Goal: Task Accomplishment & Management: Manage account settings

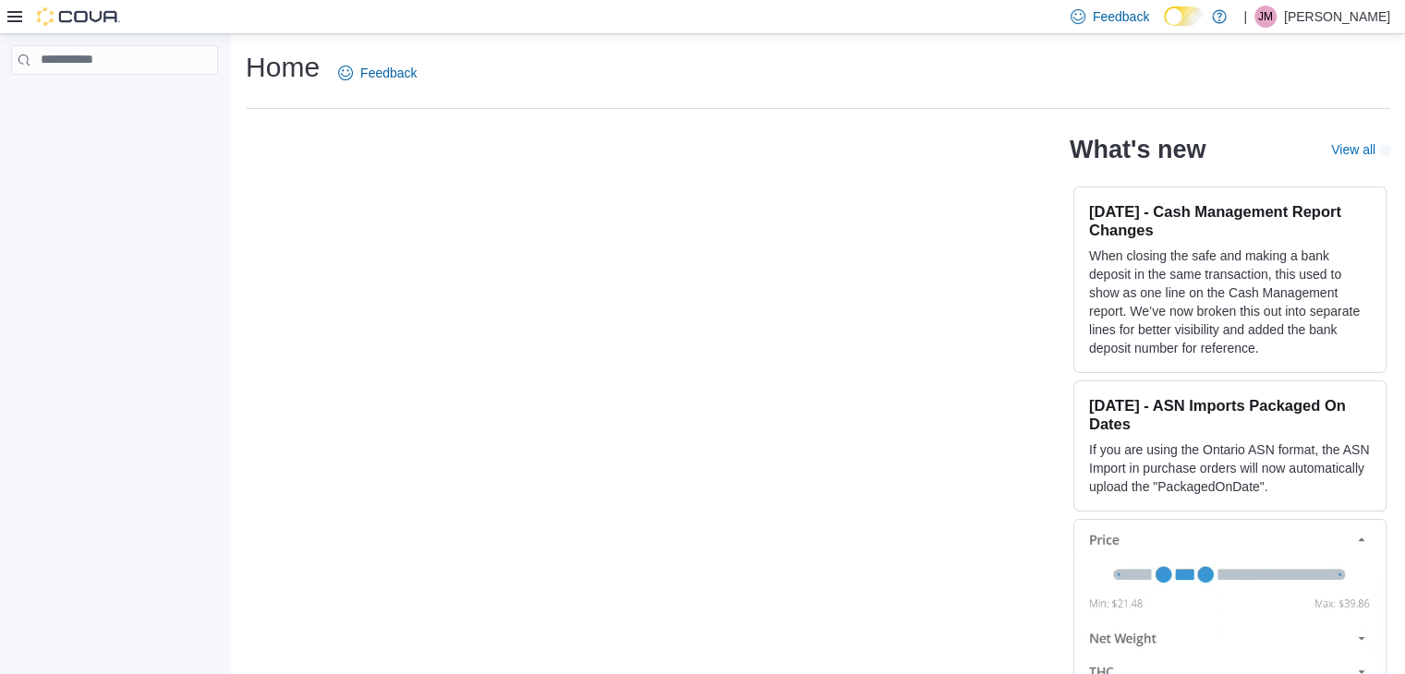
click at [13, 14] on icon at bounding box center [14, 16] width 15 height 15
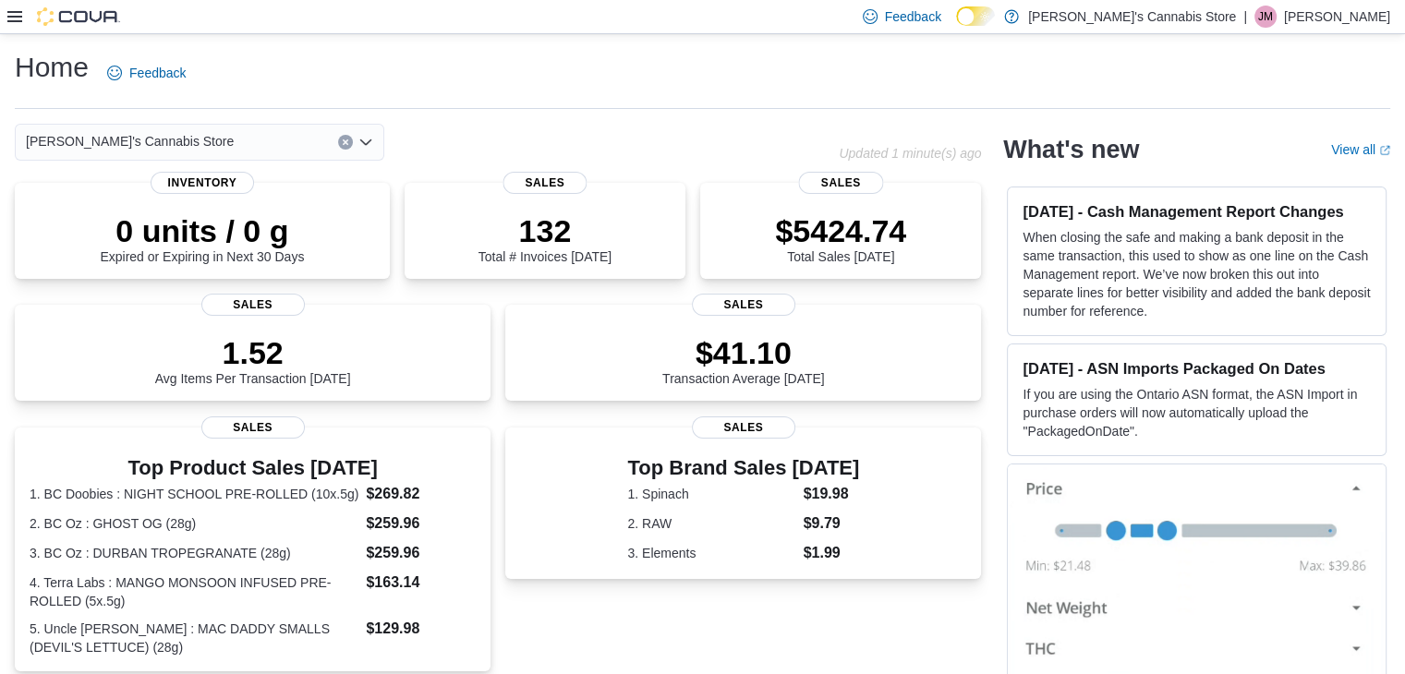
click at [15, 27] on div at bounding box center [63, 16] width 113 height 33
click at [12, 12] on icon at bounding box center [14, 16] width 15 height 11
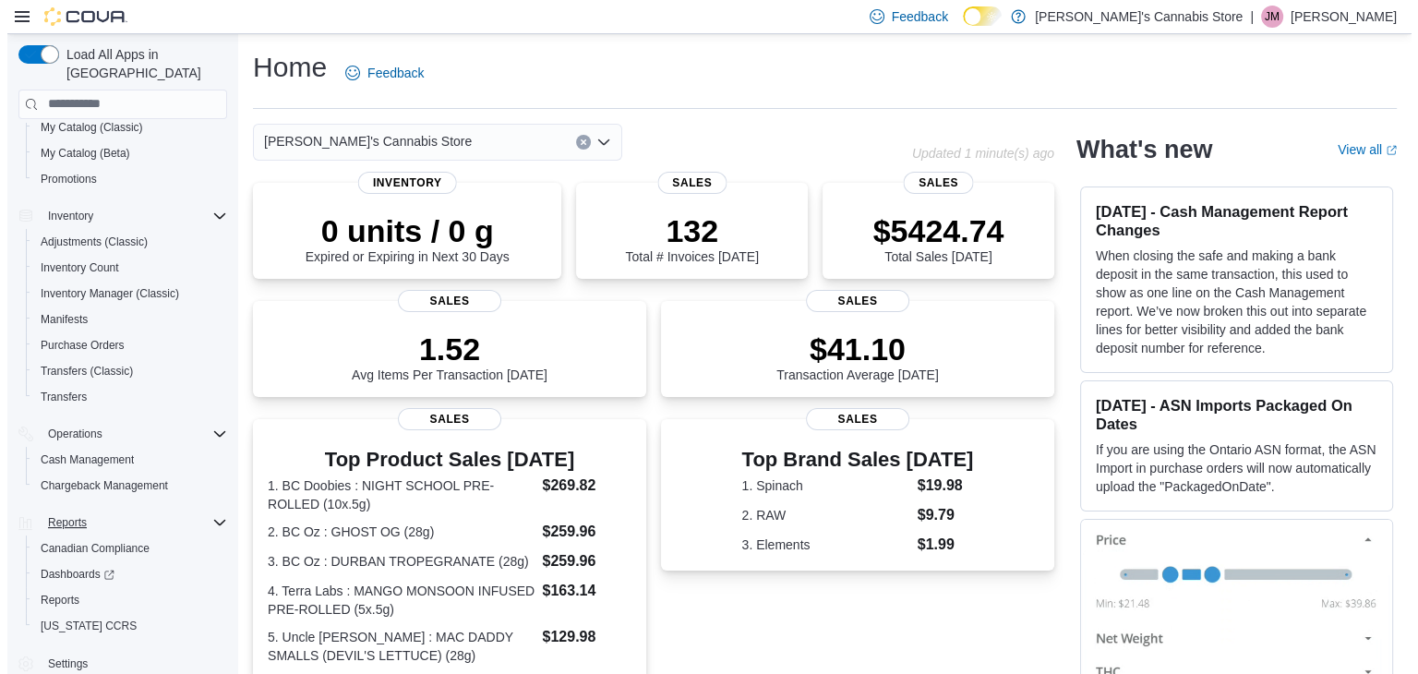
scroll to position [182, 0]
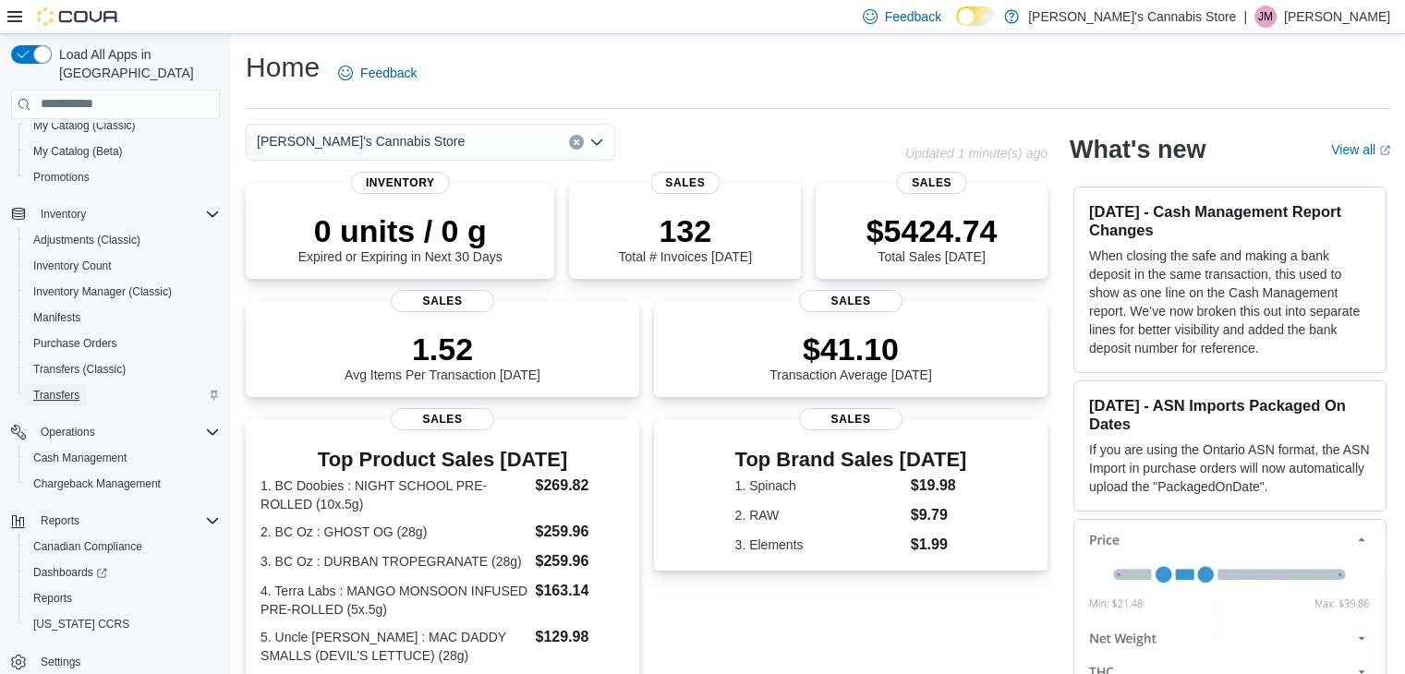
click at [81, 384] on link "Transfers" at bounding box center [56, 395] width 61 height 22
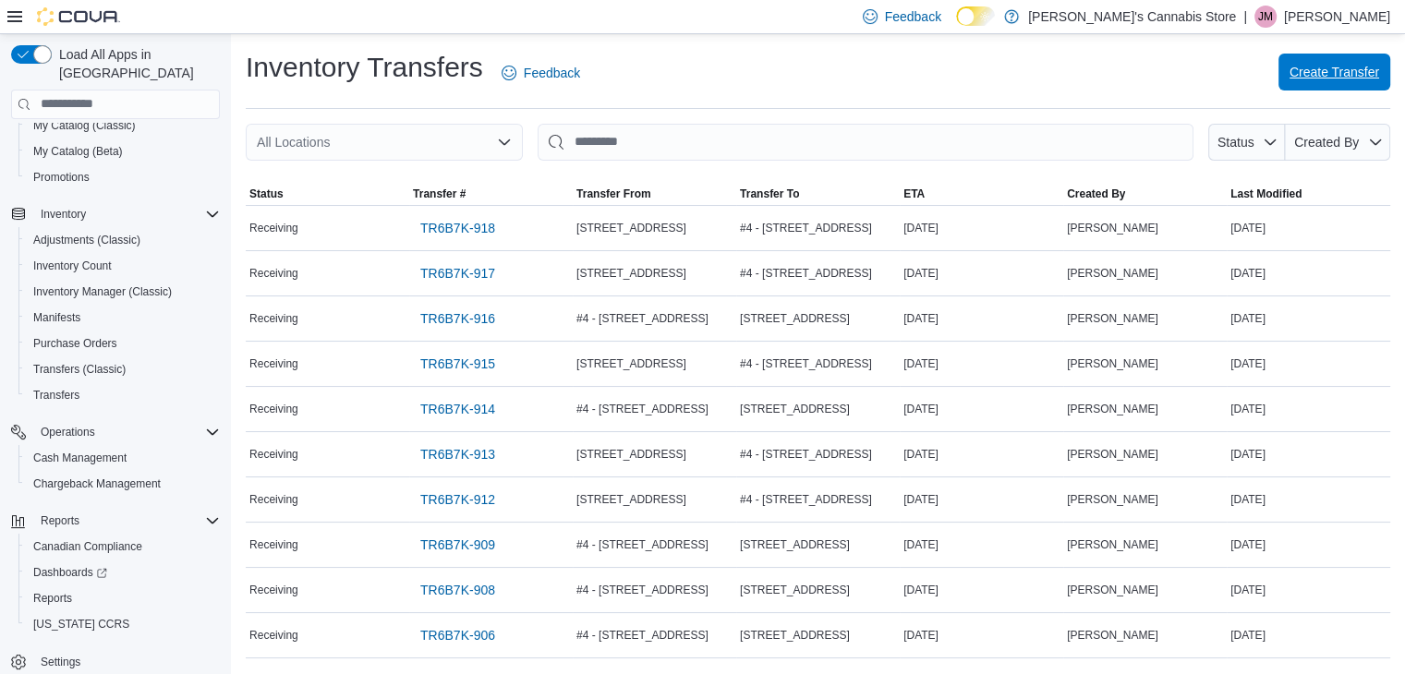
click at [1319, 71] on span "Create Transfer" at bounding box center [1334, 72] width 90 height 18
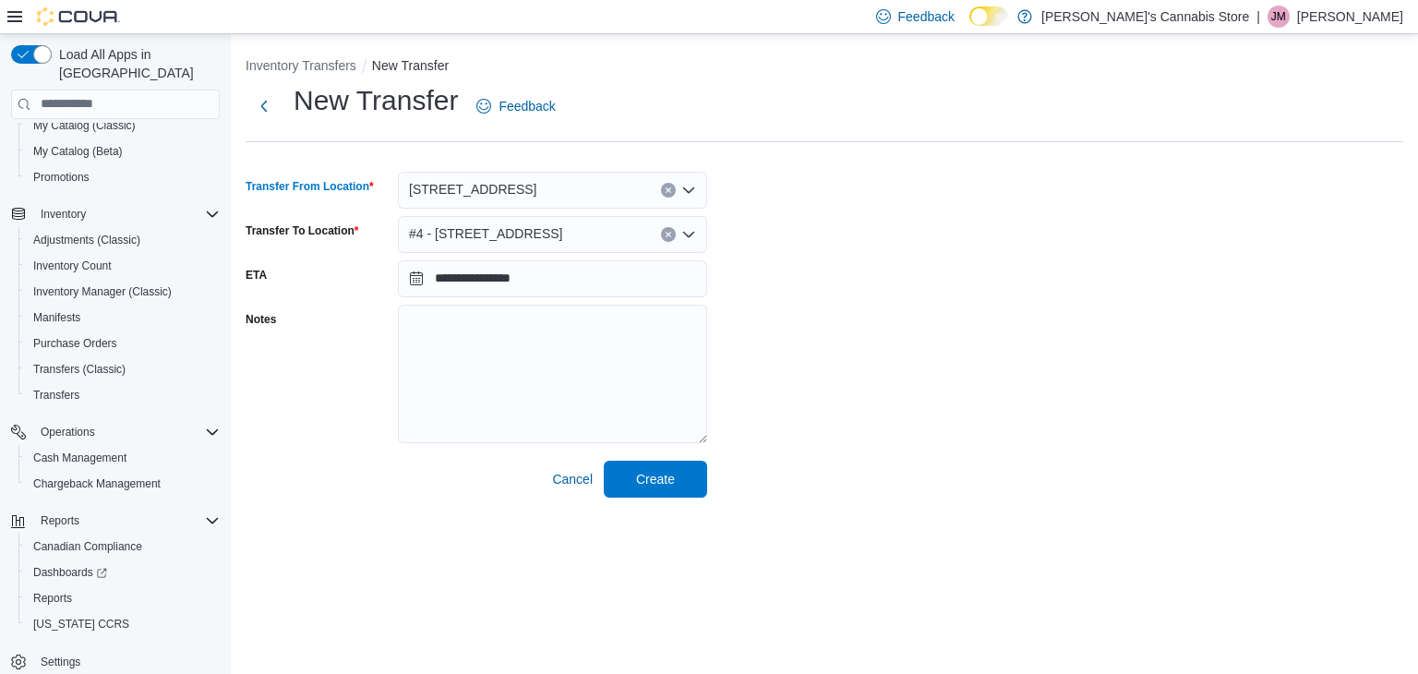
click at [670, 191] on icon "Clear input" at bounding box center [668, 189] width 5 height 5
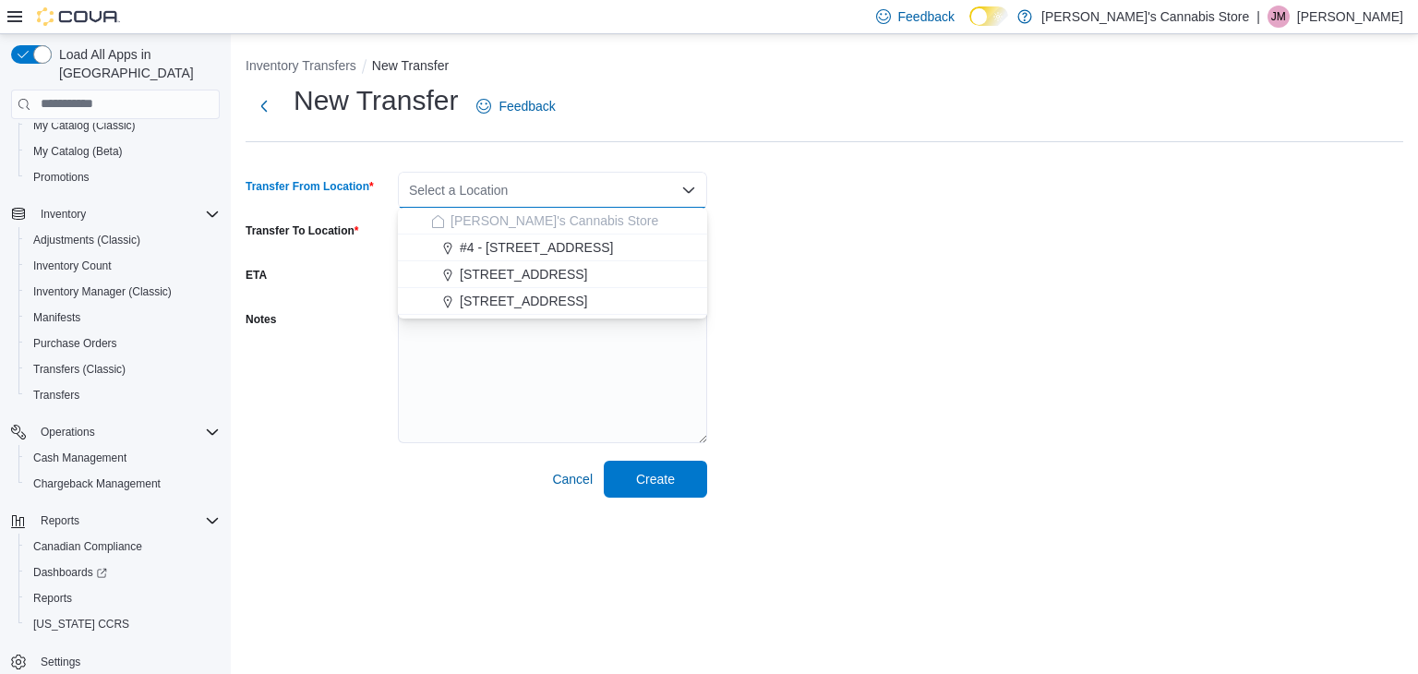
click at [797, 219] on div "**********" at bounding box center [825, 290] width 1158 height 416
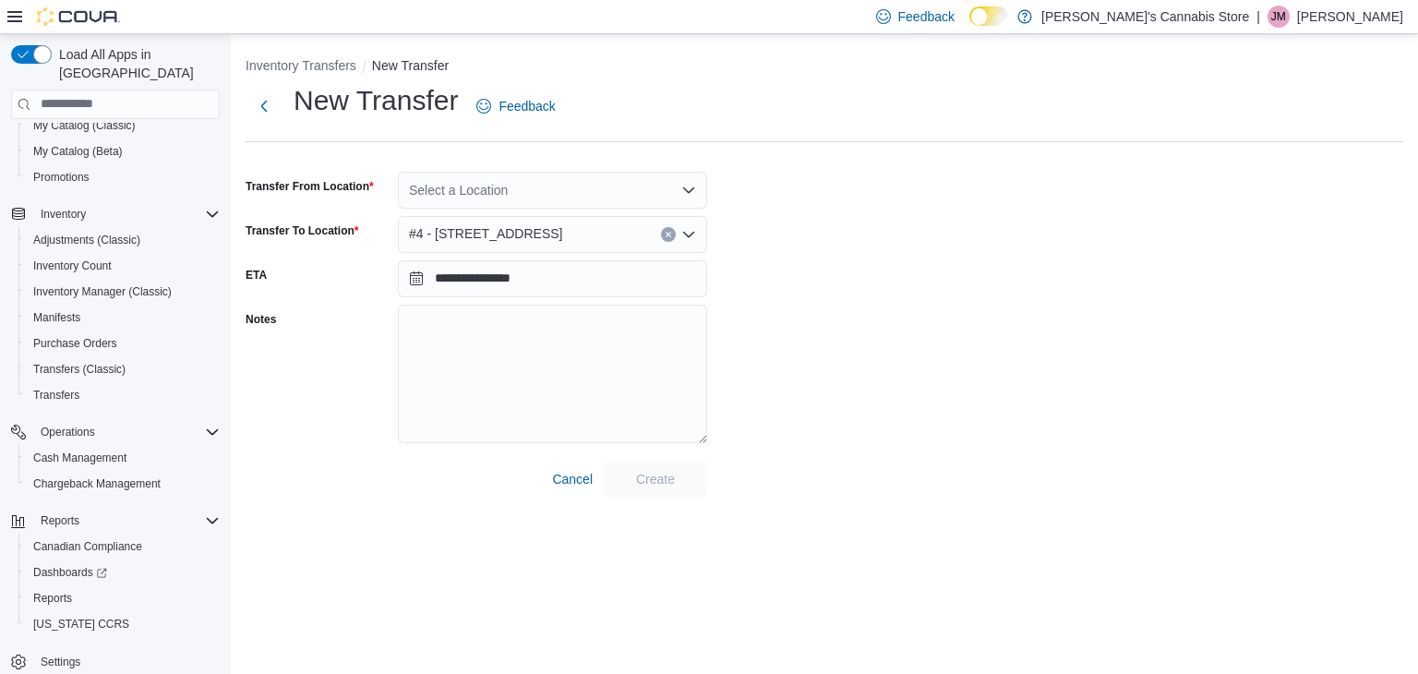
click at [669, 237] on icon "Clear input" at bounding box center [668, 234] width 7 height 7
click at [1058, 358] on div "**********" at bounding box center [825, 290] width 1158 height 416
click at [682, 186] on icon "Open list of options" at bounding box center [689, 190] width 15 height 15
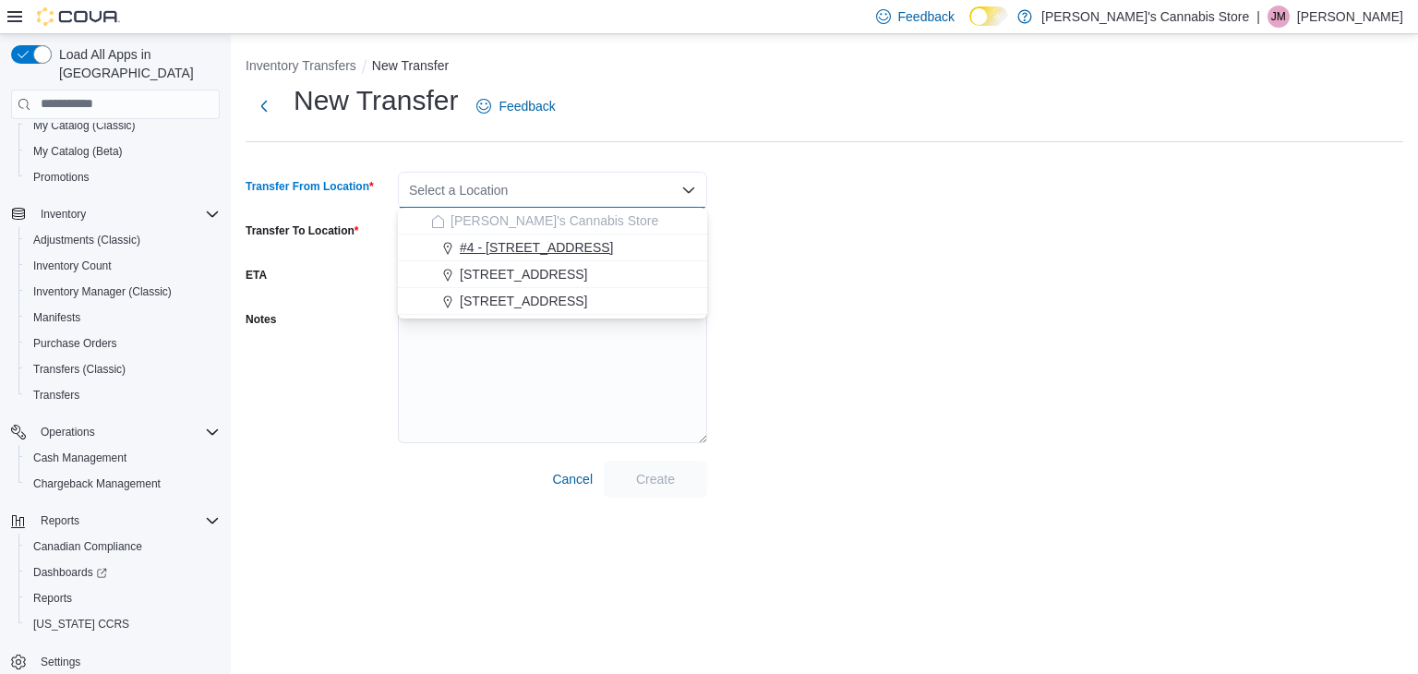
click at [591, 253] on div "#4 - [STREET_ADDRESS]" at bounding box center [563, 247] width 265 height 18
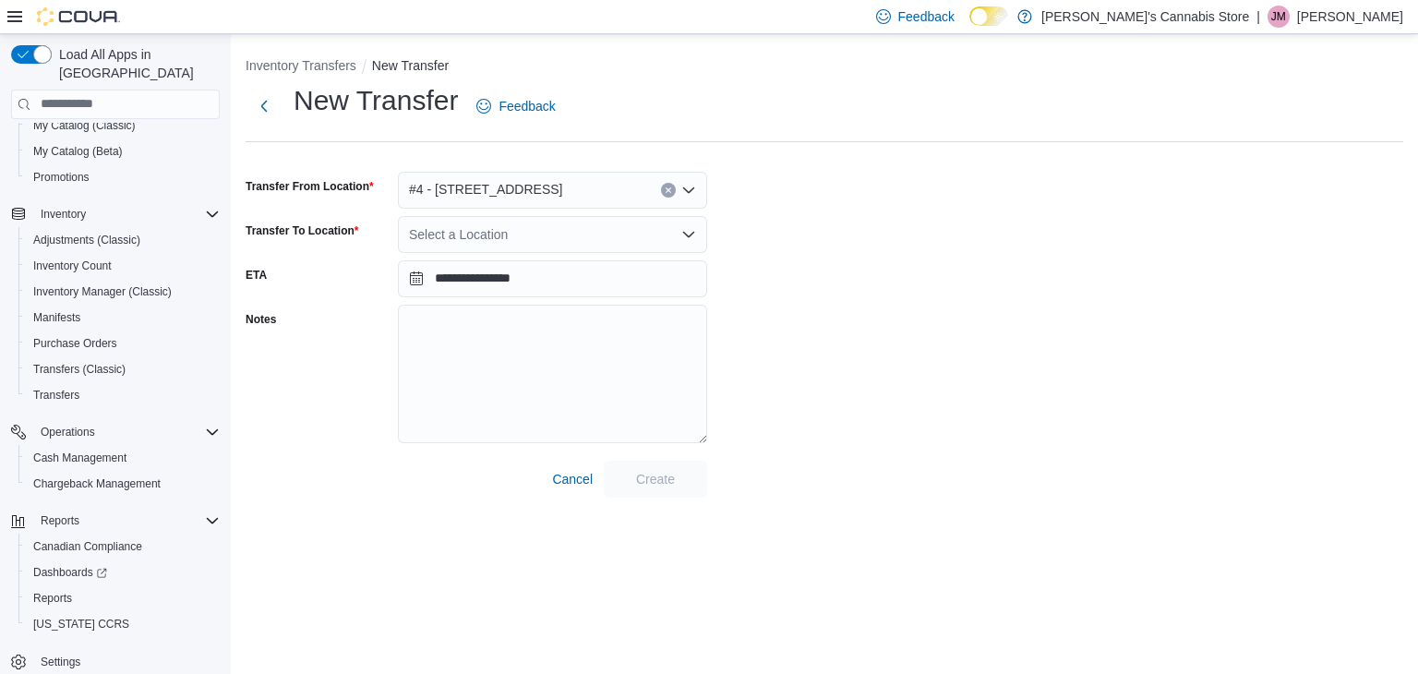
click at [881, 291] on div "**********" at bounding box center [825, 290] width 1158 height 416
click at [613, 224] on div "Select a Location" at bounding box center [552, 234] width 309 height 37
click at [928, 276] on div "**********" at bounding box center [825, 290] width 1158 height 416
click at [661, 189] on button "Clear input" at bounding box center [668, 190] width 15 height 15
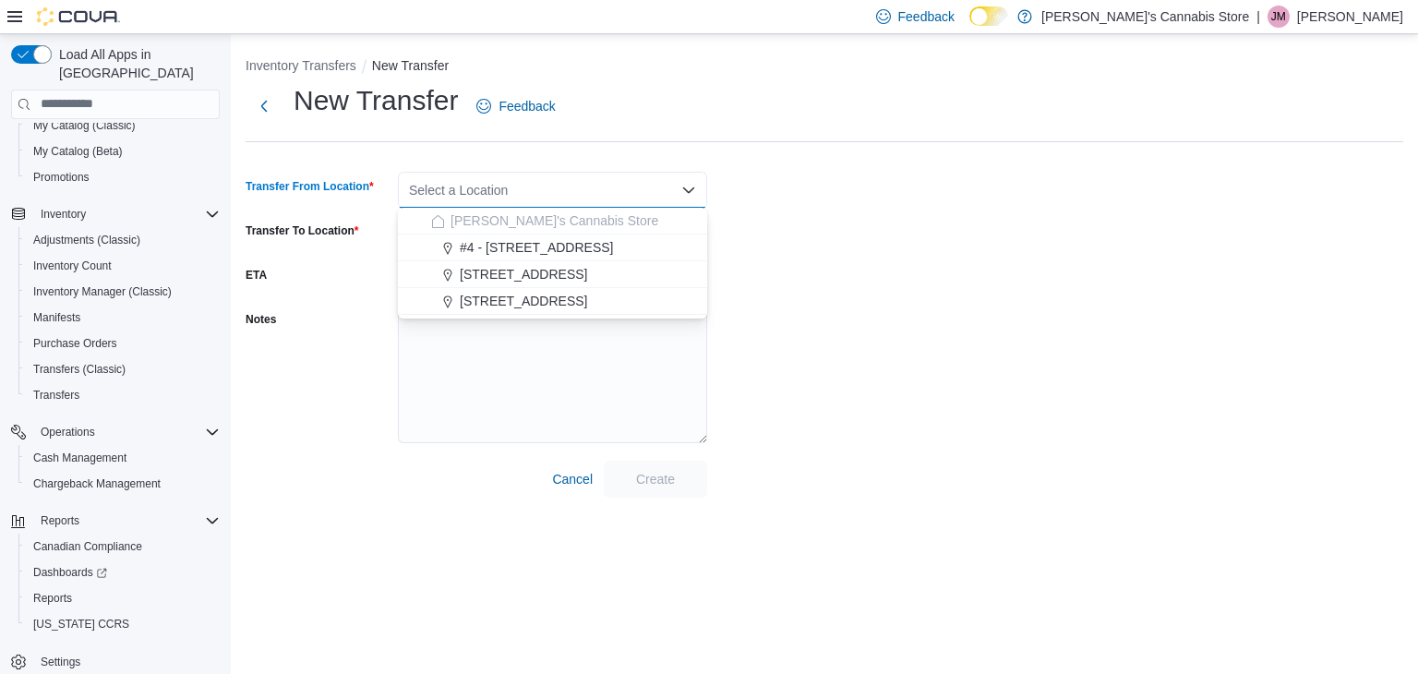
click at [623, 186] on div "Select a Location Combo box. Selected. Combo box input. Select a Location. Type…" at bounding box center [552, 190] width 309 height 37
click at [581, 274] on span "[STREET_ADDRESS]" at bounding box center [523, 274] width 127 height 18
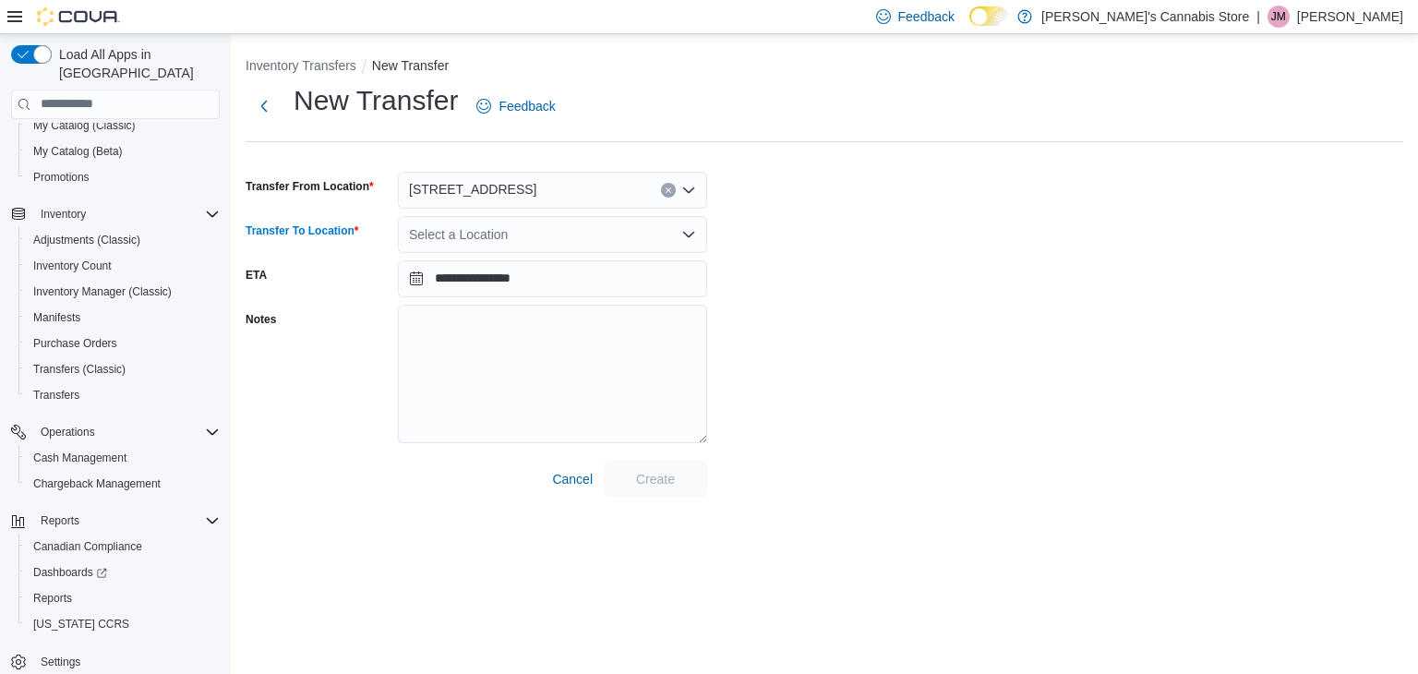
click at [551, 238] on div "Select a Location" at bounding box center [552, 234] width 309 height 37
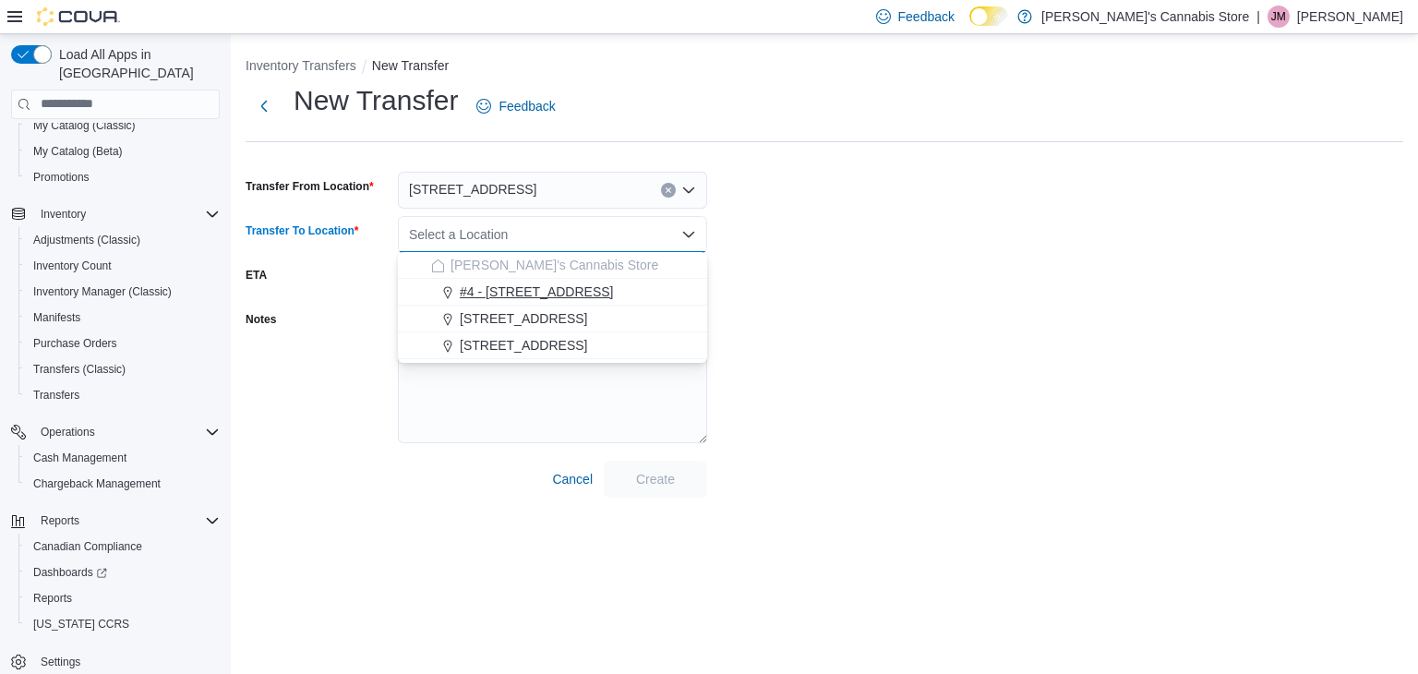
click at [517, 289] on span "#4 - [STREET_ADDRESS]" at bounding box center [537, 292] width 154 height 18
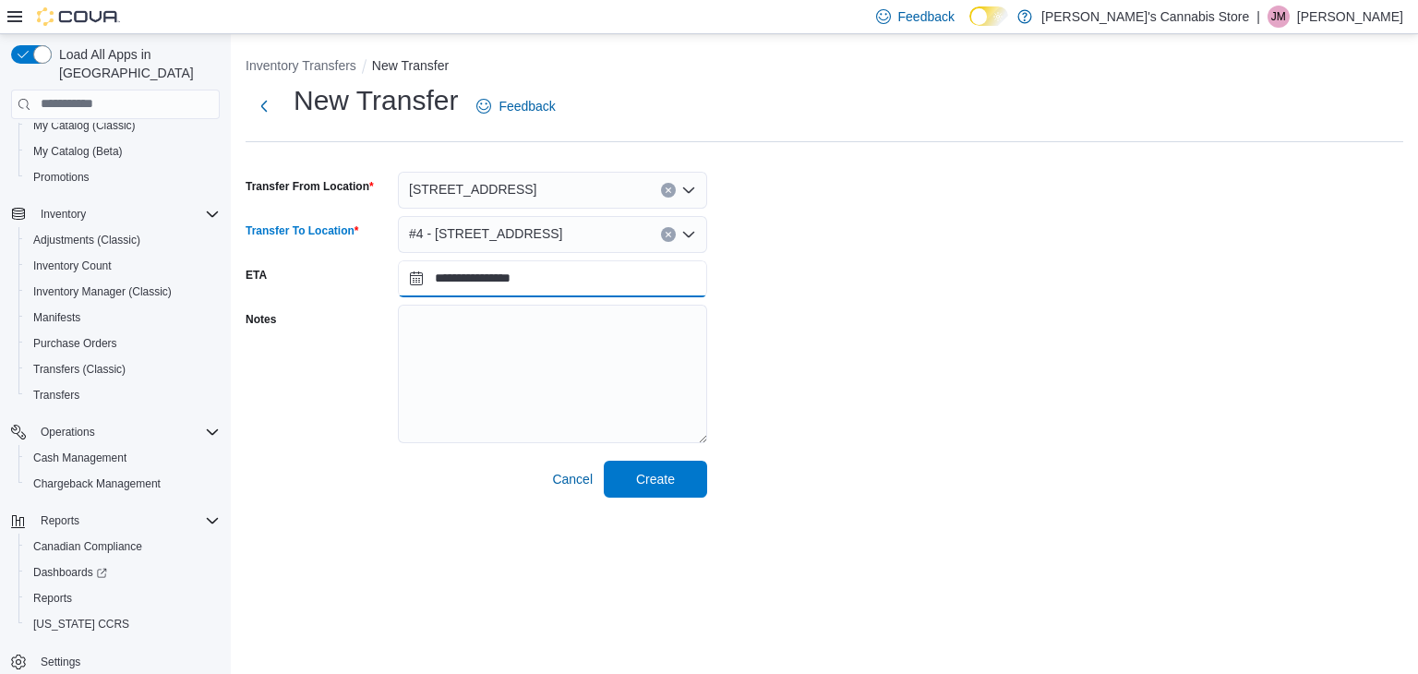
click at [517, 289] on input "**********" at bounding box center [552, 278] width 309 height 37
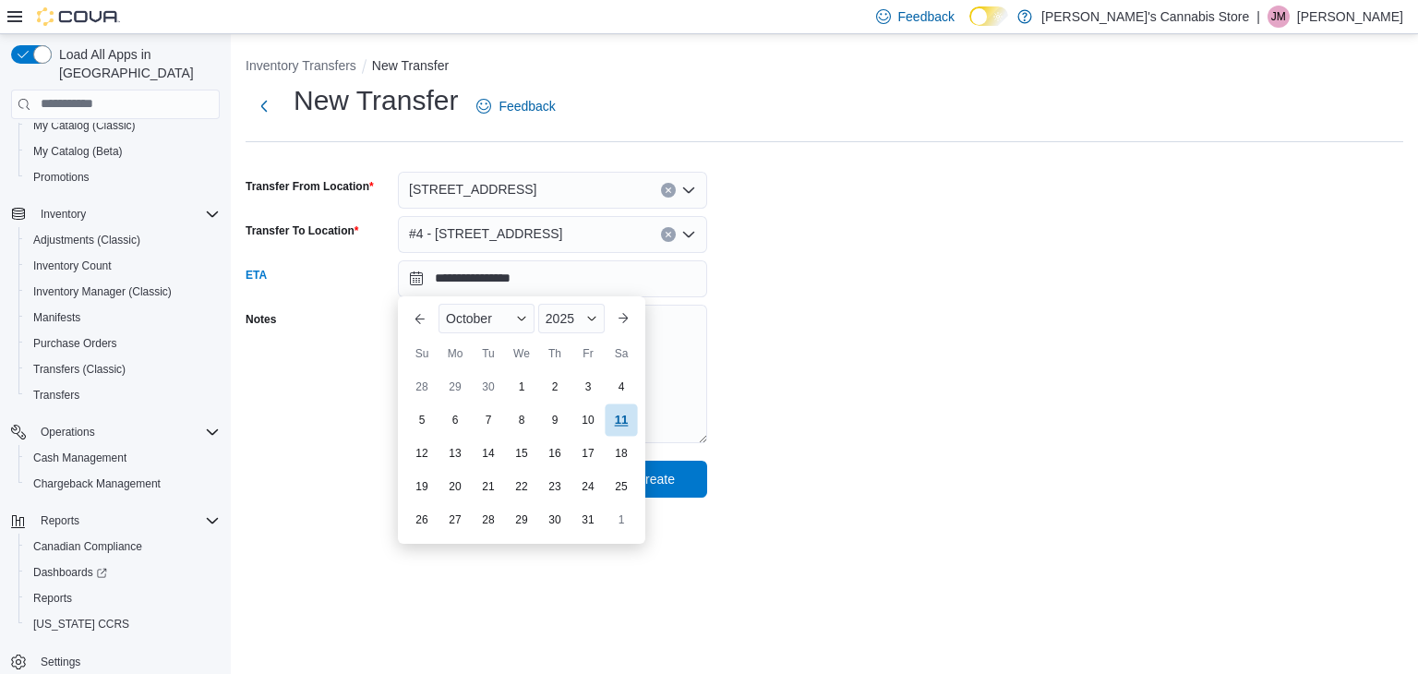
click at [617, 417] on div "11" at bounding box center [621, 420] width 32 height 32
type input "**********"
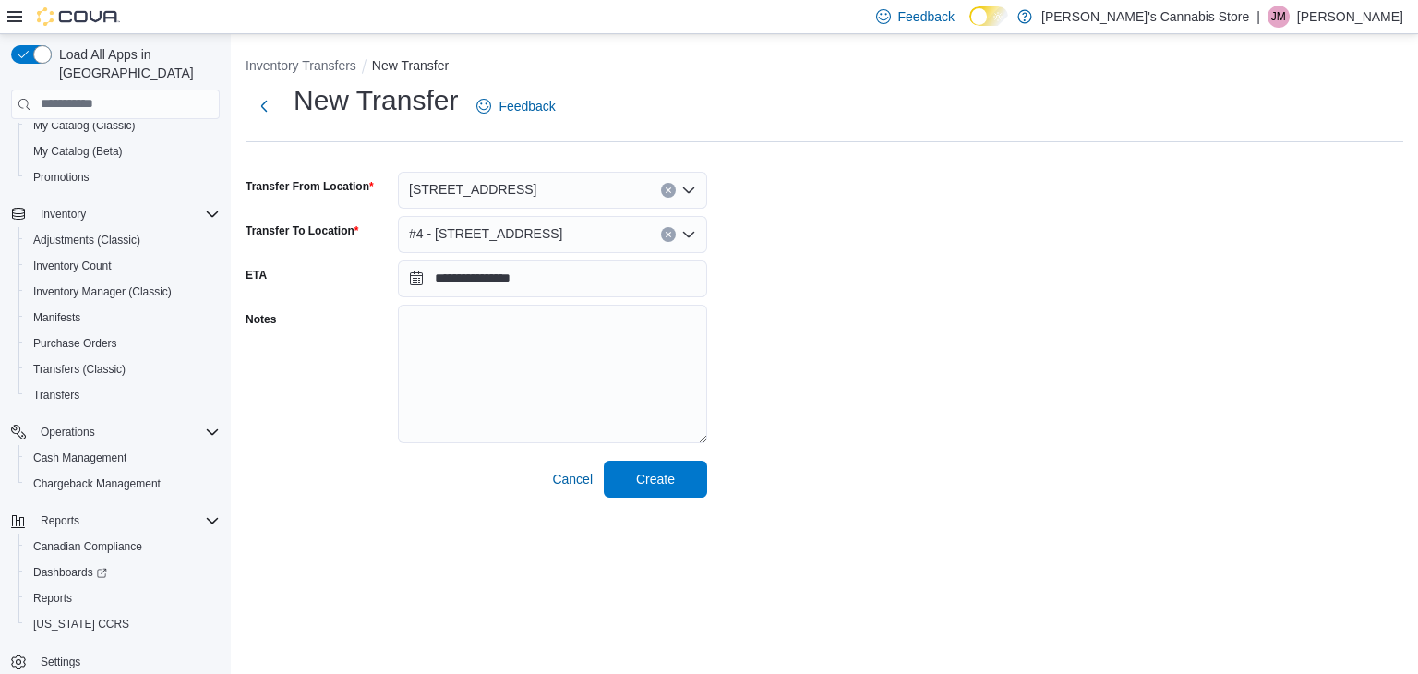
click at [894, 392] on div "**********" at bounding box center [825, 290] width 1158 height 416
click at [680, 474] on span "Create" at bounding box center [655, 478] width 81 height 37
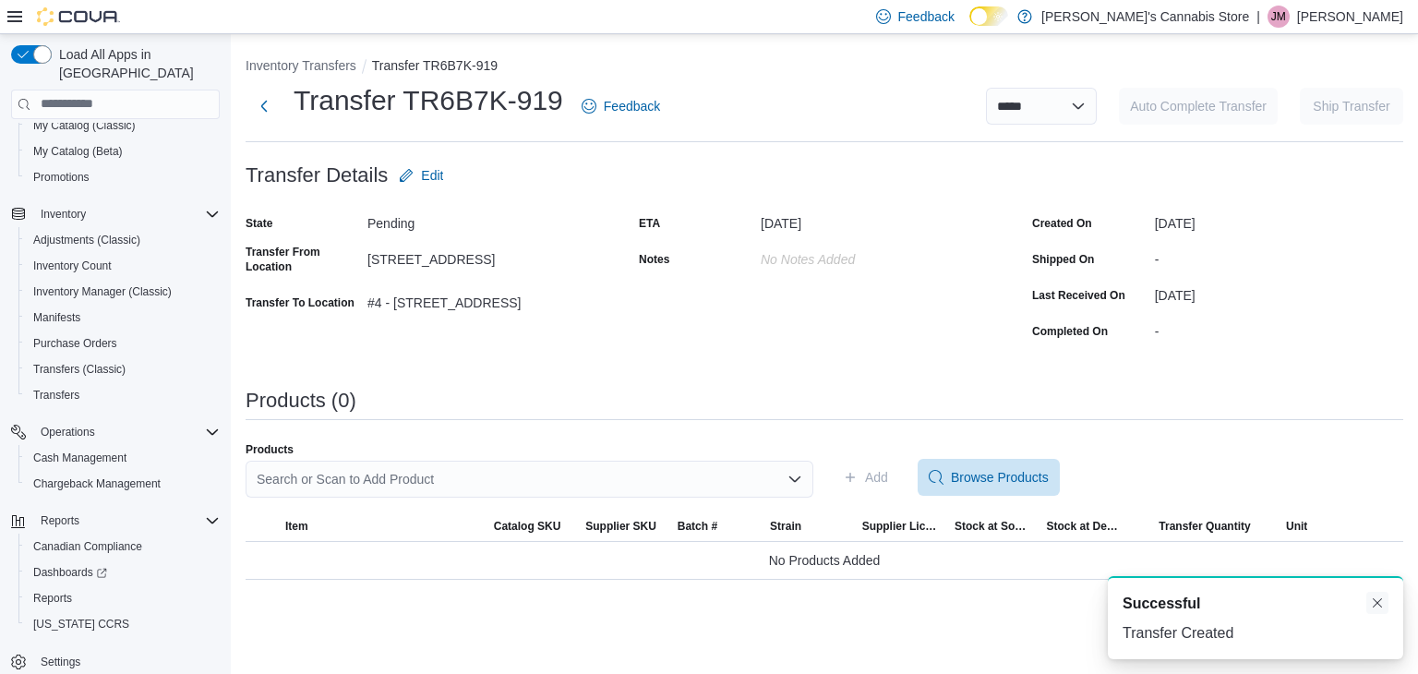
drag, startPoint x: 1377, startPoint y: 606, endPoint x: 1367, endPoint y: 609, distance: 10.5
click at [1376, 606] on button "Dismiss toast" at bounding box center [1378, 603] width 22 height 22
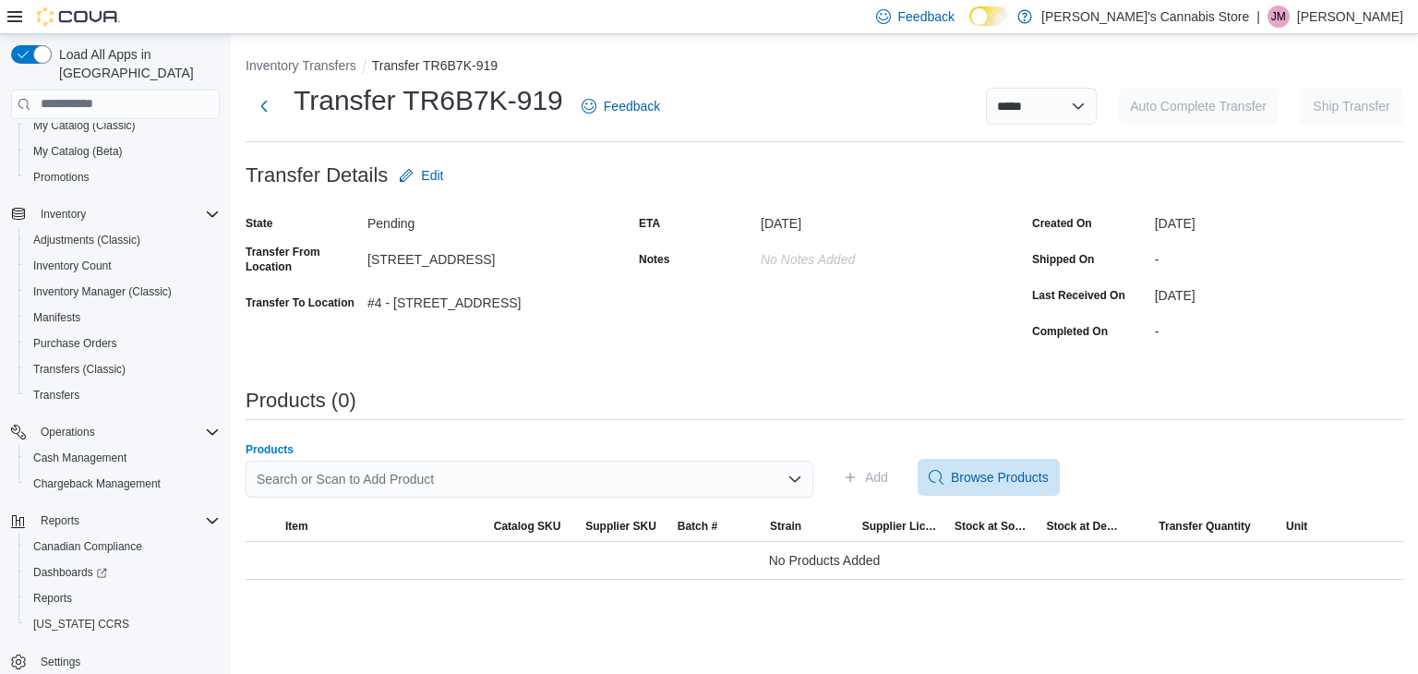
click at [513, 472] on div "Search or Scan to Add Product" at bounding box center [530, 479] width 568 height 37
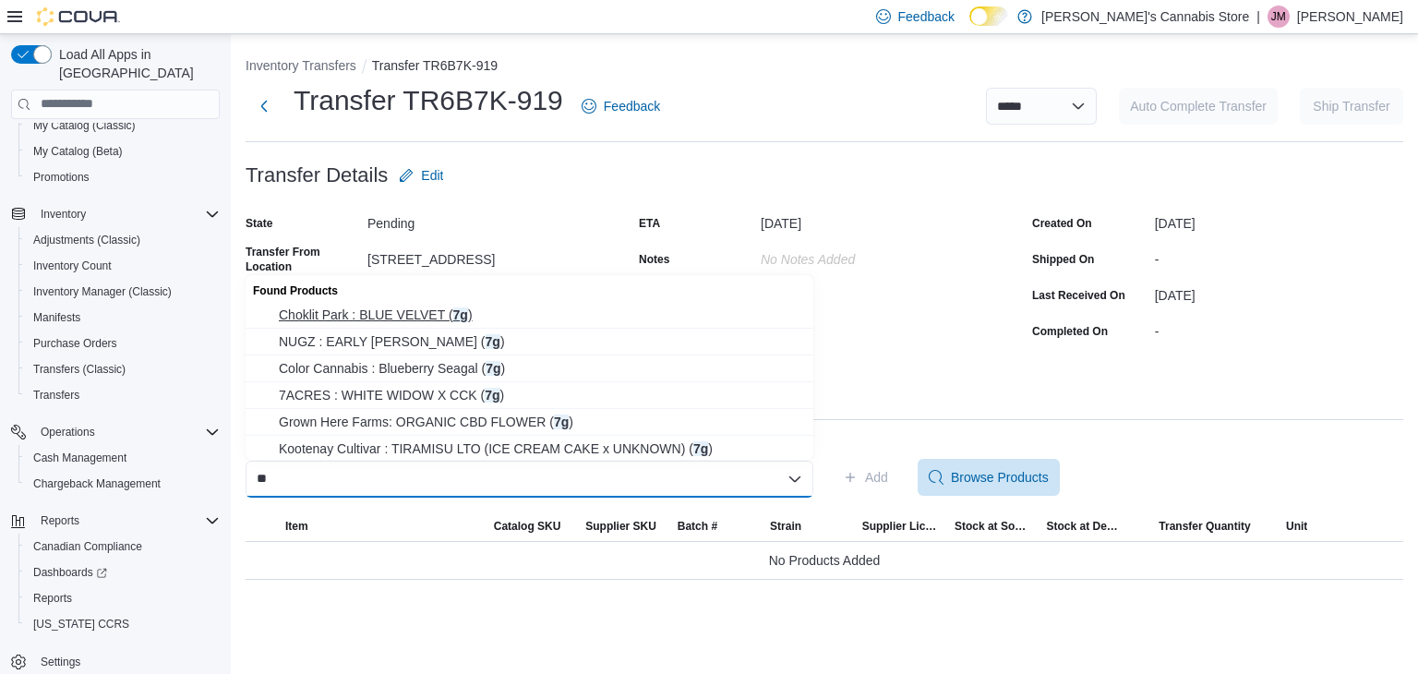
type input "**"
click at [457, 317] on span "Choklit Park : BLUE VELVET ( 7g )" at bounding box center [541, 315] width 524 height 18
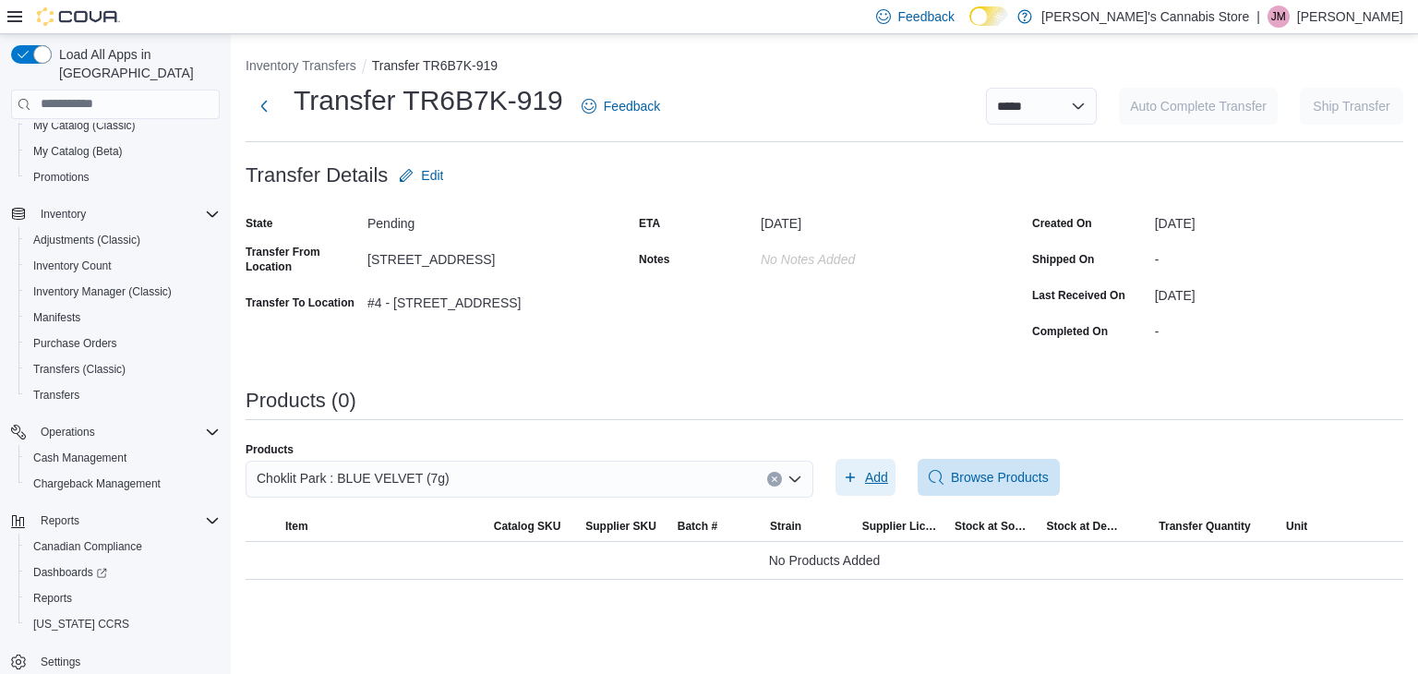
click at [868, 474] on span "Add" at bounding box center [876, 477] width 23 height 18
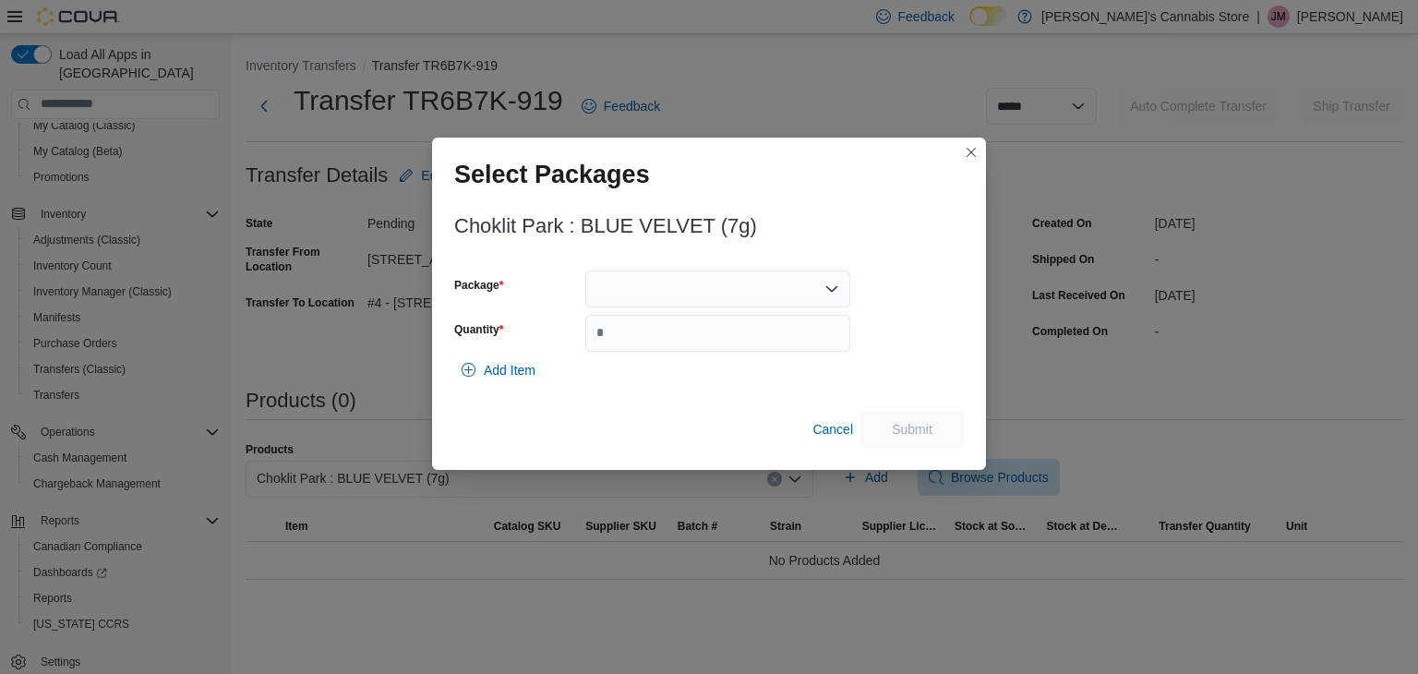
click at [802, 287] on div at bounding box center [717, 289] width 265 height 37
click at [713, 344] on span "389" at bounding box center [729, 346] width 221 height 18
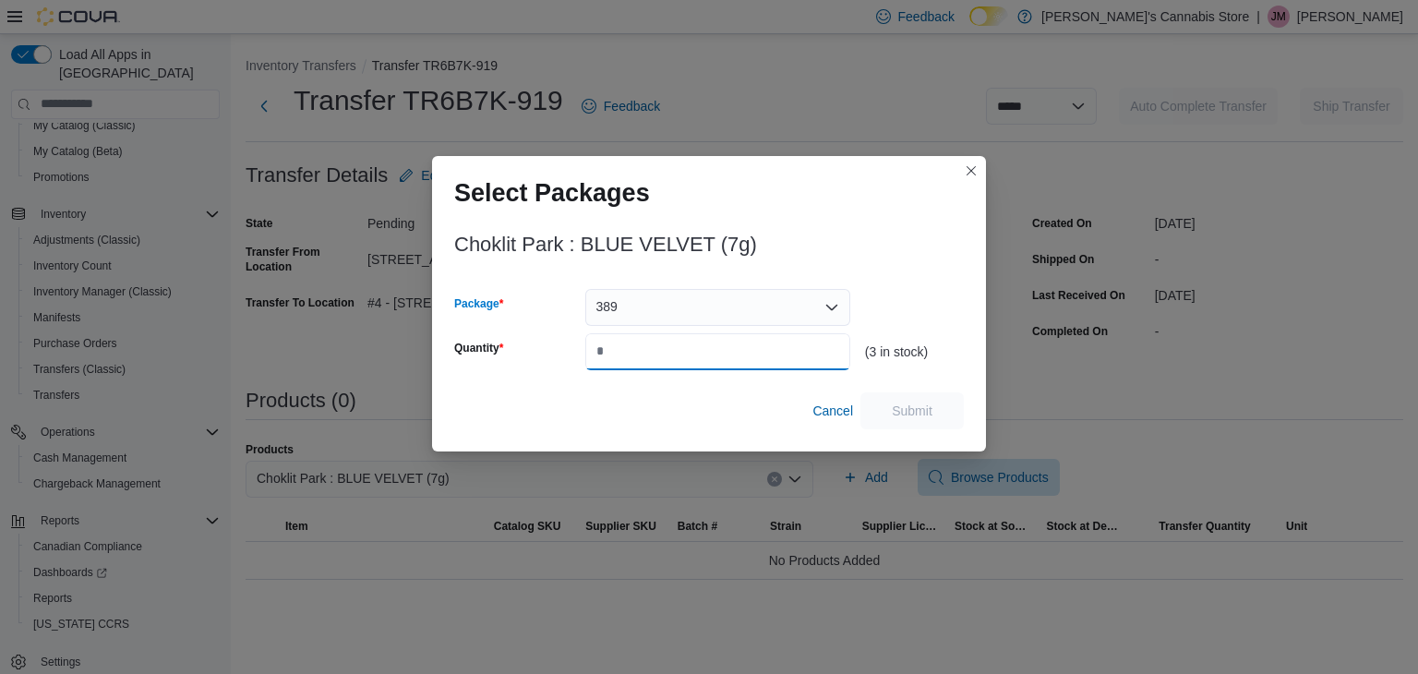
click at [655, 349] on input "Quantity" at bounding box center [717, 351] width 265 height 37
type input "*"
click at [938, 411] on span "Submit" at bounding box center [912, 410] width 81 height 37
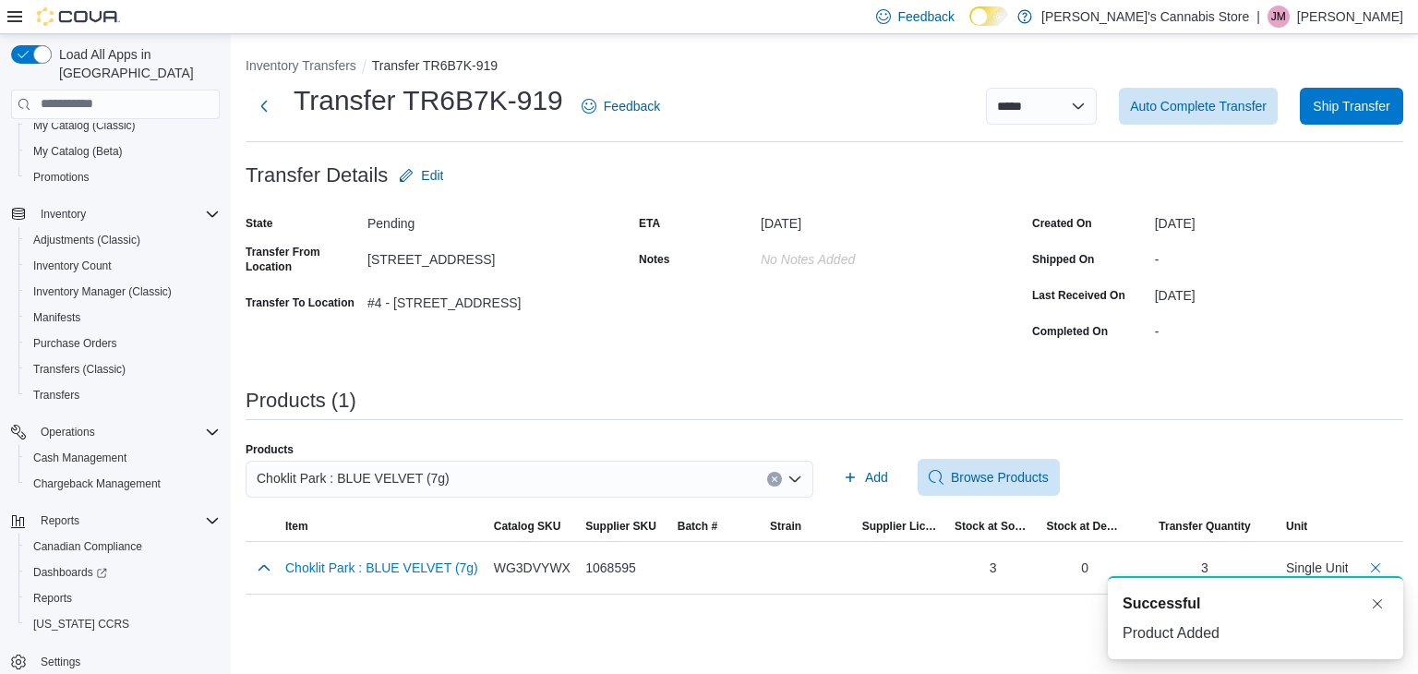
click at [777, 479] on icon "Clear input" at bounding box center [774, 479] width 7 height 7
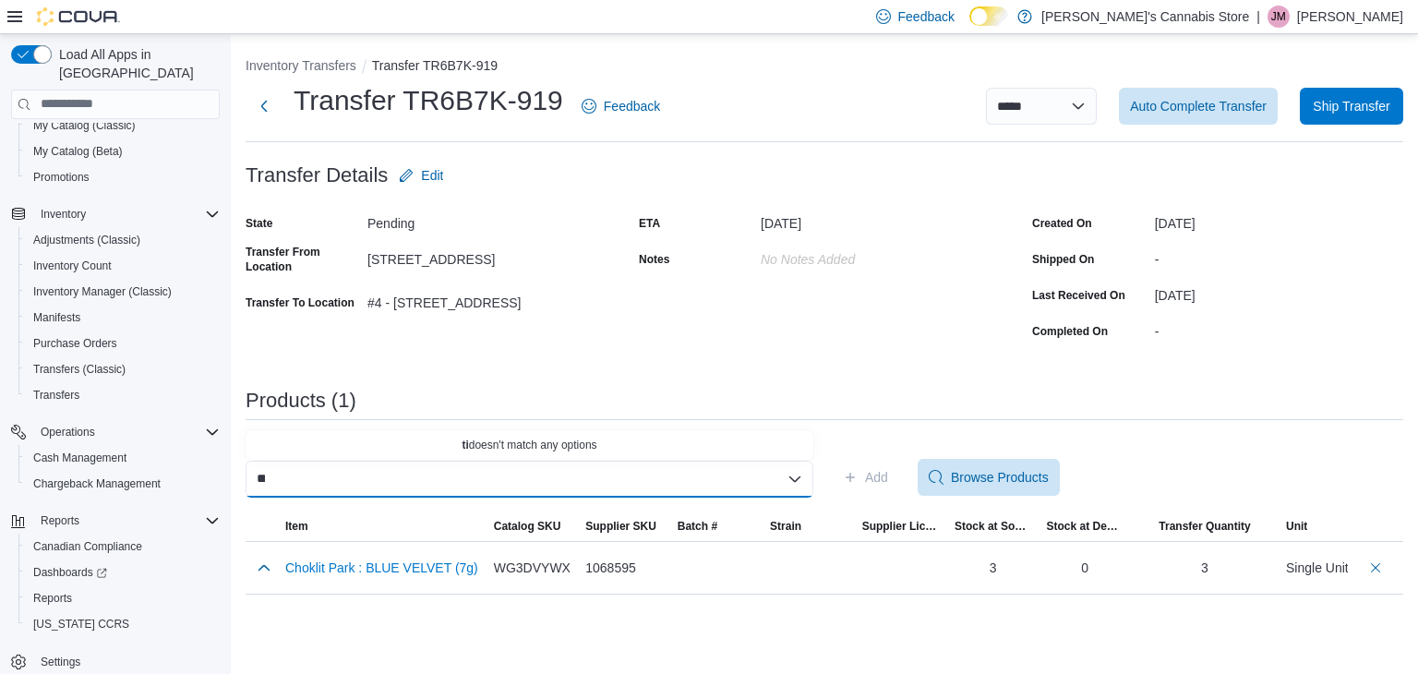
type input "*"
click at [785, 476] on div "**** Combo box. Selected. [GEOGRAPHIC_DATA]. Selected. Combo box input. Search …" at bounding box center [530, 479] width 568 height 37
drag, startPoint x: 293, startPoint y: 473, endPoint x: 237, endPoint y: 459, distance: 57.1
click at [237, 459] on div "**********" at bounding box center [825, 321] width 1188 height 575
click at [290, 474] on div "****" at bounding box center [530, 479] width 568 height 37
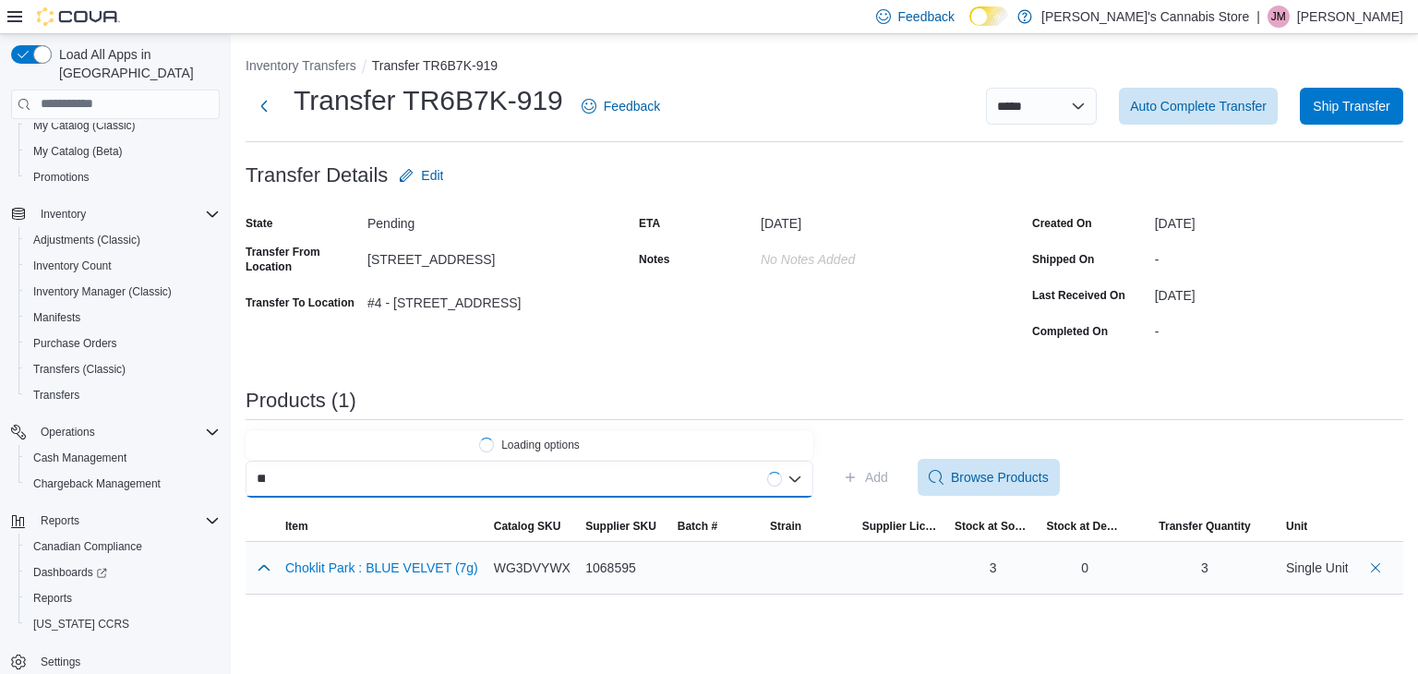
type input "*"
click at [790, 476] on icon "Close list of options" at bounding box center [795, 479] width 11 height 6
click at [494, 472] on div "******" at bounding box center [530, 479] width 568 height 37
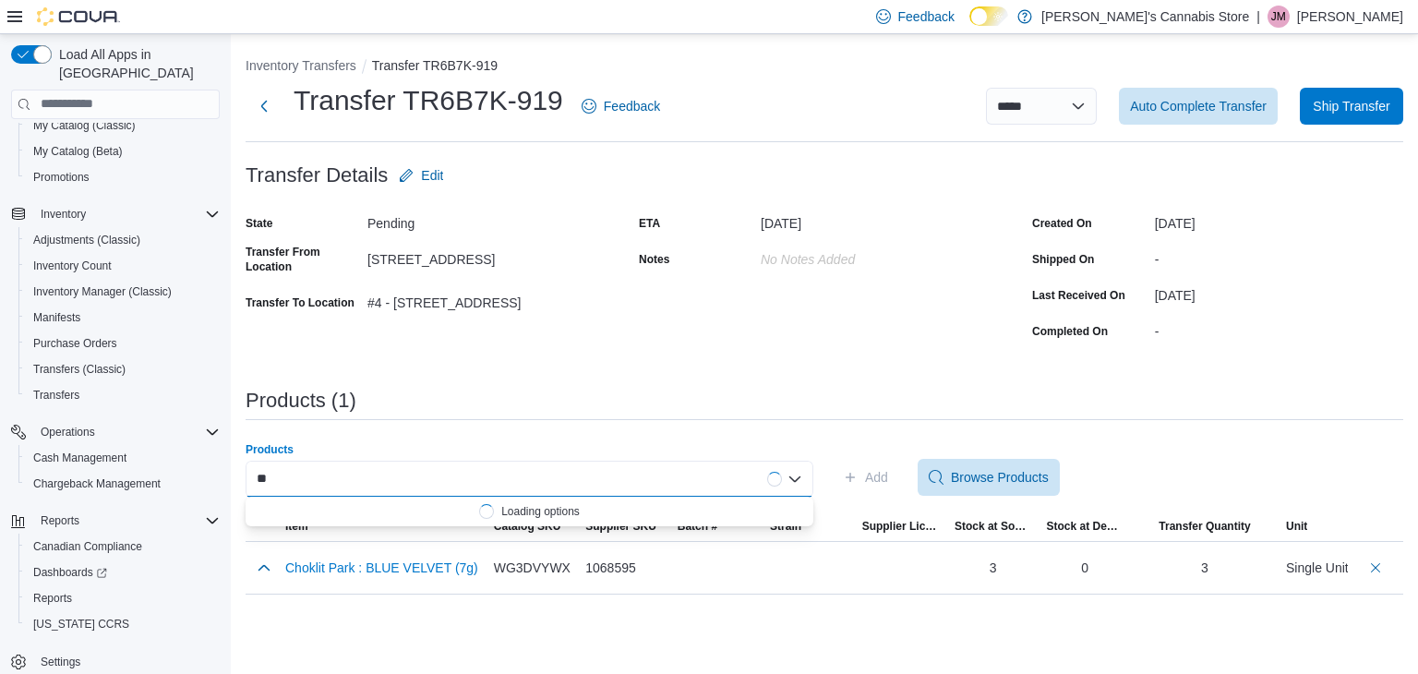
type input "*"
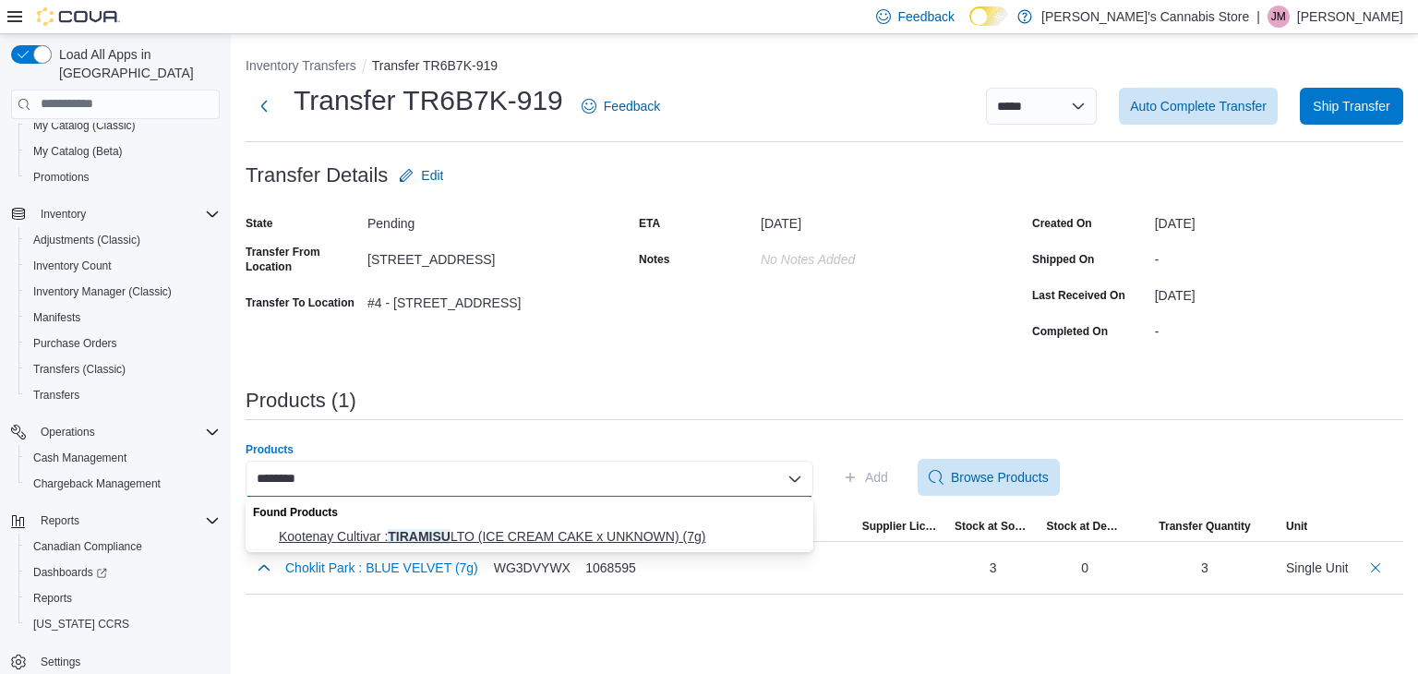
type input "********"
click at [376, 534] on span "Kootenay Cultivar : TIRAMISU LTO (ICE CREAM CAKE x UNKNOWN) (7g)" at bounding box center [541, 536] width 524 height 18
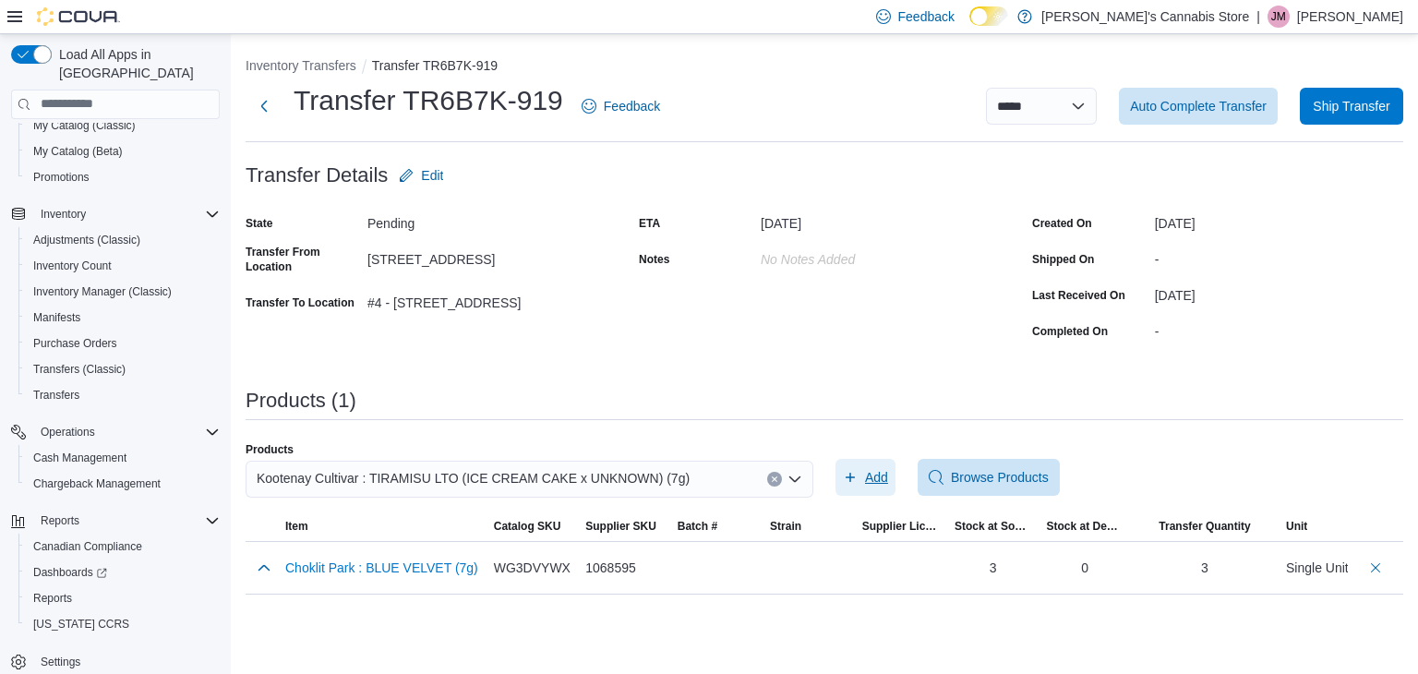
click at [861, 471] on span "Add" at bounding box center [865, 477] width 45 height 37
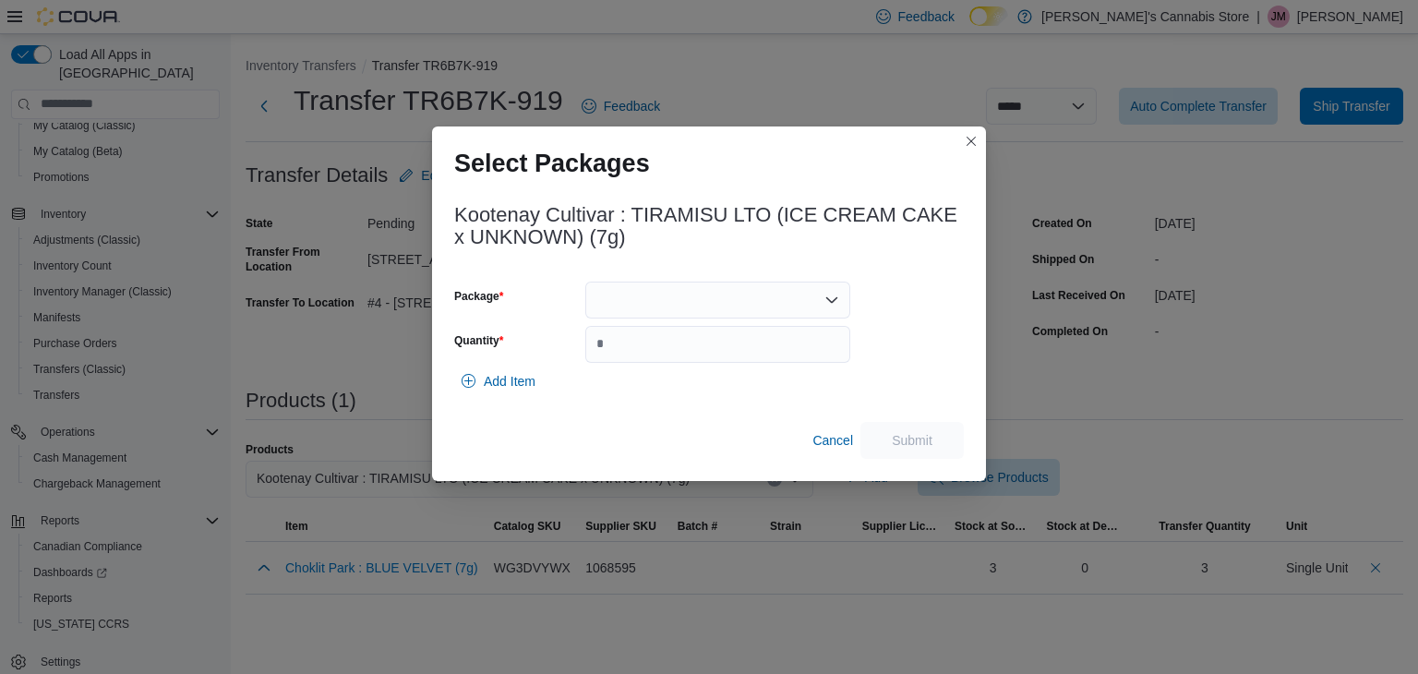
click at [705, 296] on div at bounding box center [717, 300] width 265 height 37
click at [667, 356] on span "KC-TAMS-002" at bounding box center [729, 357] width 221 height 18
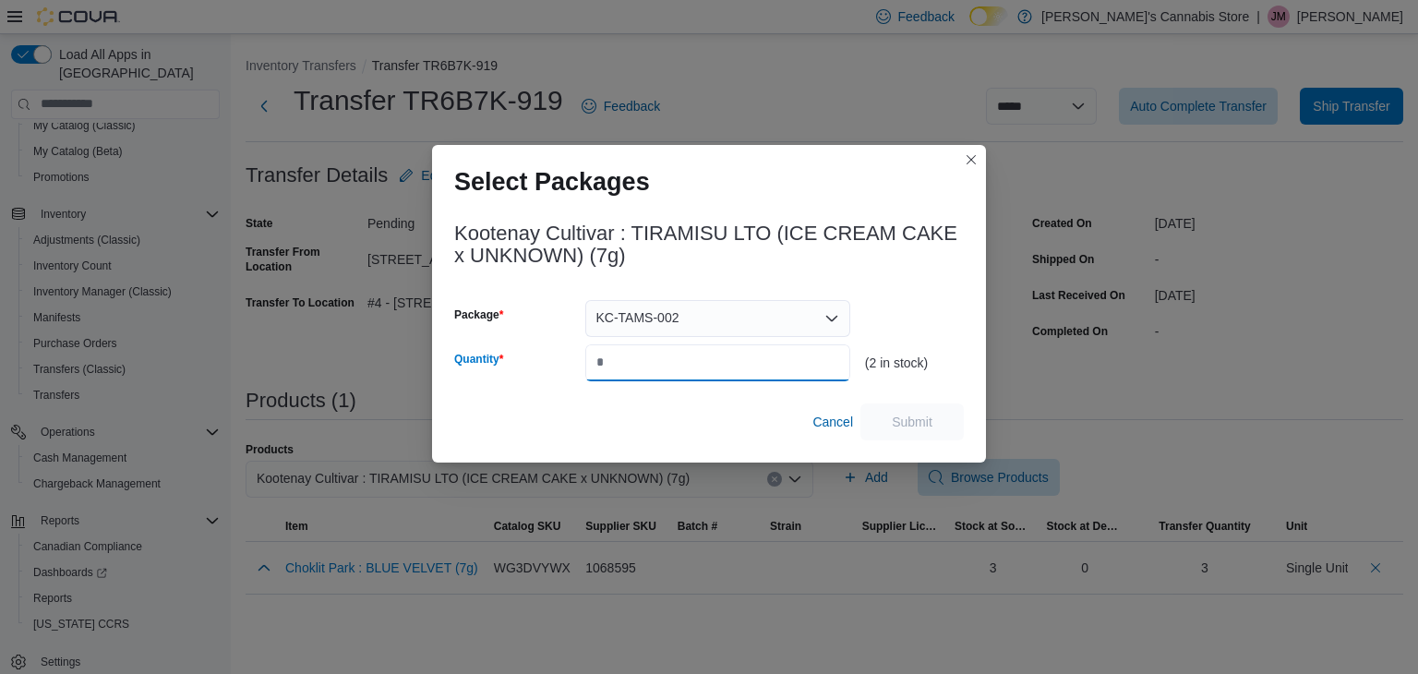
click at [643, 372] on input "Quantity" at bounding box center [717, 362] width 265 height 37
type input "*"
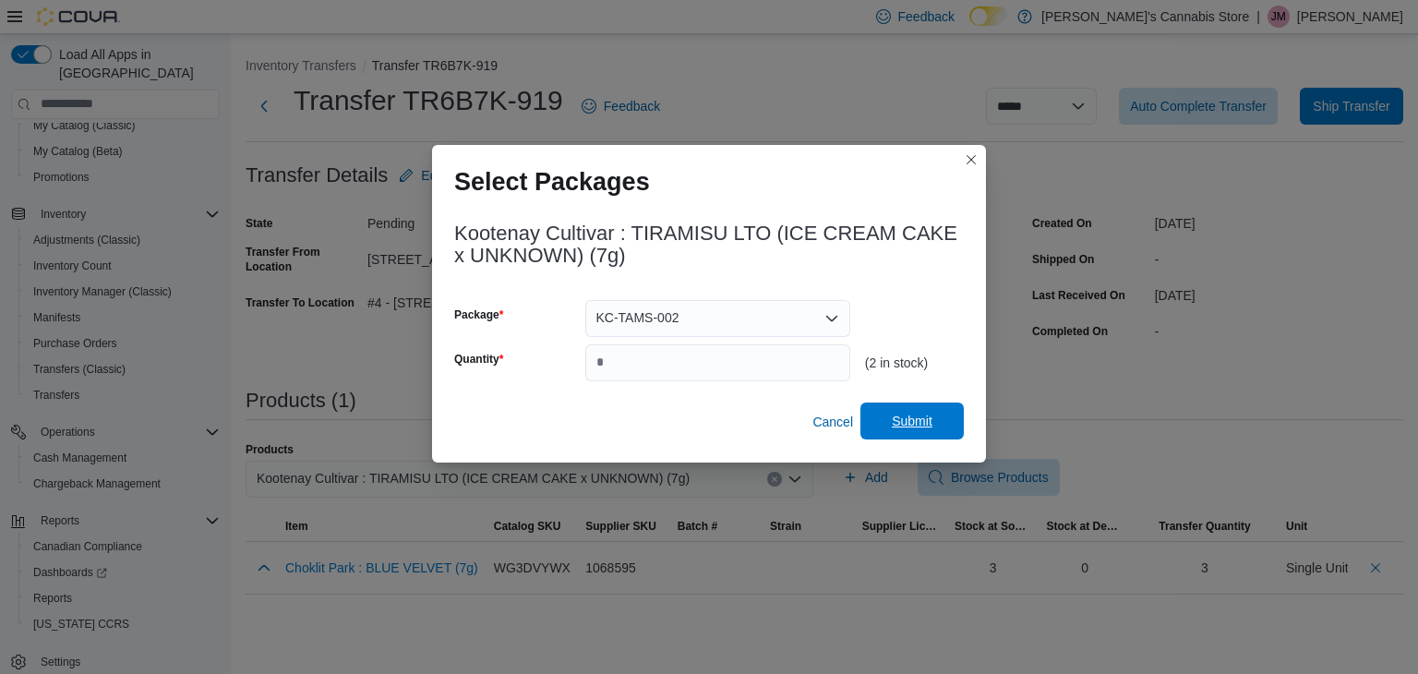
click at [950, 420] on span "Submit" at bounding box center [912, 421] width 81 height 37
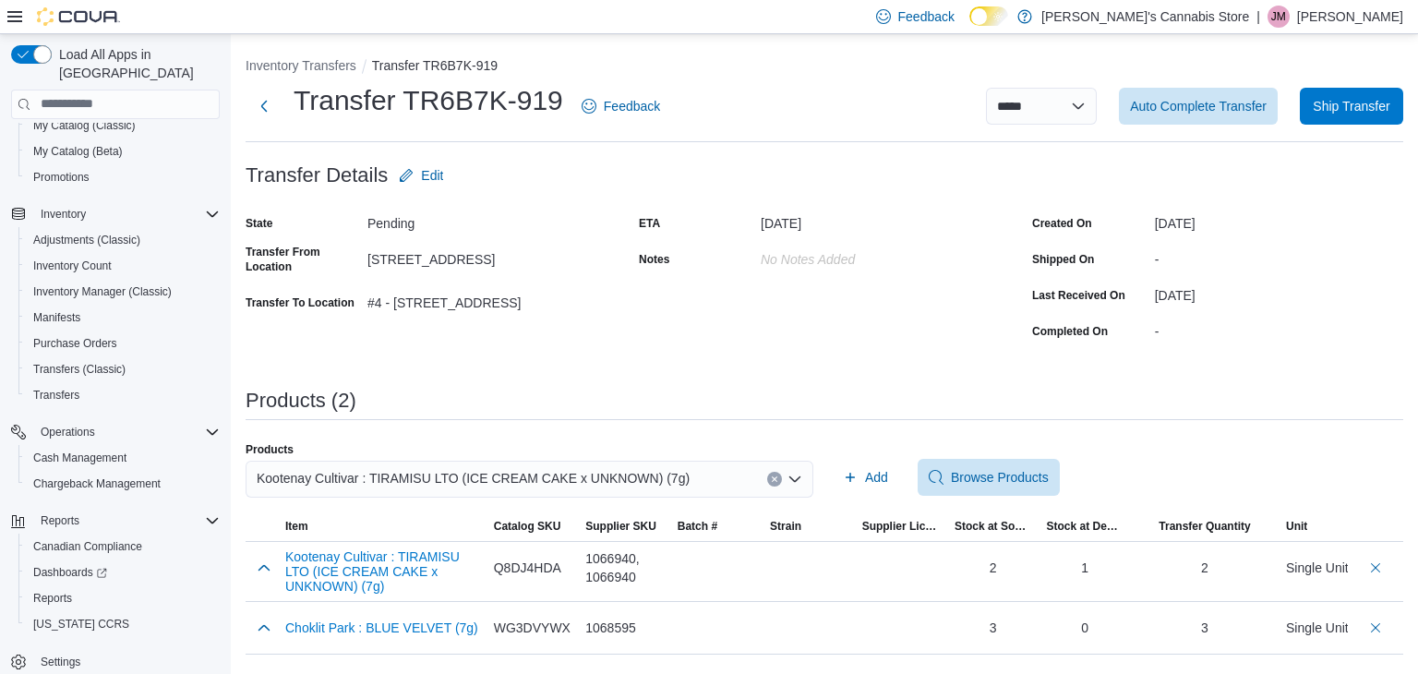
click at [772, 478] on icon "Clear input" at bounding box center [774, 479] width 7 height 7
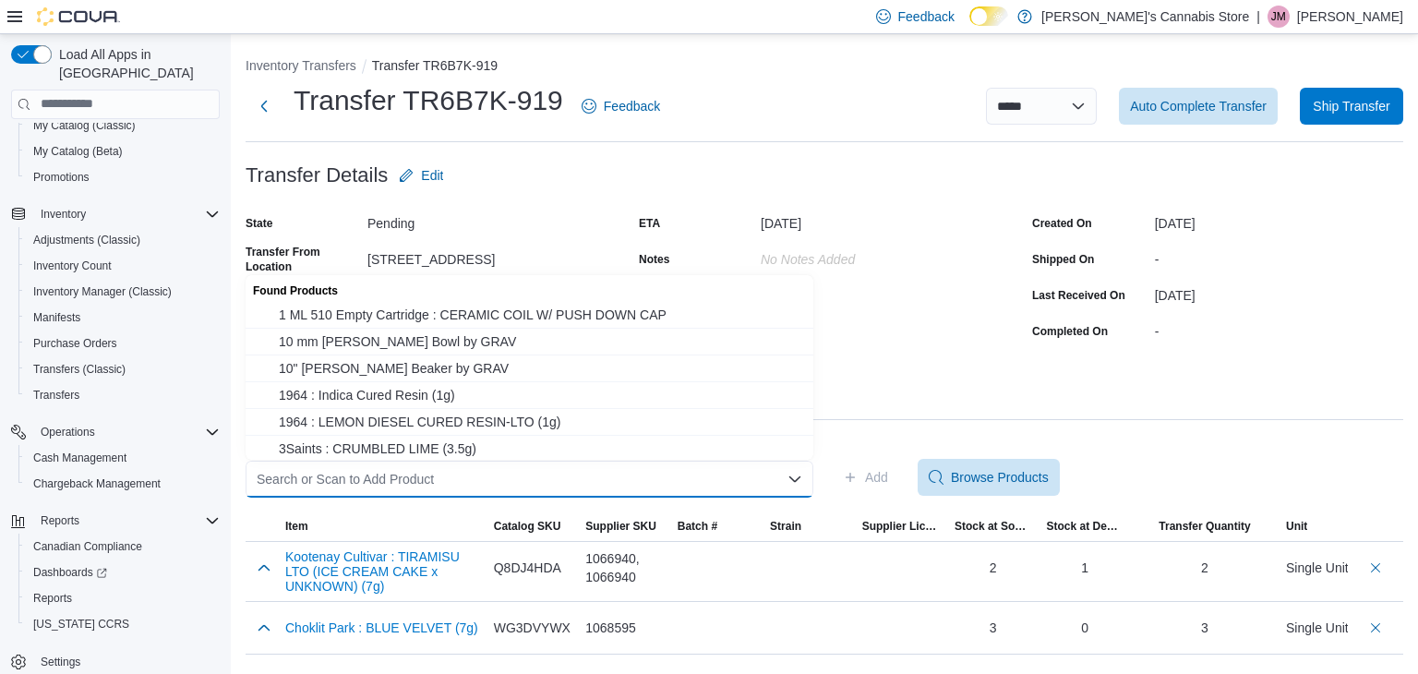
click at [612, 476] on div "Search or Scan to Add Product Combo box. Selected. Combo box input. Search or S…" at bounding box center [530, 479] width 568 height 37
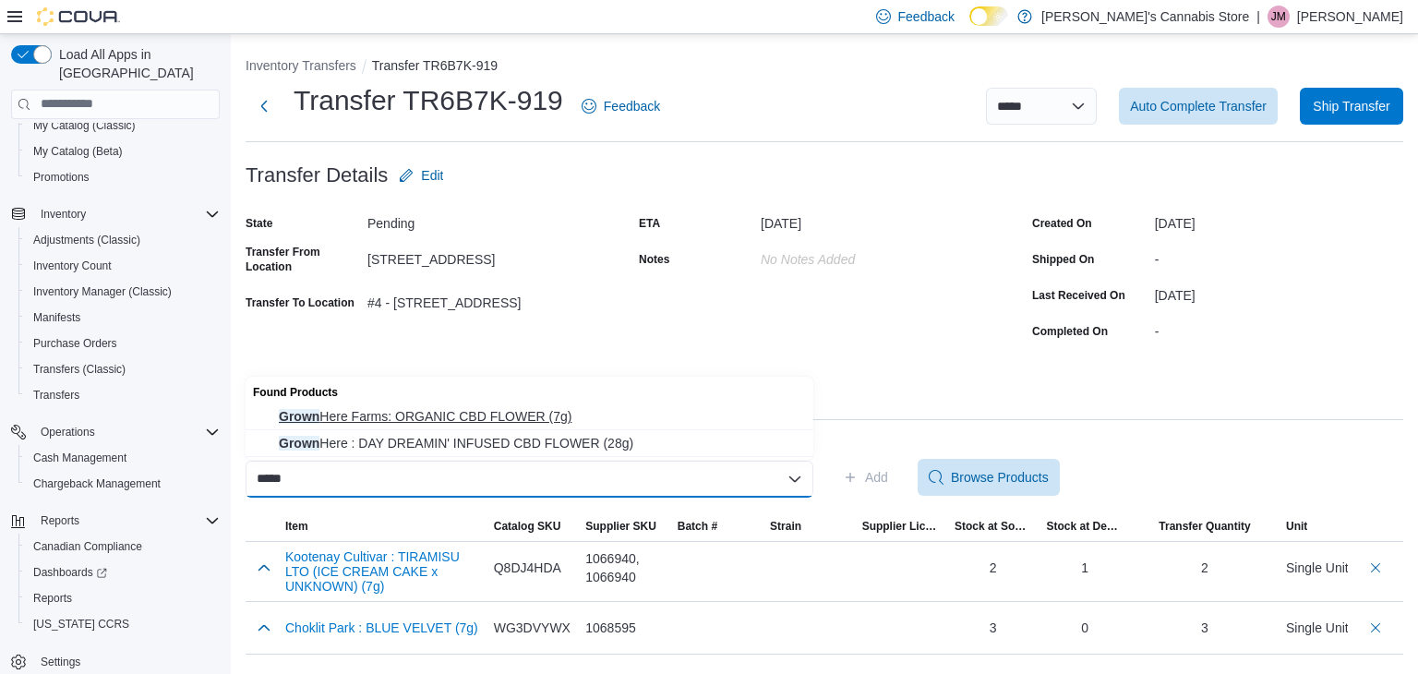
type input "*****"
click at [587, 415] on span "Grown Here Farms: ORGANIC CBD FLOWER (7g)" at bounding box center [541, 416] width 524 height 18
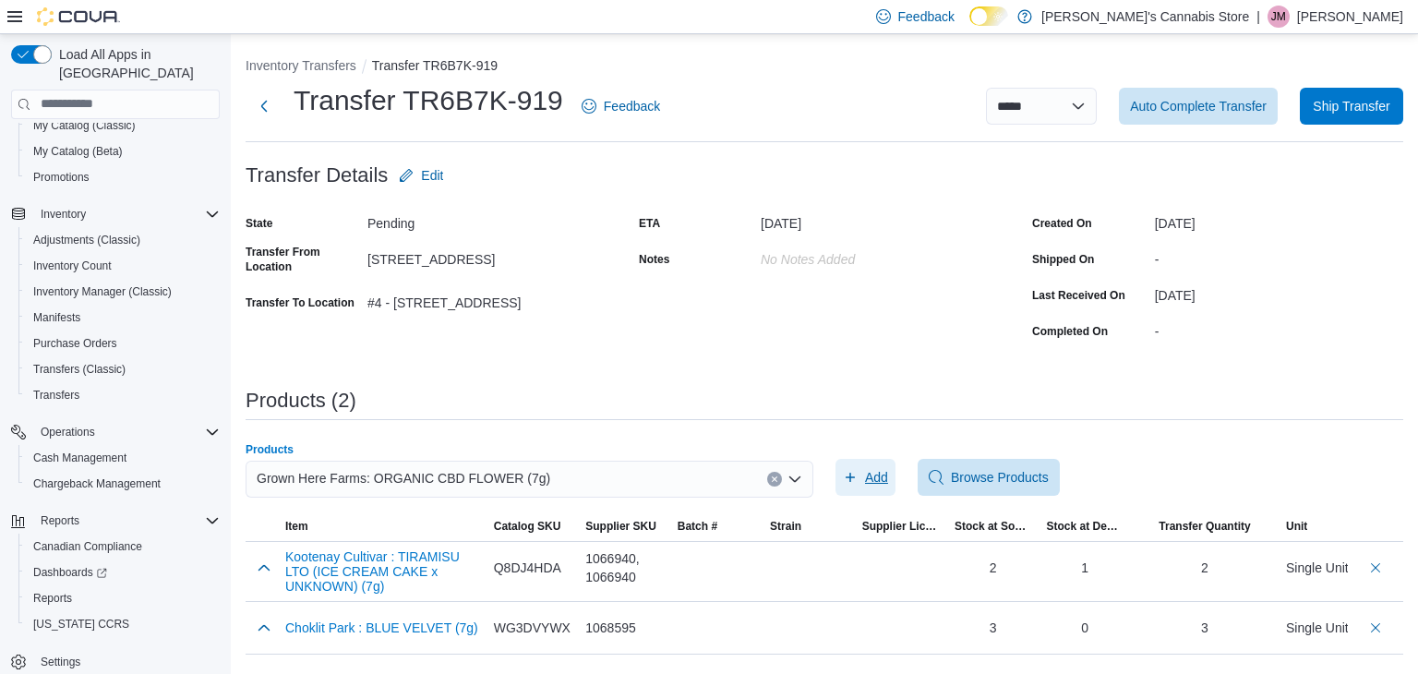
click at [876, 476] on span "Add" at bounding box center [876, 477] width 23 height 18
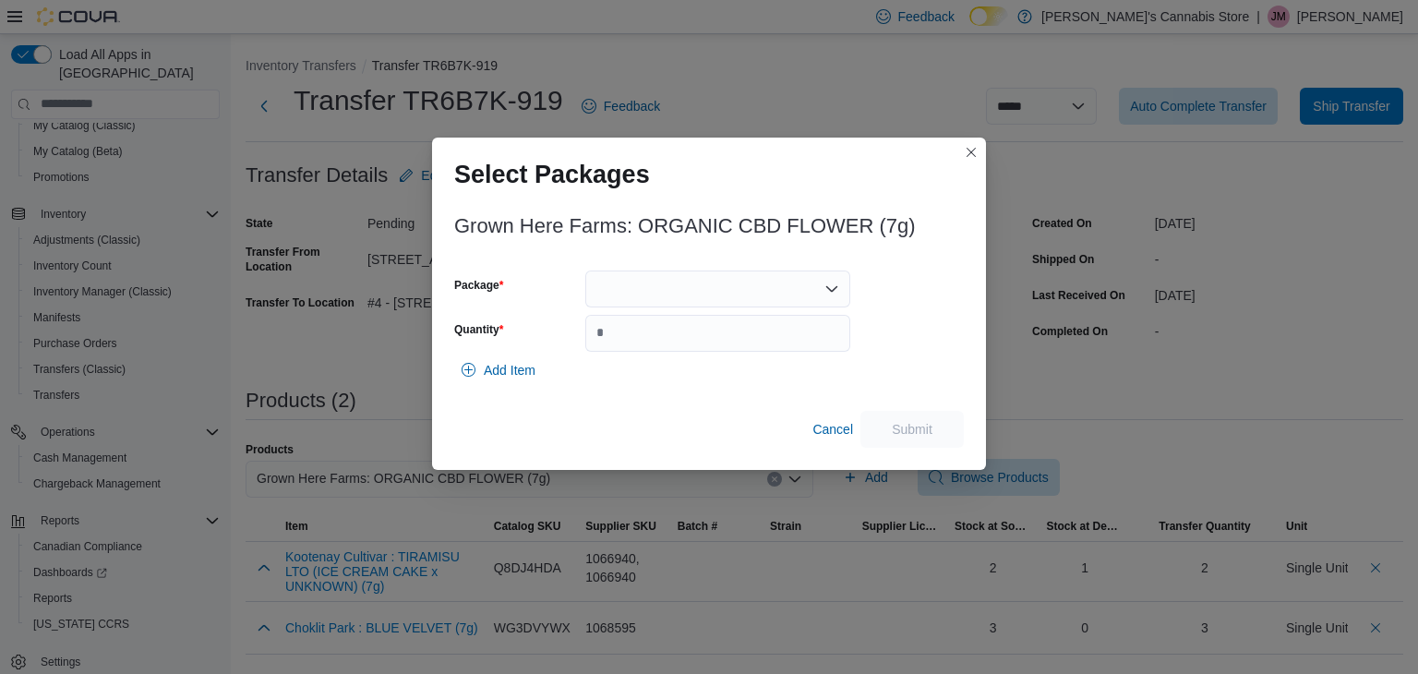
click at [789, 282] on div at bounding box center [717, 289] width 265 height 37
click at [761, 348] on span "102100523.1" at bounding box center [729, 346] width 221 height 18
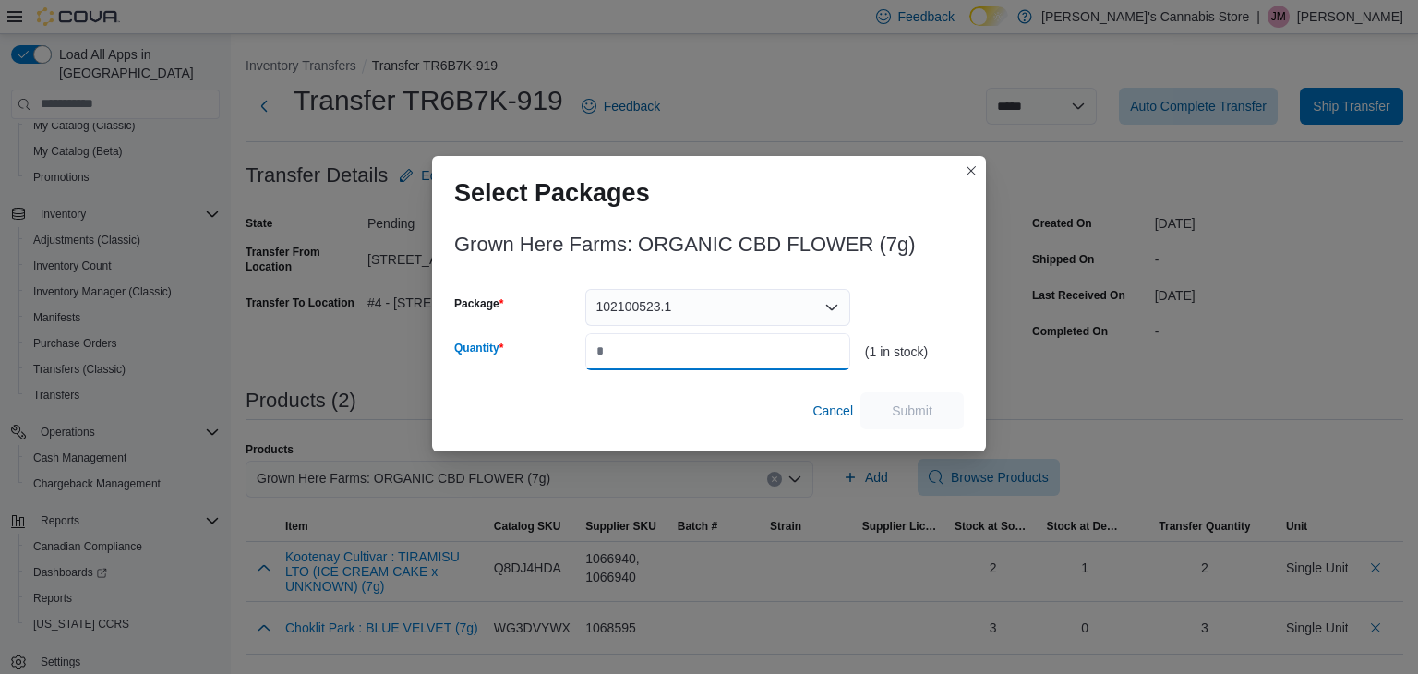
click at [753, 359] on input "Quantity" at bounding box center [717, 351] width 265 height 37
type input "*"
click at [887, 419] on span "Submit" at bounding box center [912, 410] width 81 height 37
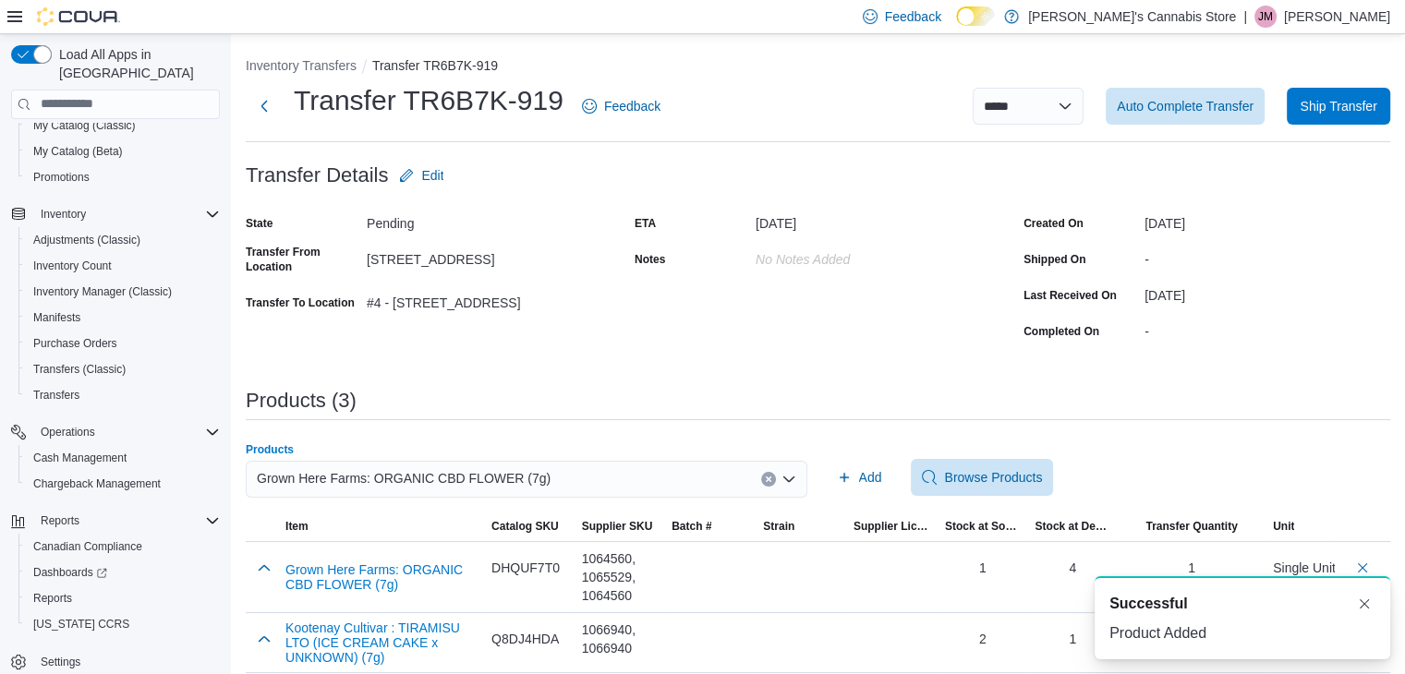
drag, startPoint x: 777, startPoint y: 477, endPoint x: 739, endPoint y: 489, distance: 39.7
click at [772, 477] on icon "Clear input" at bounding box center [768, 479] width 7 height 7
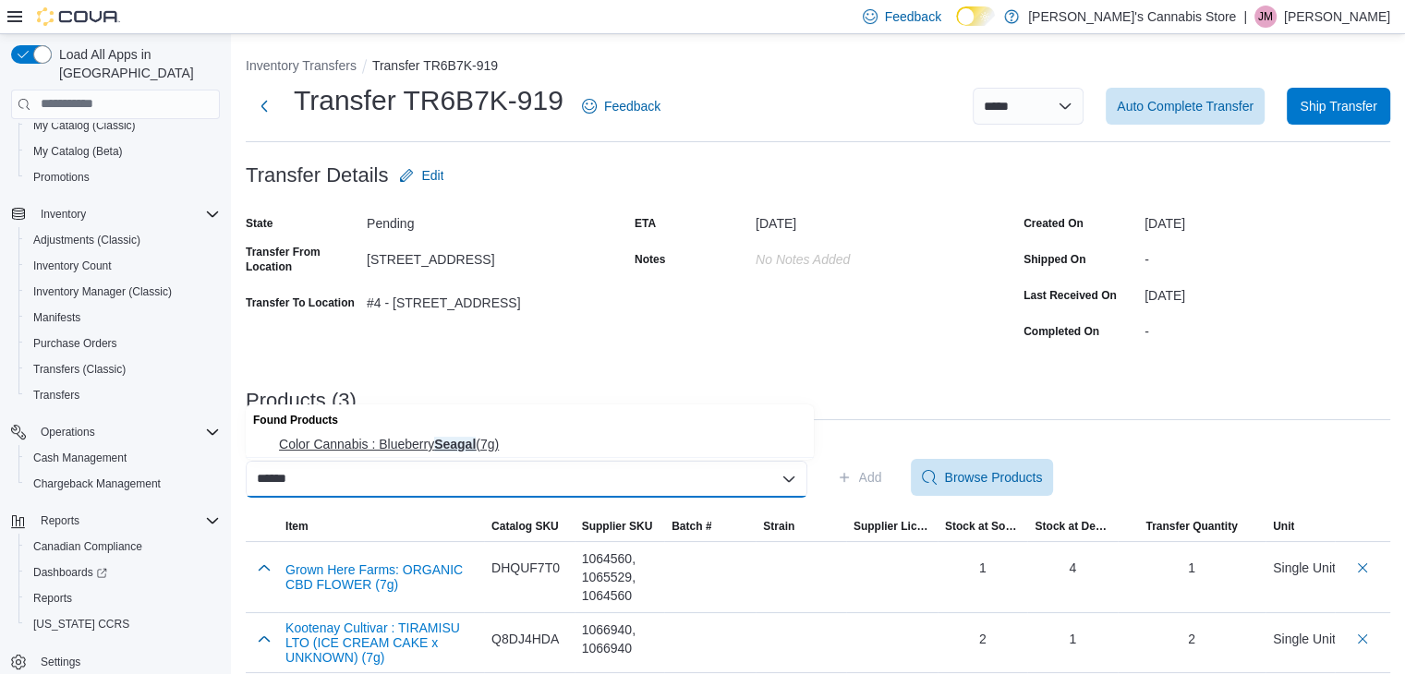
type input "******"
click at [502, 440] on span "Color Cannabis : Blueberry Seagal (7g)" at bounding box center [541, 444] width 524 height 18
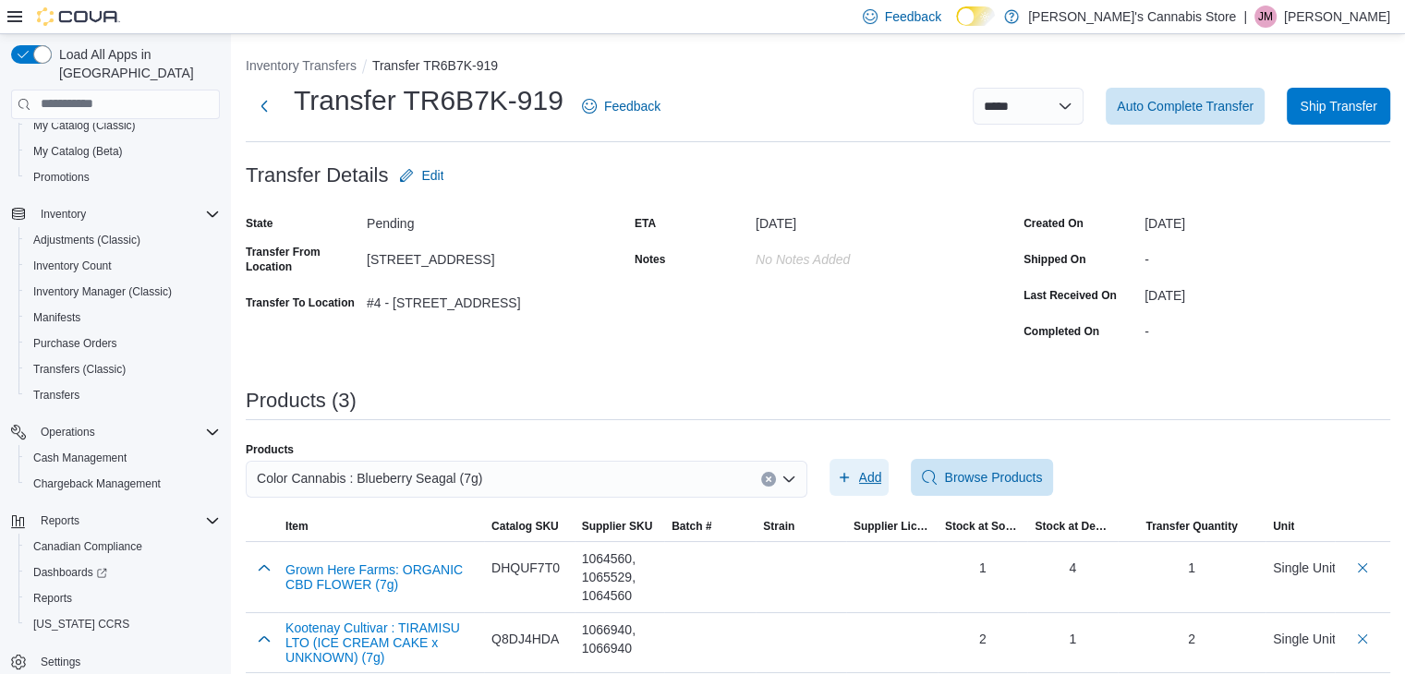
click at [851, 471] on icon "button" at bounding box center [844, 477] width 15 height 15
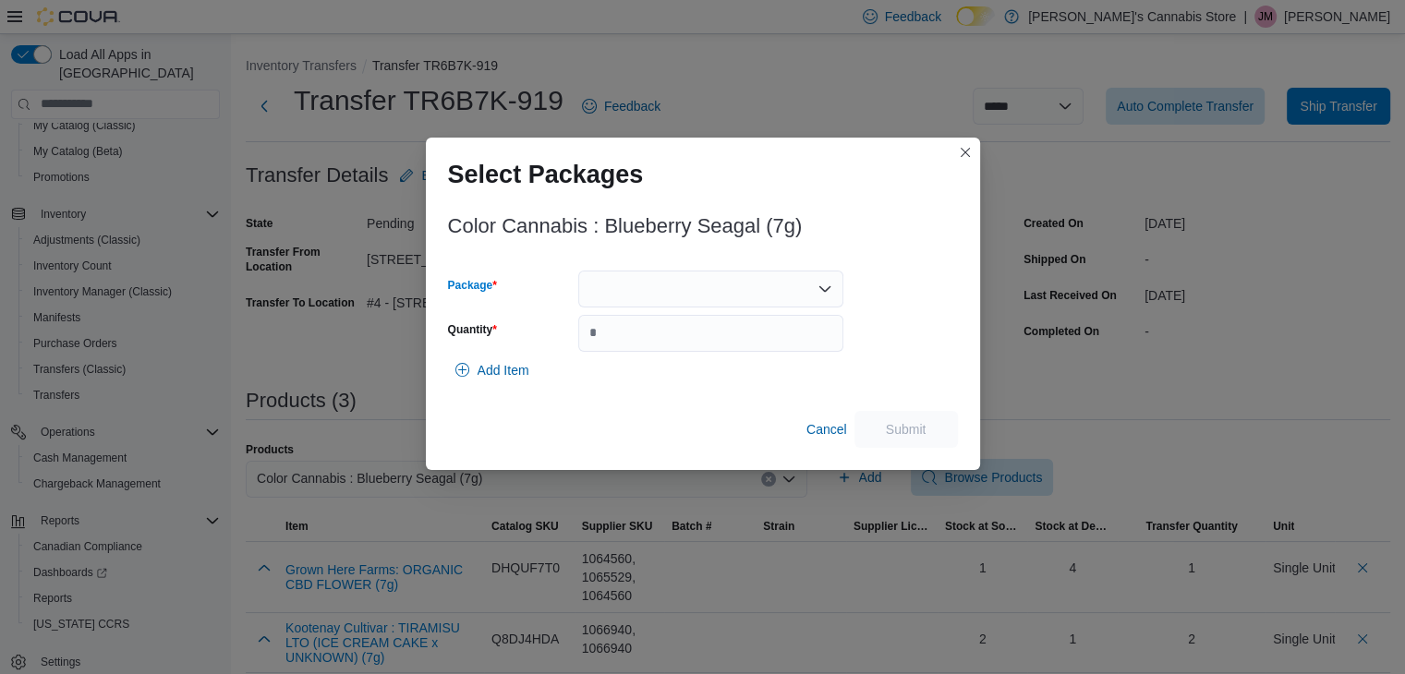
click at [671, 280] on div at bounding box center [710, 289] width 265 height 37
click at [680, 338] on span "L250600174" at bounding box center [721, 346] width 221 height 18
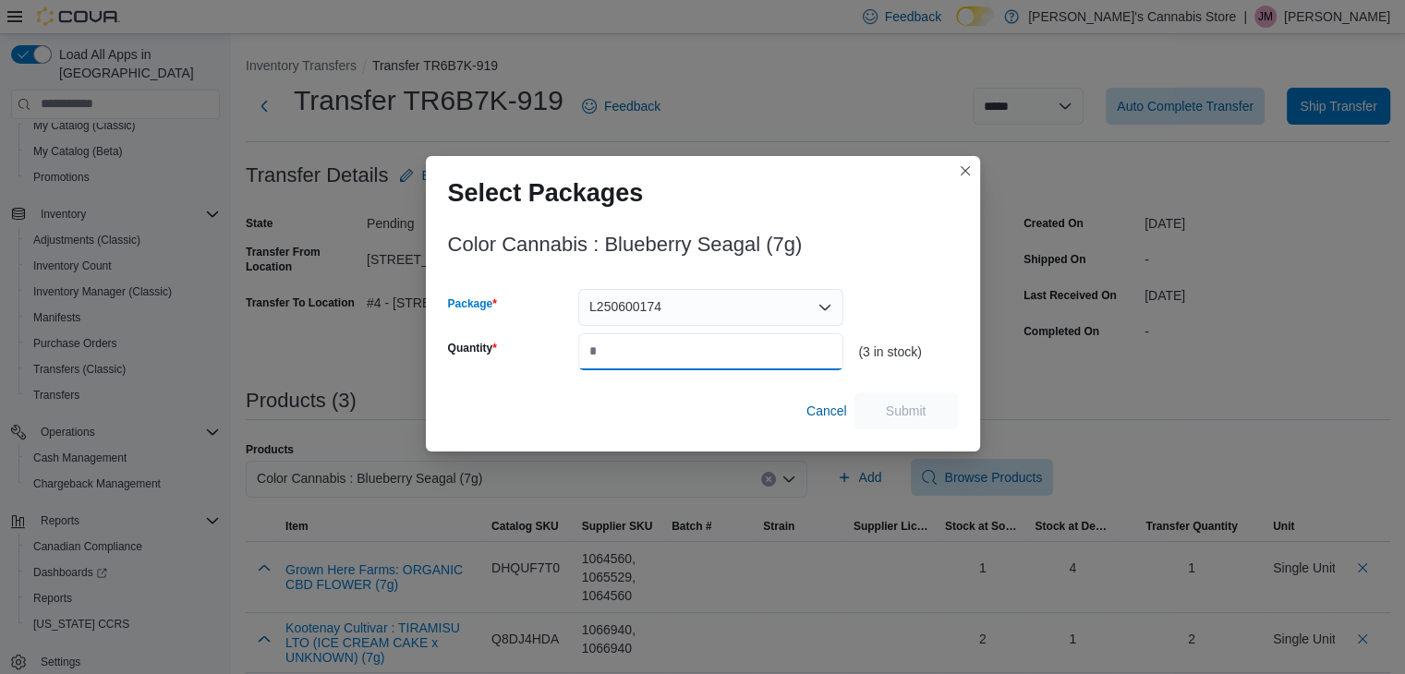
click at [658, 351] on input "Quantity" at bounding box center [710, 351] width 265 height 37
type input "*"
click at [928, 414] on span "Submit" at bounding box center [905, 410] width 81 height 37
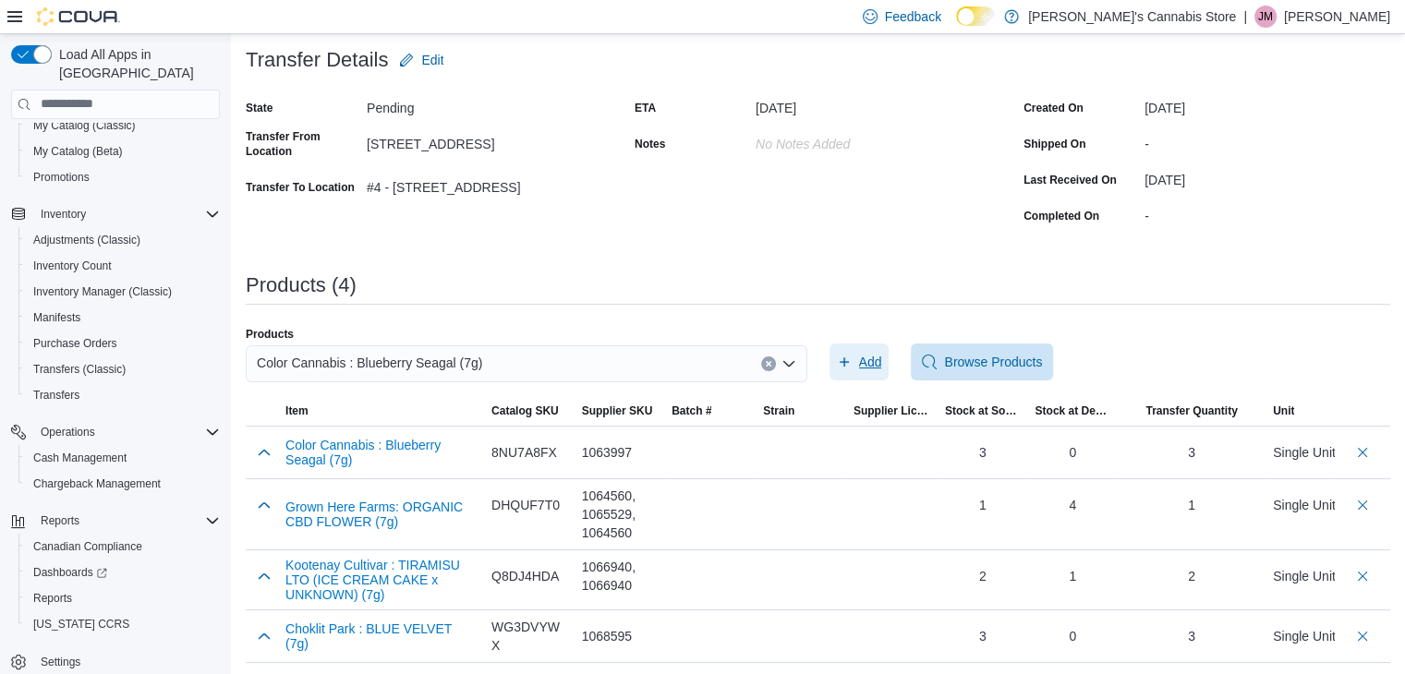
scroll to position [120, 0]
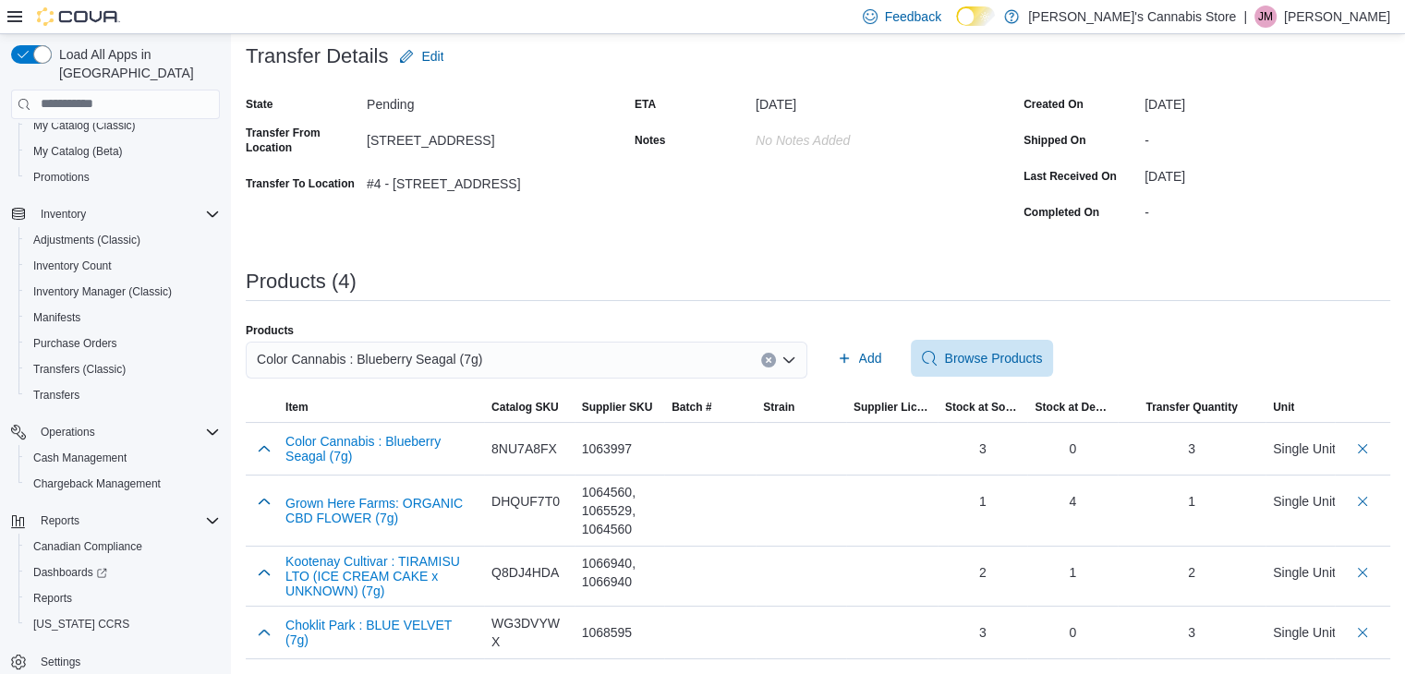
click at [770, 357] on icon "Clear input" at bounding box center [768, 359] width 5 height 5
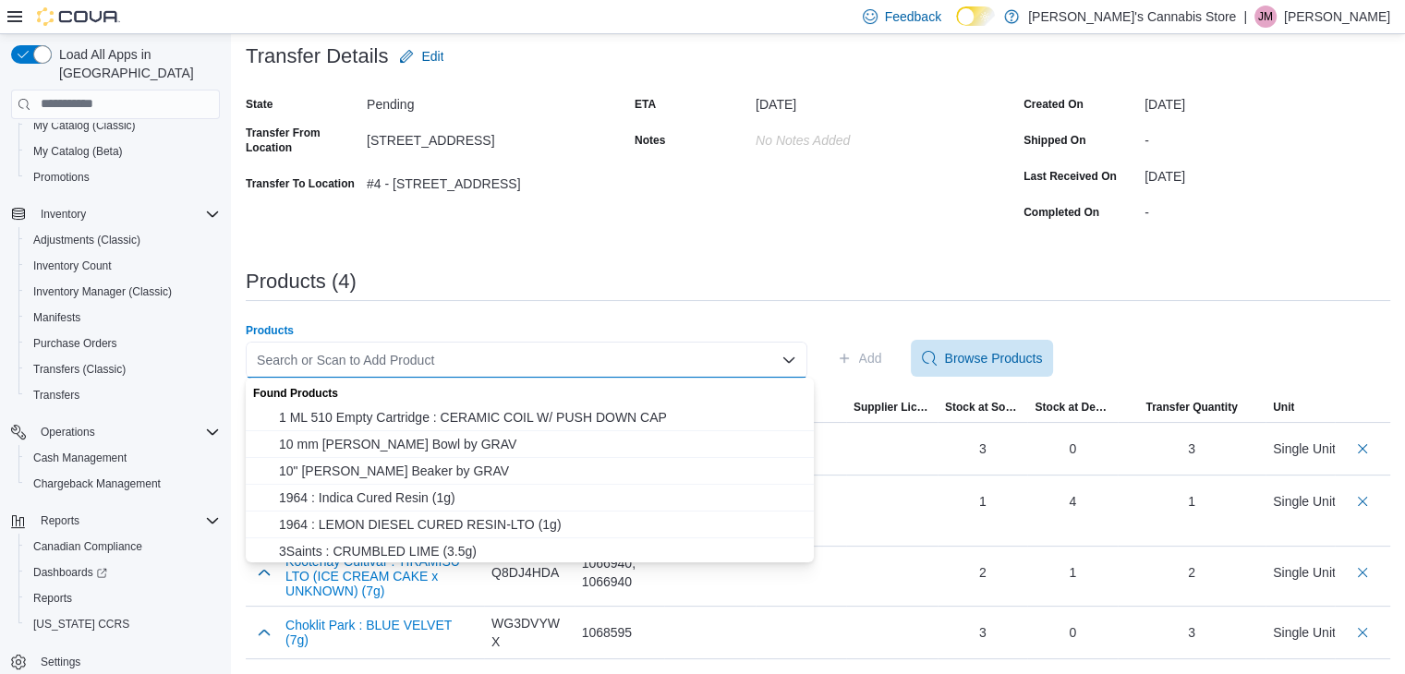
click at [637, 235] on div "**********" at bounding box center [818, 298] width 1144 height 722
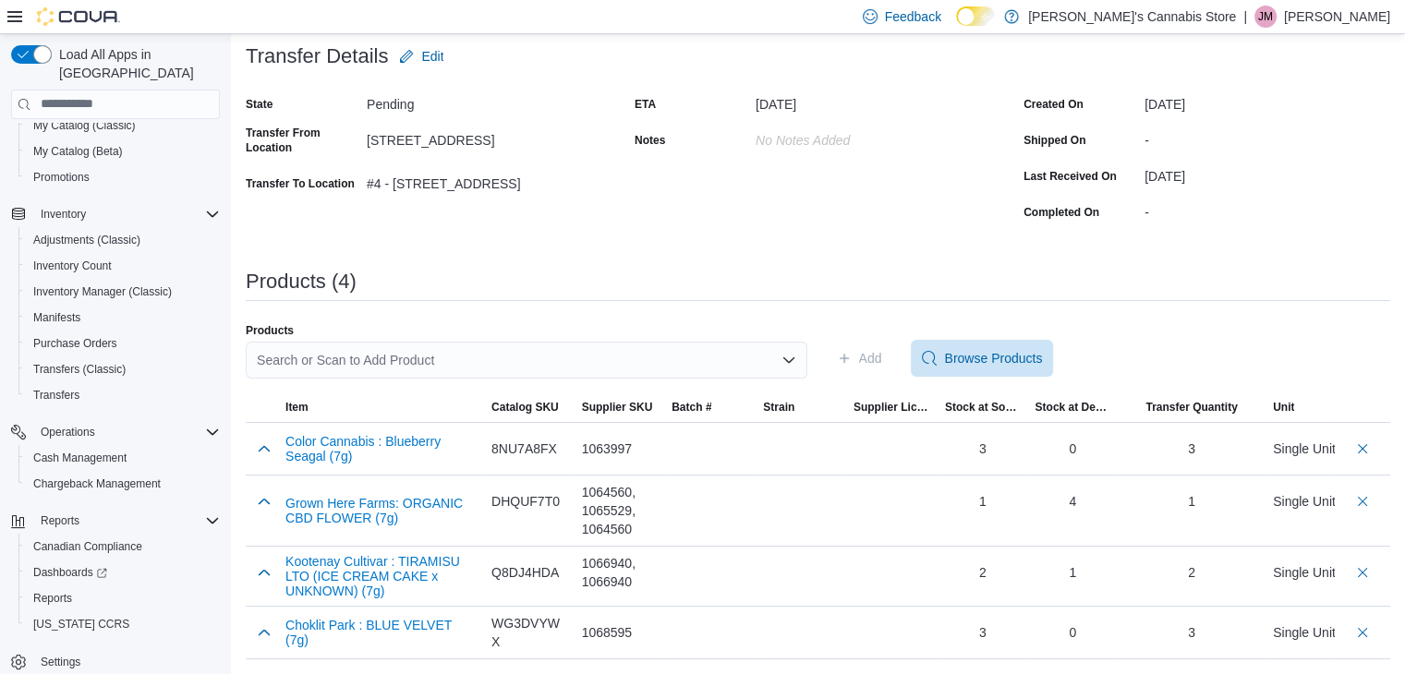
click at [532, 353] on div "Search or Scan to Add Product" at bounding box center [526, 360] width 561 height 37
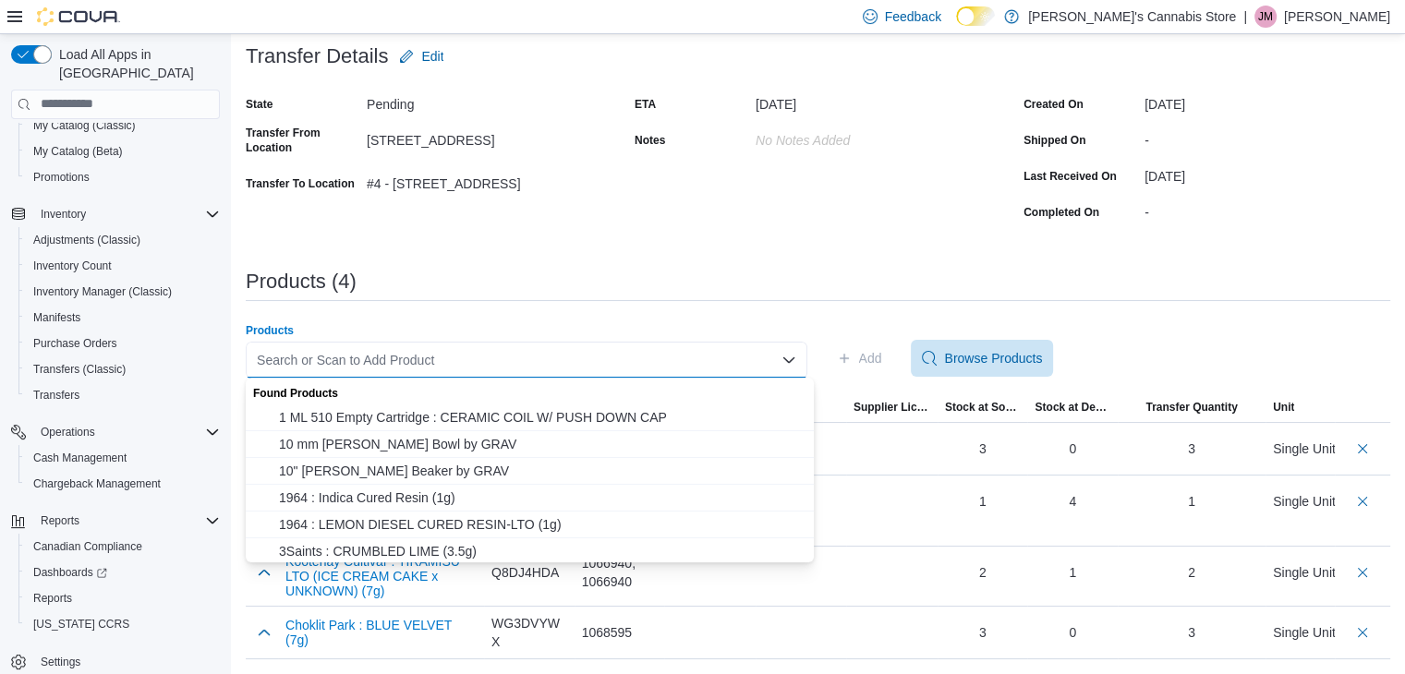
click at [639, 354] on div "Search or Scan to Add Product Combo box. Selected. Combo box input. Search or S…" at bounding box center [526, 360] width 561 height 37
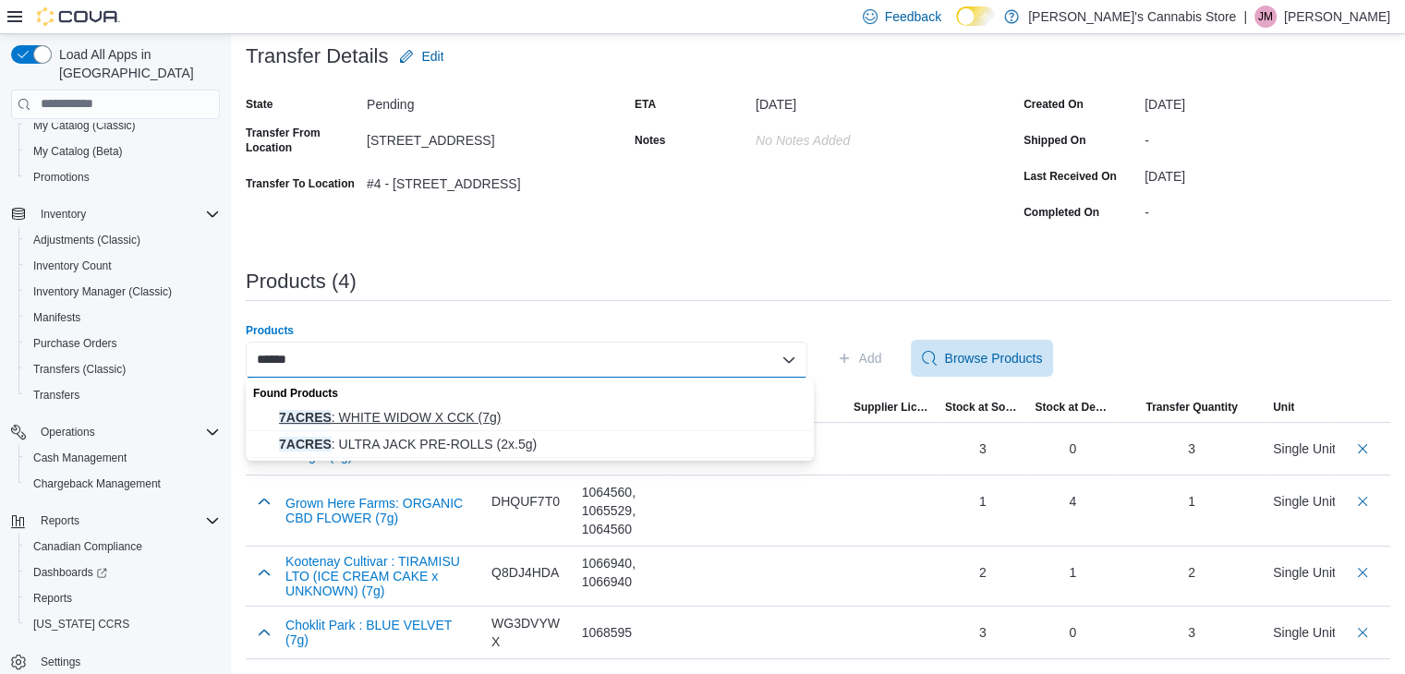
type input "******"
click at [536, 414] on span "7ACRES : WHITE WIDOW X CCK (7g)" at bounding box center [541, 417] width 524 height 18
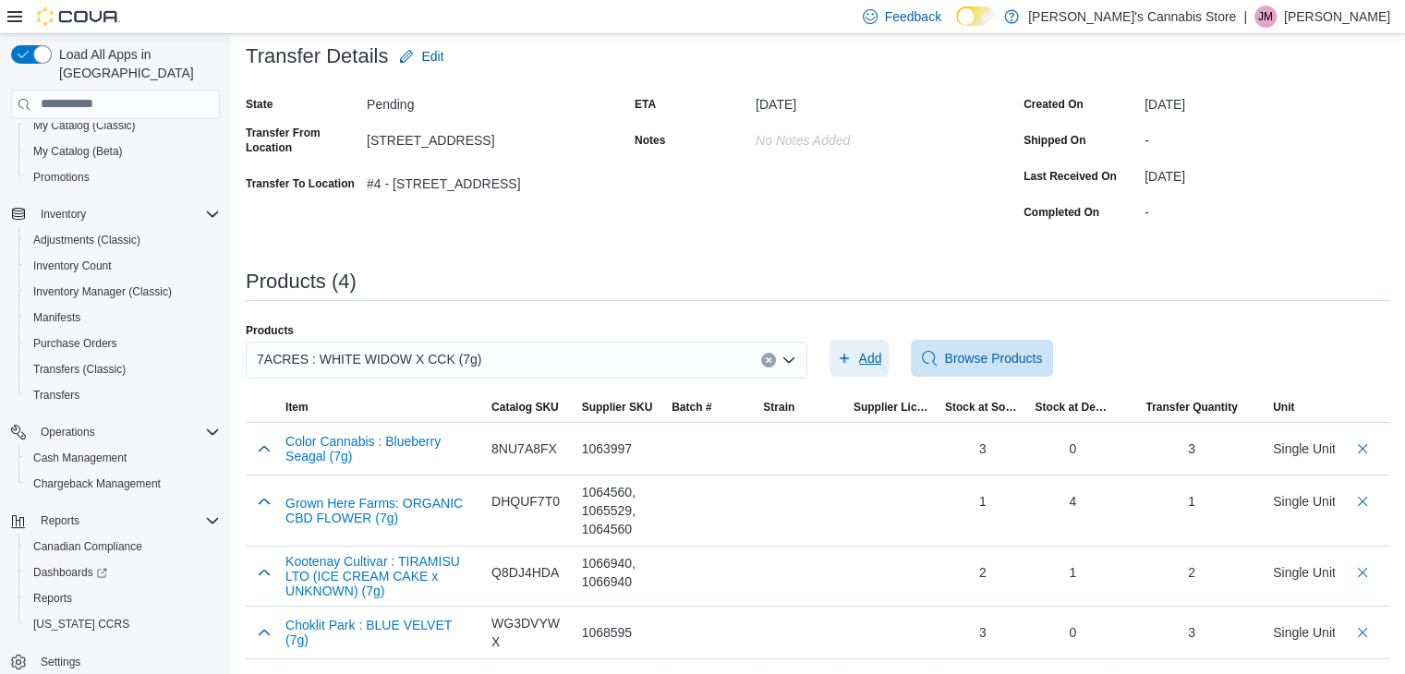
click at [882, 355] on span "Add" at bounding box center [870, 358] width 23 height 18
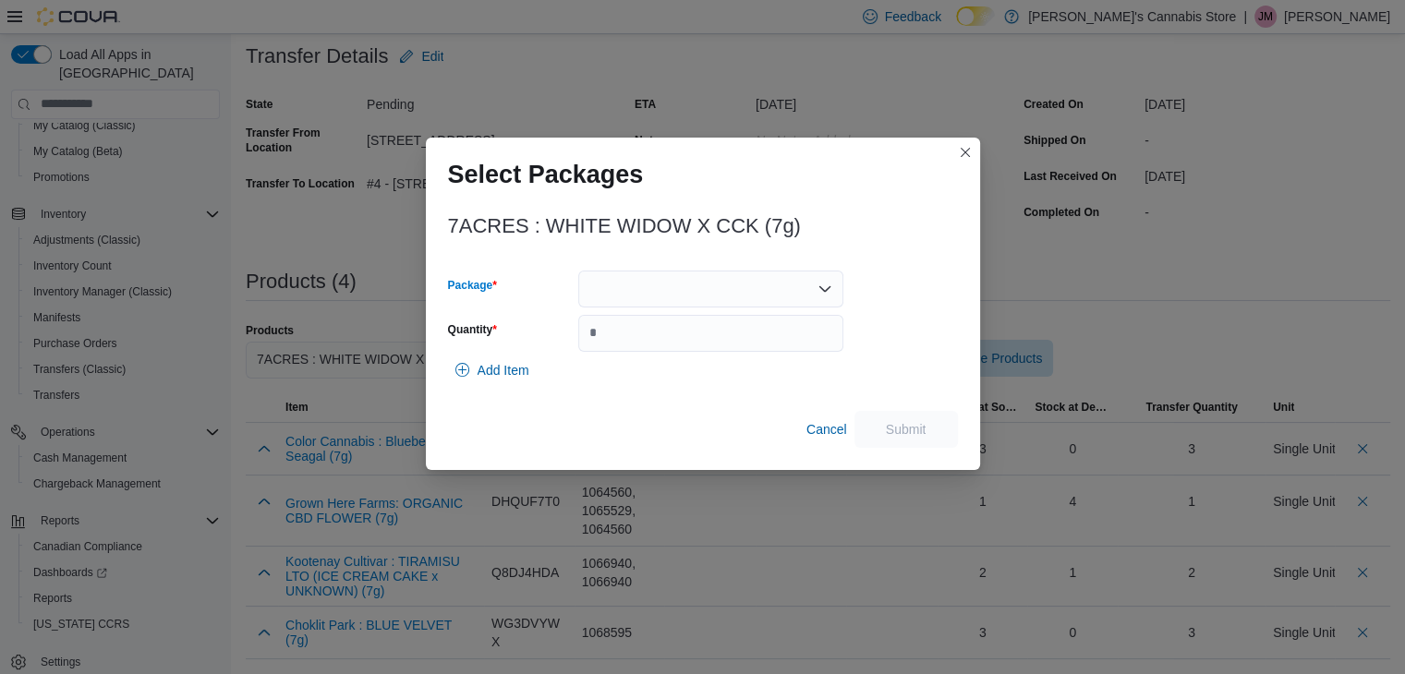
click at [711, 289] on div at bounding box center [710, 289] width 265 height 37
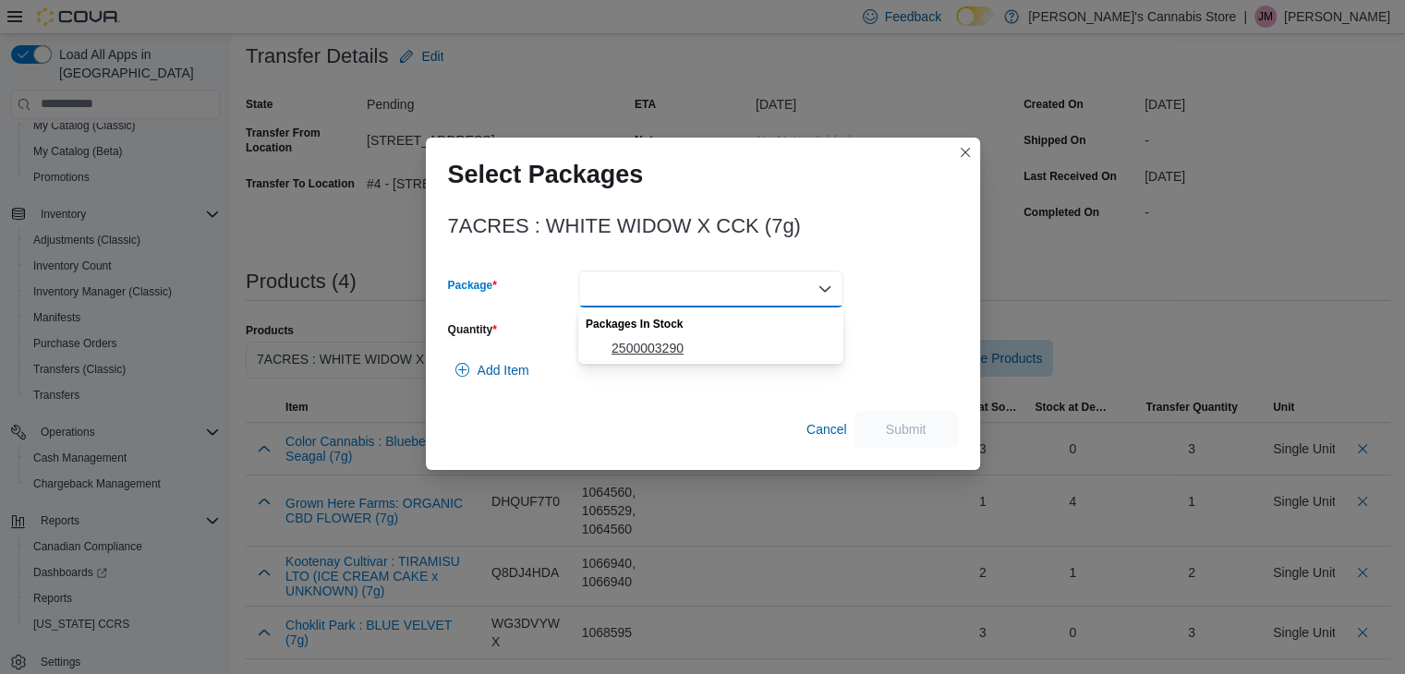
click at [688, 339] on span "2500003290" at bounding box center [721, 348] width 221 height 18
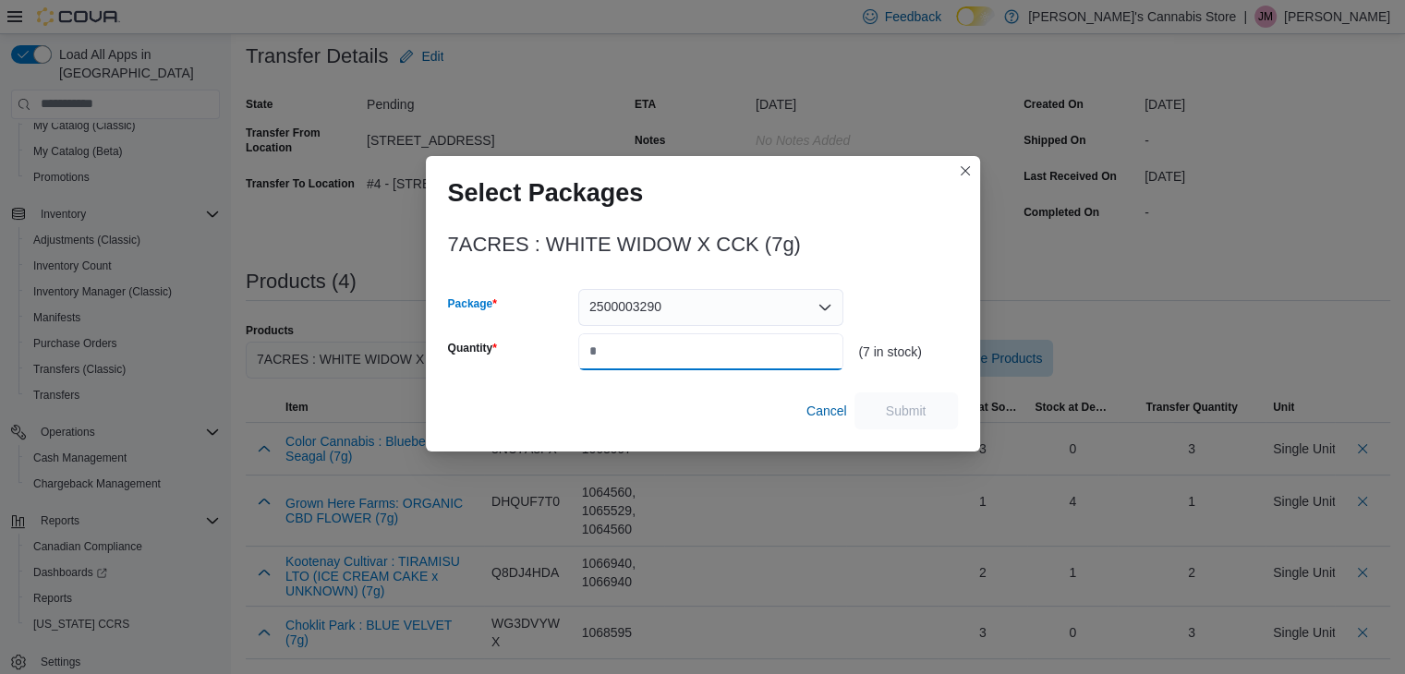
click at [688, 337] on input "Quantity" at bounding box center [710, 351] width 265 height 37
type input "*"
click at [894, 415] on span "Submit" at bounding box center [906, 410] width 41 height 18
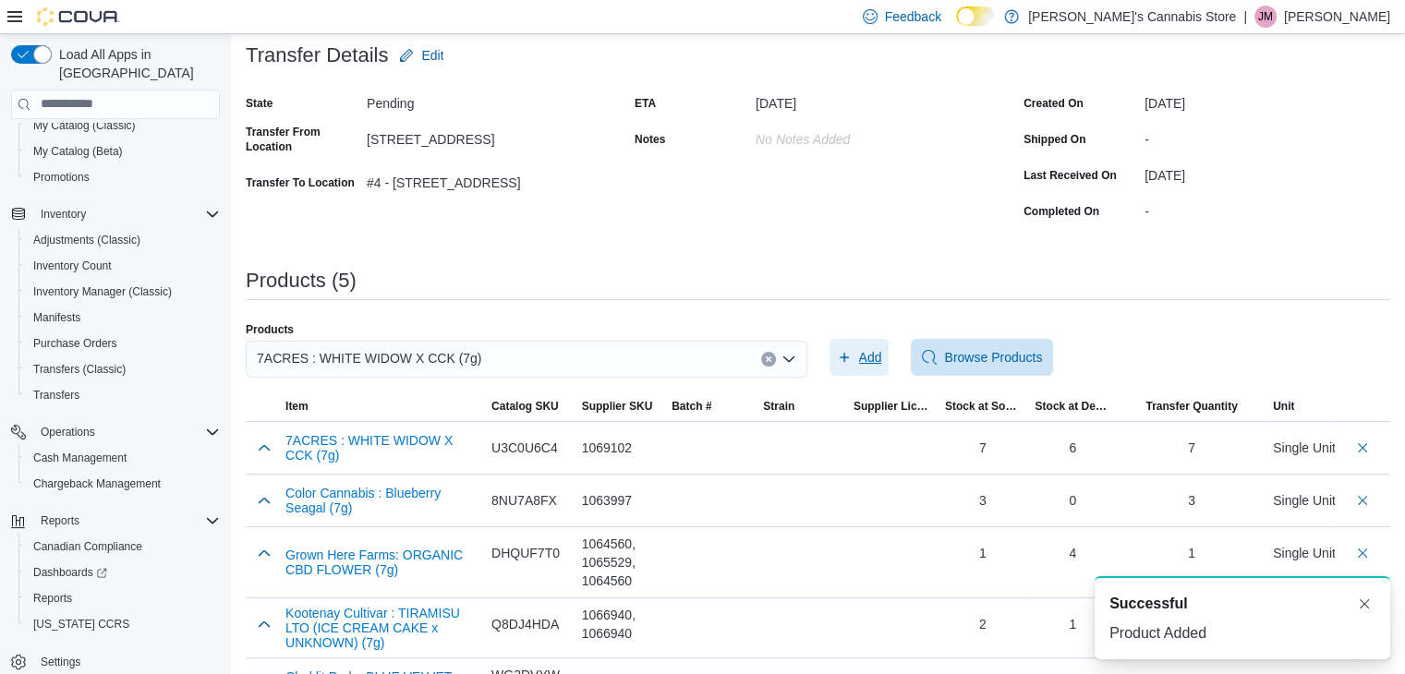
scroll to position [0, 0]
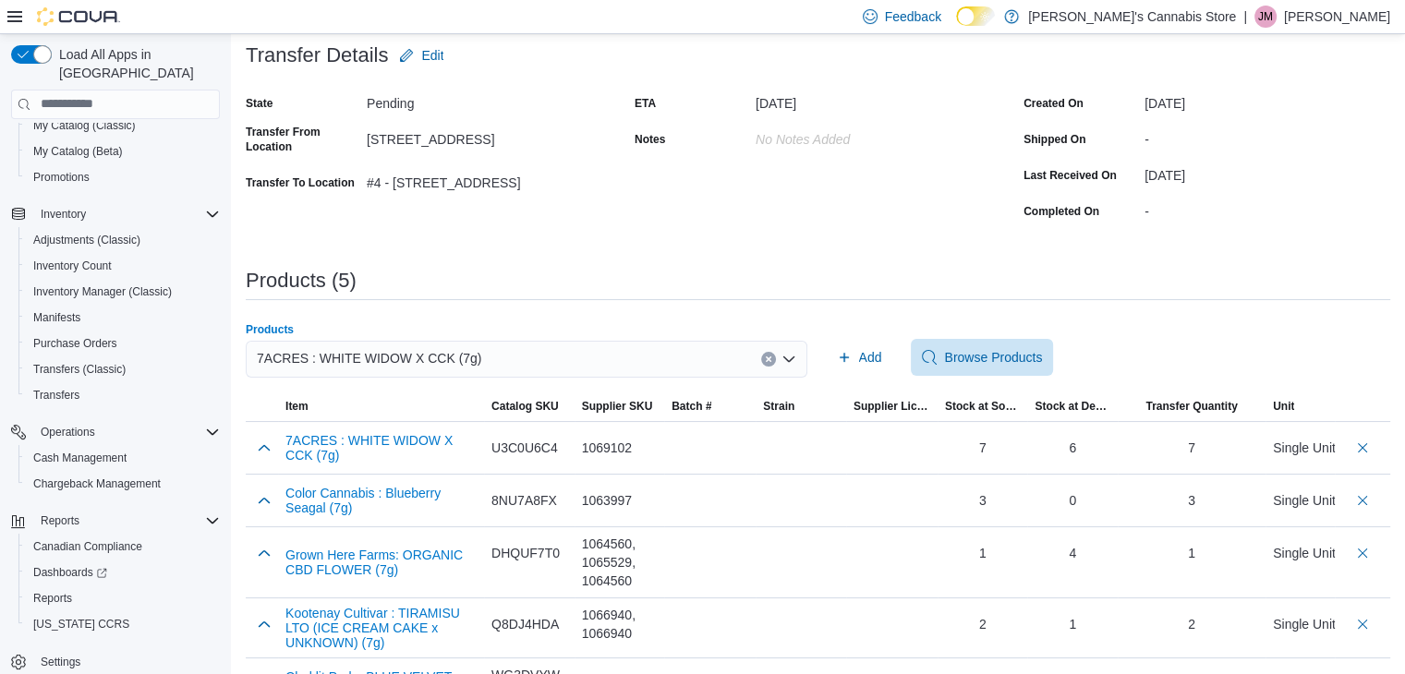
click at [772, 356] on icon "Clear input" at bounding box center [768, 359] width 7 height 7
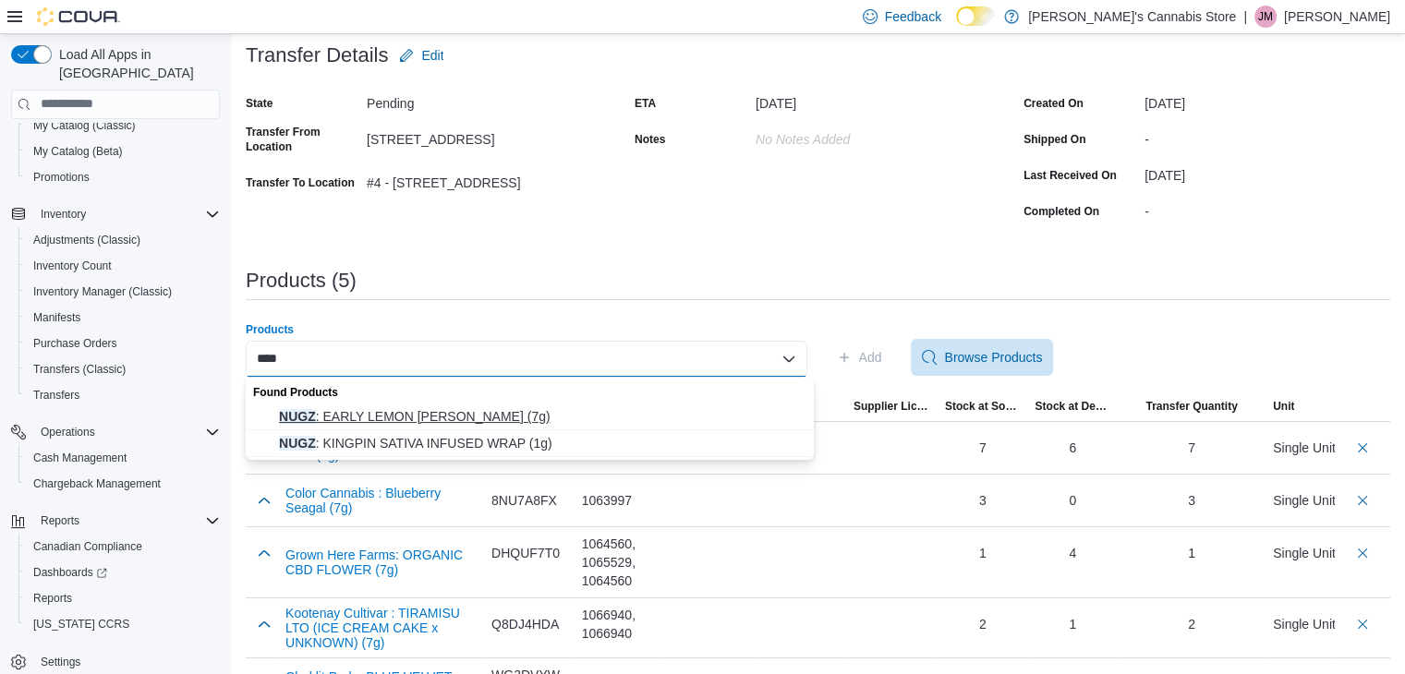
type input "****"
click at [438, 411] on span "NUGZ : EARLY LEMON [PERSON_NAME] (7g)" at bounding box center [541, 416] width 524 height 18
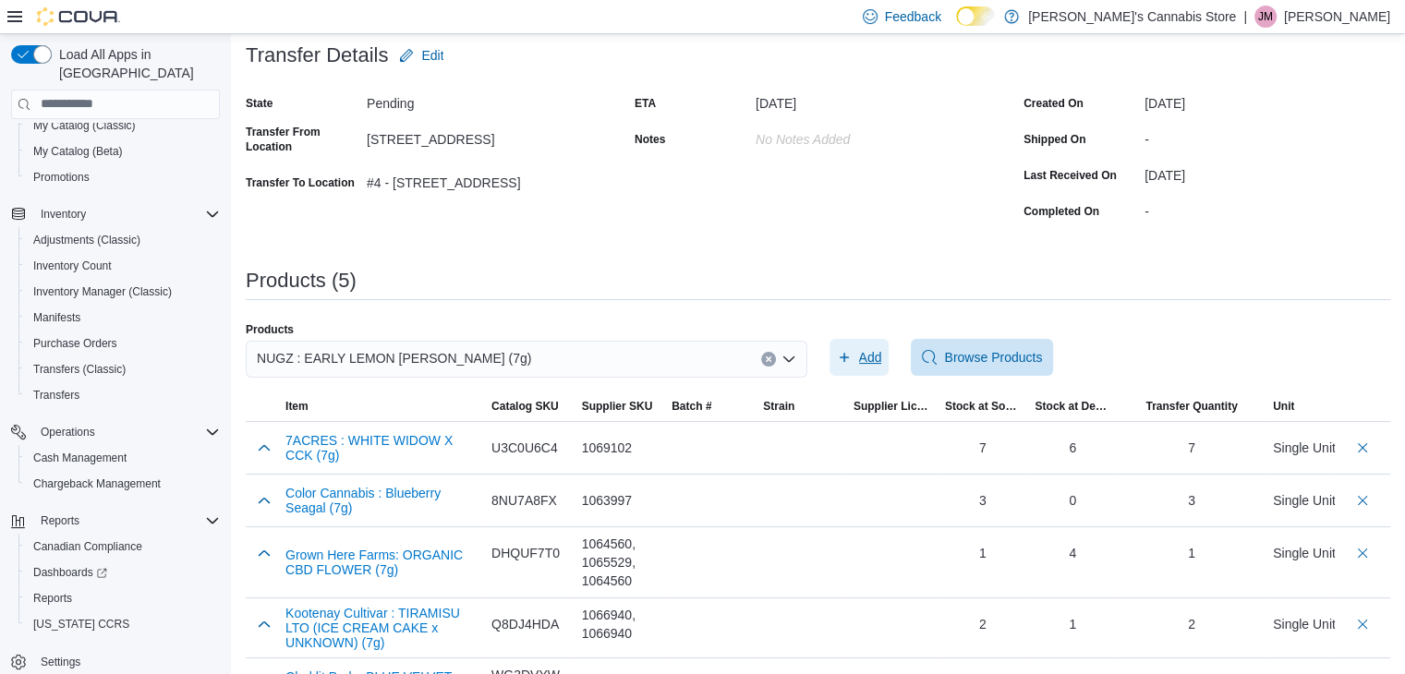
click at [882, 359] on span "Add" at bounding box center [870, 357] width 23 height 18
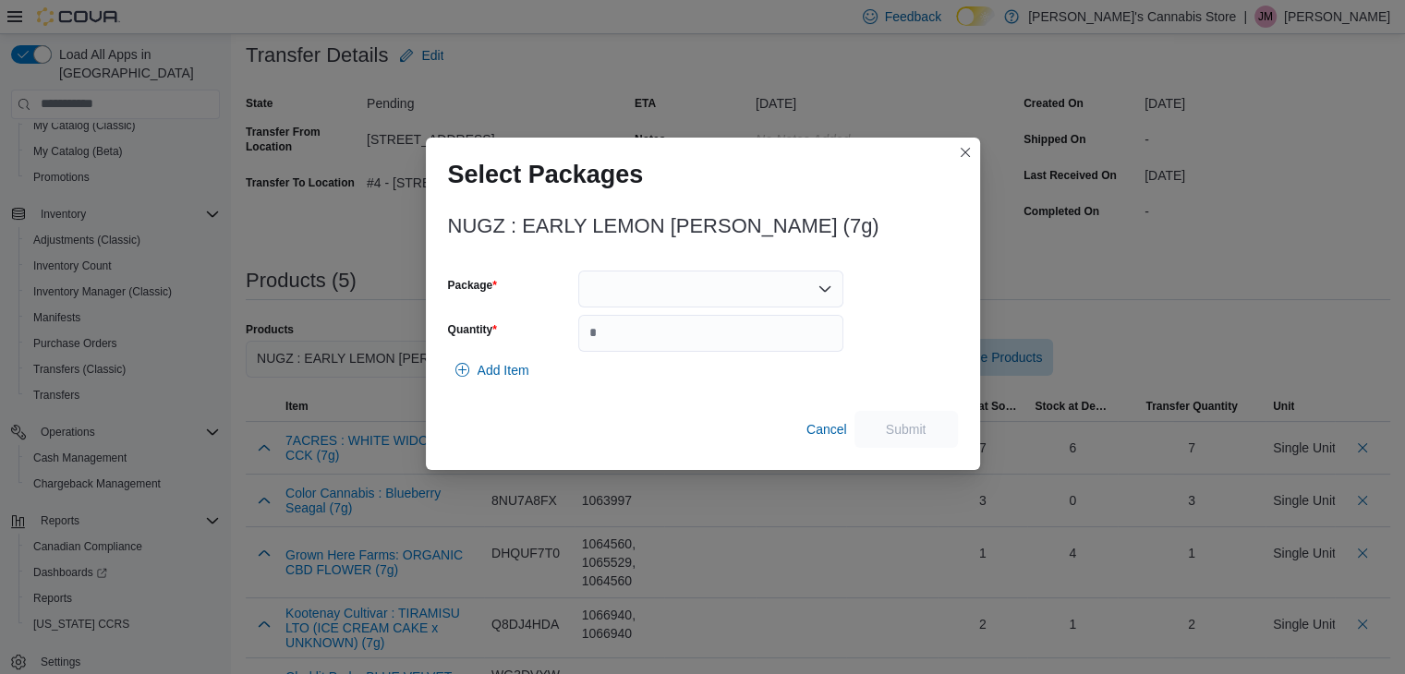
click at [732, 289] on div at bounding box center [710, 289] width 265 height 37
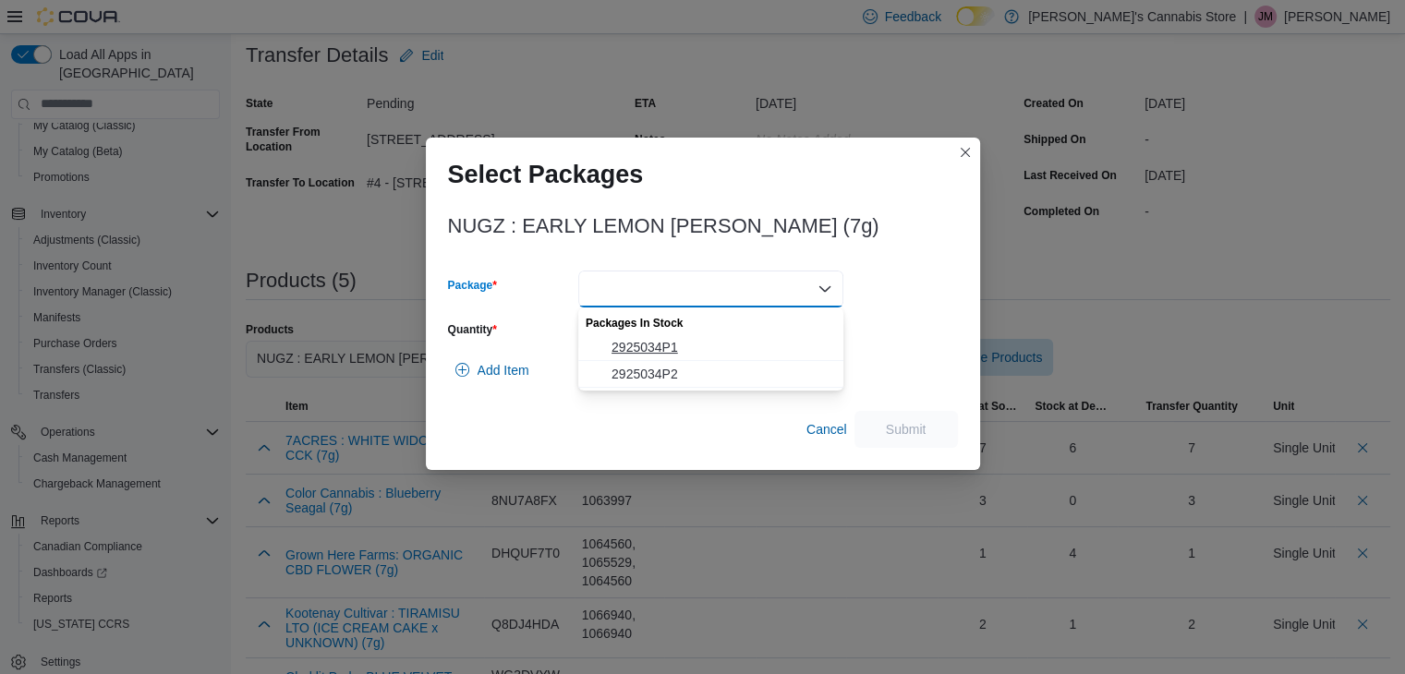
click at [702, 342] on span "2925034P1" at bounding box center [721, 347] width 221 height 18
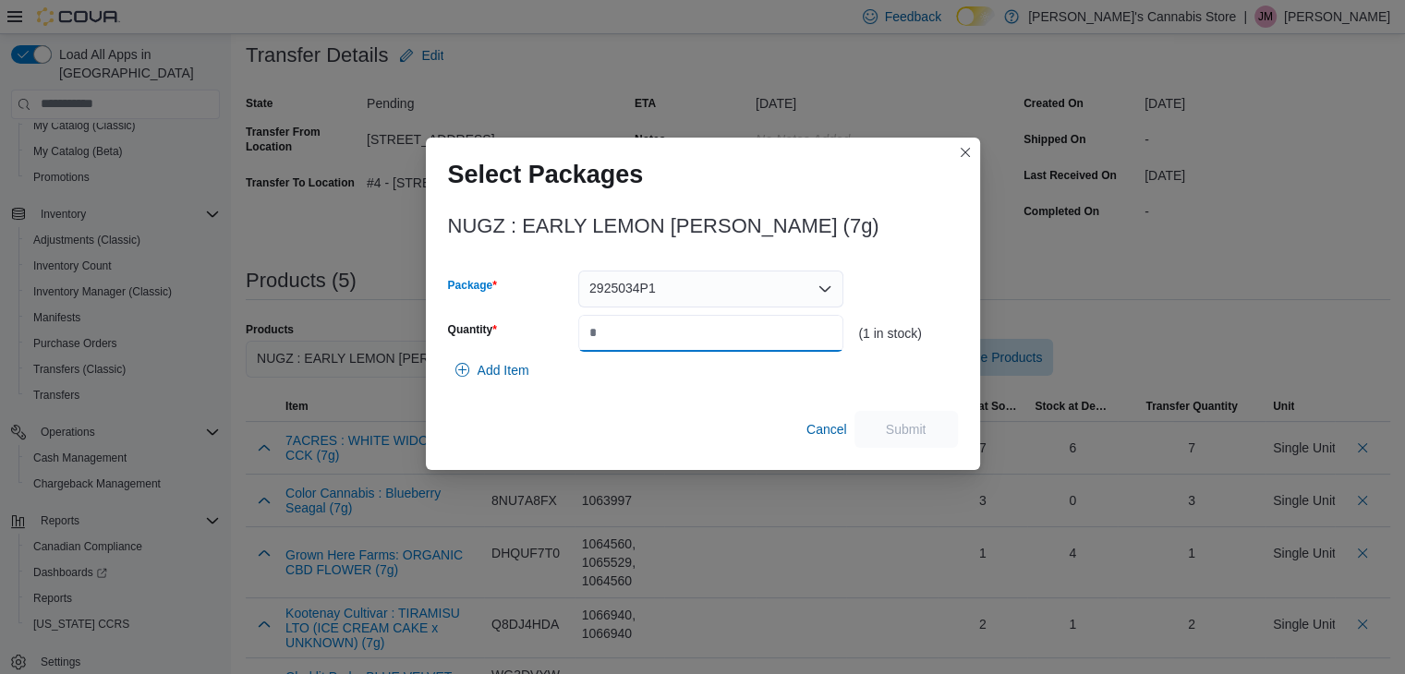
click at [702, 344] on input "Quantity" at bounding box center [710, 333] width 265 height 37
click at [814, 289] on div "2925034P1" at bounding box center [710, 289] width 265 height 37
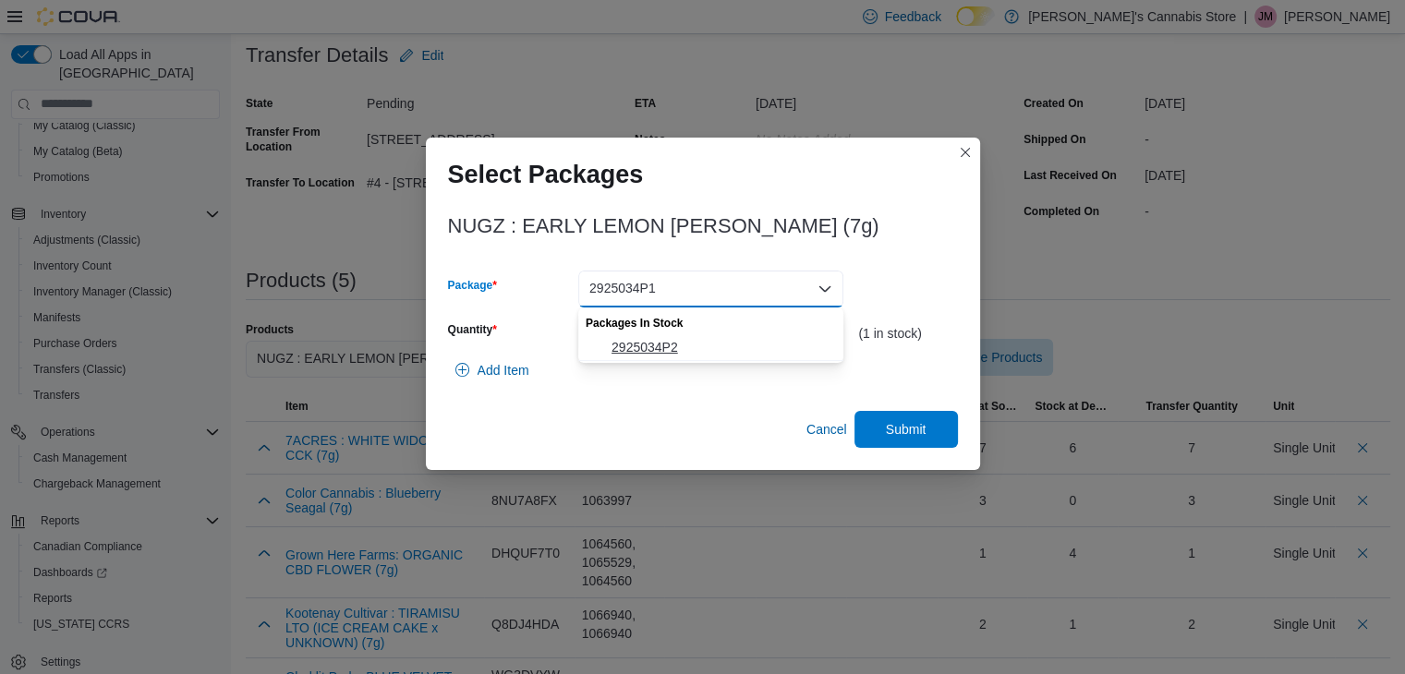
click at [746, 341] on span "2925034P2" at bounding box center [721, 347] width 221 height 18
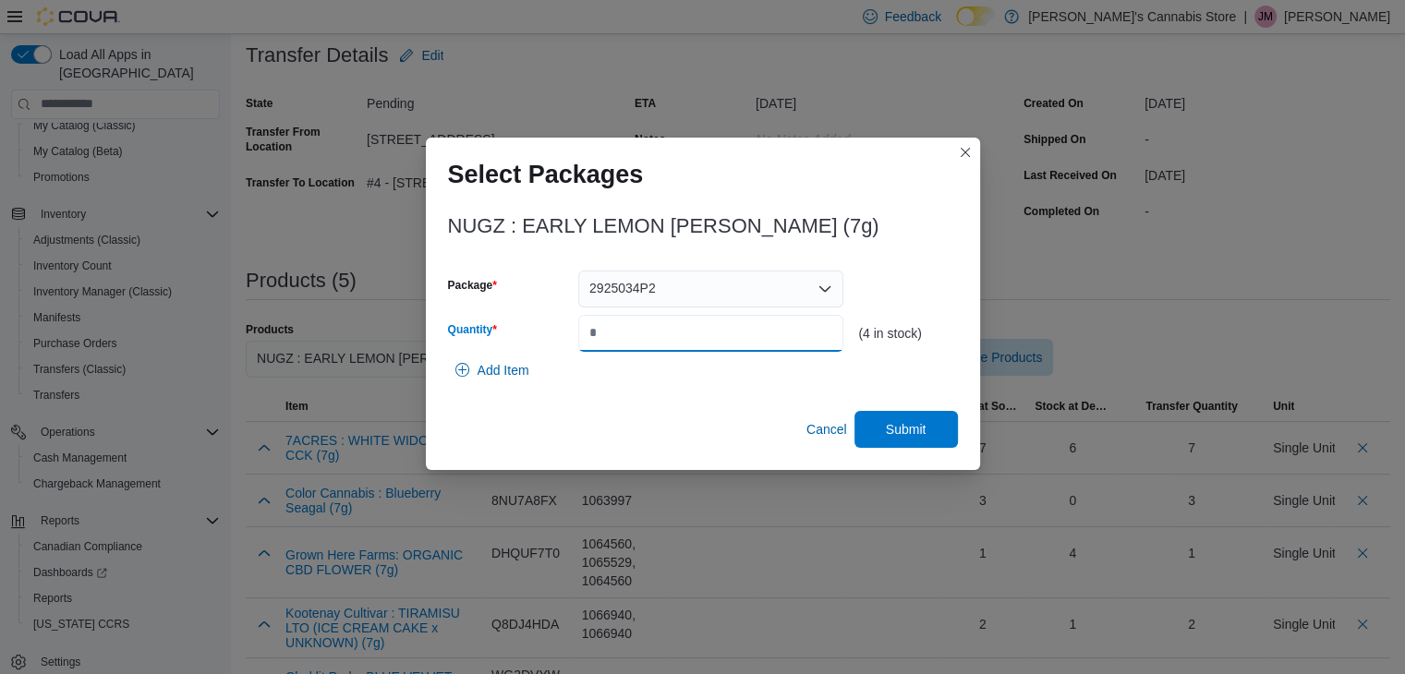
drag, startPoint x: 649, startPoint y: 337, endPoint x: 584, endPoint y: 326, distance: 66.5
click at [584, 326] on input "*" at bounding box center [710, 333] width 265 height 37
type input "*"
click at [890, 407] on div "NUGZ : EARLY LEMON [PERSON_NAME] (7g) Package 2925034P2 Quantity * (4 in stock)…" at bounding box center [703, 326] width 510 height 244
click at [894, 416] on span "Submit" at bounding box center [905, 428] width 81 height 37
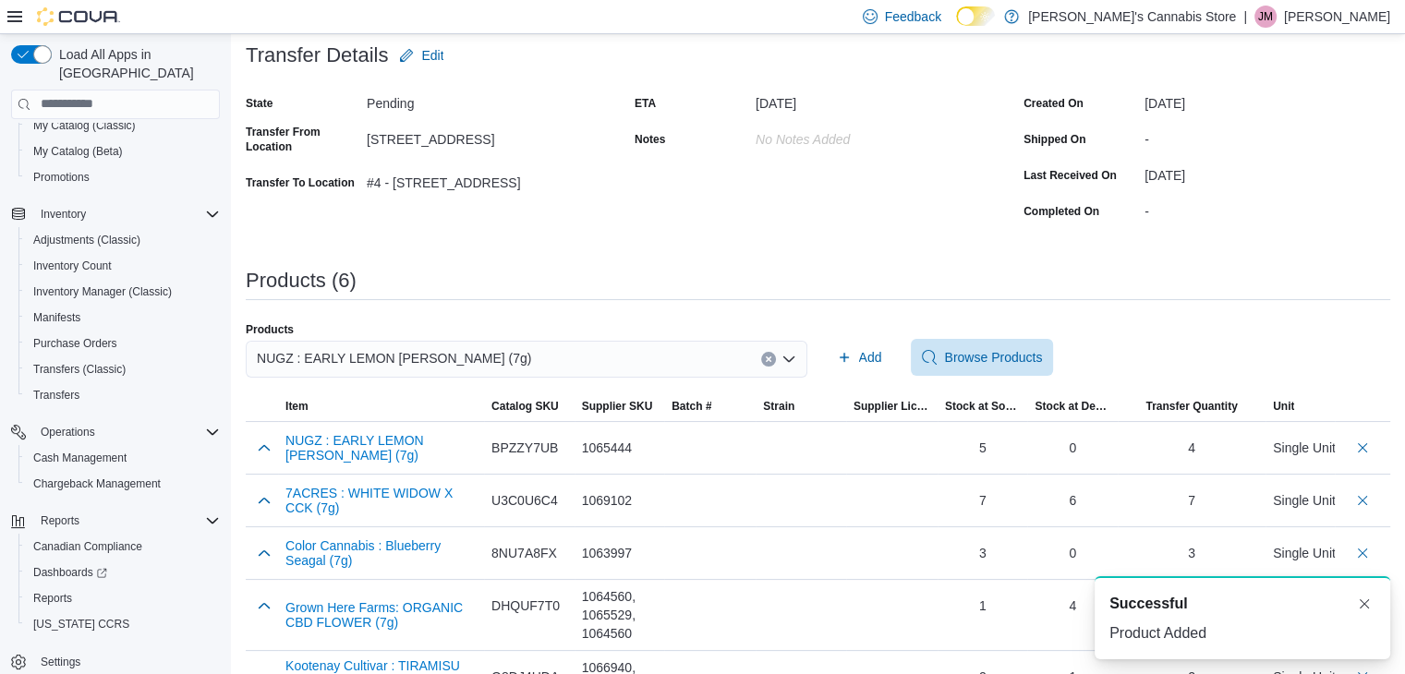
click at [768, 356] on button "Clear input" at bounding box center [768, 359] width 15 height 15
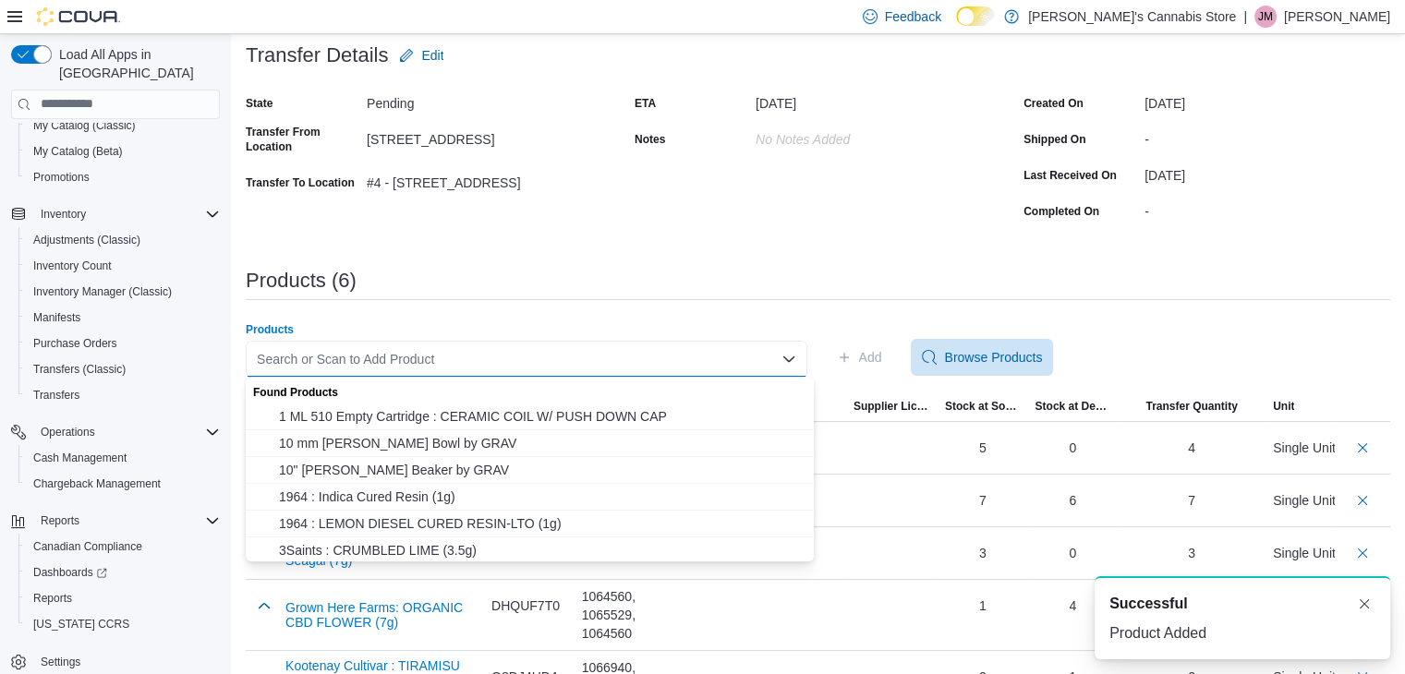
click at [768, 356] on div "Search or Scan to Add Product" at bounding box center [526, 359] width 561 height 37
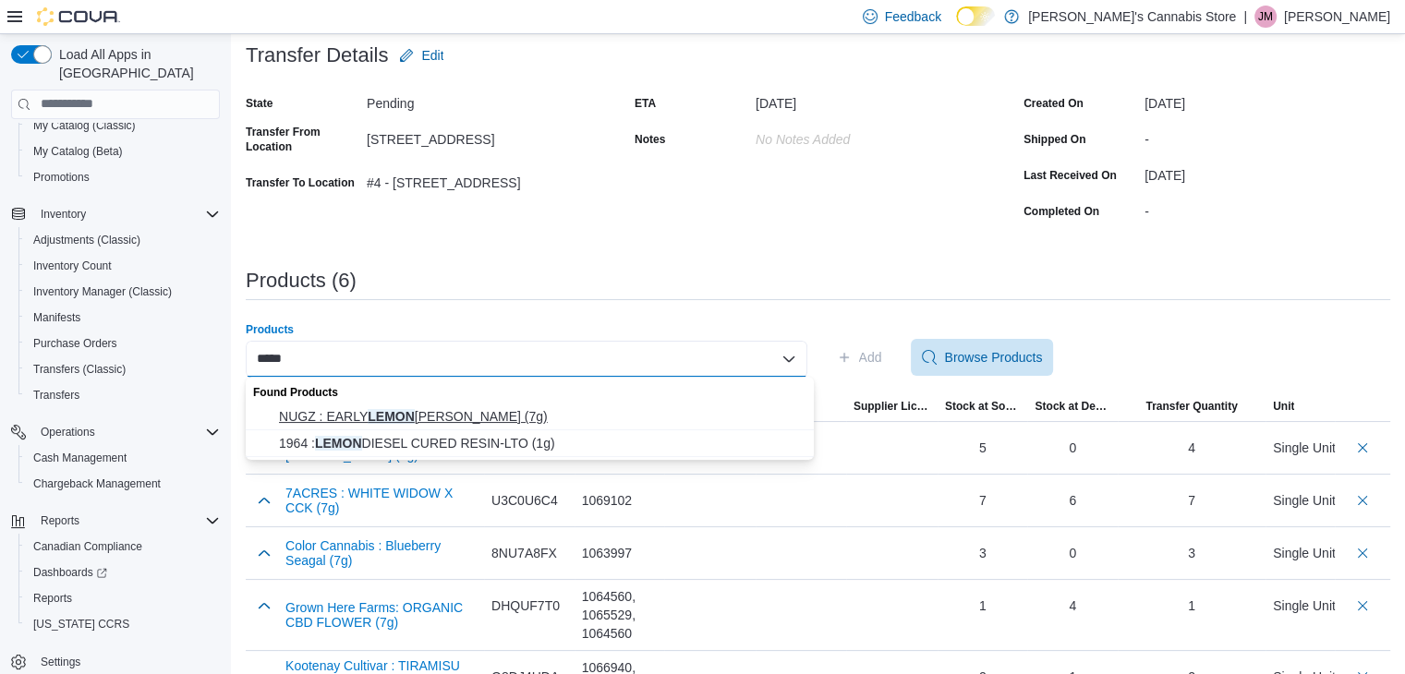
type input "*****"
click at [520, 419] on span "NUGZ : EARLY LEMON [PERSON_NAME] (7g)" at bounding box center [541, 416] width 524 height 18
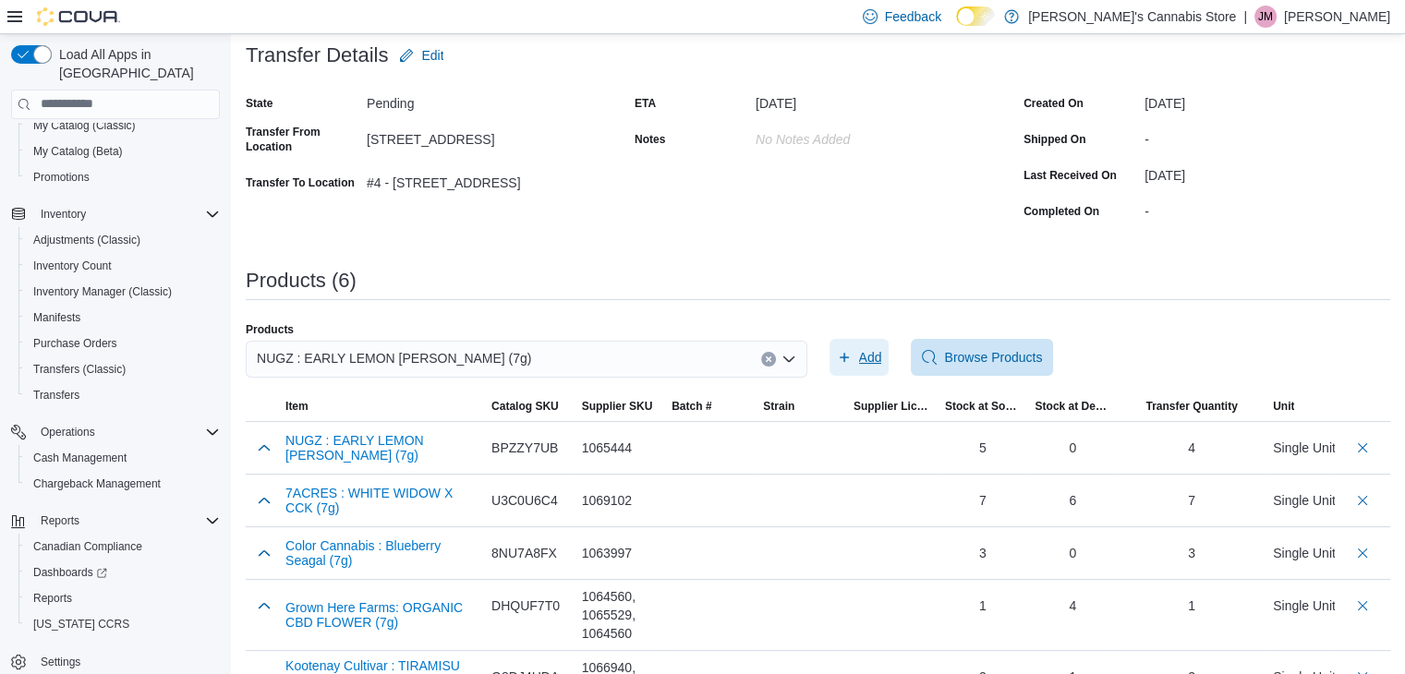
click at [876, 360] on span "Add" at bounding box center [870, 357] width 23 height 18
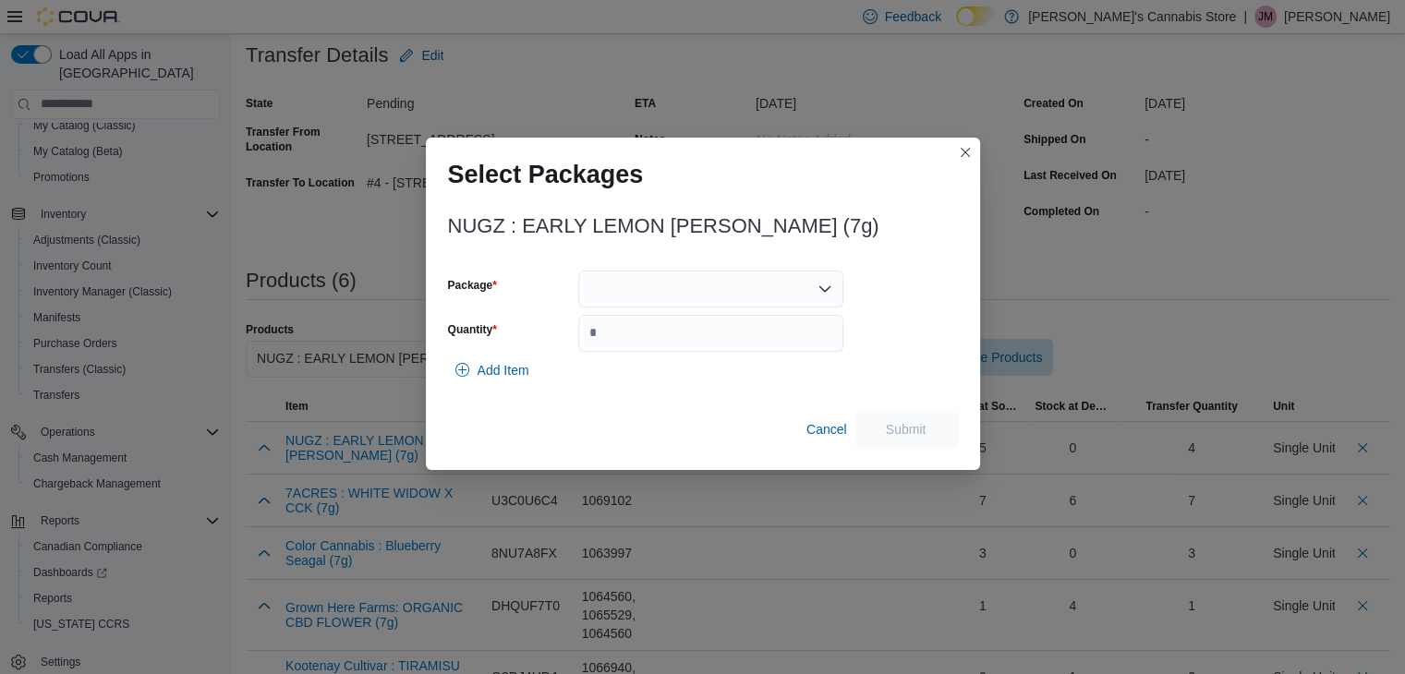
click at [670, 285] on div at bounding box center [710, 289] width 265 height 37
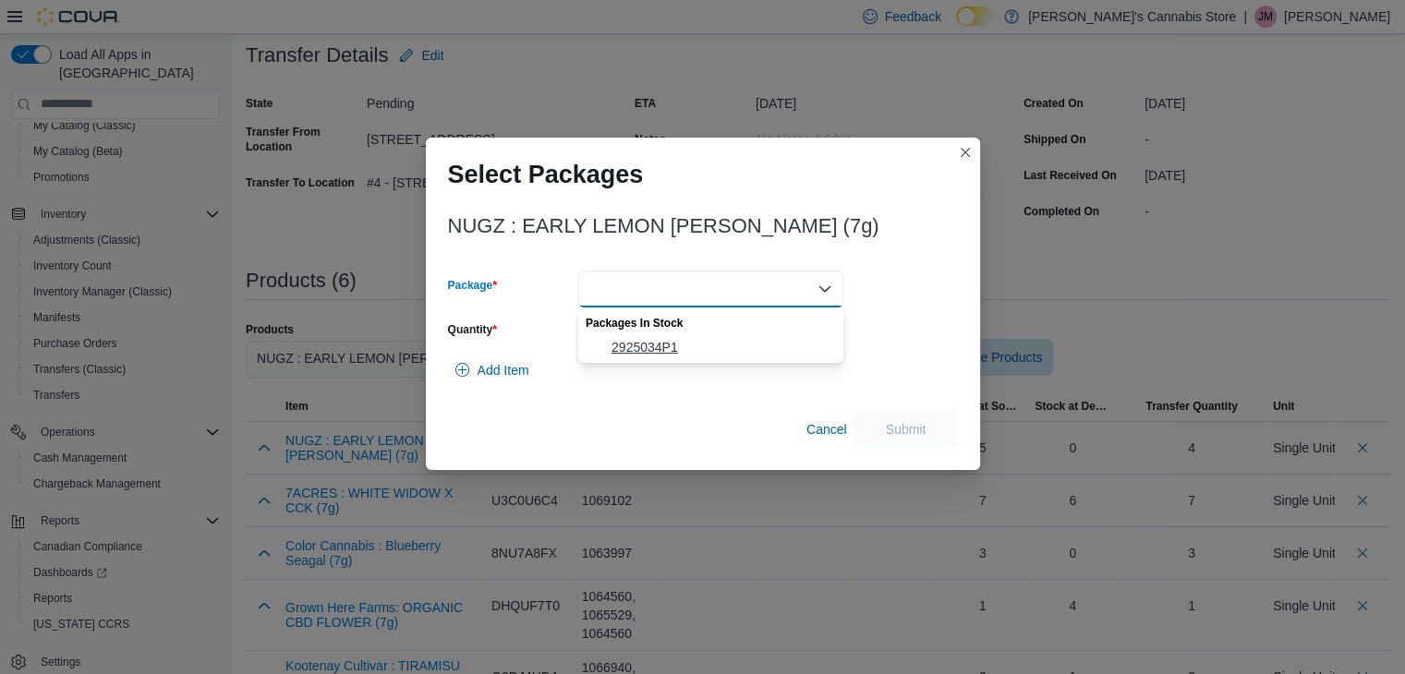
click at [657, 356] on span "2925034P1" at bounding box center [721, 347] width 221 height 18
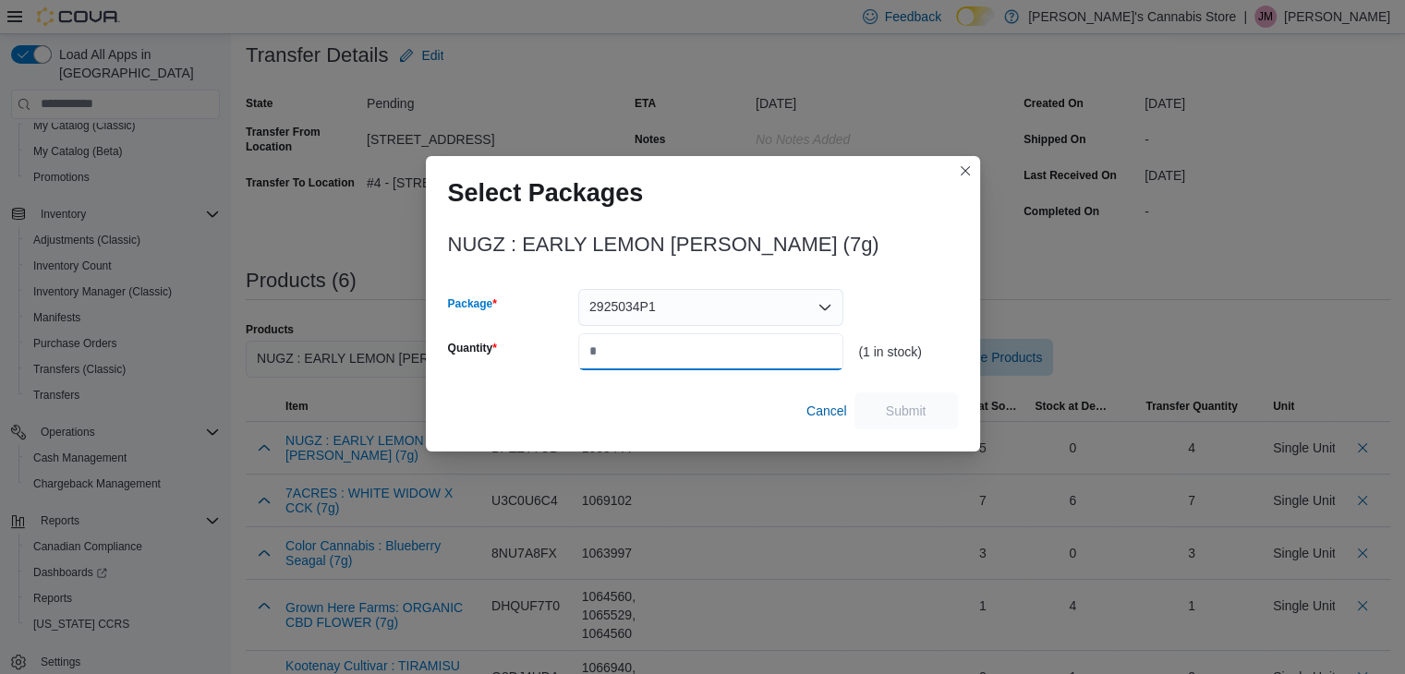
click at [654, 346] on input "Quantity" at bounding box center [710, 351] width 265 height 37
type input "*"
click at [887, 398] on span "Submit" at bounding box center [905, 410] width 81 height 37
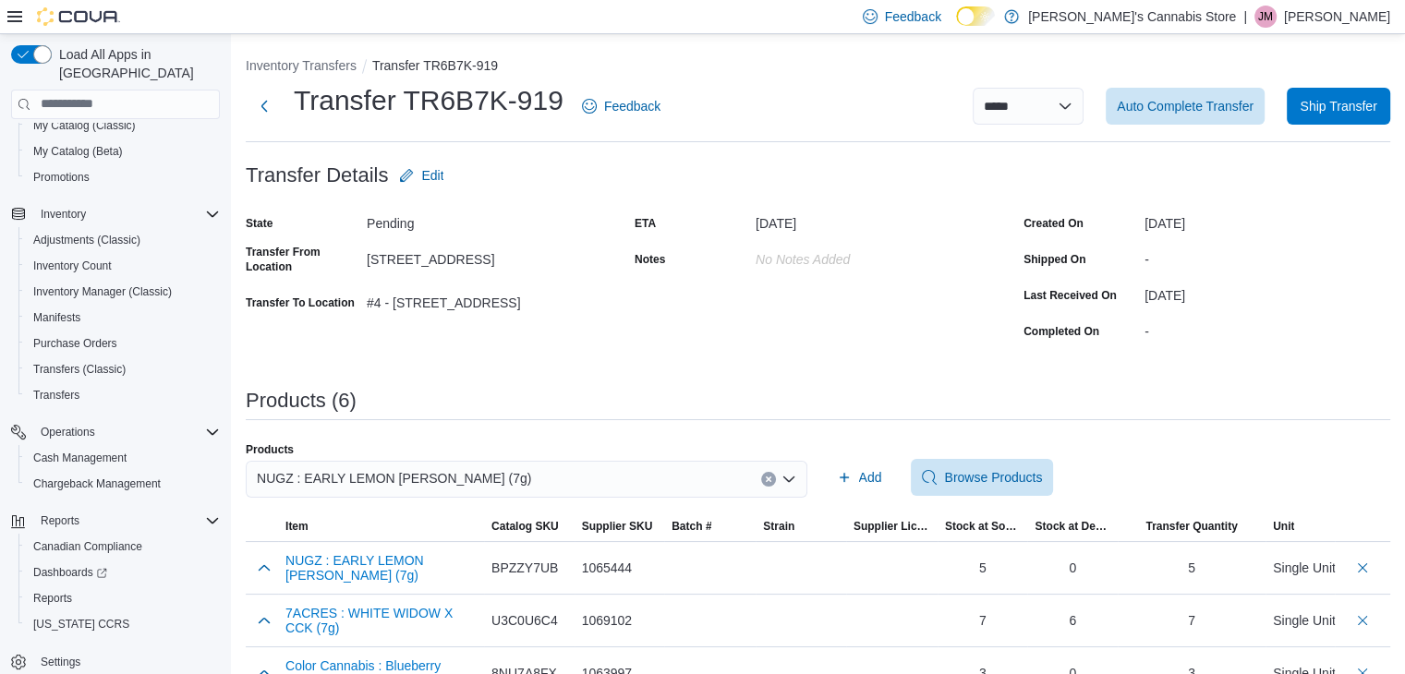
click at [541, 476] on div "NUGZ : EARLY LEMON [PERSON_NAME] (7g)" at bounding box center [526, 479] width 561 height 37
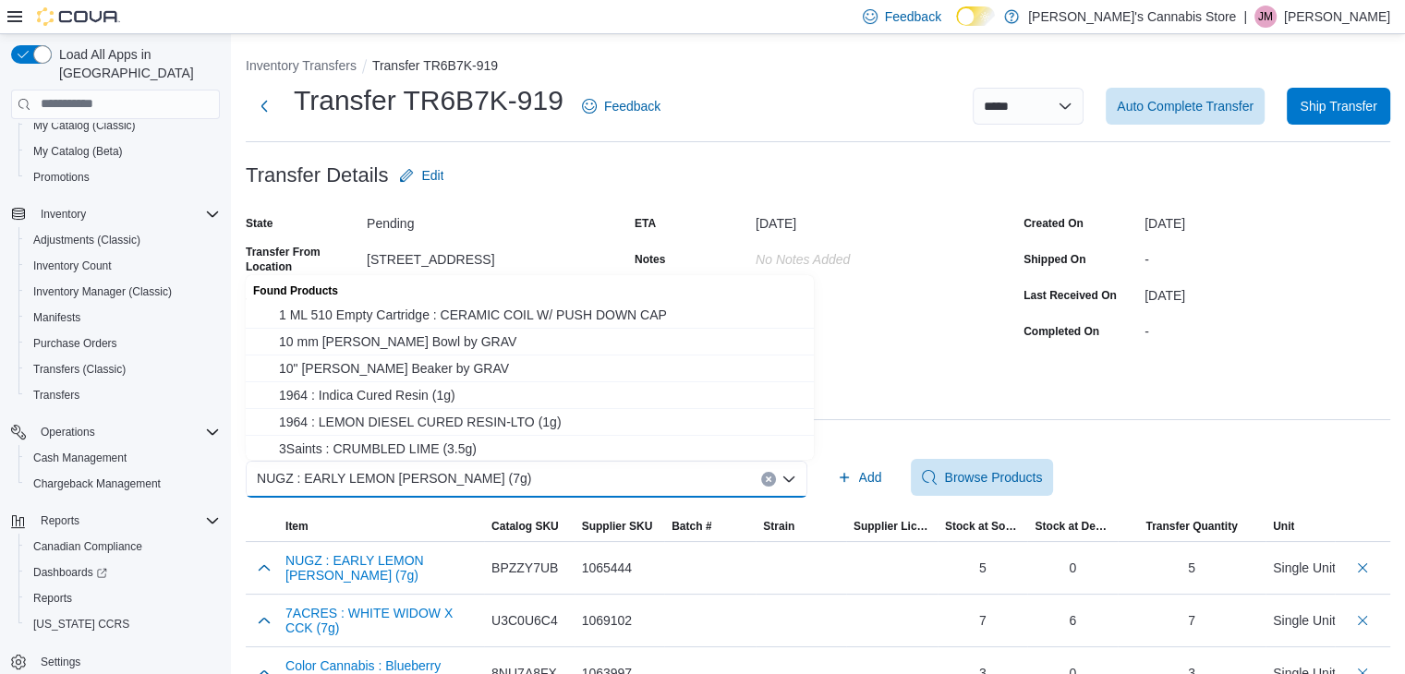
click at [770, 478] on icon "Clear input" at bounding box center [768, 478] width 5 height 5
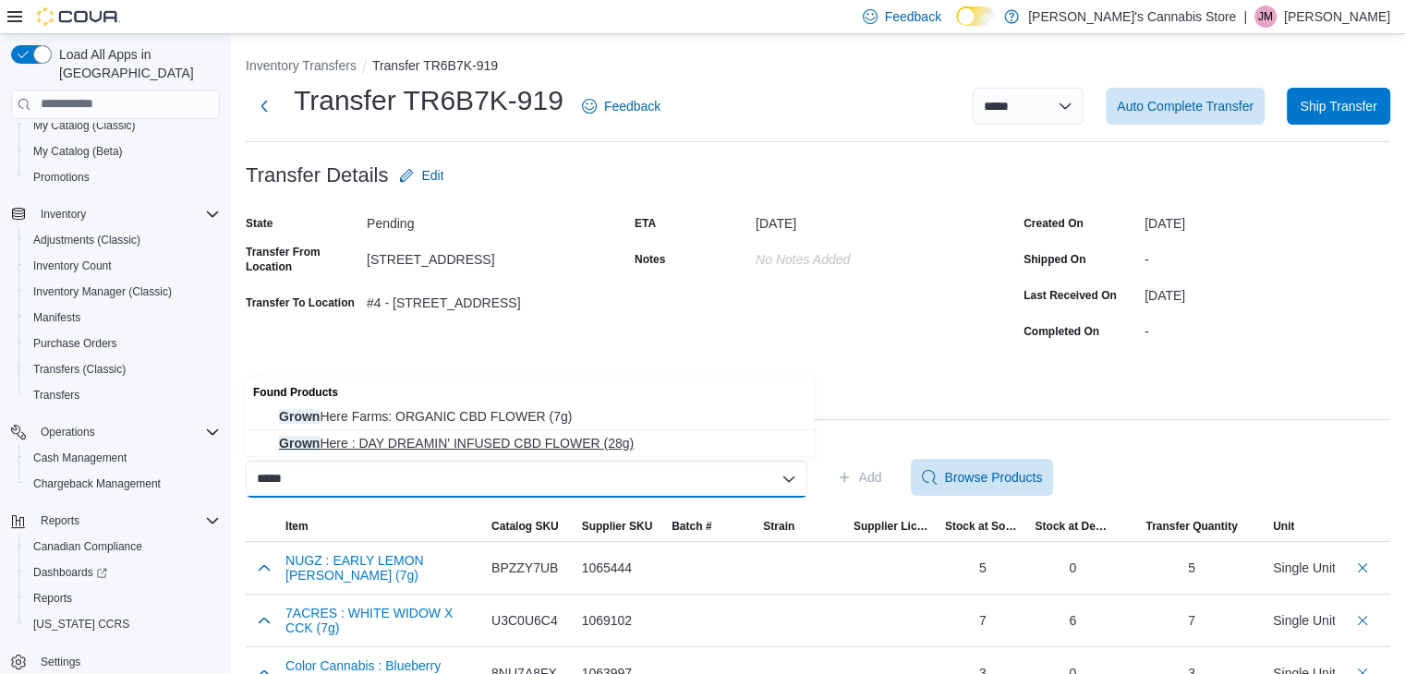
type input "*****"
click at [609, 450] on span "Grown Here : DAY DREAMIN' INFUSED CBD FLOWER (28g)" at bounding box center [541, 443] width 524 height 18
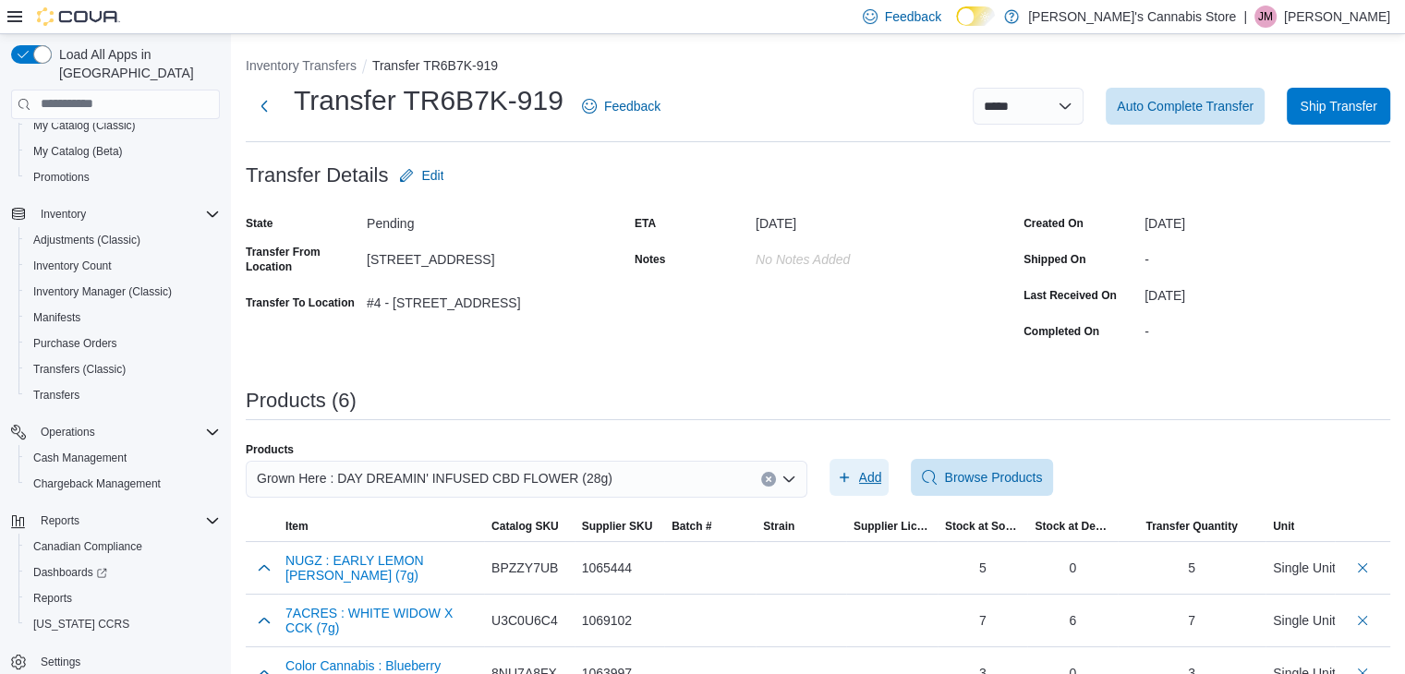
click at [876, 481] on span "Add" at bounding box center [870, 477] width 23 height 18
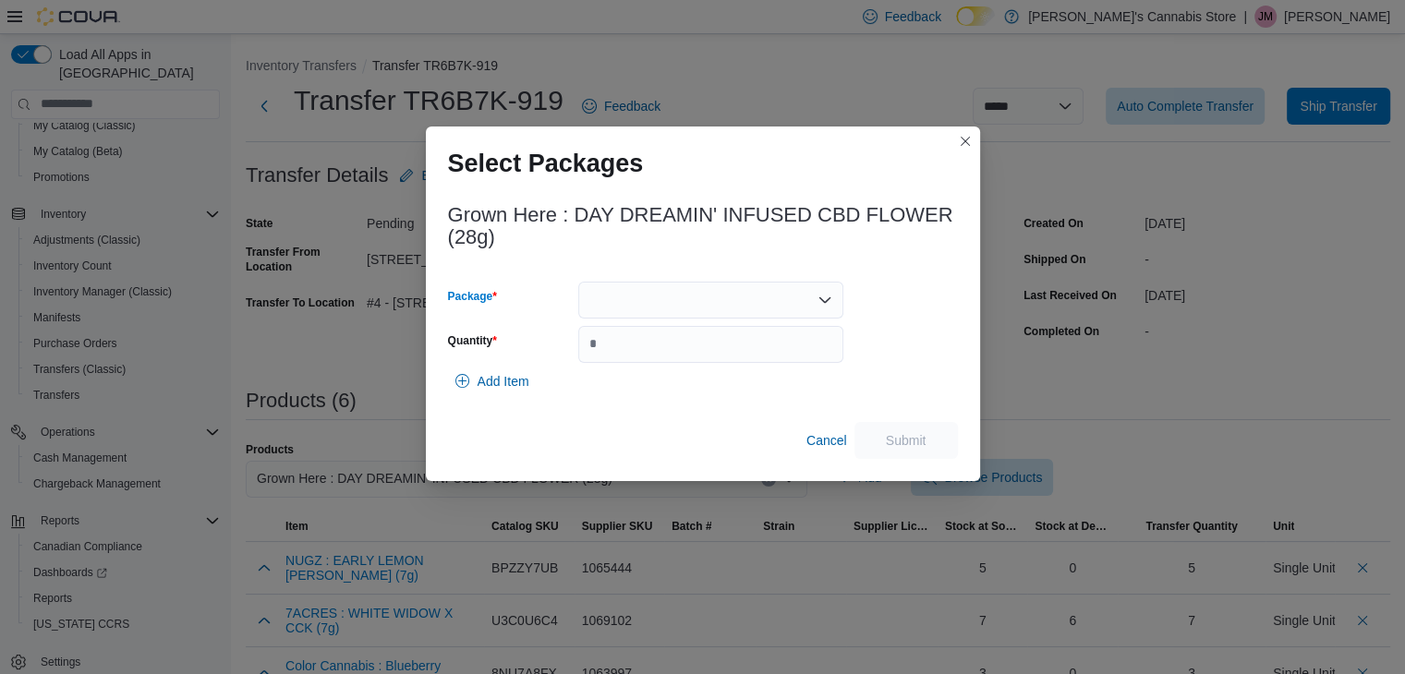
drag, startPoint x: 771, startPoint y: 299, endPoint x: 767, endPoint y: 315, distance: 16.1
click at [771, 300] on div at bounding box center [710, 300] width 265 height 37
click at [759, 348] on span "102100523" at bounding box center [721, 357] width 221 height 18
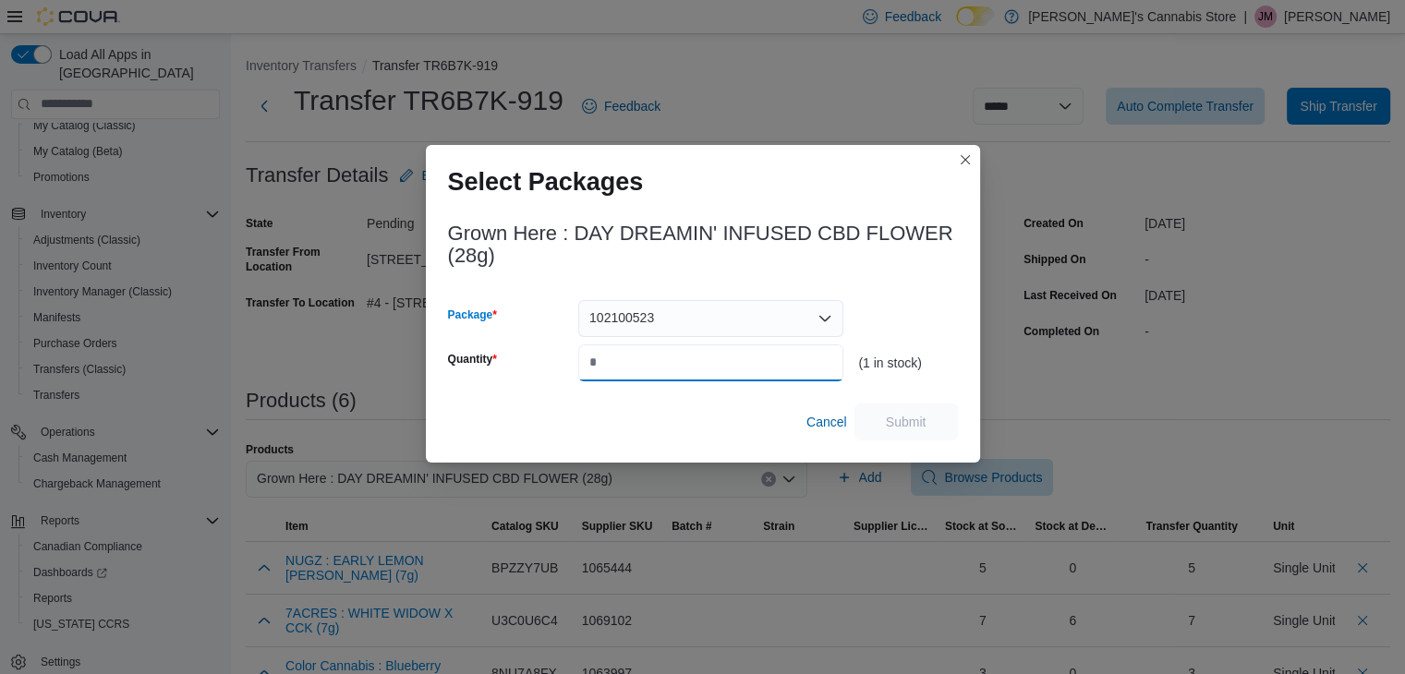
click at [748, 356] on input "Quantity" at bounding box center [710, 362] width 265 height 37
type input "*"
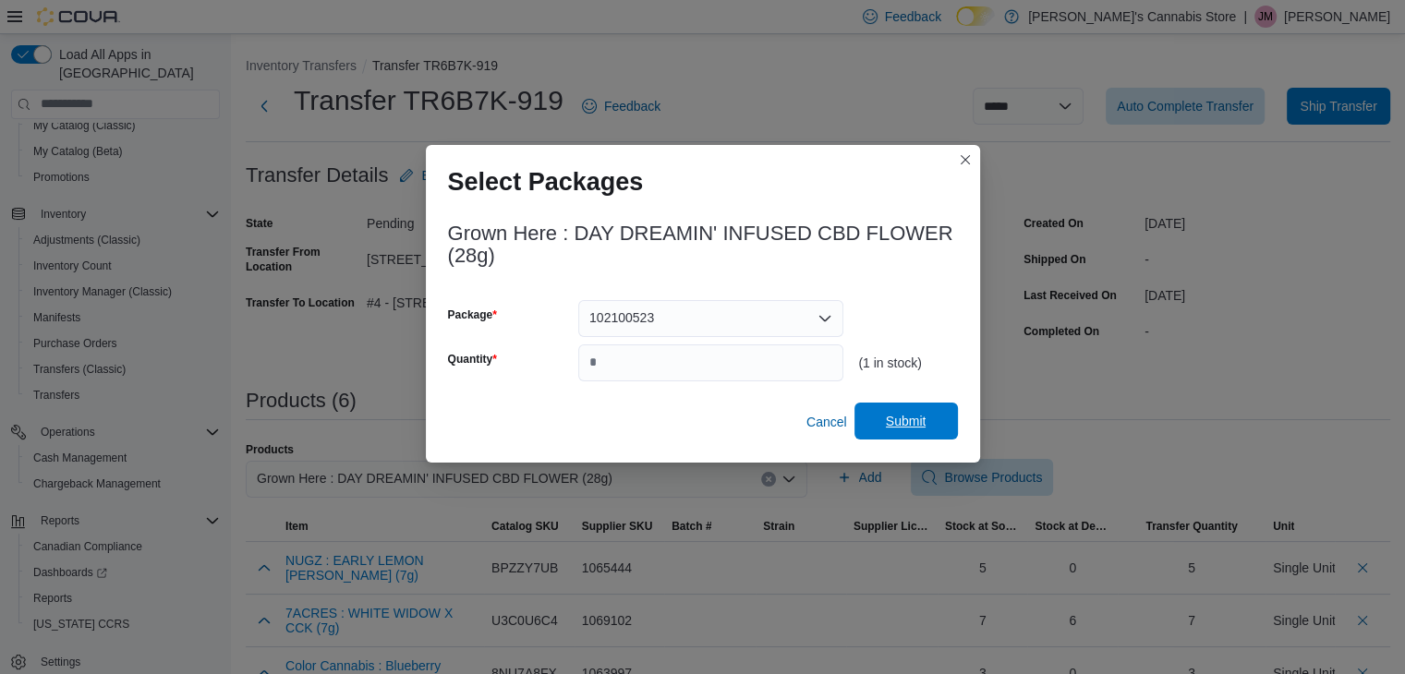
click at [902, 407] on span "Submit" at bounding box center [905, 421] width 81 height 37
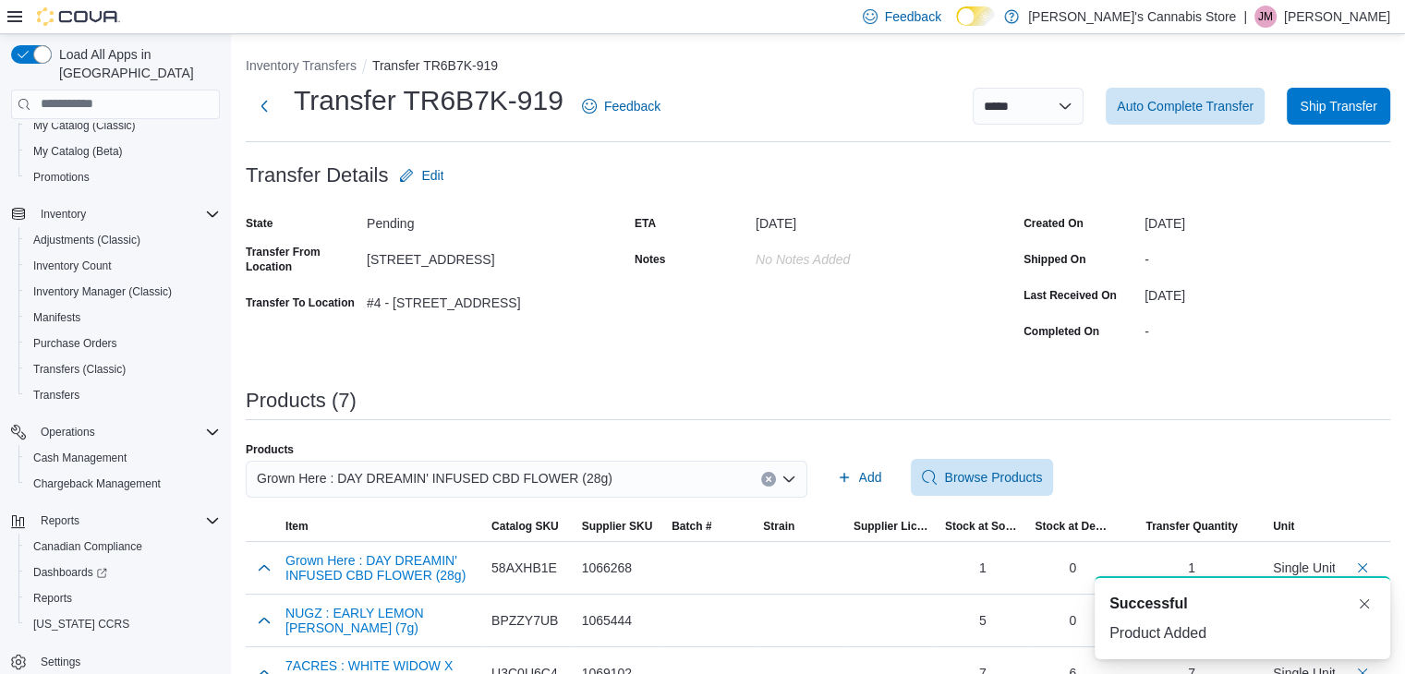
click at [774, 486] on div "Grown Here : DAY DREAMIN' INFUSED CBD FLOWER (28g)" at bounding box center [526, 479] width 561 height 37
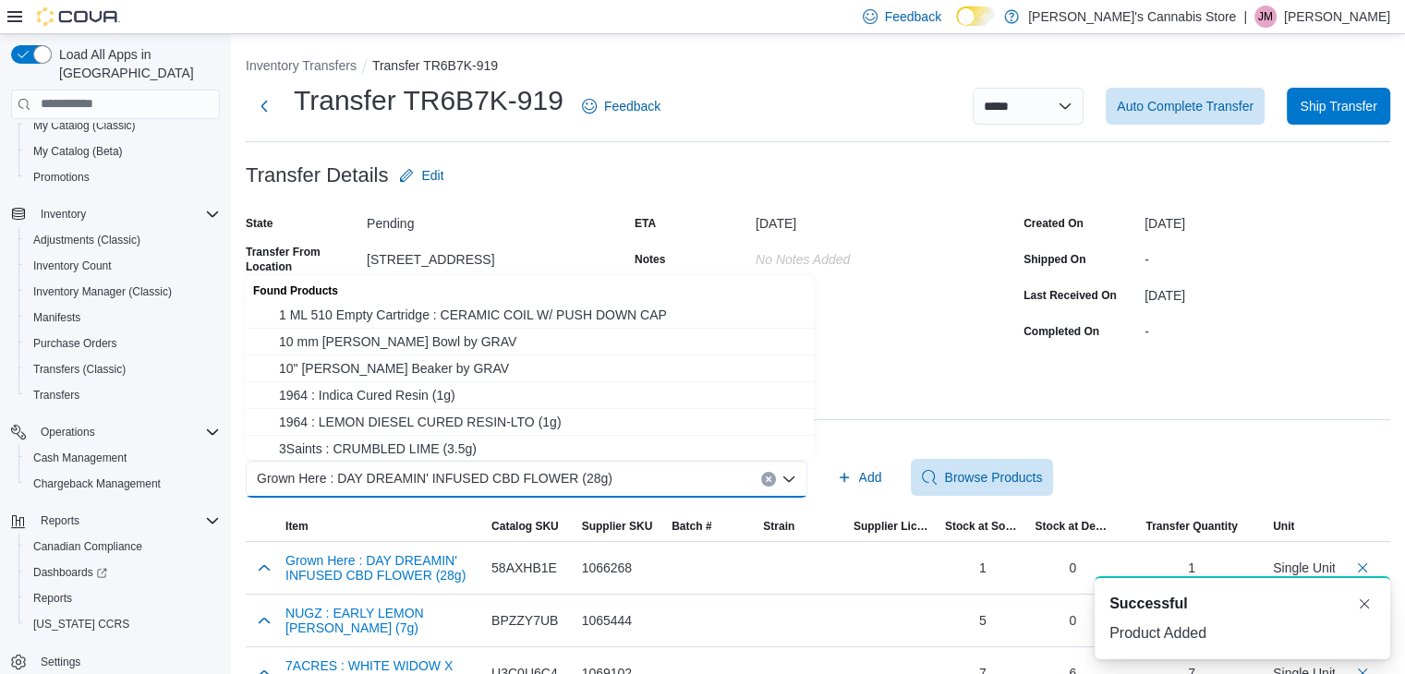
click at [772, 481] on icon "Clear input" at bounding box center [768, 479] width 7 height 7
click at [717, 469] on div "Search or Scan to Add Product Combo box. Selected. Combo box input. Search or S…" at bounding box center [526, 479] width 561 height 37
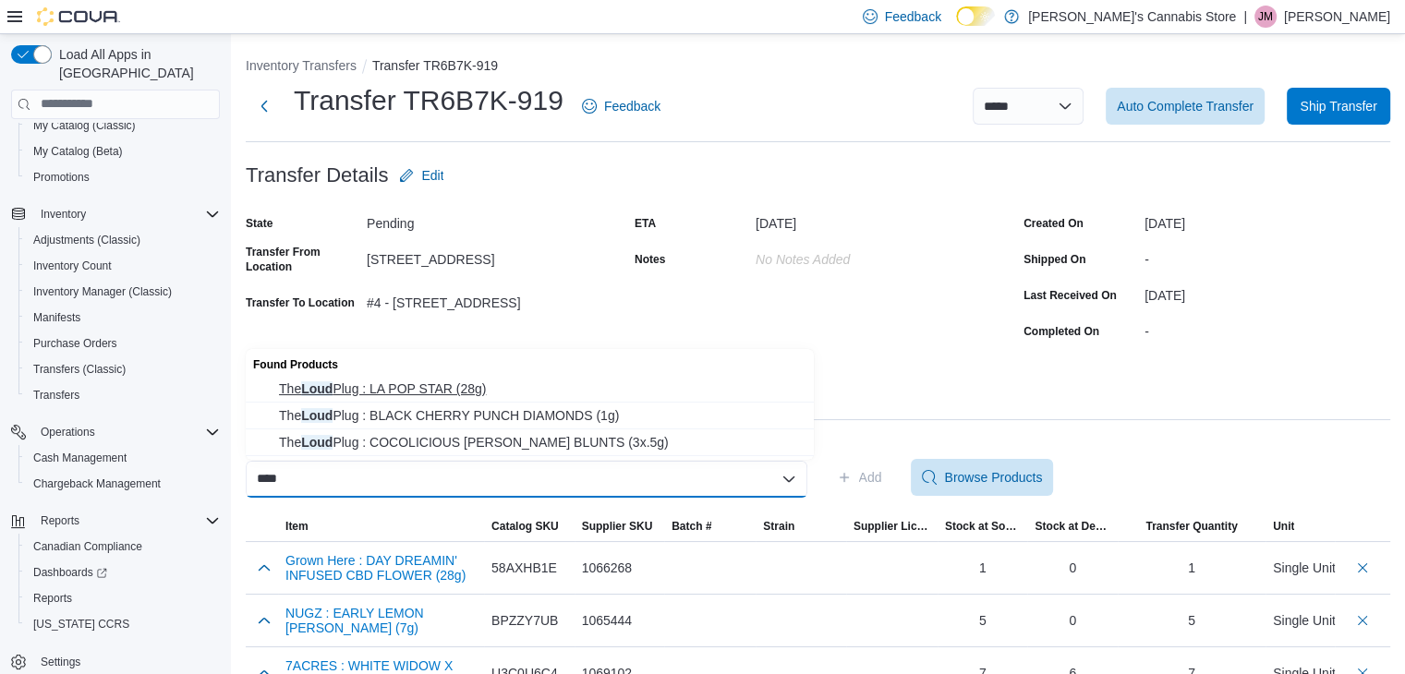
type input "****"
click at [495, 389] on span "The Loud Plug : LA POP STAR (28g)" at bounding box center [541, 389] width 524 height 18
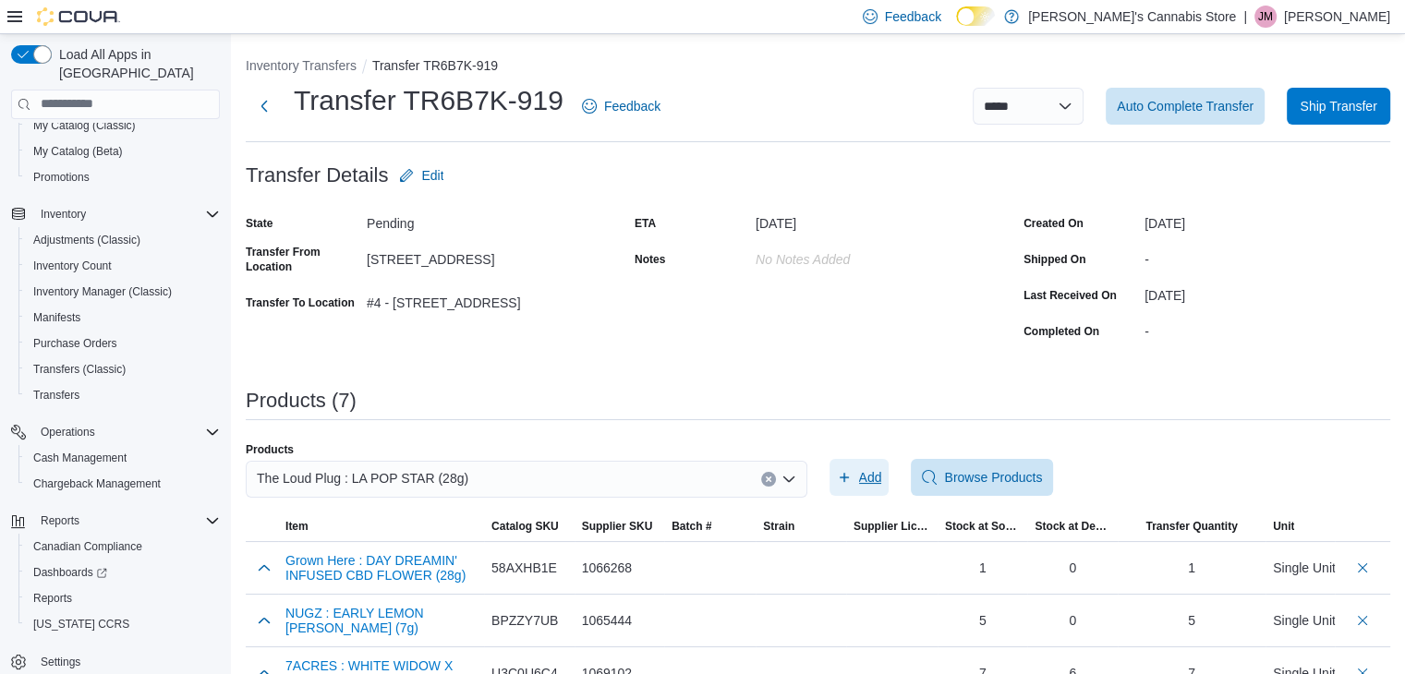
click at [864, 477] on span "Add" at bounding box center [859, 477] width 45 height 37
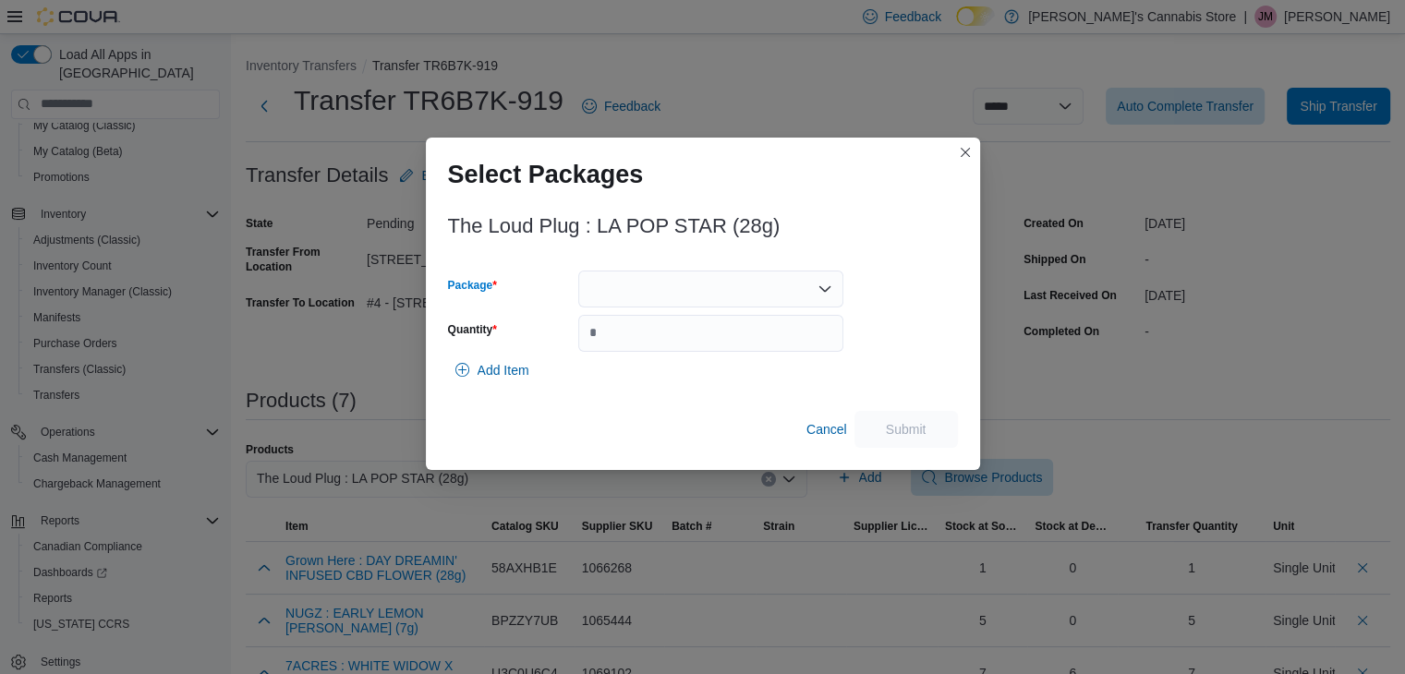
click at [717, 295] on div at bounding box center [710, 289] width 265 height 37
click at [694, 342] on span "25084LA01" at bounding box center [721, 346] width 221 height 18
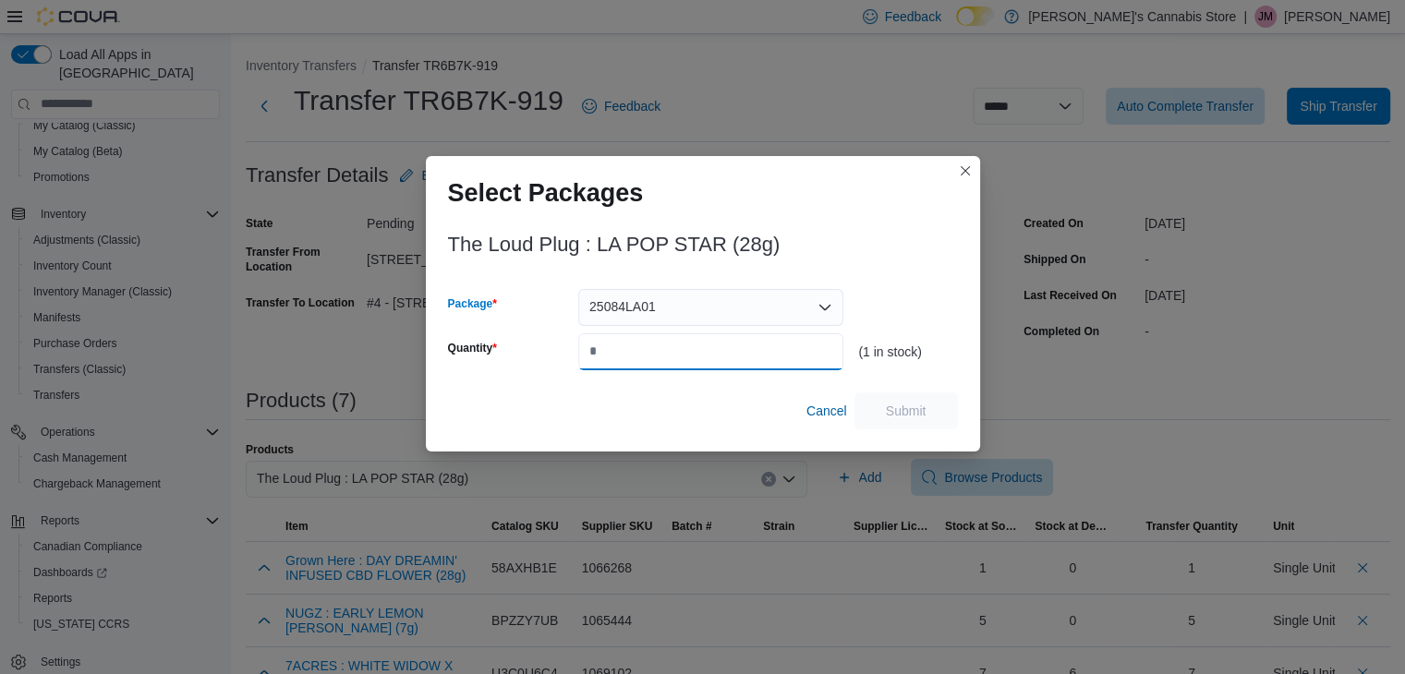
click at [660, 356] on input "Quantity" at bounding box center [710, 351] width 265 height 37
type input "*"
click at [898, 392] on span "Submit" at bounding box center [905, 410] width 81 height 37
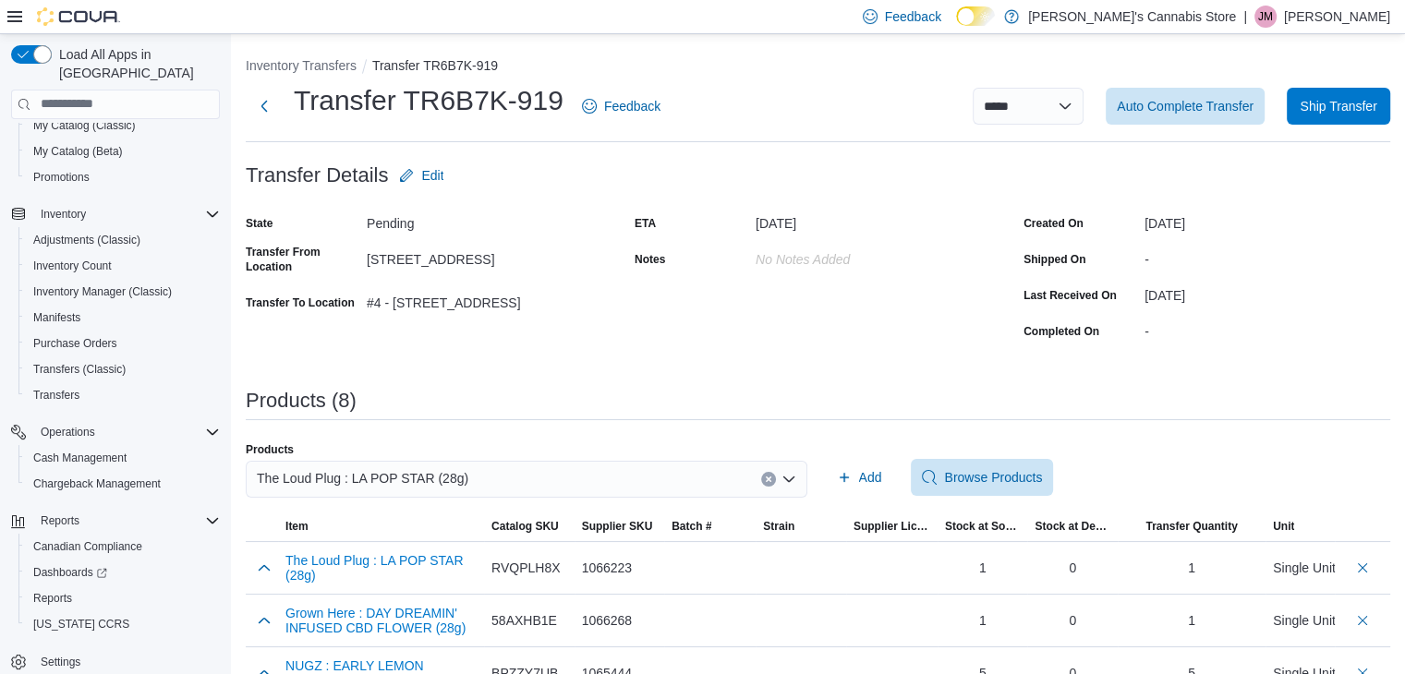
click at [772, 476] on icon "Clear input" at bounding box center [768, 479] width 7 height 7
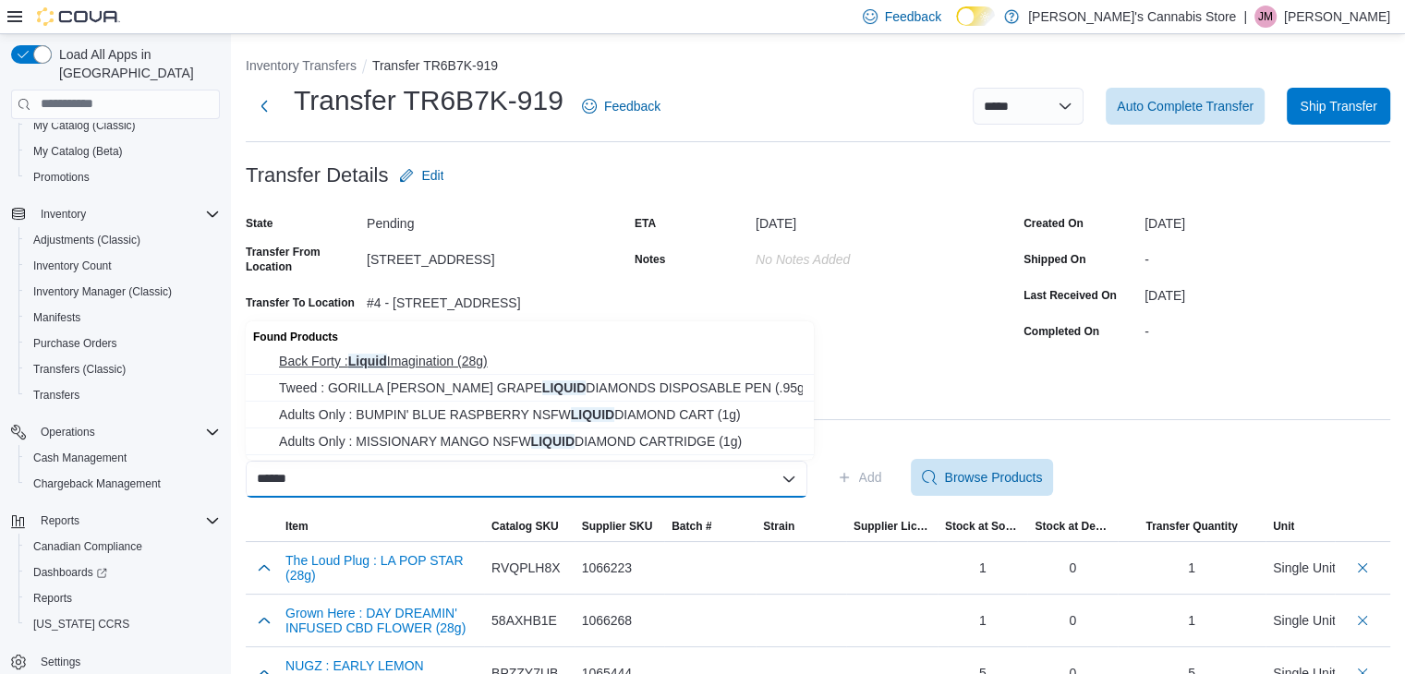
type input "******"
click at [480, 352] on span "Back Forty : Liquid Imagination (28g)" at bounding box center [541, 361] width 524 height 18
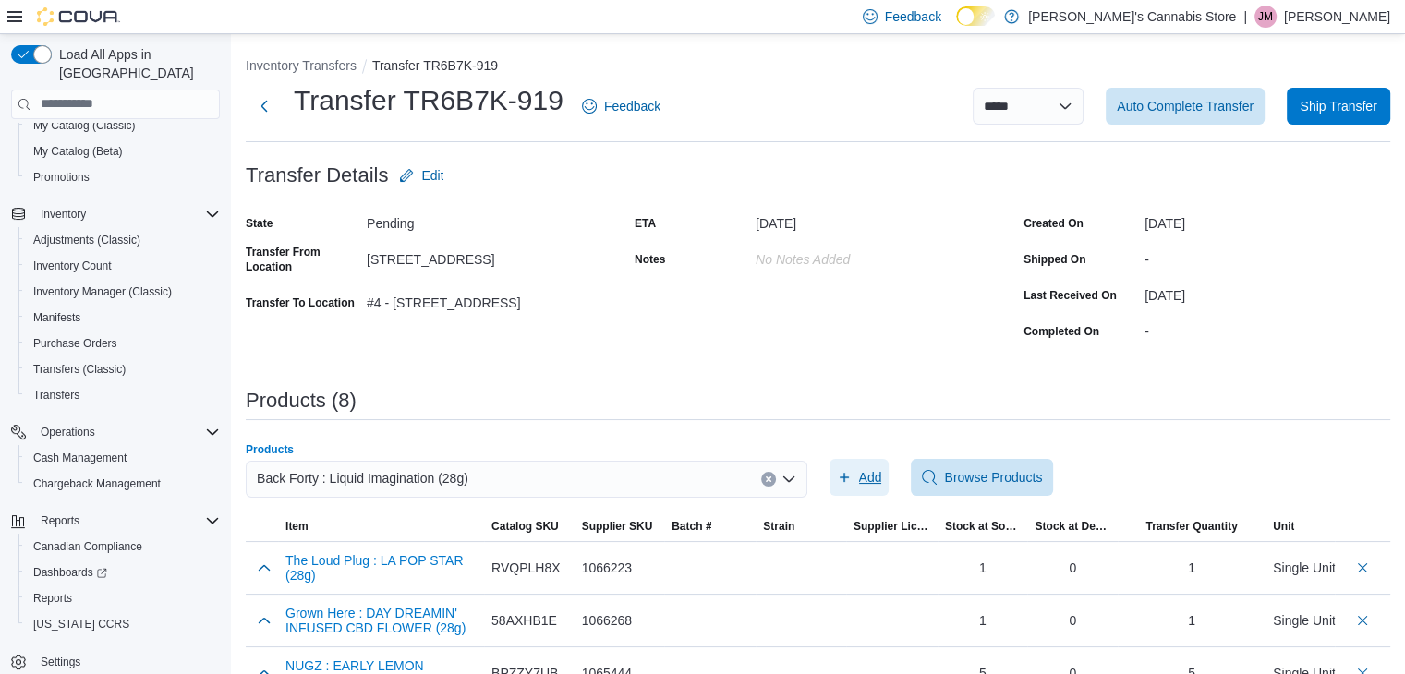
click at [874, 480] on span "Add" at bounding box center [870, 477] width 23 height 18
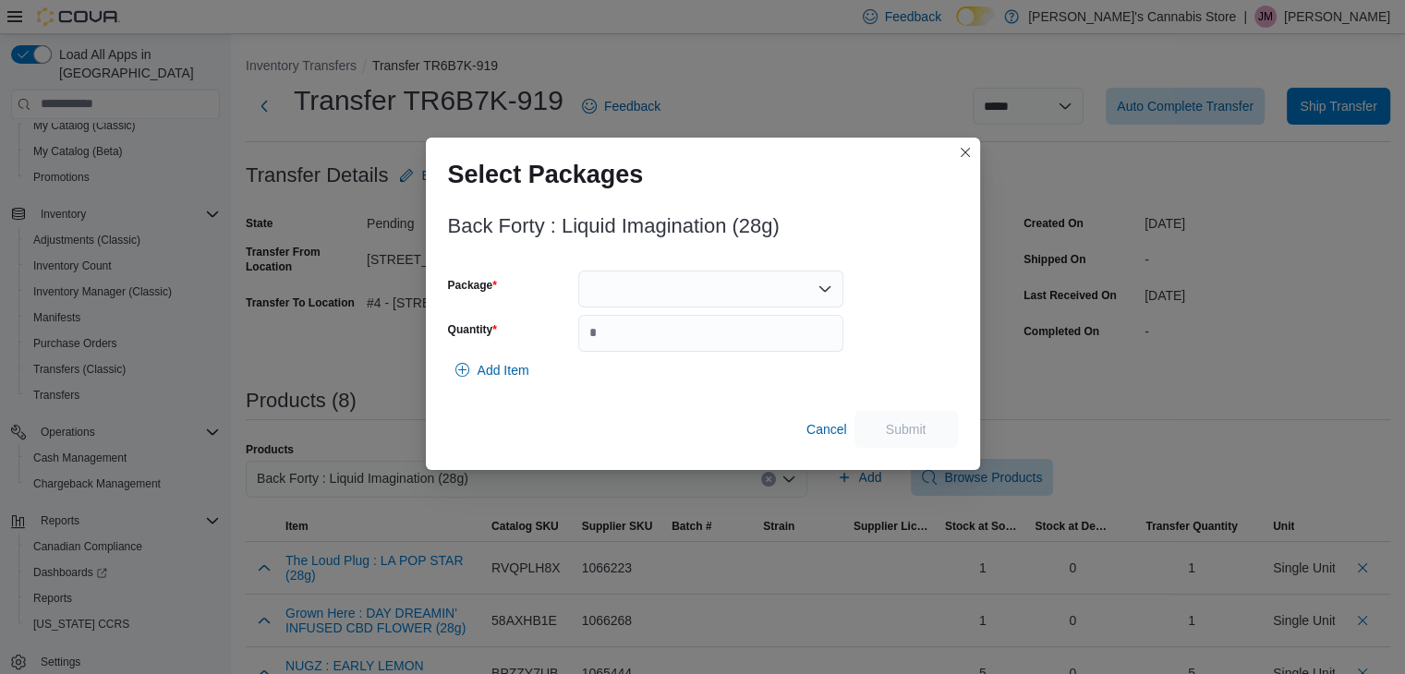
click at [704, 287] on div at bounding box center [710, 289] width 265 height 37
click at [680, 338] on span "10600770-01" at bounding box center [721, 346] width 221 height 18
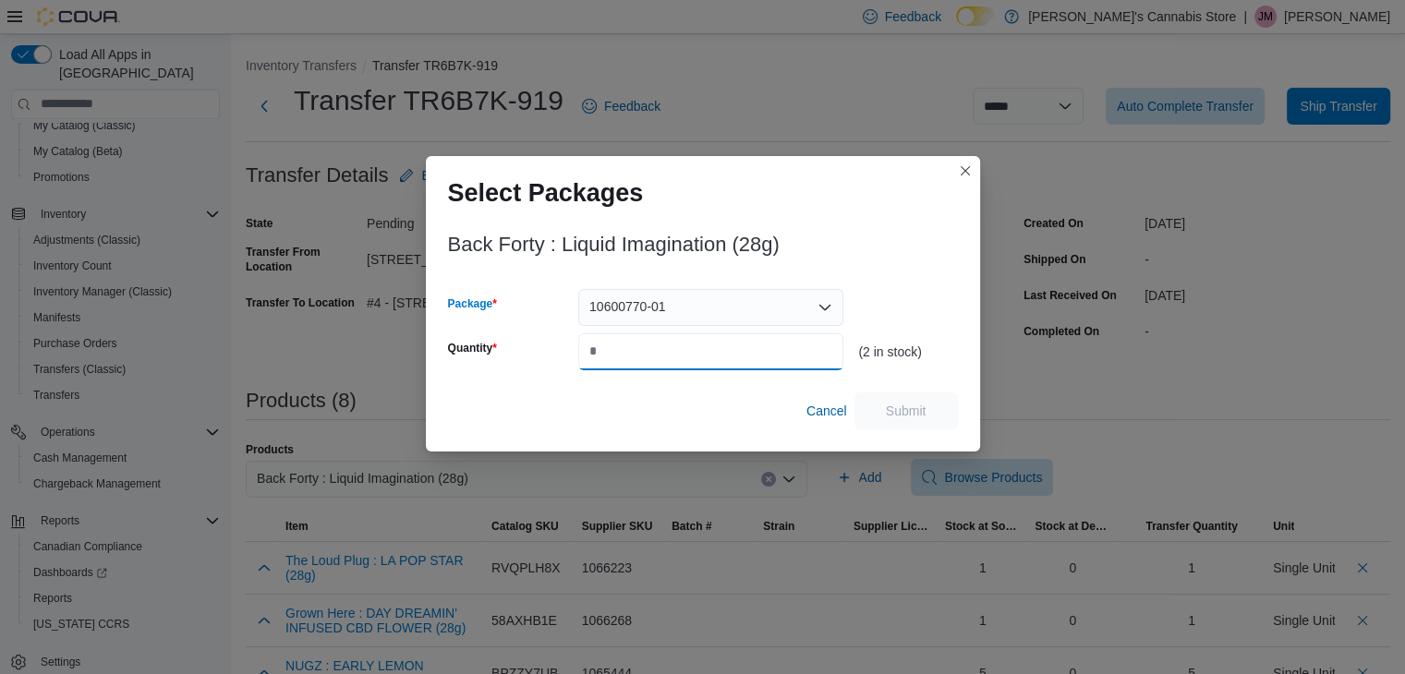
click at [661, 359] on input "Quantity" at bounding box center [710, 351] width 265 height 37
type input "*"
click at [883, 402] on span "Submit" at bounding box center [905, 410] width 81 height 37
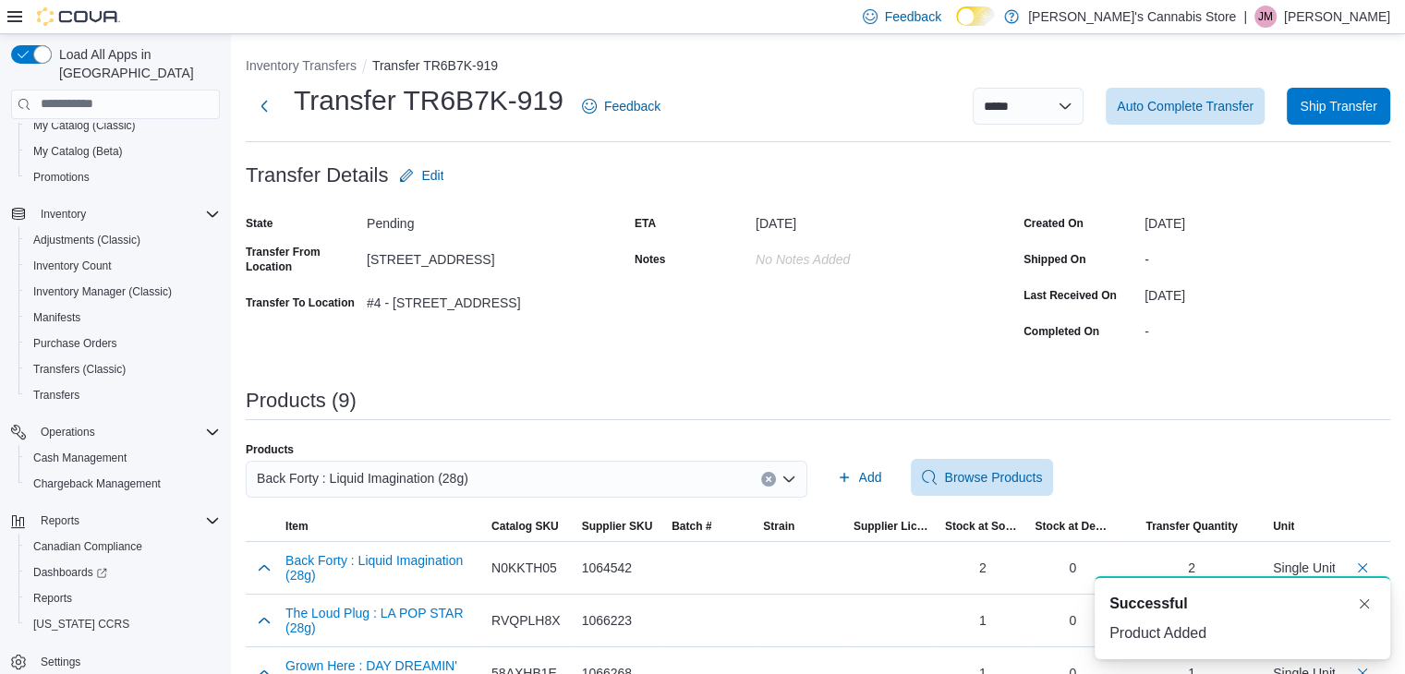
click at [770, 476] on icon "Clear input" at bounding box center [768, 479] width 7 height 7
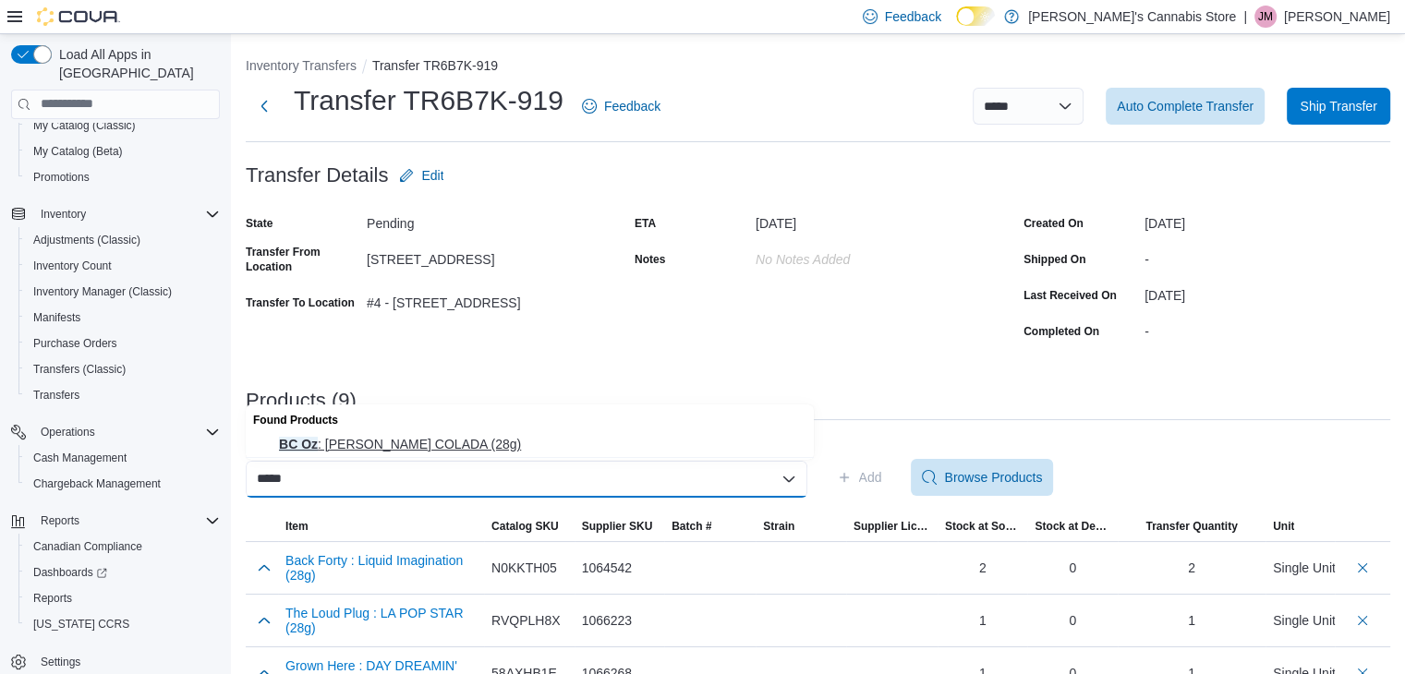
type input "*****"
click at [426, 434] on button "BC Oz : [PERSON_NAME] COLADA (28g)" at bounding box center [530, 444] width 568 height 27
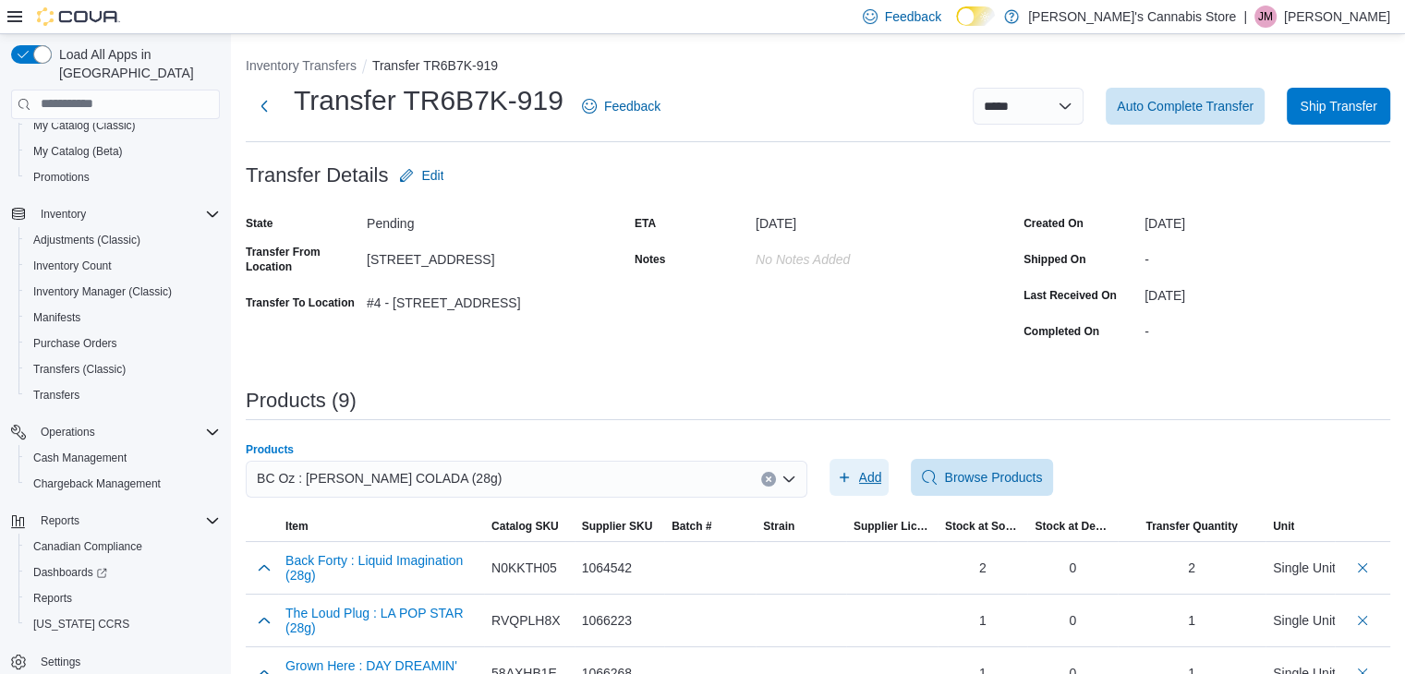
click at [870, 479] on span "Add" at bounding box center [870, 477] width 23 height 18
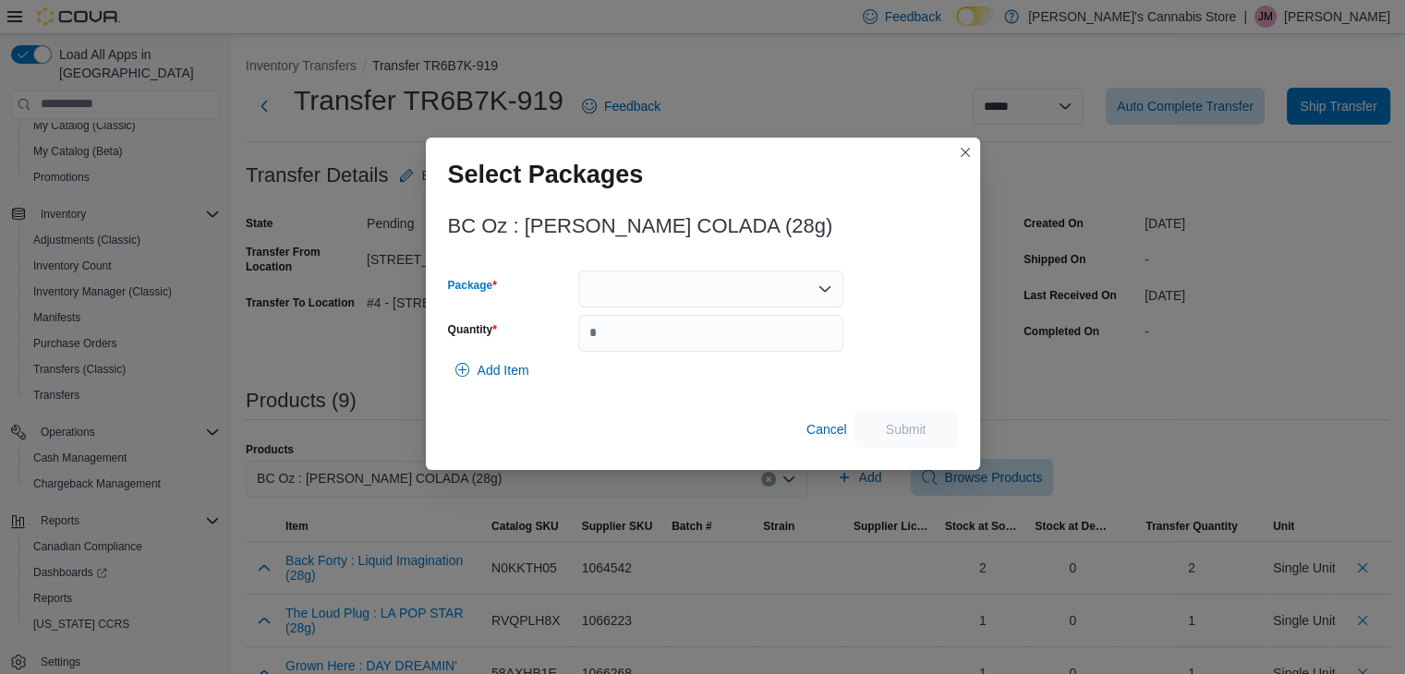
click at [776, 295] on div at bounding box center [710, 289] width 265 height 37
click at [718, 353] on span "CC[DATE].104" at bounding box center [721, 346] width 221 height 18
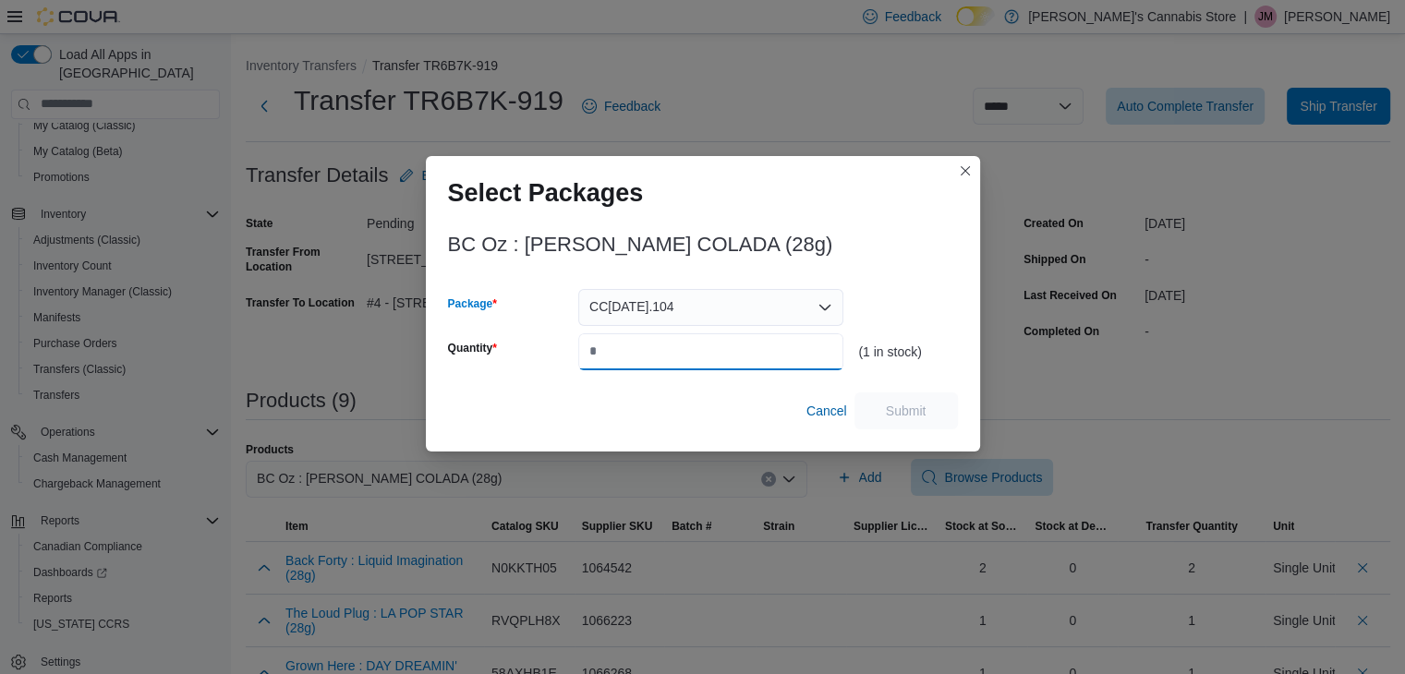
click at [661, 366] on input "Quantity" at bounding box center [710, 351] width 265 height 37
type input "*"
click at [877, 405] on span "Submit" at bounding box center [905, 410] width 81 height 37
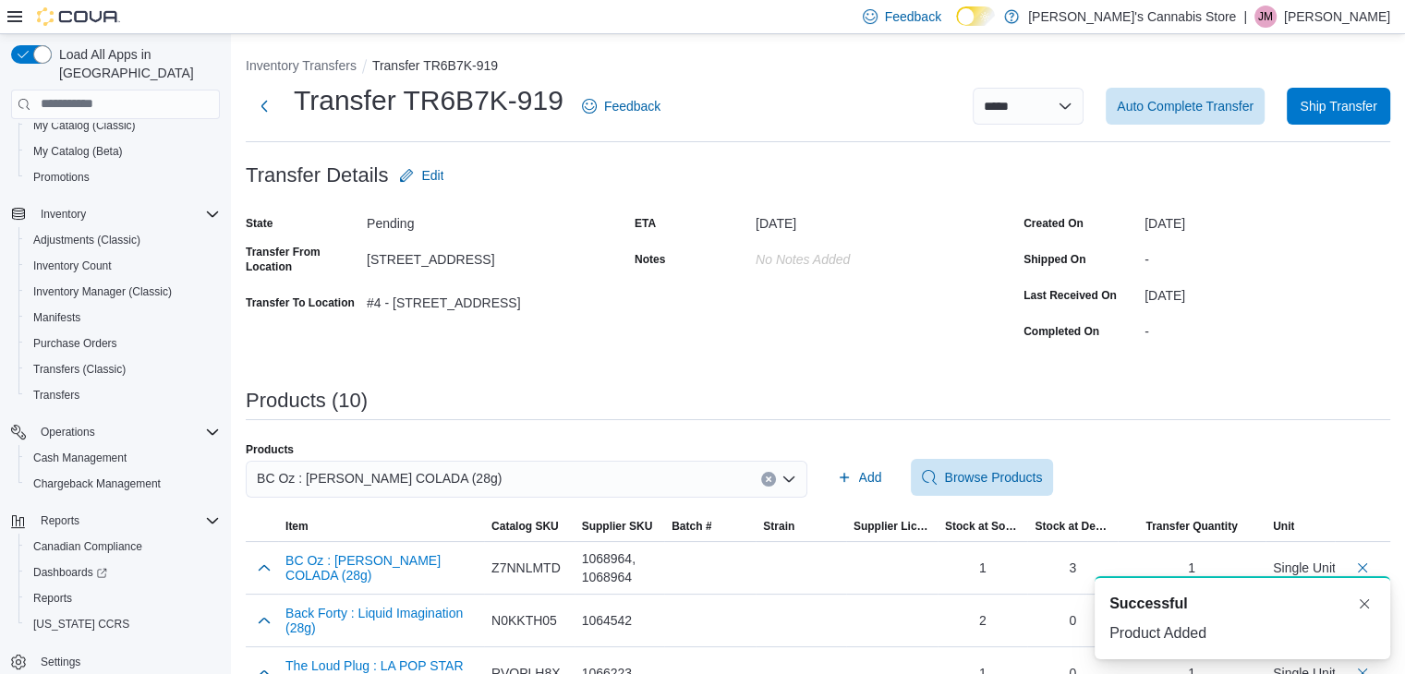
click at [775, 473] on button "Clear input" at bounding box center [768, 479] width 15 height 15
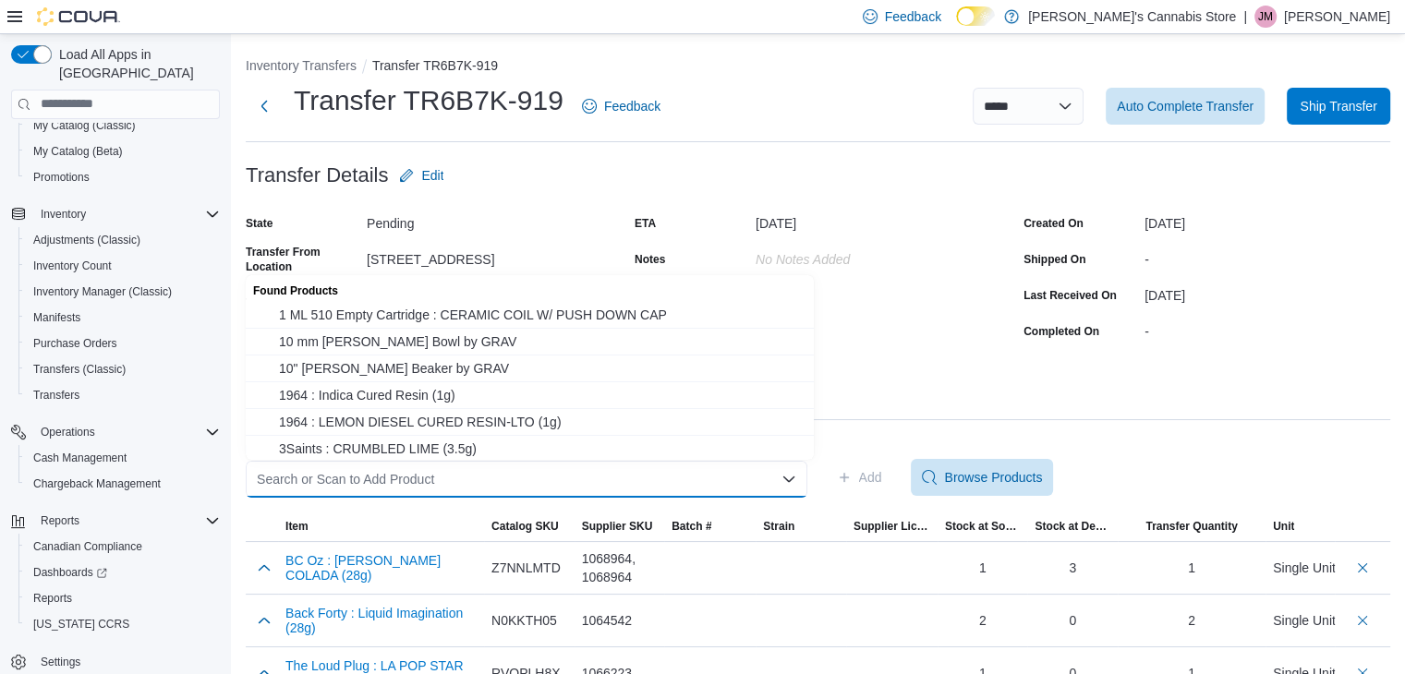
click at [731, 466] on div "Search or Scan to Add Product Combo box. Selected. Combo box input. Search or S…" at bounding box center [526, 479] width 561 height 37
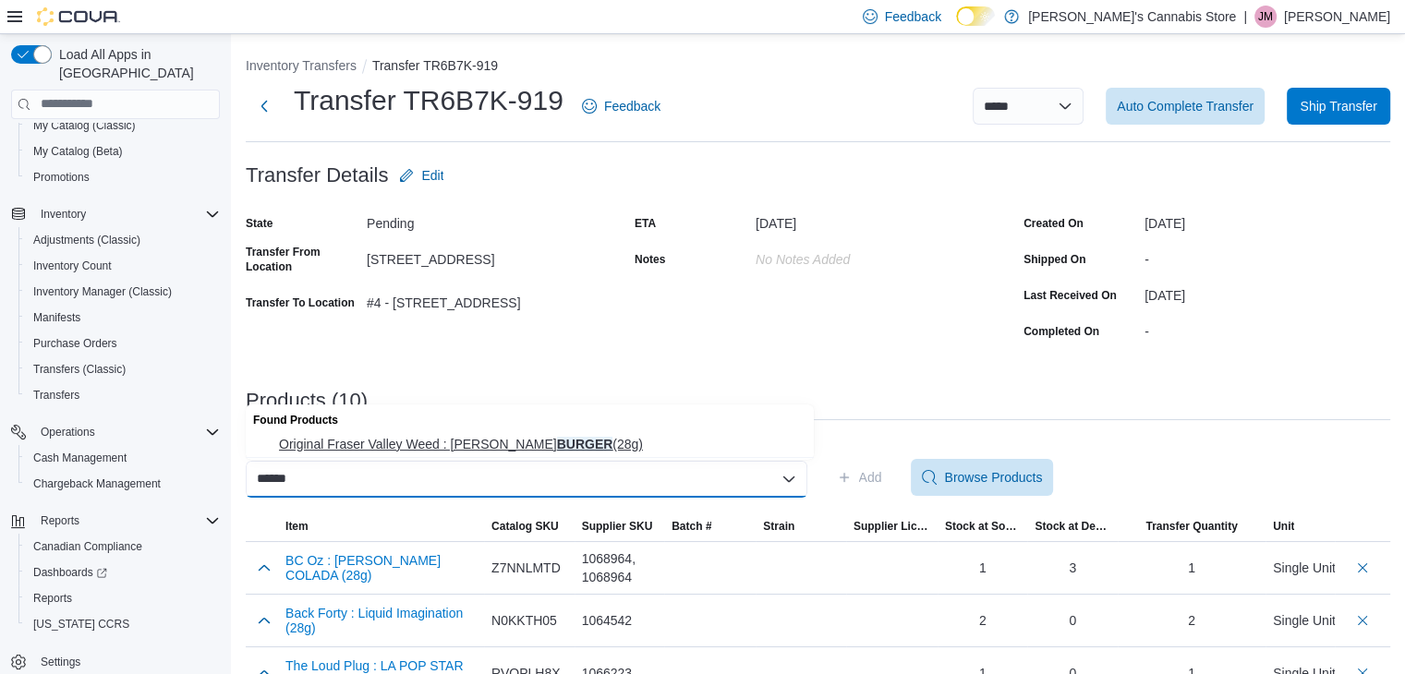
type input "******"
click at [554, 446] on span "Original Fraser Valley Weed : [PERSON_NAME] (28g)" at bounding box center [541, 444] width 524 height 18
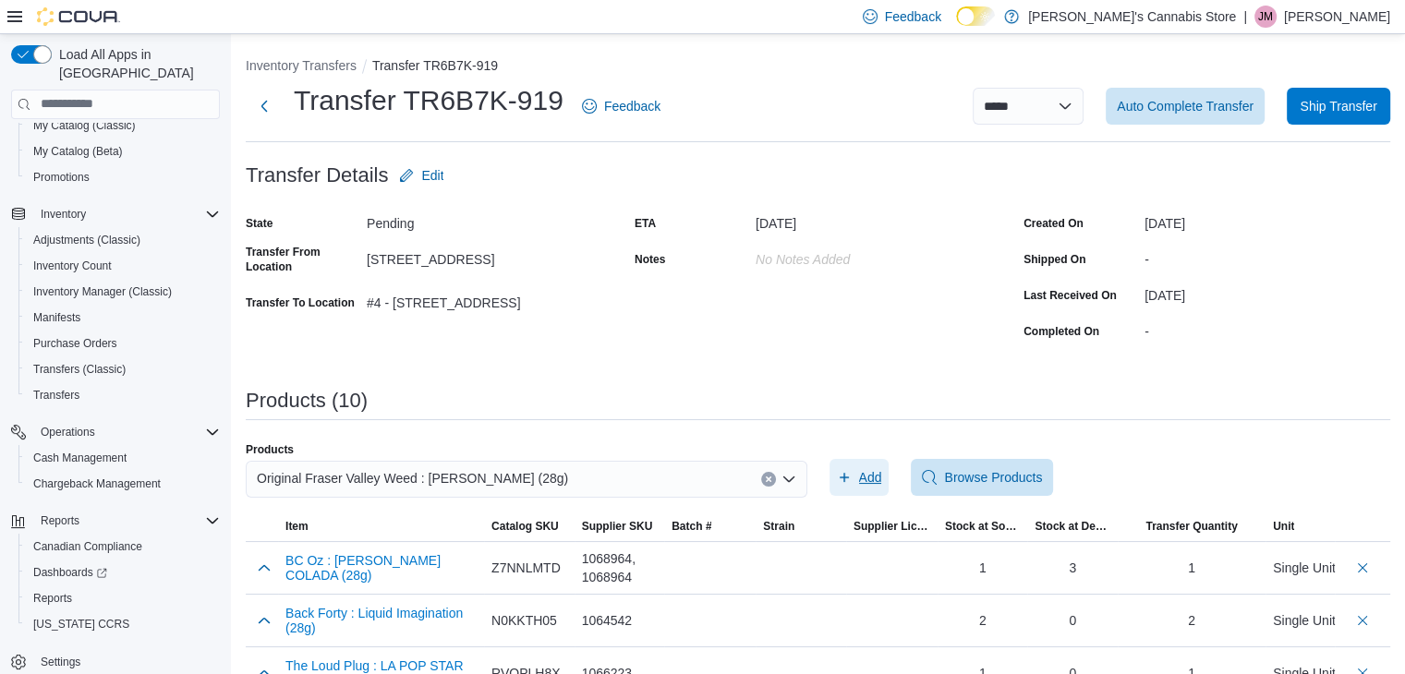
click at [864, 484] on span "Add" at bounding box center [870, 477] width 23 height 18
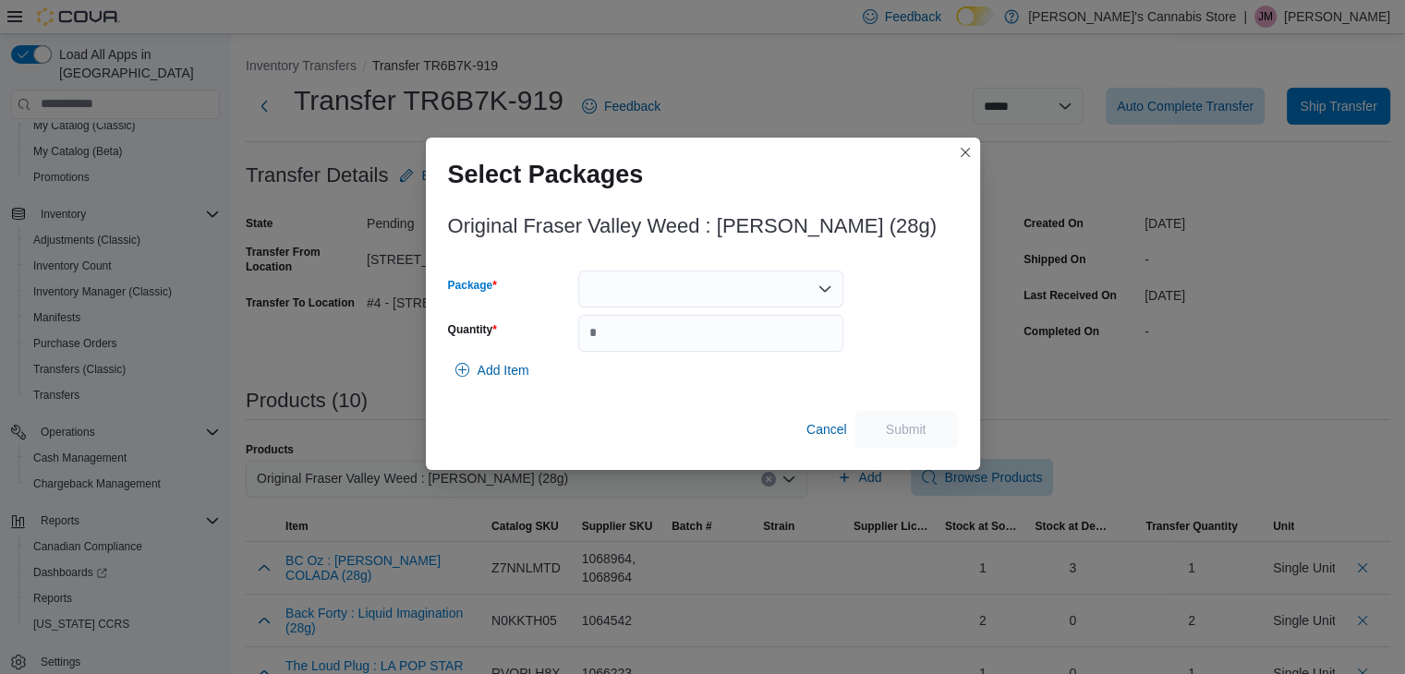
click at [743, 288] on div at bounding box center [710, 289] width 265 height 37
click at [724, 336] on button "00009367" at bounding box center [710, 346] width 265 height 27
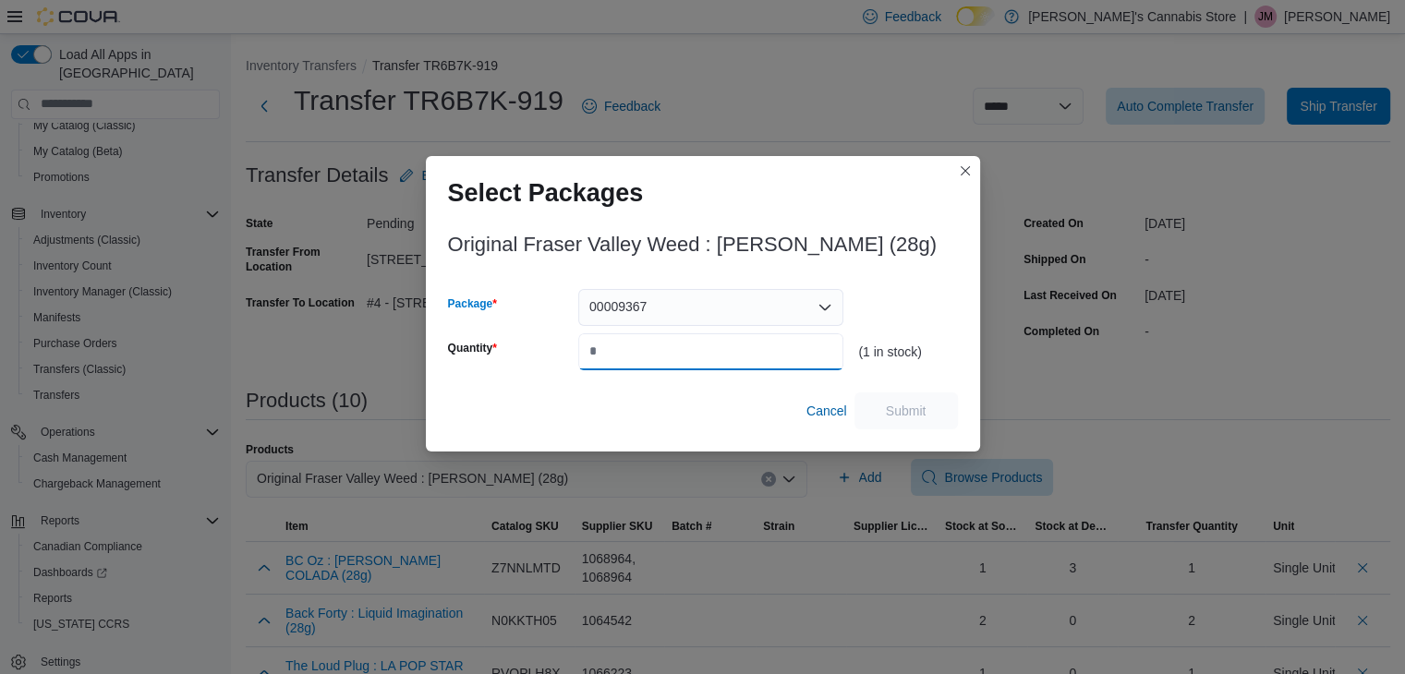
click at [718, 347] on input "Quantity" at bounding box center [710, 351] width 265 height 37
type input "*"
click at [923, 419] on span "Submit" at bounding box center [905, 410] width 81 height 37
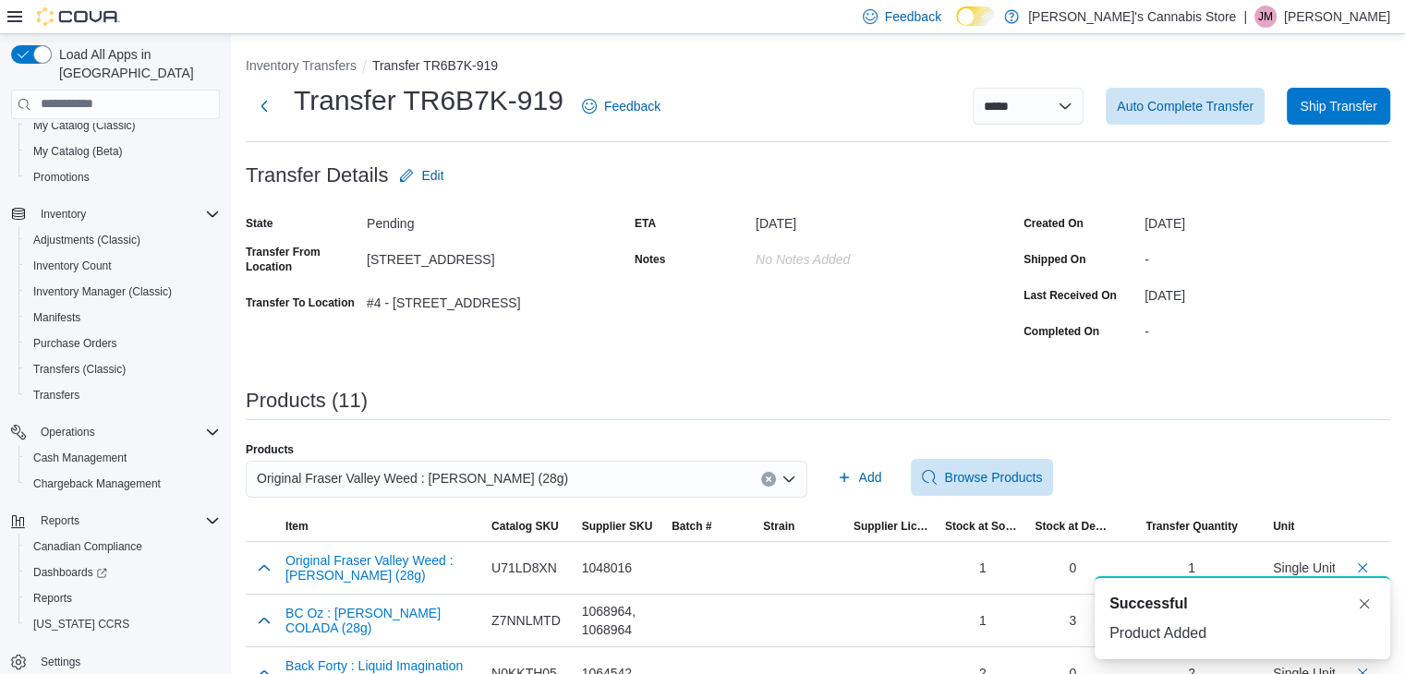
click at [776, 473] on button "Clear input" at bounding box center [768, 479] width 15 height 15
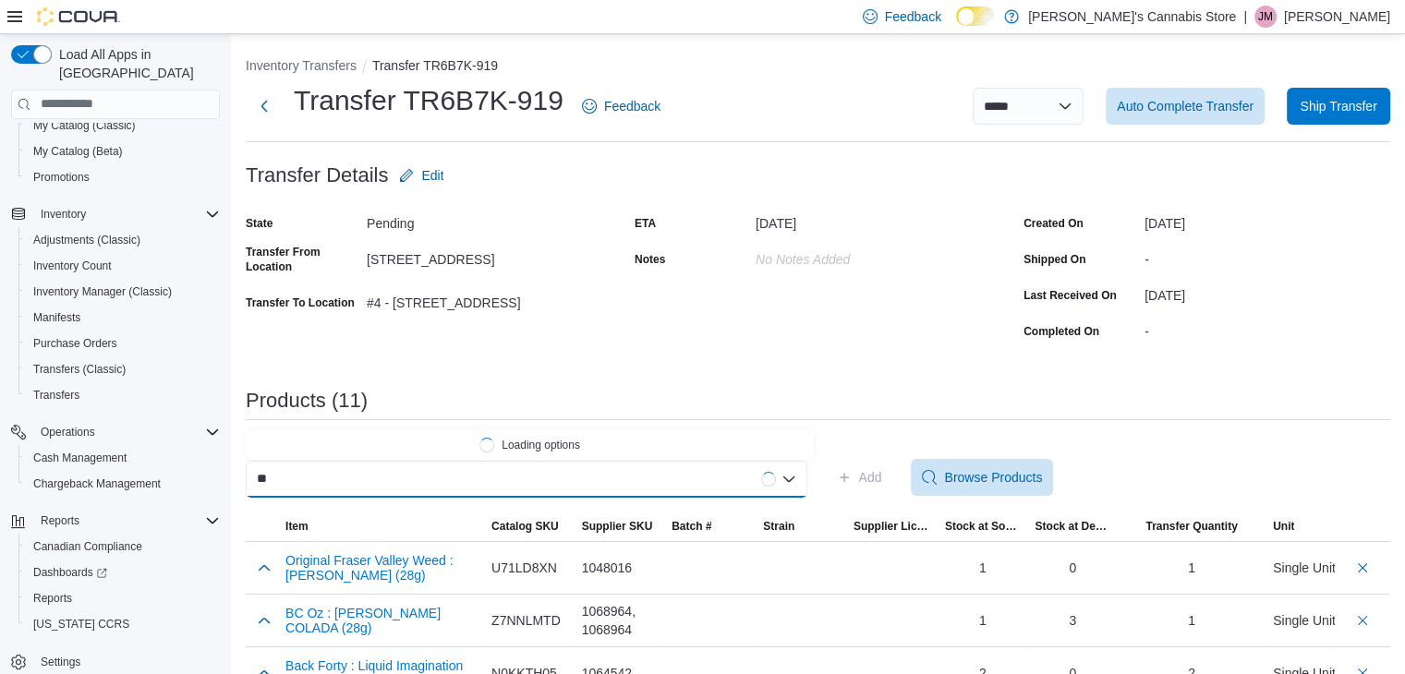
type input "*"
type input "*******"
click at [421, 433] on button "Big Bag O' Buds : ULTRA SOUR (28g)" at bounding box center [530, 444] width 568 height 27
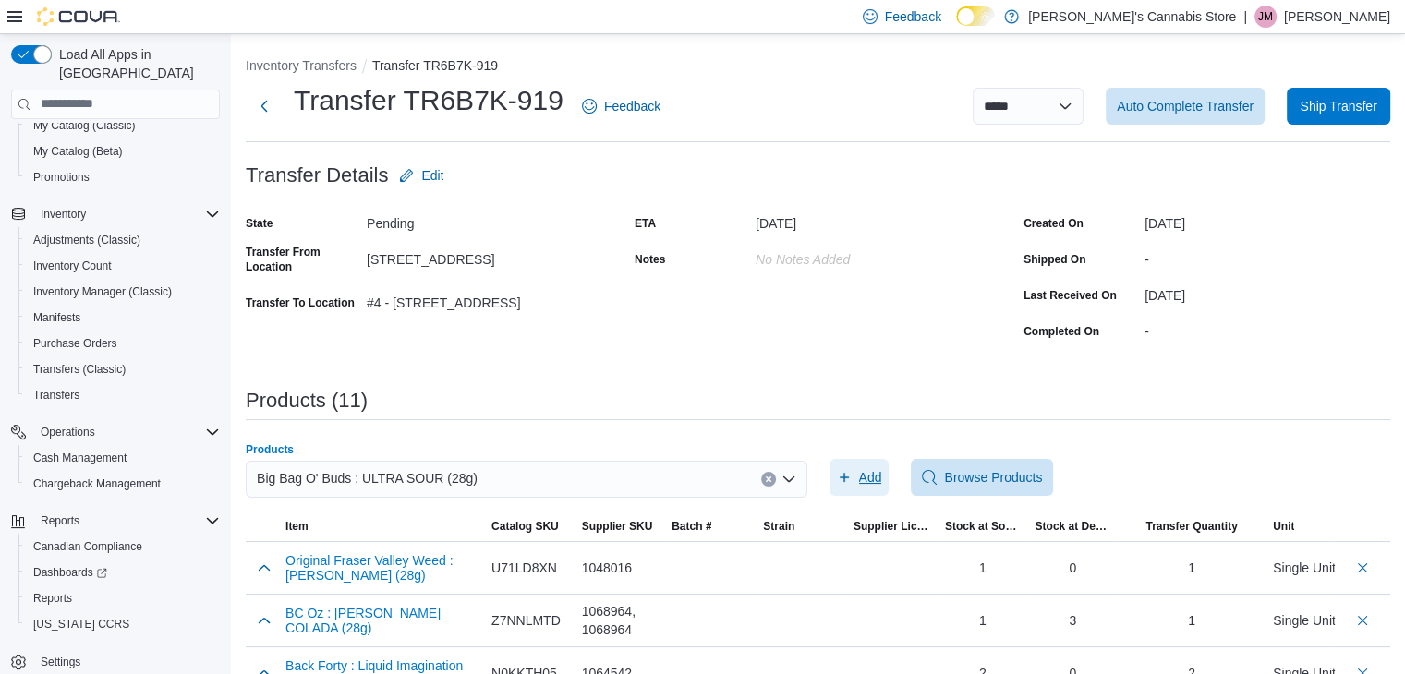
click at [867, 476] on span "Add" at bounding box center [870, 477] width 23 height 18
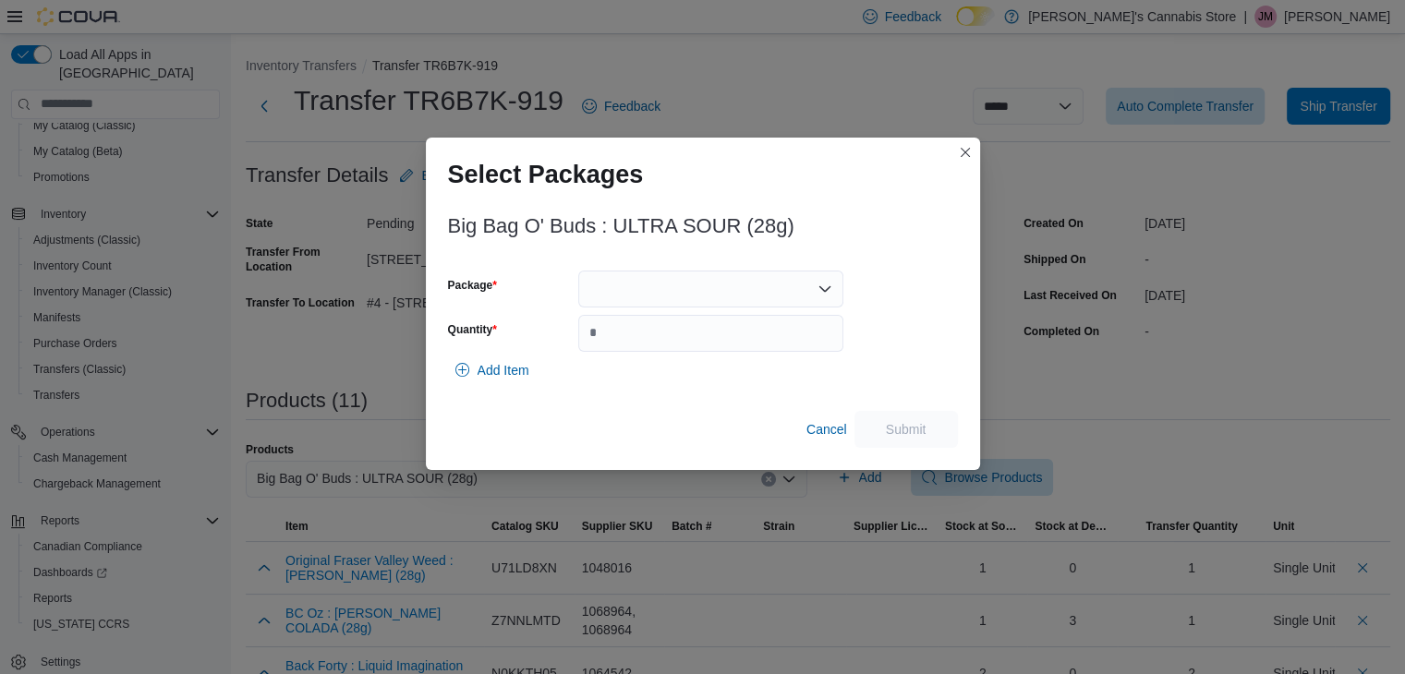
click at [653, 279] on div at bounding box center [710, 289] width 265 height 37
click at [654, 346] on span "13683250808" at bounding box center [721, 346] width 221 height 18
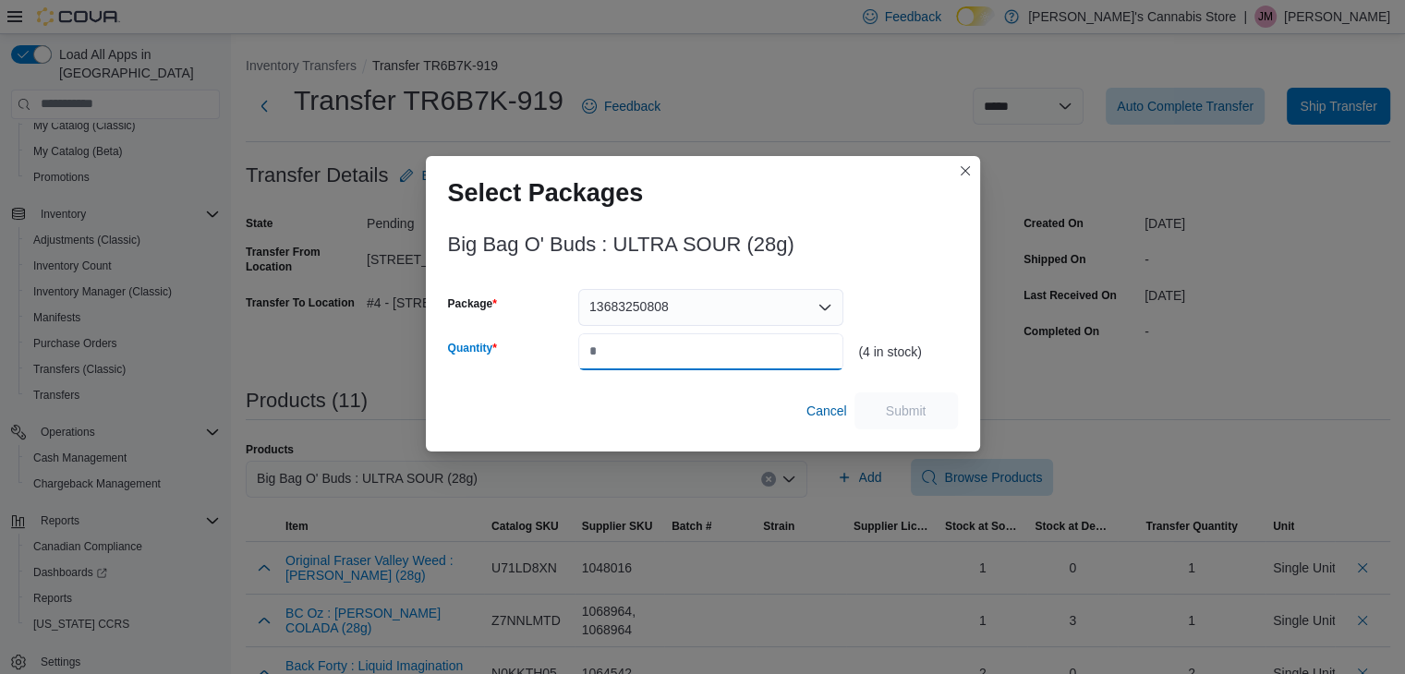
click at [647, 353] on input "Quantity" at bounding box center [710, 351] width 265 height 37
type input "*"
click at [898, 414] on span "Submit" at bounding box center [906, 410] width 41 height 18
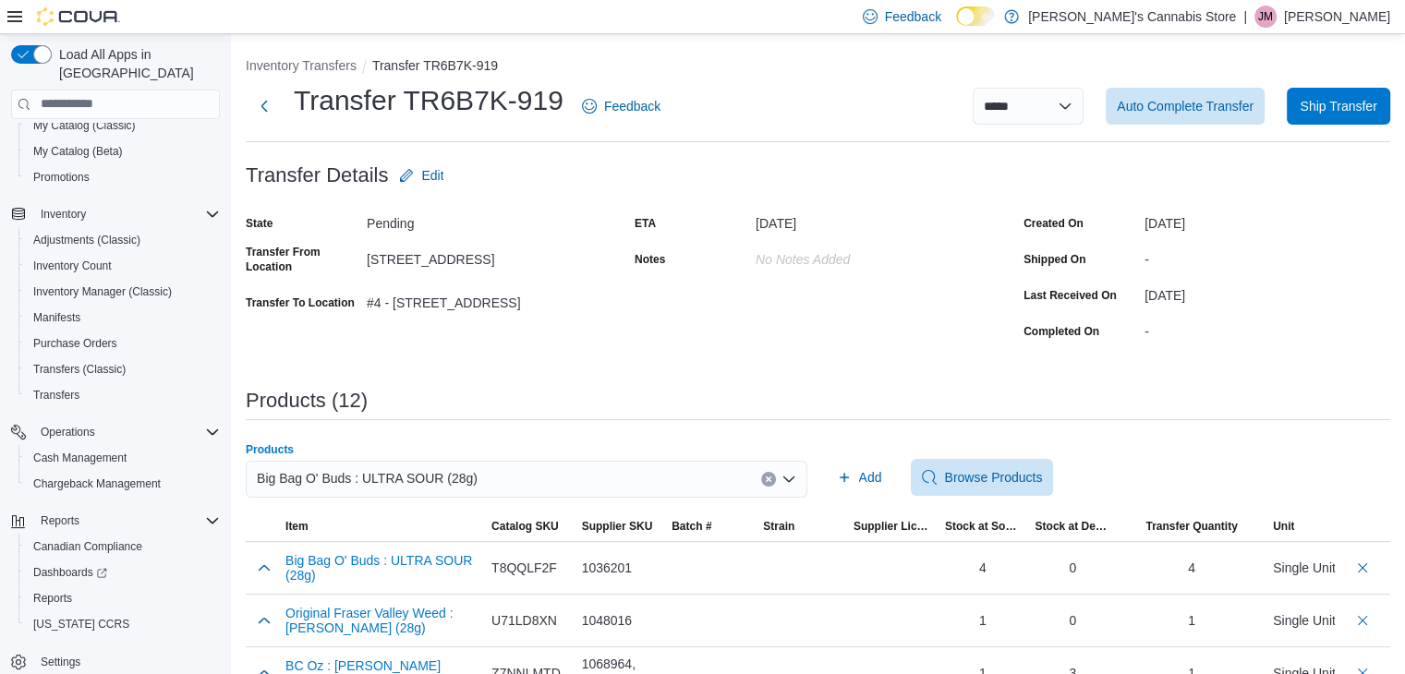
click at [772, 476] on icon "Clear input" at bounding box center [768, 479] width 7 height 7
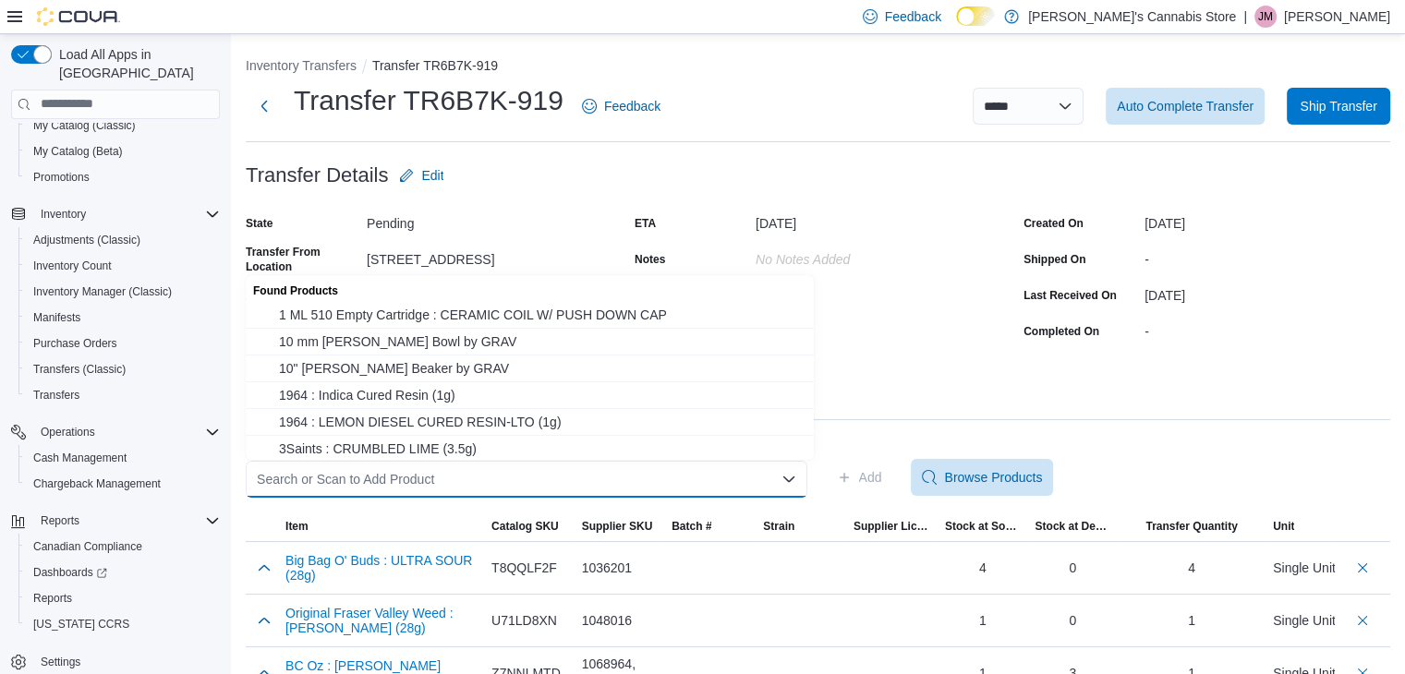
click at [621, 468] on div "Search or Scan to Add Product Combo box. Selected. Combo box input. Search or S…" at bounding box center [526, 479] width 561 height 37
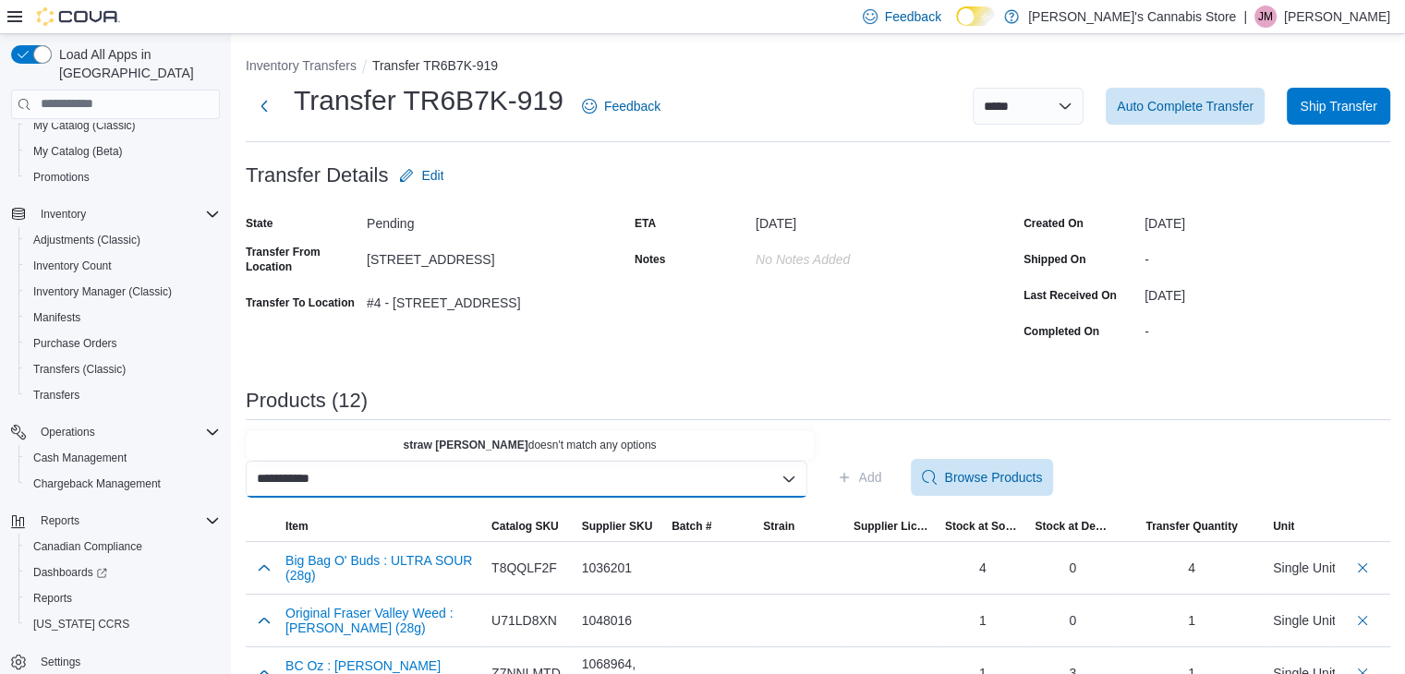
drag, startPoint x: 290, startPoint y: 469, endPoint x: 298, endPoint y: 477, distance: 11.8
click at [292, 470] on input "**********" at bounding box center [290, 479] width 66 height 22
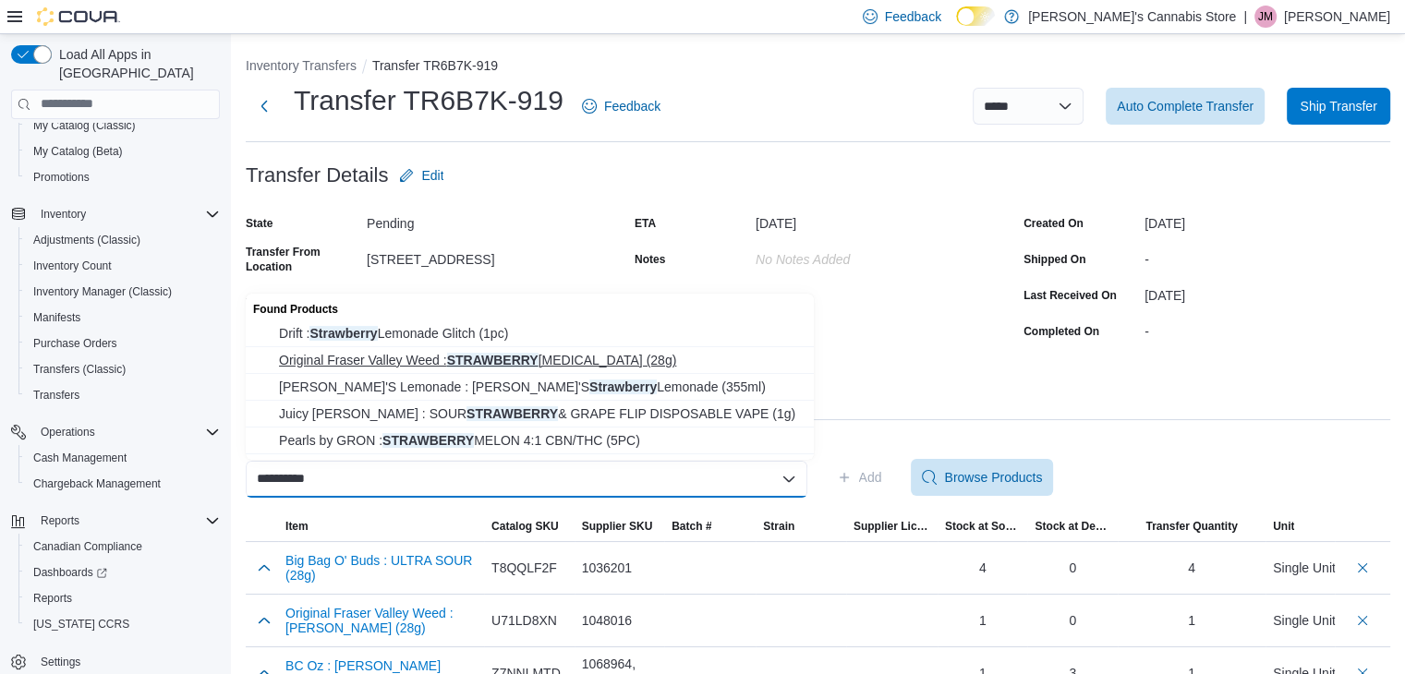
type input "**********"
click at [351, 364] on span "Original Fraser Valley Weed : STRAWBERRY [MEDICAL_DATA] (28g)" at bounding box center [541, 360] width 524 height 18
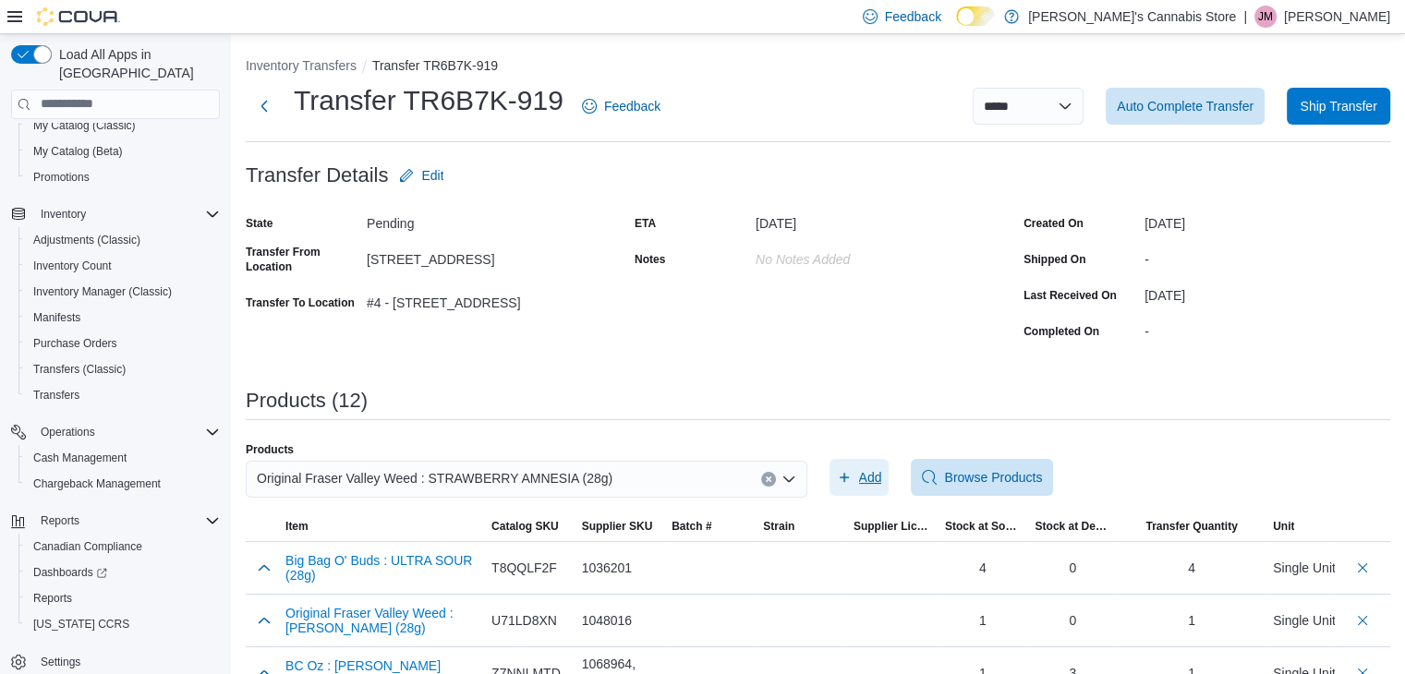
click at [879, 487] on span "Add" at bounding box center [859, 477] width 45 height 37
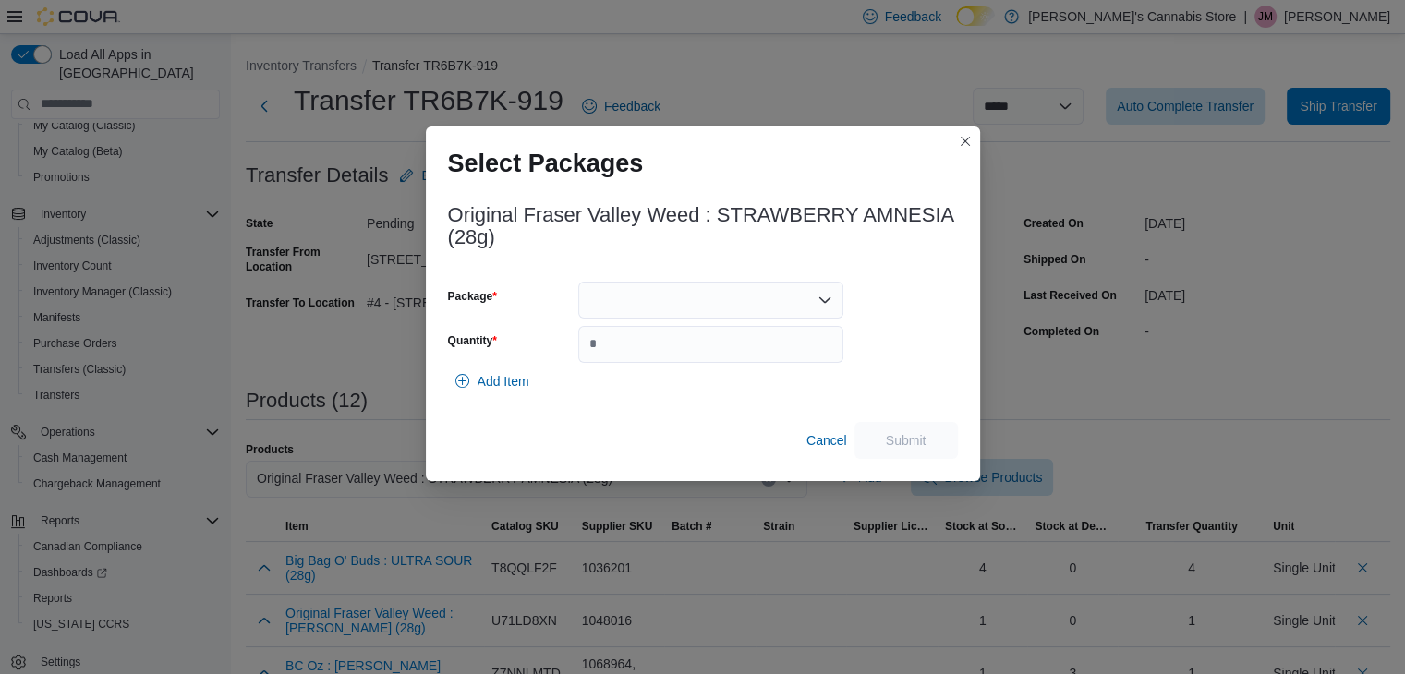
click at [781, 294] on div at bounding box center [710, 300] width 265 height 37
click at [756, 359] on span "00009726" at bounding box center [721, 357] width 221 height 18
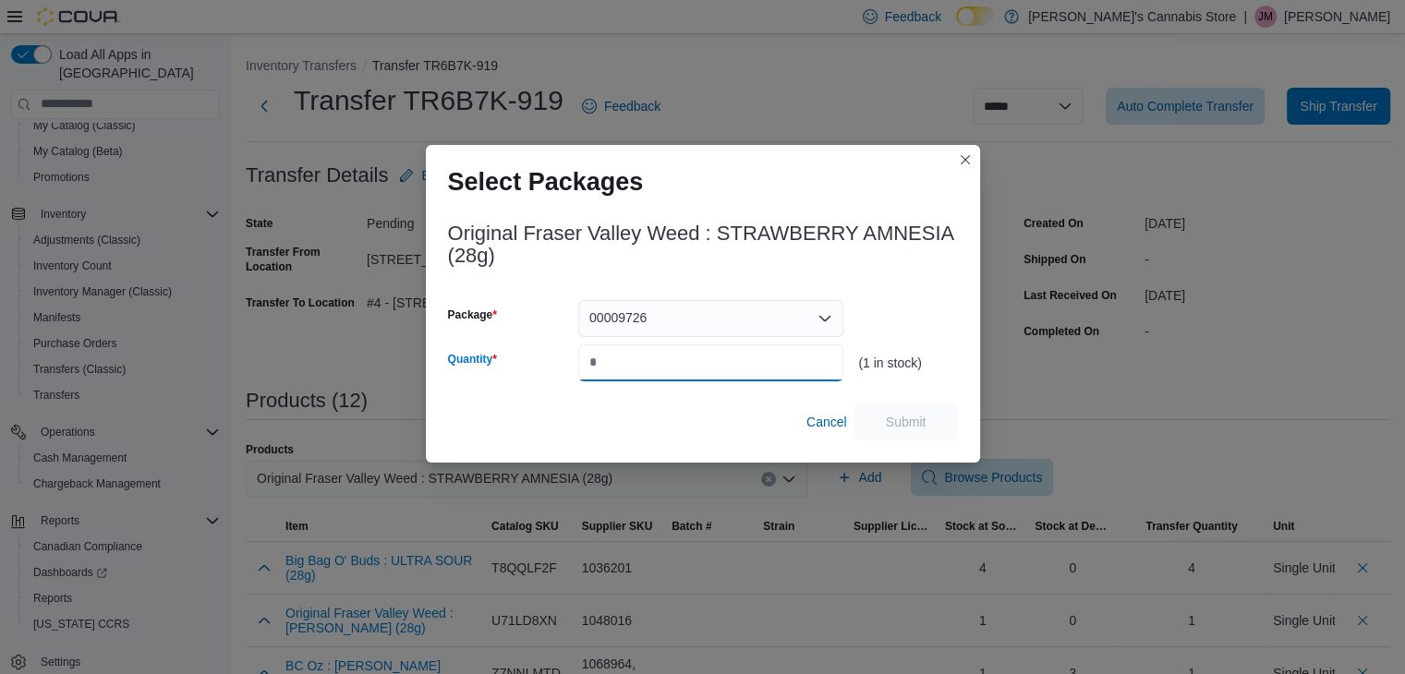
click at [737, 370] on input "Quantity" at bounding box center [710, 362] width 265 height 37
type input "*"
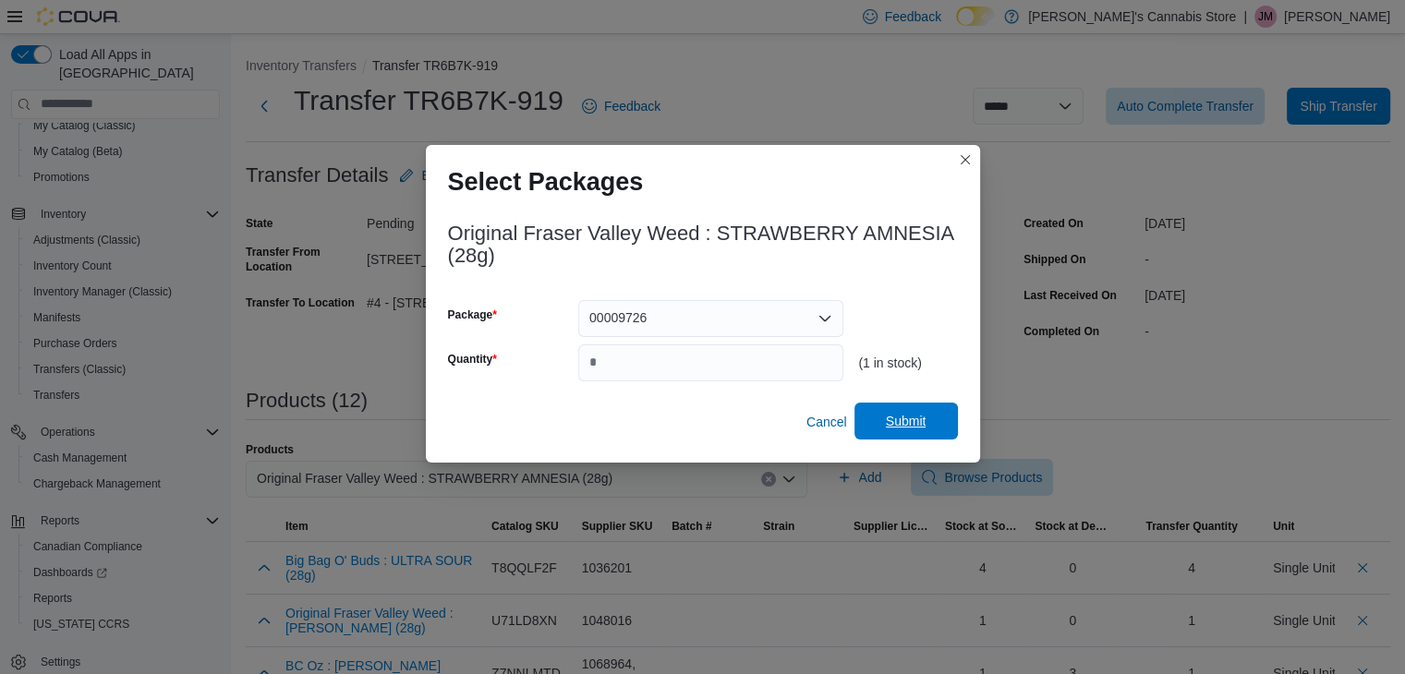
click at [892, 416] on span "Submit" at bounding box center [906, 421] width 41 height 18
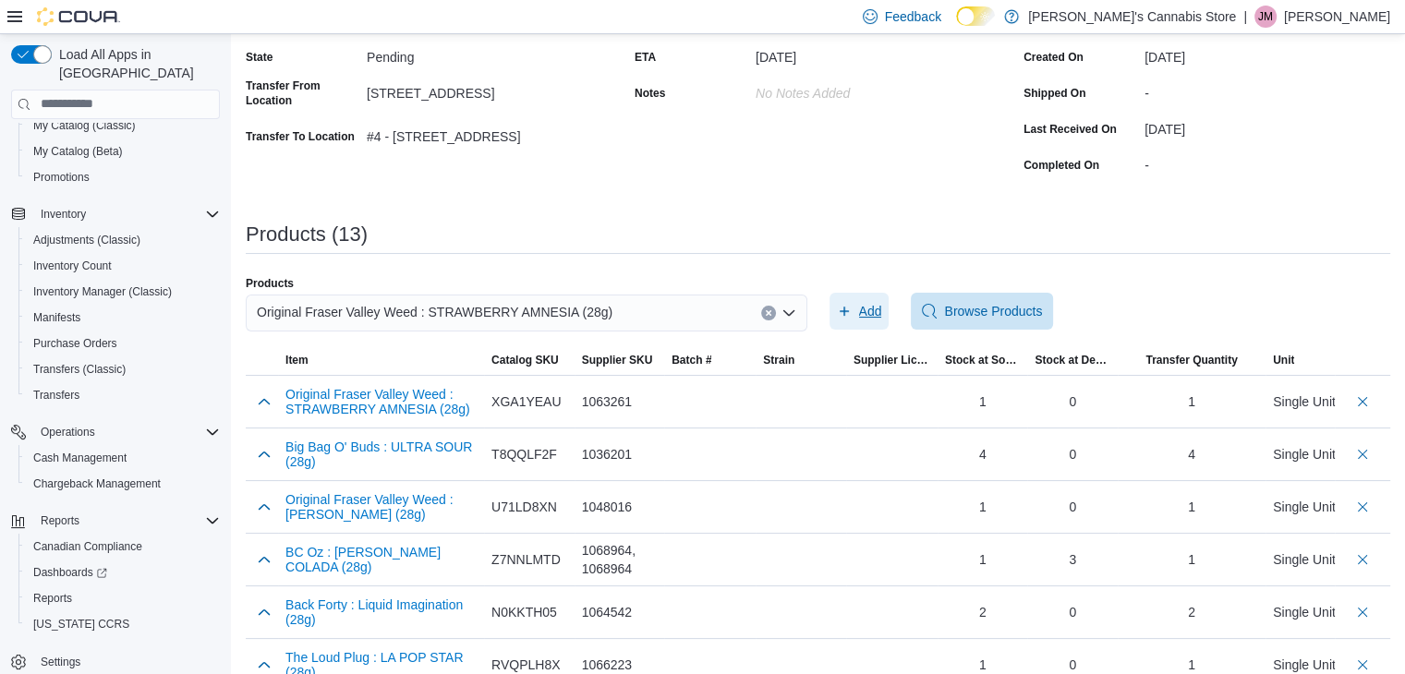
scroll to position [130, 0]
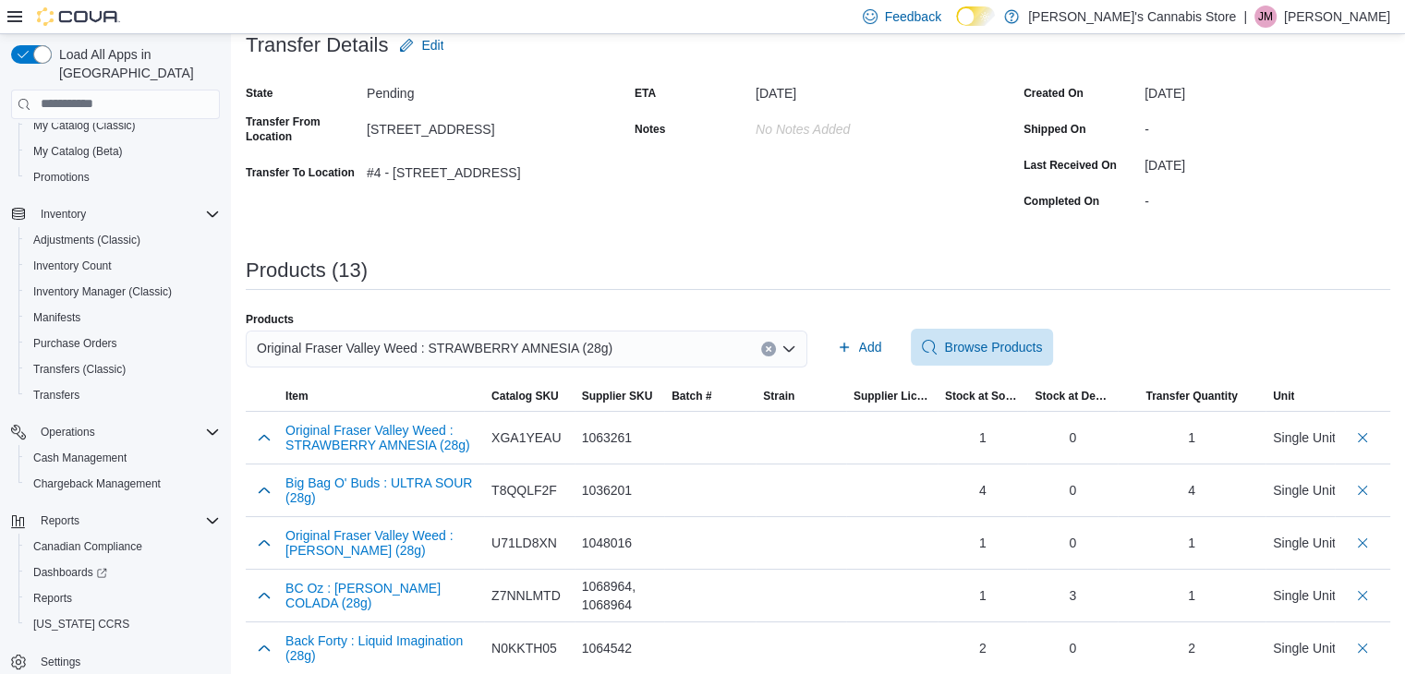
click at [769, 345] on button "Clear input" at bounding box center [768, 349] width 15 height 15
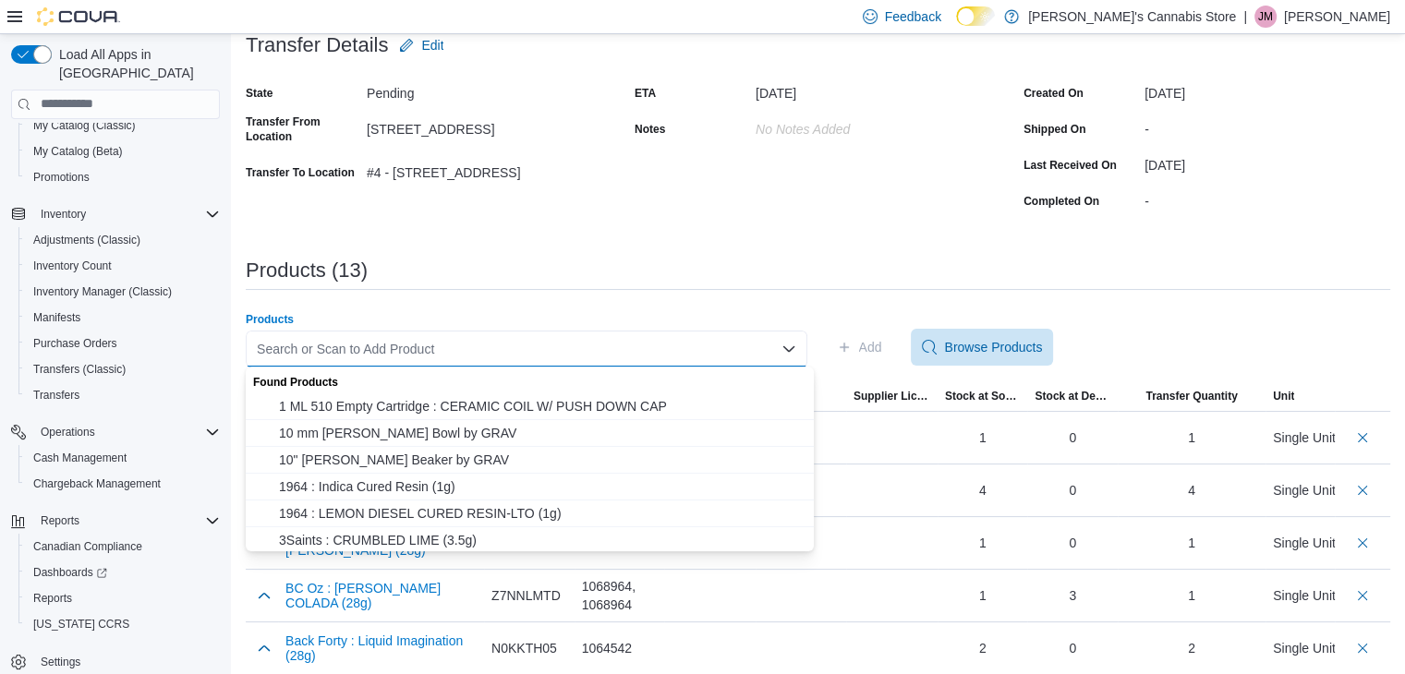
click at [721, 337] on div "Search or Scan to Add Product" at bounding box center [526, 349] width 561 height 37
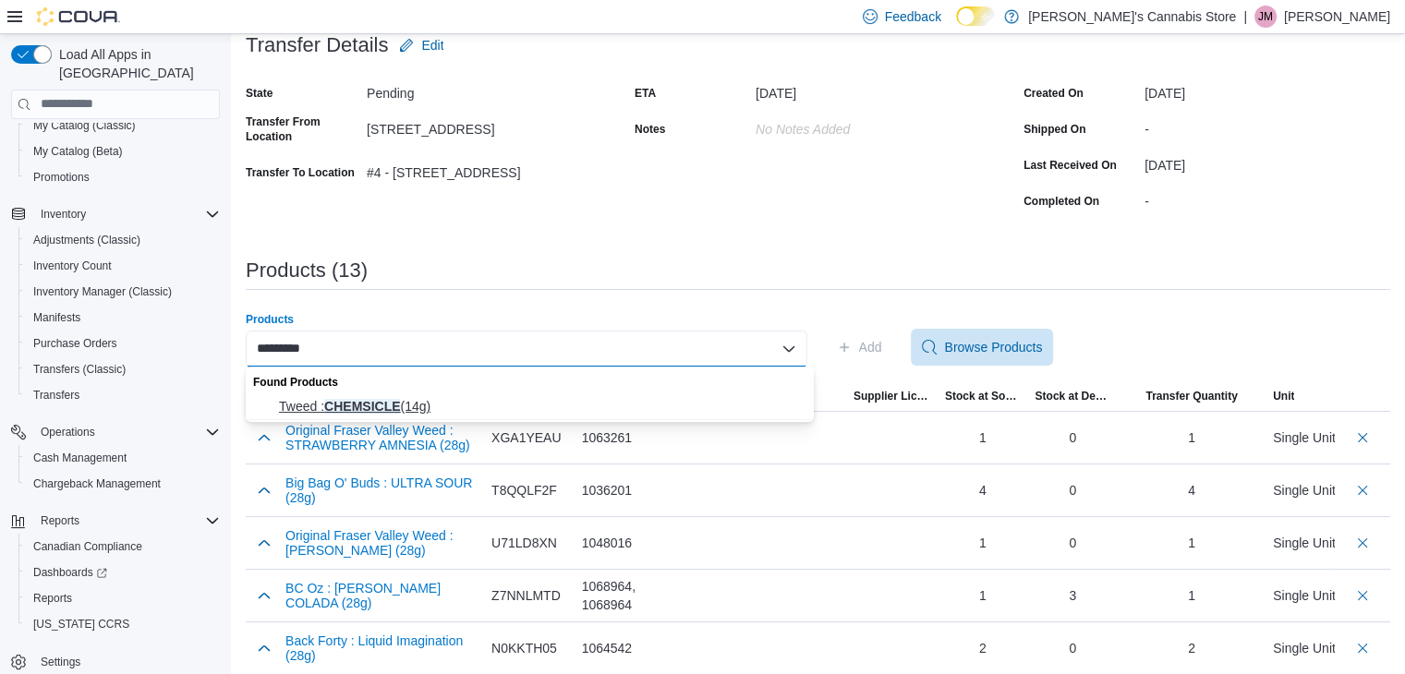
type input "*********"
click at [608, 404] on span "Tweed : CHEMSICLE (14g)" at bounding box center [541, 406] width 524 height 18
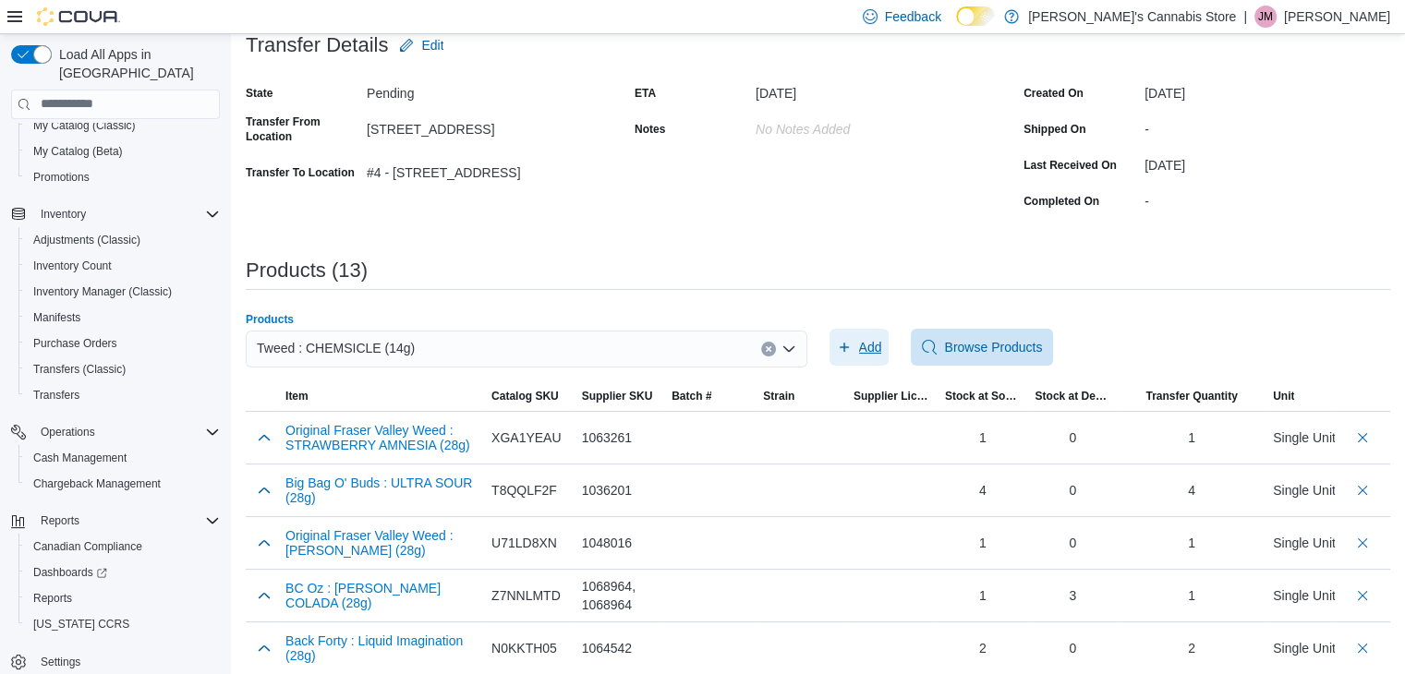
click at [866, 338] on span "Add" at bounding box center [870, 347] width 23 height 18
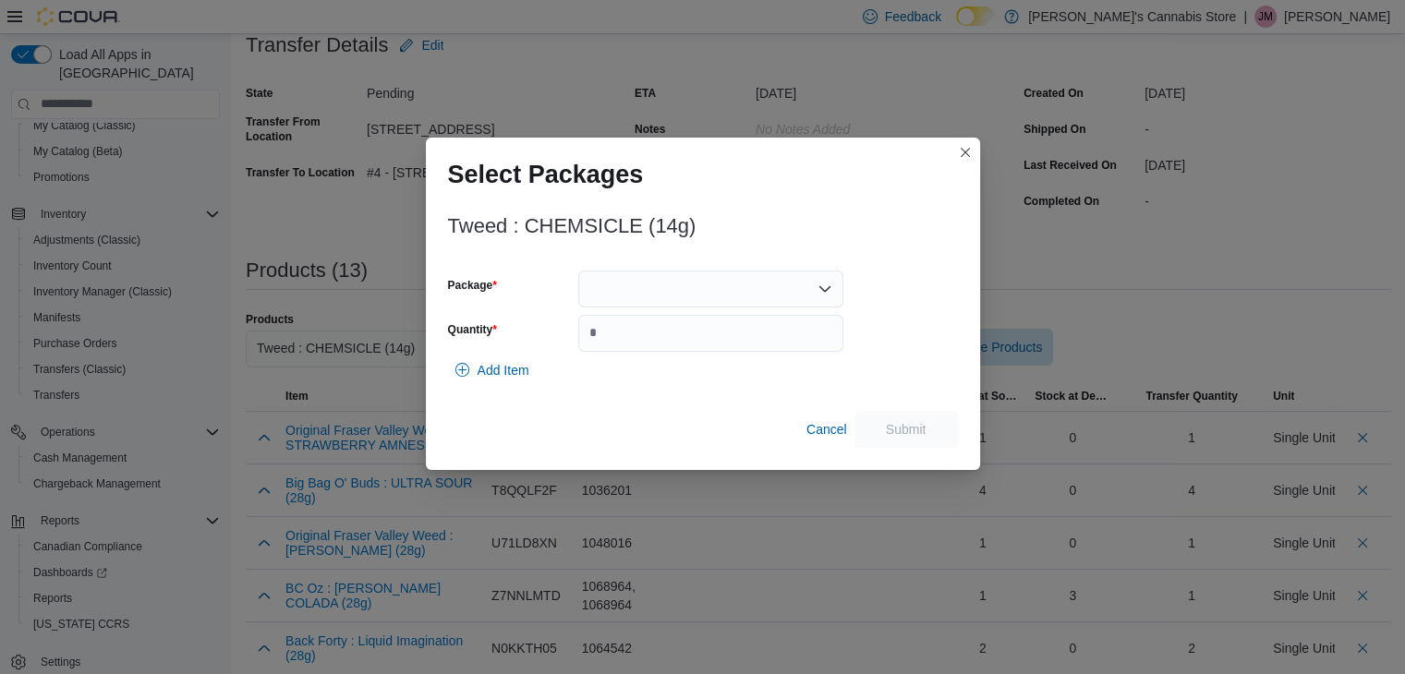
click at [787, 286] on div at bounding box center [710, 289] width 265 height 37
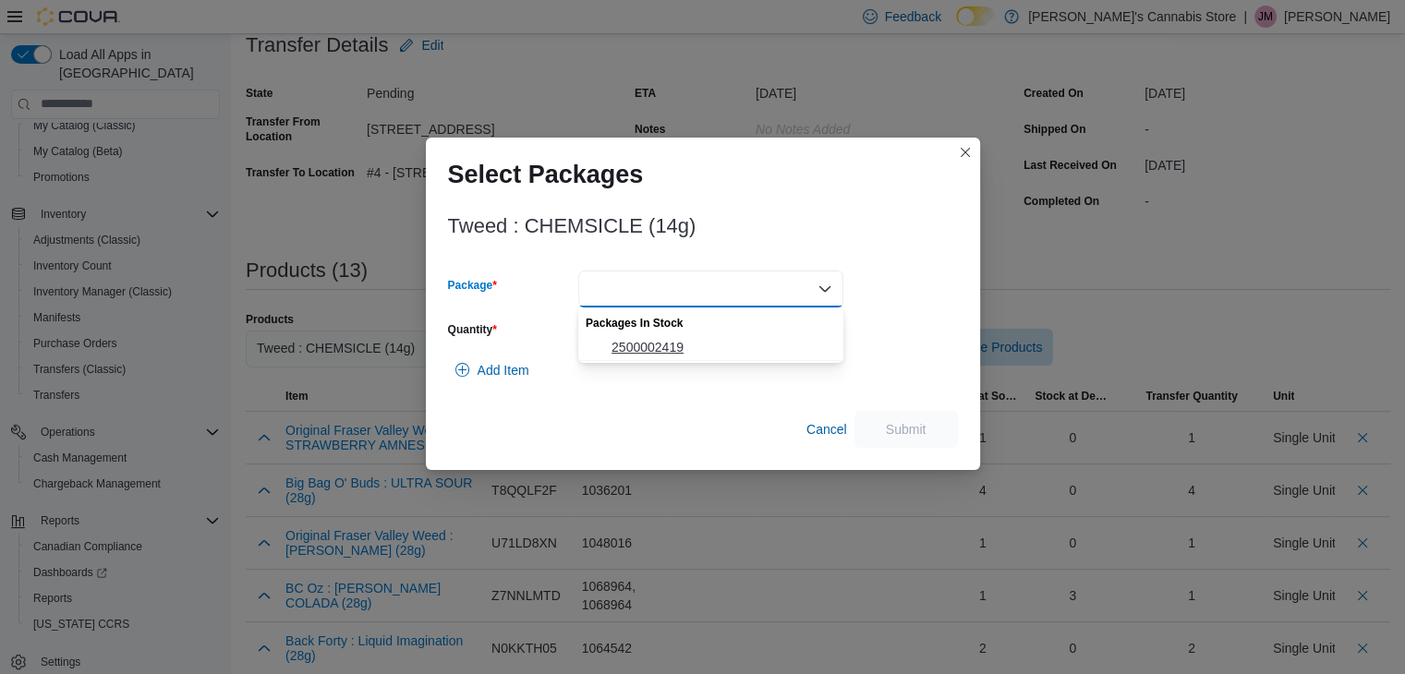
click at [745, 344] on span "2500002419" at bounding box center [721, 347] width 221 height 18
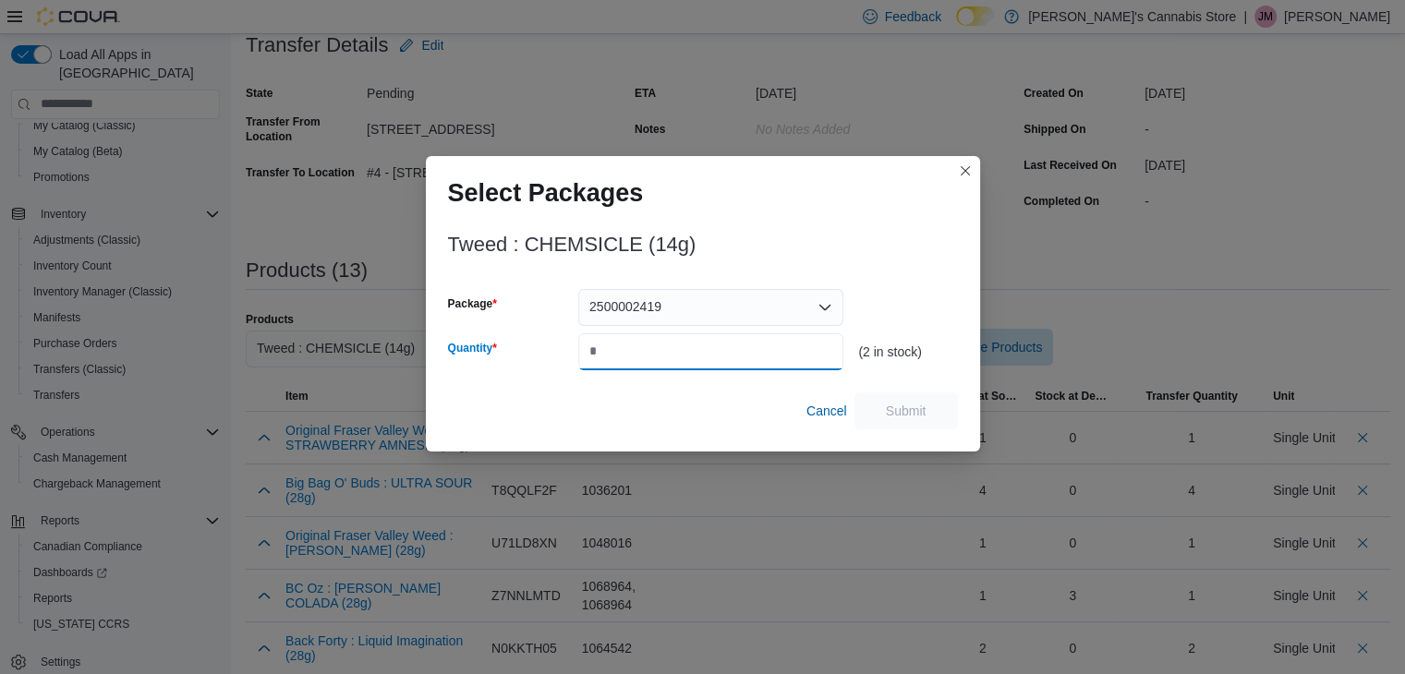
click at [738, 352] on input "Quantity" at bounding box center [710, 351] width 265 height 37
type input "*"
click at [941, 400] on span "Submit" at bounding box center [905, 410] width 81 height 37
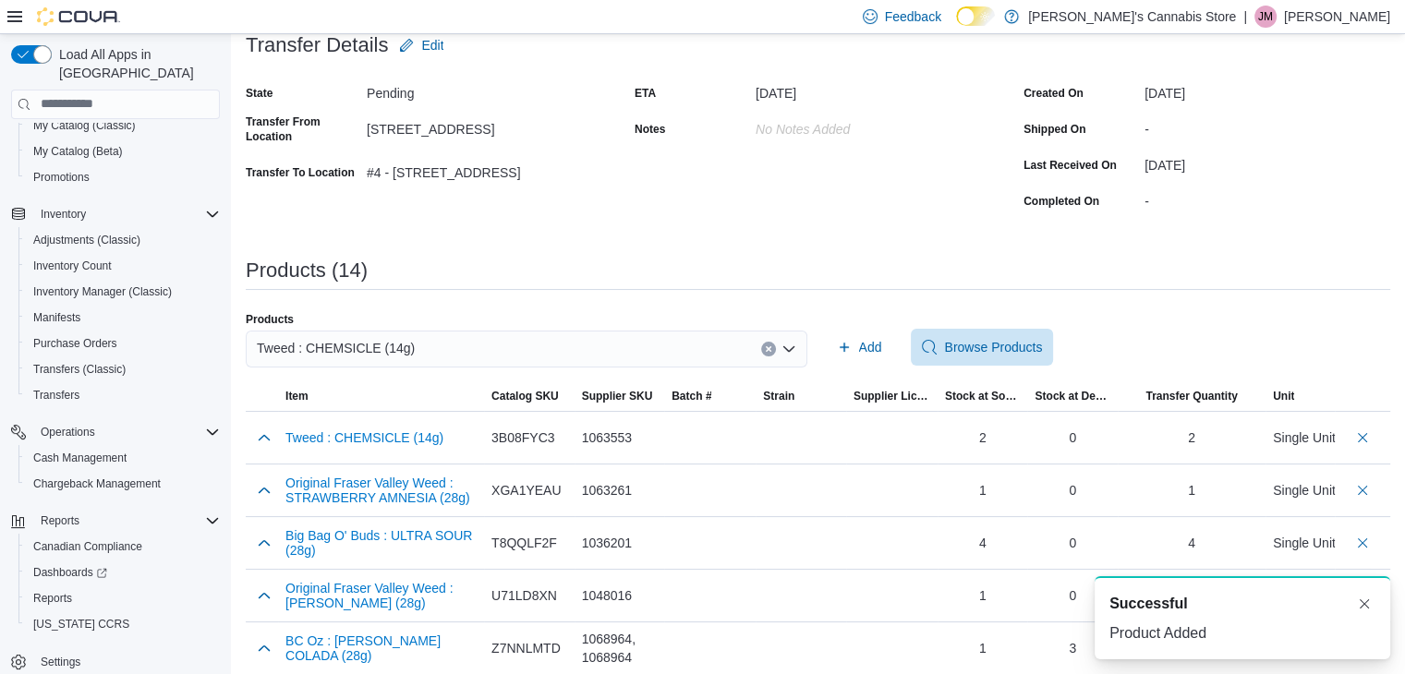
scroll to position [0, 0]
click at [772, 349] on icon "Clear input" at bounding box center [768, 348] width 7 height 7
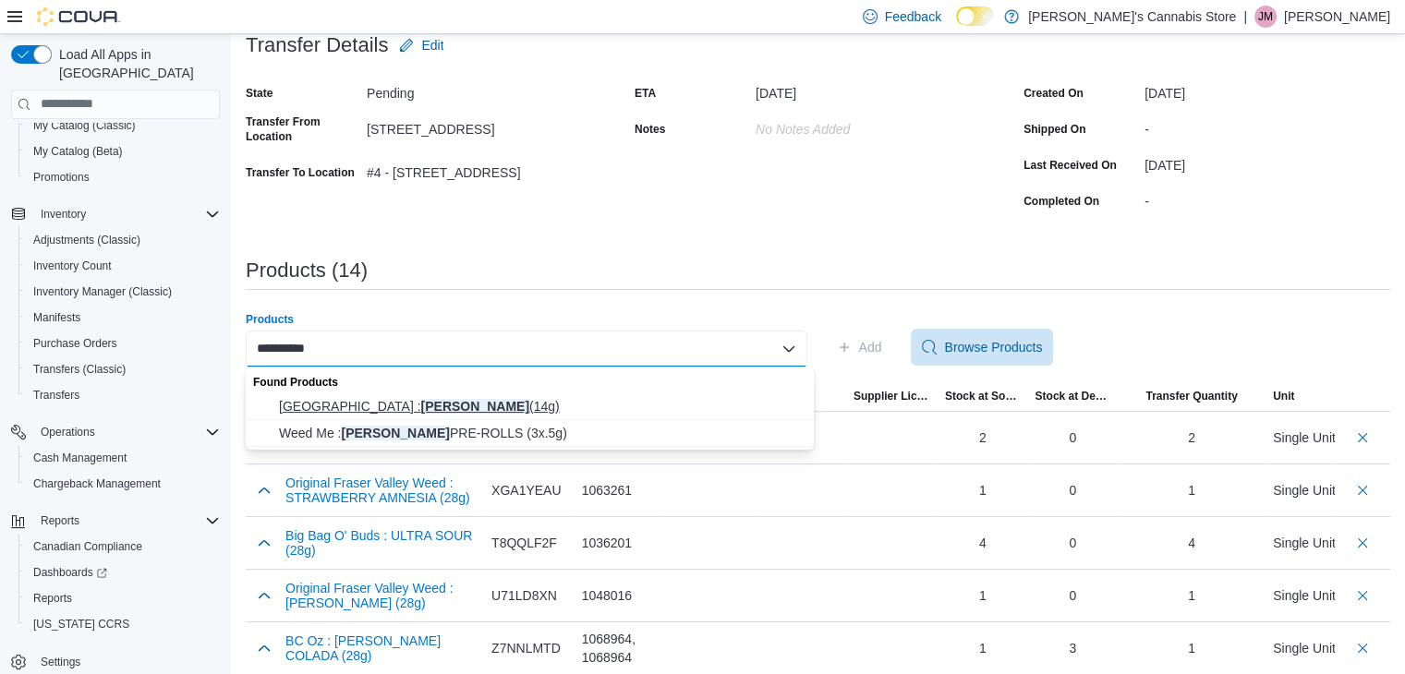
type input "**********"
click at [517, 407] on span "Station House : [PERSON_NAME] (14g)" at bounding box center [541, 406] width 524 height 18
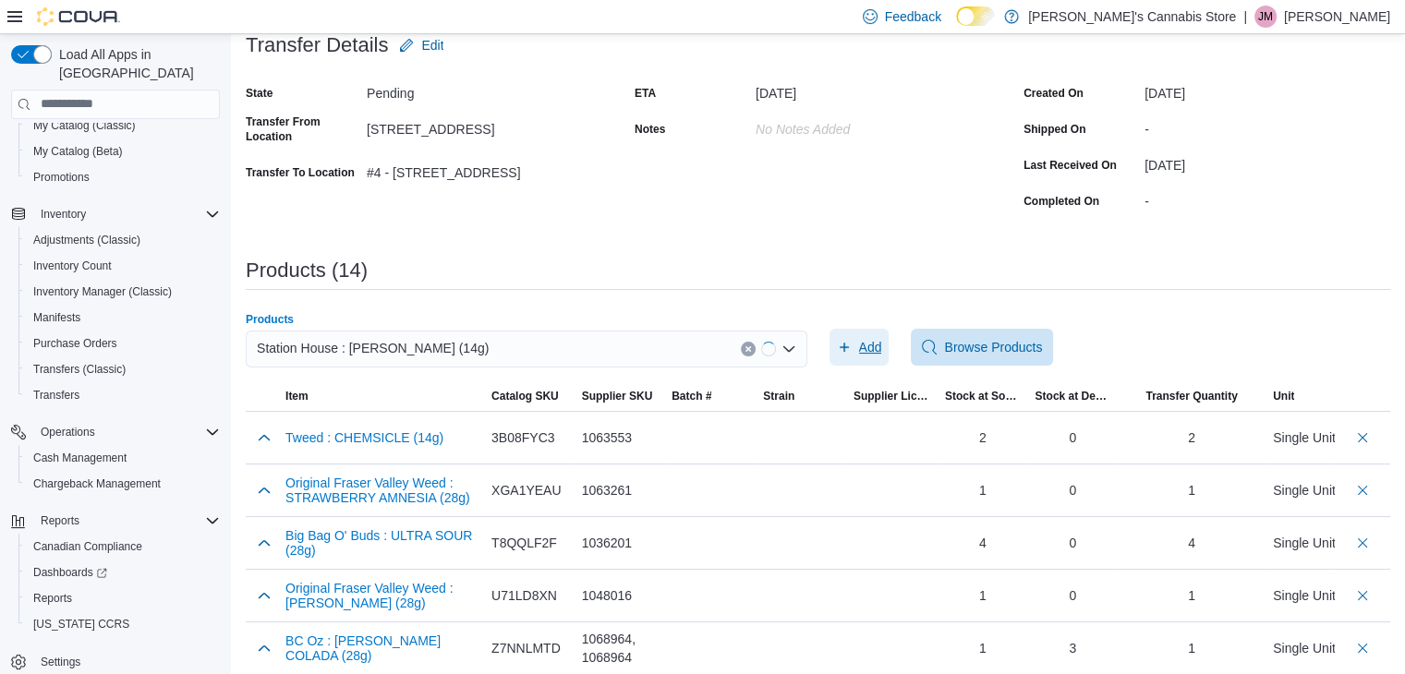
click at [881, 341] on span "Add" at bounding box center [870, 347] width 23 height 18
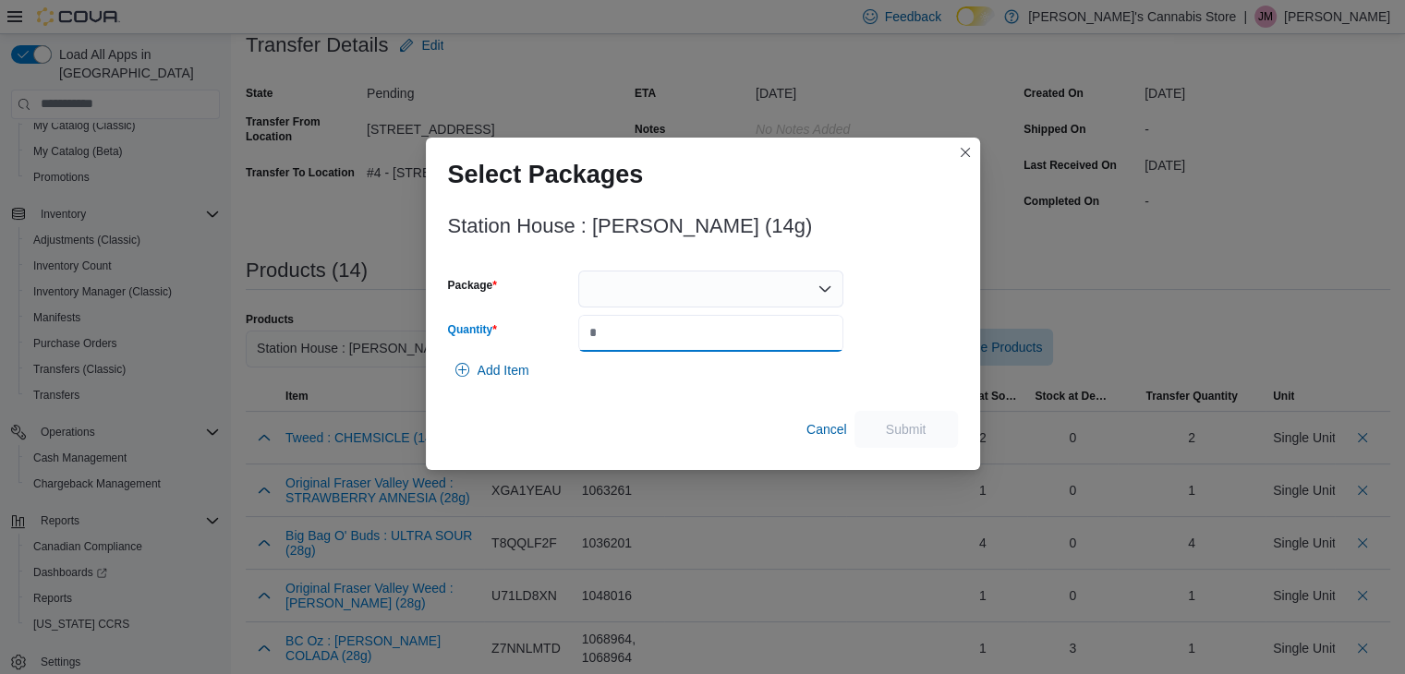
click at [720, 331] on input "Quantity" at bounding box center [710, 333] width 265 height 37
click at [663, 286] on div at bounding box center [710, 289] width 265 height 37
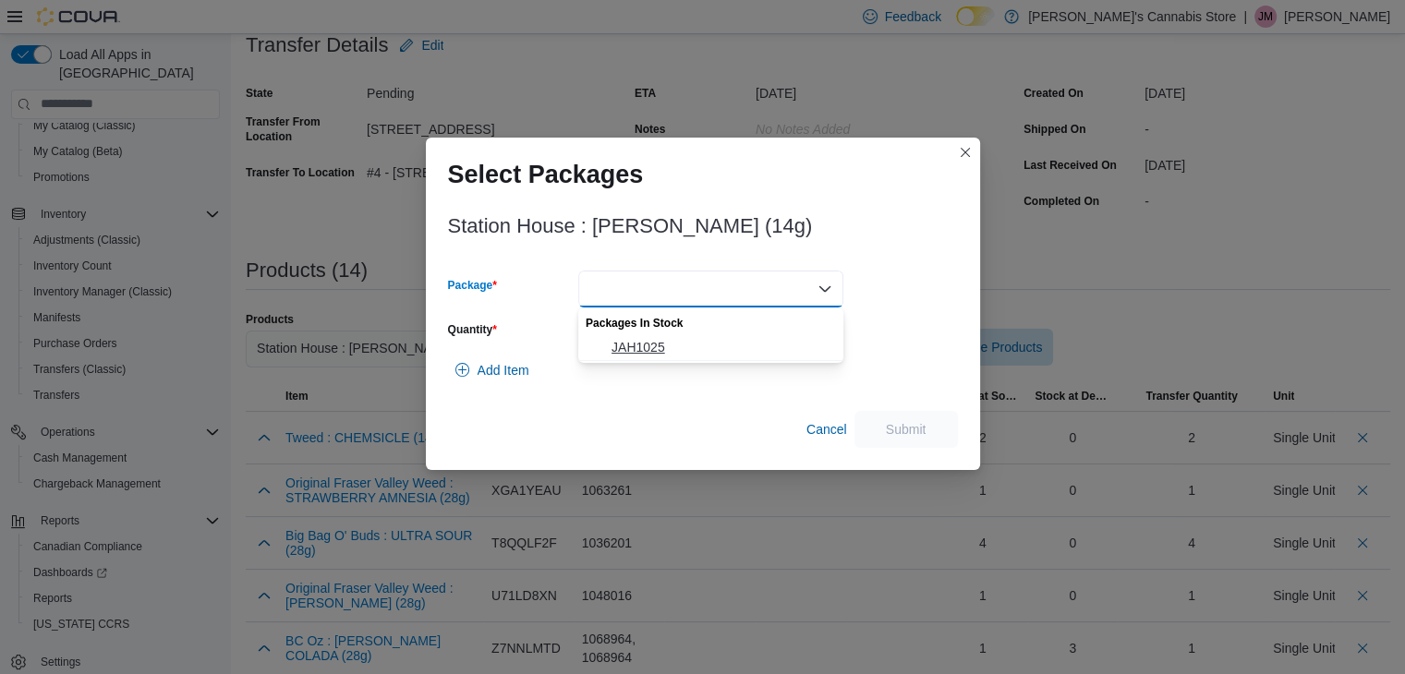
click at [654, 344] on span "JAH1025" at bounding box center [721, 347] width 221 height 18
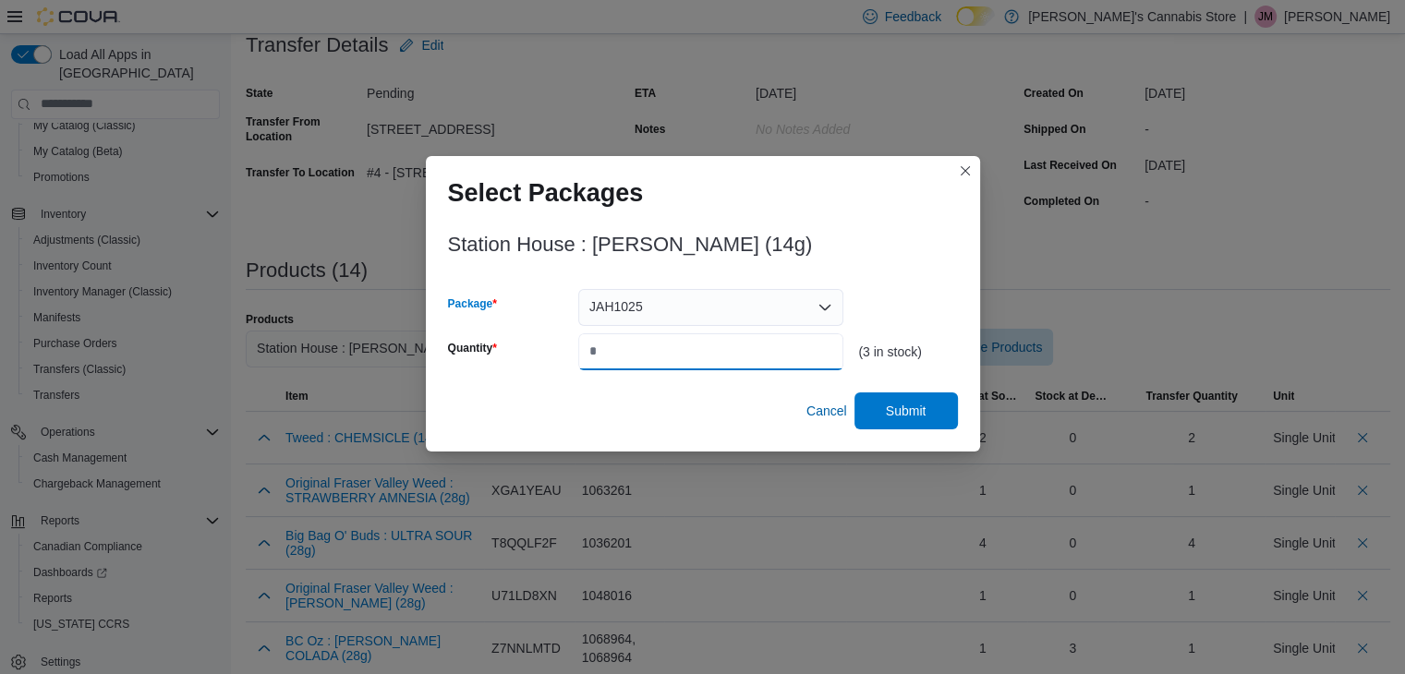
click at [646, 348] on input "*" at bounding box center [710, 351] width 265 height 37
type input "*"
click at [945, 413] on span "Submit" at bounding box center [905, 410] width 81 height 37
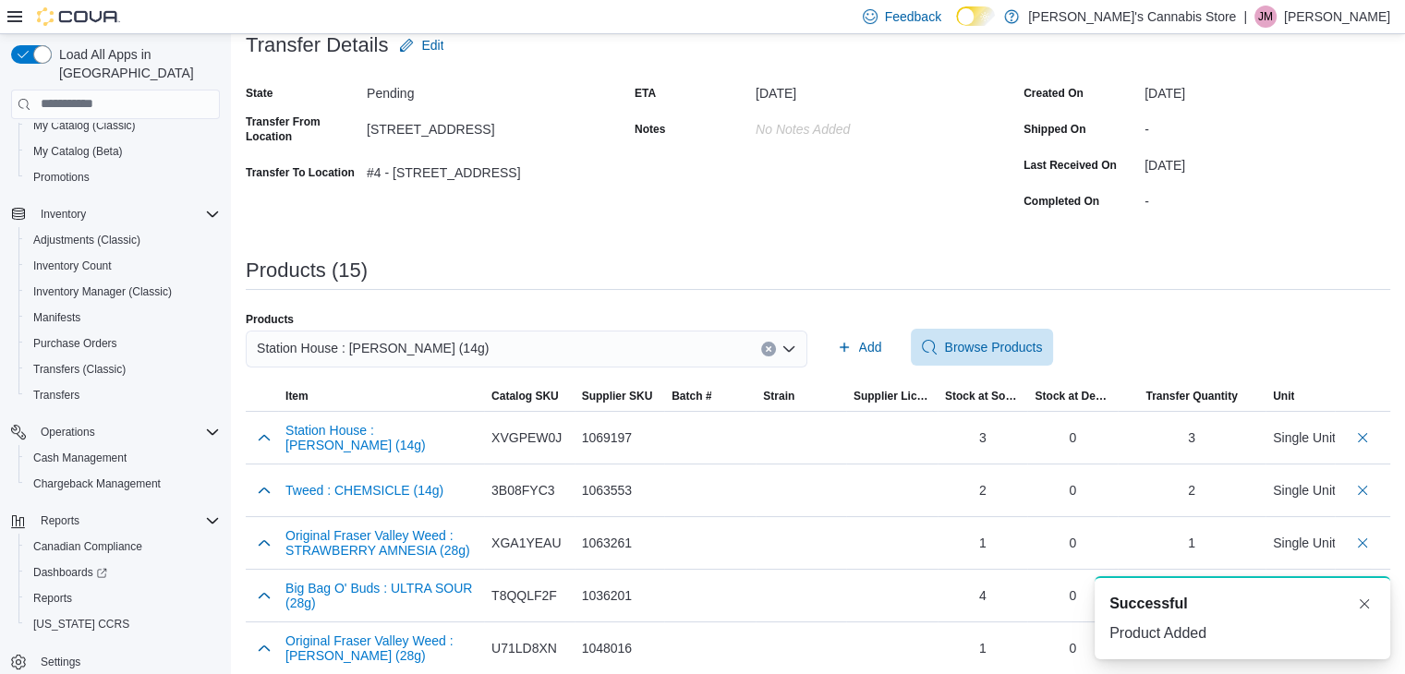
click at [771, 343] on button "Clear input" at bounding box center [768, 349] width 15 height 15
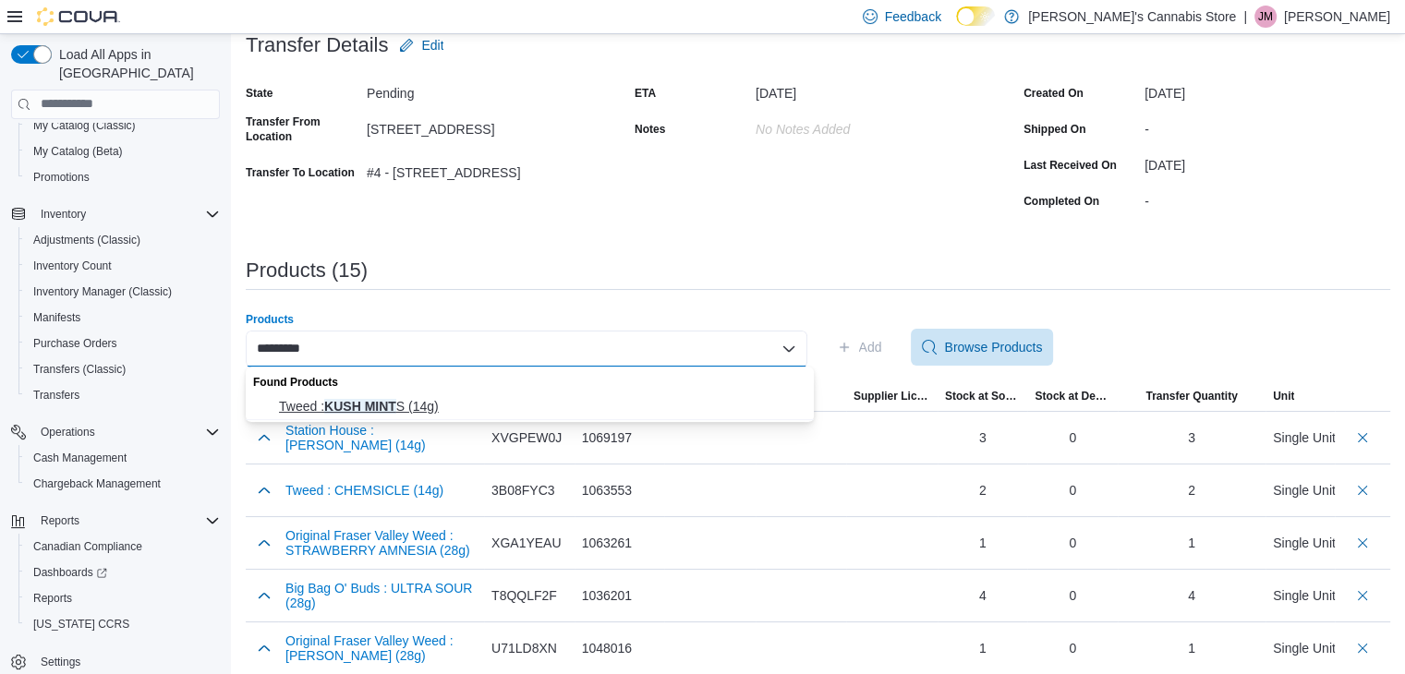
type input "*********"
click at [603, 400] on span "Tweed : KUSH MINT S (14g)" at bounding box center [541, 406] width 524 height 18
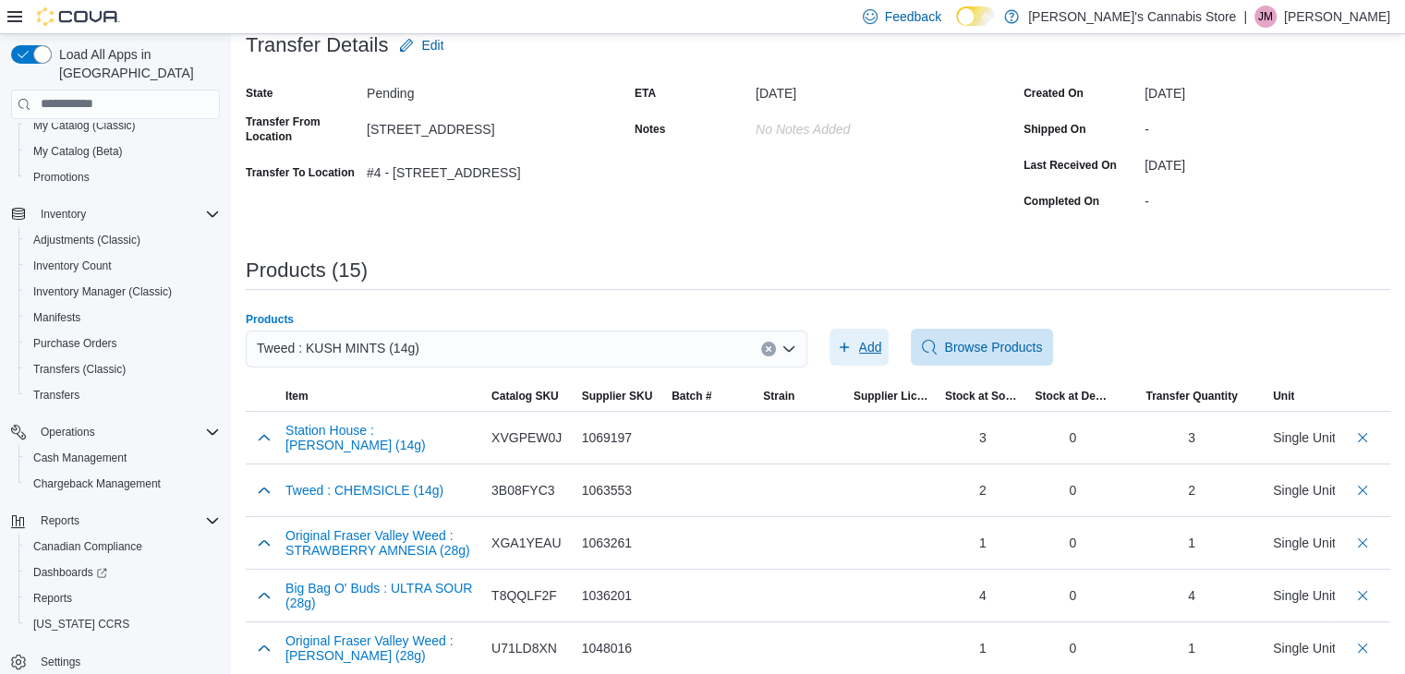
click at [872, 342] on span "Add" at bounding box center [870, 347] width 23 height 18
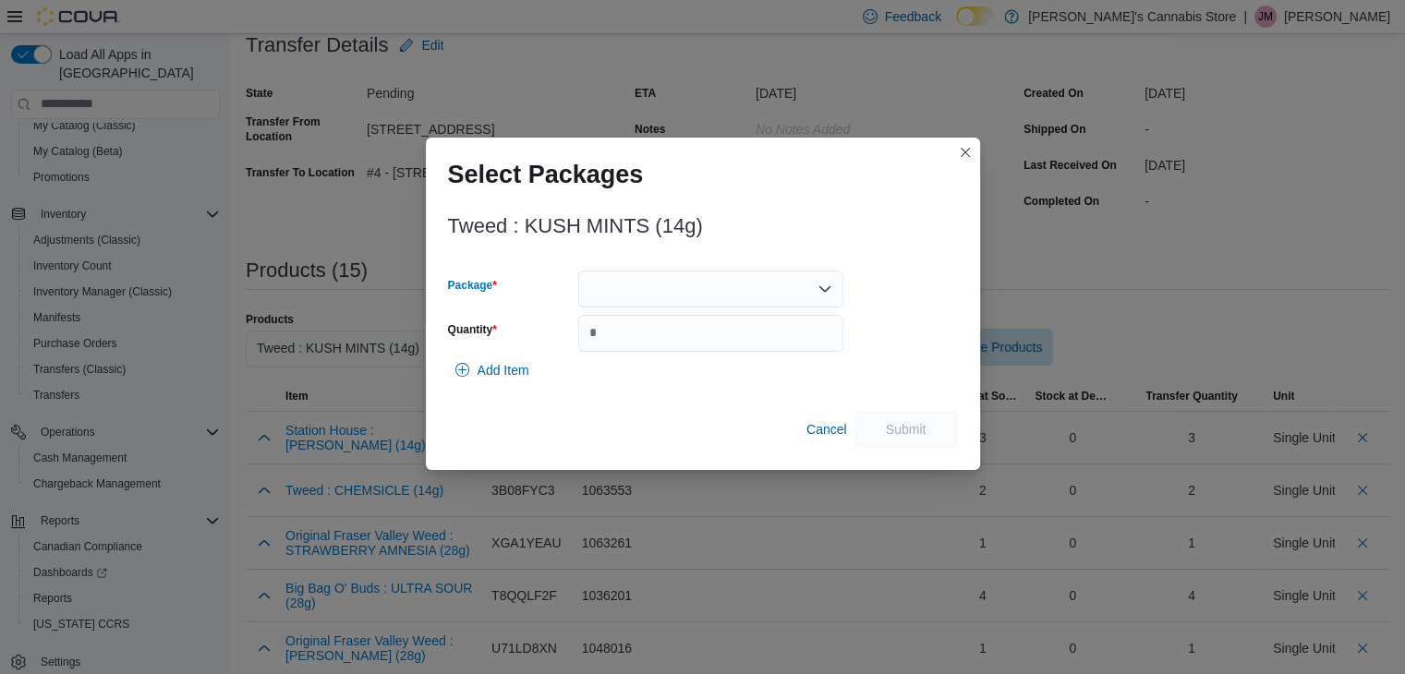
click at [706, 296] on div at bounding box center [710, 289] width 265 height 37
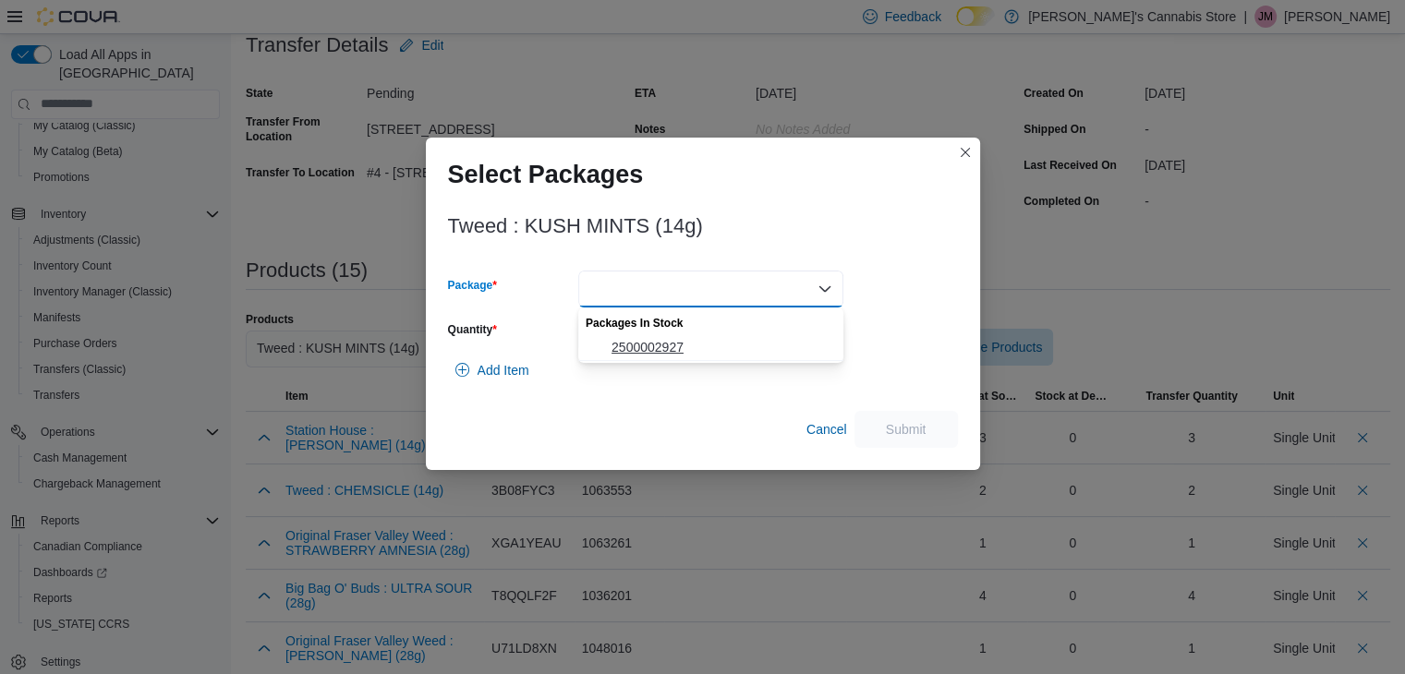
click at [679, 347] on span "2500002927" at bounding box center [721, 347] width 221 height 18
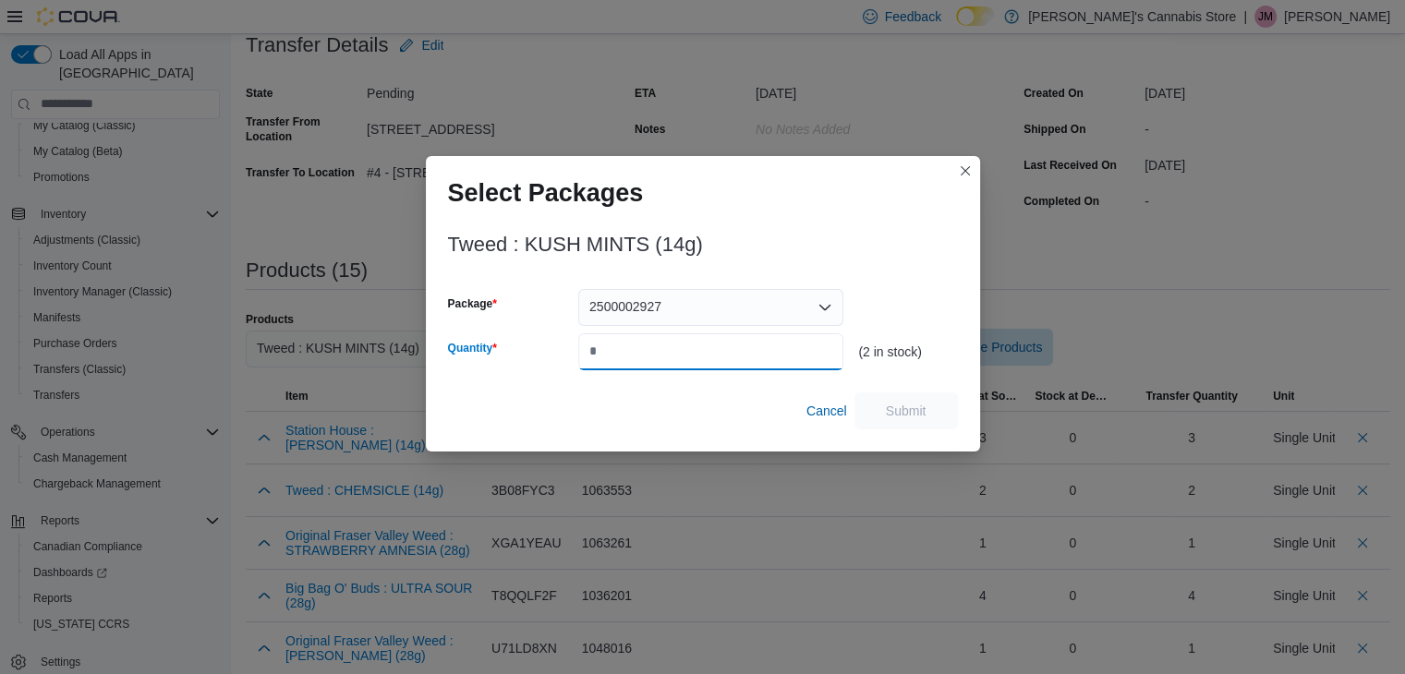
click at [675, 349] on input "Quantity" at bounding box center [710, 351] width 265 height 37
type input "*"
click at [916, 409] on span "Submit" at bounding box center [906, 410] width 41 height 18
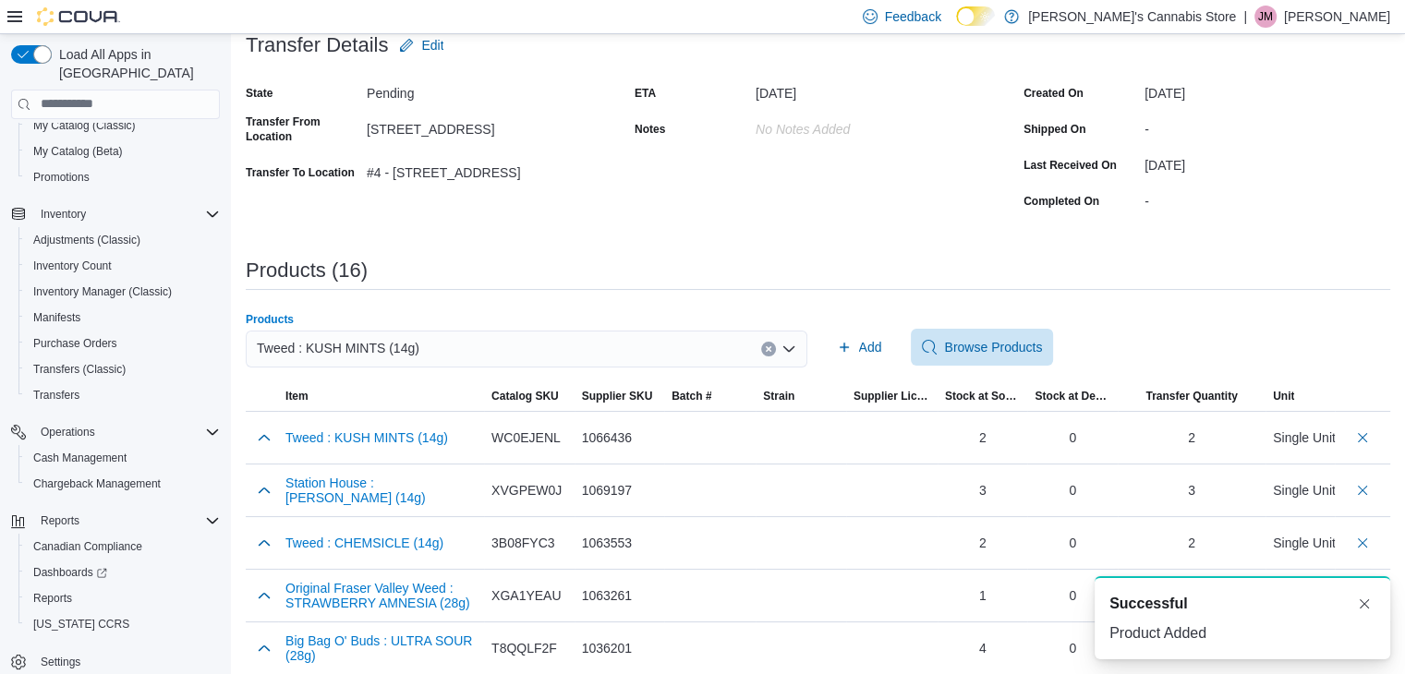
click at [772, 348] on icon "Clear input" at bounding box center [768, 348] width 7 height 7
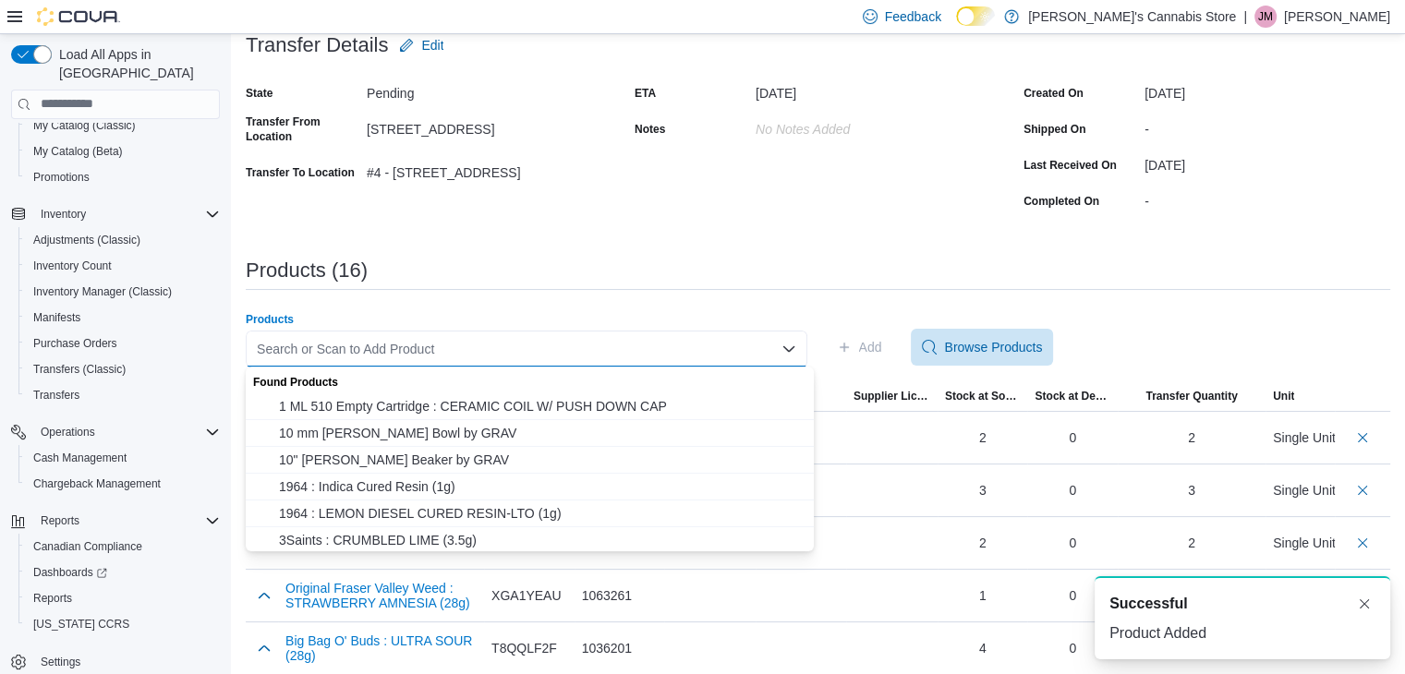
click at [777, 348] on div "Search or Scan to Add Product Combo box. Selected. Combo box input. Search or S…" at bounding box center [526, 349] width 561 height 37
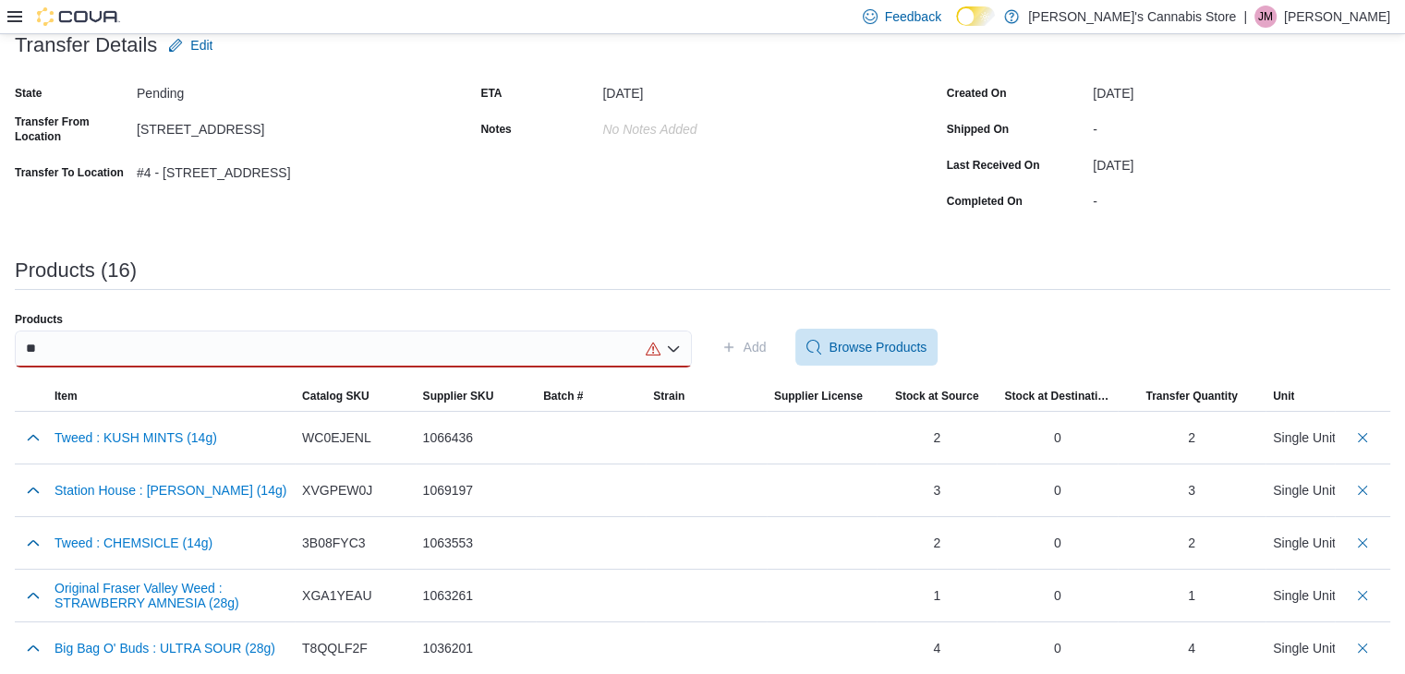
click at [3, 4] on div "Feedback Dark Mode Baggy's Cannabis Store | [PERSON_NAME] [PERSON_NAME]" at bounding box center [702, 17] width 1405 height 34
click at [15, 18] on icon at bounding box center [14, 16] width 15 height 15
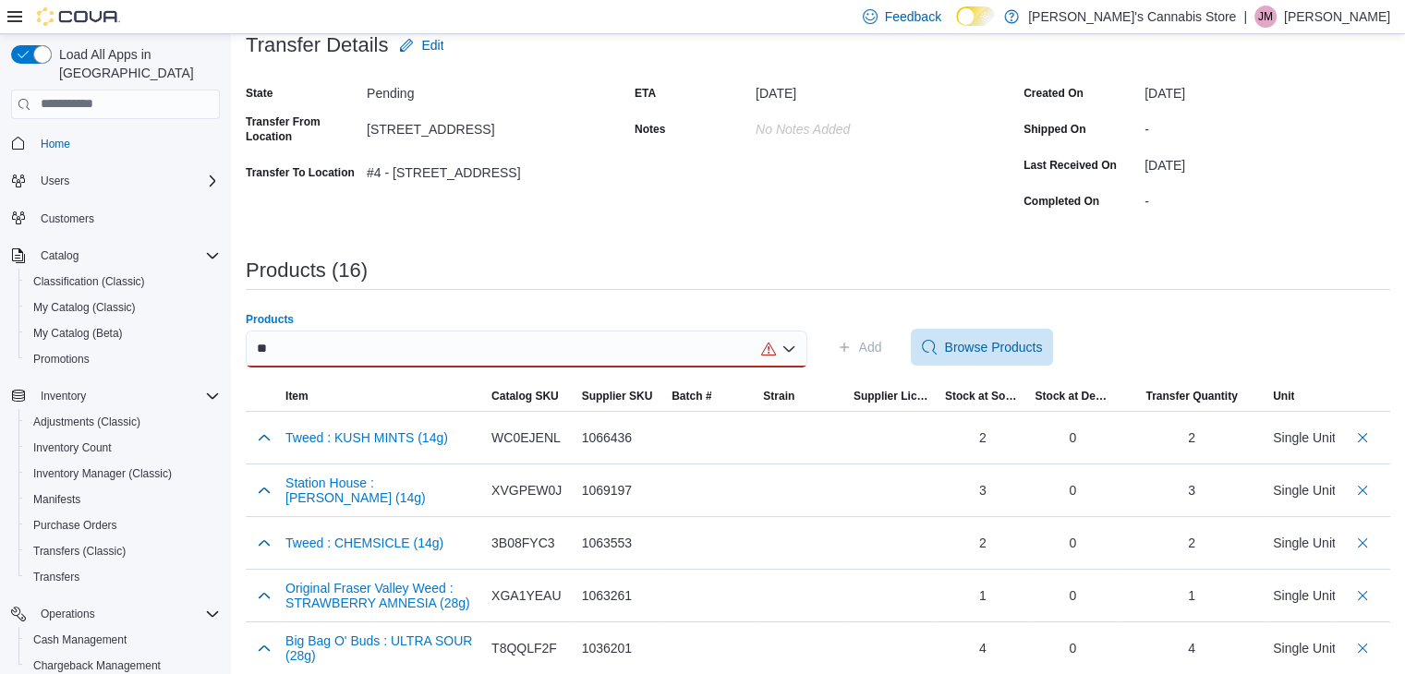
click at [343, 338] on div "**" at bounding box center [526, 349] width 561 height 37
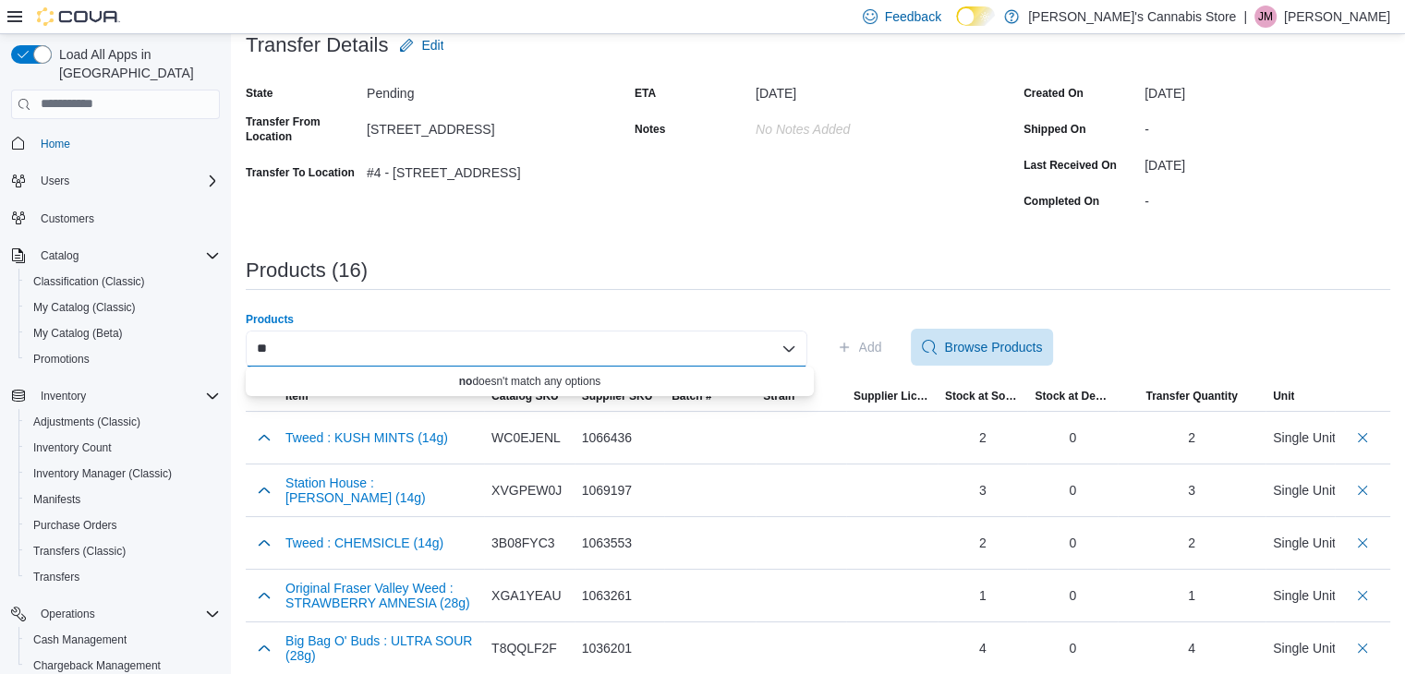
click at [344, 350] on div "**" at bounding box center [526, 349] width 561 height 37
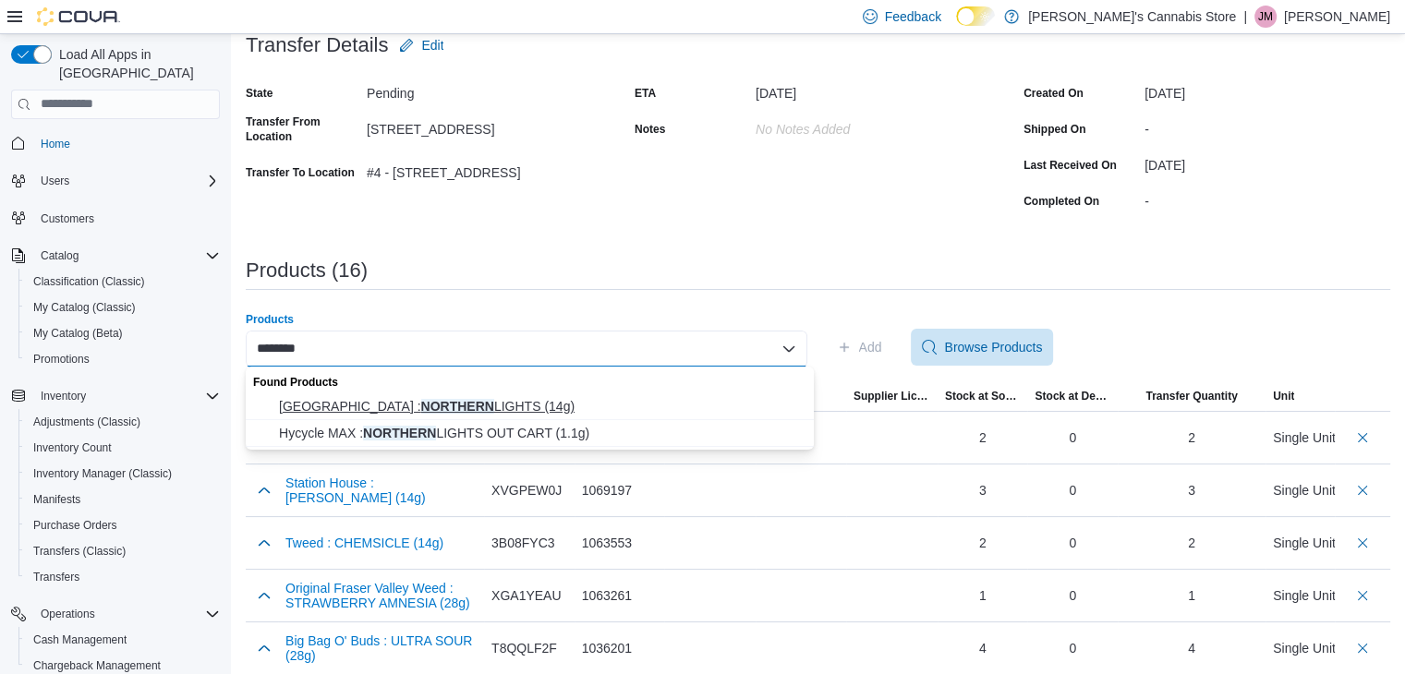
type input "********"
click at [364, 407] on span "Station House : NORTHERN LIGHTS (14g)" at bounding box center [541, 406] width 524 height 18
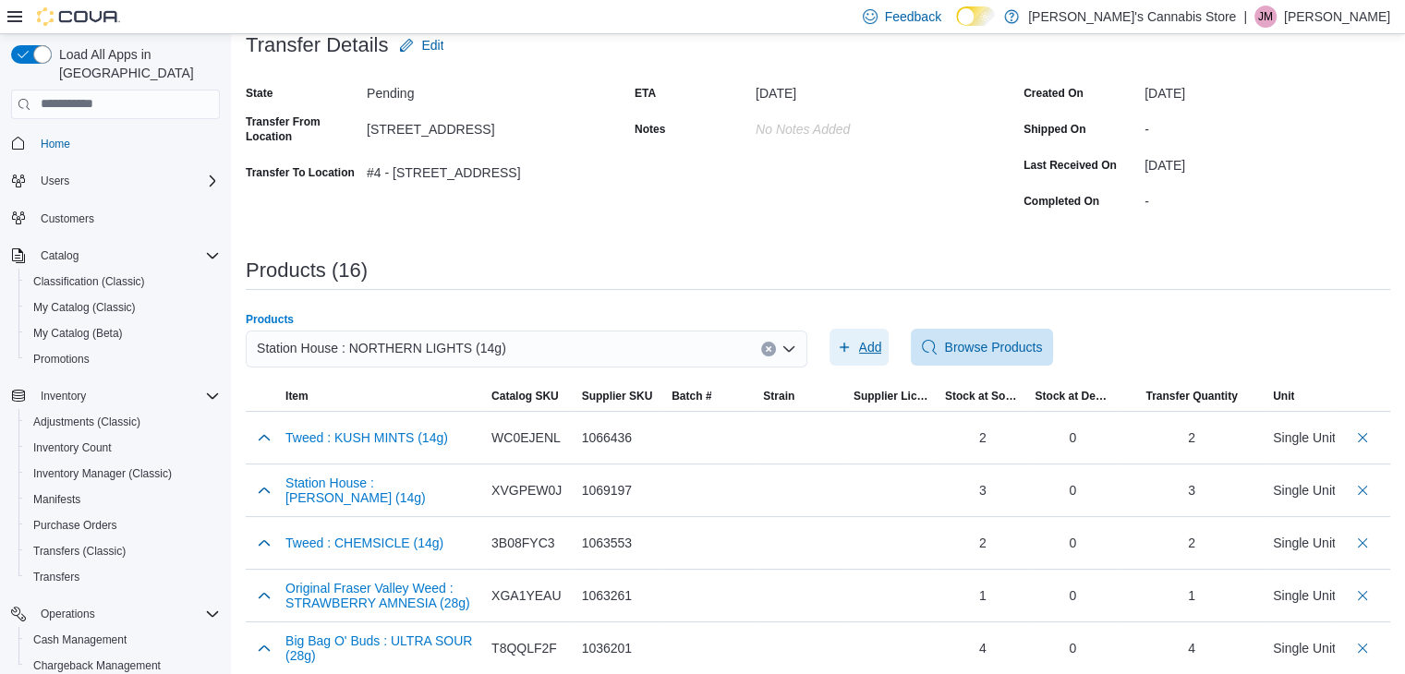
click at [862, 347] on span "Add" at bounding box center [859, 347] width 45 height 37
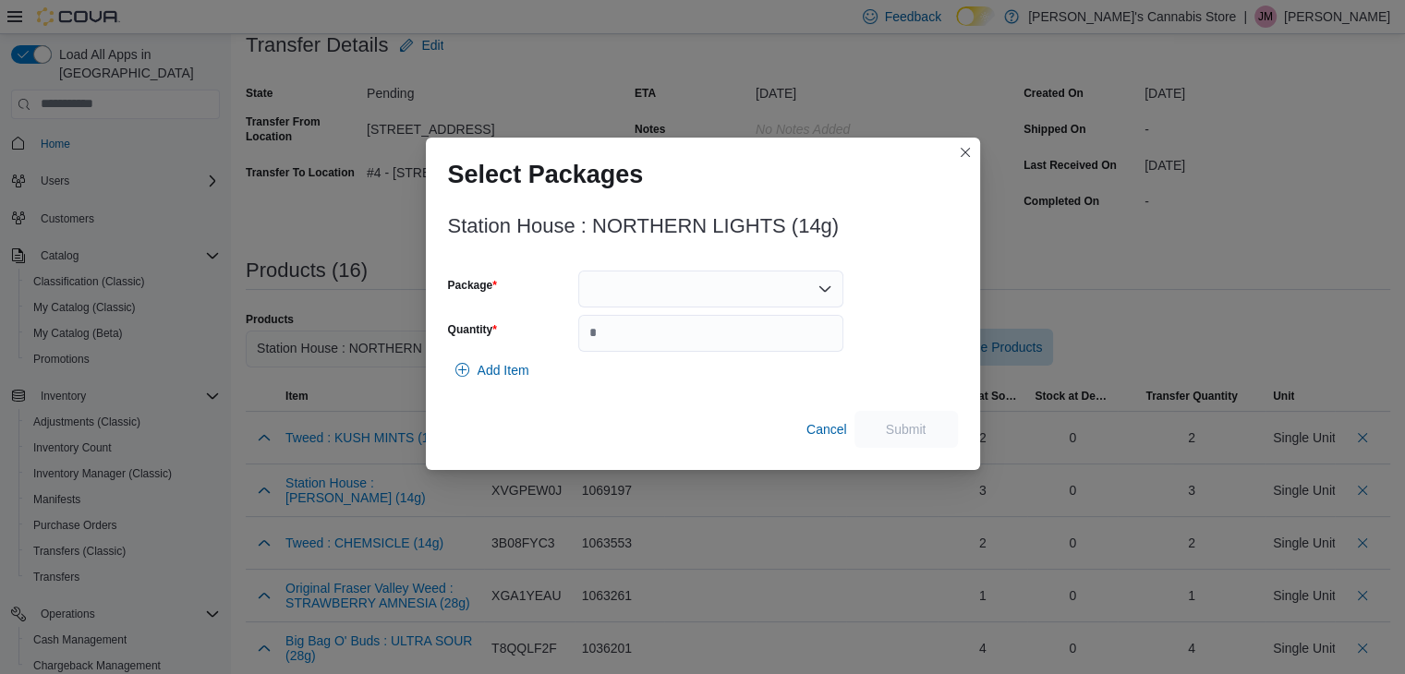
click at [661, 273] on div at bounding box center [710, 289] width 265 height 37
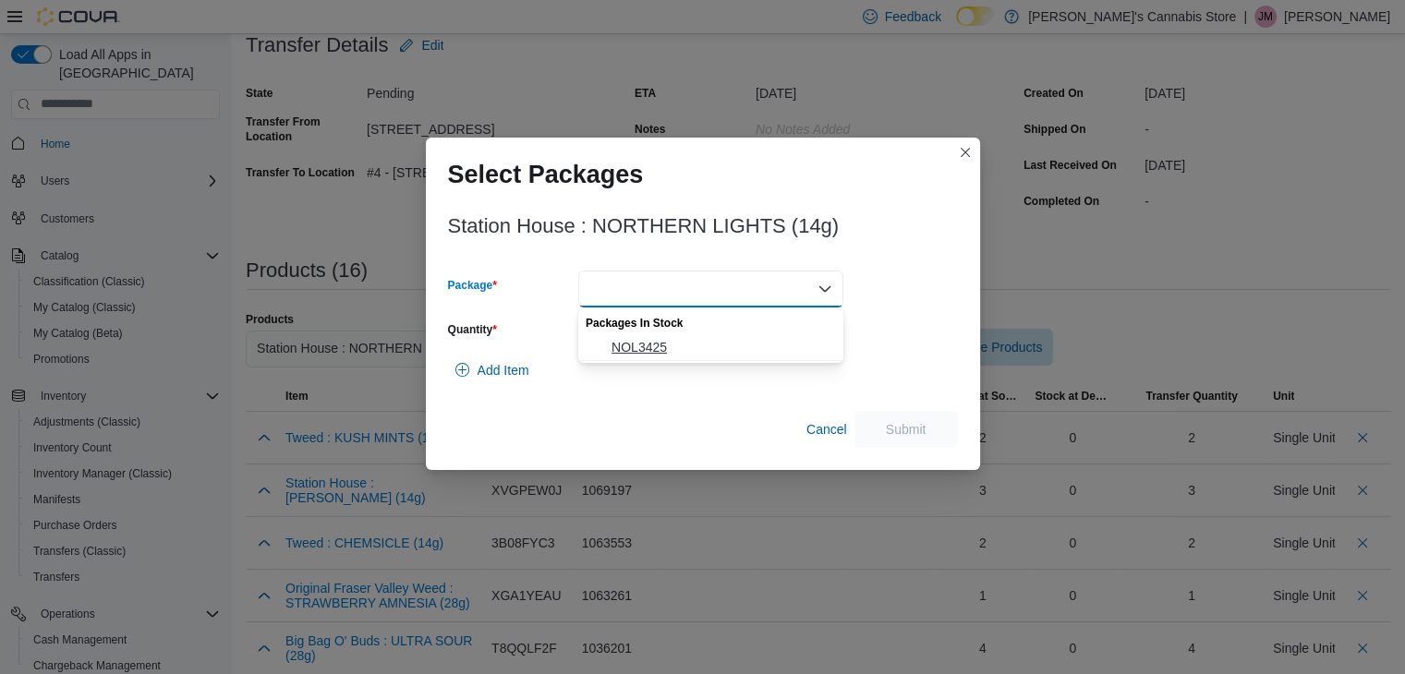
click at [682, 350] on span "NOL3425" at bounding box center [721, 347] width 221 height 18
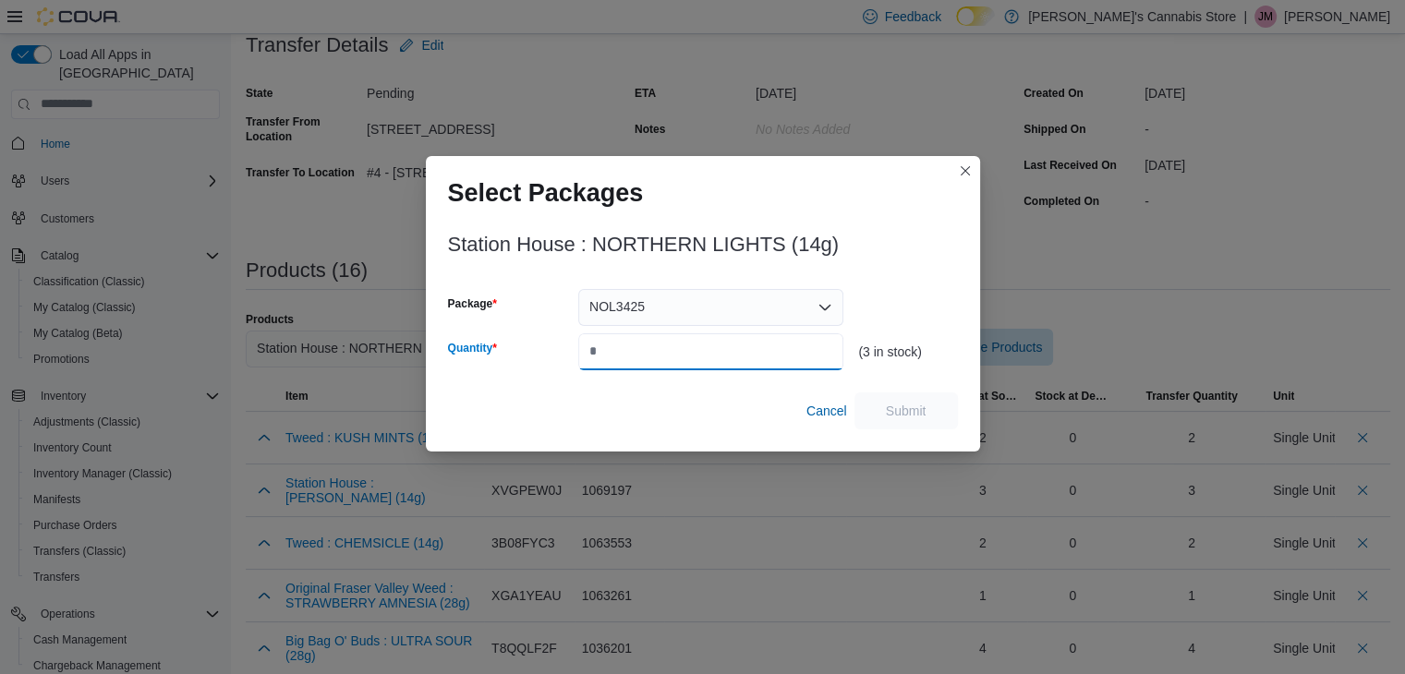
click at [681, 352] on input "Quantity" at bounding box center [710, 351] width 265 height 37
type input "*"
click at [931, 419] on span "Submit" at bounding box center [905, 410] width 81 height 37
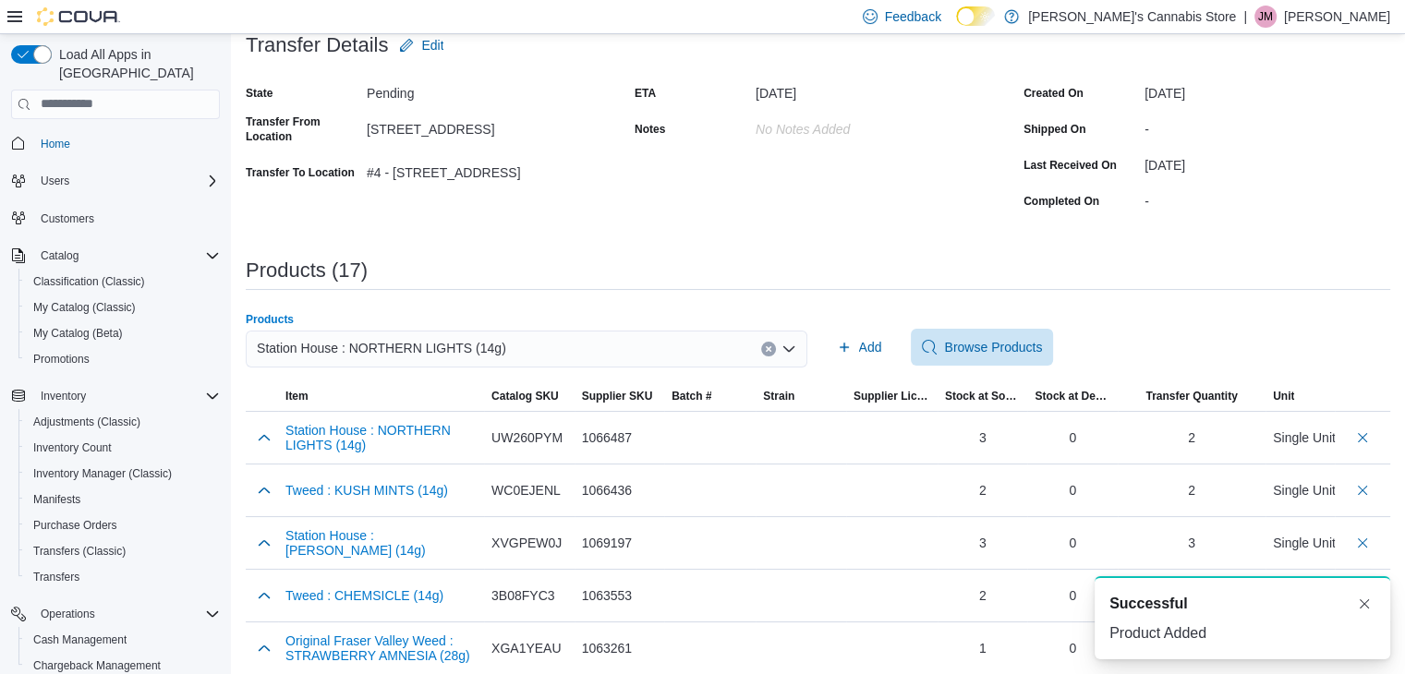
click at [770, 350] on icon "Clear input" at bounding box center [768, 348] width 5 height 5
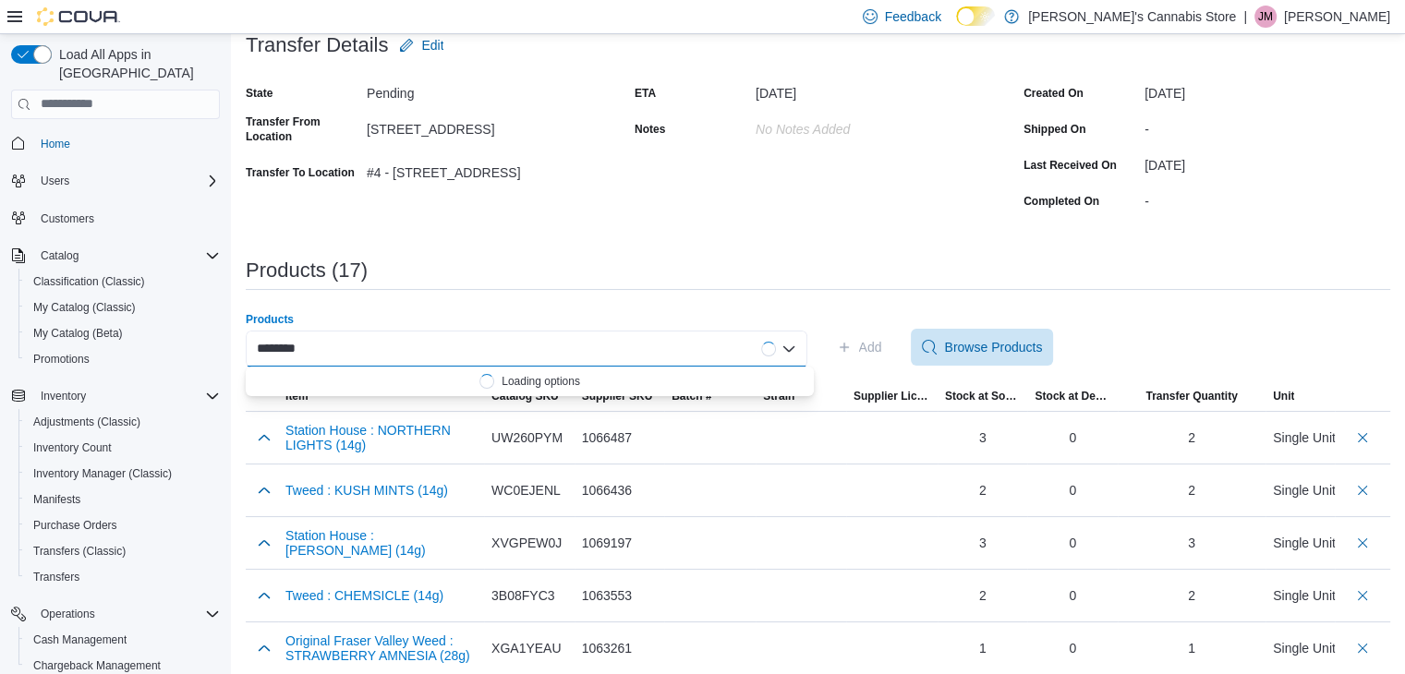
type input "********"
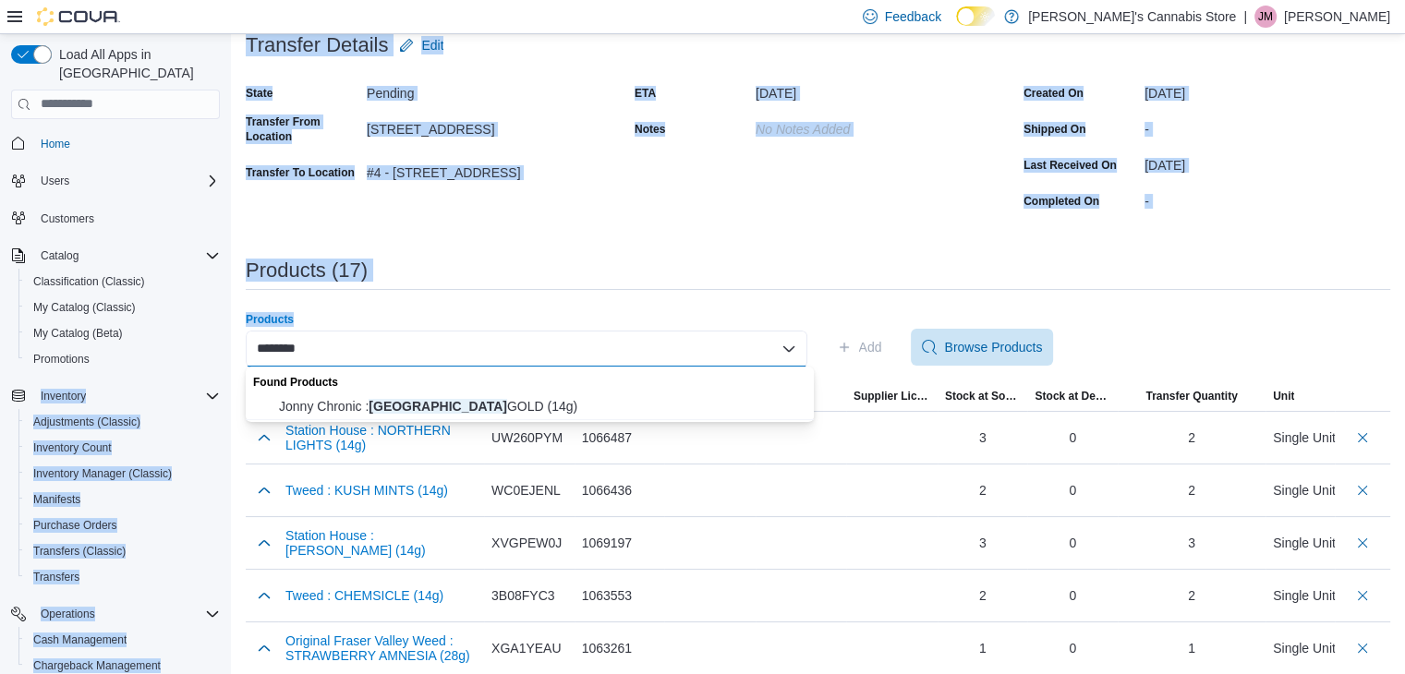
drag, startPoint x: 368, startPoint y: 340, endPoint x: 264, endPoint y: 350, distance: 103.9
click at [211, 337] on div "**********" at bounding box center [702, 625] width 1405 height 1443
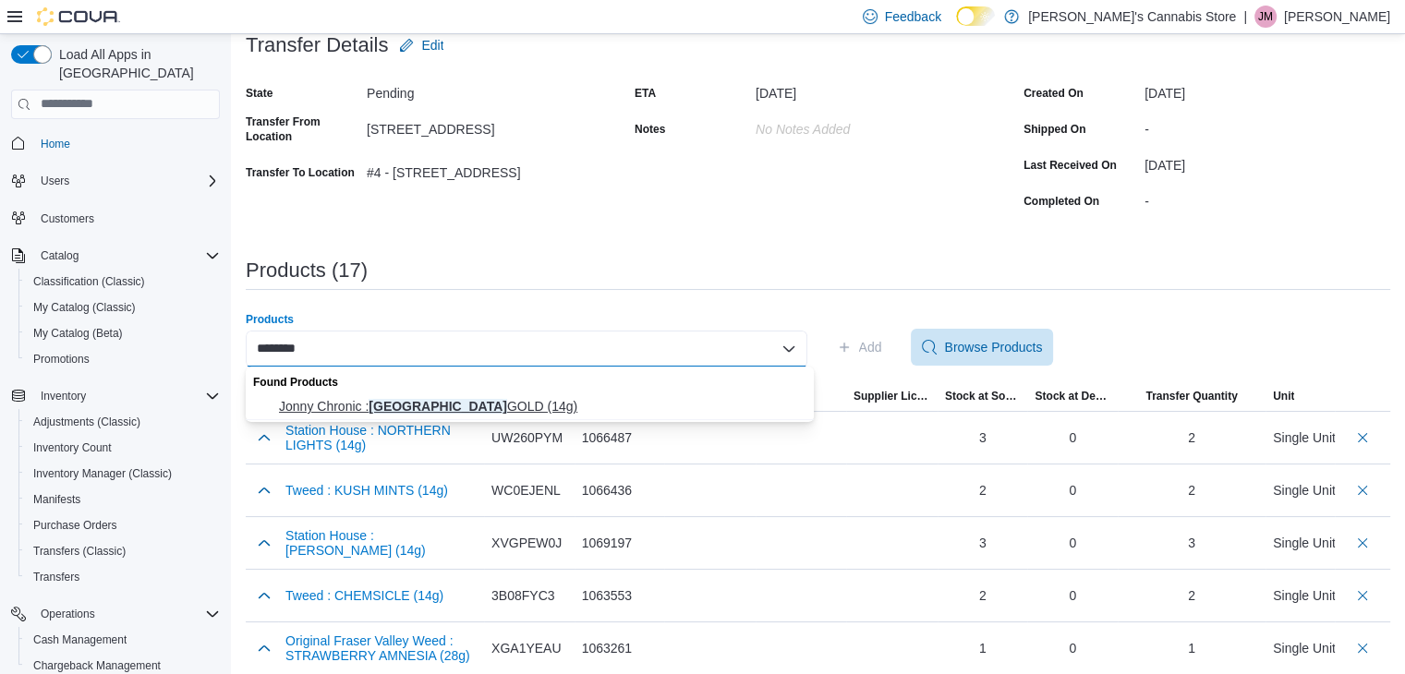
click at [447, 408] on span "Jonny Chronic : ACAPULCO GOLD (14g)" at bounding box center [541, 406] width 524 height 18
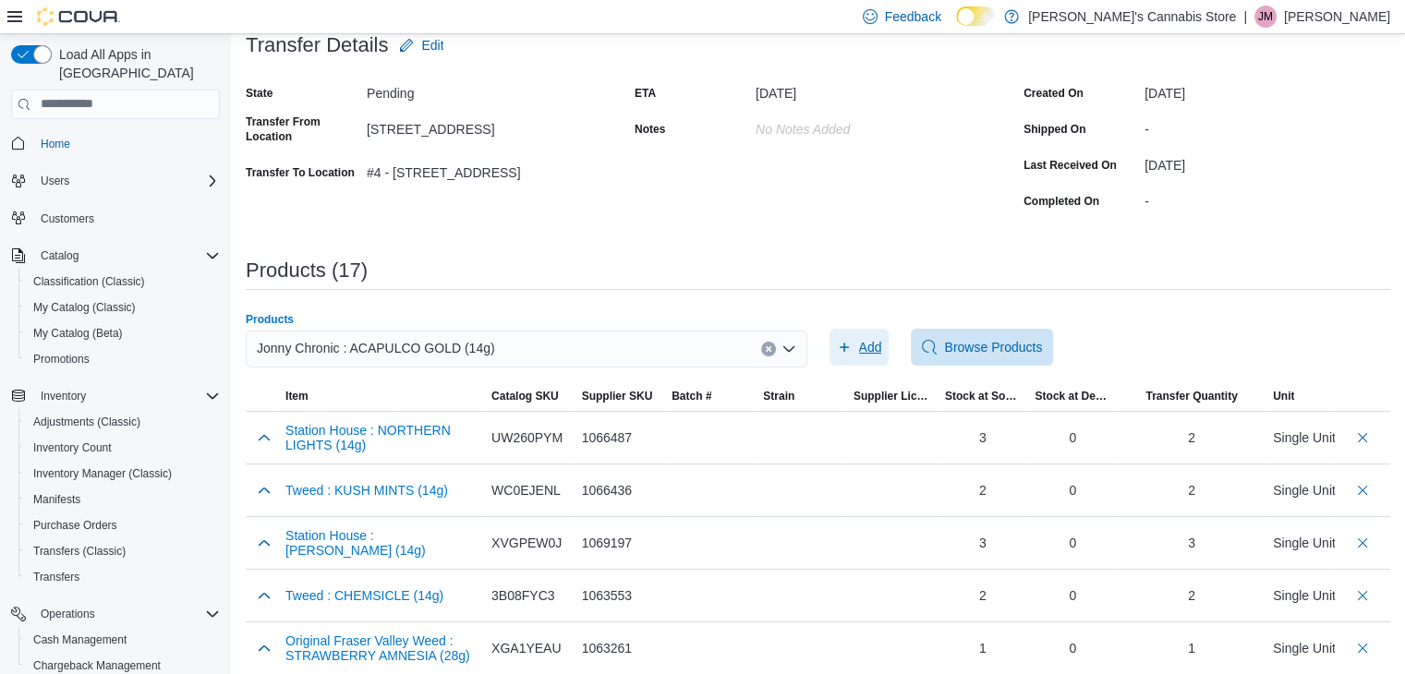
click at [877, 350] on span "Add" at bounding box center [870, 347] width 23 height 18
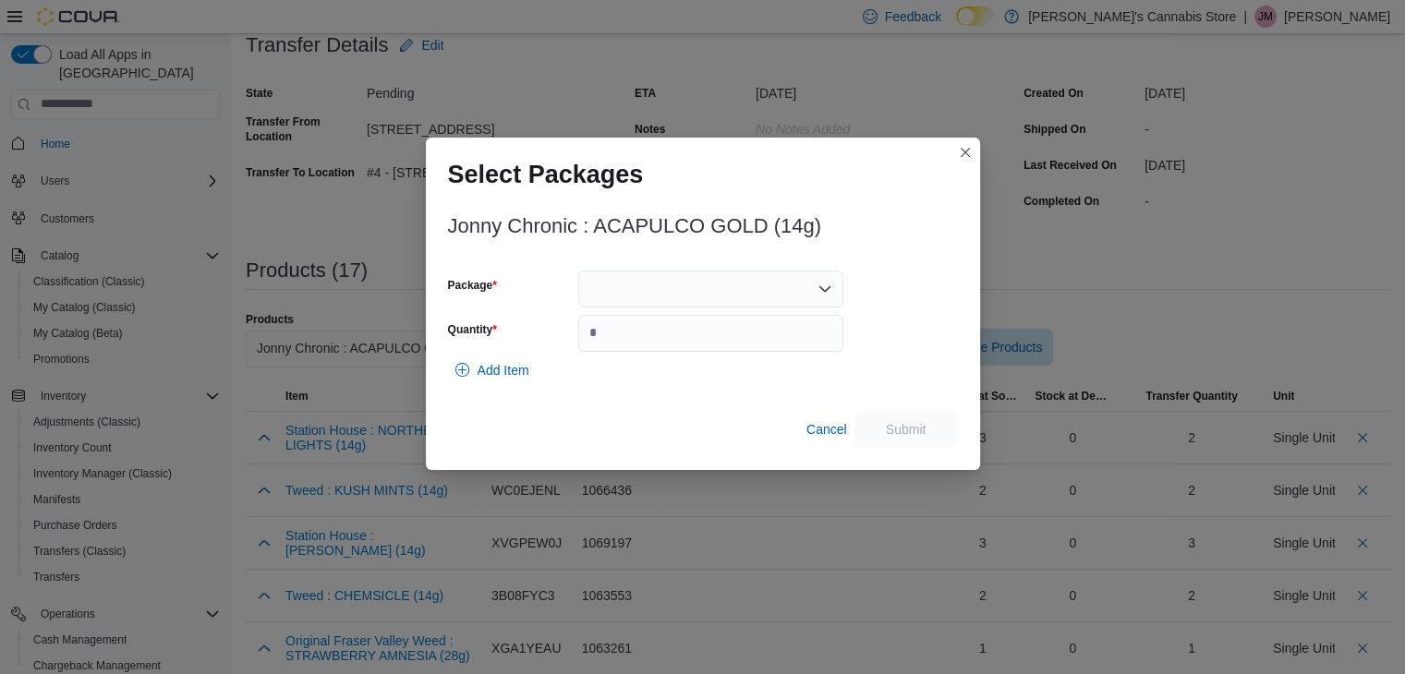
click at [663, 279] on div at bounding box center [710, 289] width 265 height 37
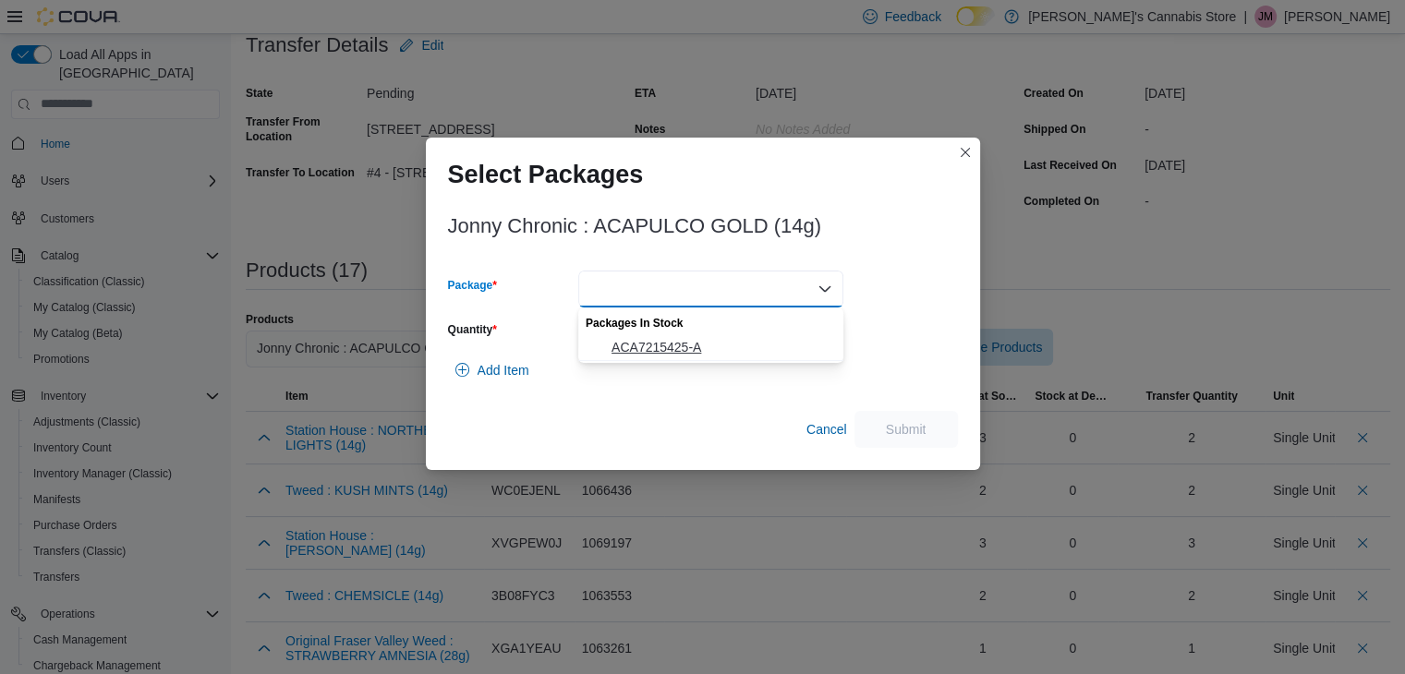
click at [649, 356] on button "ACA7215425-A" at bounding box center [710, 347] width 265 height 27
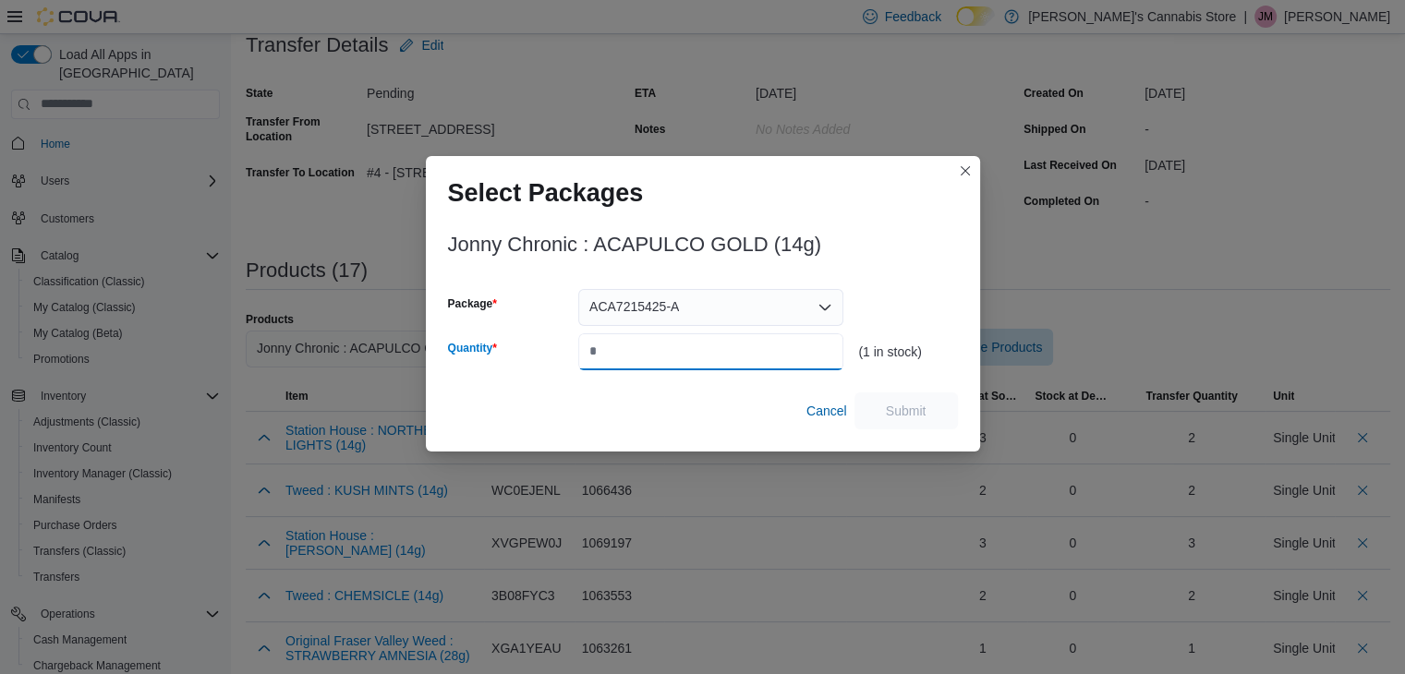
click at [632, 345] on input "Quantity" at bounding box center [710, 351] width 265 height 37
type input "*"
click at [928, 407] on span "Submit" at bounding box center [905, 410] width 81 height 37
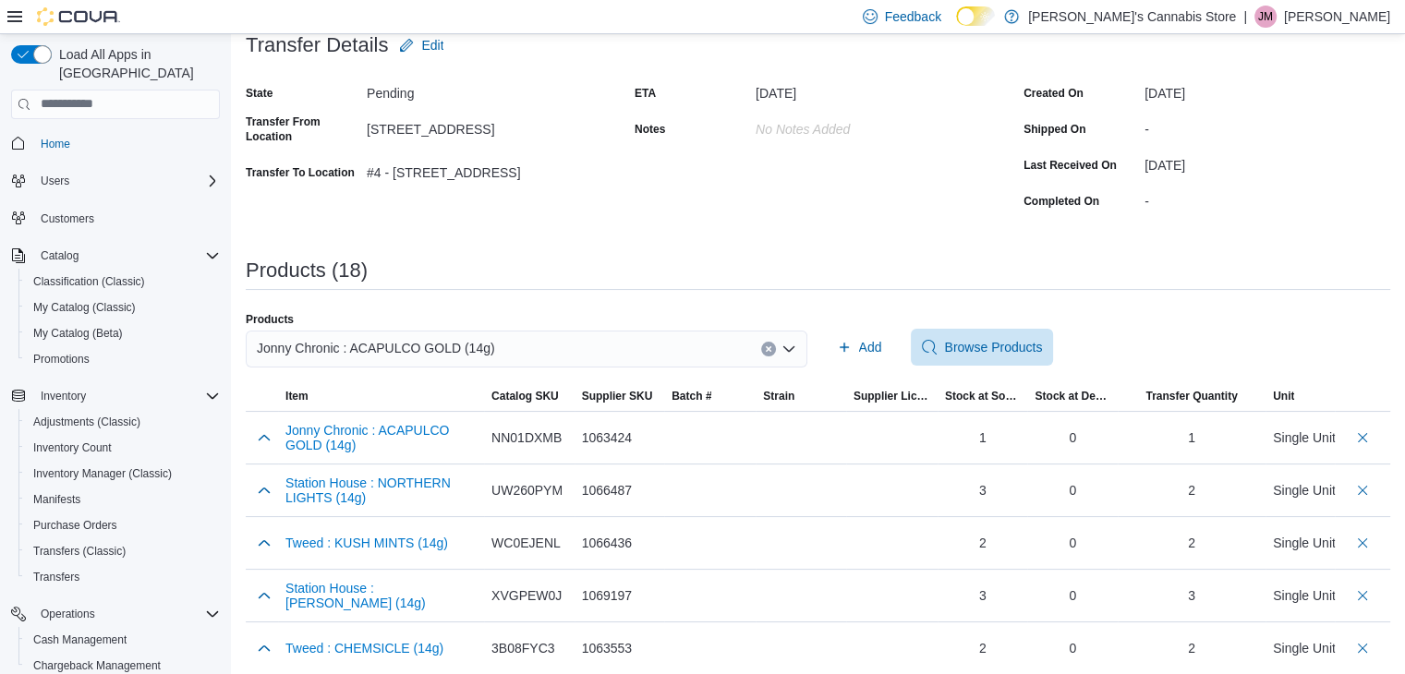
click at [769, 346] on button "Clear input" at bounding box center [768, 349] width 15 height 15
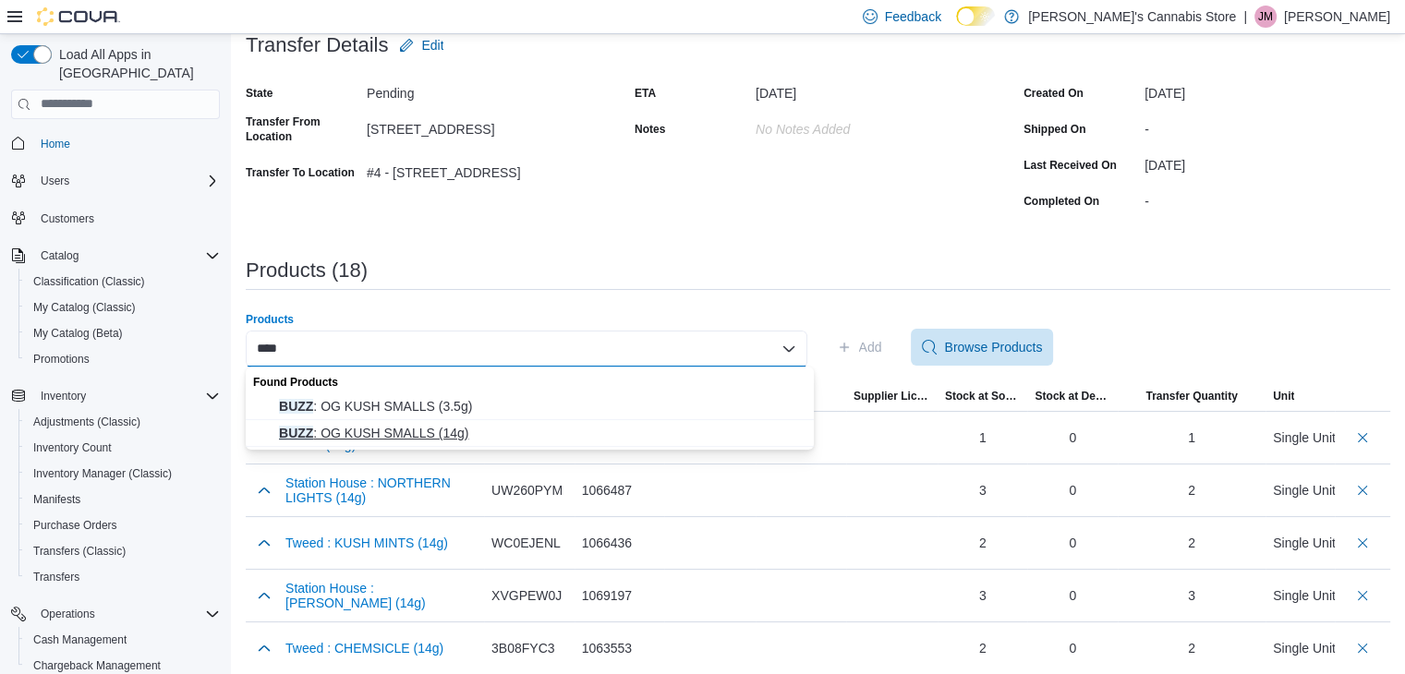
type input "****"
click at [459, 445] on button "BUZZ : OG KUSH SMALLS (14g)" at bounding box center [530, 433] width 568 height 27
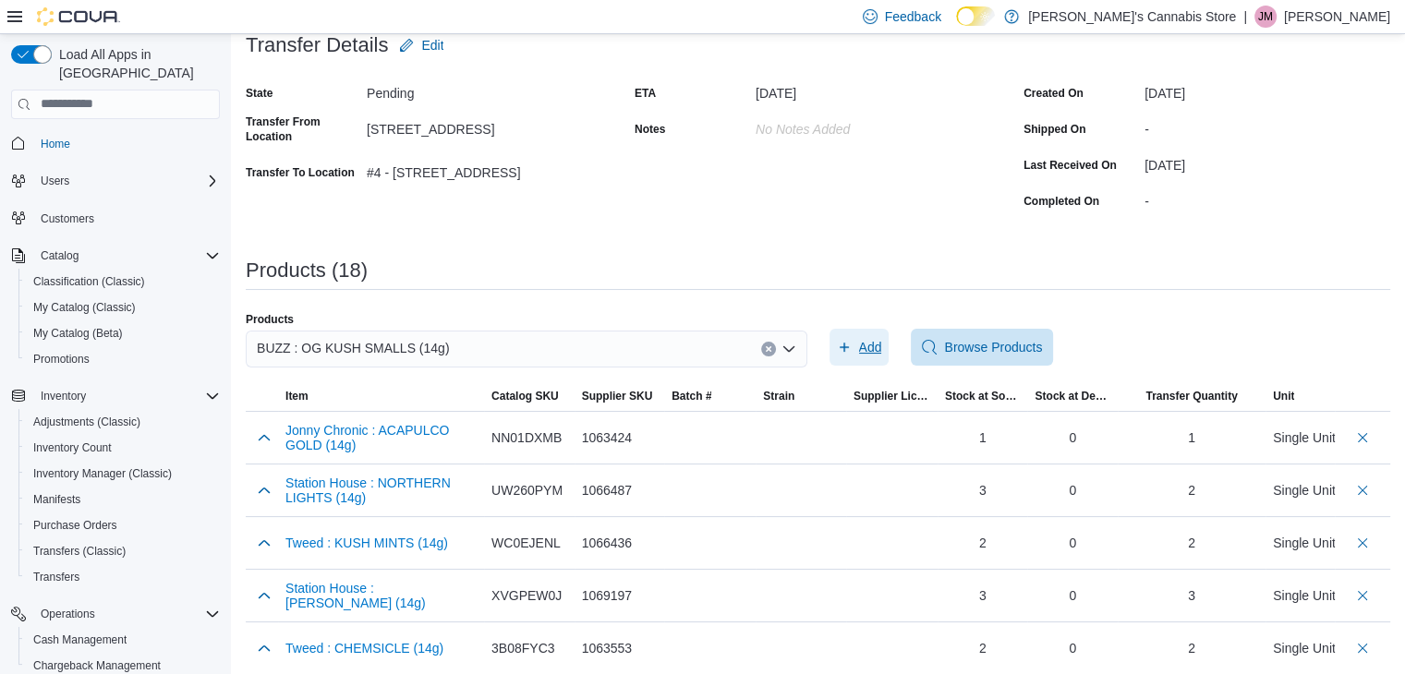
click at [879, 334] on span "Add" at bounding box center [859, 347] width 45 height 37
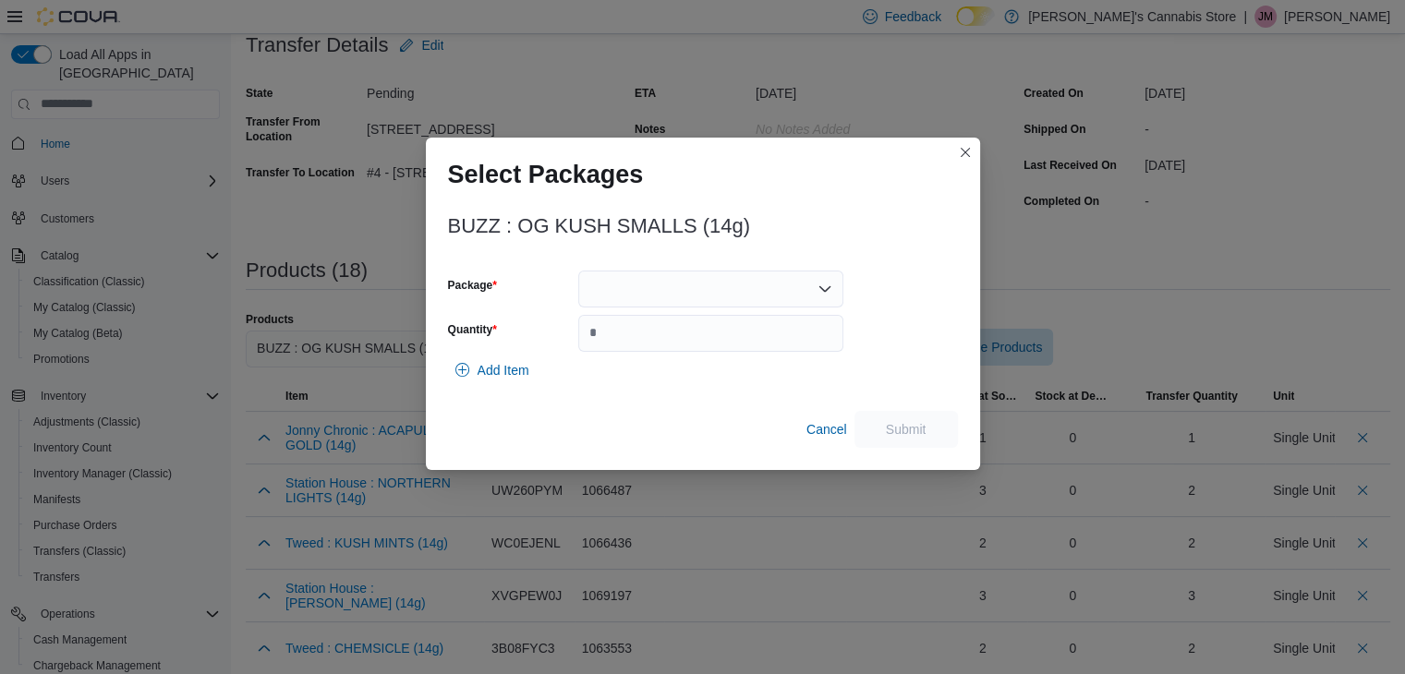
click at [672, 271] on div at bounding box center [710, 289] width 265 height 37
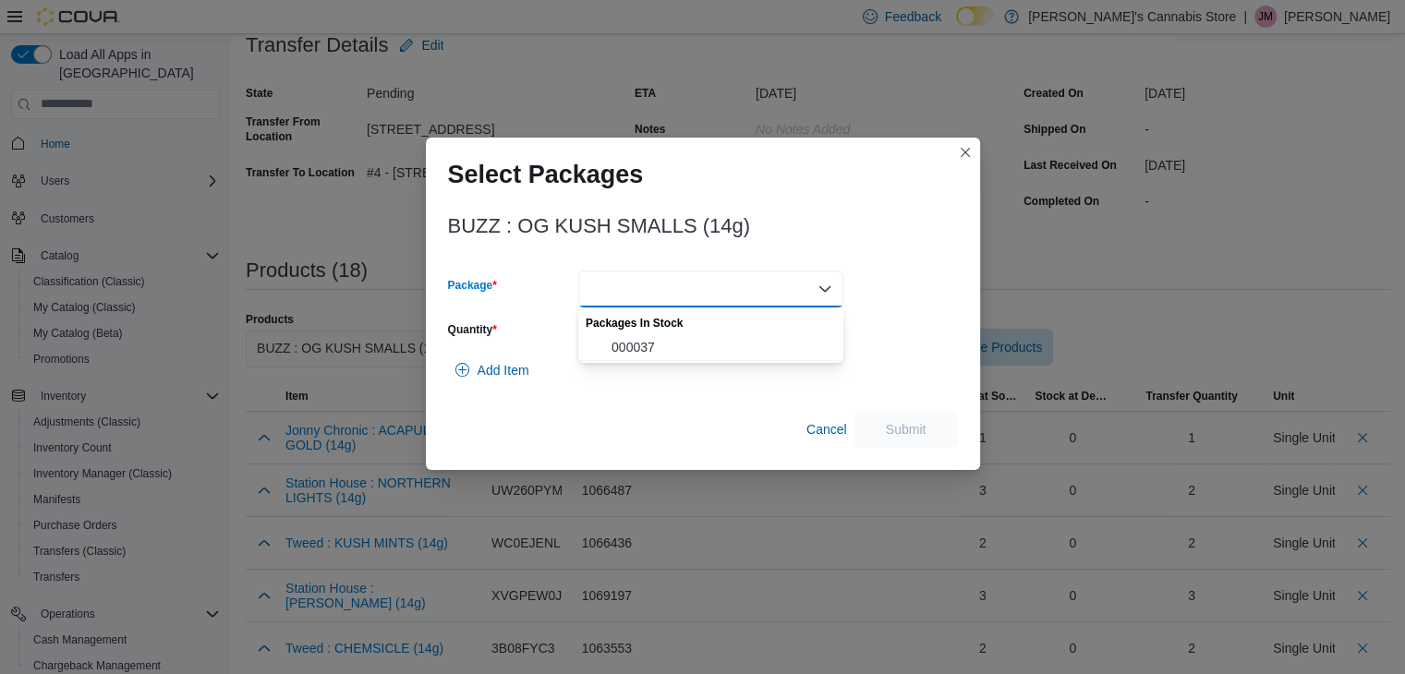
click at [678, 284] on div "Combo box. Selected. . Press Backspace to delete . Combo box input. Select a Pa…" at bounding box center [710, 289] width 265 height 37
click at [625, 344] on span "000037" at bounding box center [721, 347] width 221 height 18
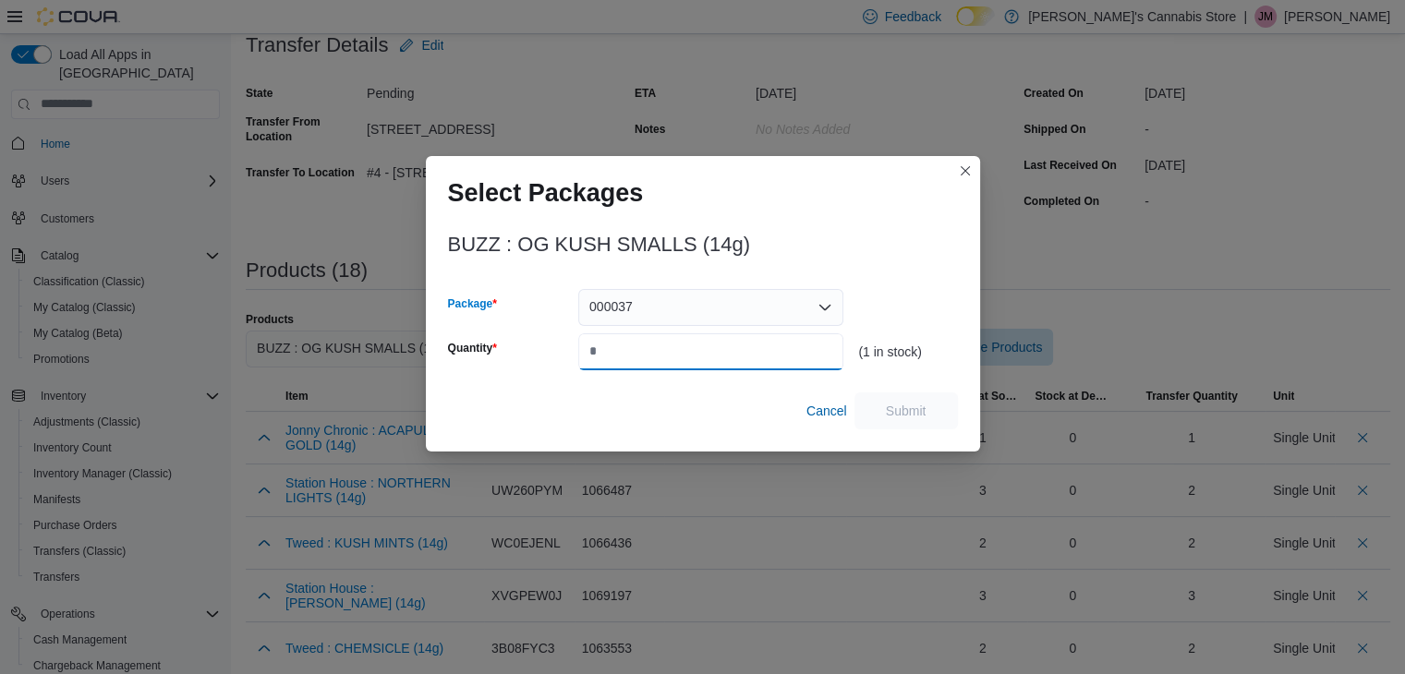
click at [619, 349] on input "Quantity" at bounding box center [710, 351] width 265 height 37
type input "*"
click at [918, 412] on span "Submit" at bounding box center [906, 410] width 41 height 18
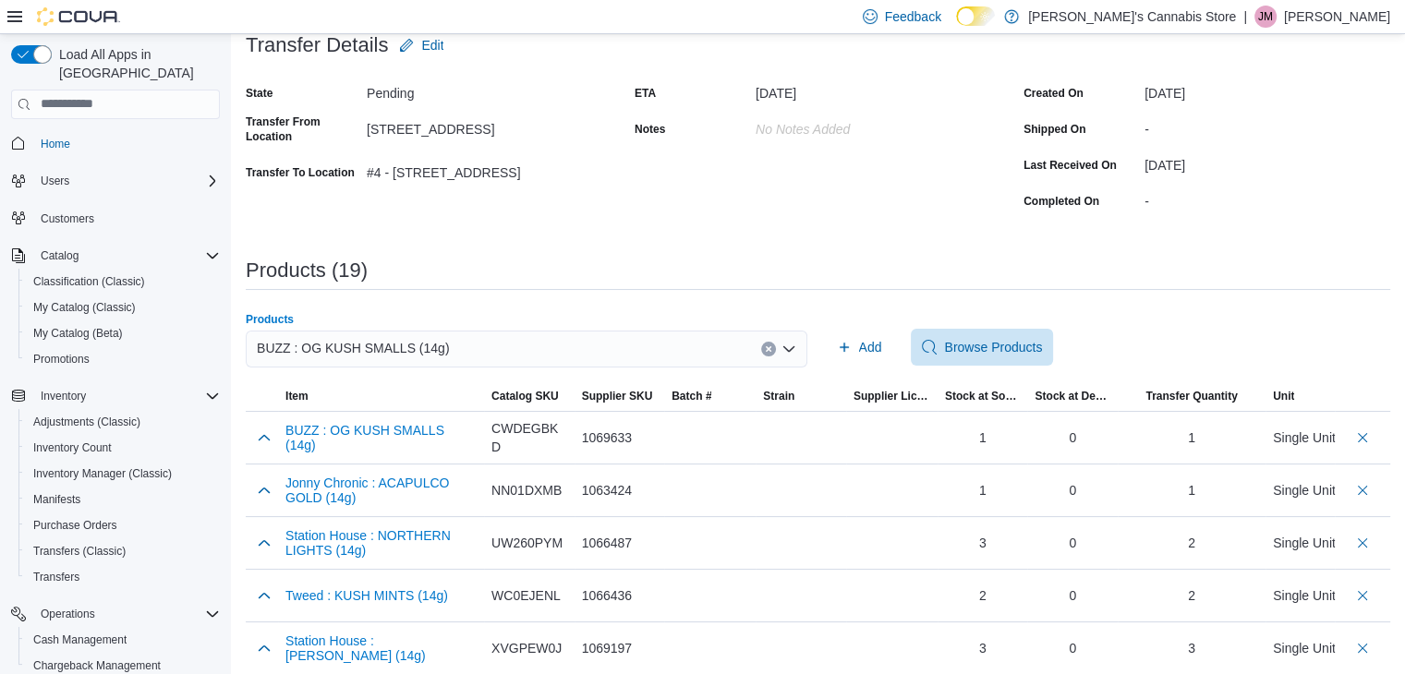
click at [772, 345] on icon "Clear input" at bounding box center [768, 348] width 7 height 7
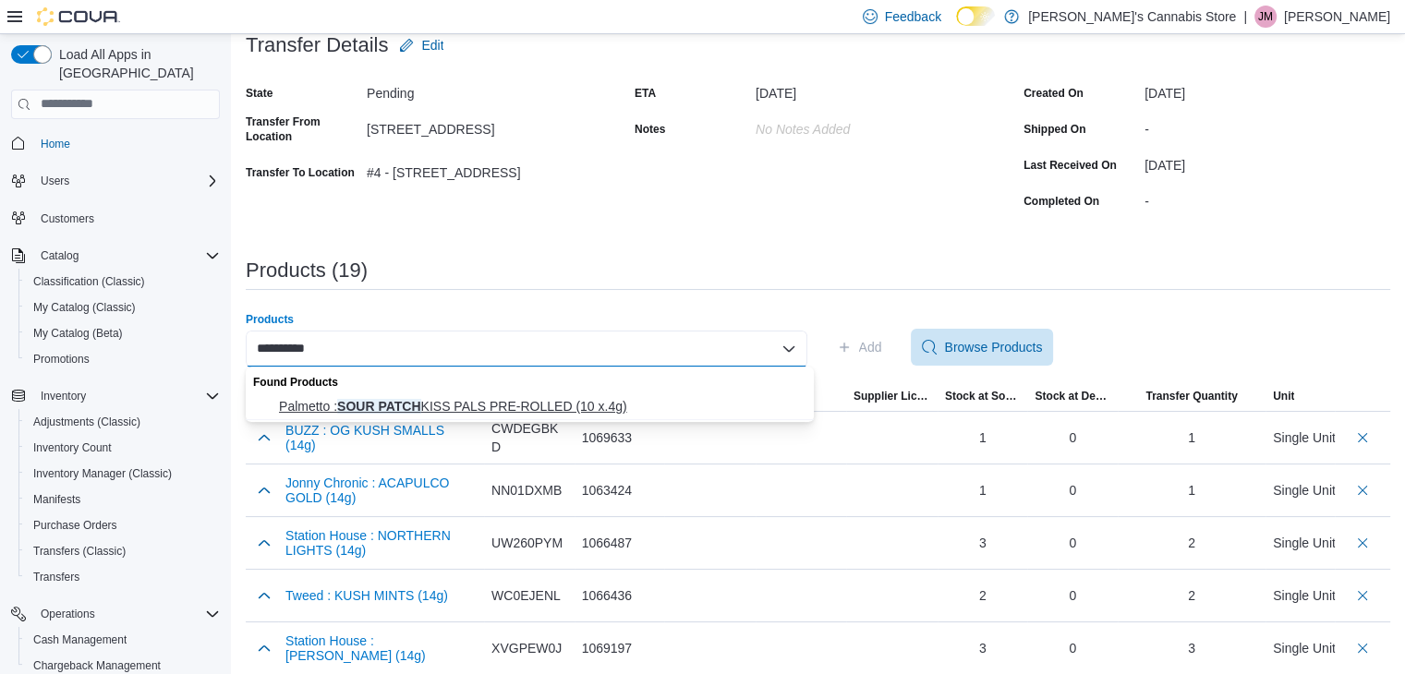
type input "**********"
click at [641, 411] on span "Palmetto : SOUR PATCH KISS PALS PRE-ROLLED (10 x.4g)" at bounding box center [541, 406] width 524 height 18
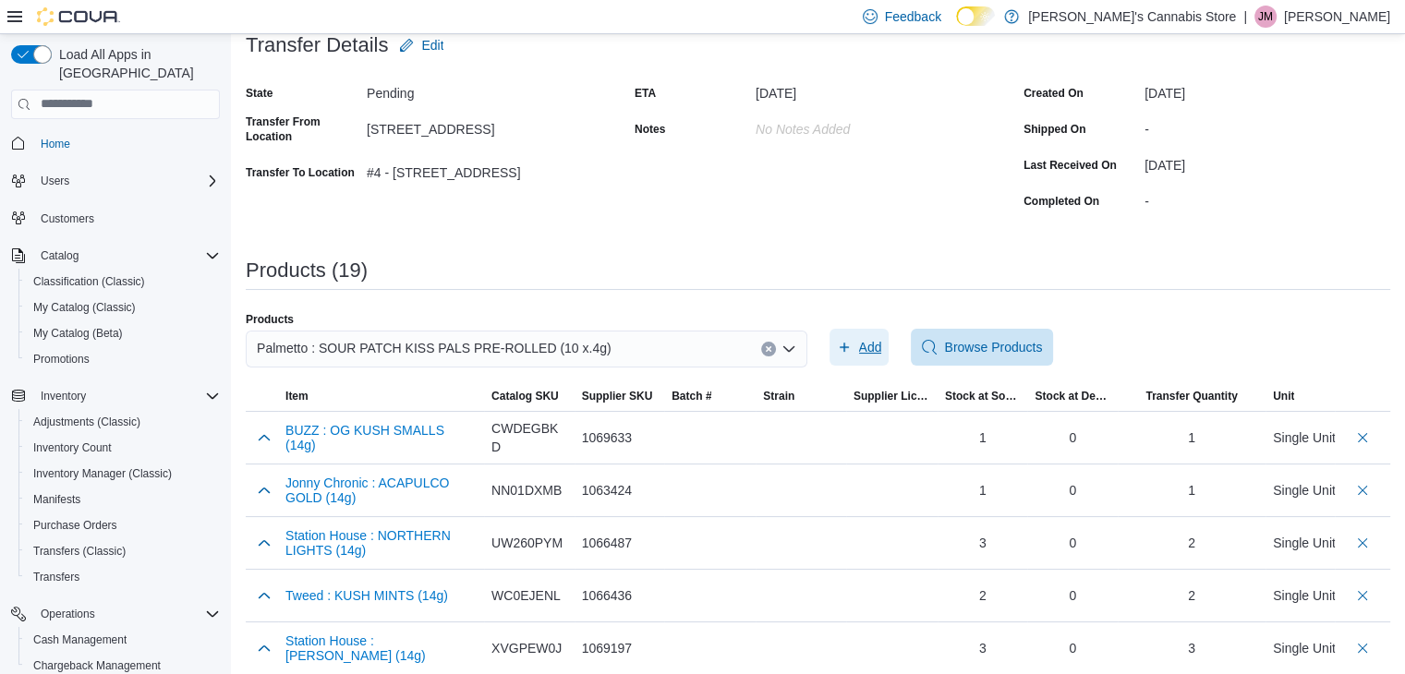
click at [872, 341] on span "Add" at bounding box center [870, 347] width 23 height 18
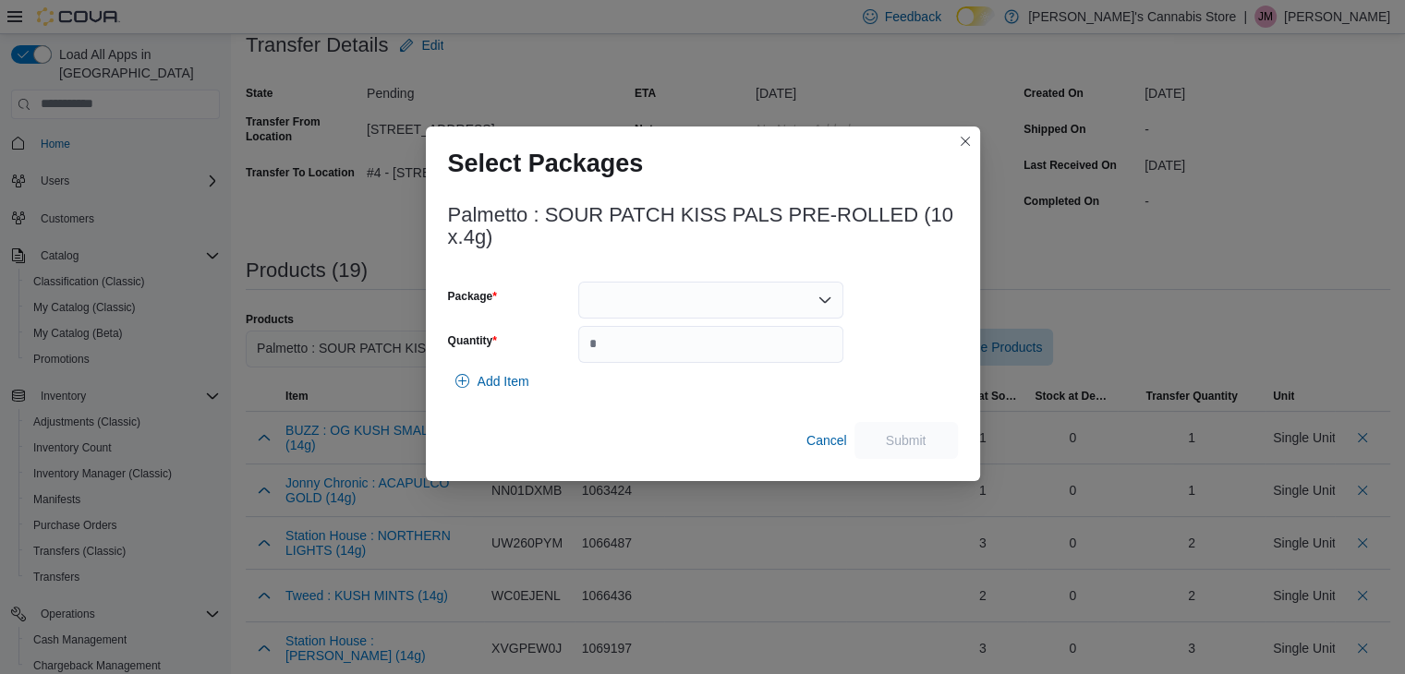
click at [680, 294] on div at bounding box center [710, 300] width 265 height 37
click at [648, 350] on span "AFG00001138" at bounding box center [721, 358] width 221 height 18
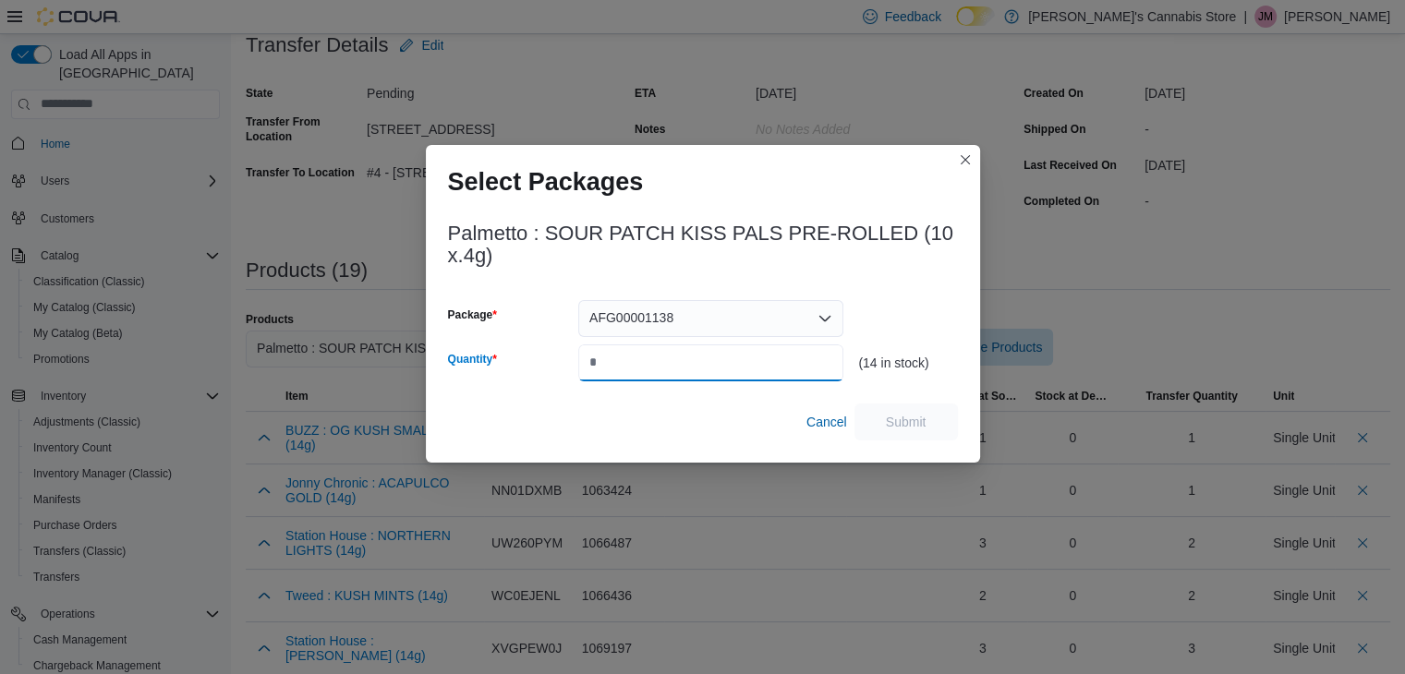
click at [643, 356] on input "Quantity" at bounding box center [710, 362] width 265 height 37
type input "**"
click at [941, 421] on span "Submit" at bounding box center [905, 421] width 81 height 37
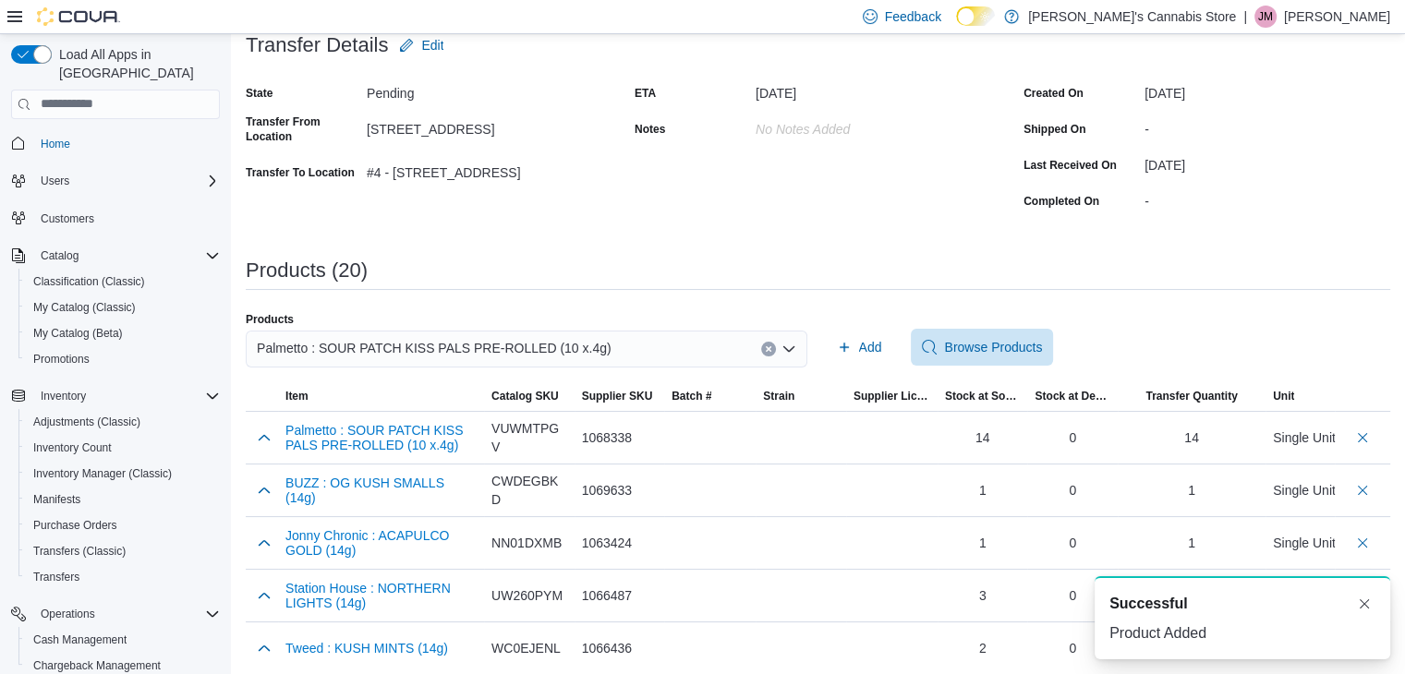
click at [765, 343] on div "Palmetto : SOUR PATCH KISS PALS PRE-ROLLED (10 x.4g)" at bounding box center [526, 349] width 561 height 37
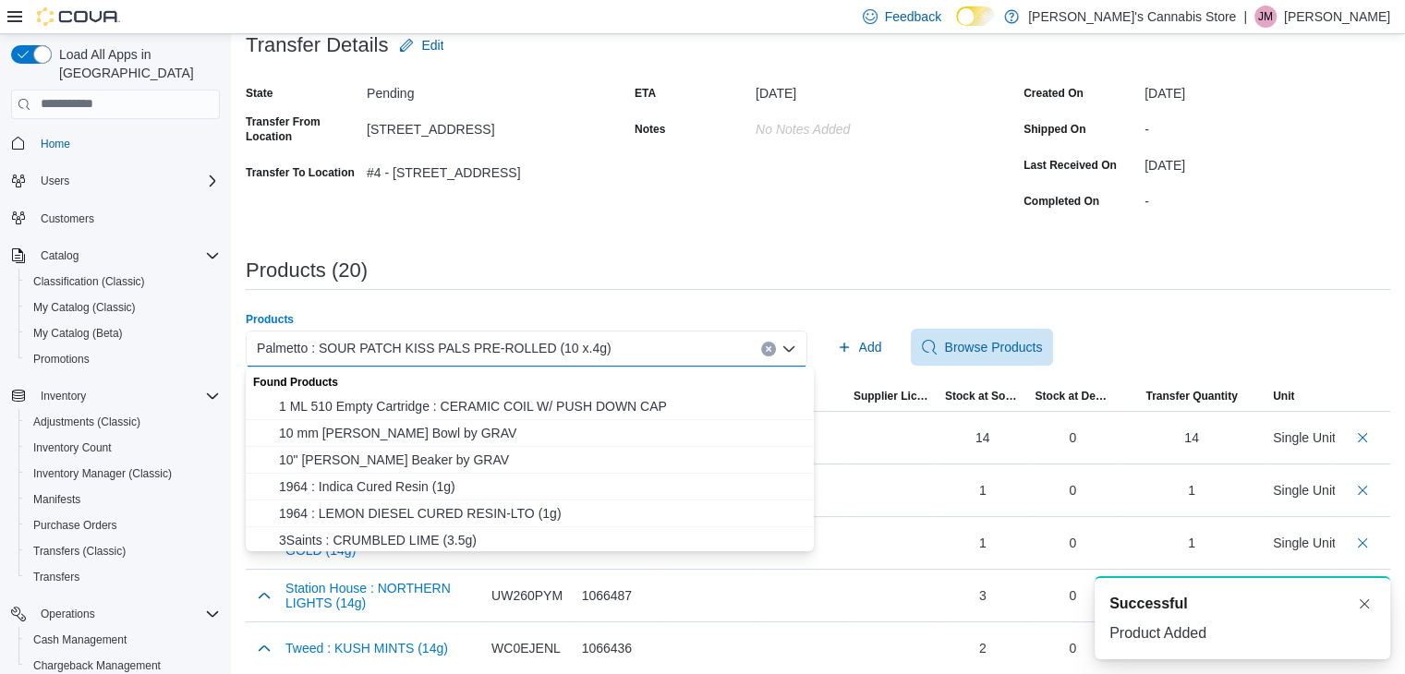
click at [772, 348] on icon "Clear input" at bounding box center [768, 348] width 7 height 7
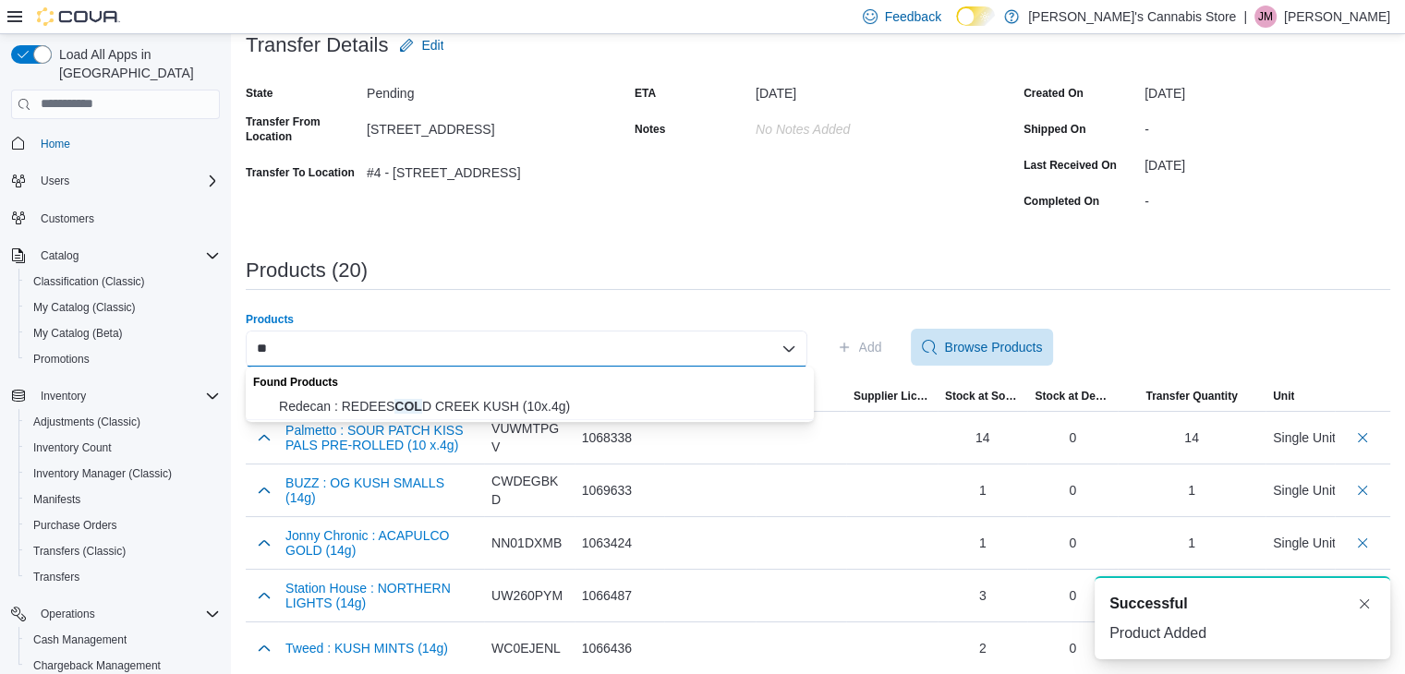
type input "*"
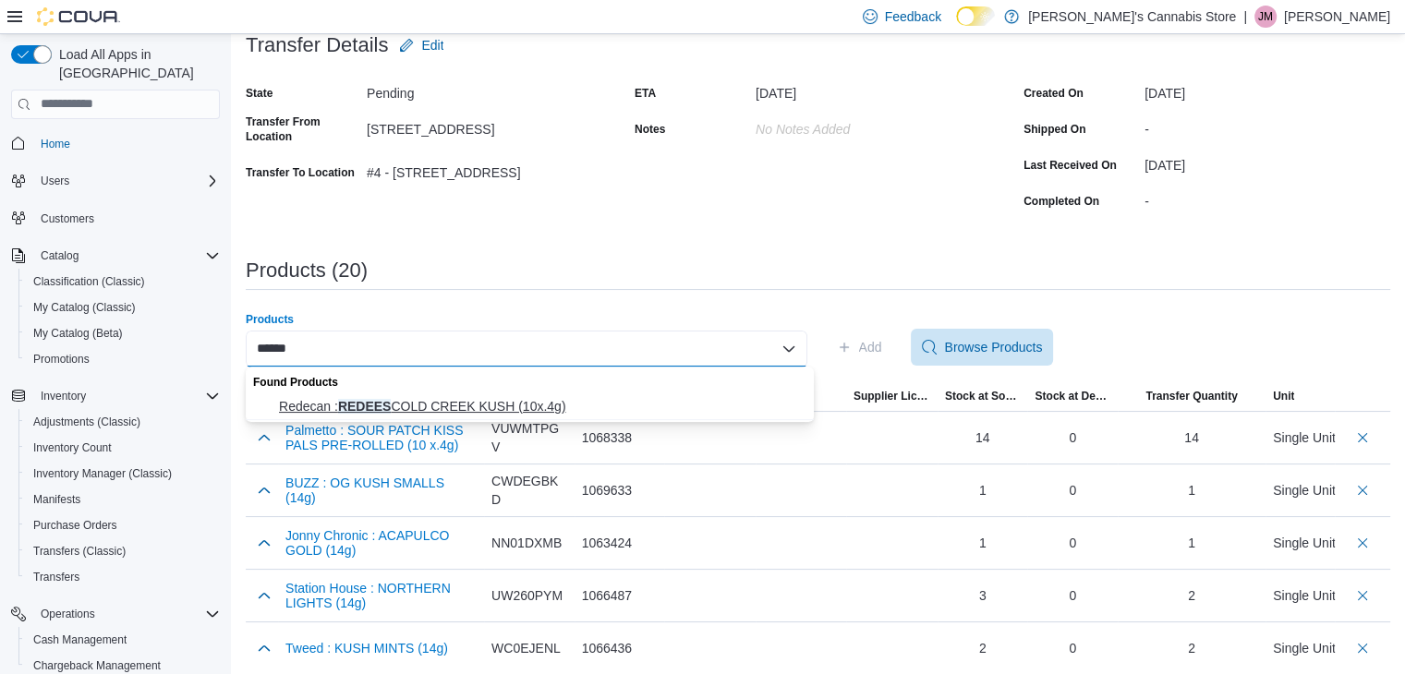
type input "******"
click at [615, 404] on span "Redecan : REDEES COLD CREEK KUSH (10x.4g)" at bounding box center [541, 406] width 524 height 18
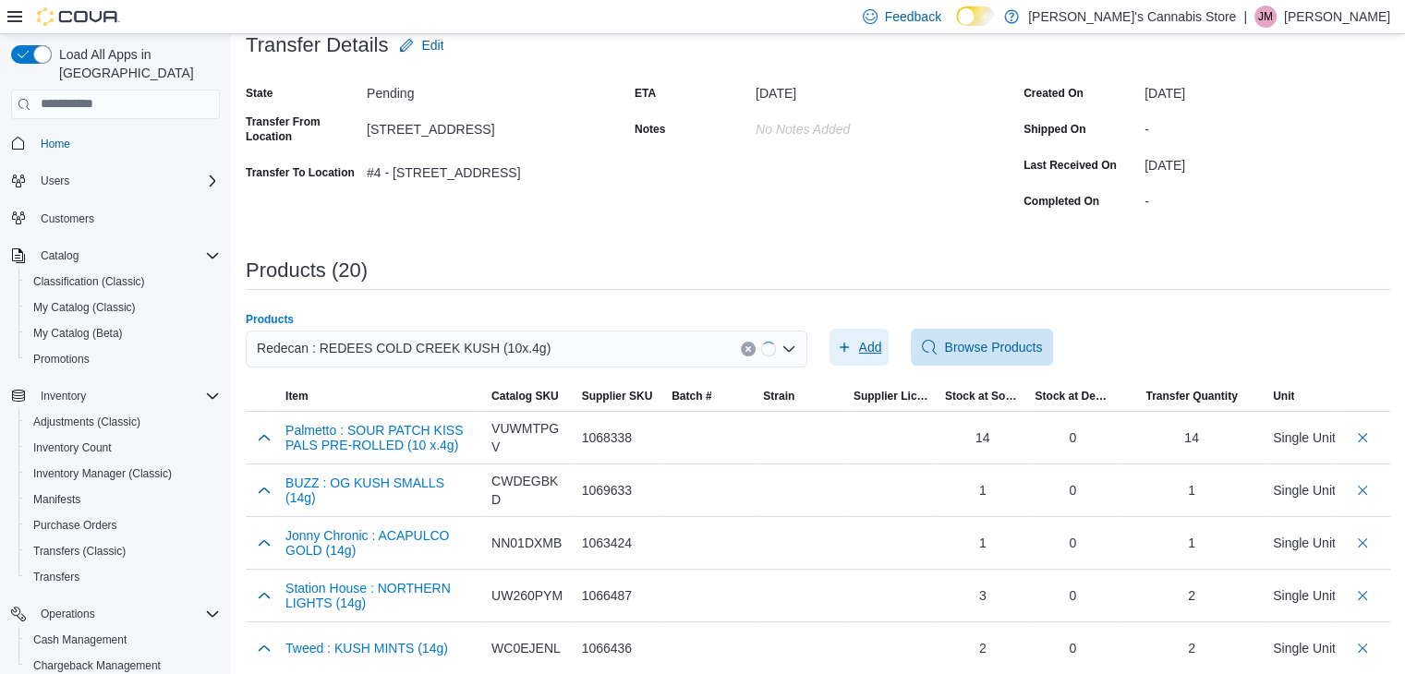
click at [882, 344] on span "Add" at bounding box center [870, 347] width 23 height 18
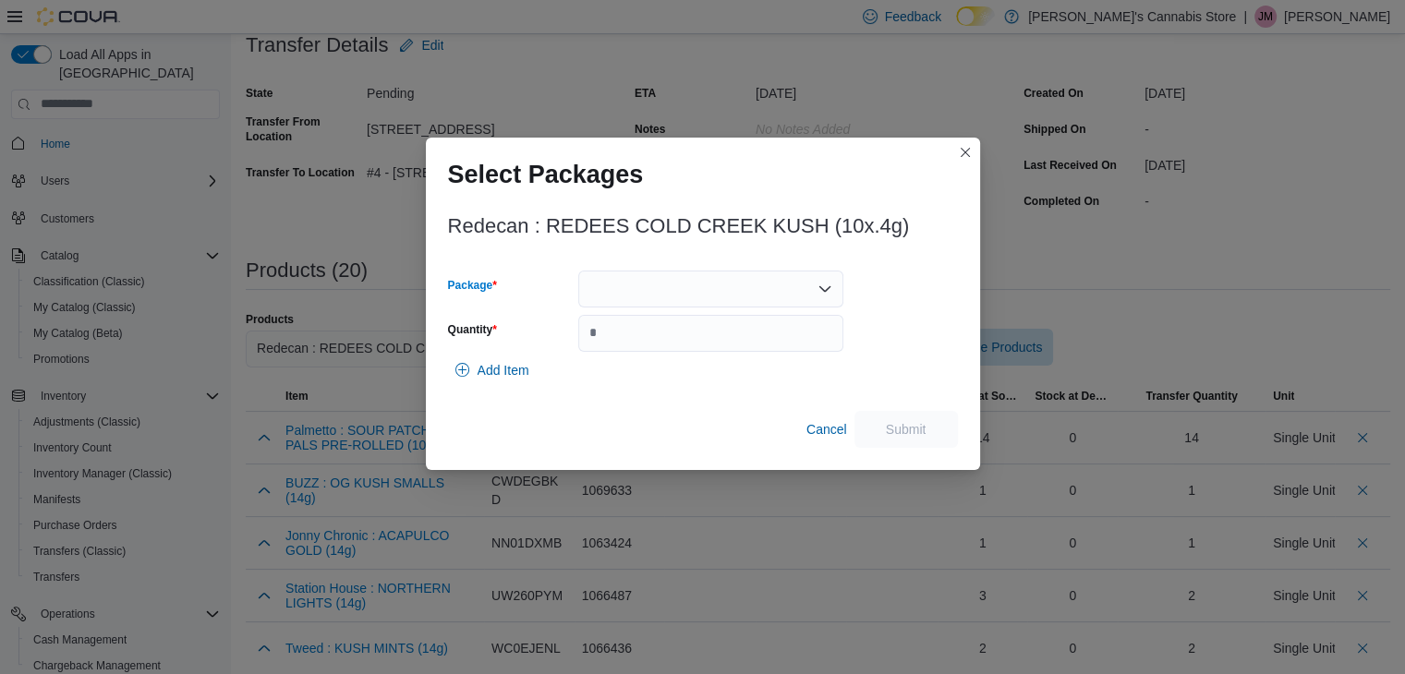
click at [791, 290] on div at bounding box center [710, 289] width 265 height 37
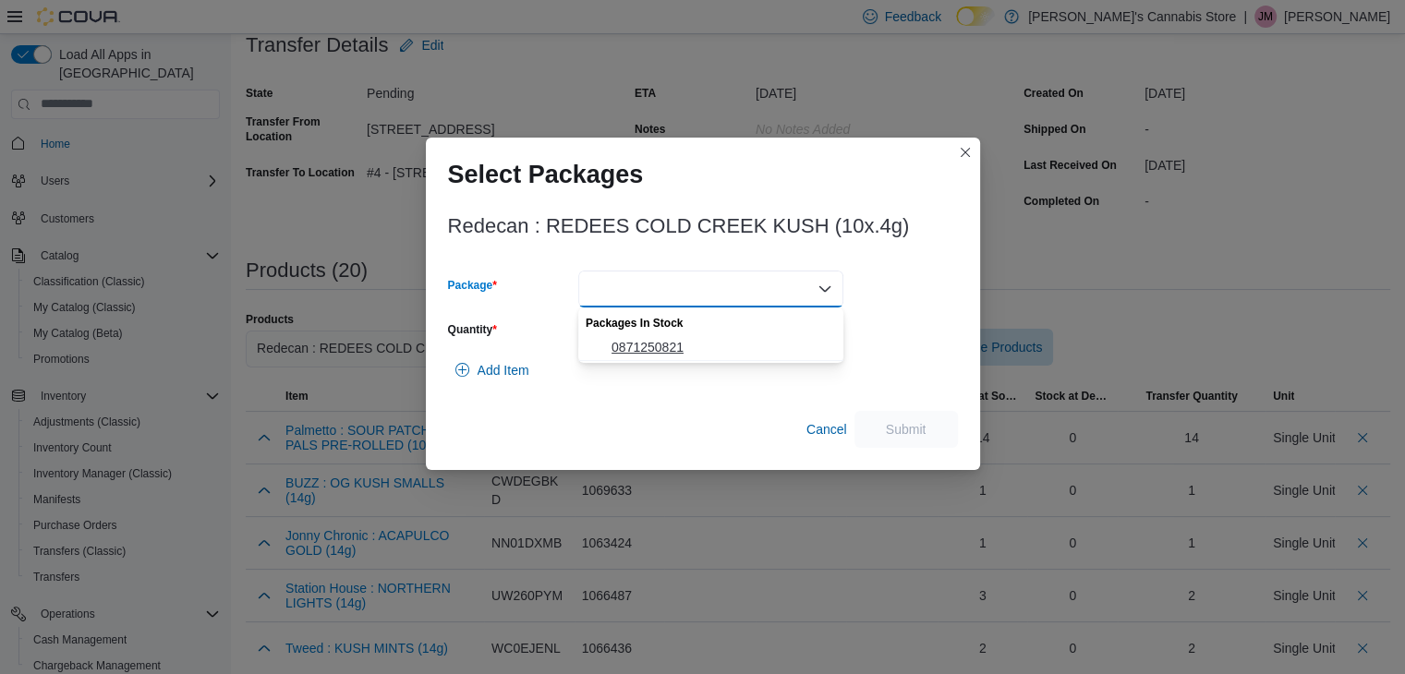
click at [757, 342] on span "0871250821" at bounding box center [721, 347] width 221 height 18
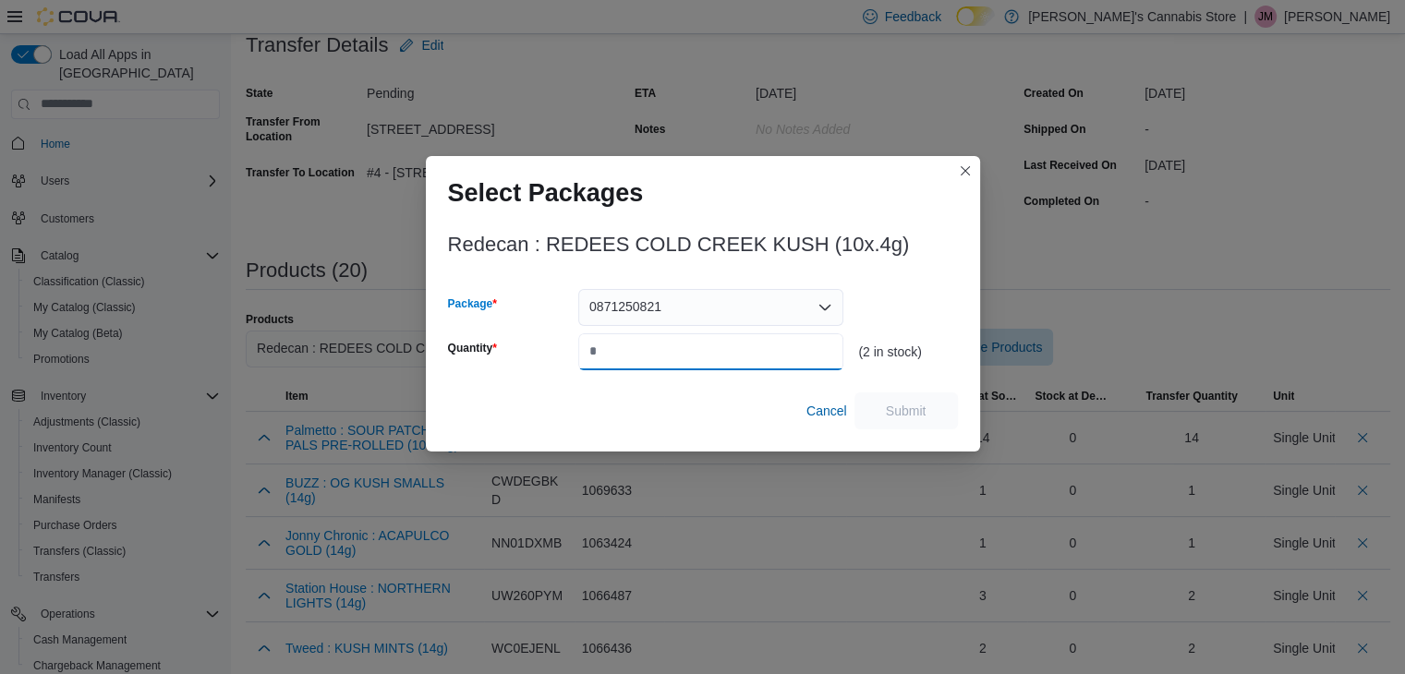
click at [757, 349] on input "Quantity" at bounding box center [710, 351] width 265 height 37
type input "*"
click at [910, 402] on span "Submit" at bounding box center [906, 410] width 41 height 18
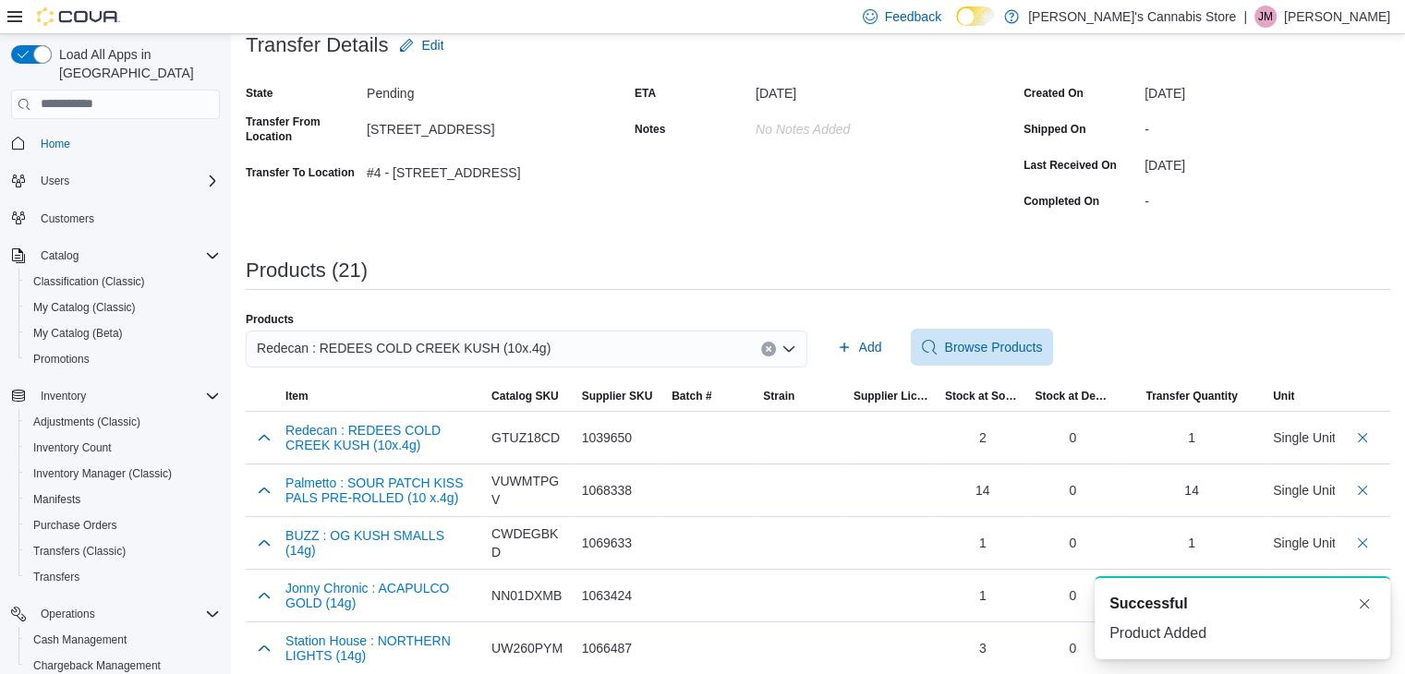
click at [775, 353] on button "Clear input" at bounding box center [768, 349] width 15 height 15
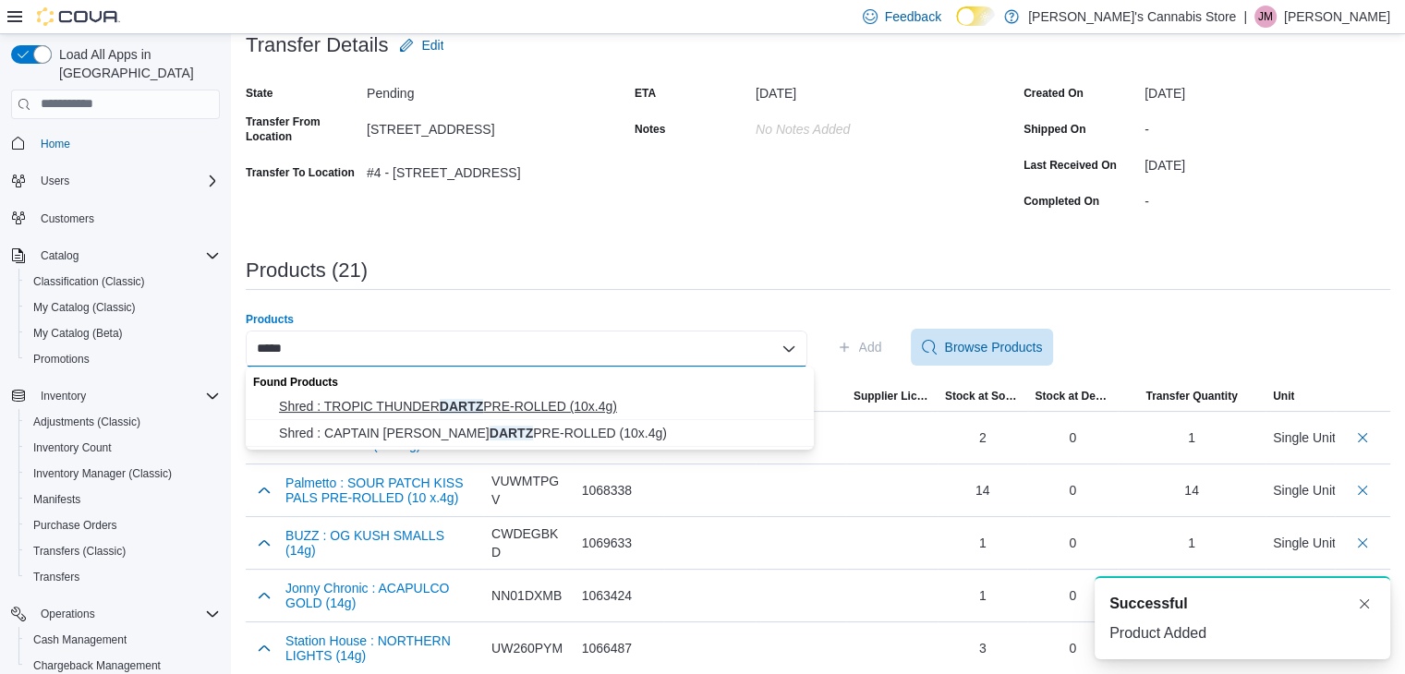
type input "*****"
click at [661, 412] on span "Shred : TROPIC THUNDER DARTZ PRE-ROLLED (10x.4g)" at bounding box center [541, 406] width 524 height 18
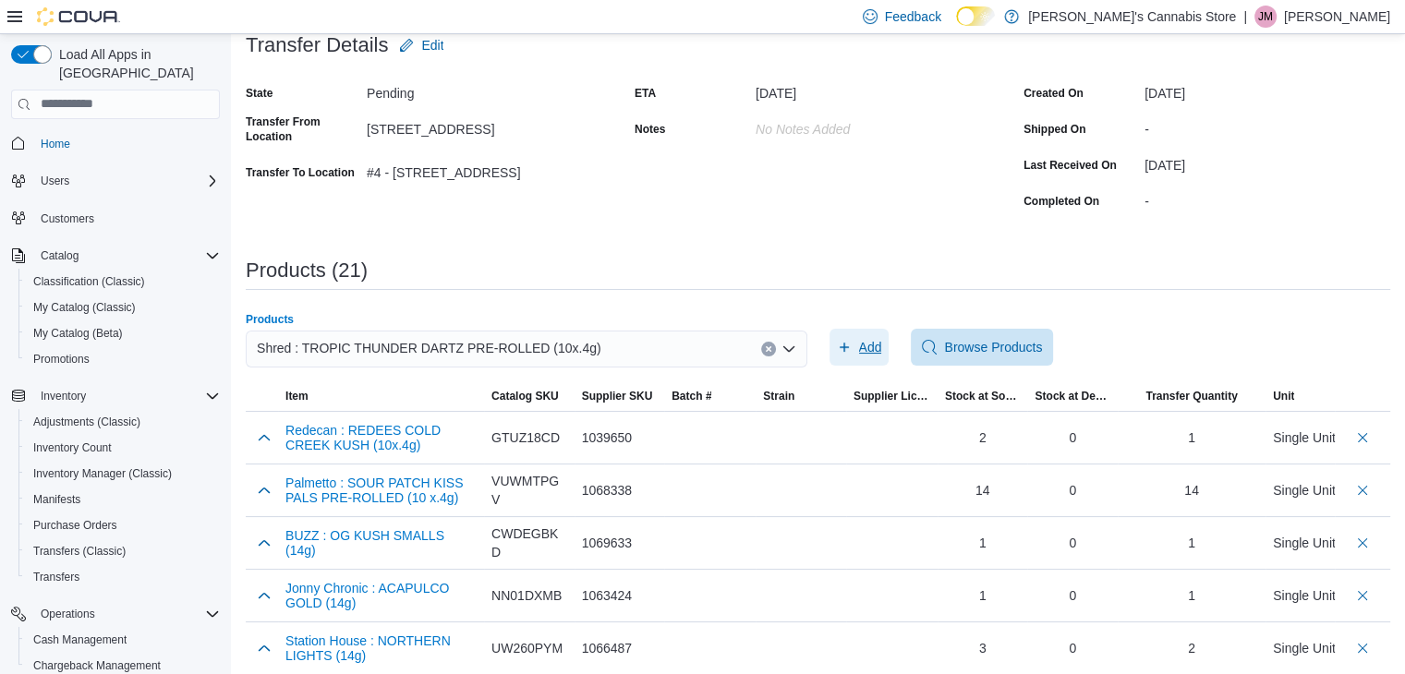
click at [882, 341] on span "Add" at bounding box center [870, 347] width 23 height 18
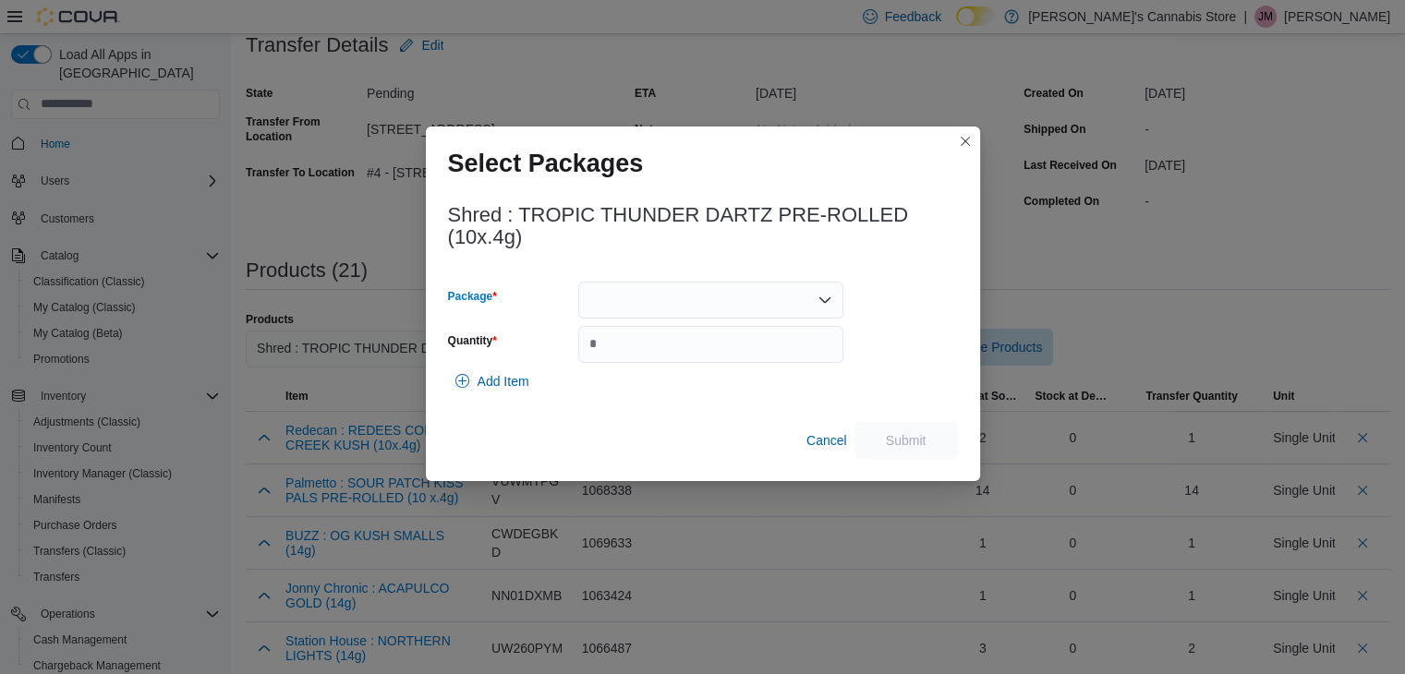
click at [796, 296] on div at bounding box center [710, 300] width 265 height 37
click at [770, 362] on span "13583250719" at bounding box center [721, 358] width 221 height 18
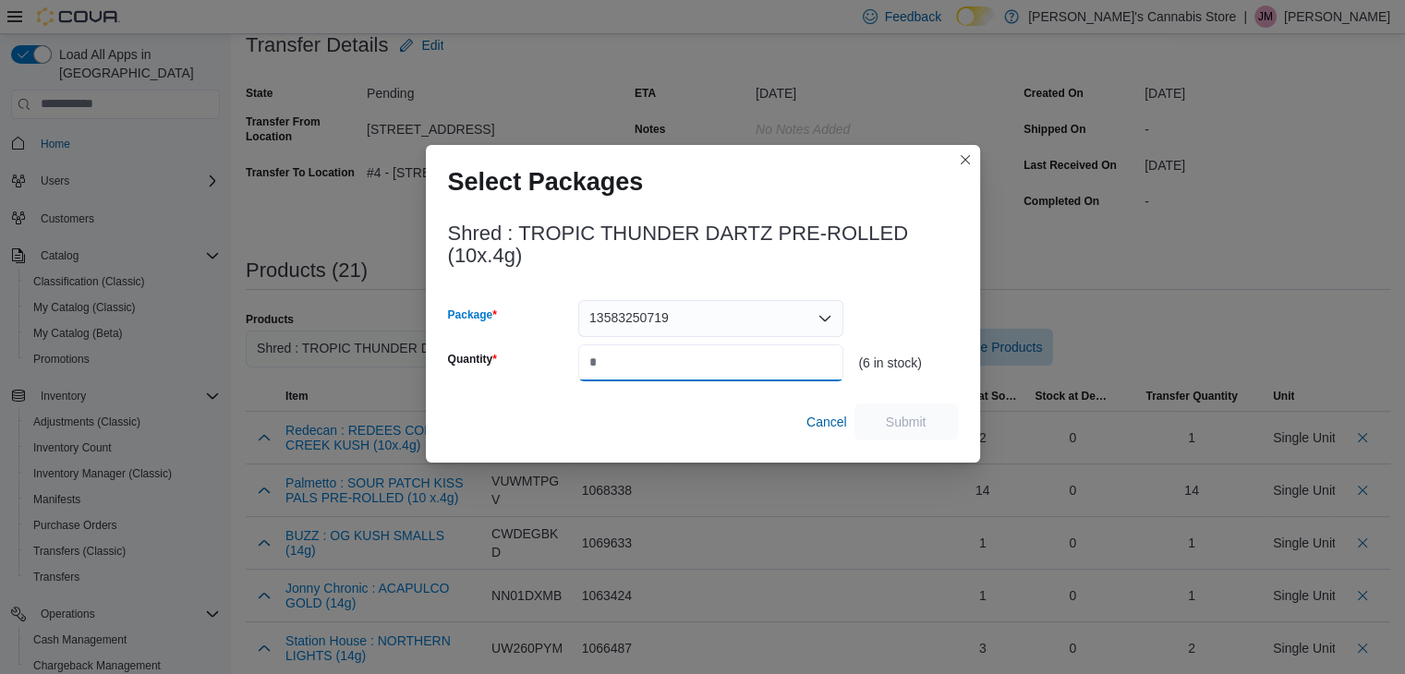
click at [770, 360] on input "Quantity" at bounding box center [710, 362] width 265 height 37
type input "*"
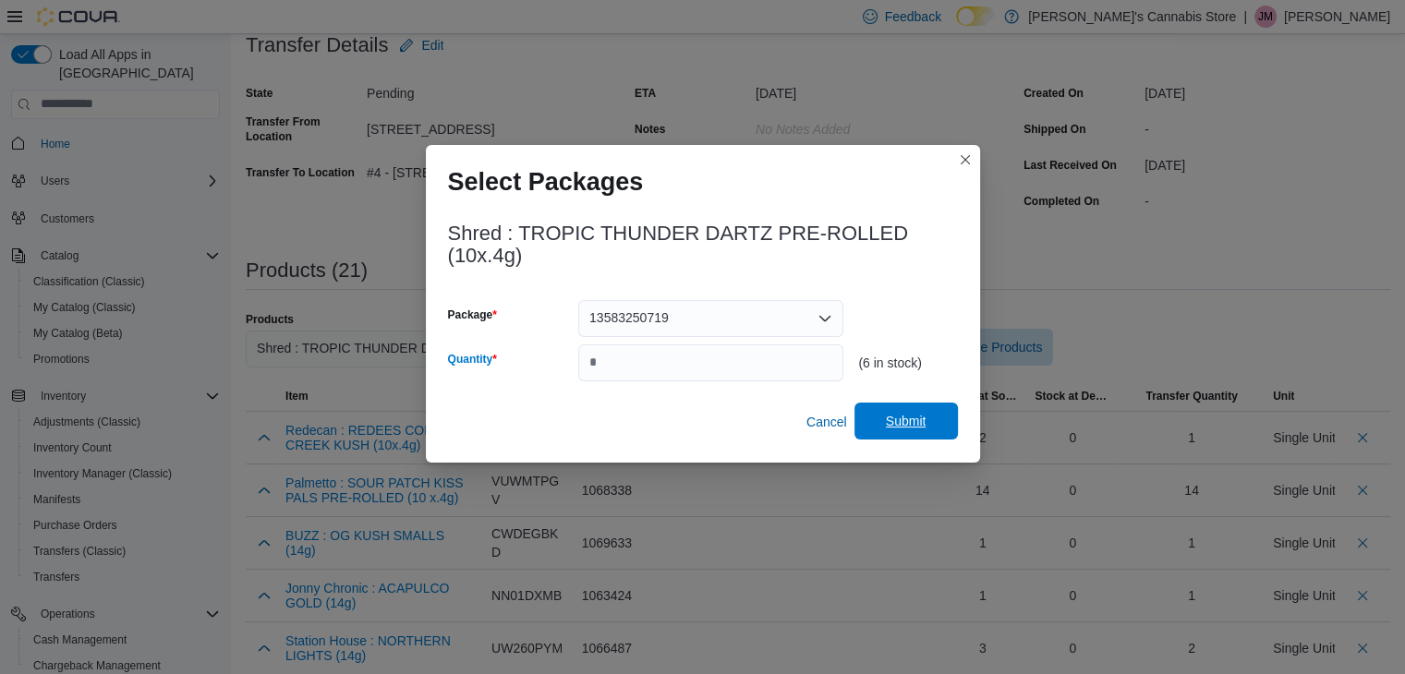
click at [901, 422] on span "Submit" at bounding box center [906, 421] width 41 height 18
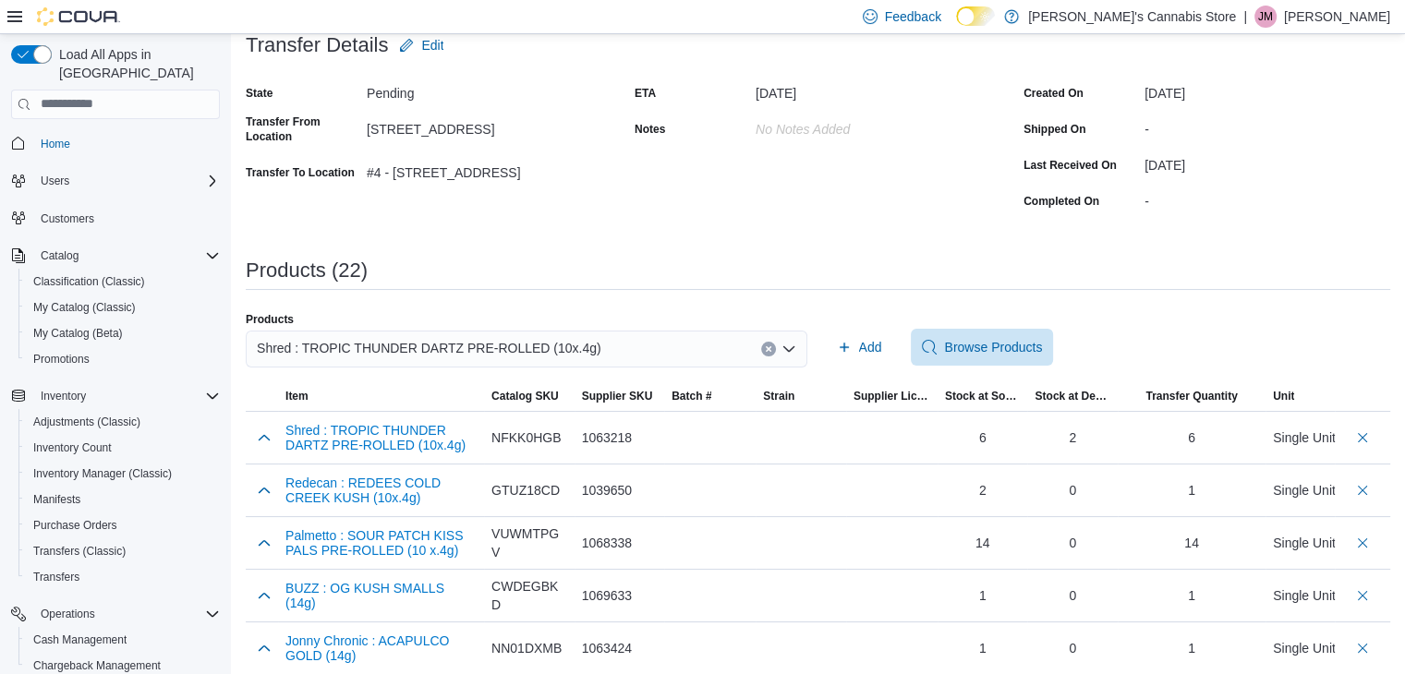
click at [776, 348] on button "Clear input" at bounding box center [768, 349] width 15 height 15
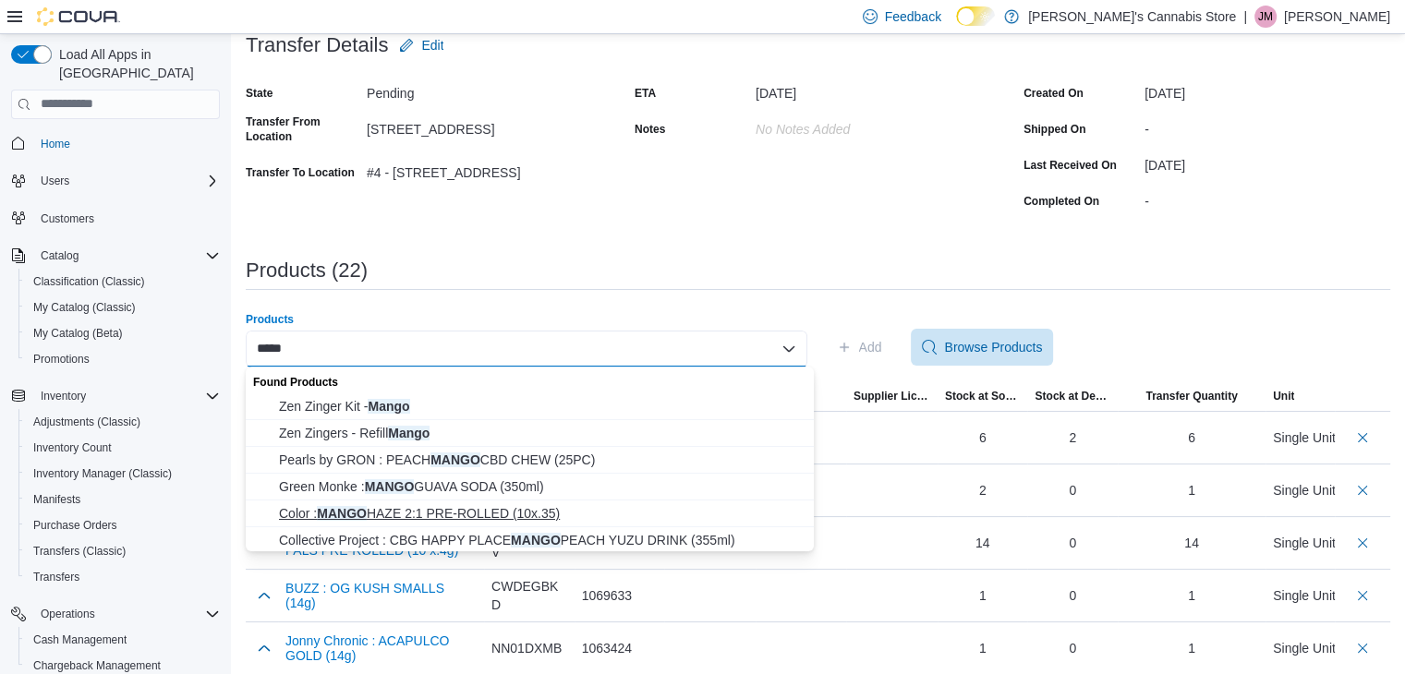
type input "*****"
click at [514, 507] on span "Color : MANGO HAZE 2:1 PRE-ROLLED (10x.35)" at bounding box center [541, 513] width 524 height 18
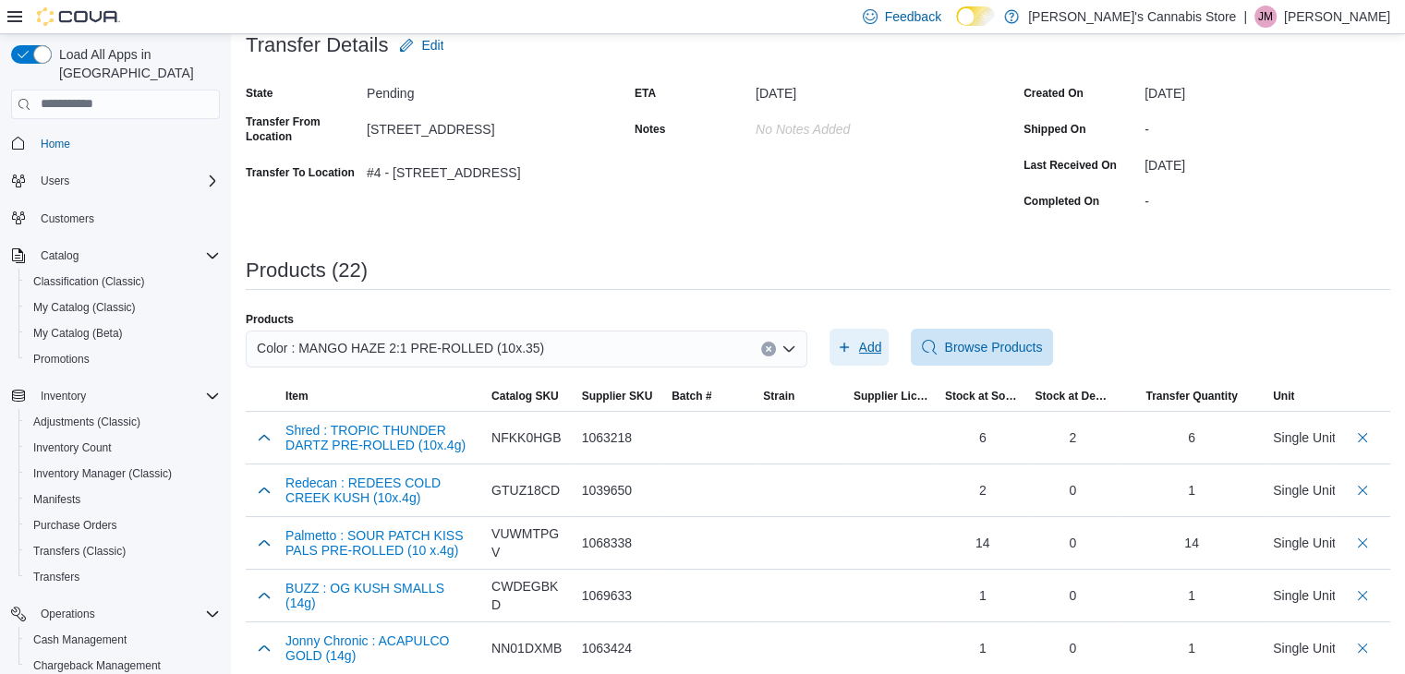
click at [850, 341] on icon "button" at bounding box center [844, 347] width 15 height 15
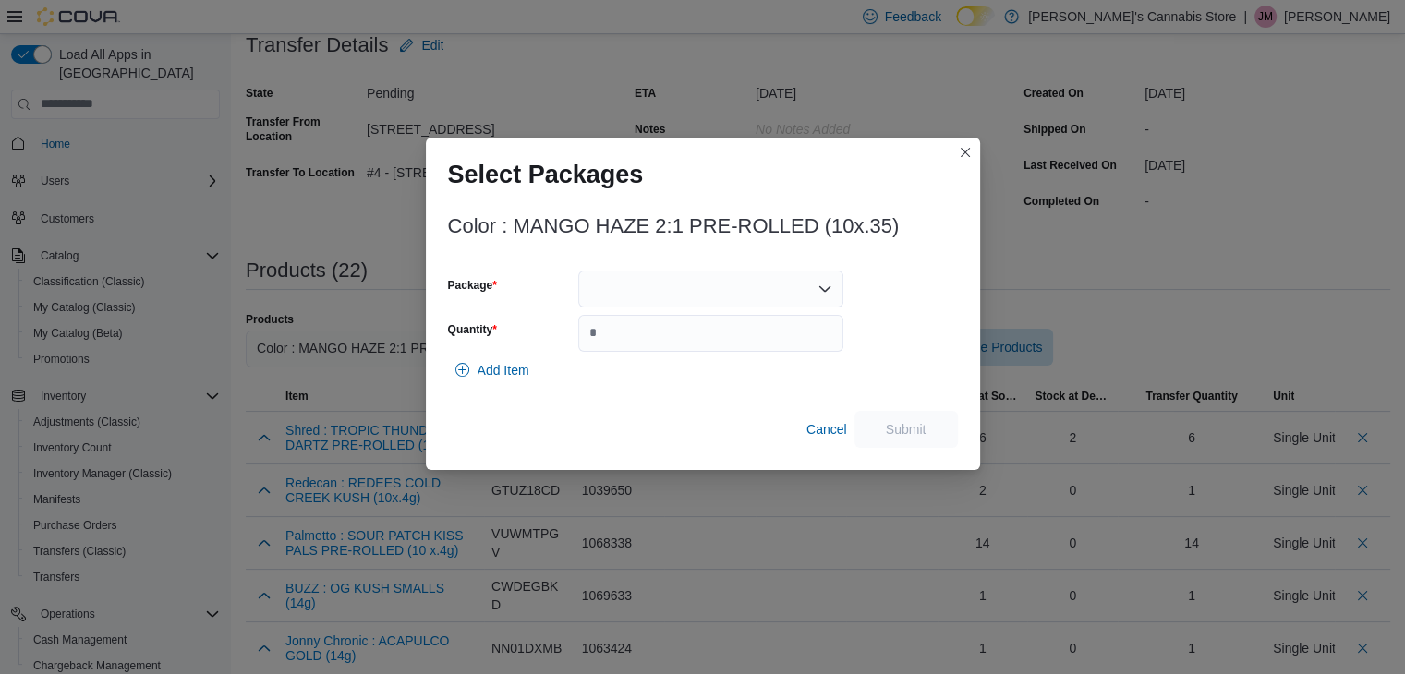
click at [820, 299] on div at bounding box center [710, 289] width 265 height 37
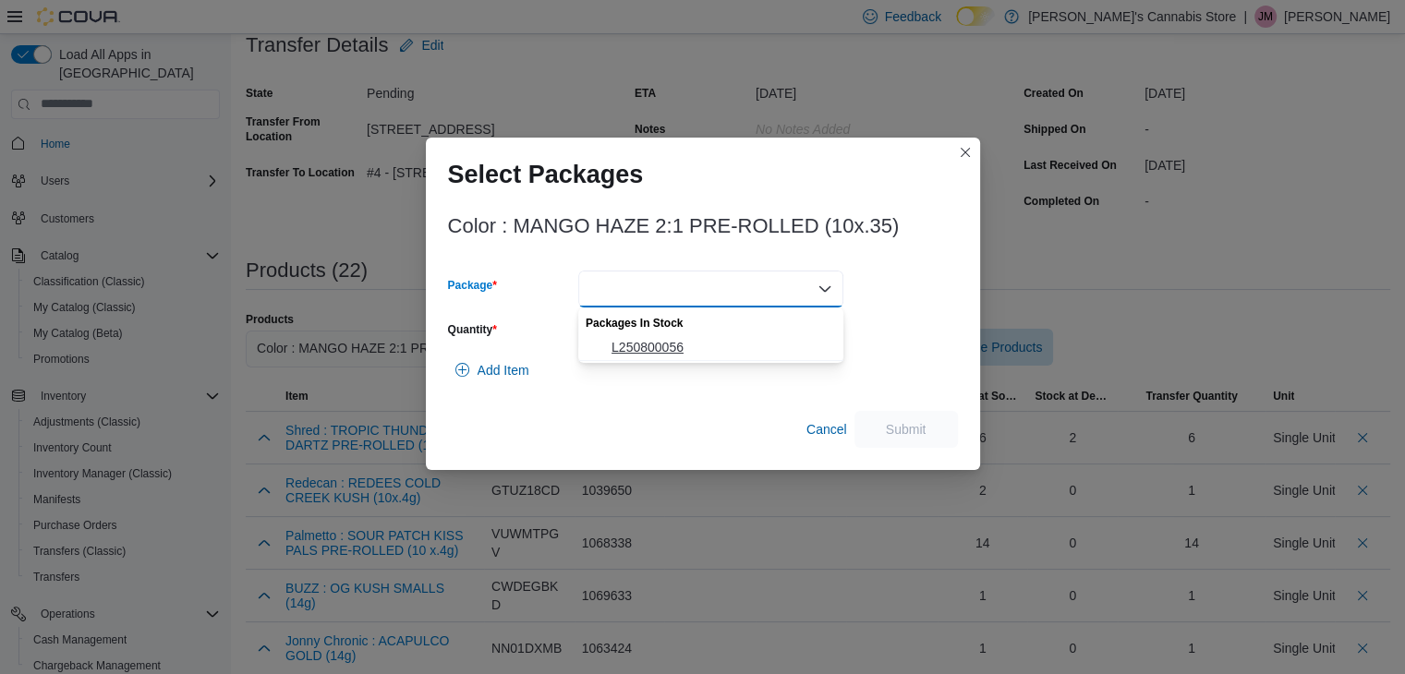
click at [777, 341] on span "L250800056" at bounding box center [721, 347] width 221 height 18
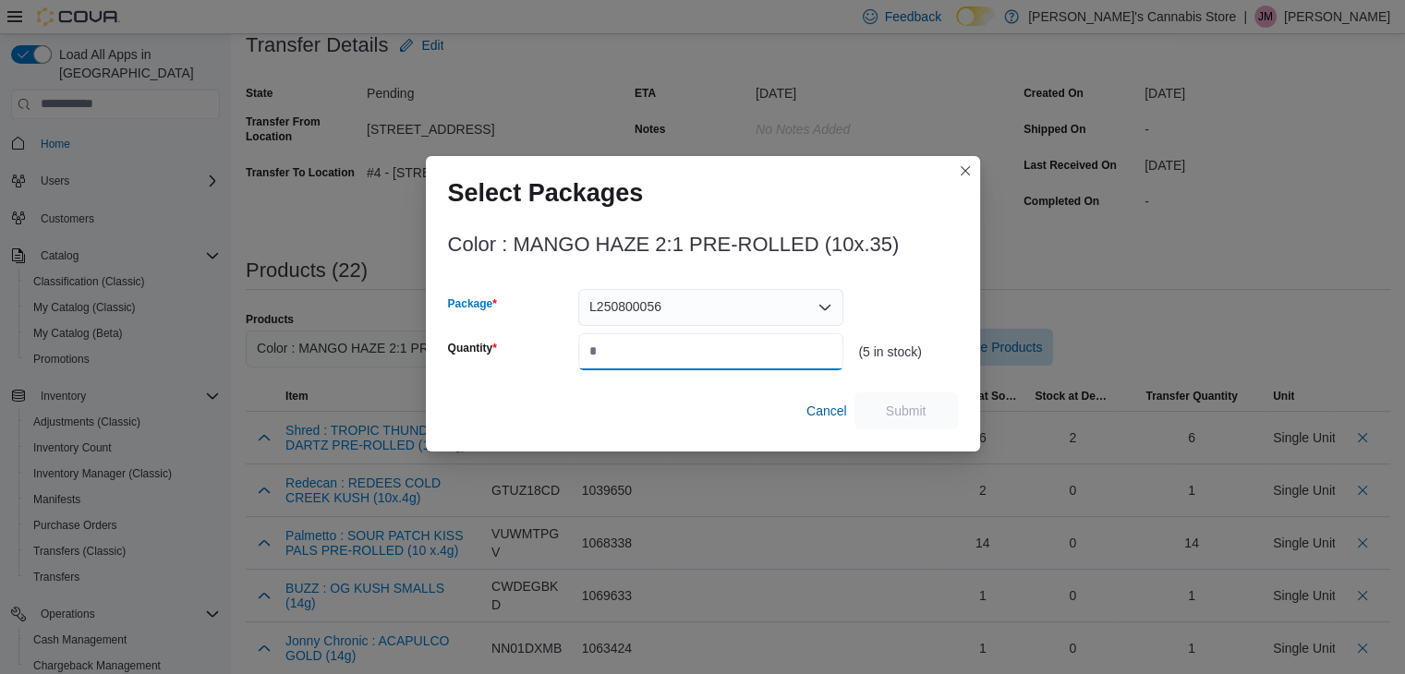
click at [766, 353] on input "Quantity" at bounding box center [710, 351] width 265 height 37
type input "*"
click at [923, 408] on span "Submit" at bounding box center [906, 410] width 41 height 18
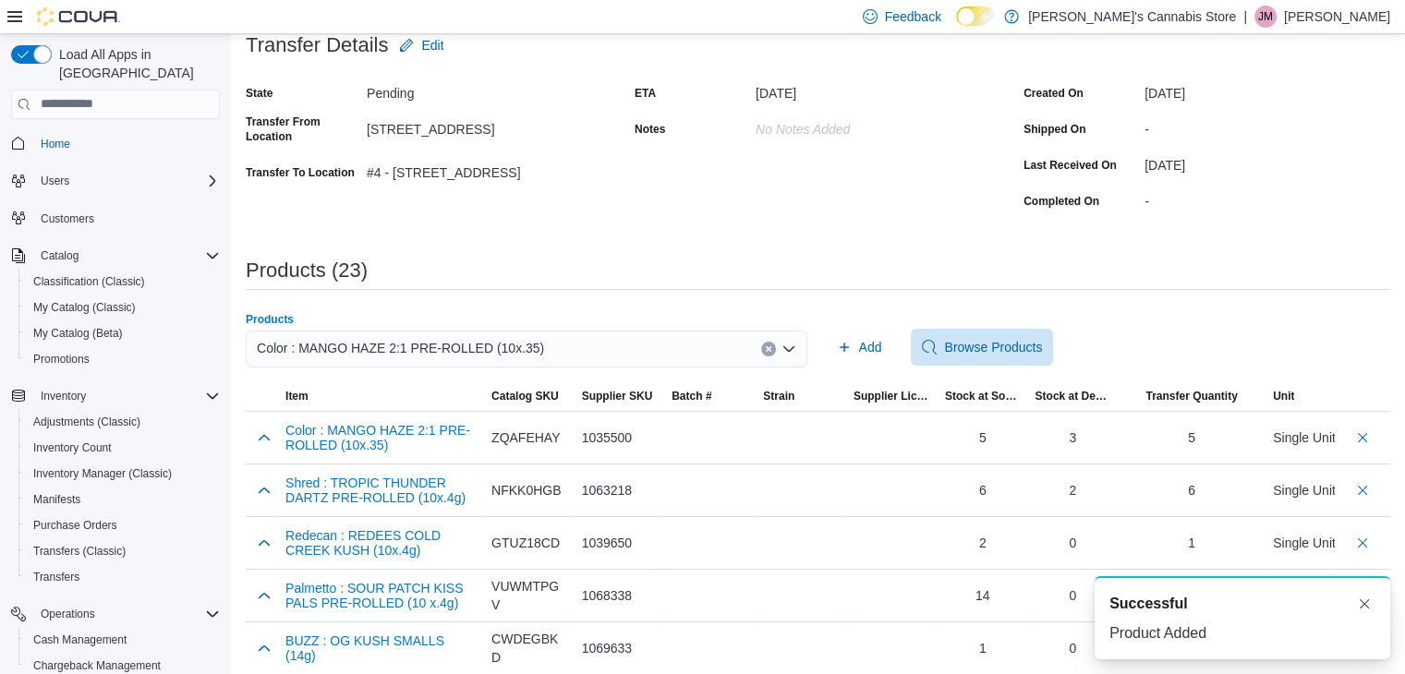
click at [772, 345] on icon "Clear input" at bounding box center [768, 348] width 7 height 7
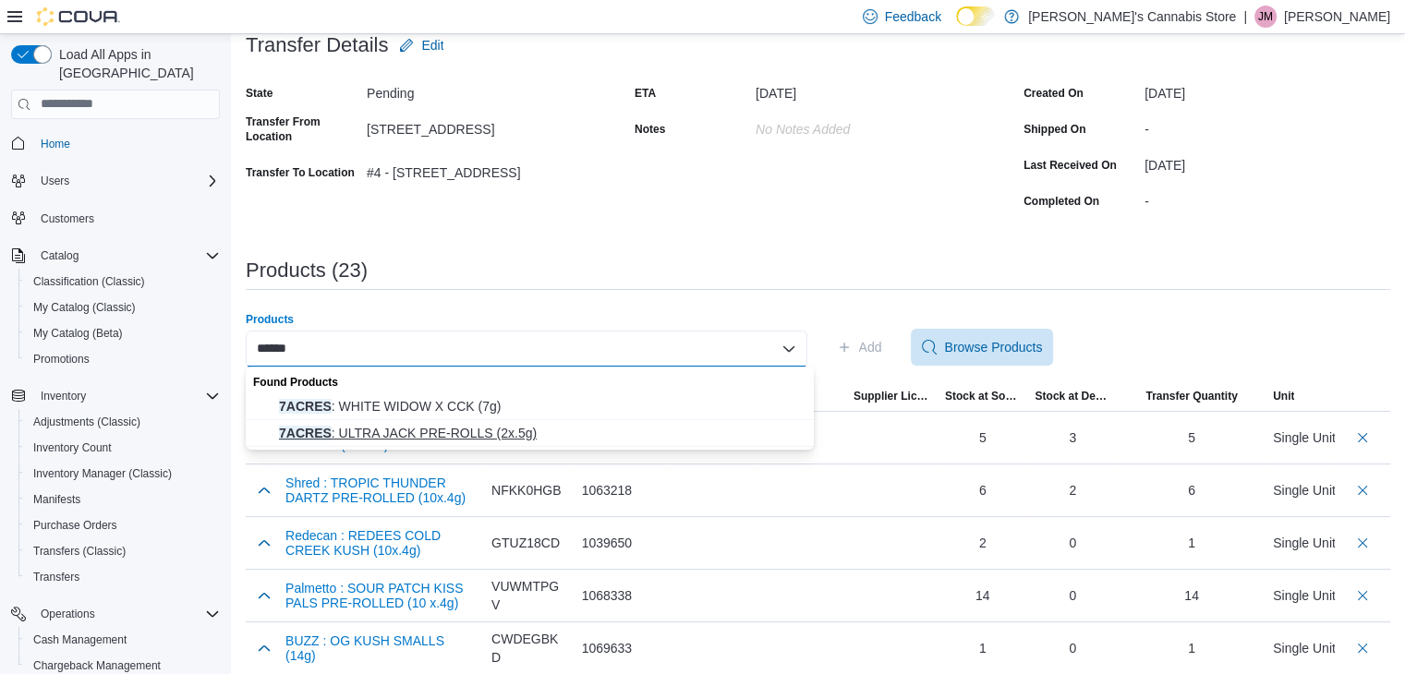
type input "******"
click at [526, 429] on span "7ACRES : ULTRA JACK PRE-ROLLS (2x.5g)" at bounding box center [541, 433] width 524 height 18
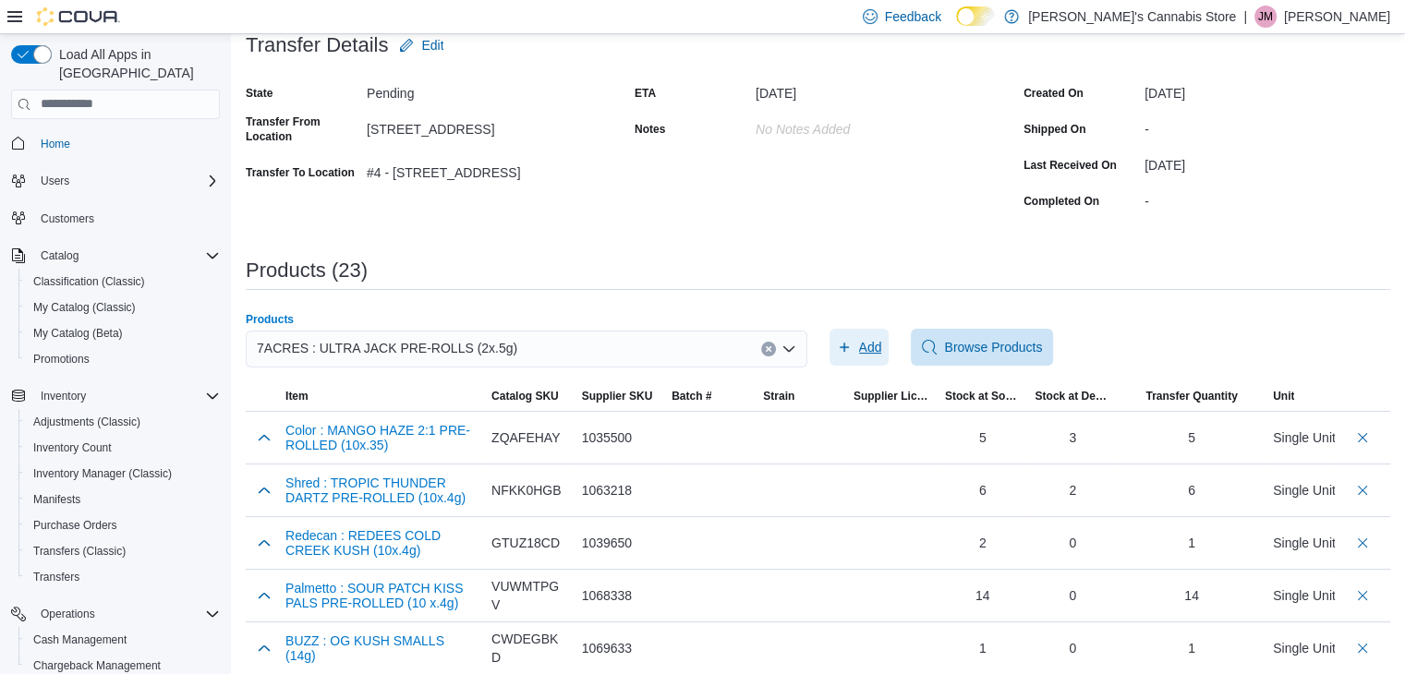
click at [882, 339] on span "Add" at bounding box center [870, 347] width 23 height 18
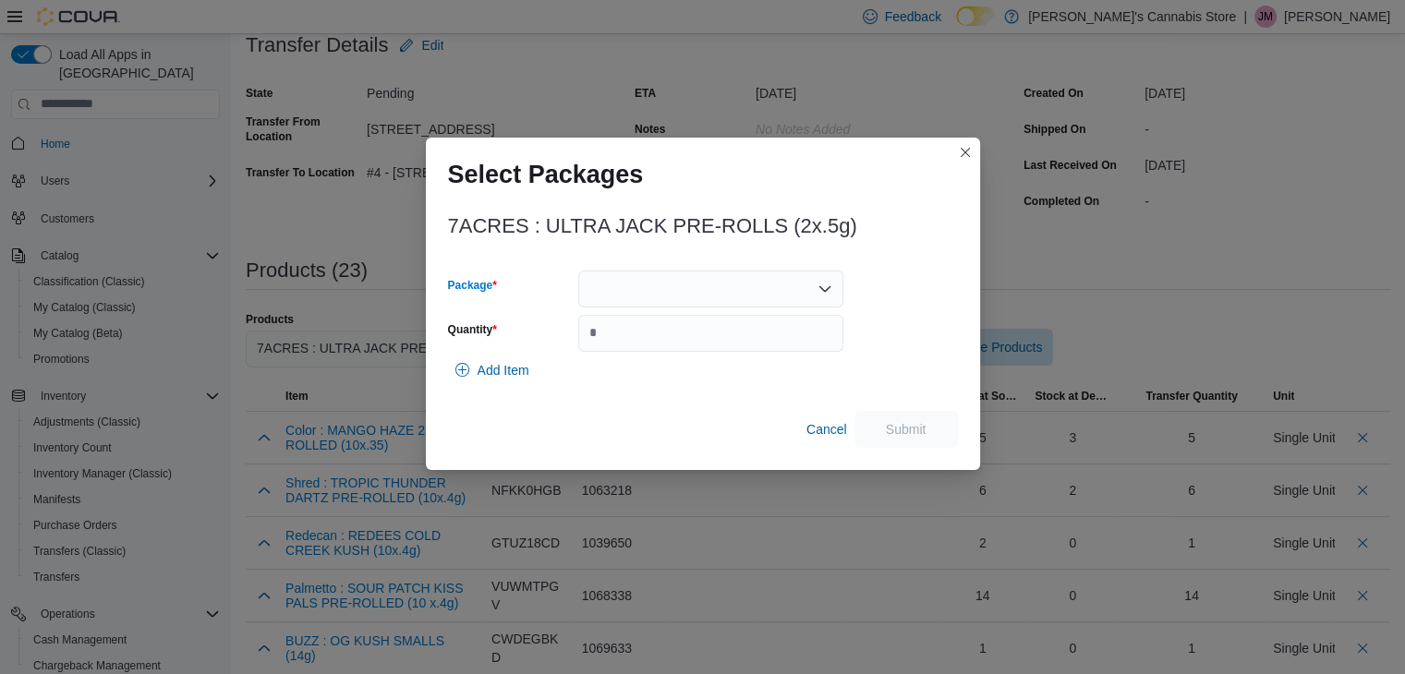
drag, startPoint x: 757, startPoint y: 271, endPoint x: 748, endPoint y: 306, distance: 35.4
click at [757, 272] on div at bounding box center [710, 289] width 265 height 37
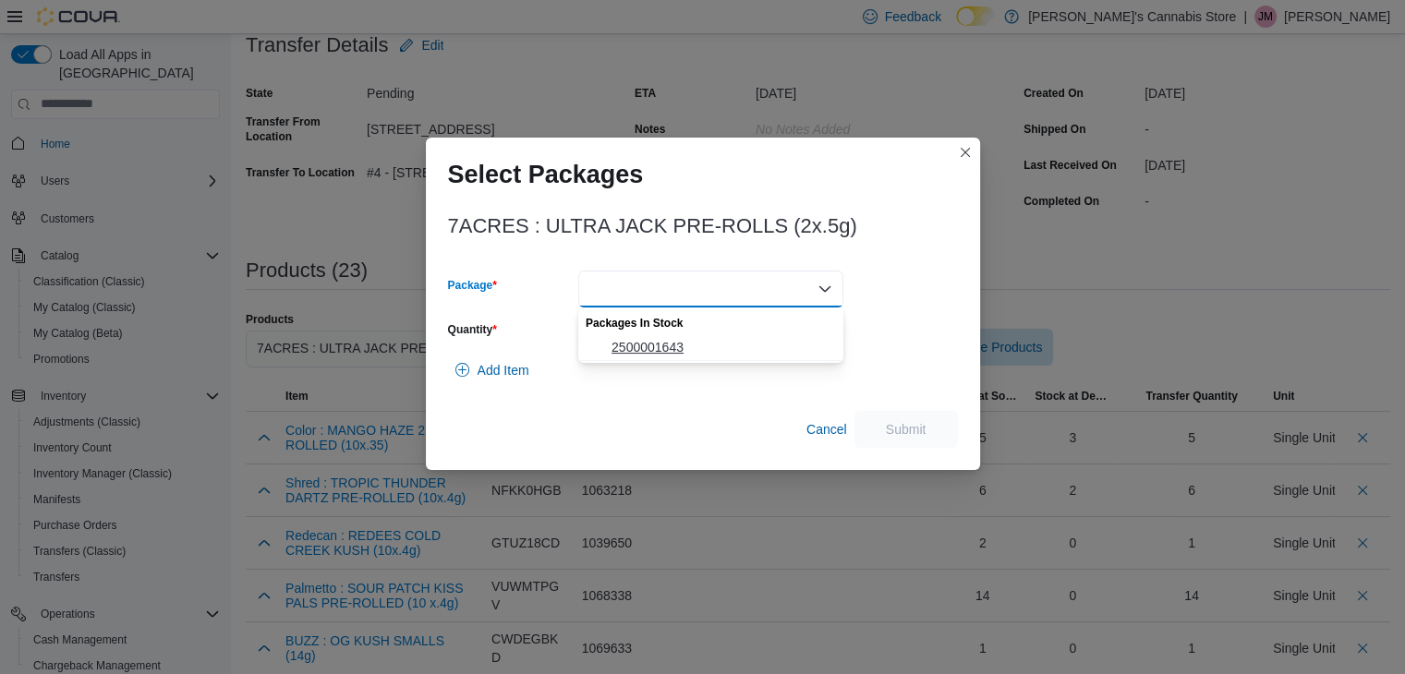
click at [724, 343] on span "2500001643" at bounding box center [721, 347] width 221 height 18
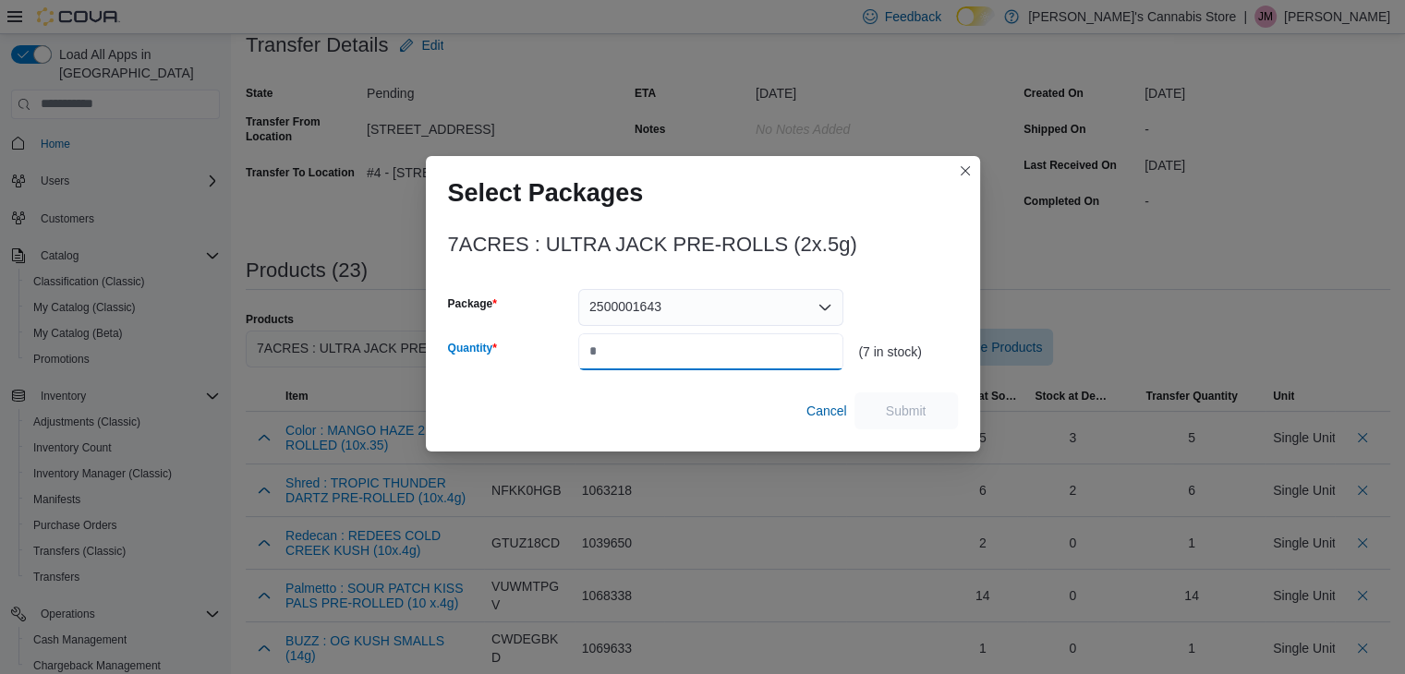
click at [720, 349] on input "Quantity" at bounding box center [710, 351] width 265 height 37
type input "*"
click at [892, 411] on span "Submit" at bounding box center [906, 410] width 41 height 18
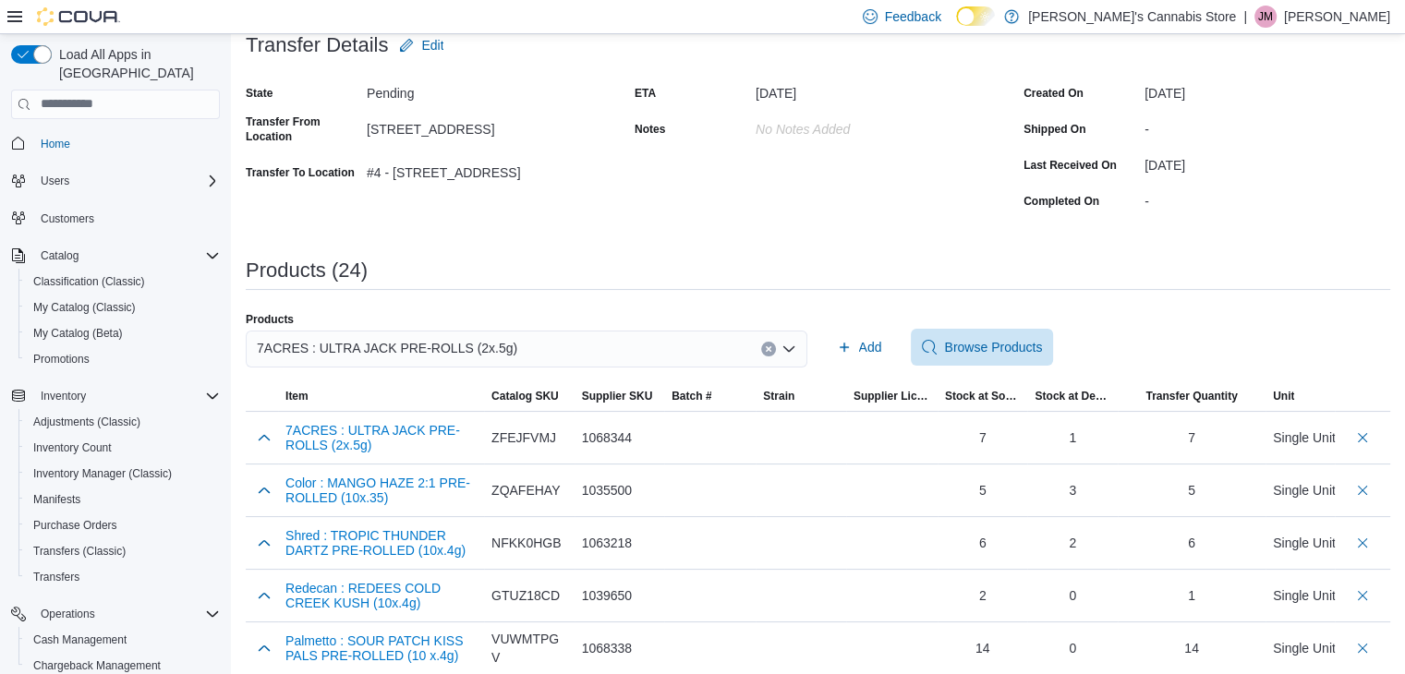
click at [773, 343] on button "Clear input" at bounding box center [768, 349] width 15 height 15
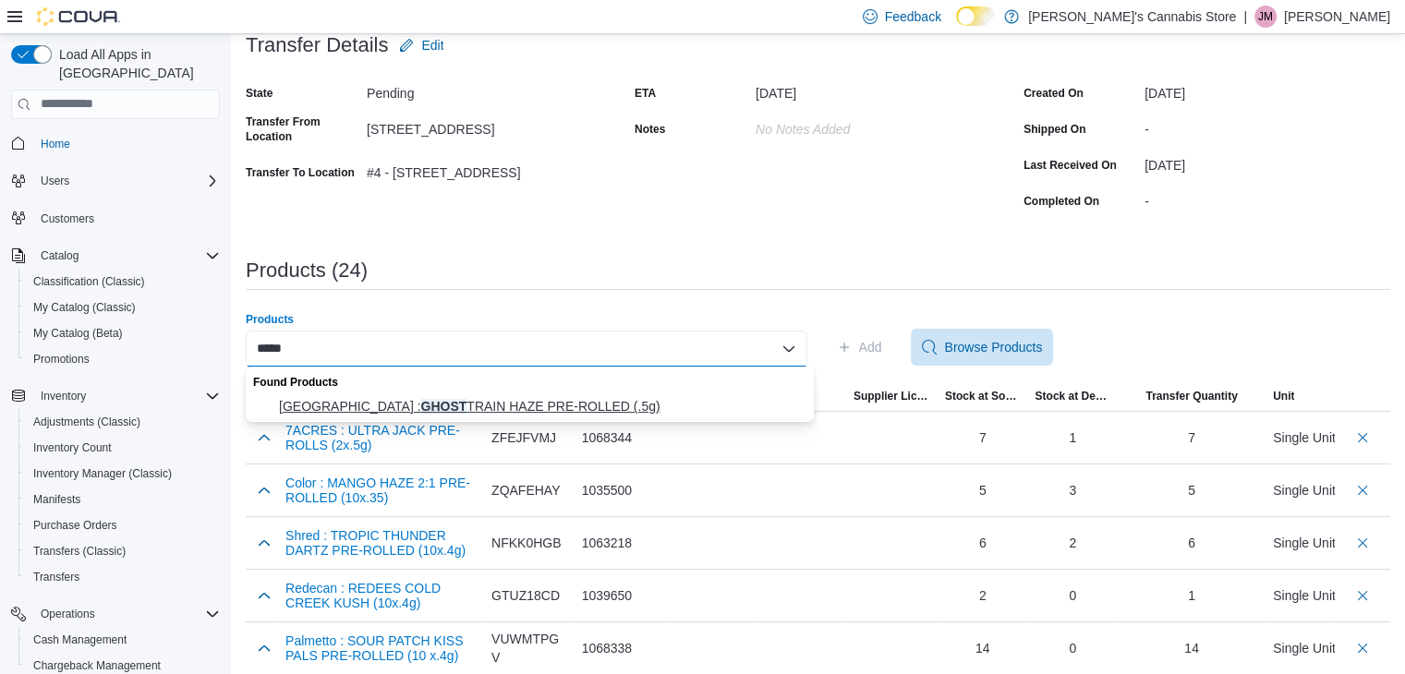
type input "*****"
click at [683, 414] on span "Station House : GHOST TRAIN HAZE PRE-ROLLED (.5g)" at bounding box center [541, 406] width 524 height 18
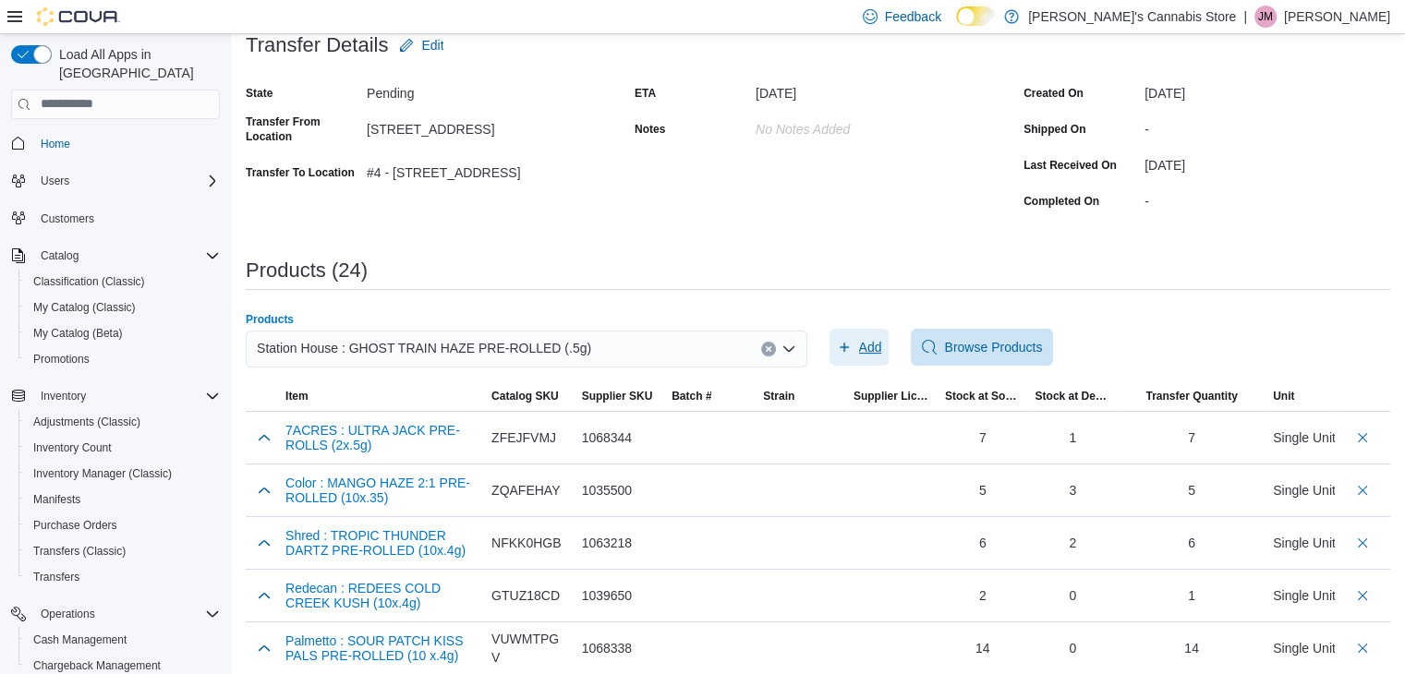
click at [889, 335] on button "Add" at bounding box center [859, 347] width 60 height 37
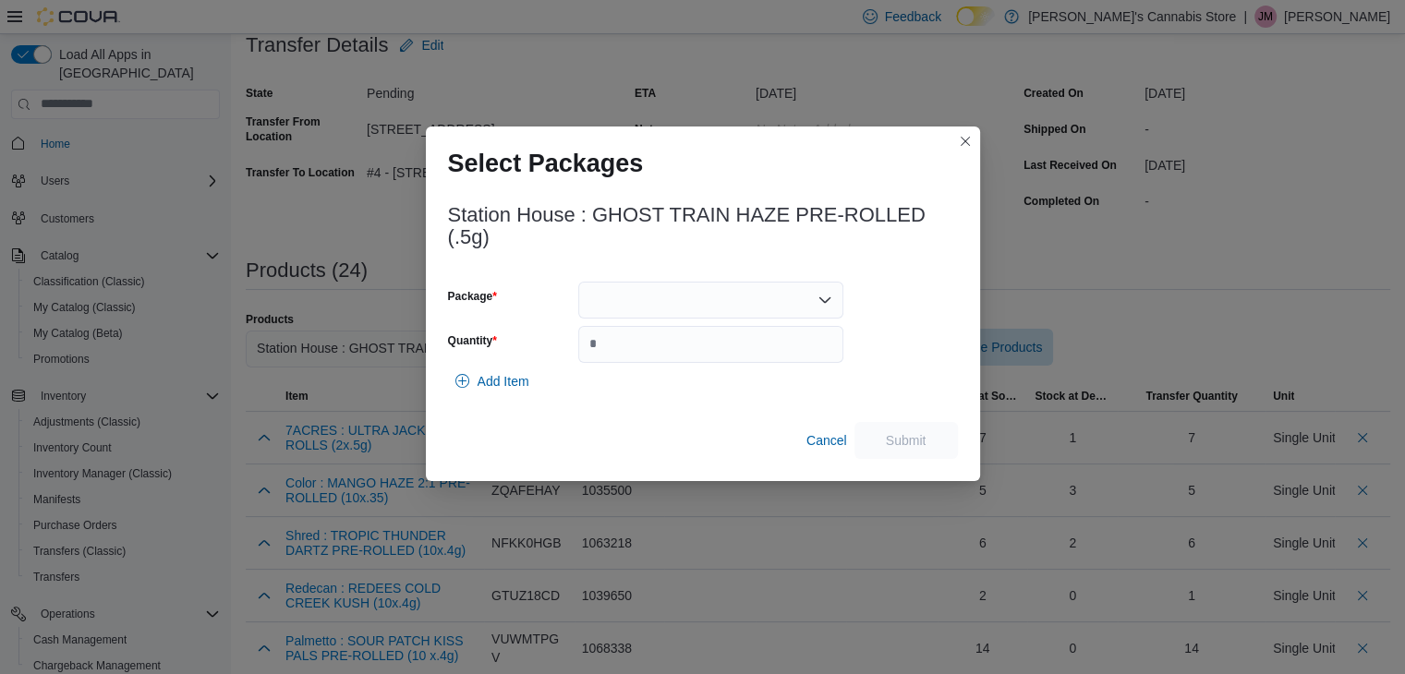
click at [811, 304] on div at bounding box center [710, 300] width 265 height 37
click at [769, 356] on span "GTH3625" at bounding box center [721, 358] width 221 height 18
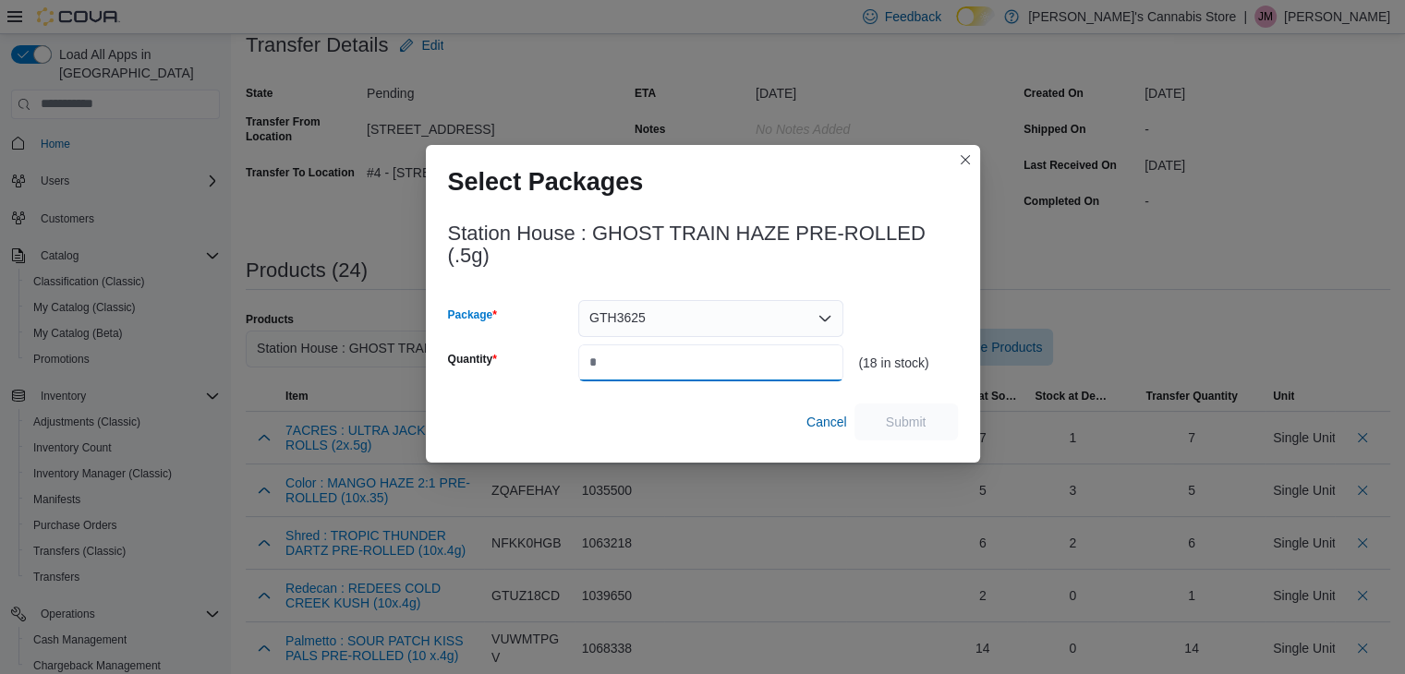
click at [769, 356] on input "Quantity" at bounding box center [710, 362] width 265 height 37
type input "**"
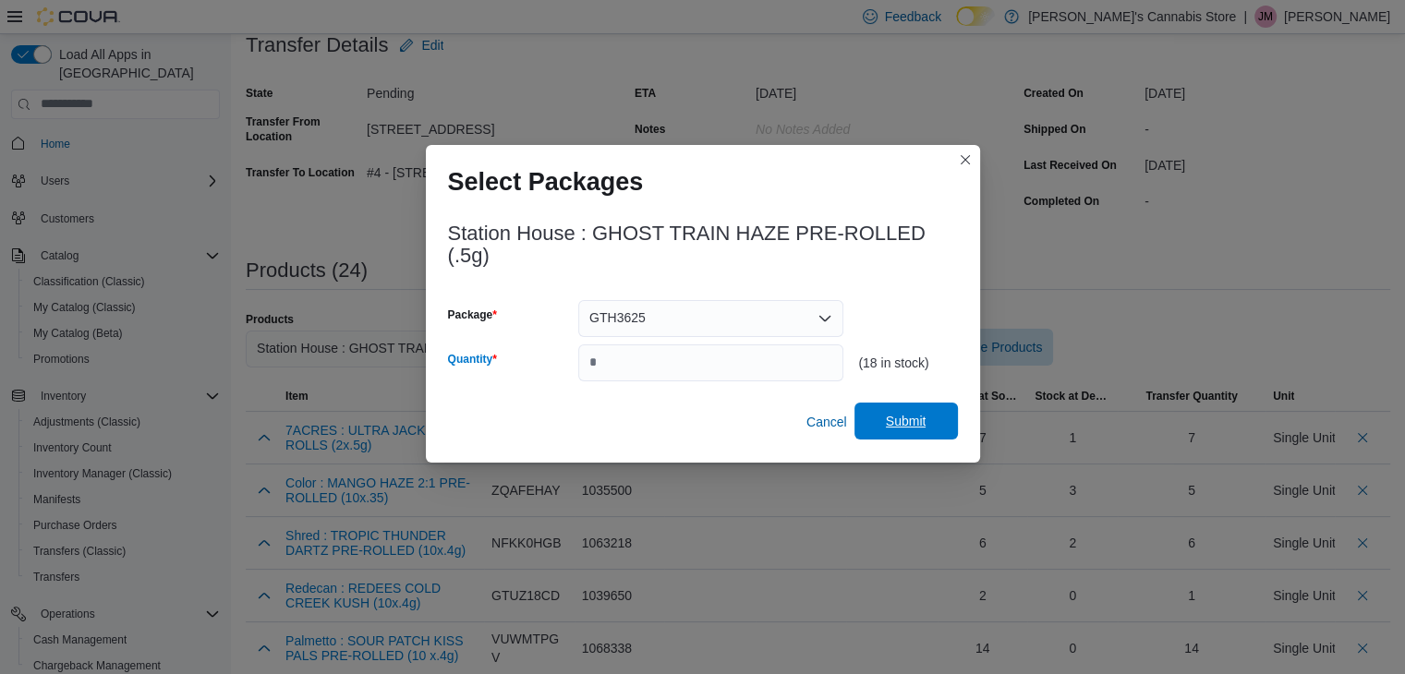
click at [950, 430] on button "Submit" at bounding box center [905, 421] width 103 height 37
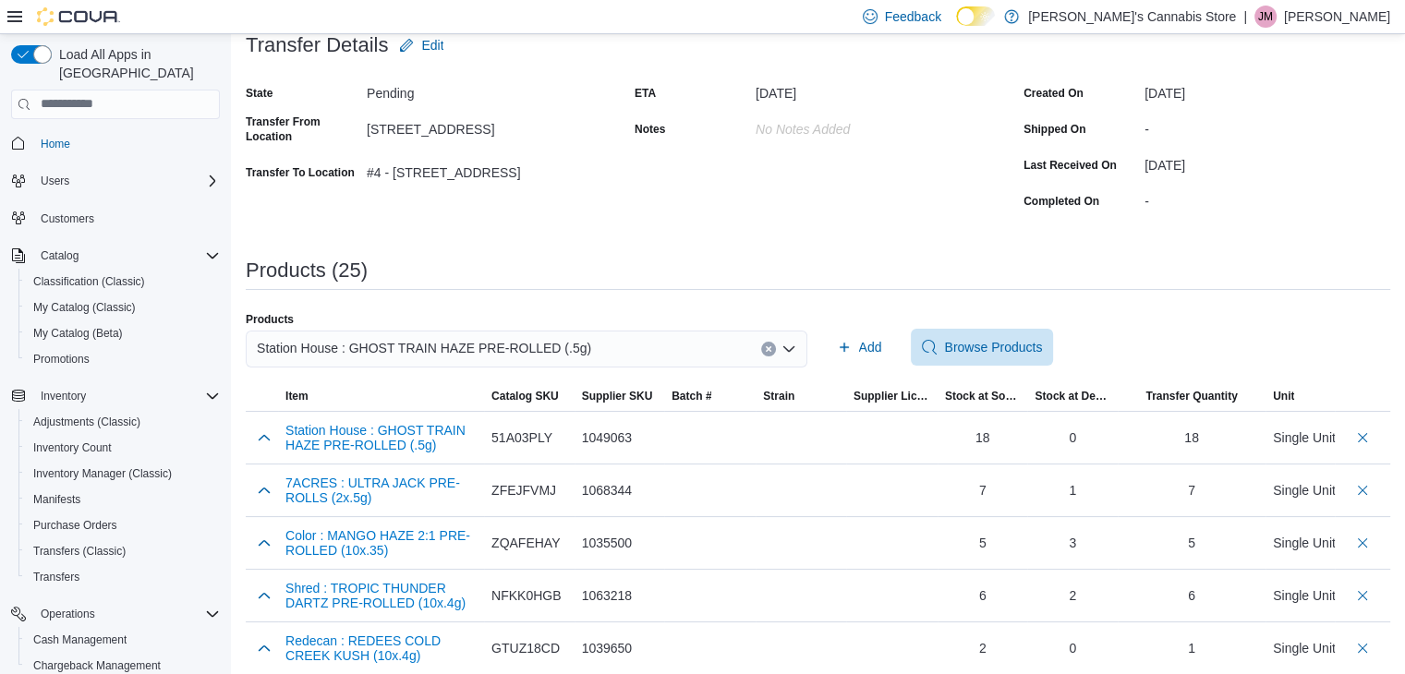
click at [770, 350] on icon "Clear input" at bounding box center [768, 348] width 7 height 7
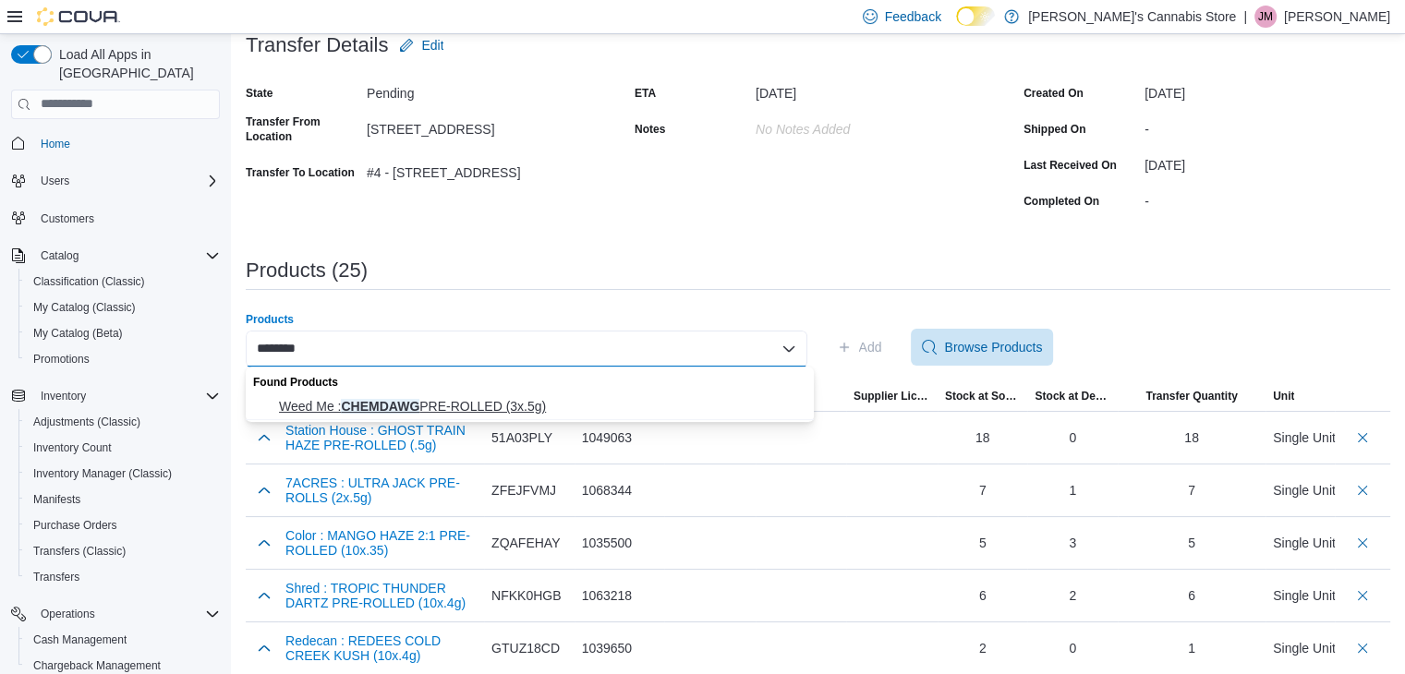
type input "********"
click at [551, 411] on span "Weed Me : CHEMDAWG PRE-ROLLED (3x.5g)" at bounding box center [541, 406] width 524 height 18
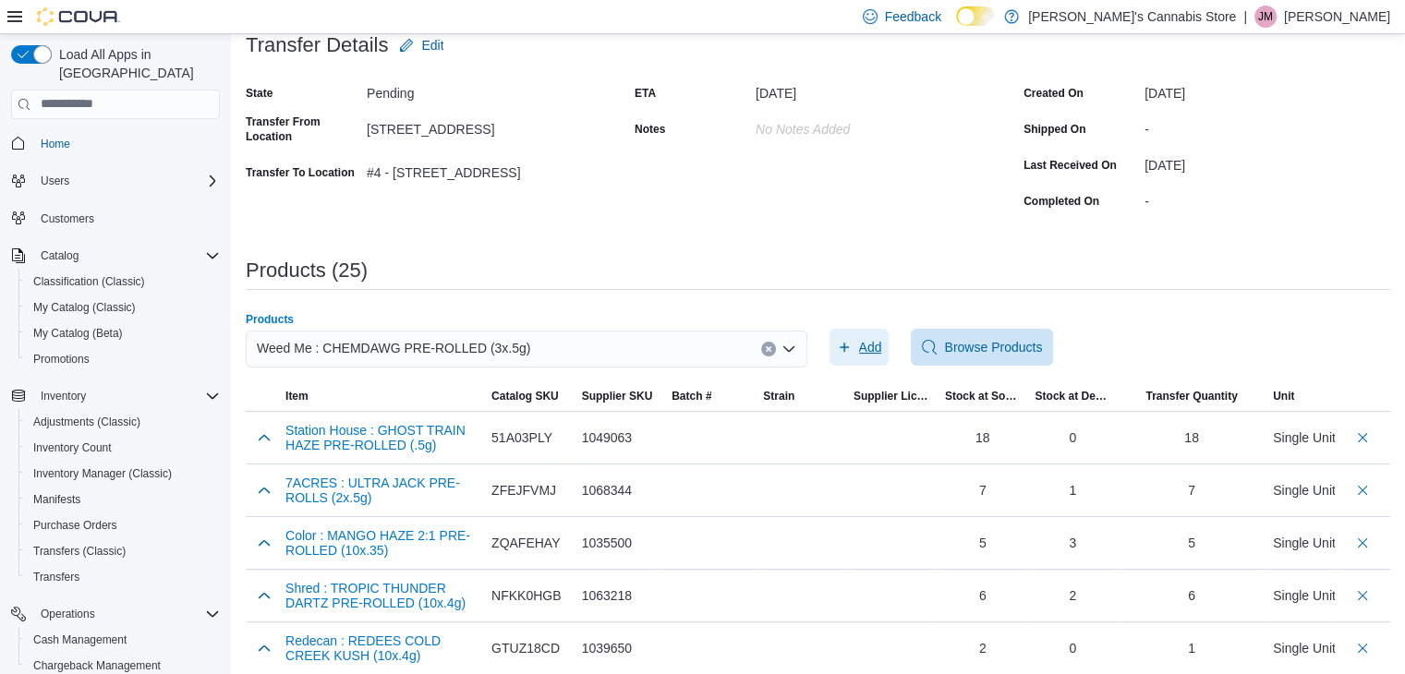
click at [864, 334] on span "Add" at bounding box center [859, 347] width 45 height 37
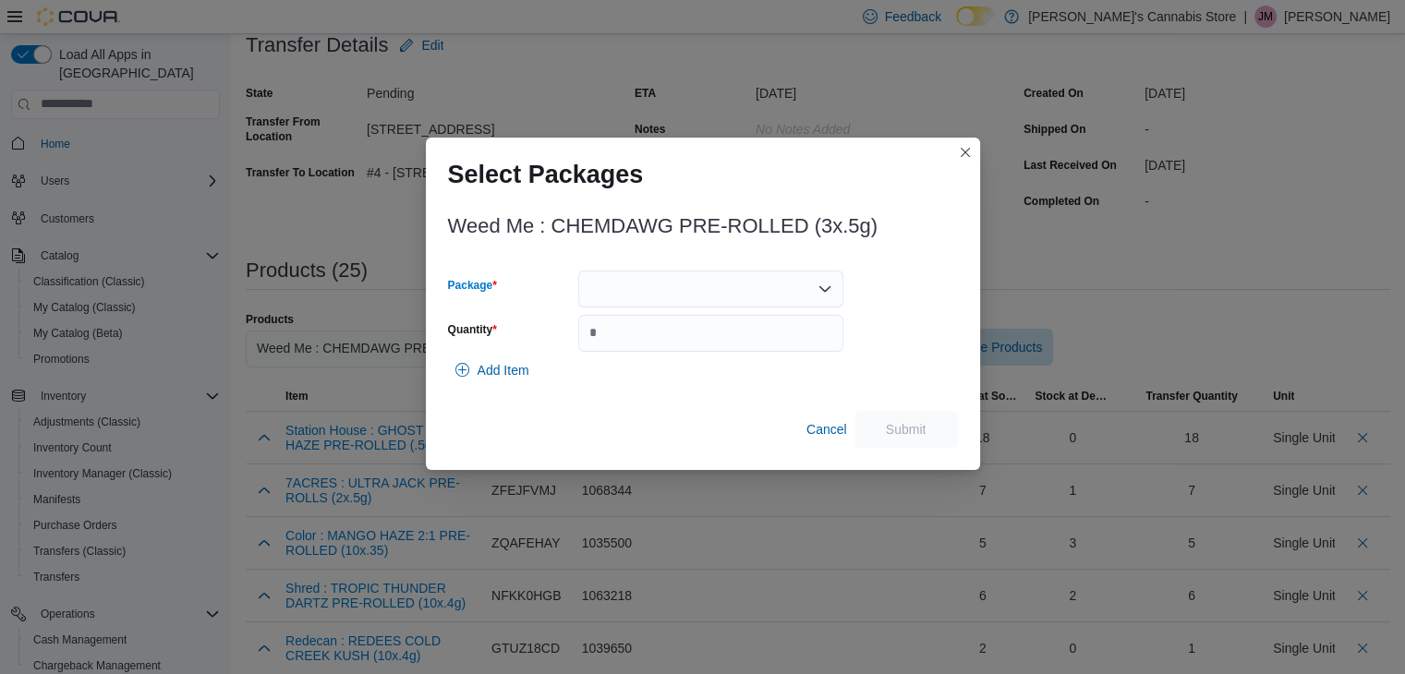
click at [802, 289] on div at bounding box center [710, 289] width 265 height 37
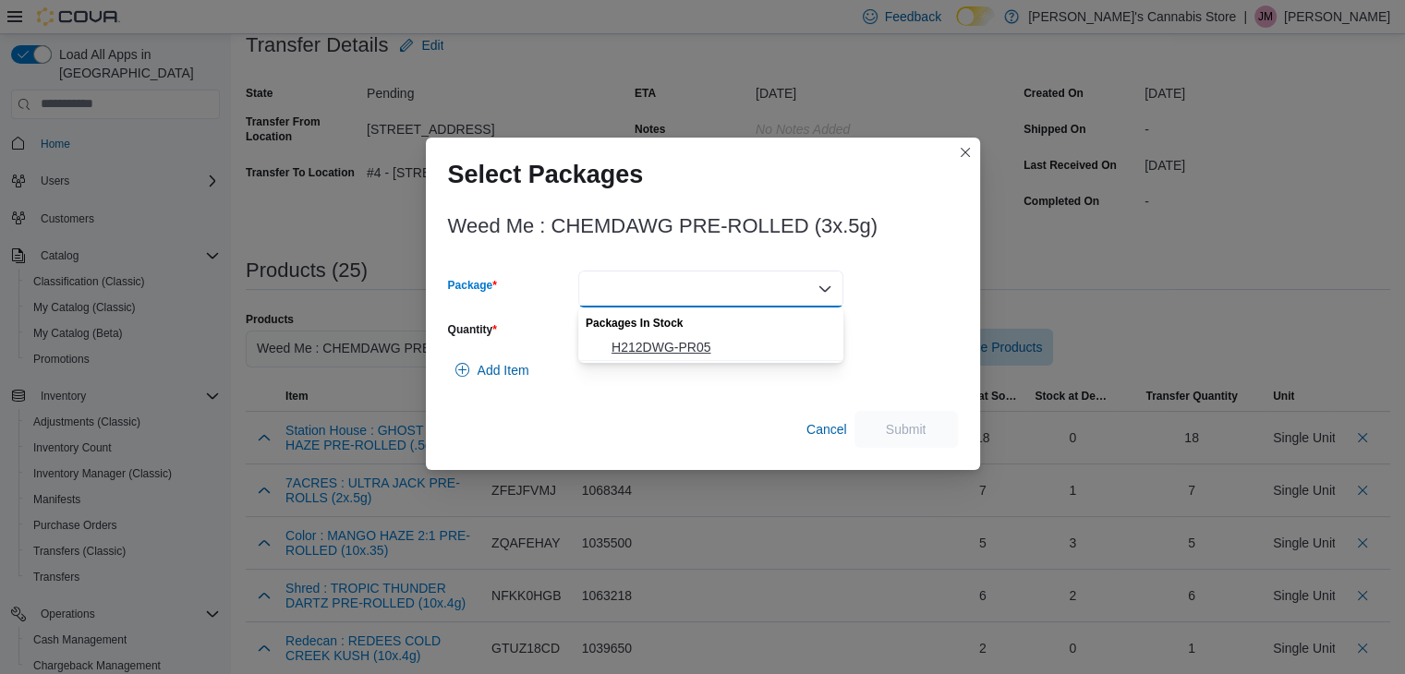
click at [731, 344] on span "H212DWG-PR05" at bounding box center [721, 347] width 221 height 18
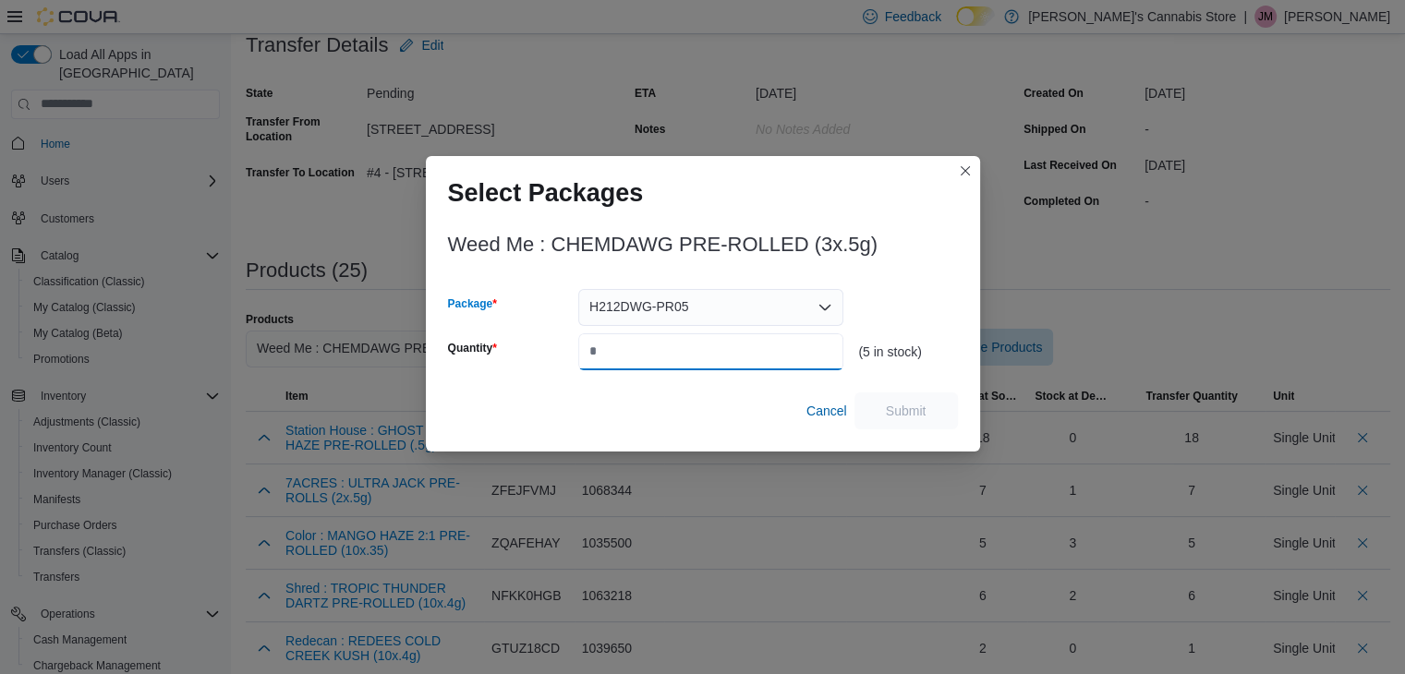
click at [730, 358] on input "Quantity" at bounding box center [710, 351] width 265 height 37
type input "*"
click at [886, 397] on span "Submit" at bounding box center [905, 410] width 81 height 37
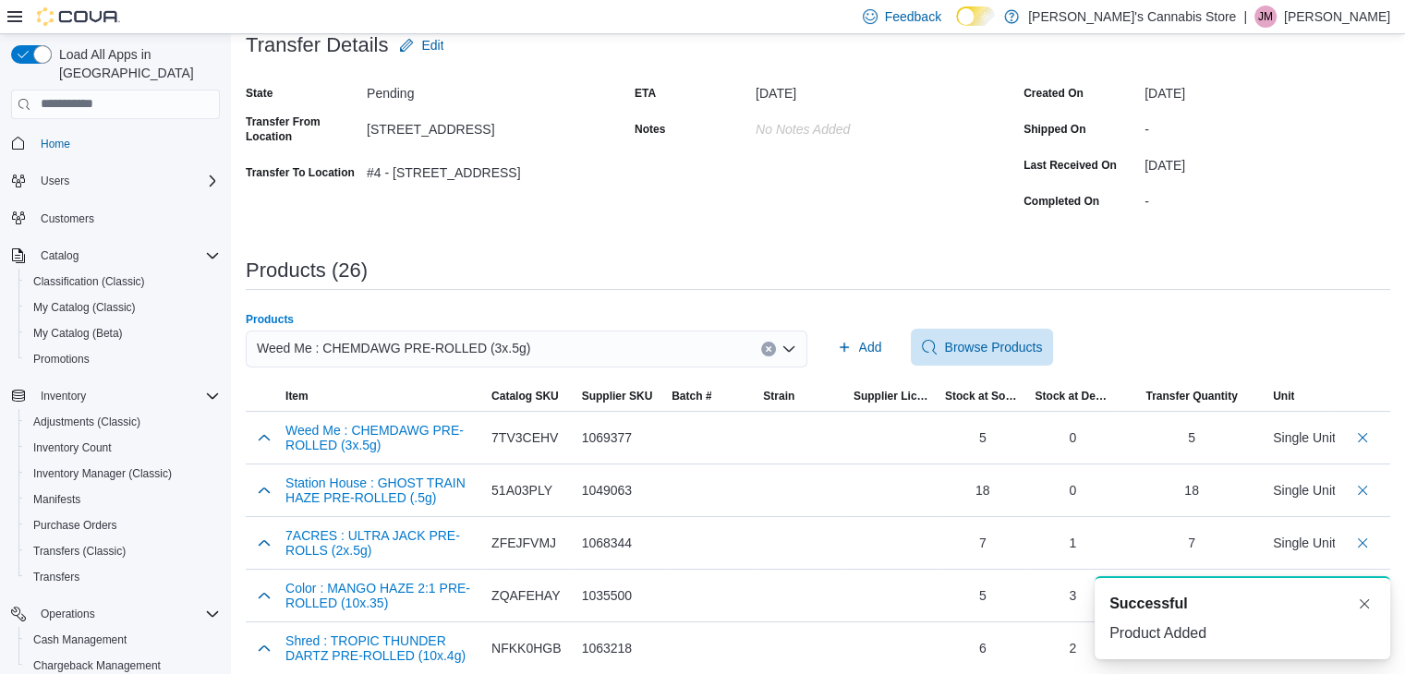
click at [769, 345] on button "Clear input" at bounding box center [768, 349] width 15 height 15
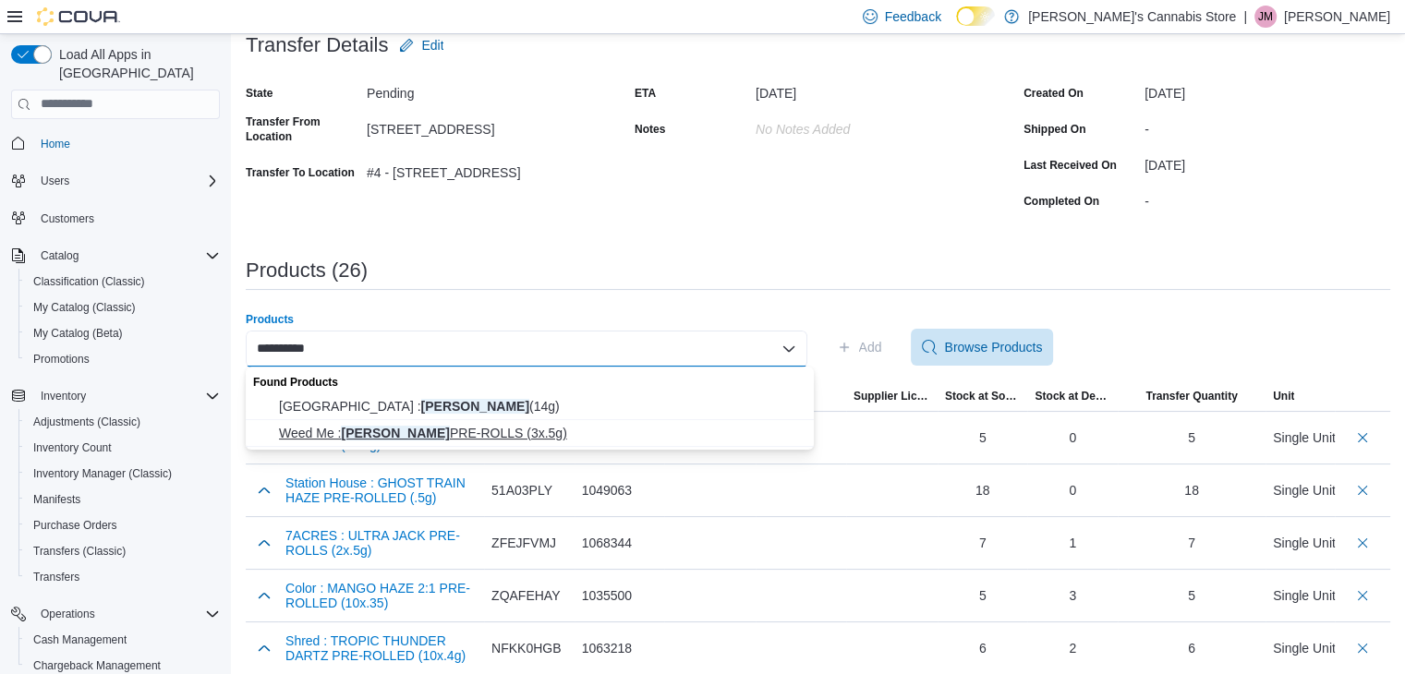
type input "**********"
click at [528, 428] on span "Weed Me : [PERSON_NAME] PRE-ROLLS (3x.5g)" at bounding box center [541, 433] width 524 height 18
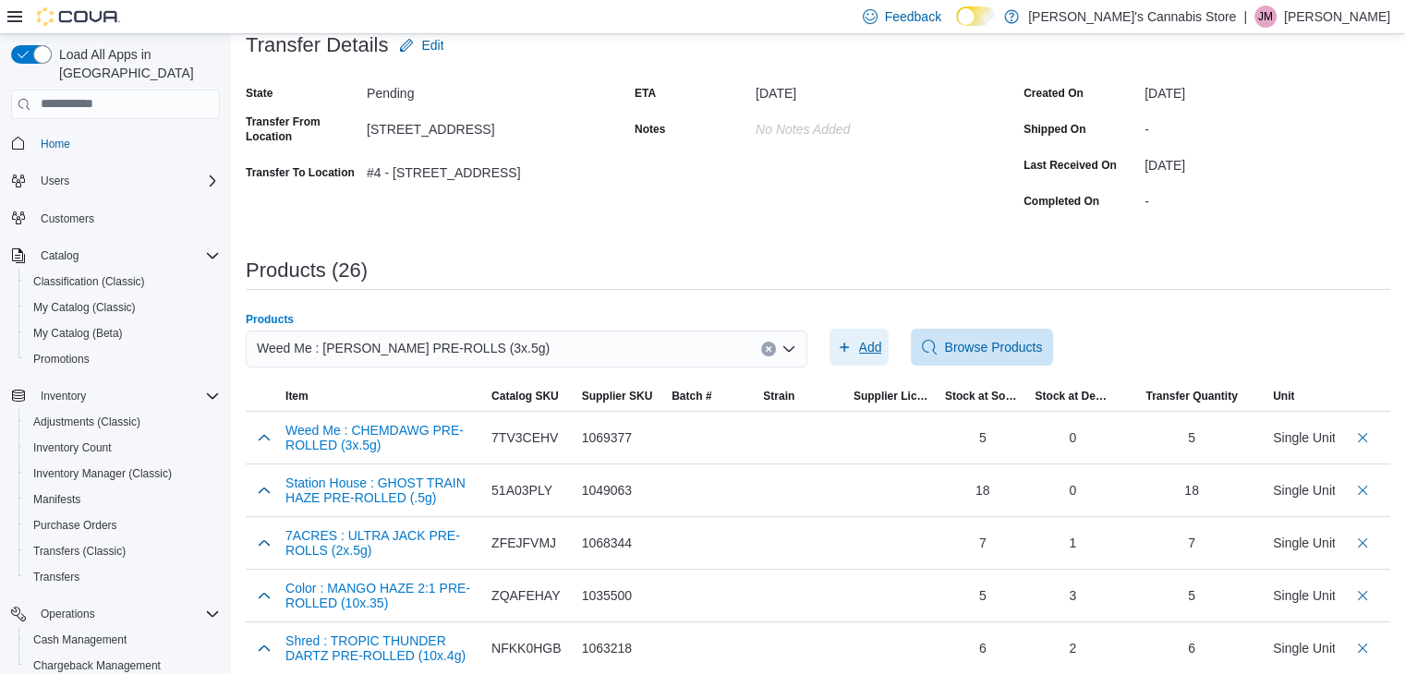
click at [871, 335] on span "Add" at bounding box center [859, 347] width 45 height 37
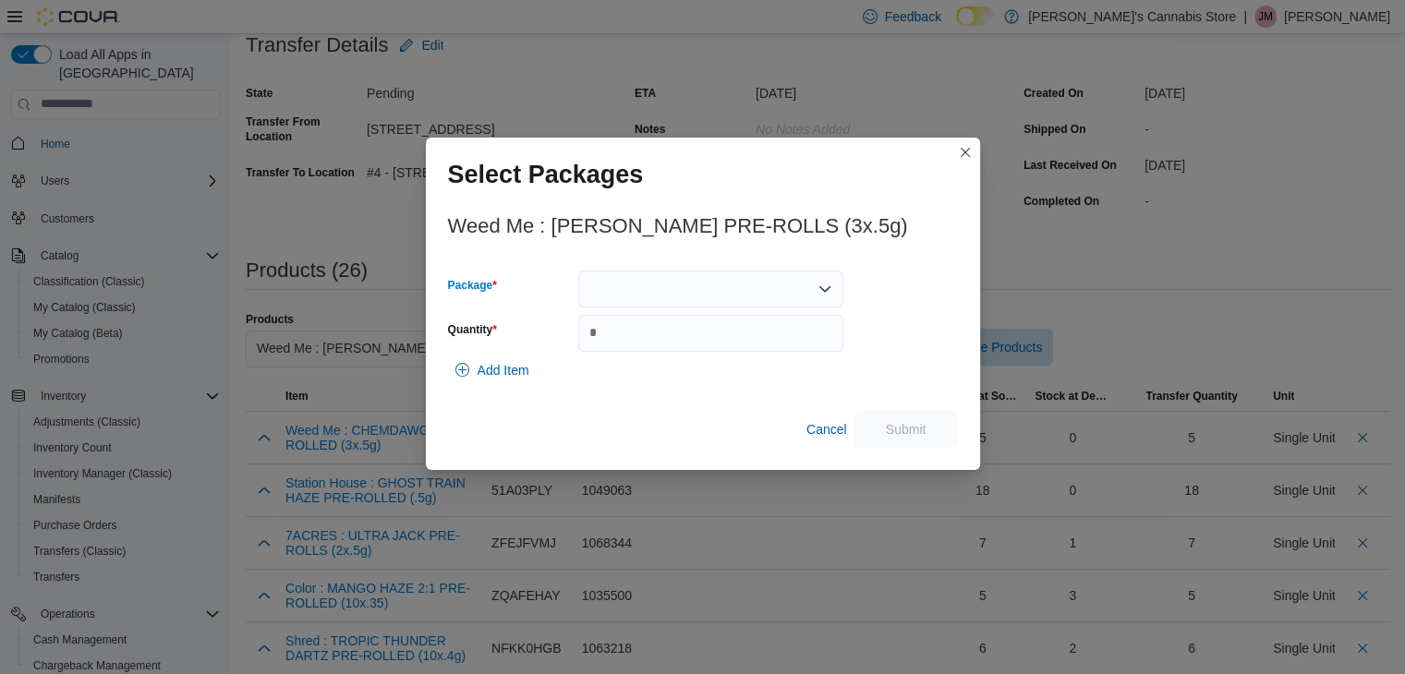
click at [807, 283] on div at bounding box center [710, 289] width 265 height 37
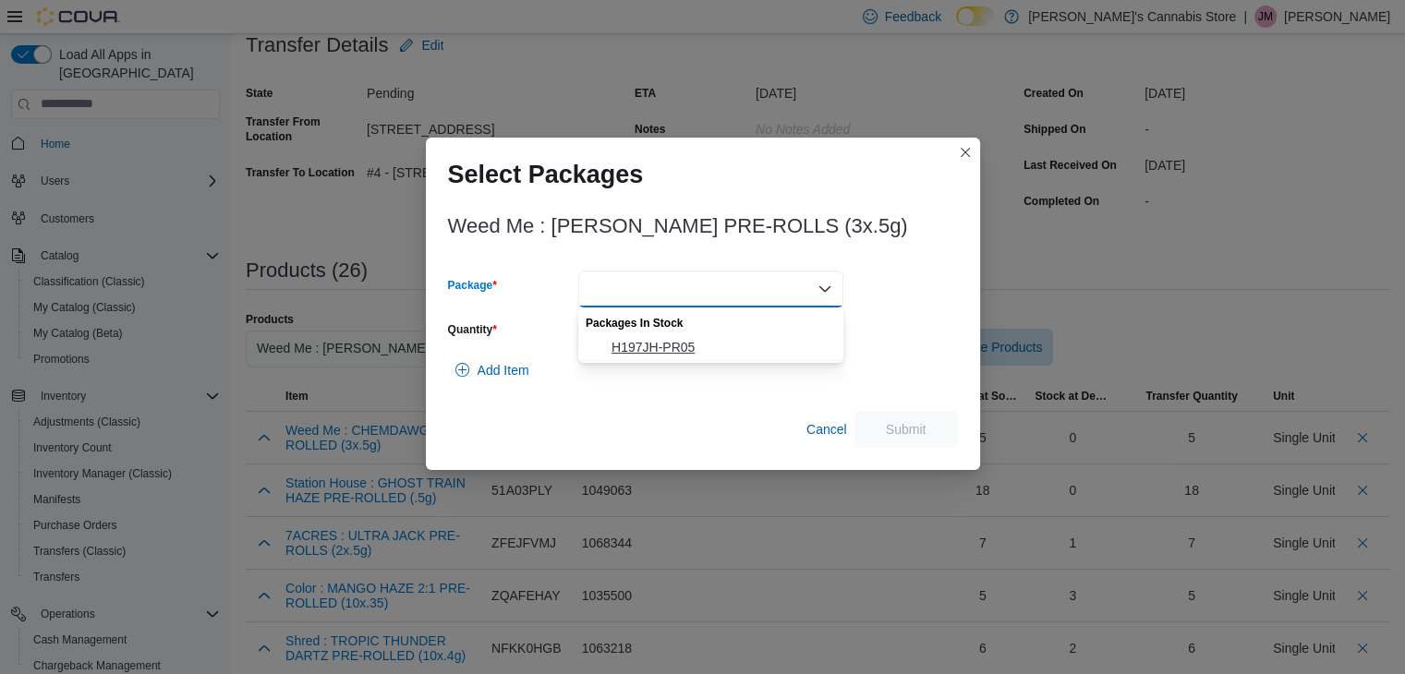
click at [767, 341] on span "H197JH-PR05" at bounding box center [721, 347] width 221 height 18
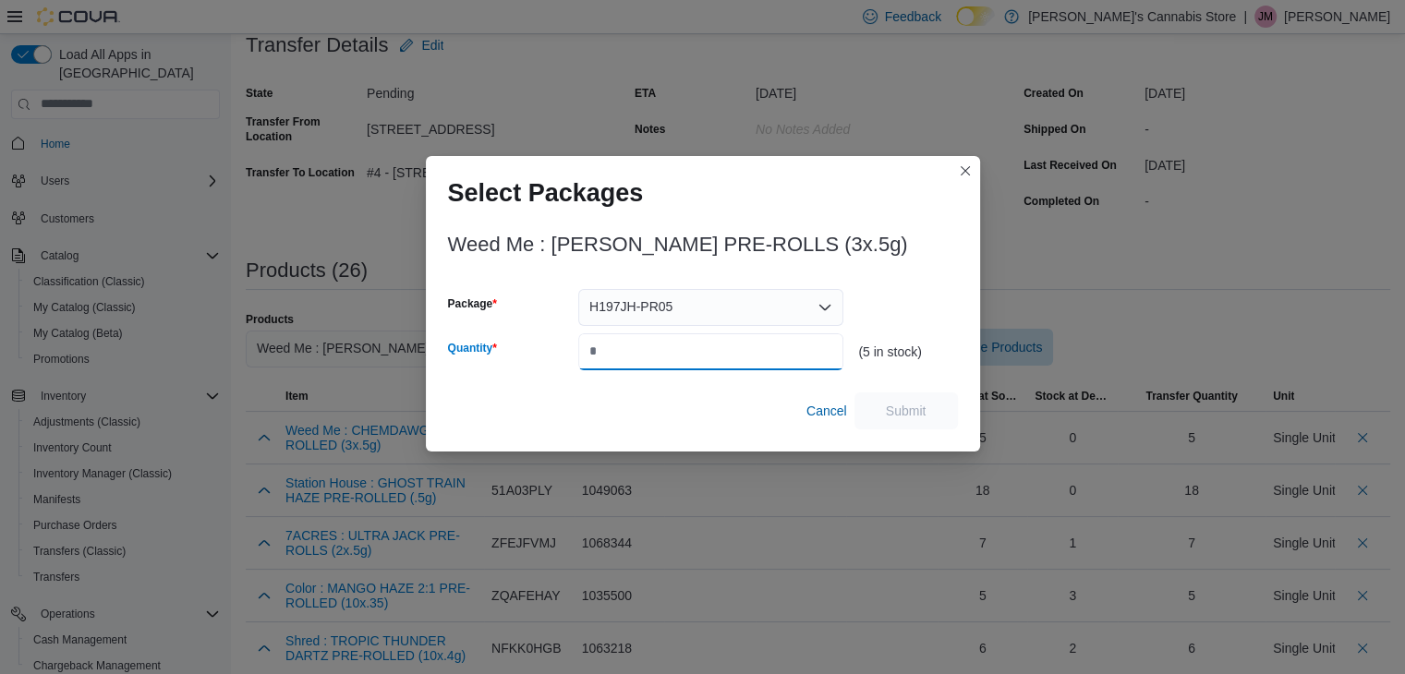
click at [758, 348] on input "Quantity" at bounding box center [710, 351] width 265 height 37
type input "*"
click at [941, 408] on span "Submit" at bounding box center [905, 410] width 81 height 37
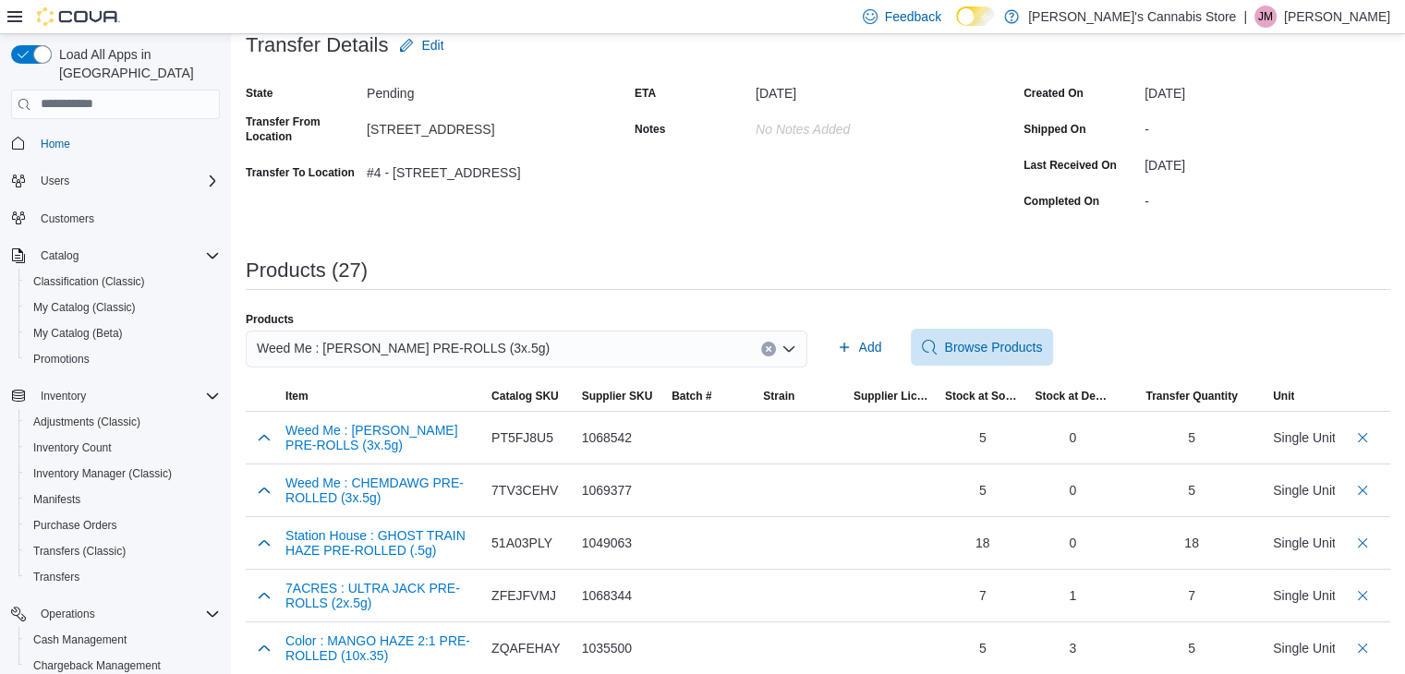
click at [768, 346] on button "Clear input" at bounding box center [768, 349] width 15 height 15
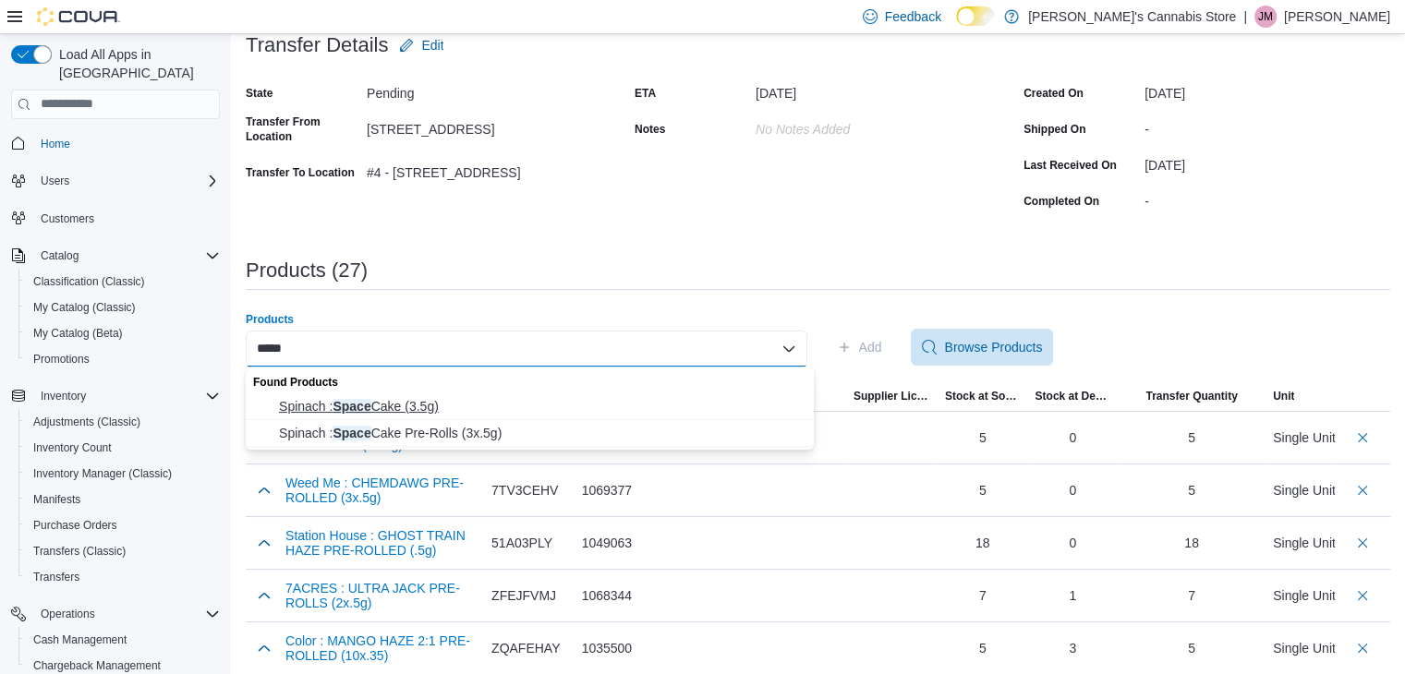
type input "*****"
click at [513, 406] on span "Spinach : Space Cake (3.5g)" at bounding box center [541, 406] width 524 height 18
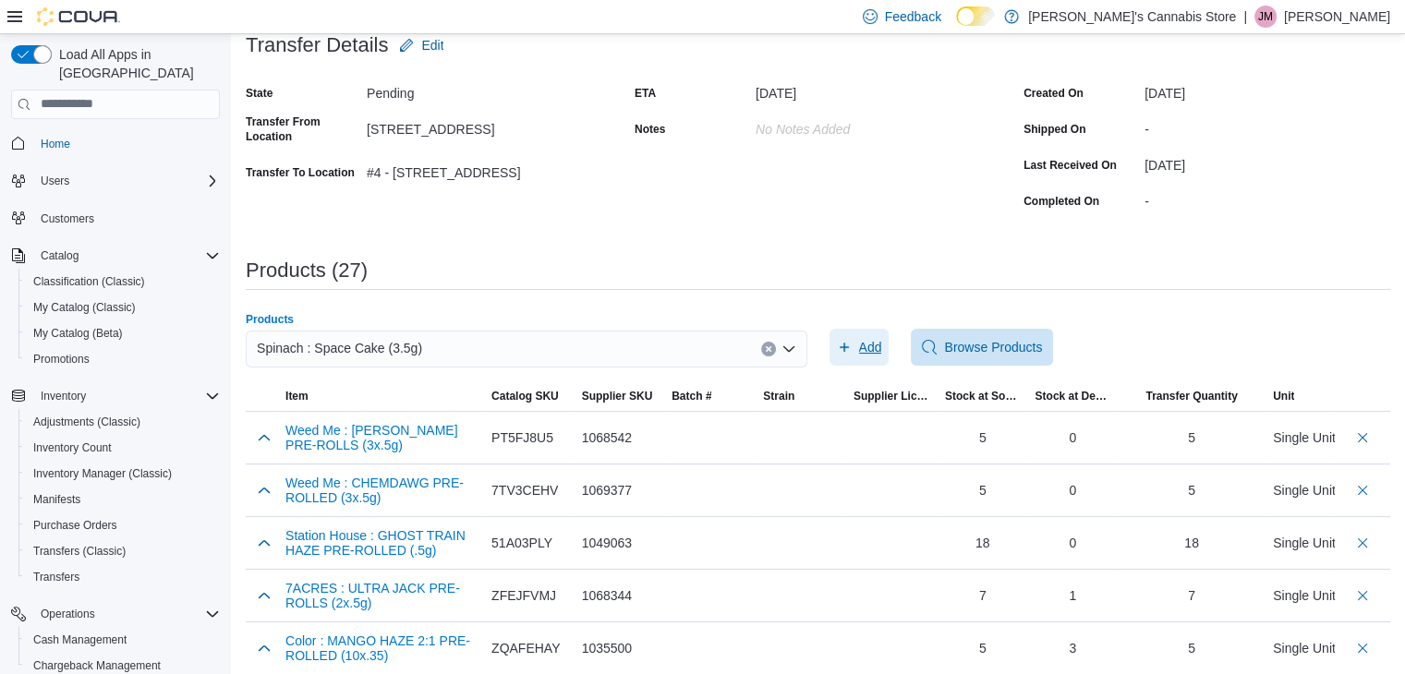
click at [882, 344] on span "Add" at bounding box center [870, 347] width 23 height 18
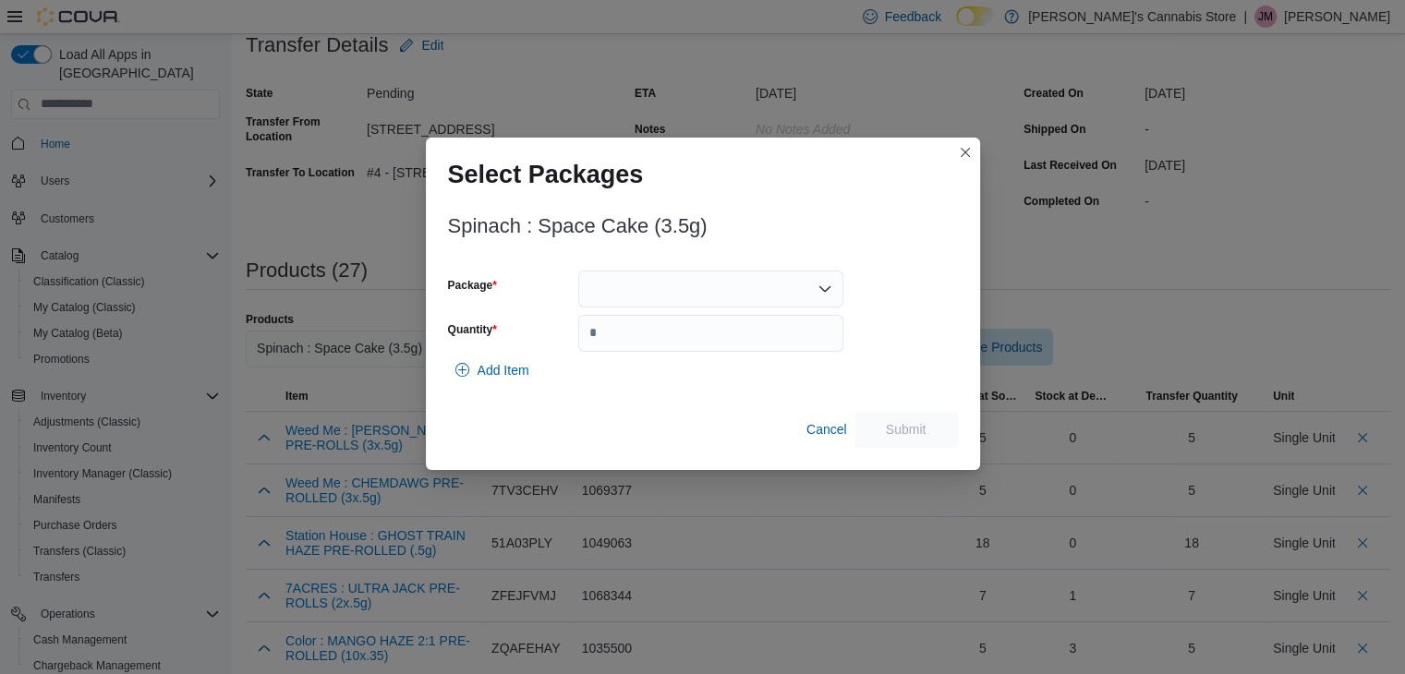
click at [682, 292] on div at bounding box center [710, 289] width 265 height 37
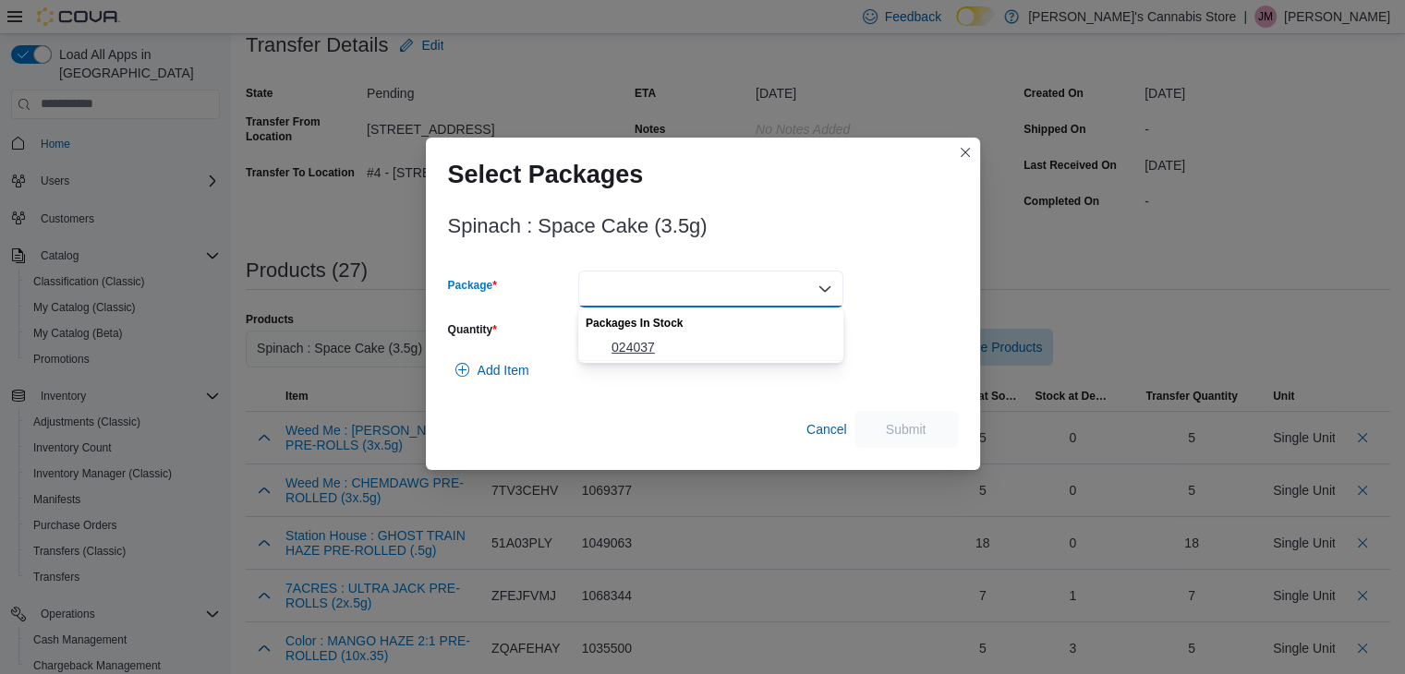
click at [648, 344] on span "024037" at bounding box center [721, 347] width 221 height 18
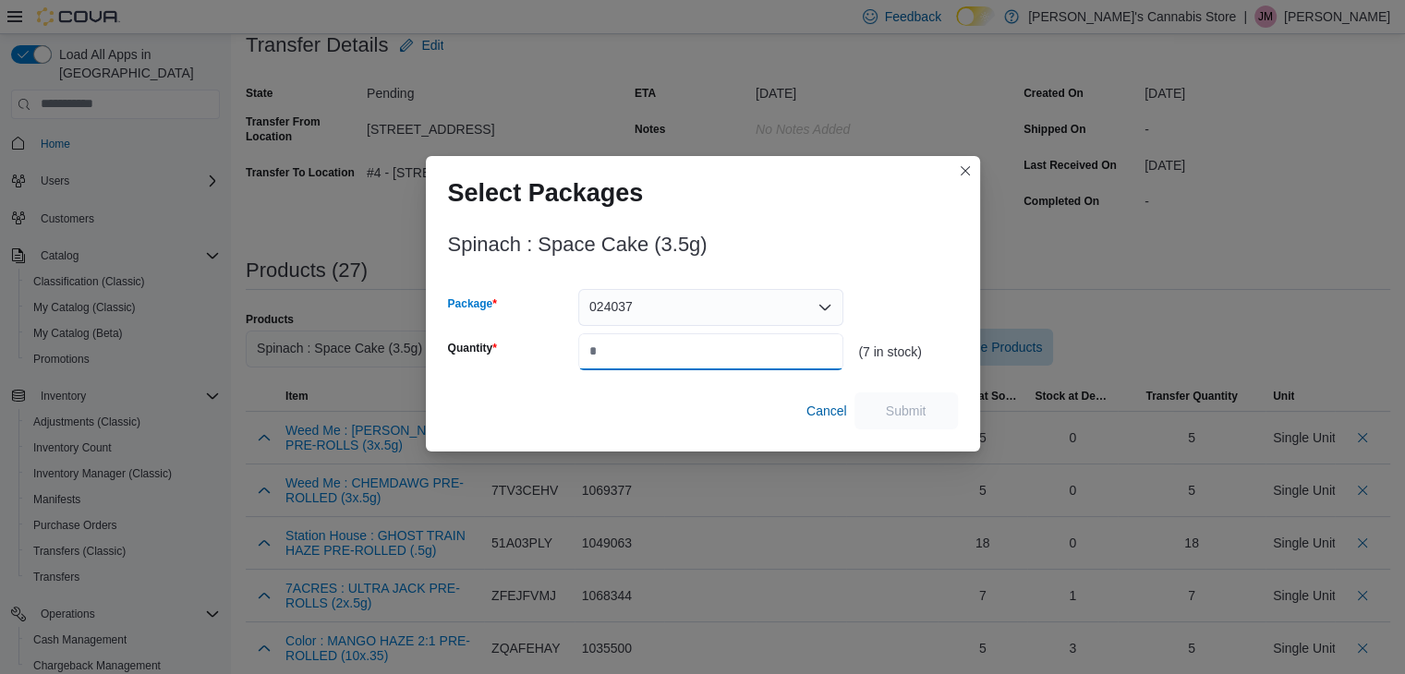
click at [648, 344] on input "Quantity" at bounding box center [710, 351] width 265 height 37
type input "*"
click at [835, 404] on span "Cancel" at bounding box center [826, 411] width 41 height 18
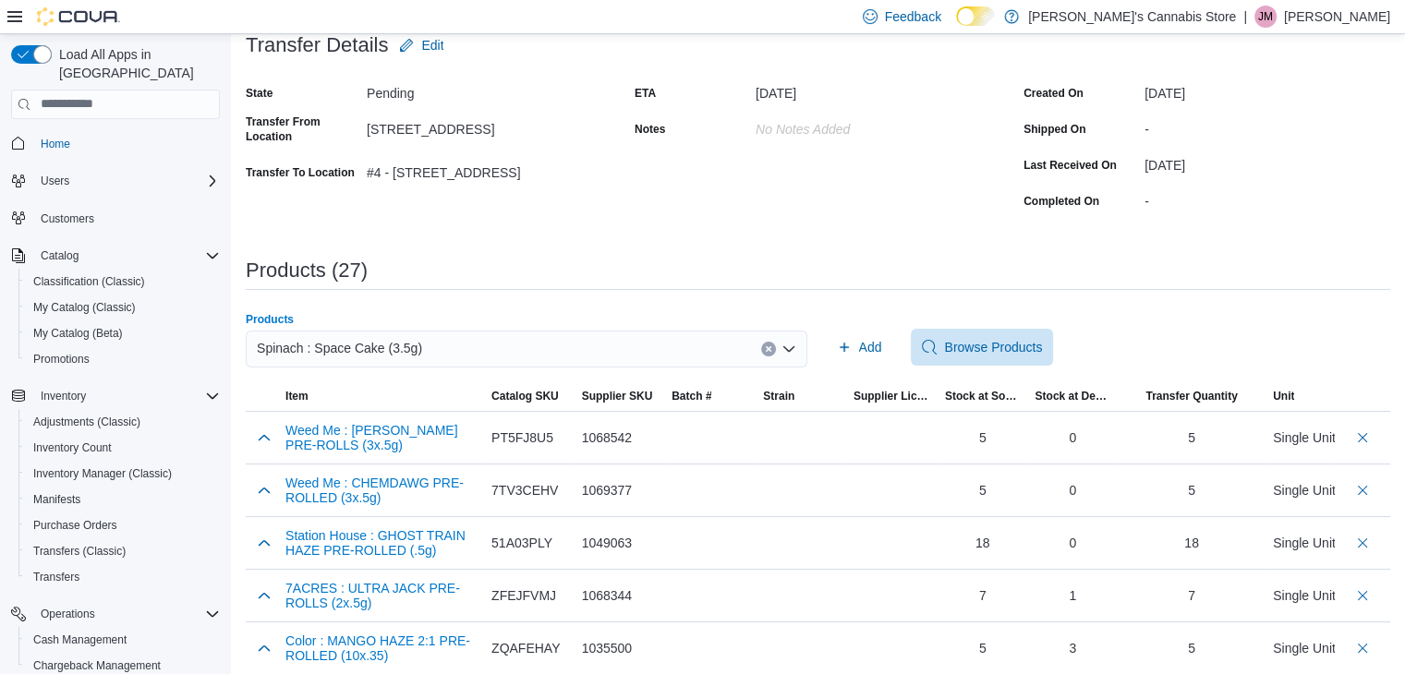
click at [772, 348] on icon "Clear input" at bounding box center [768, 348] width 7 height 7
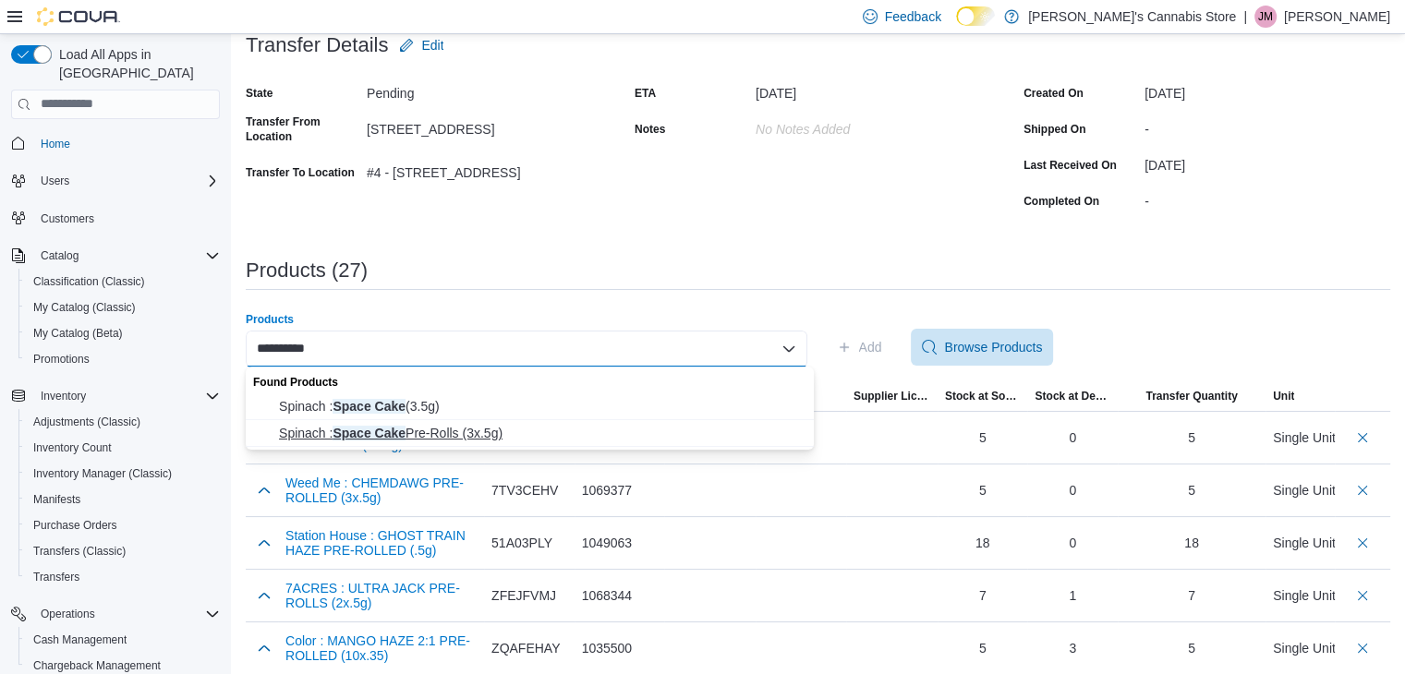
type input "**********"
click at [336, 429] on span "Spinach : Space Cake Pre-Rolls (3x.5g)" at bounding box center [541, 433] width 524 height 18
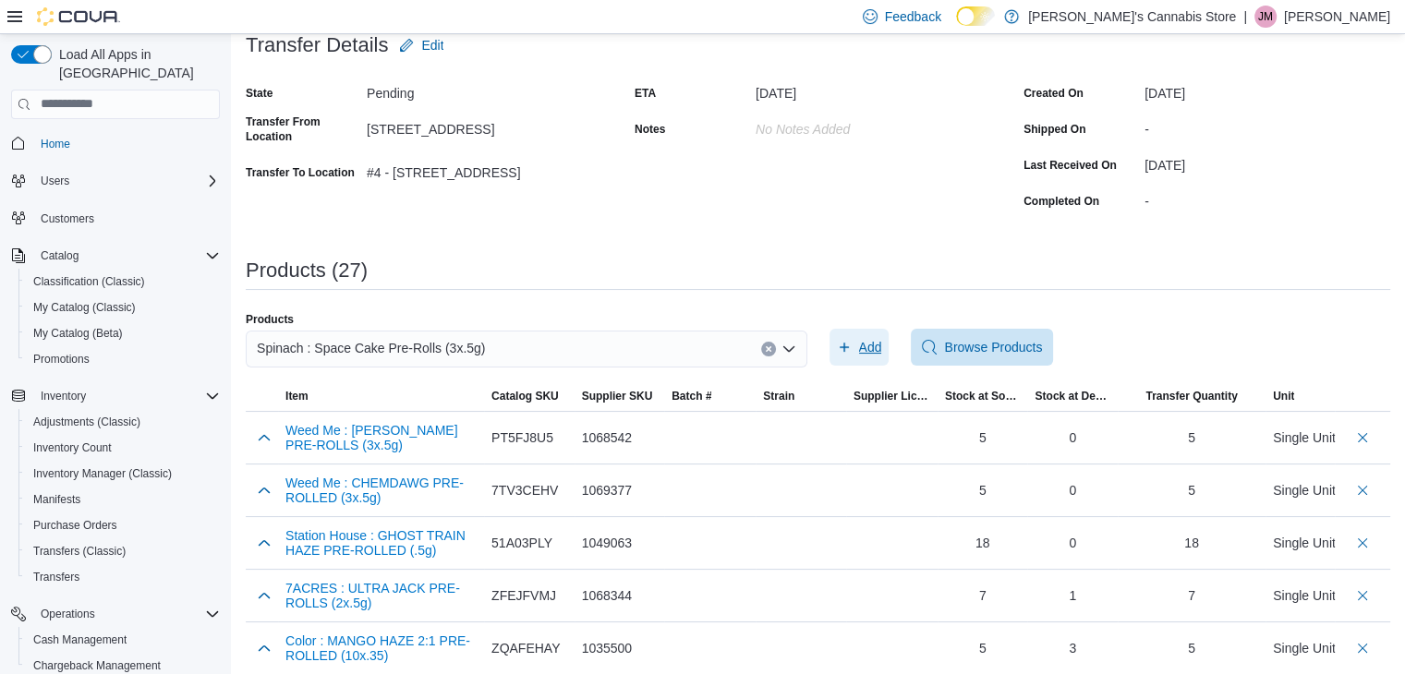
click at [882, 347] on span "Add" at bounding box center [870, 347] width 23 height 18
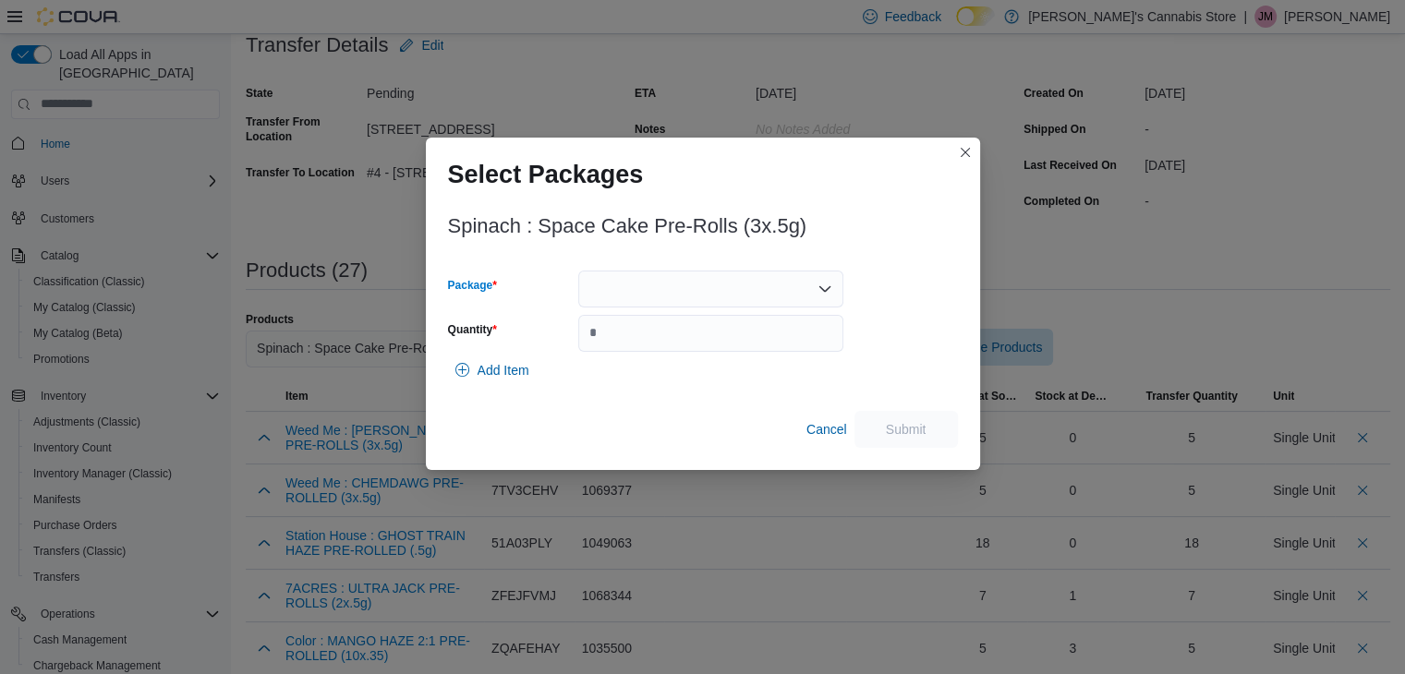
click at [815, 283] on div at bounding box center [710, 289] width 265 height 37
click at [772, 338] on span "024712" at bounding box center [721, 347] width 221 height 18
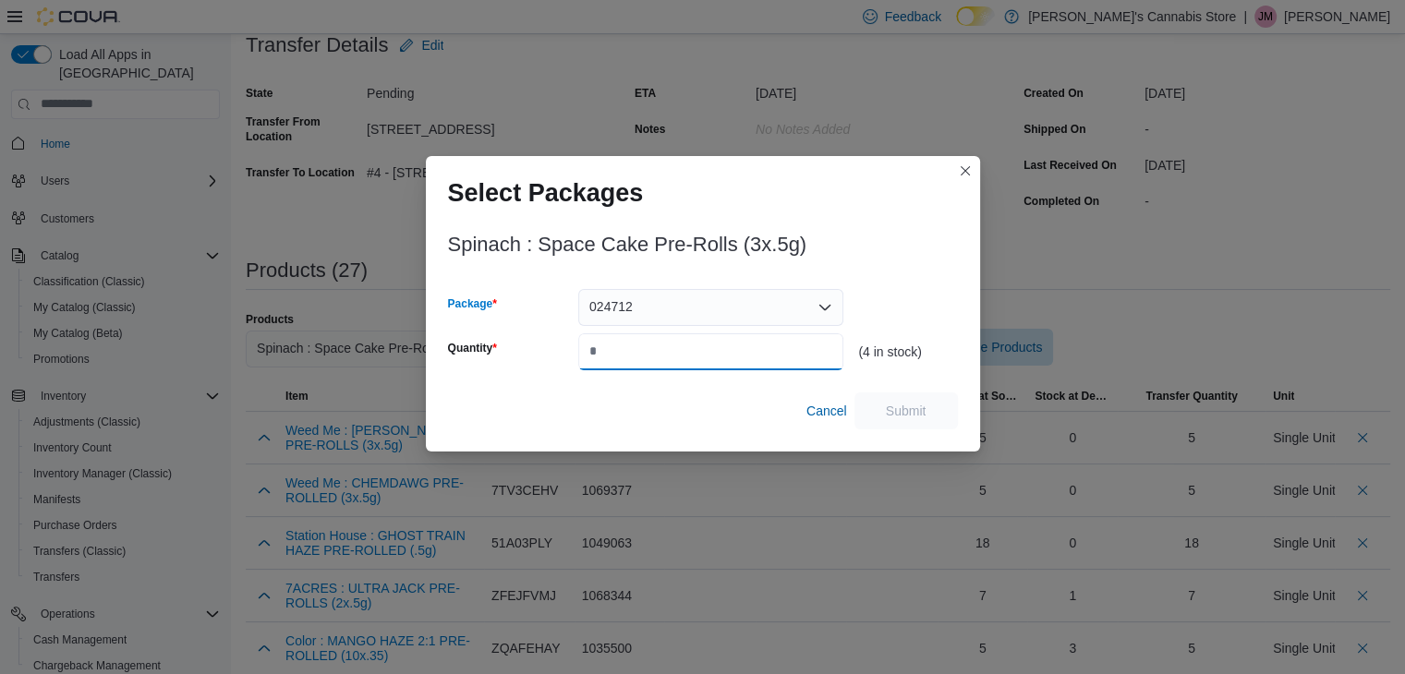
click at [762, 349] on input "Quantity" at bounding box center [710, 351] width 265 height 37
type input "*"
click at [923, 415] on span "Submit" at bounding box center [906, 410] width 41 height 18
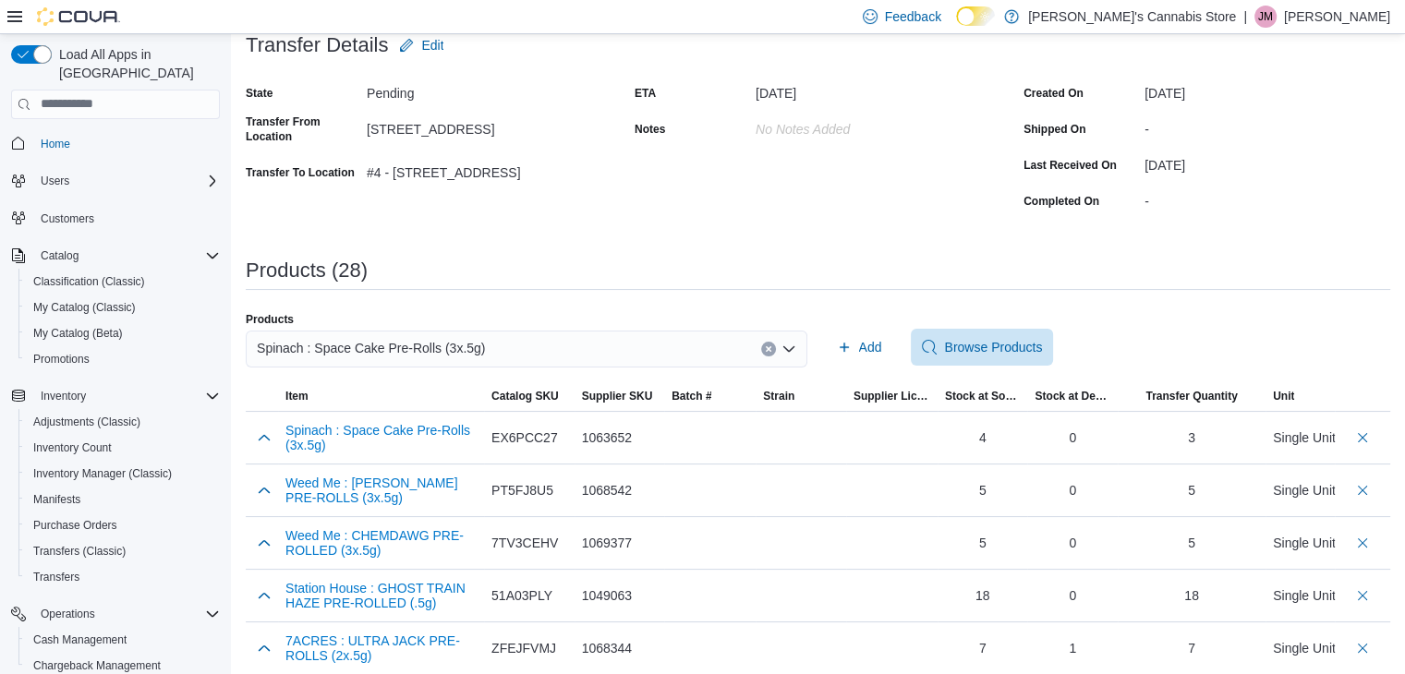
click at [769, 344] on button "Clear input" at bounding box center [768, 349] width 15 height 15
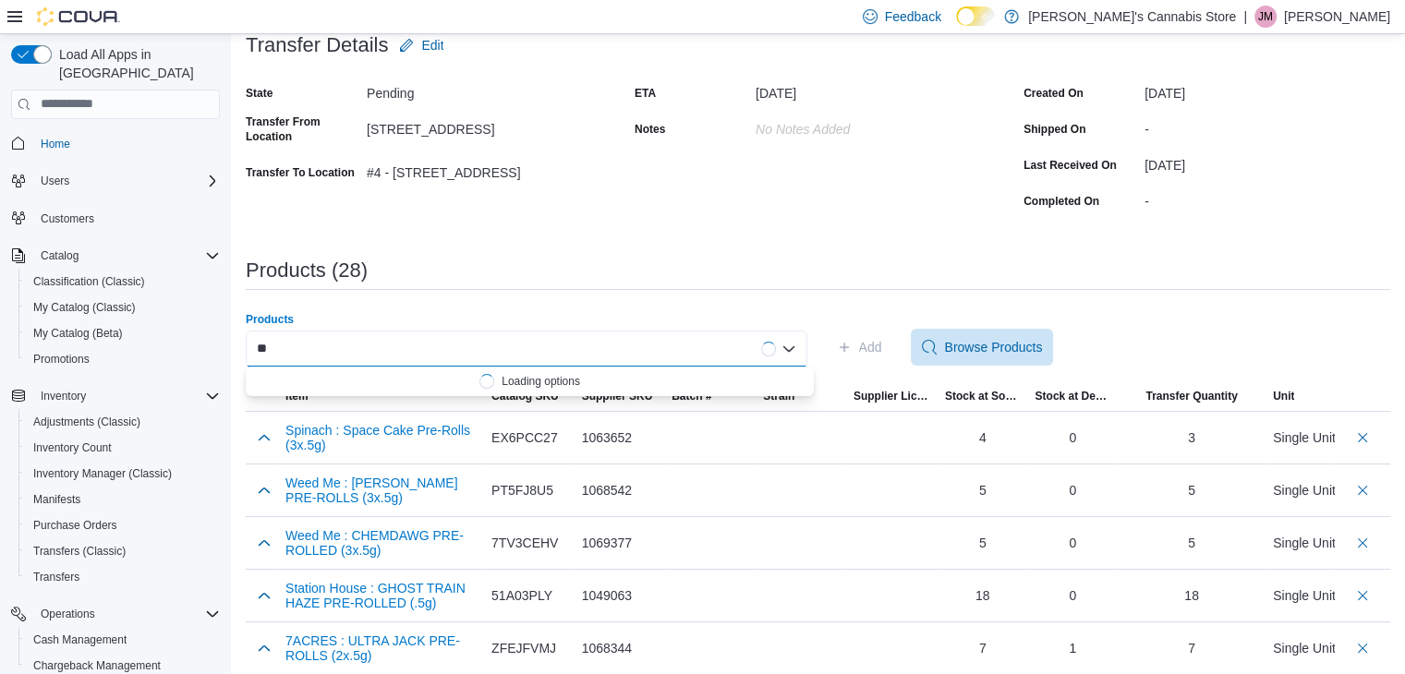
type input "*"
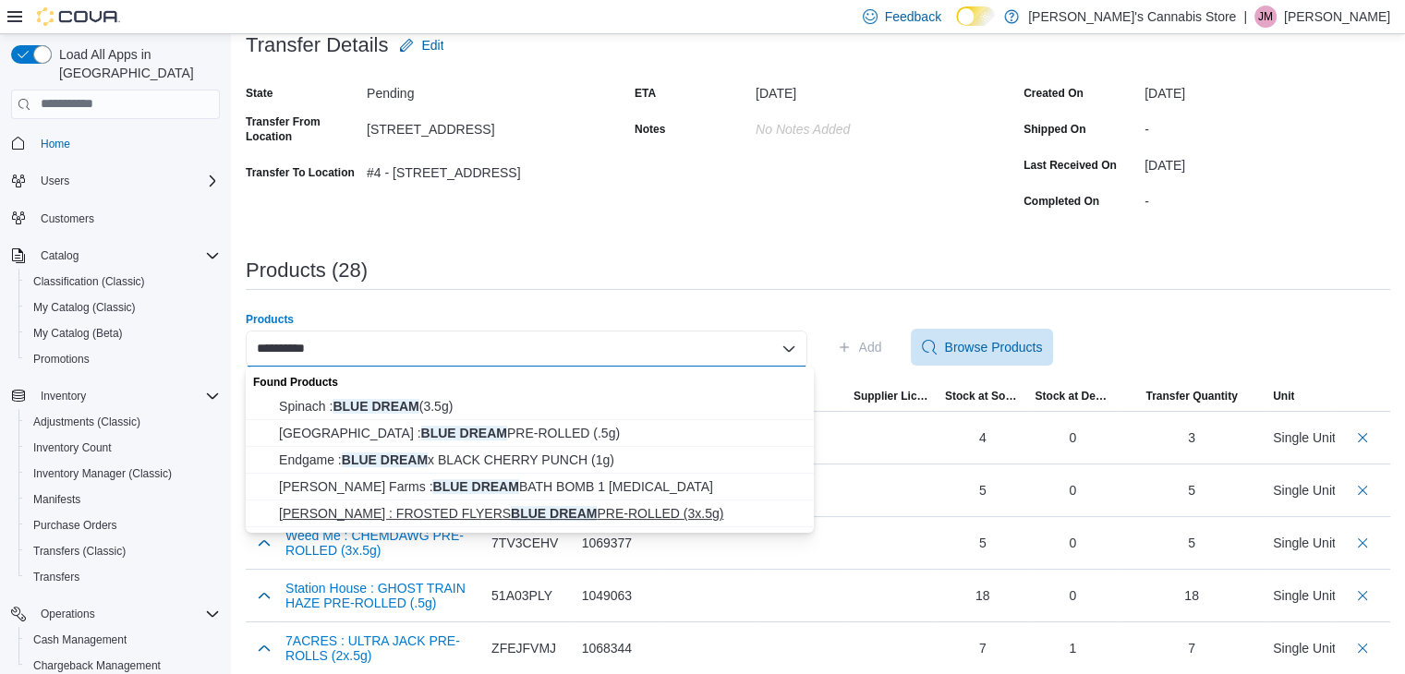
type input "**********"
click at [443, 507] on span "[PERSON_NAME] : FROSTED FLYERS BLUE DREAM PRE-ROLLED (3x.5g)" at bounding box center [541, 513] width 524 height 18
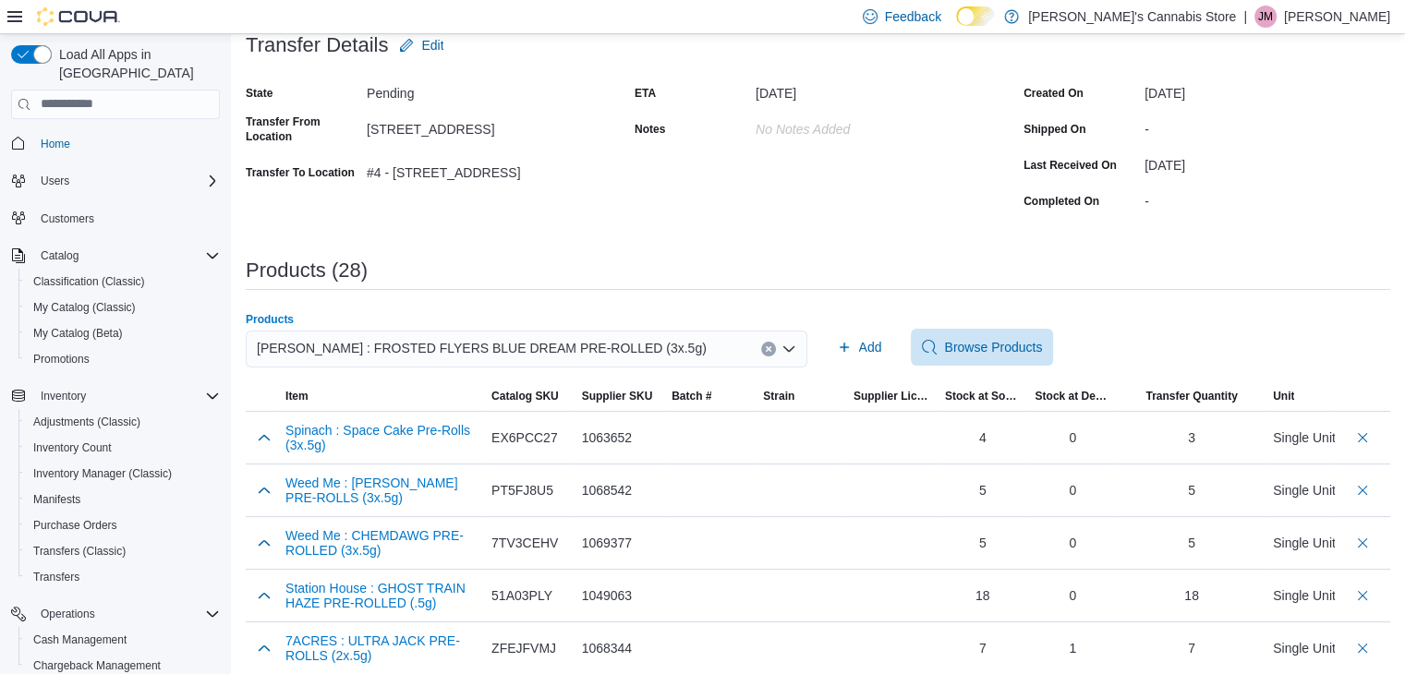
click at [770, 348] on icon "Clear input" at bounding box center [768, 348] width 5 height 5
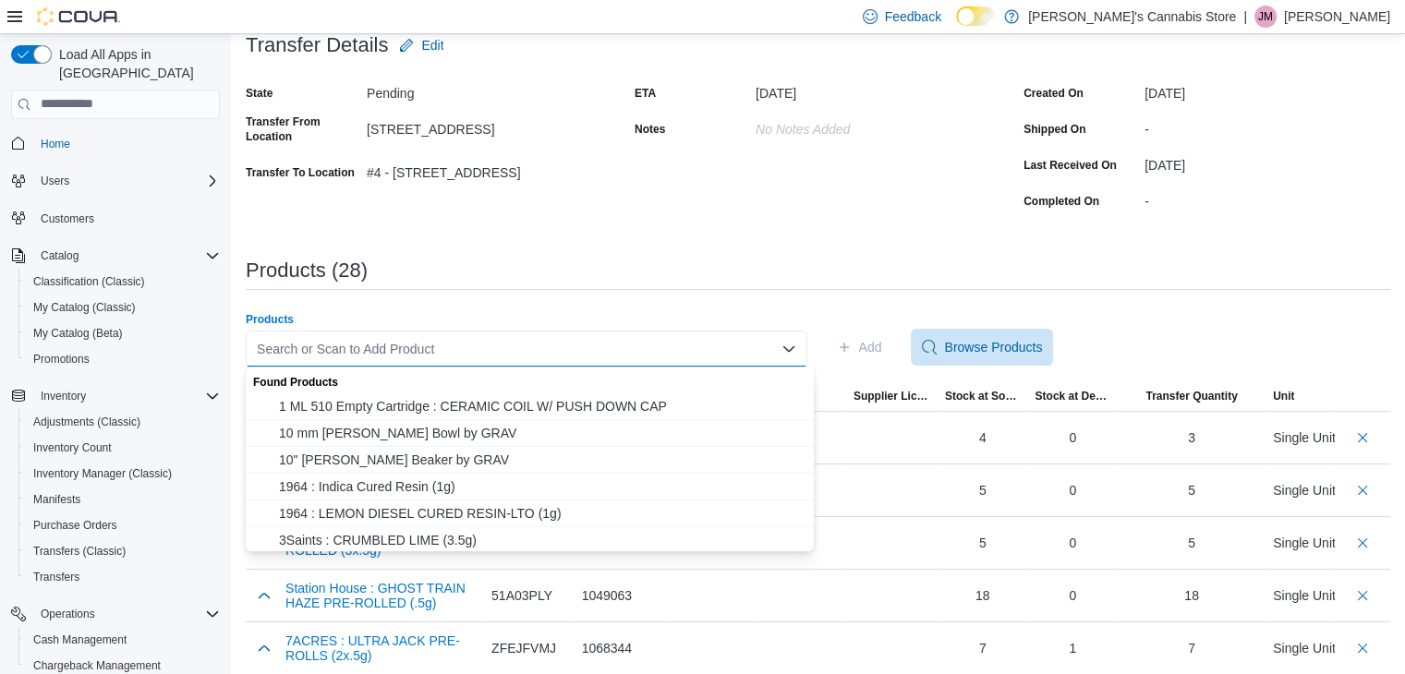
click at [713, 342] on div "Search or Scan to Add Product Combo box. Selected. Combo box input. Search or S…" at bounding box center [526, 349] width 561 height 37
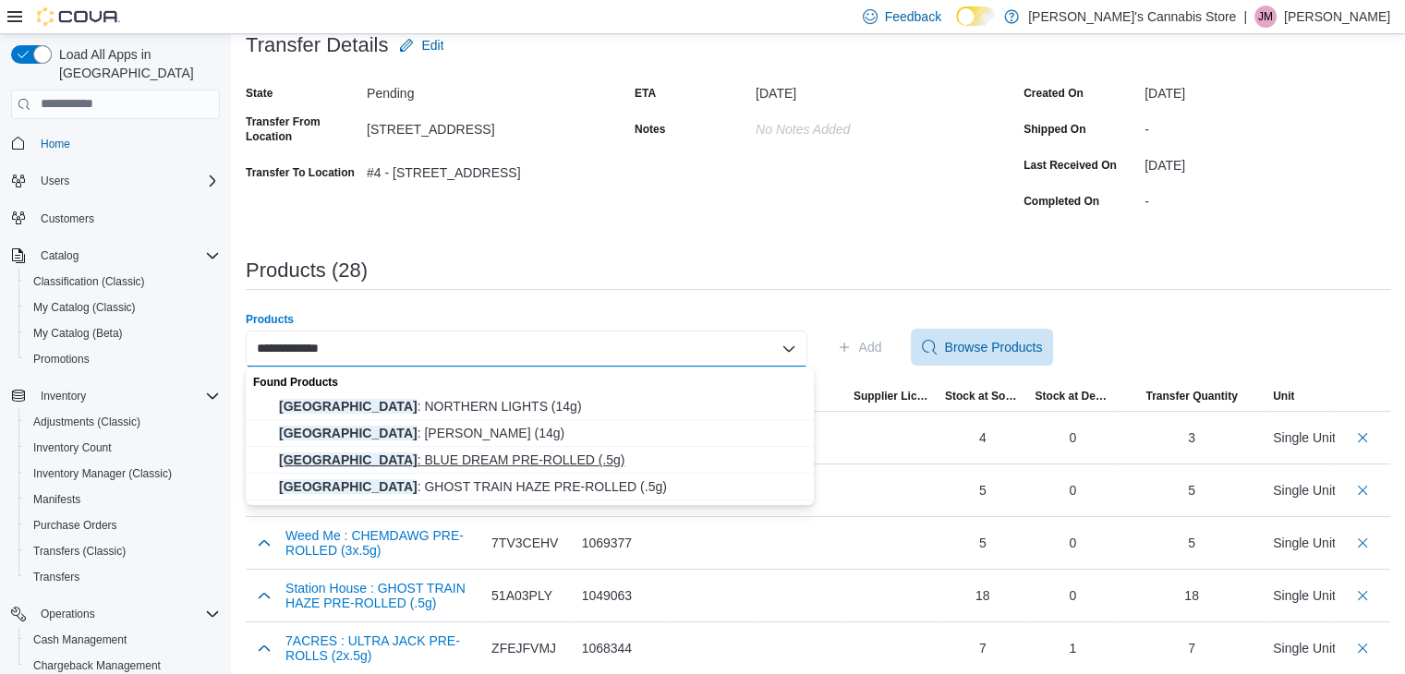
type input "**********"
click at [501, 455] on span "Station House : BLUE DREAM PRE-ROLLED (.5g)" at bounding box center [541, 460] width 524 height 18
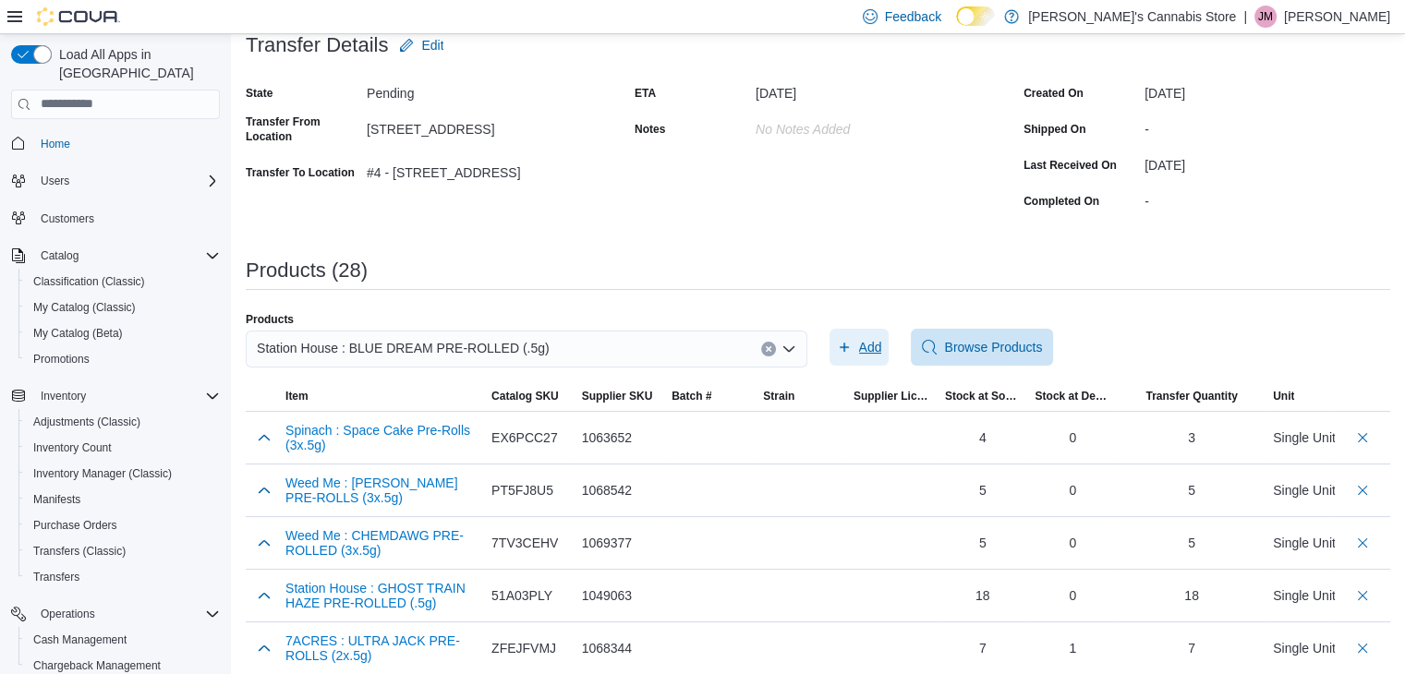
click at [876, 338] on span "Add" at bounding box center [870, 347] width 23 height 18
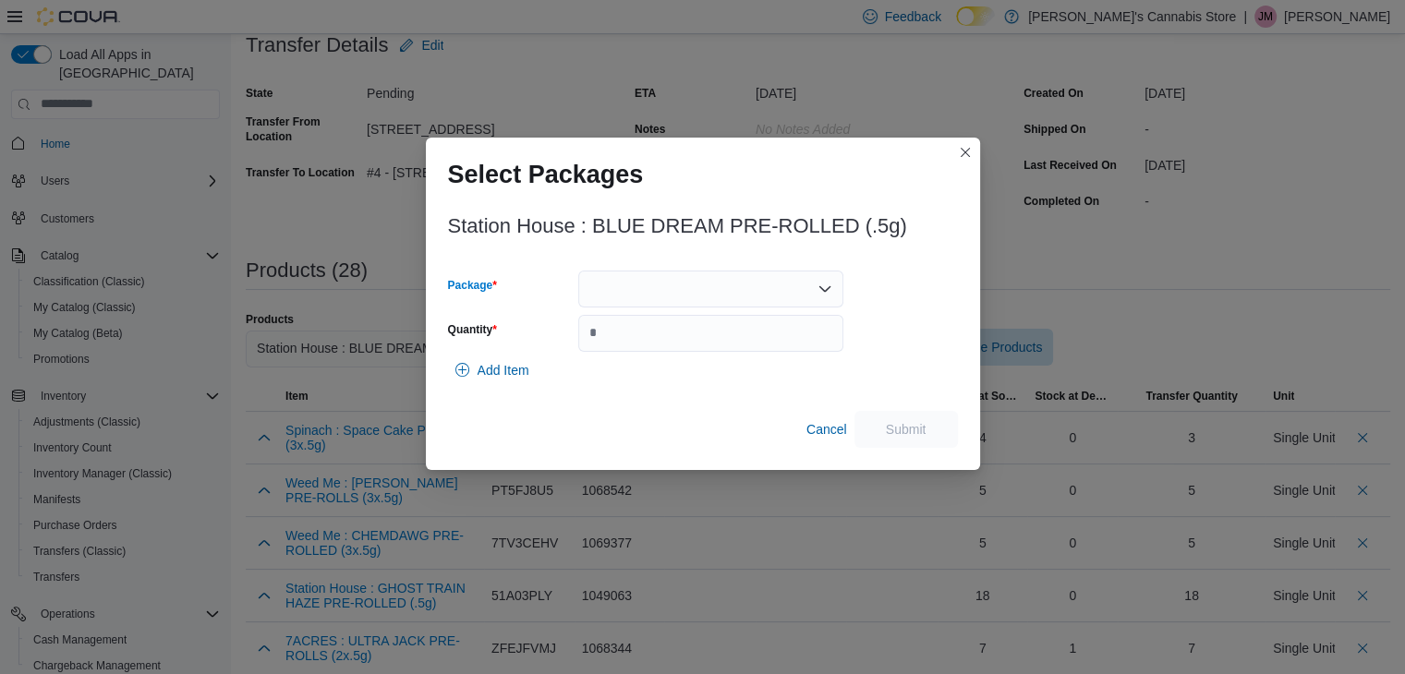
click at [805, 302] on div at bounding box center [710, 289] width 265 height 37
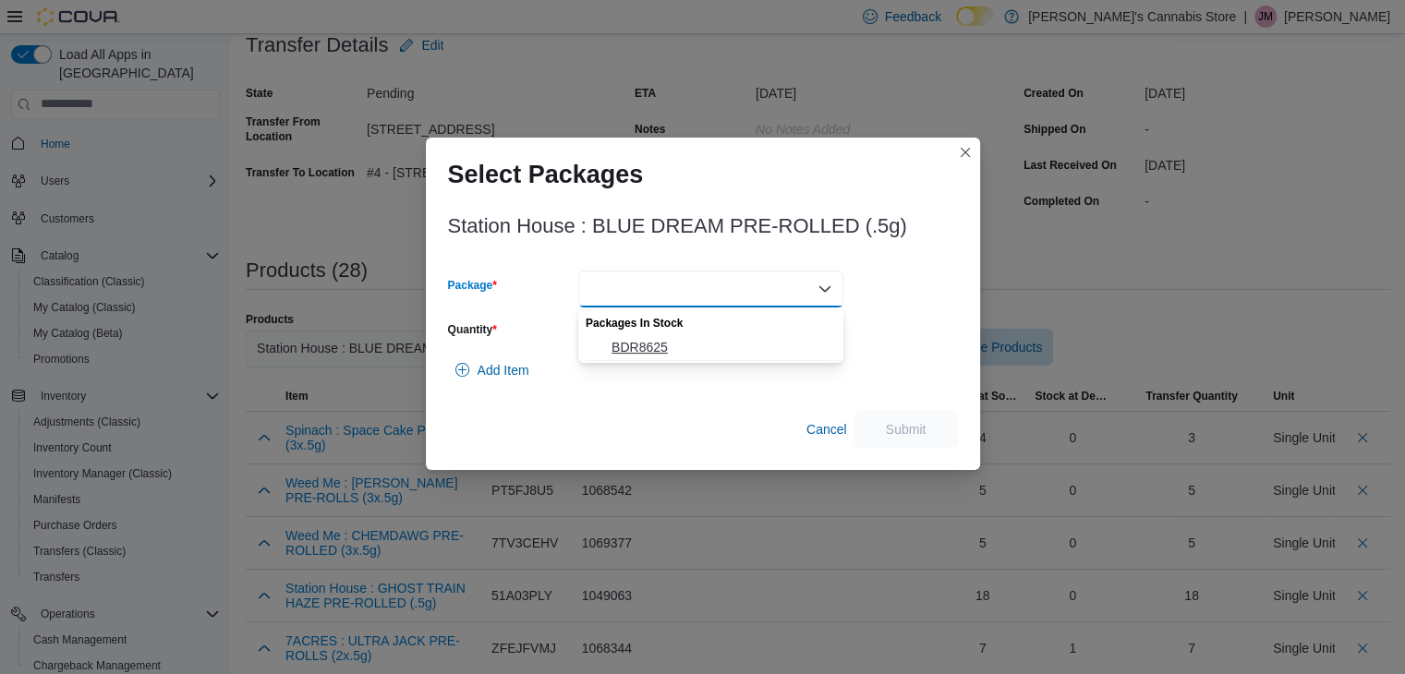
click at [751, 340] on span "BDR8625" at bounding box center [721, 347] width 221 height 18
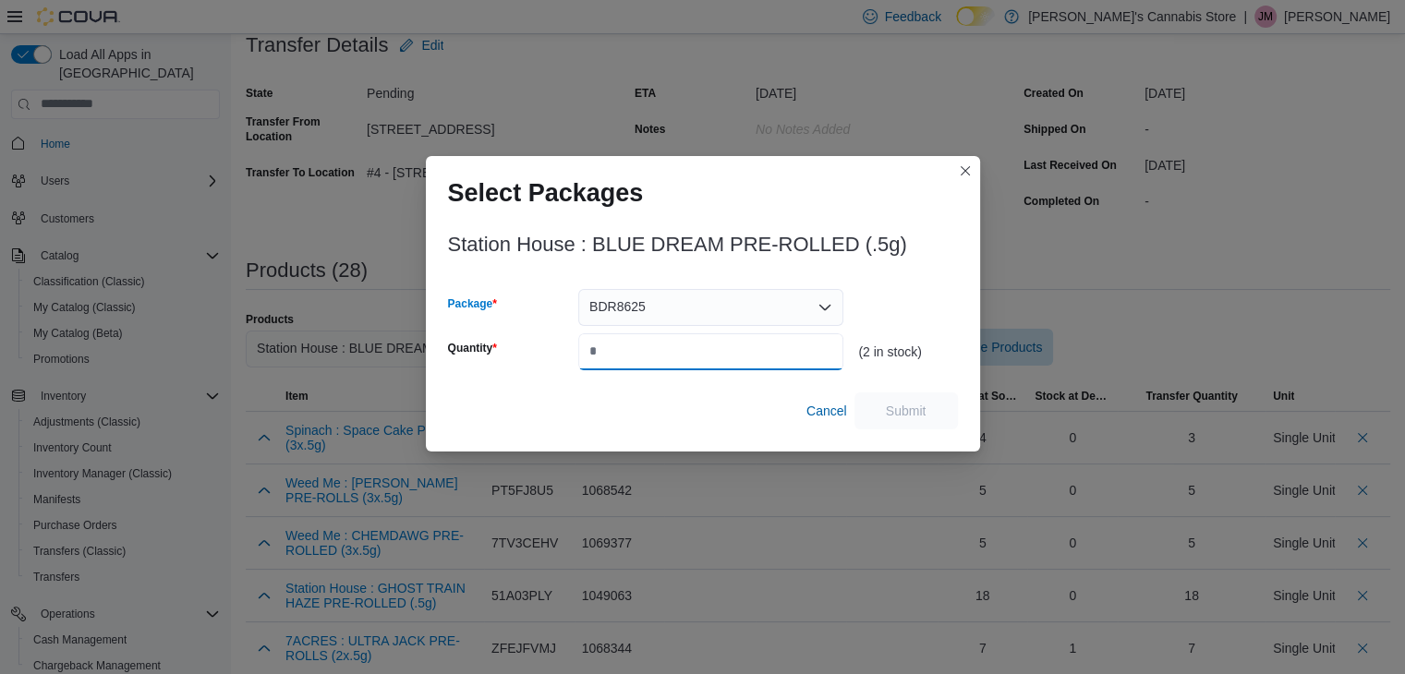
click at [740, 352] on input "Quantity" at bounding box center [710, 351] width 265 height 37
type input "*"
click at [902, 393] on span "Submit" at bounding box center [905, 410] width 81 height 37
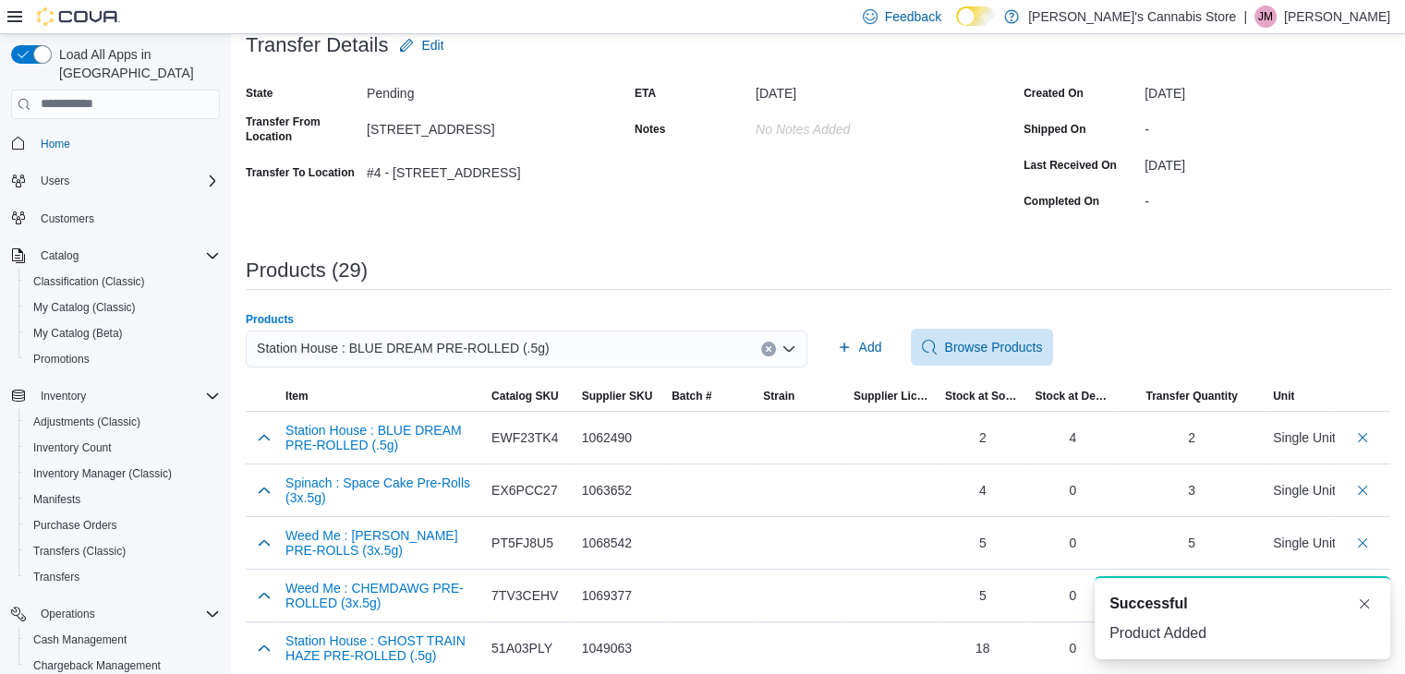
drag, startPoint x: 772, startPoint y: 348, endPoint x: 754, endPoint y: 352, distance: 18.8
click at [772, 348] on icon "Clear input" at bounding box center [768, 348] width 7 height 7
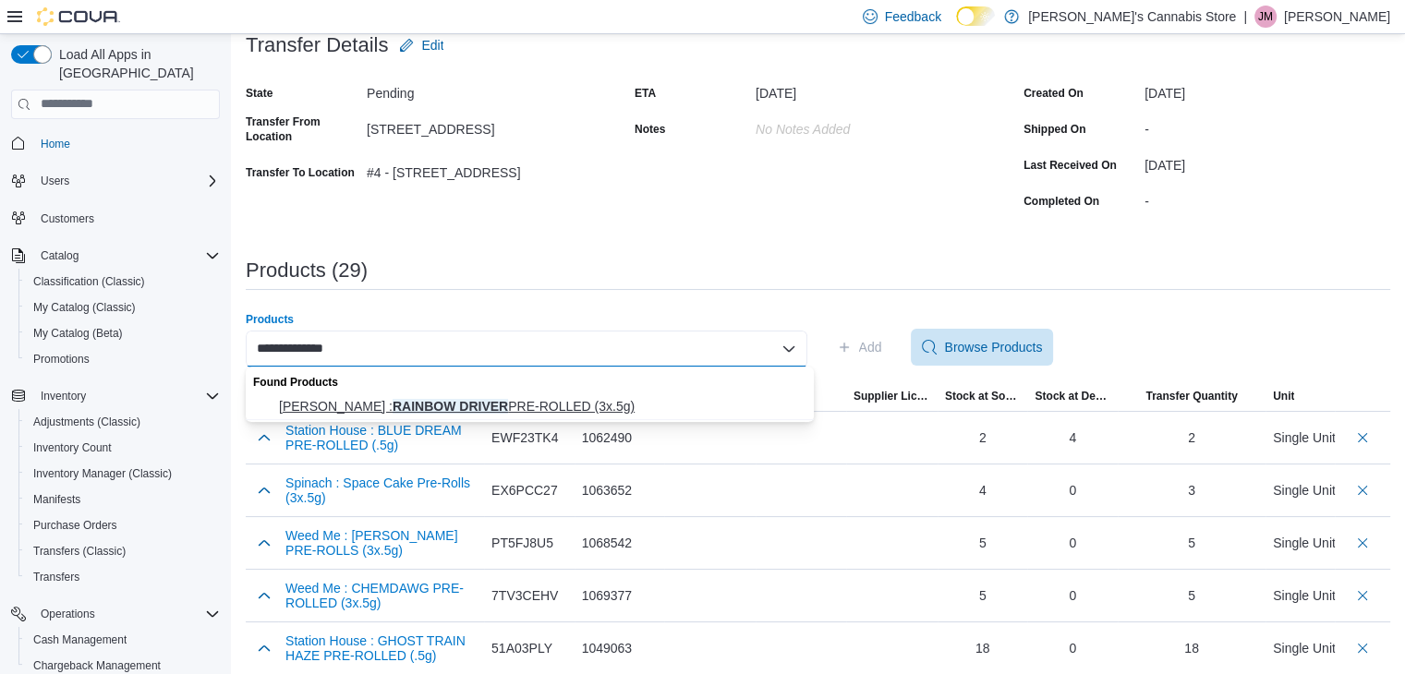
type input "**********"
click at [629, 411] on span "[PERSON_NAME] : RAINBOW DRIVER PRE-ROLLED (3x.5g)" at bounding box center [541, 406] width 524 height 18
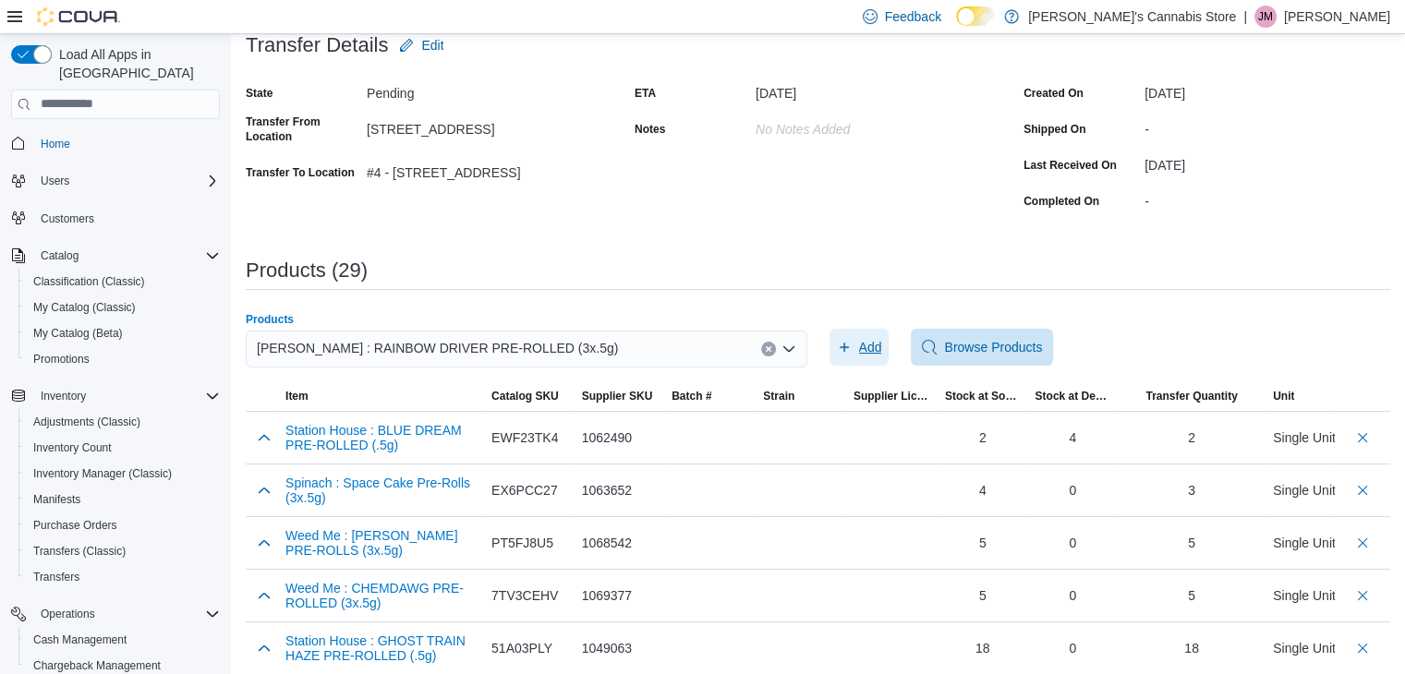
click at [875, 338] on span "Add" at bounding box center [870, 347] width 23 height 18
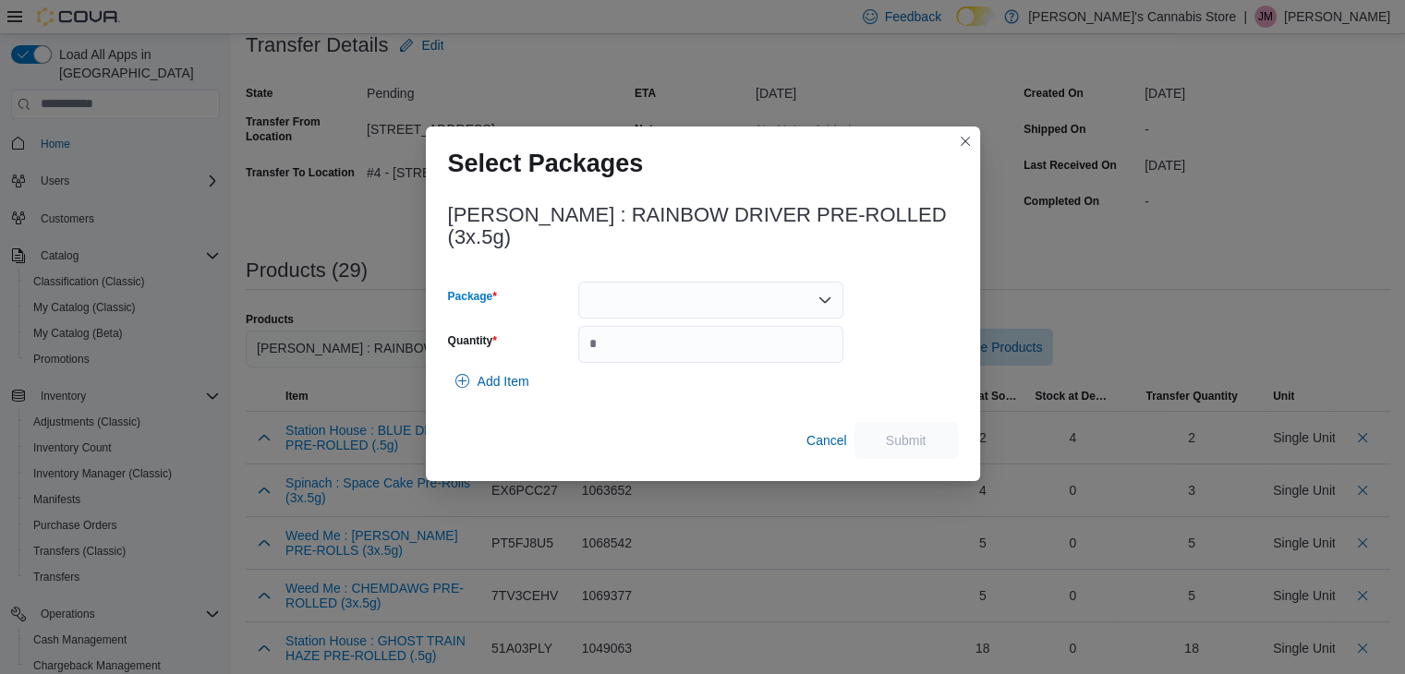
click at [828, 285] on div at bounding box center [710, 300] width 265 height 37
click at [780, 349] on span "PR-RDJS-022" at bounding box center [721, 358] width 221 height 18
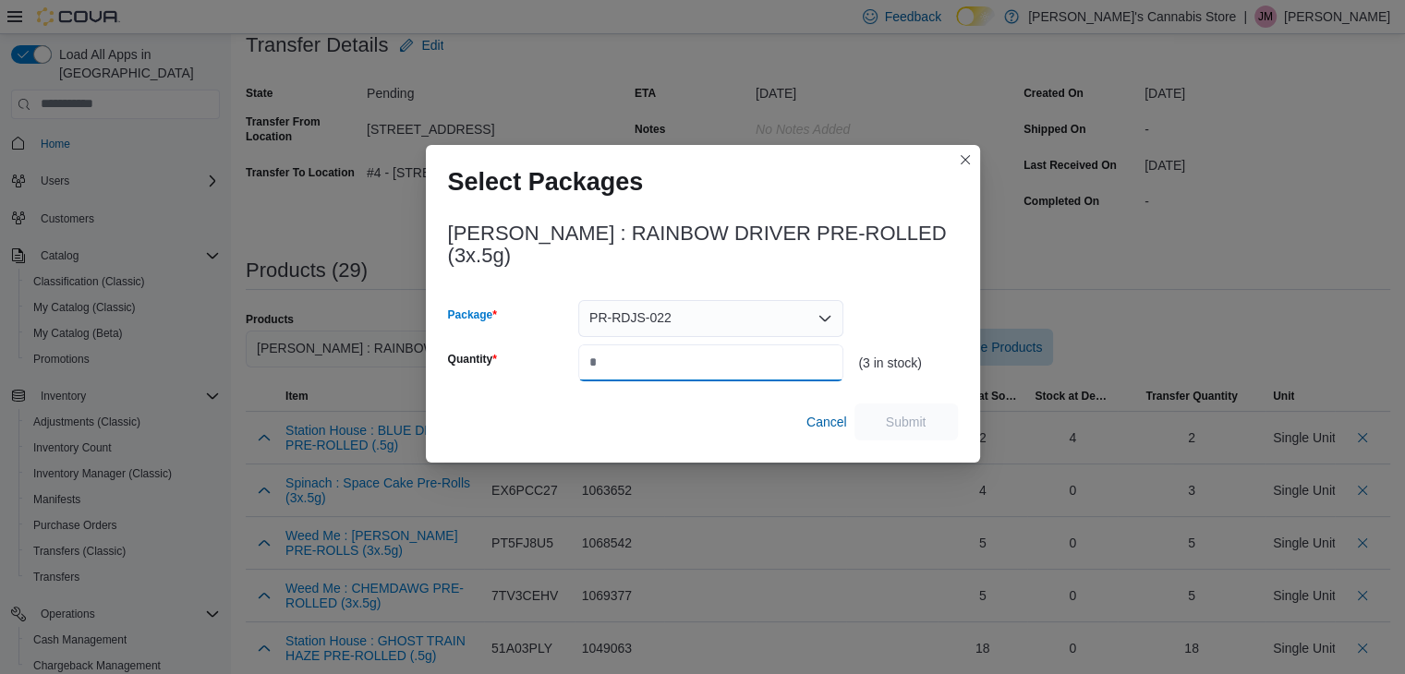
click at [771, 368] on input "Quantity" at bounding box center [710, 362] width 265 height 37
type input "*"
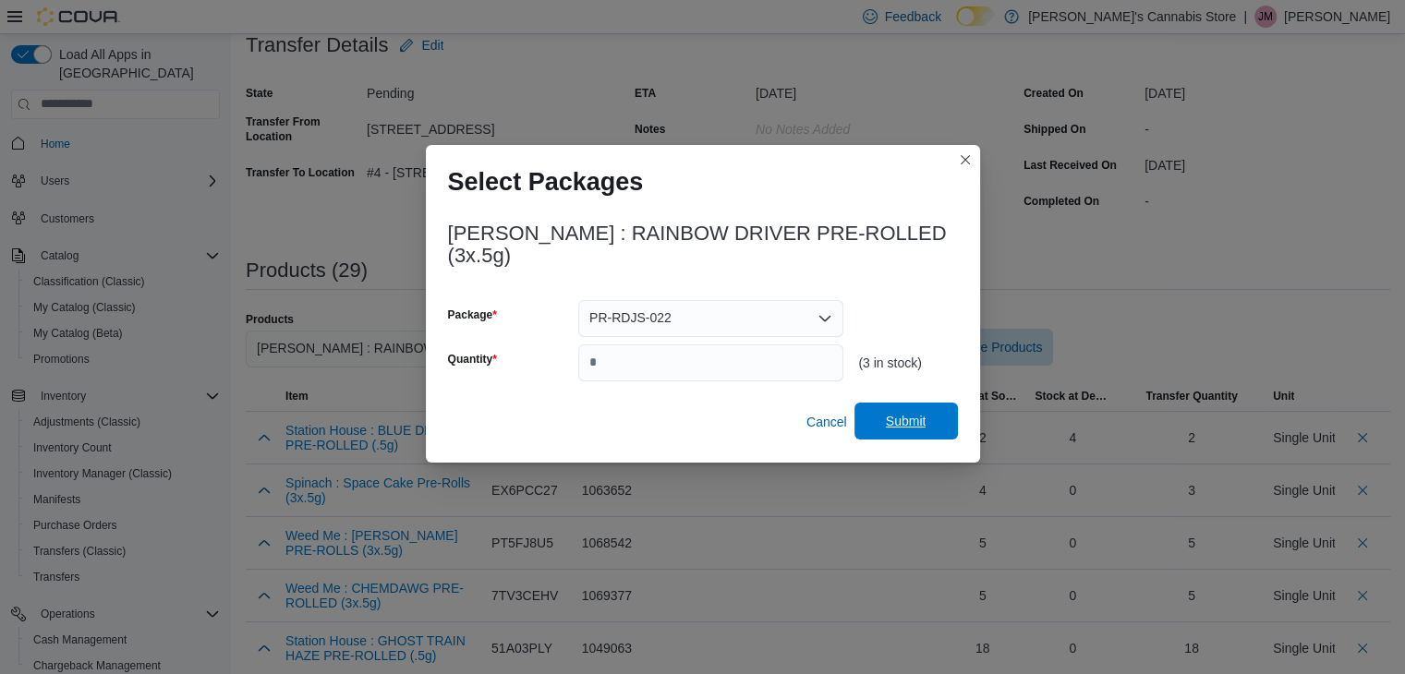
click at [907, 413] on span "Submit" at bounding box center [906, 421] width 41 height 18
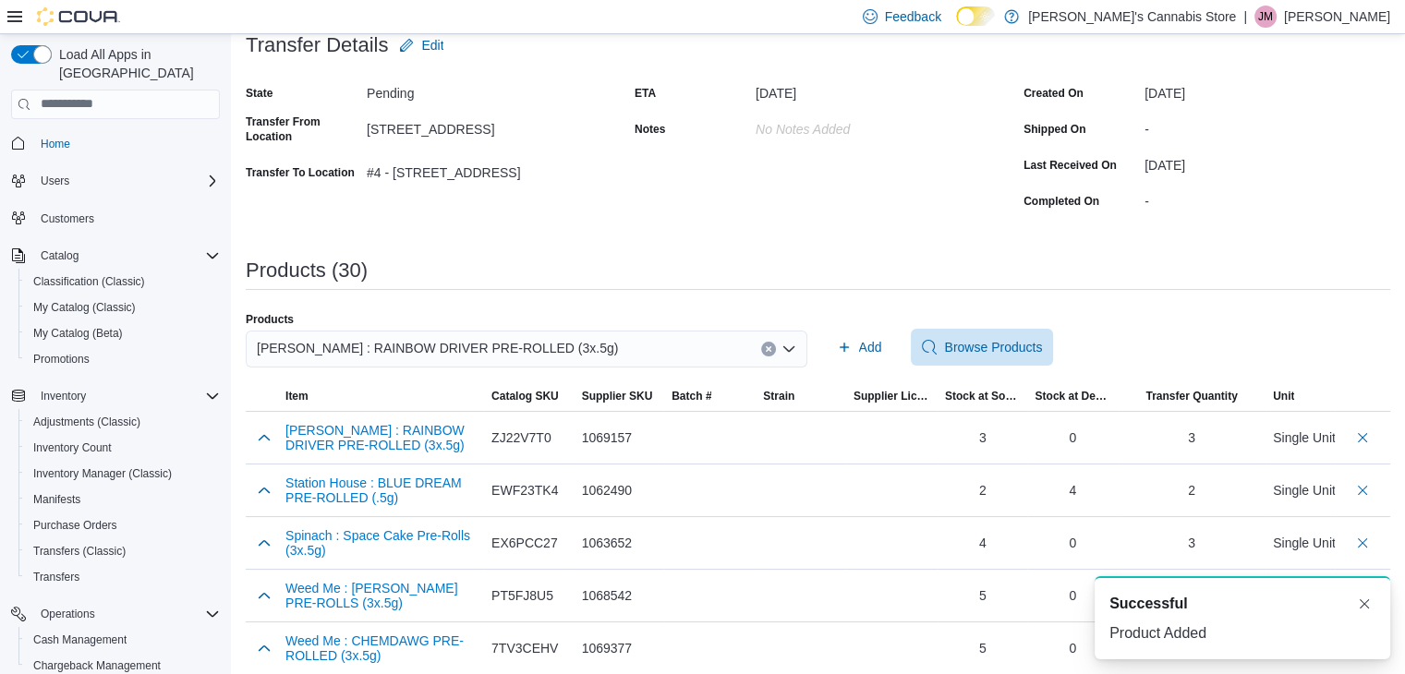
click at [776, 352] on button "Clear input" at bounding box center [768, 349] width 15 height 15
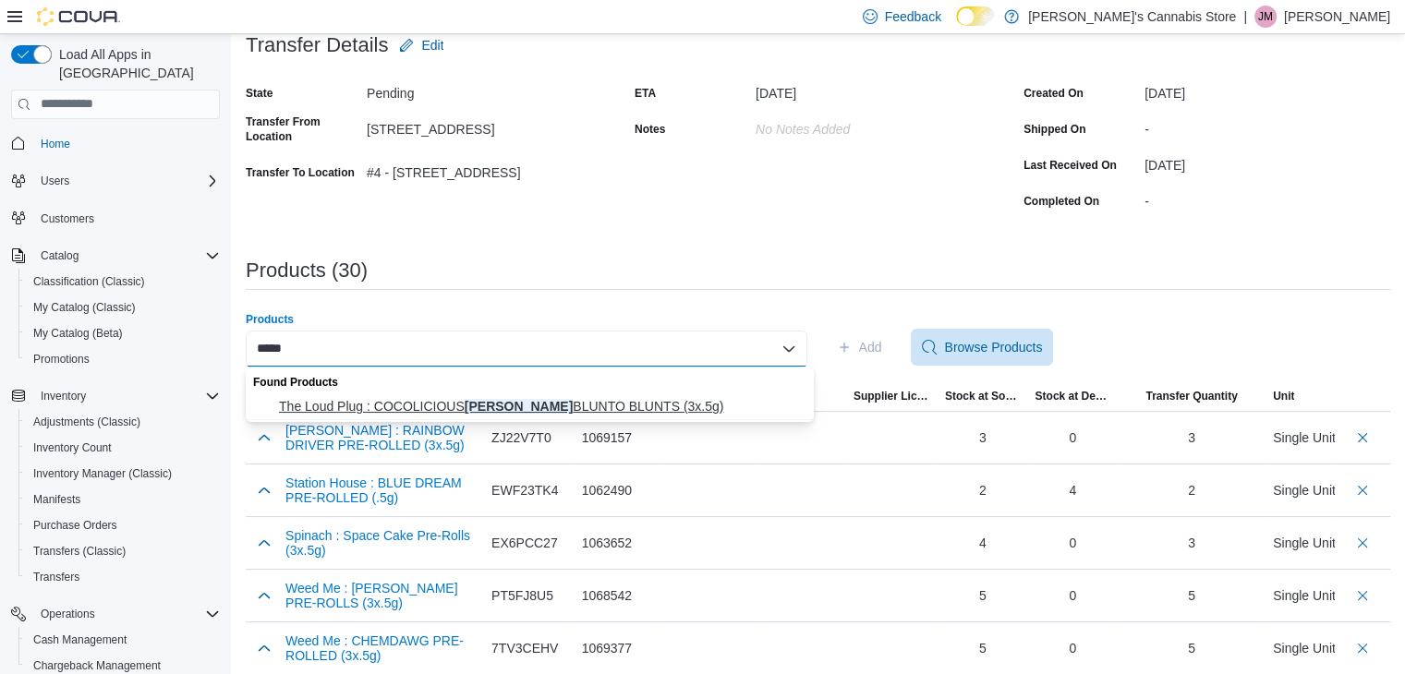
type input "*****"
click at [665, 397] on span "The Loud Plug : COCOLICIOUS [PERSON_NAME] BLUNTS (3x.5g)" at bounding box center [541, 406] width 524 height 18
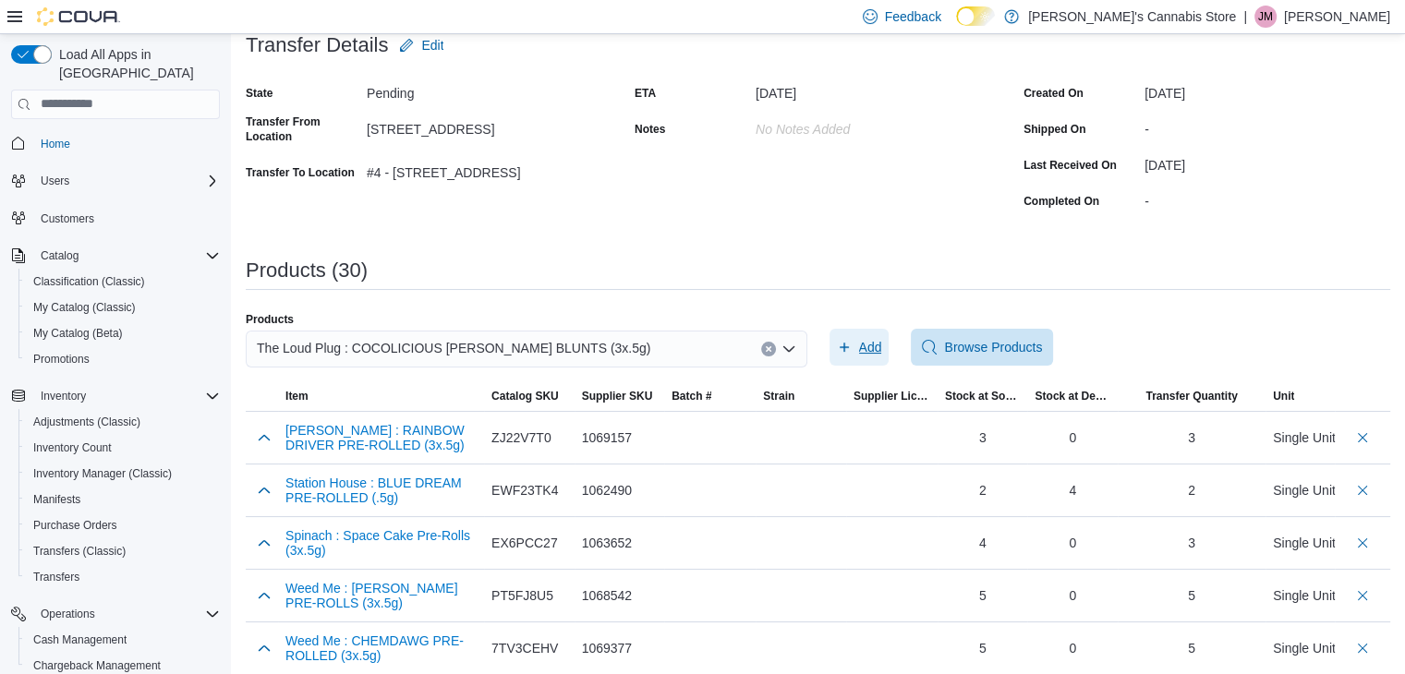
click at [880, 344] on span "Add" at bounding box center [870, 347] width 23 height 18
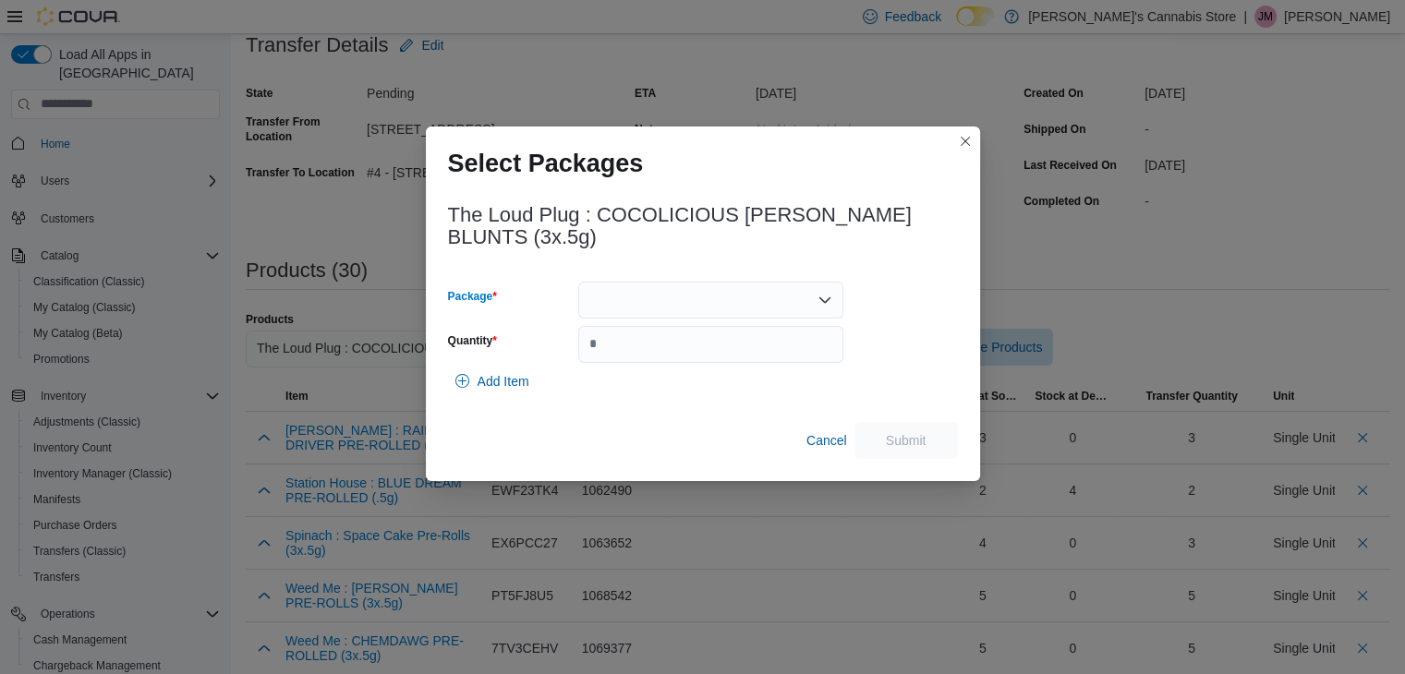
click at [659, 288] on div at bounding box center [710, 300] width 265 height 37
click at [663, 354] on span "25202CB01" at bounding box center [721, 358] width 221 height 18
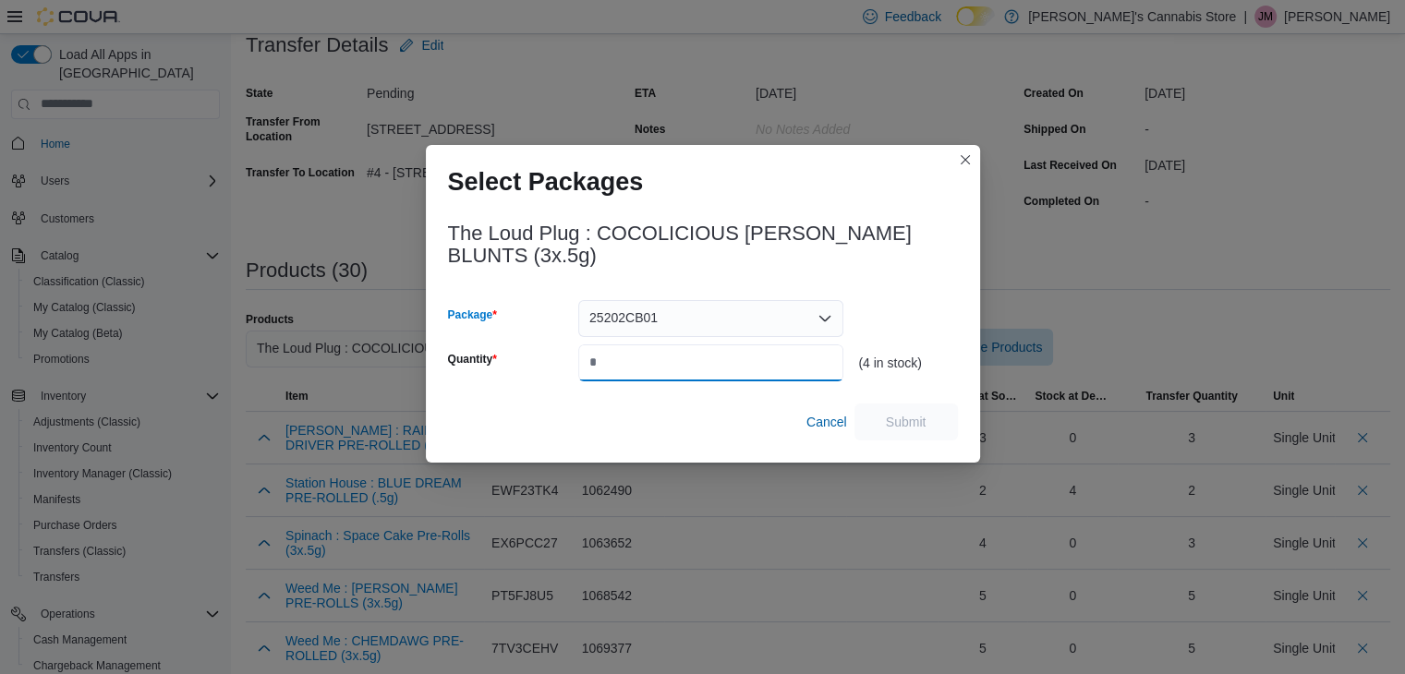
click at [657, 359] on input "Quantity" at bounding box center [710, 362] width 265 height 37
type input "*"
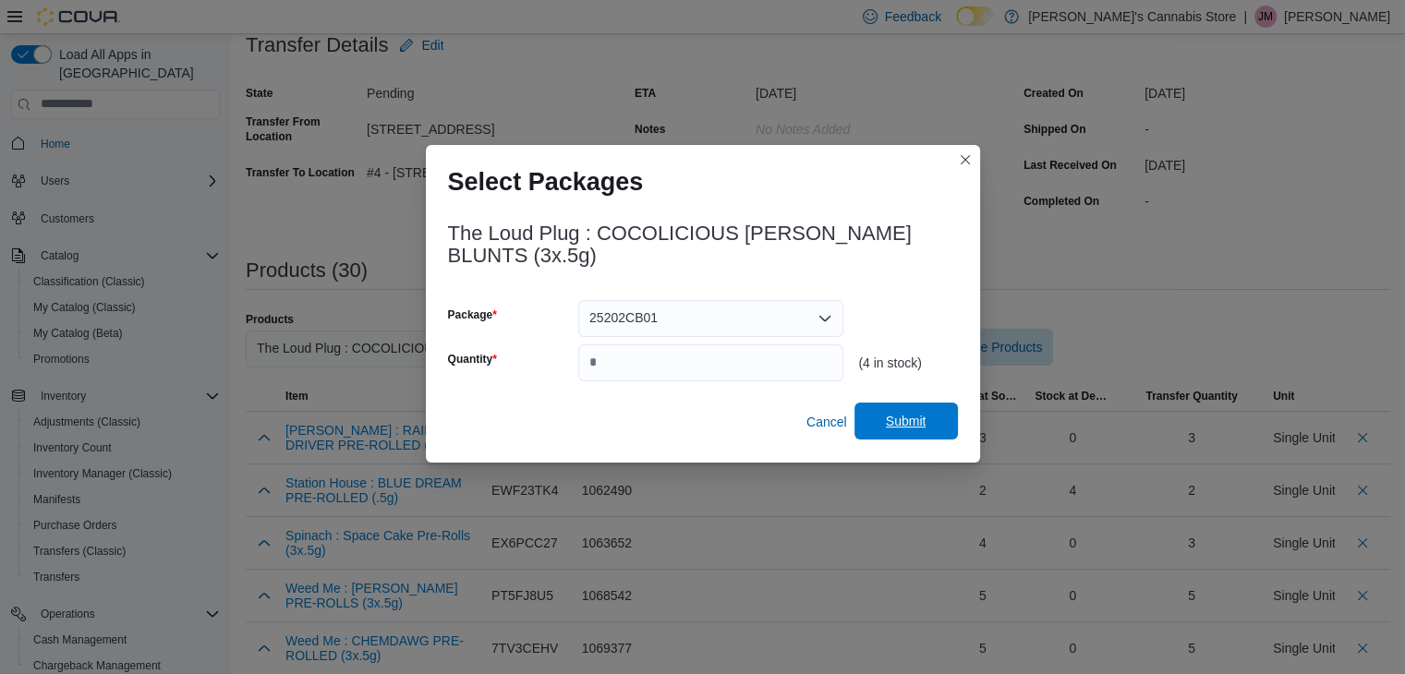
click at [899, 418] on span "Submit" at bounding box center [906, 421] width 41 height 18
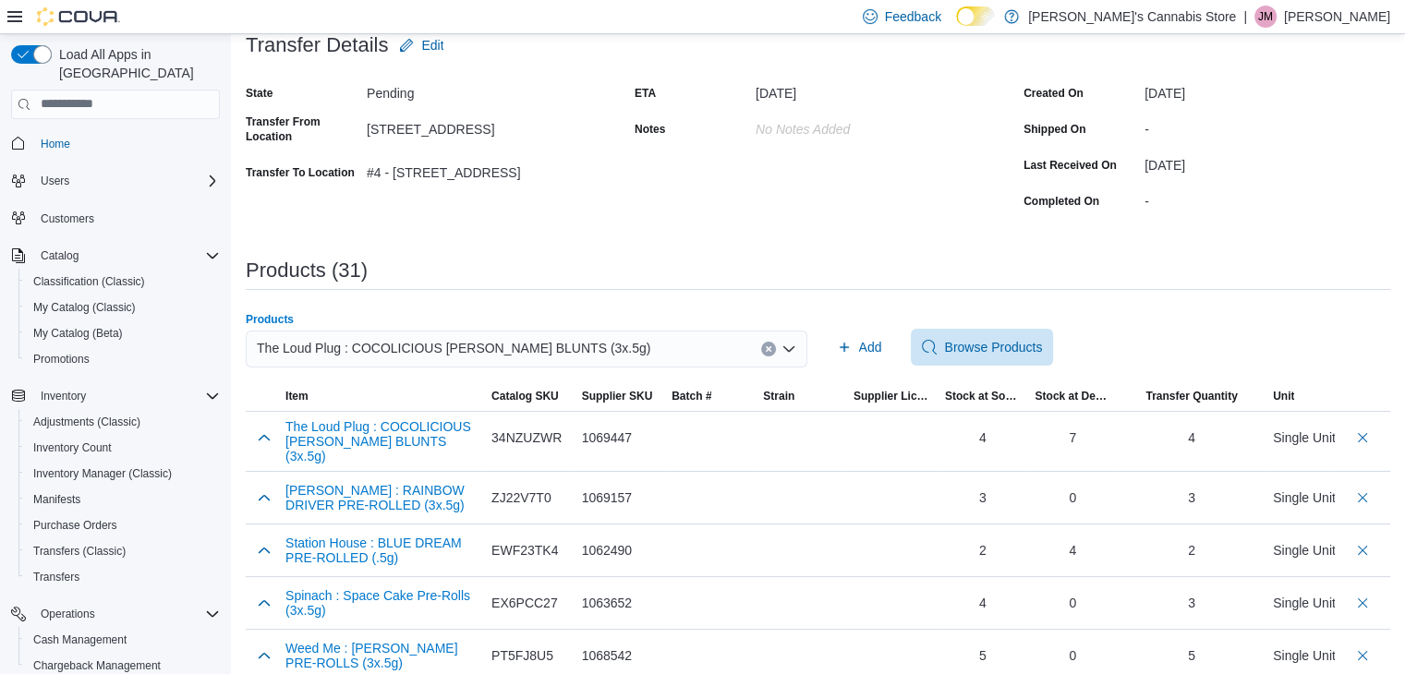
click at [772, 348] on icon "Clear input" at bounding box center [768, 348] width 7 height 7
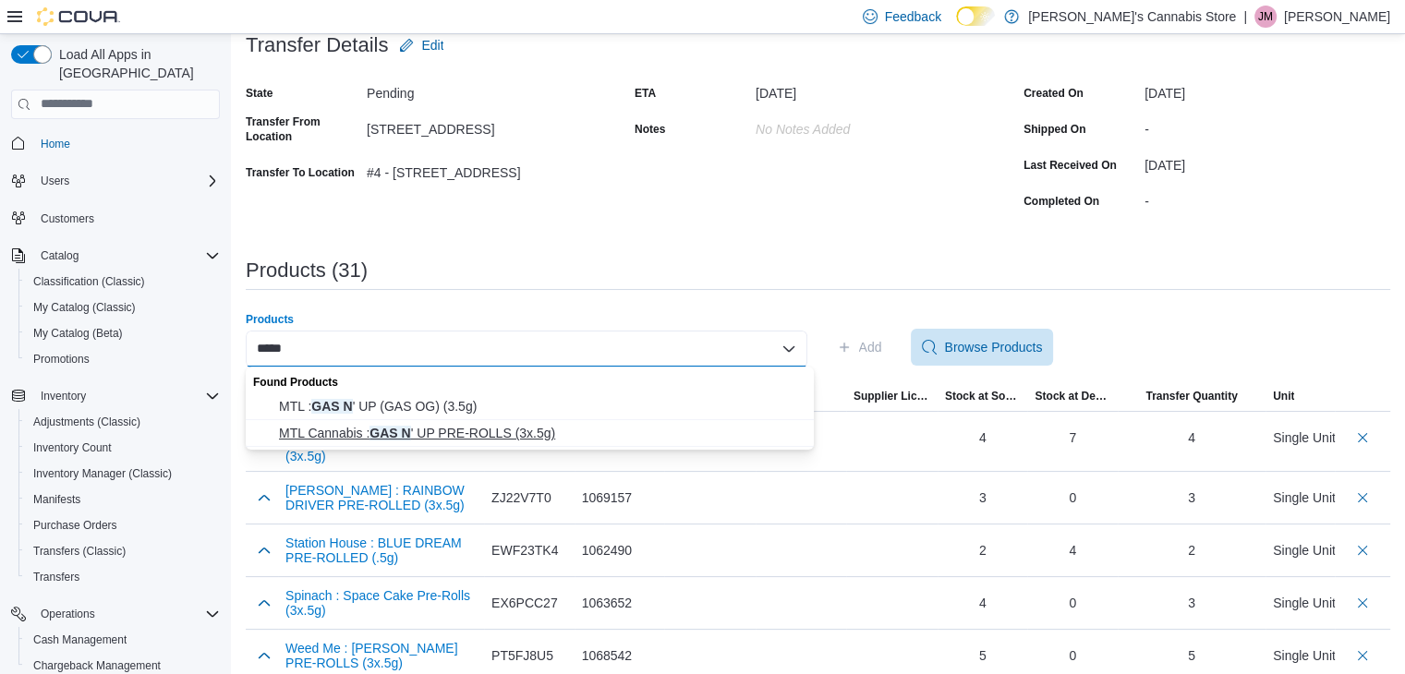
type input "*****"
click at [549, 437] on span "MTL Cannabis : GAS N ' UP PRE-ROLLS (3x.5g)" at bounding box center [541, 433] width 524 height 18
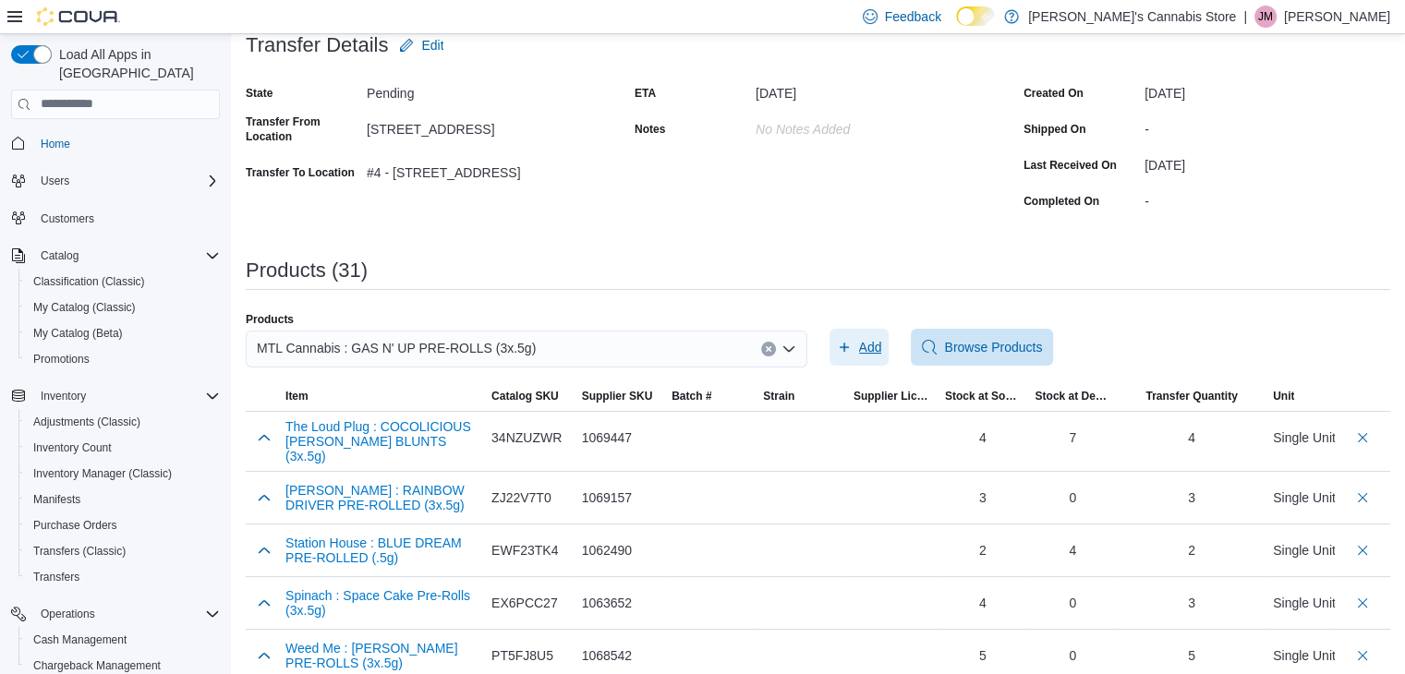
click at [846, 347] on icon "button" at bounding box center [844, 347] width 15 height 15
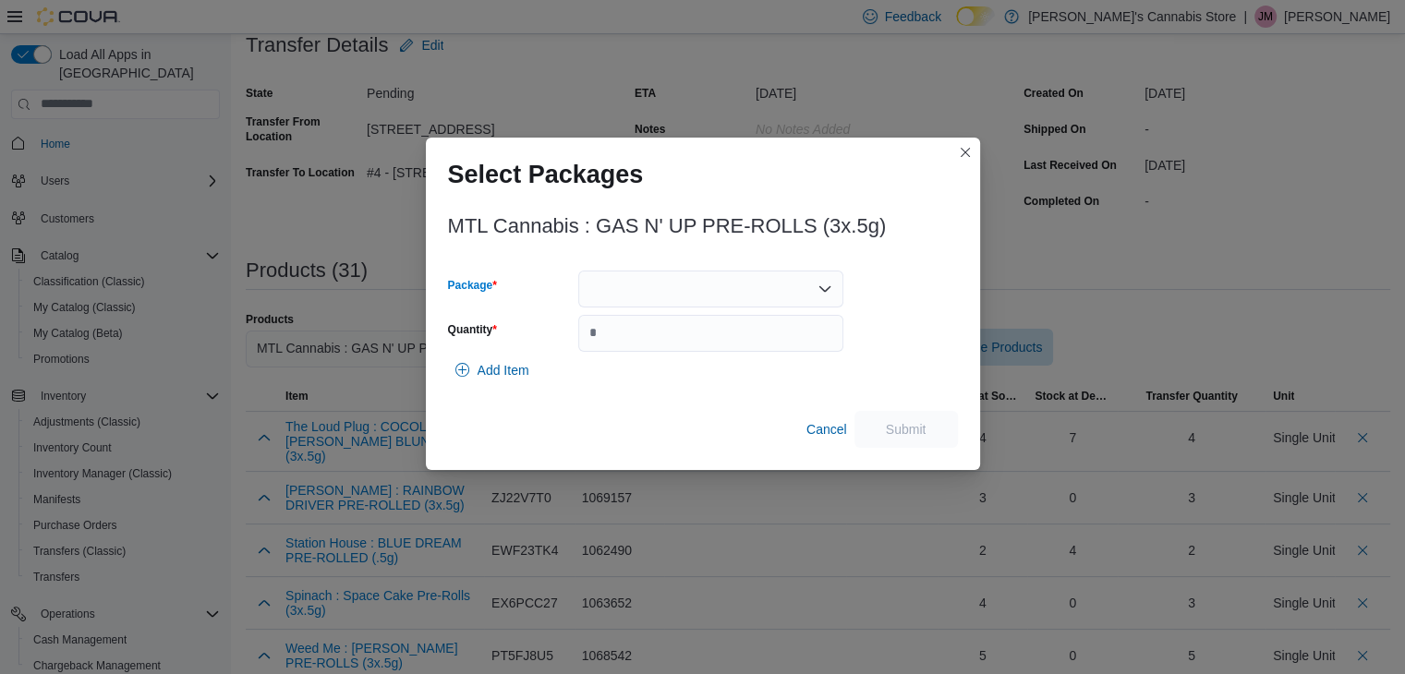
drag, startPoint x: 804, startPoint y: 276, endPoint x: 801, endPoint y: 288, distance: 12.6
click at [804, 277] on div at bounding box center [710, 289] width 265 height 37
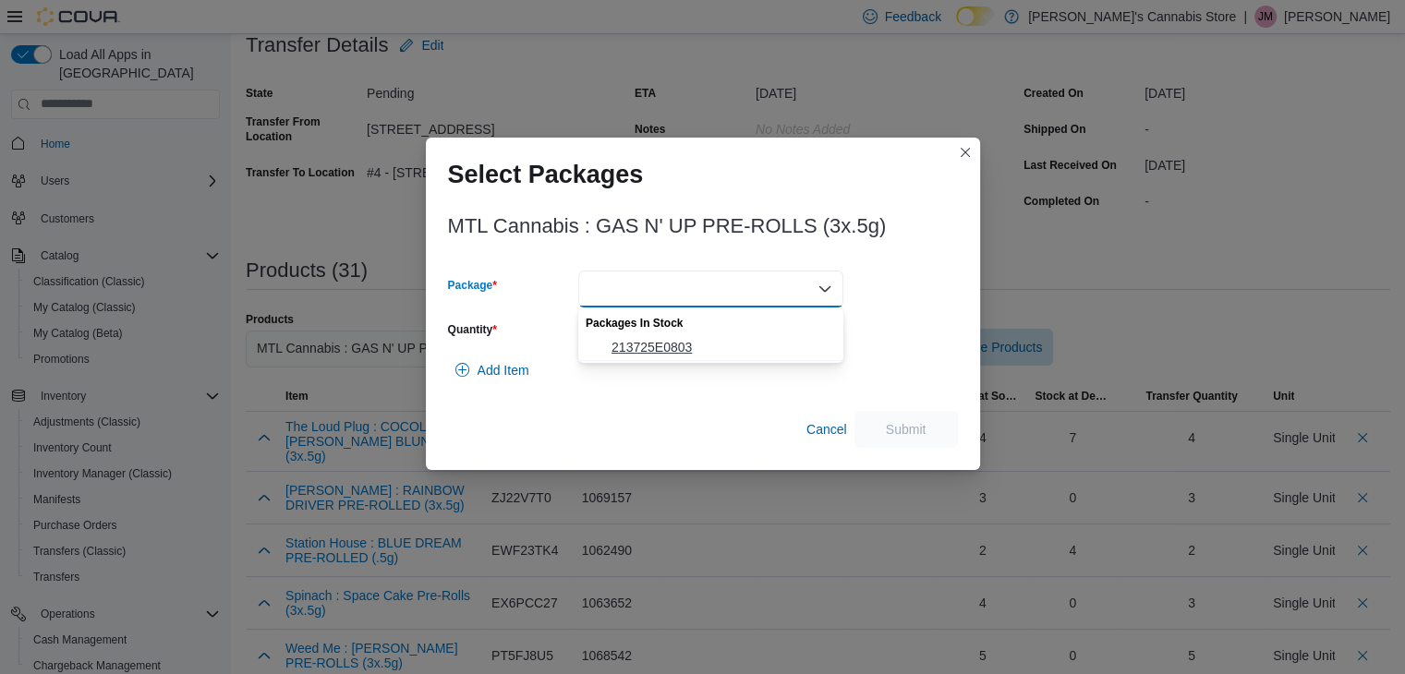
click at [768, 348] on span "213725E0803" at bounding box center [721, 347] width 221 height 18
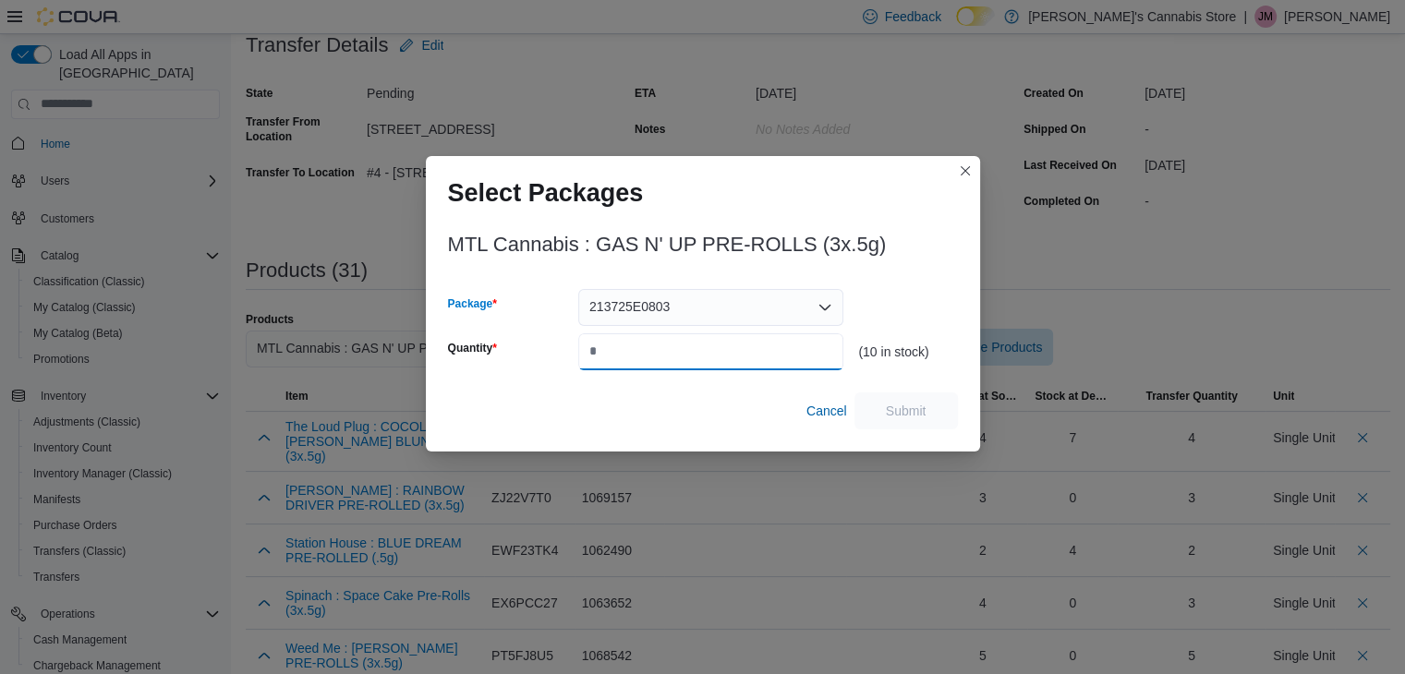
click at [761, 359] on input "Quantity" at bounding box center [710, 351] width 265 height 37
type input "**"
click at [940, 400] on span "Submit" at bounding box center [905, 410] width 81 height 37
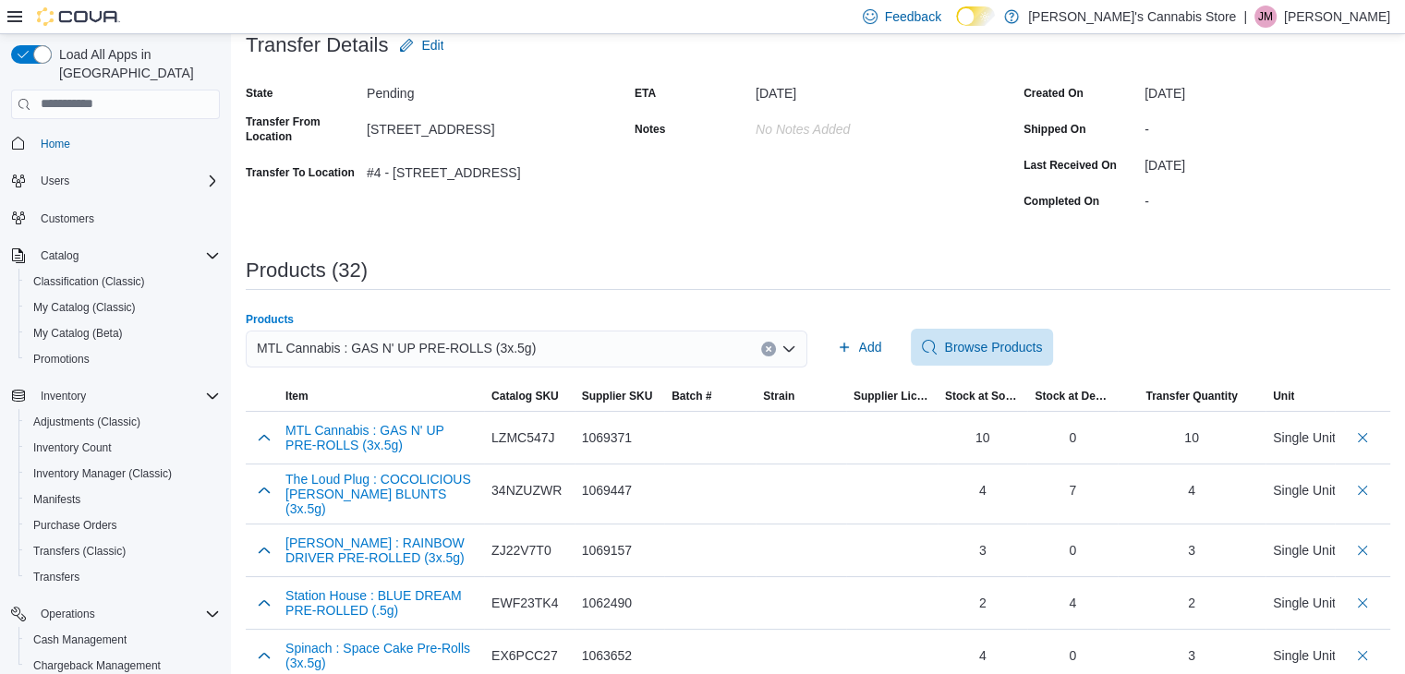
click at [770, 348] on icon "Clear input" at bounding box center [768, 348] width 5 height 5
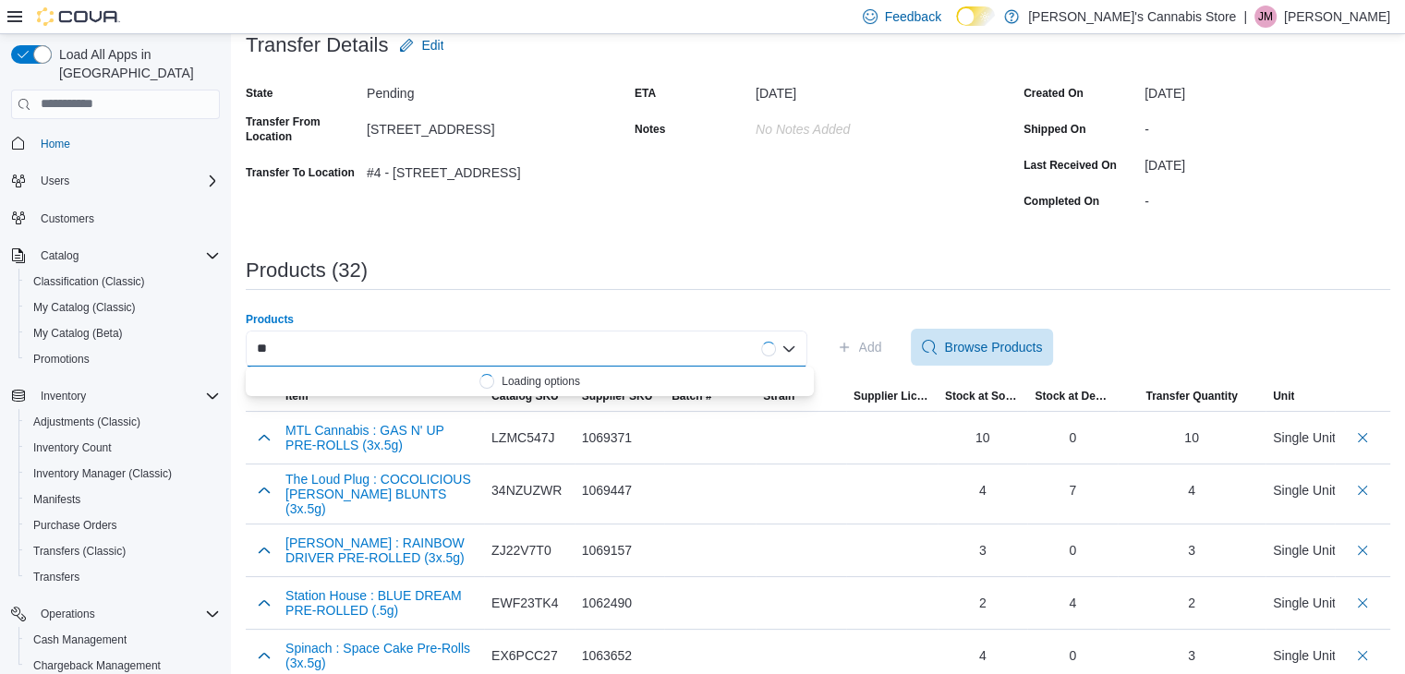
type input "*"
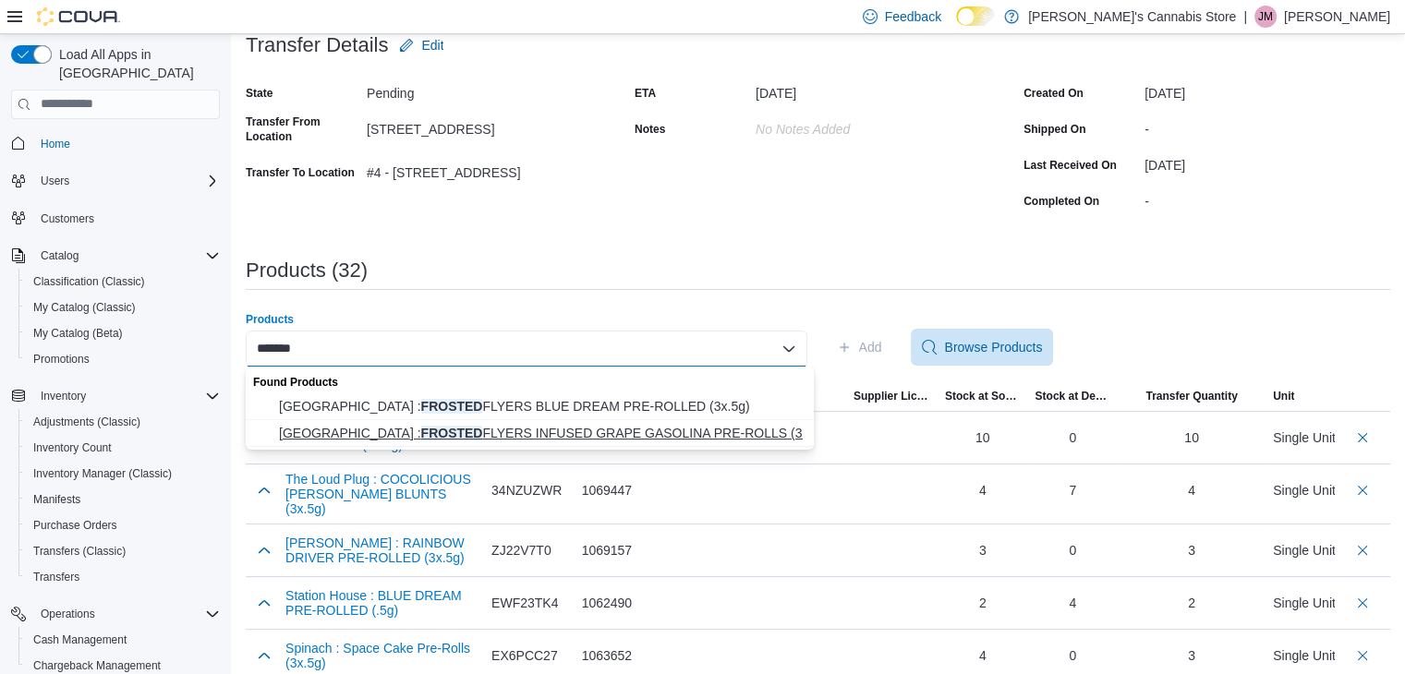
type input "*******"
click at [586, 433] on span "[PERSON_NAME] : FROSTED FLYERS INFUSED GRAPE GASOLINA PRE-ROLLS (3x.5g)" at bounding box center [541, 433] width 524 height 18
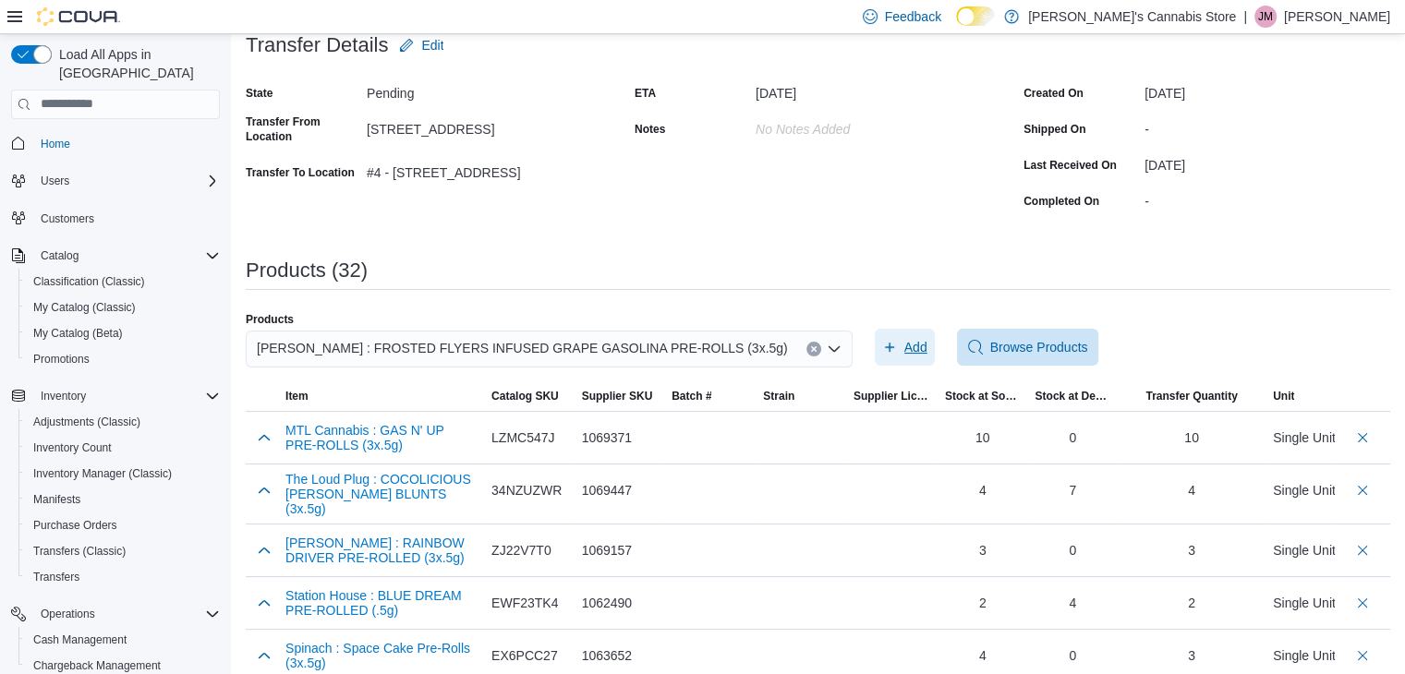
click at [904, 345] on span "Add" at bounding box center [915, 347] width 23 height 18
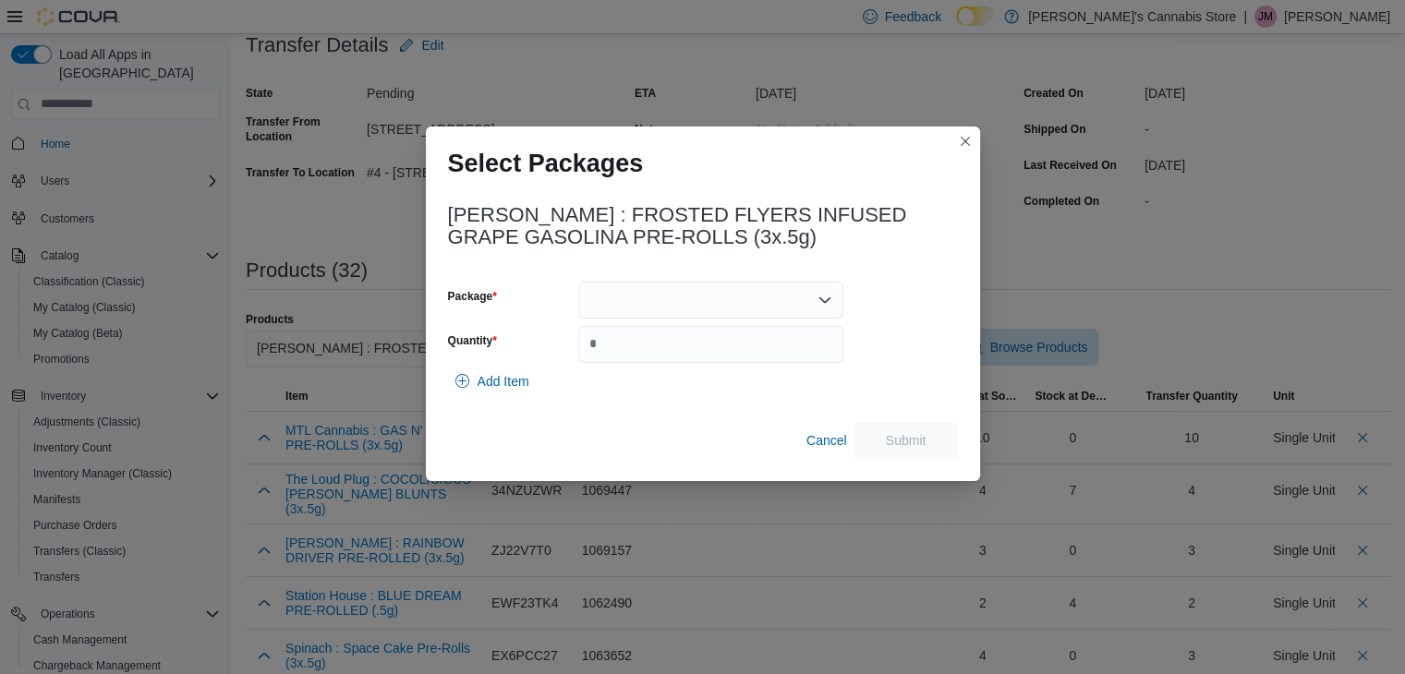
click at [800, 291] on div at bounding box center [710, 300] width 265 height 37
click at [762, 355] on span "2500001564" at bounding box center [721, 358] width 221 height 18
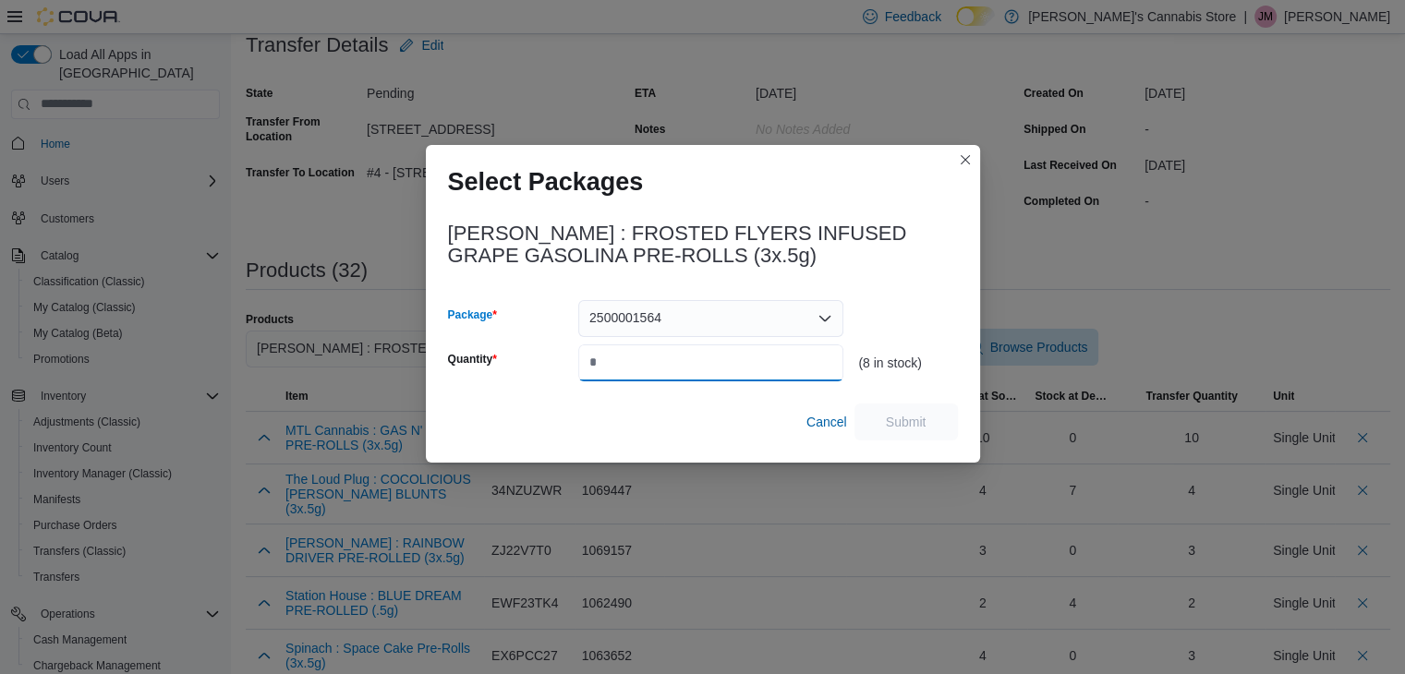
click at [755, 368] on input "Quantity" at bounding box center [710, 362] width 265 height 37
type input "*"
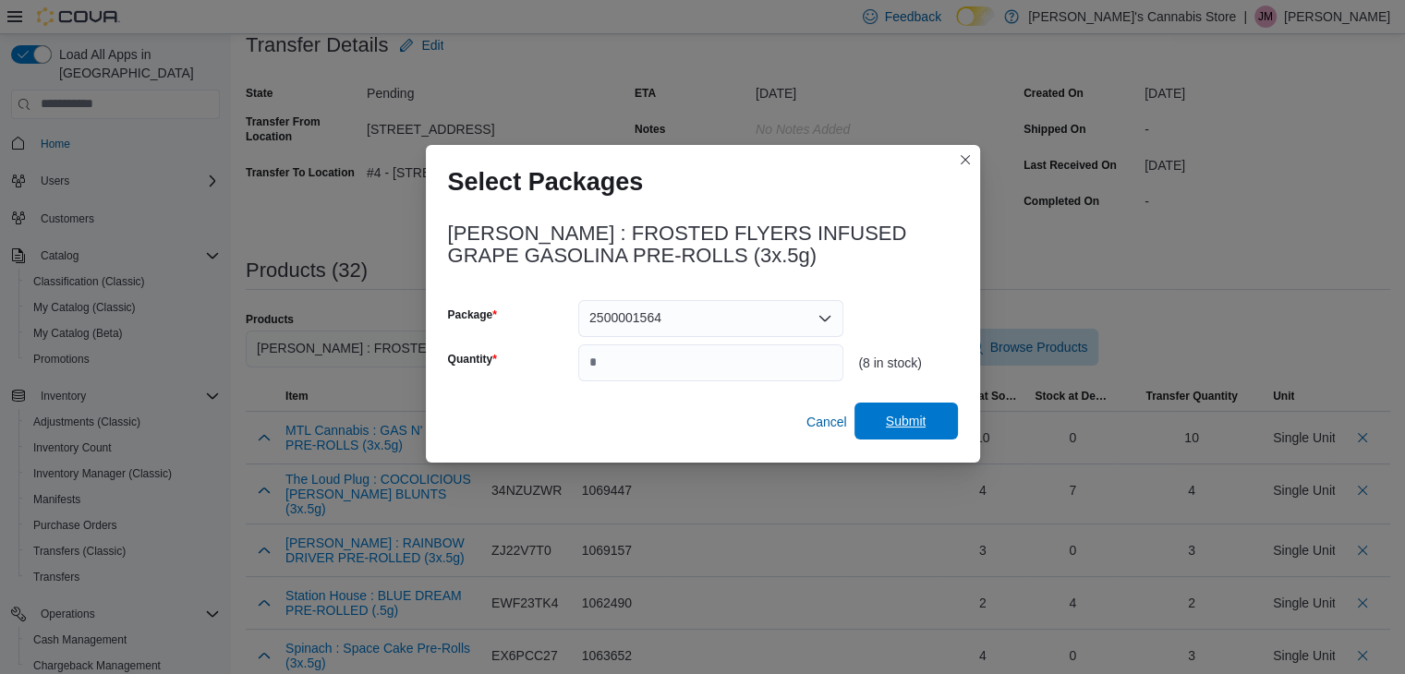
click at [887, 412] on span "Submit" at bounding box center [906, 421] width 41 height 18
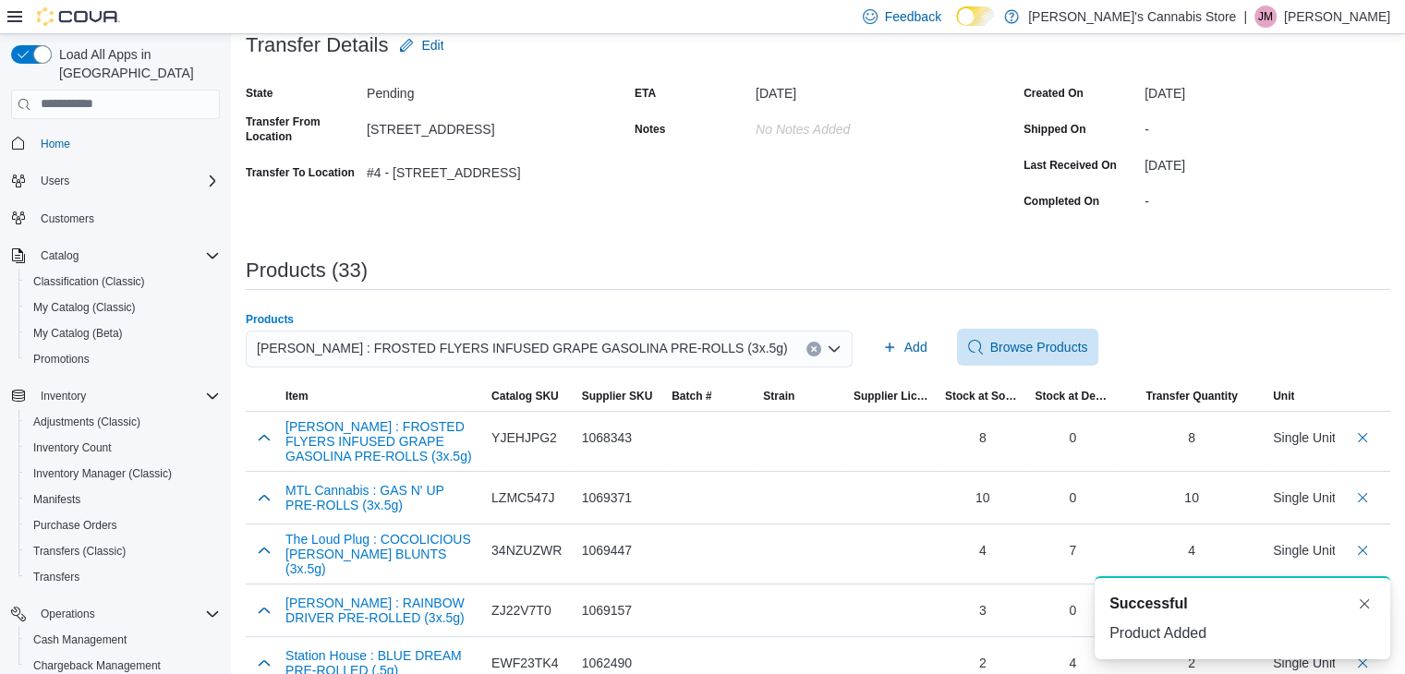
click at [779, 341] on div "[PERSON_NAME] : FROSTED FLYERS INFUSED GRAPE GASOLINA PRE-ROLLS (3x.5g)" at bounding box center [549, 349] width 607 height 37
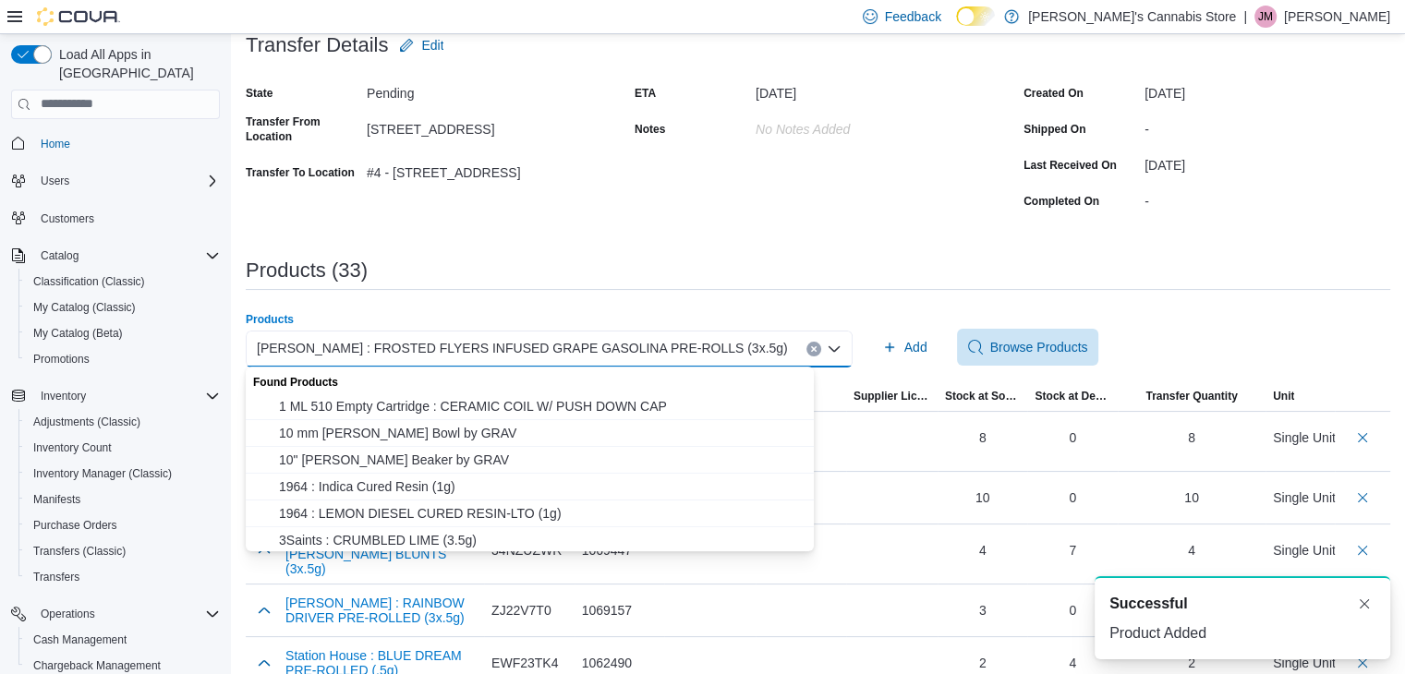
click at [810, 345] on icon "Clear input" at bounding box center [813, 348] width 7 height 7
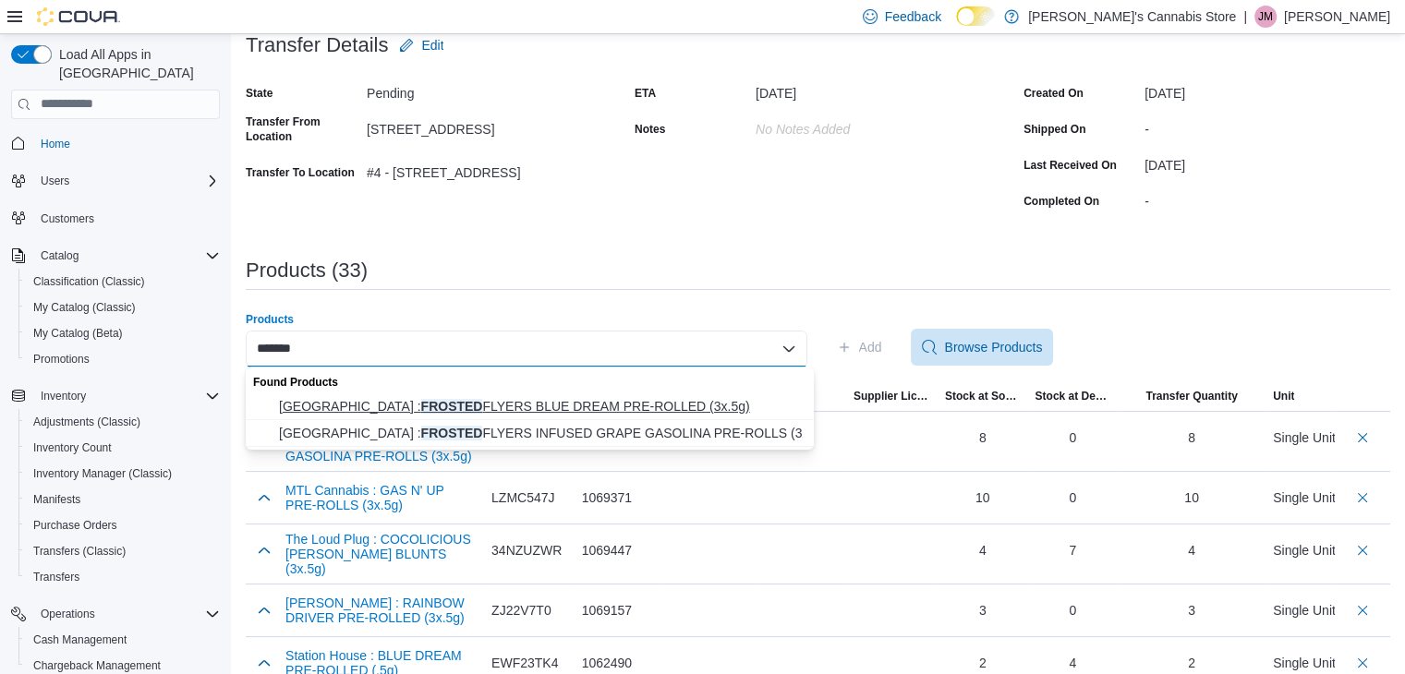
type input "*******"
click at [746, 401] on span "[PERSON_NAME] : FROSTED FLYERS BLUE DREAM PRE-ROLLED (3x.5g)" at bounding box center [541, 406] width 524 height 18
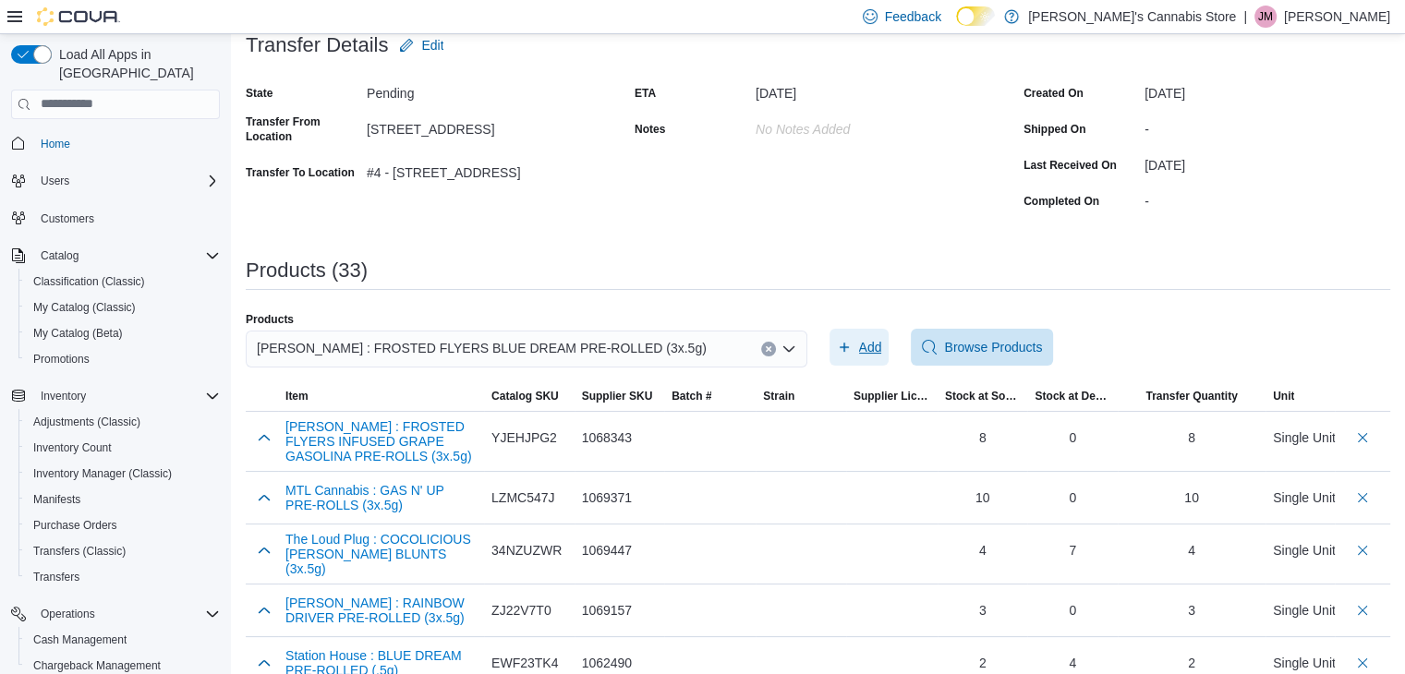
click at [882, 342] on span "Add" at bounding box center [870, 347] width 23 height 18
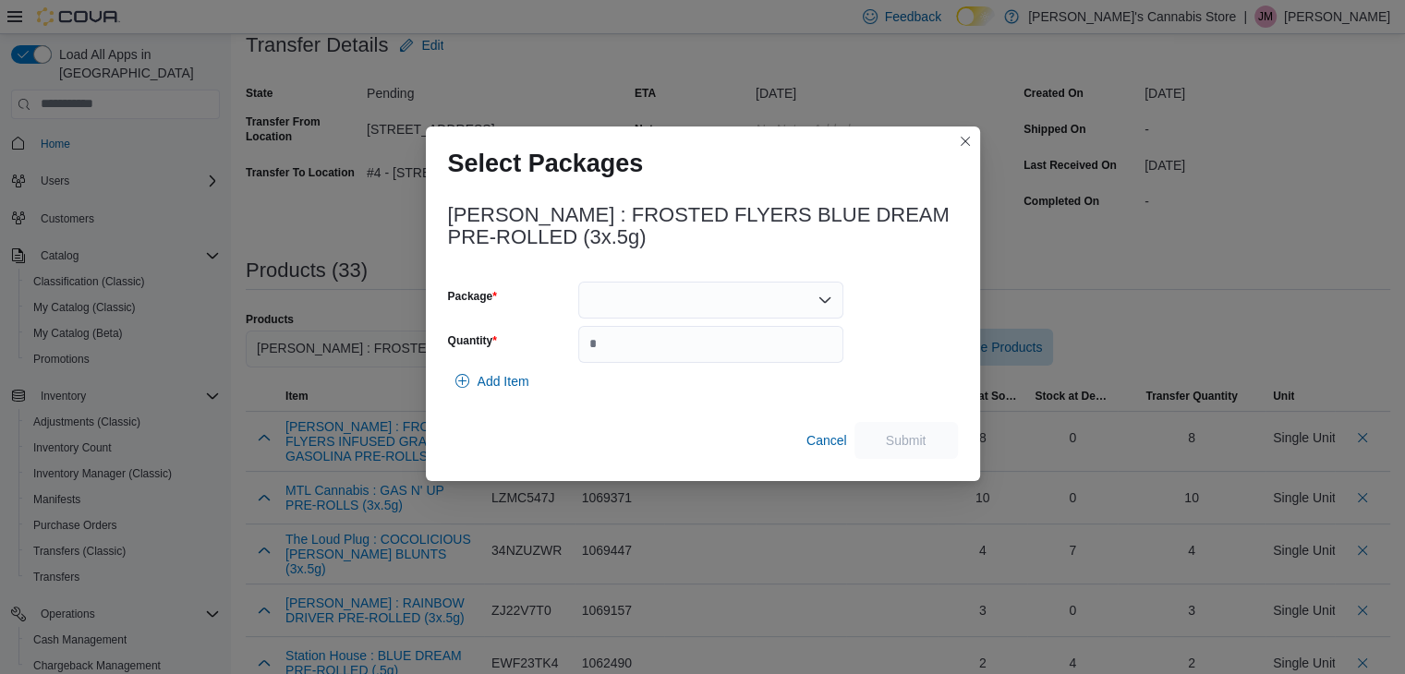
click at [787, 299] on div at bounding box center [710, 300] width 265 height 37
click at [744, 344] on div "Packages In Stock" at bounding box center [710, 332] width 265 height 27
click at [740, 351] on span "2500002921" at bounding box center [721, 358] width 221 height 18
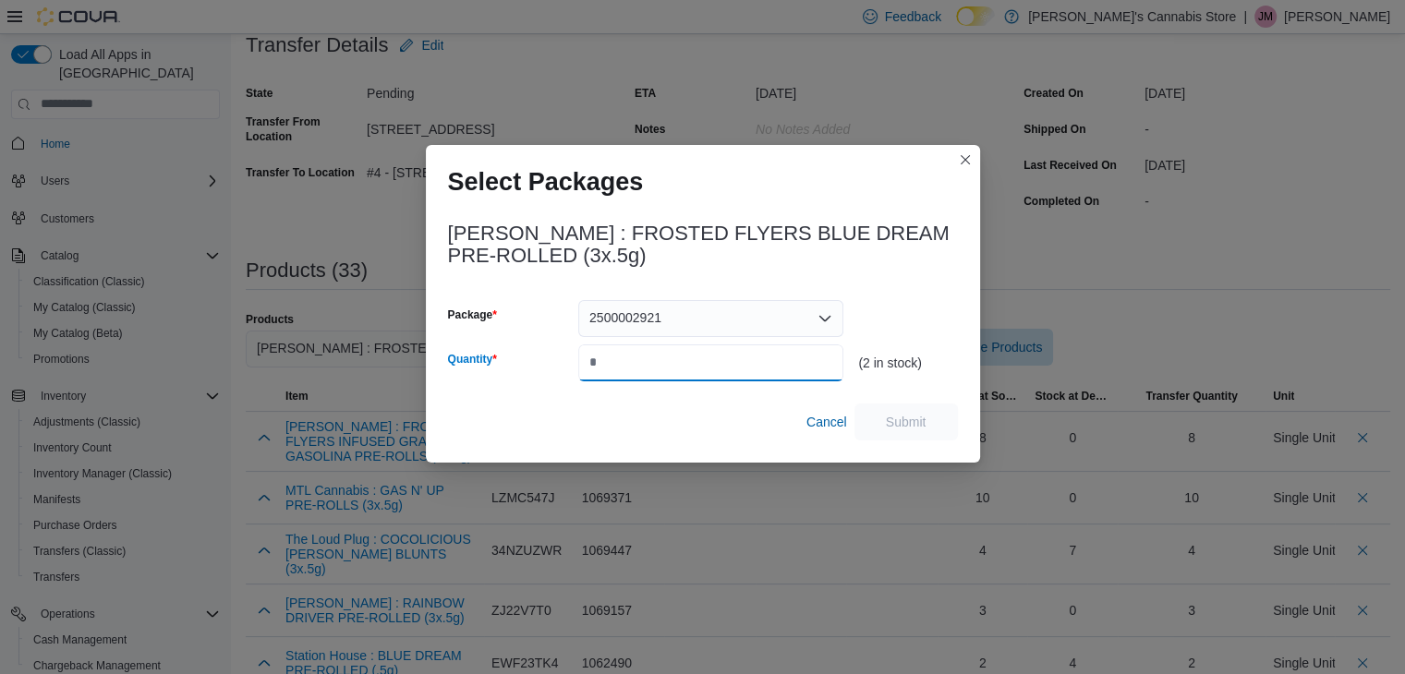
click at [733, 360] on input "Quantity" at bounding box center [710, 362] width 265 height 37
type input "*"
click at [918, 416] on span "Submit" at bounding box center [906, 421] width 41 height 18
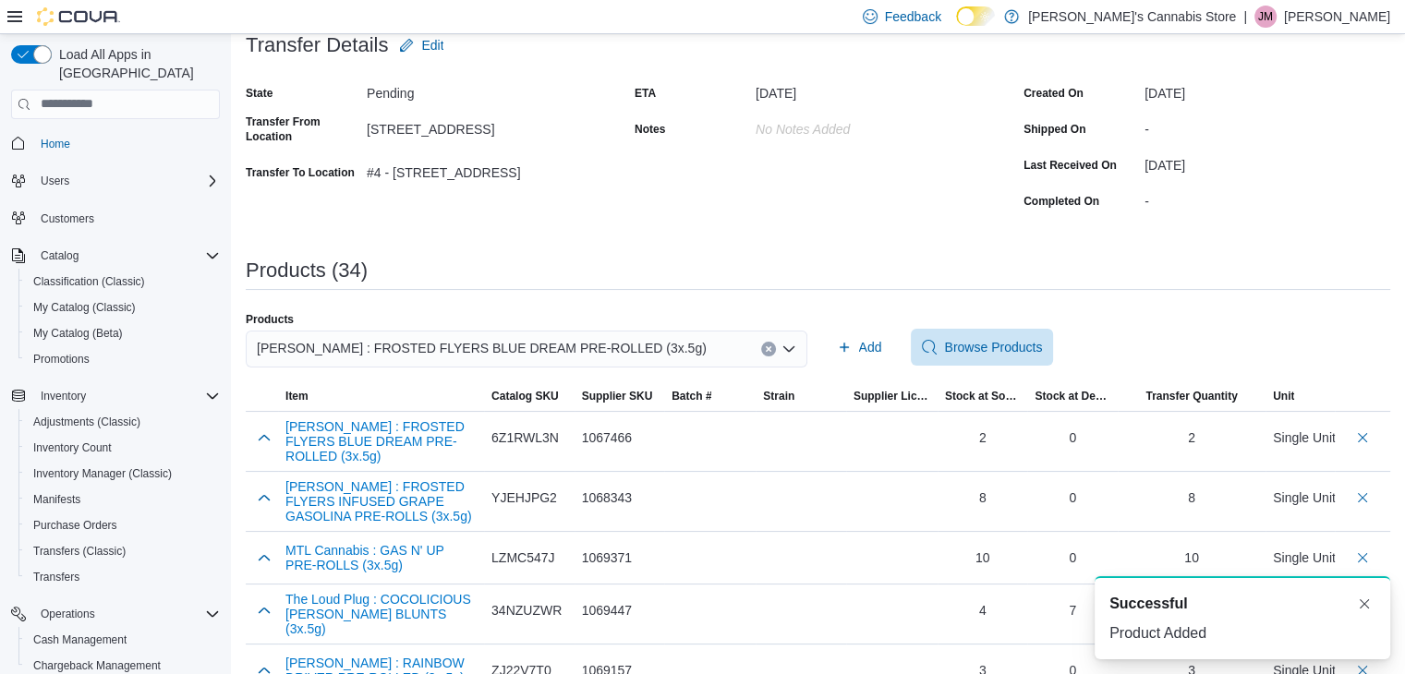
click at [770, 346] on icon "Clear input" at bounding box center [768, 348] width 7 height 7
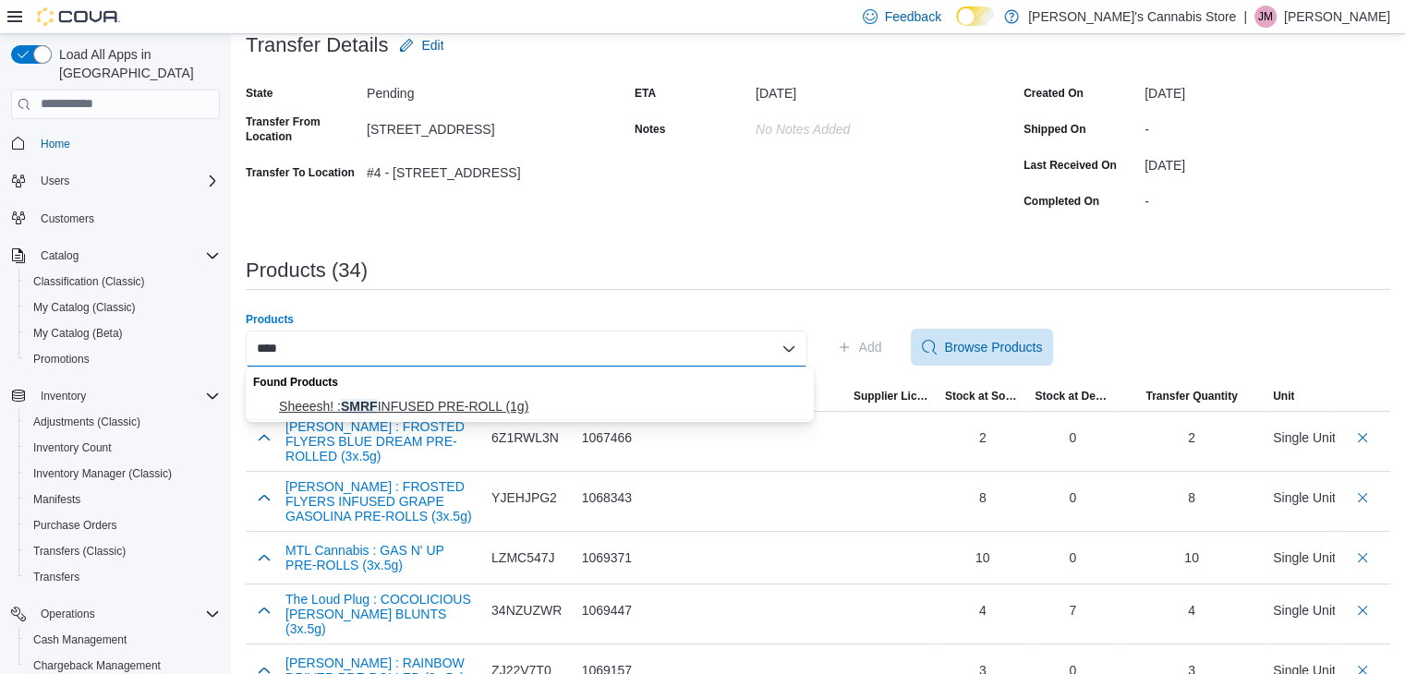
type input "****"
click at [587, 410] on span "Sheeesh! : SMRF INFUSED PRE-ROLL (1g)" at bounding box center [541, 406] width 524 height 18
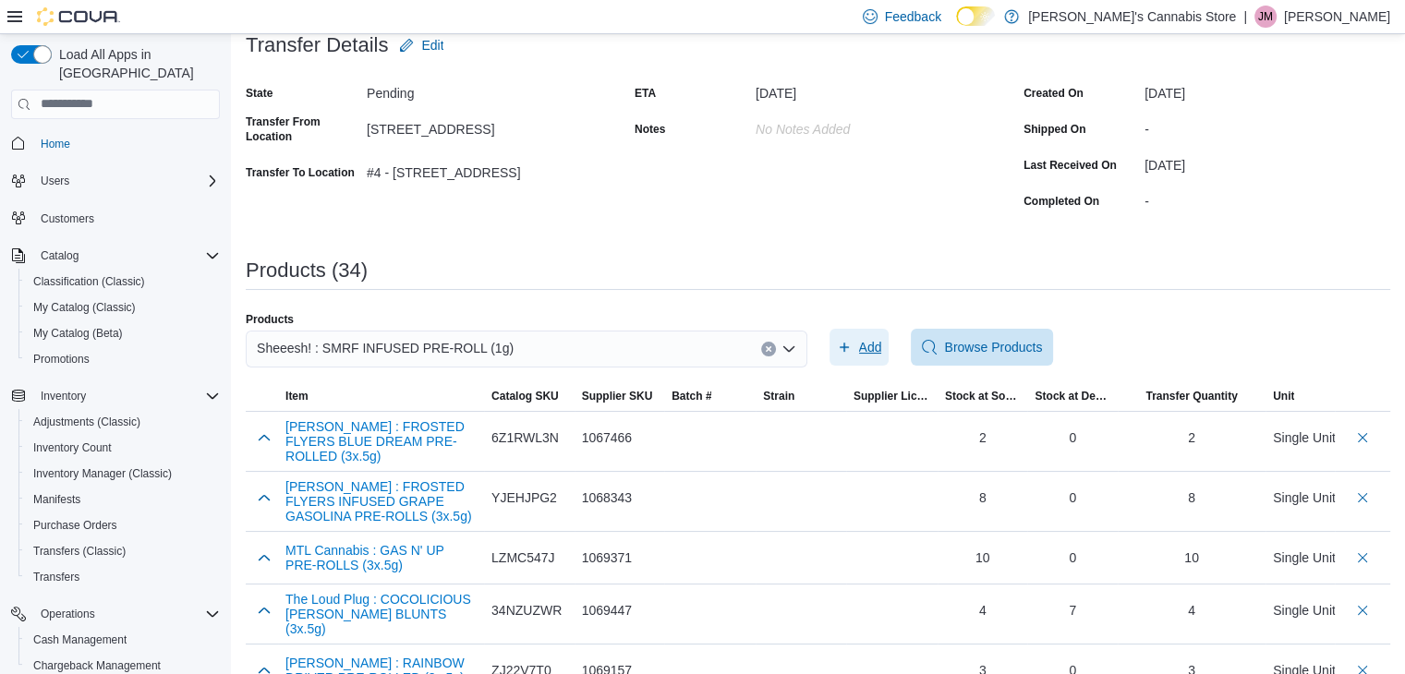
click at [872, 335] on span "Add" at bounding box center [859, 347] width 45 height 37
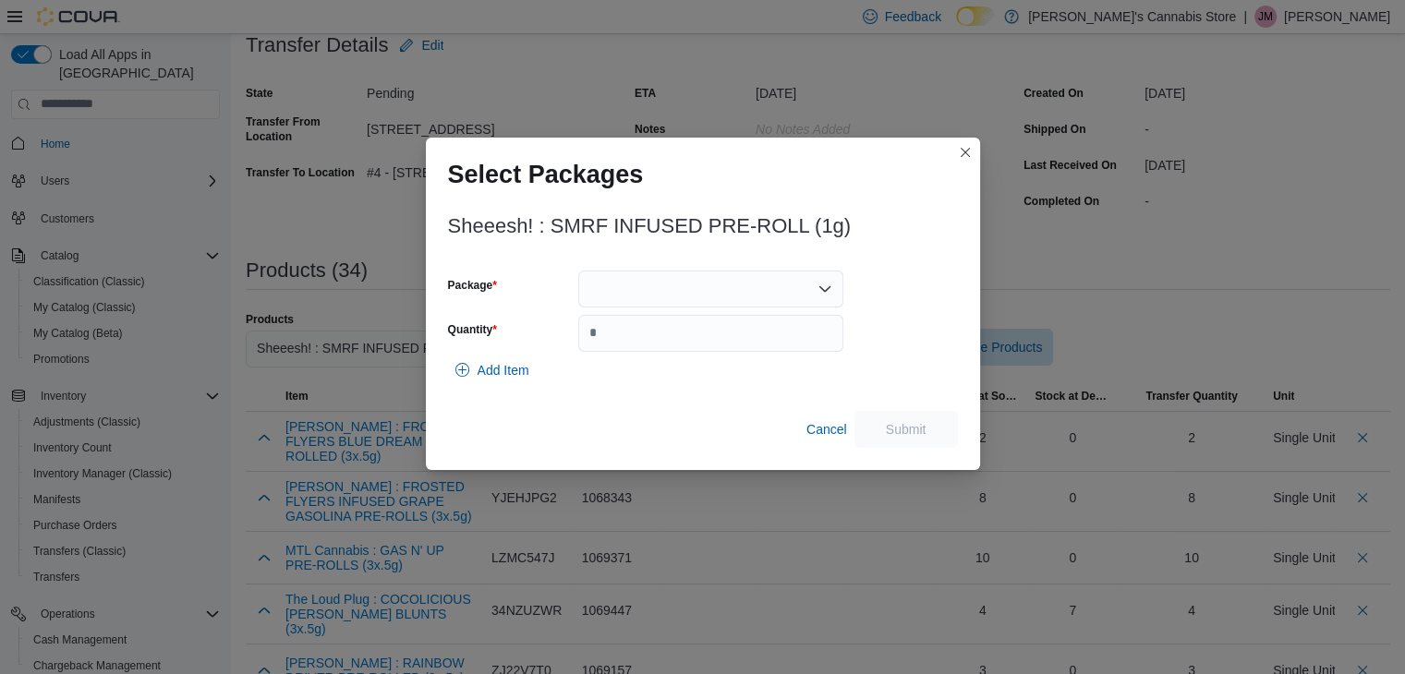
click at [688, 297] on div at bounding box center [710, 289] width 265 height 37
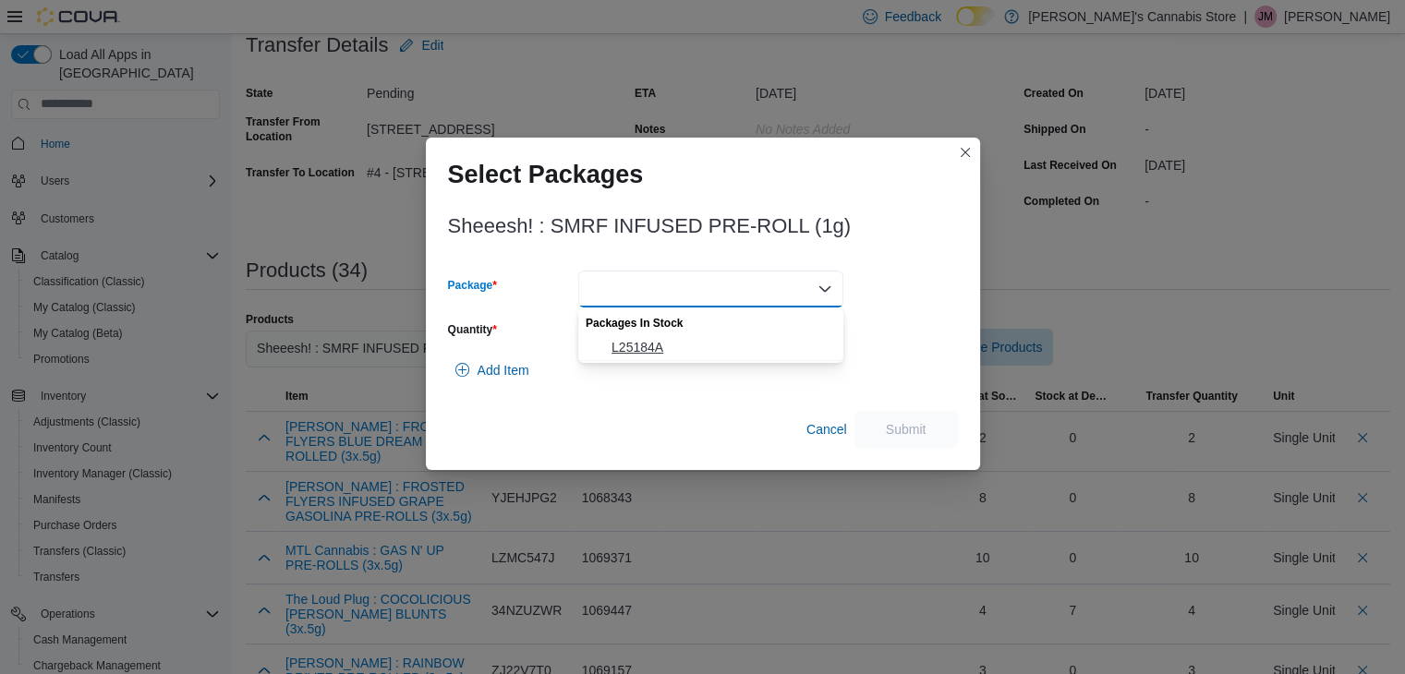
click at [675, 338] on span "L25184A" at bounding box center [721, 347] width 221 height 18
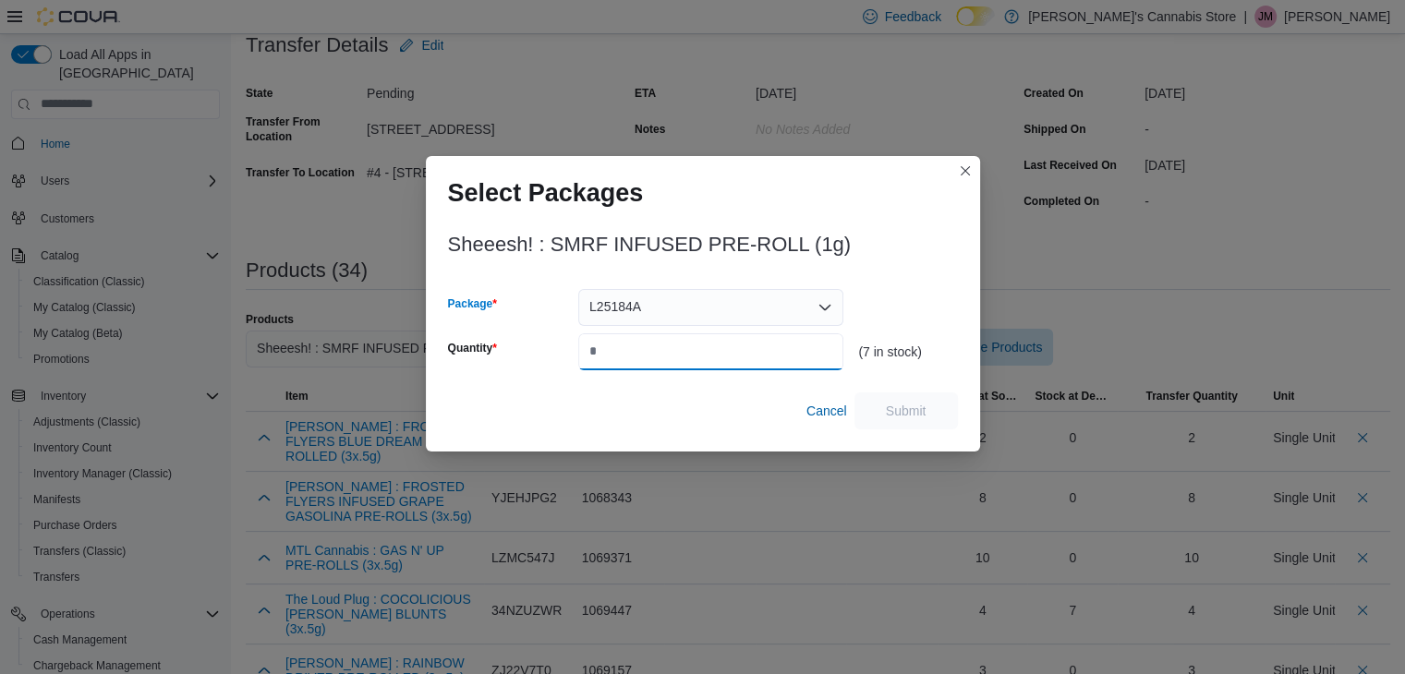
click at [669, 348] on input "Quantity" at bounding box center [710, 351] width 265 height 37
type input "*"
click at [911, 414] on span "Submit" at bounding box center [906, 410] width 41 height 18
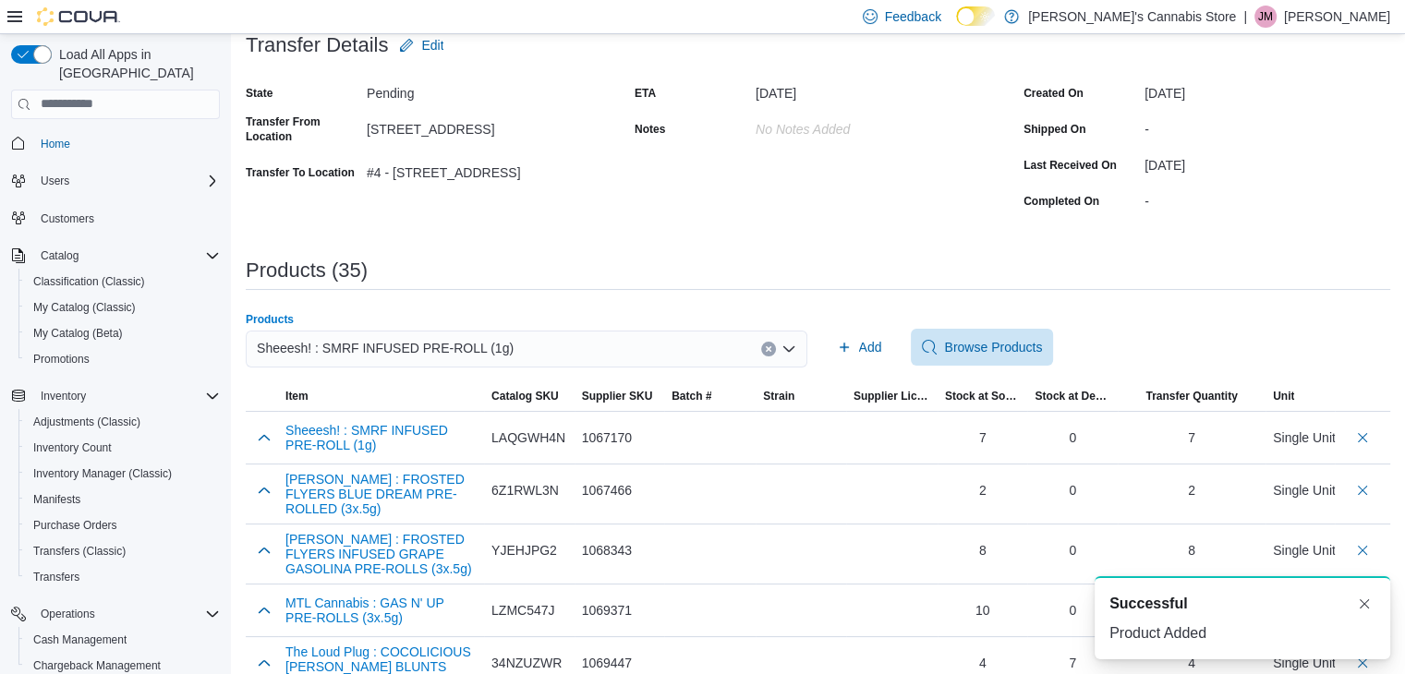
click at [769, 343] on button "Clear input" at bounding box center [768, 349] width 15 height 15
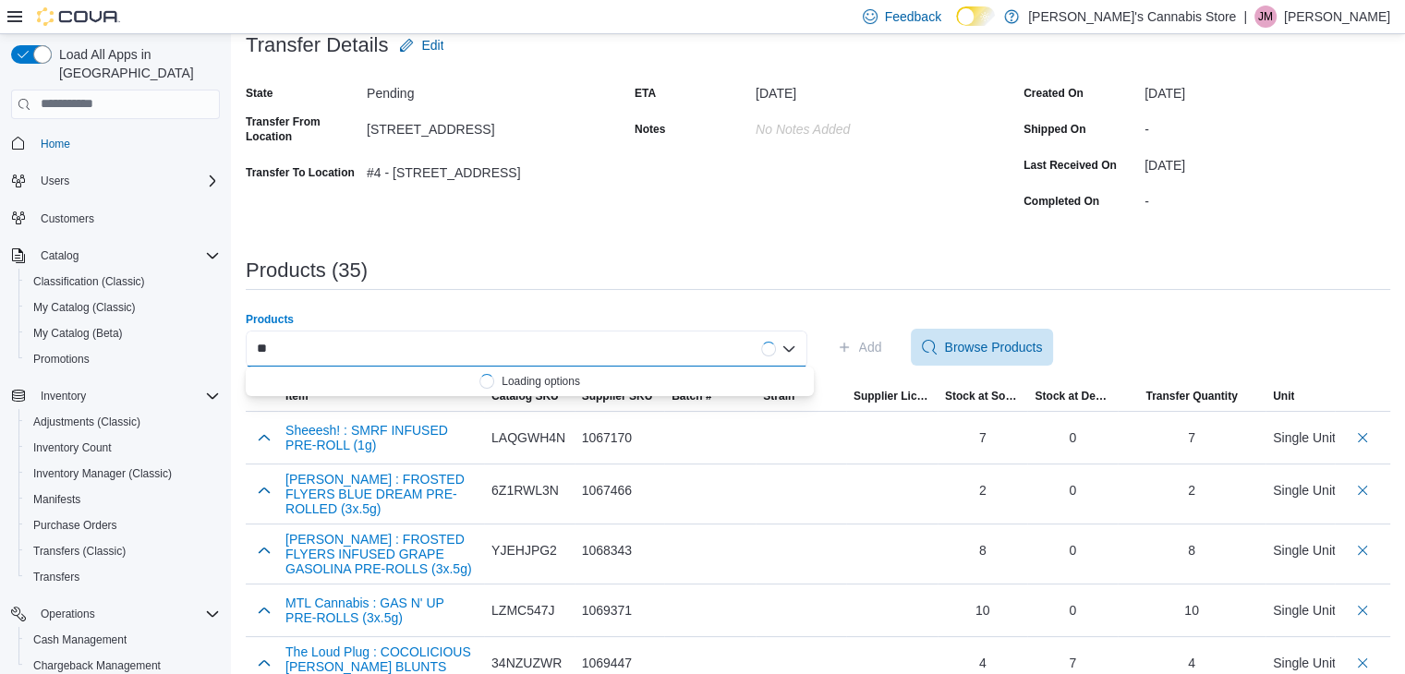
type input "*"
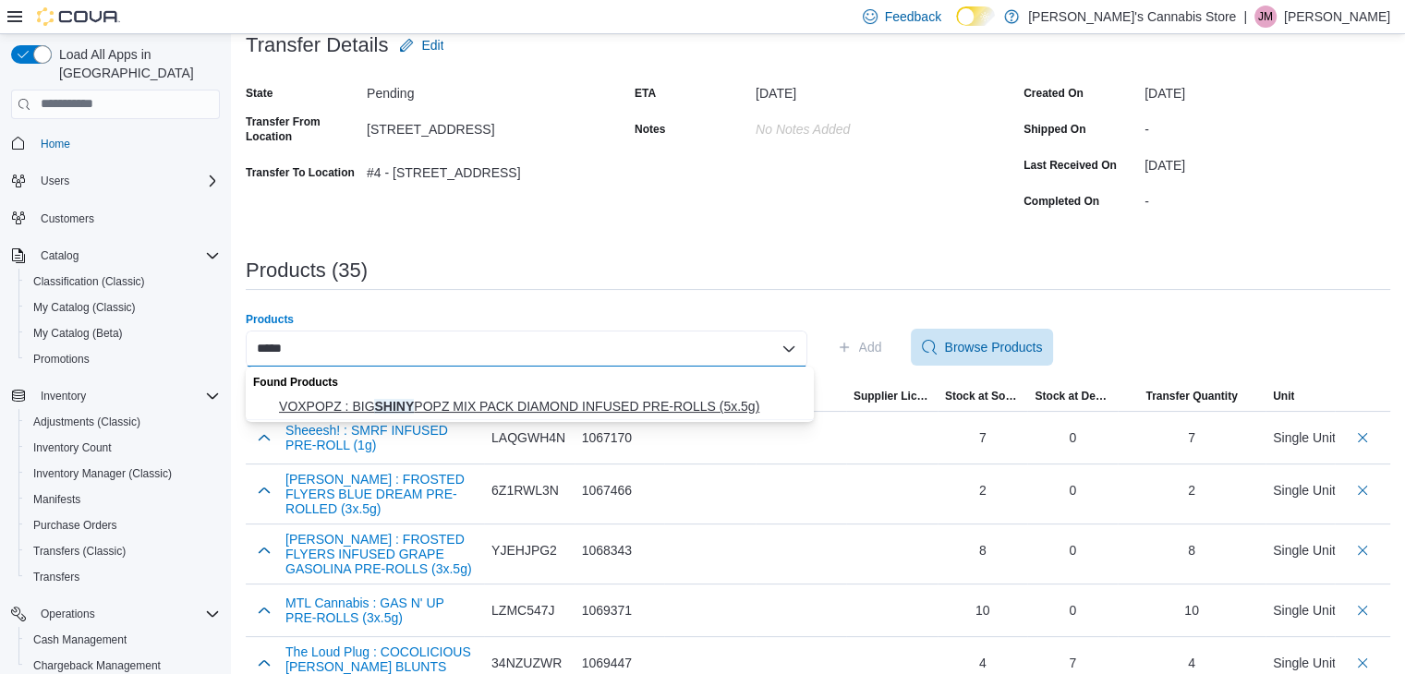
type input "*****"
click at [683, 395] on button "VOXPOPZ : BIG SHINY POPZ MIX PACK DIAMOND INFUSED PRE-ROLLS (5x.5g)" at bounding box center [530, 406] width 568 height 27
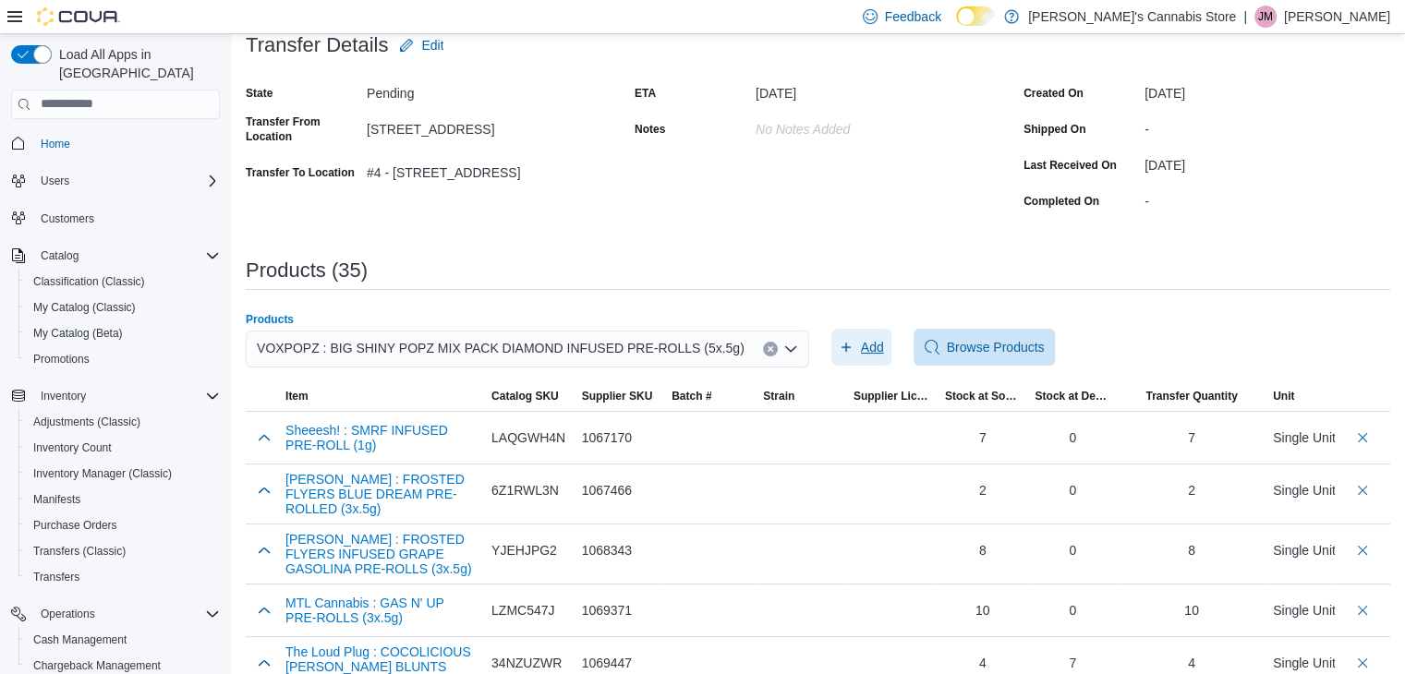
click at [867, 351] on span "Add" at bounding box center [872, 347] width 23 height 18
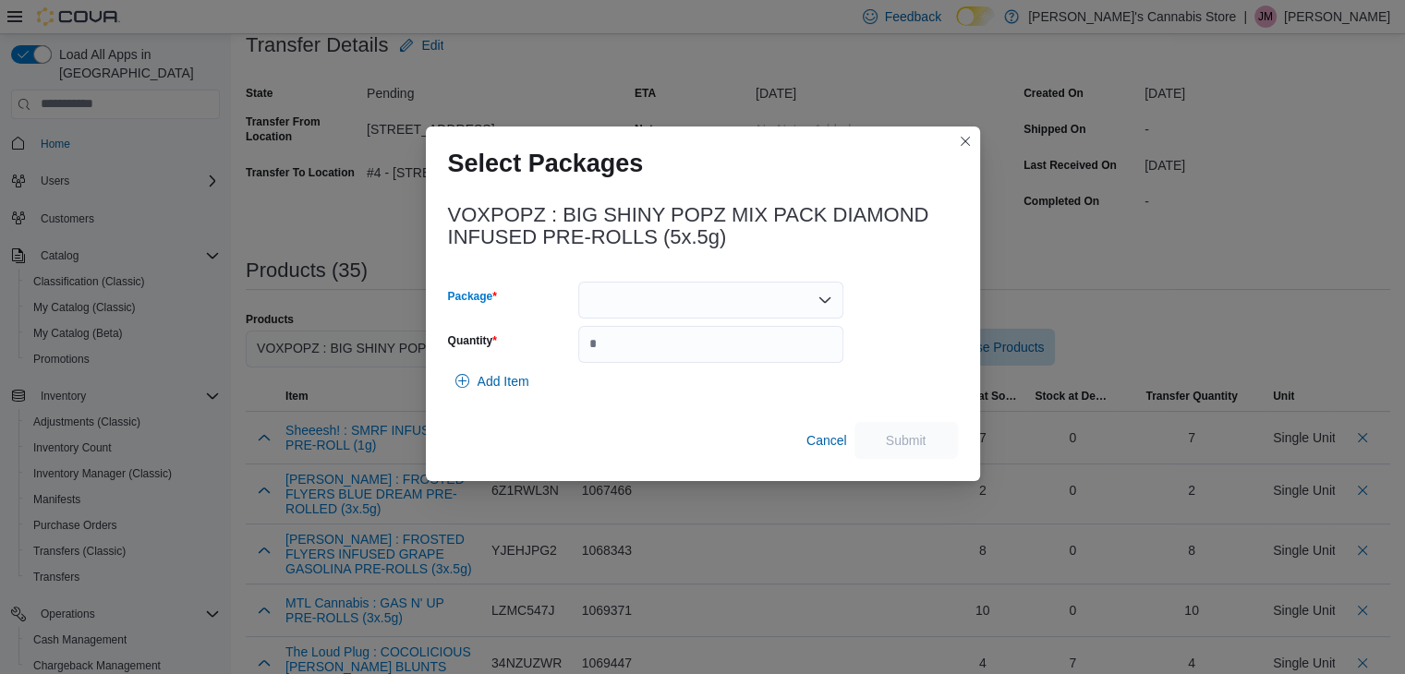
click at [750, 302] on div at bounding box center [710, 300] width 265 height 37
click at [728, 351] on span "25070000960" at bounding box center [721, 358] width 221 height 18
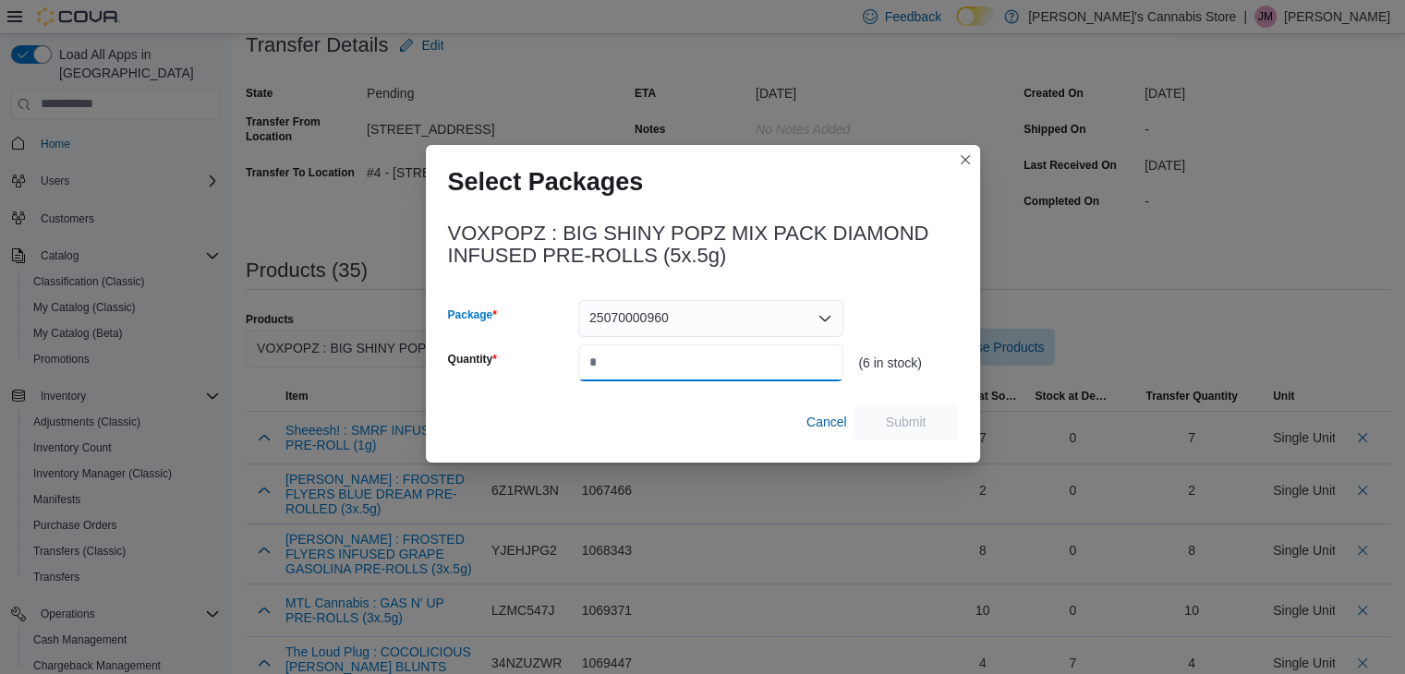
click at [719, 362] on input "Quantity" at bounding box center [710, 362] width 265 height 37
type input "*"
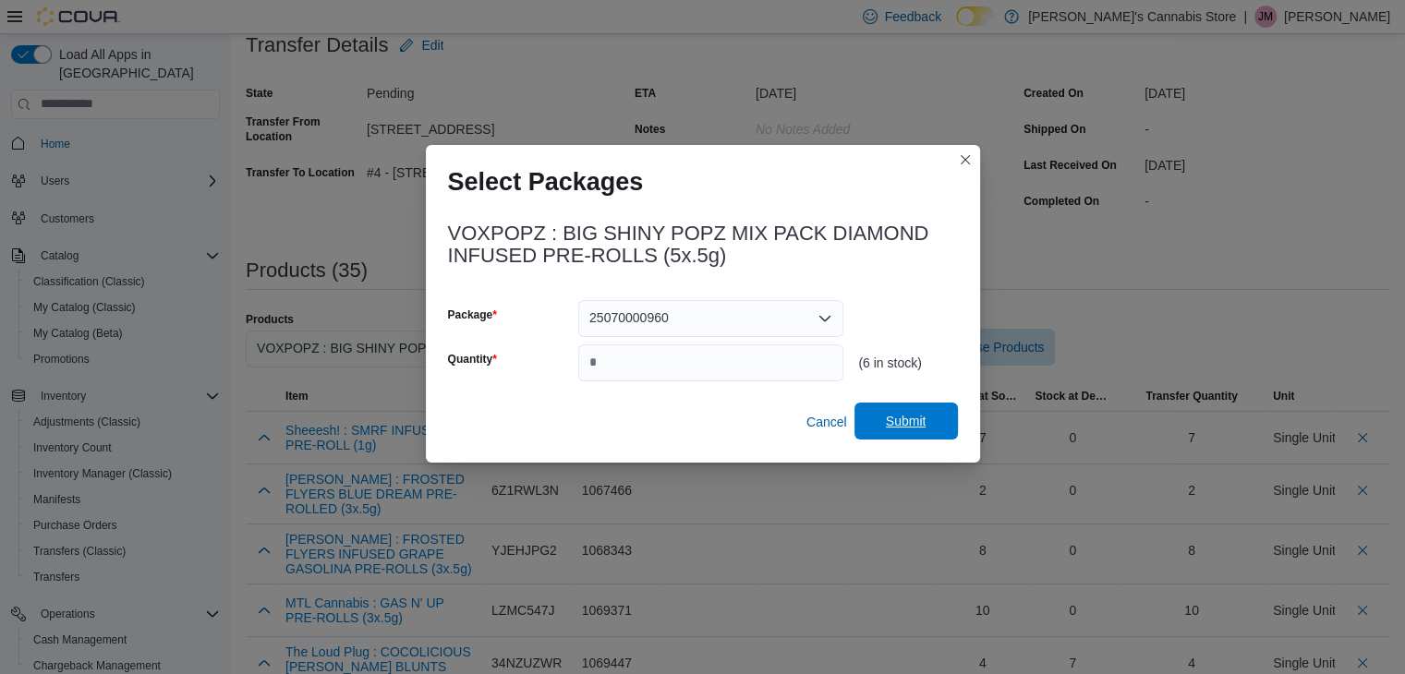
click at [914, 425] on span "Submit" at bounding box center [906, 421] width 41 height 18
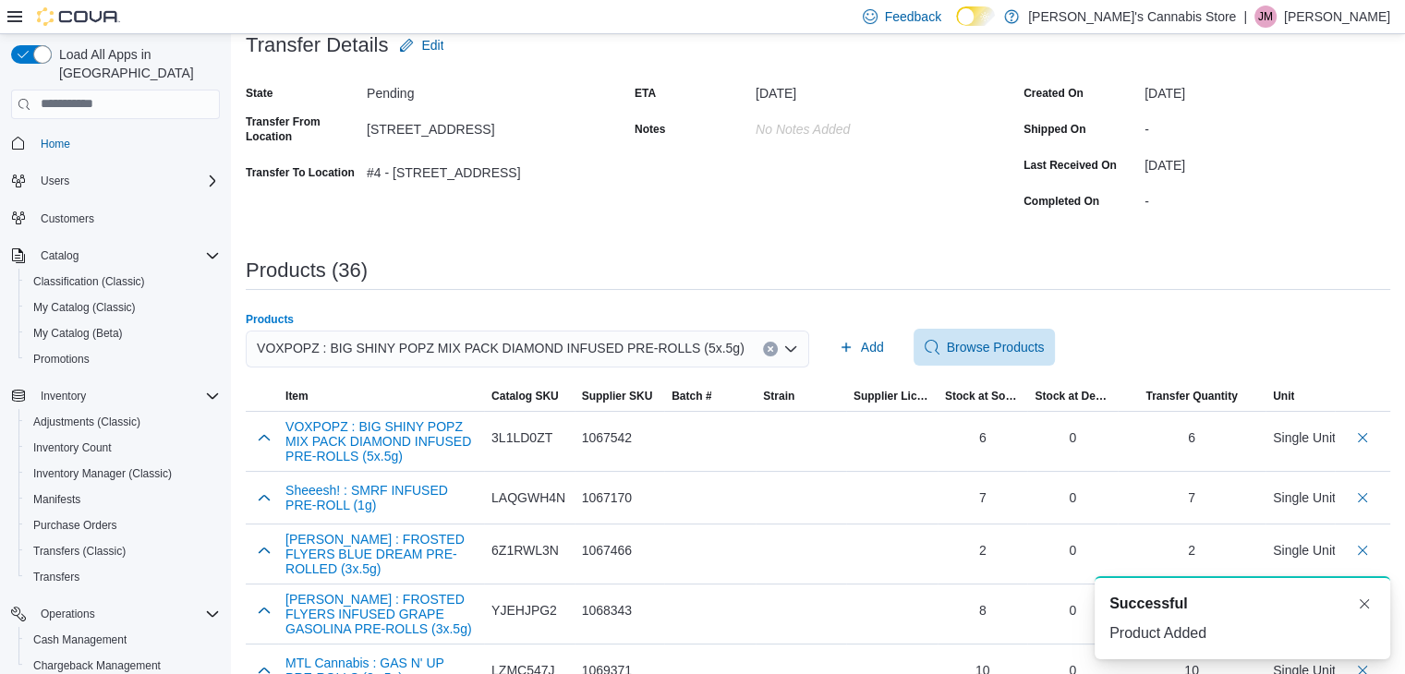
click at [772, 348] on icon "Clear input" at bounding box center [769, 348] width 5 height 5
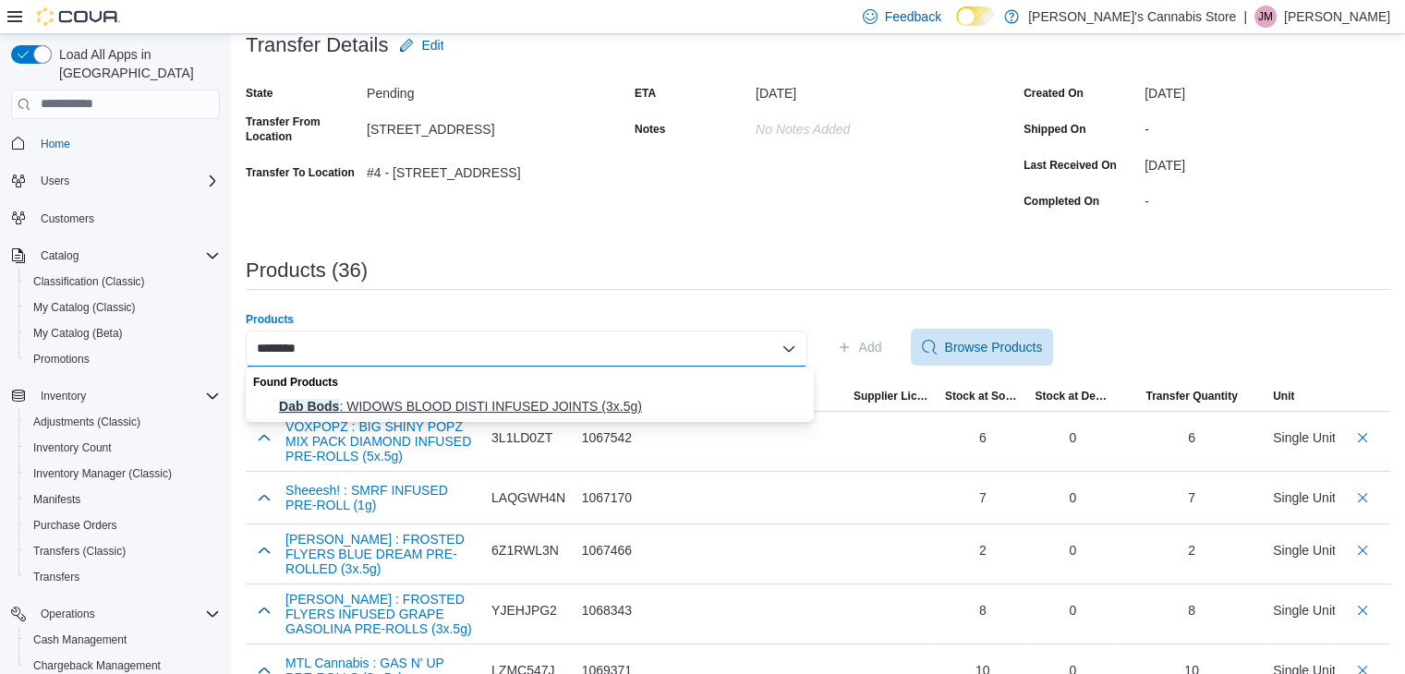
type input "********"
click at [657, 410] on span "Dab Bods : WIDOWS BLOOD DISTI INFUSED JOINTS (3x.5g)" at bounding box center [541, 406] width 524 height 18
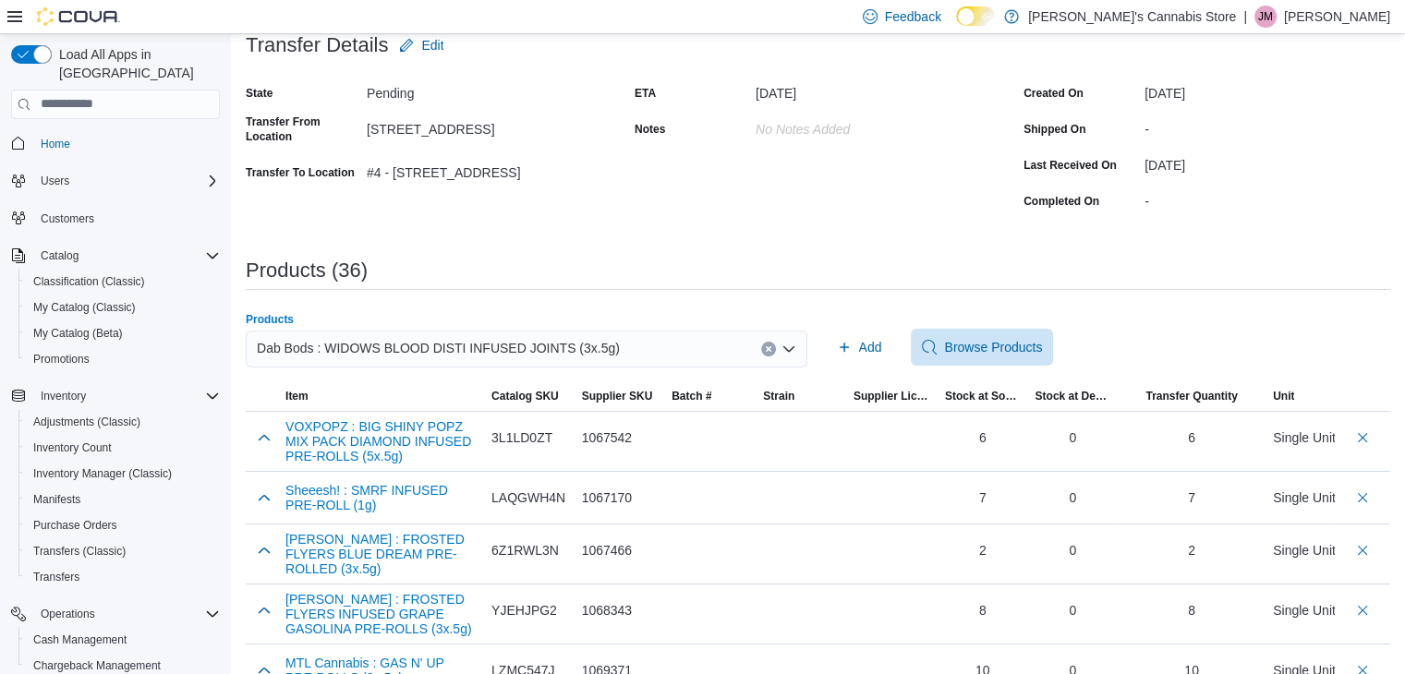
click at [899, 332] on div "Add Browse Products" at bounding box center [1109, 347] width 561 height 37
click at [882, 342] on span "Add" at bounding box center [870, 347] width 23 height 18
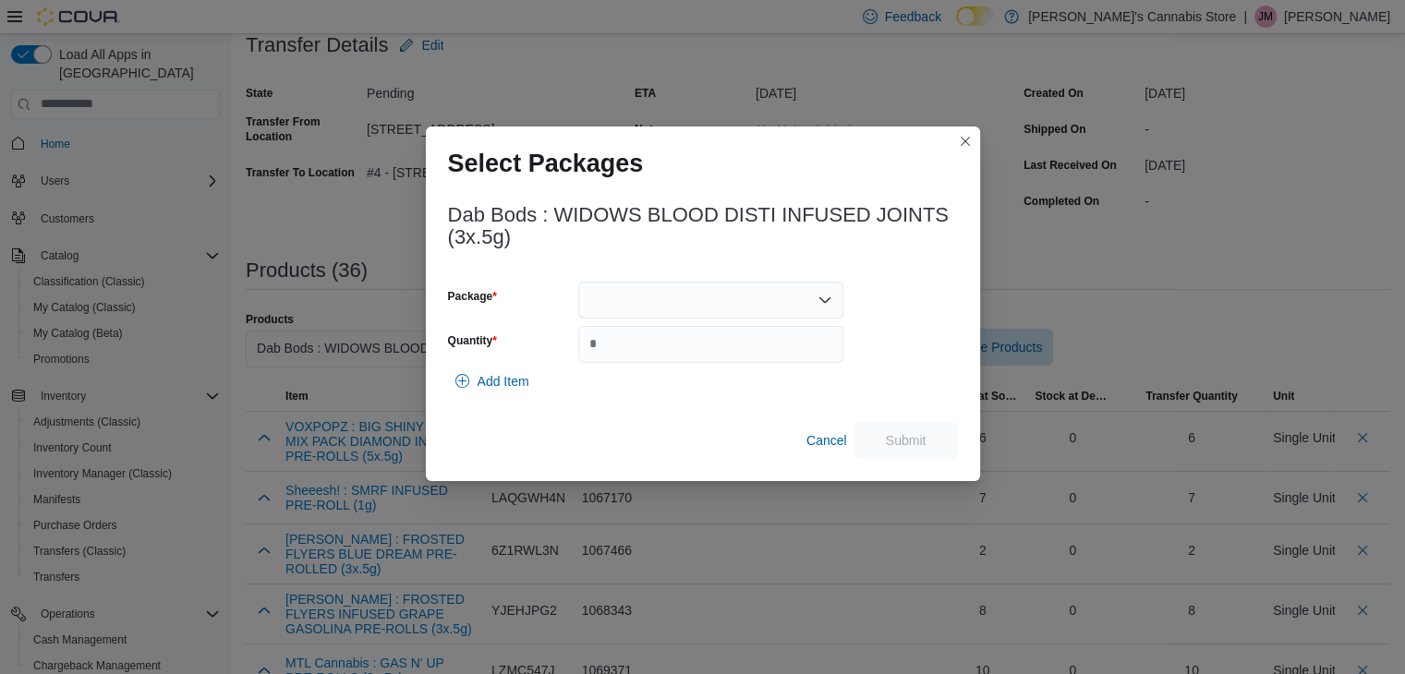
click at [809, 301] on div at bounding box center [710, 300] width 265 height 37
click at [779, 349] on span "25WDJ3311" at bounding box center [721, 358] width 221 height 18
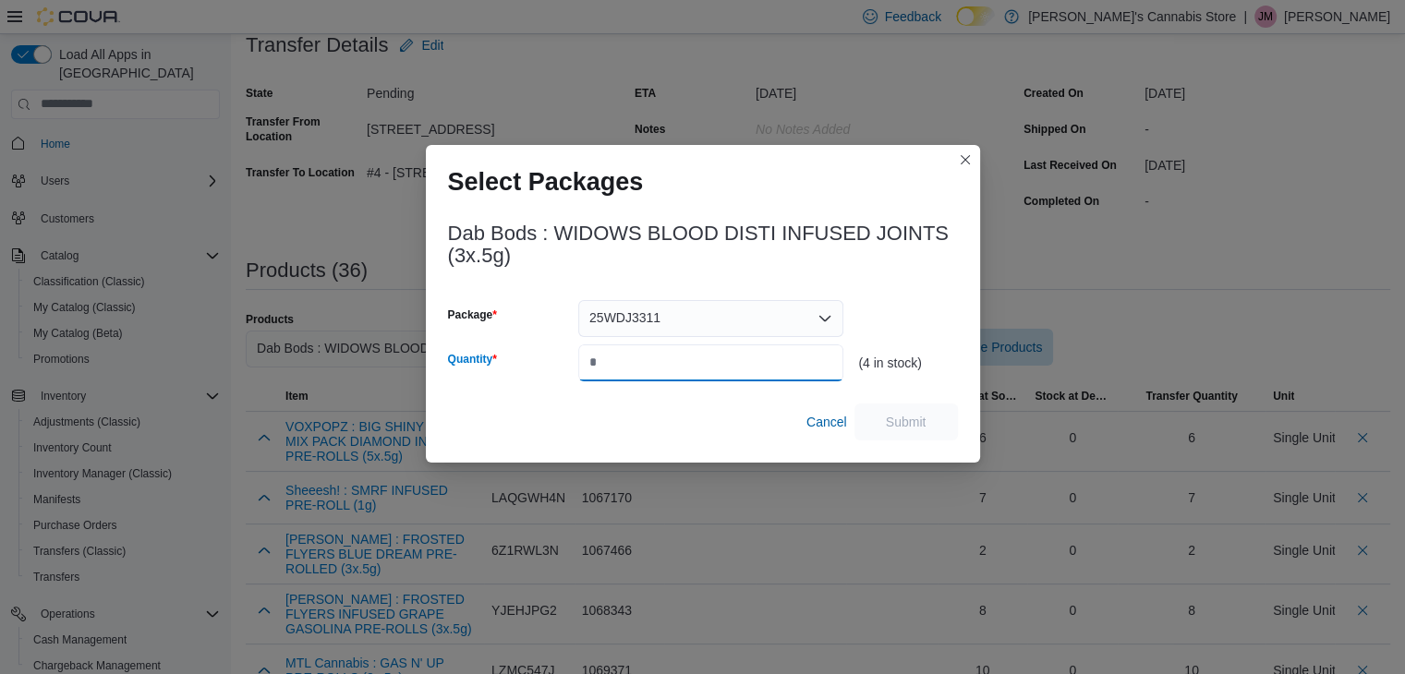
click at [777, 359] on input "Quantity" at bounding box center [710, 362] width 265 height 37
type input "*"
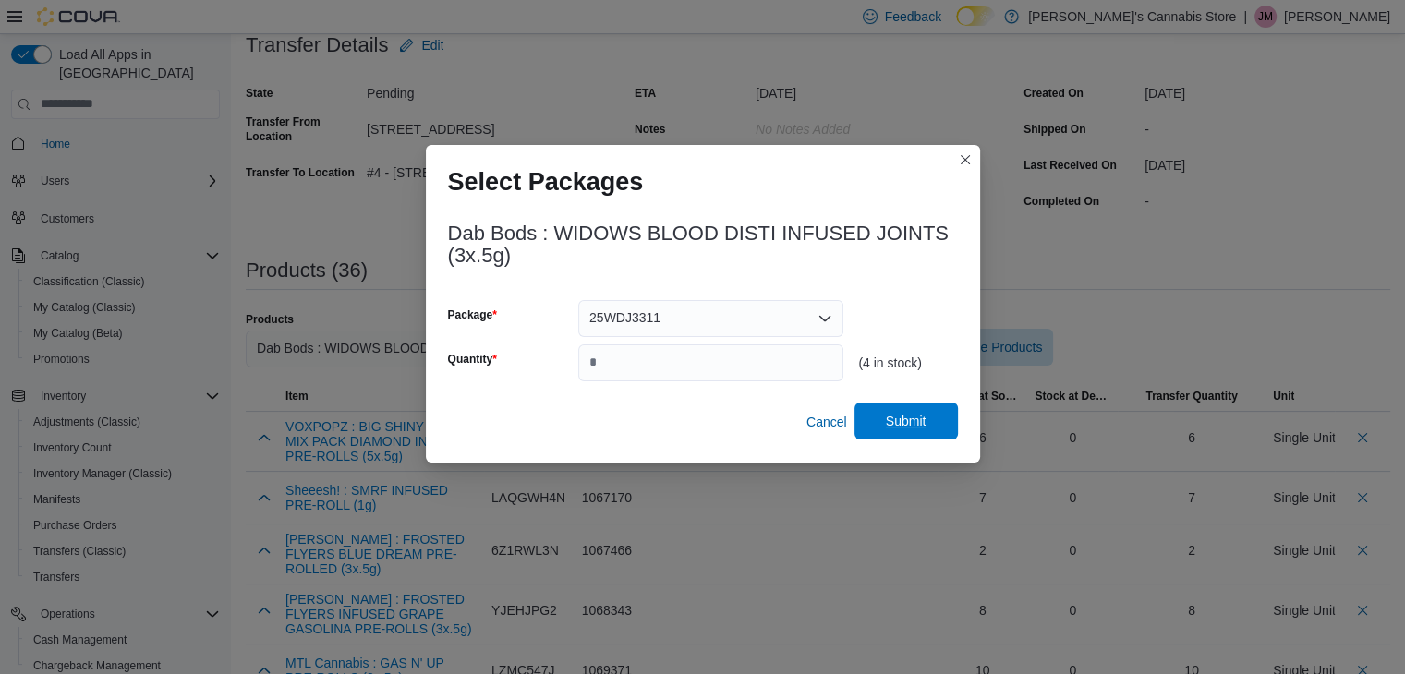
click at [908, 429] on span "Submit" at bounding box center [906, 421] width 41 height 18
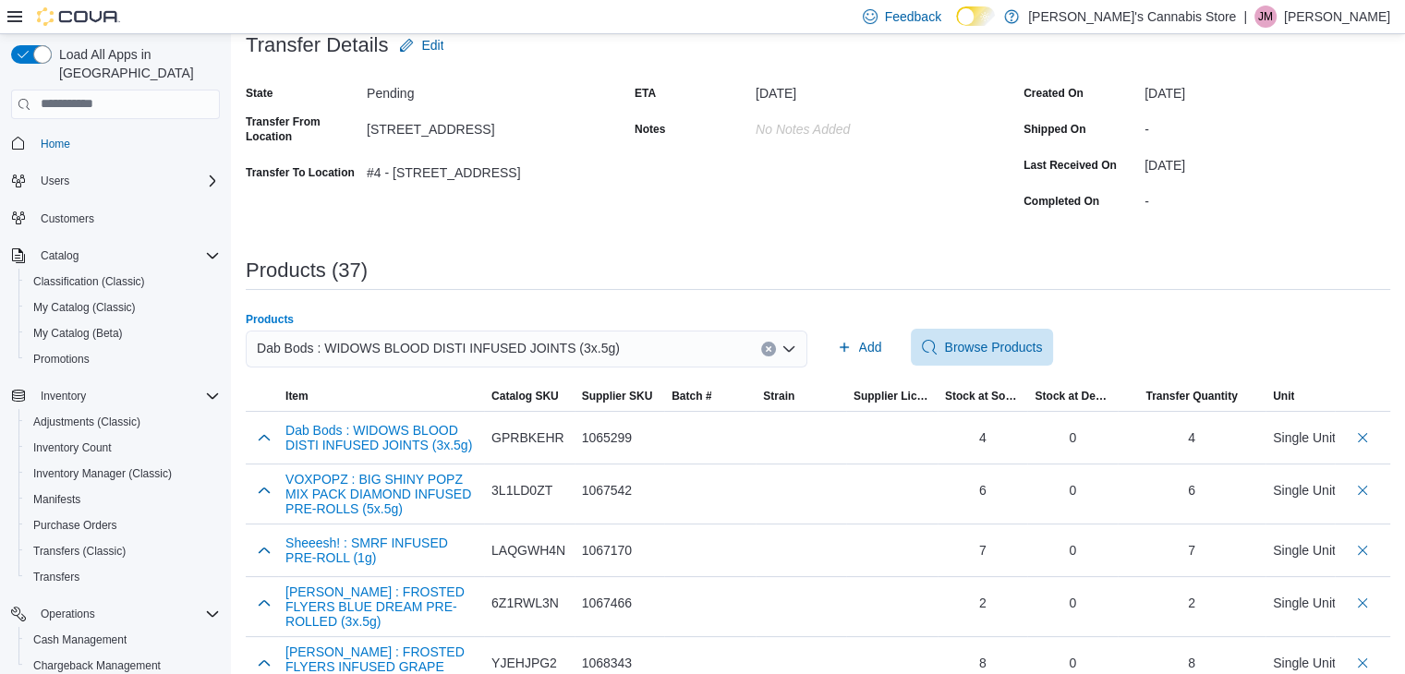
click at [771, 345] on icon "Clear input" at bounding box center [768, 348] width 7 height 7
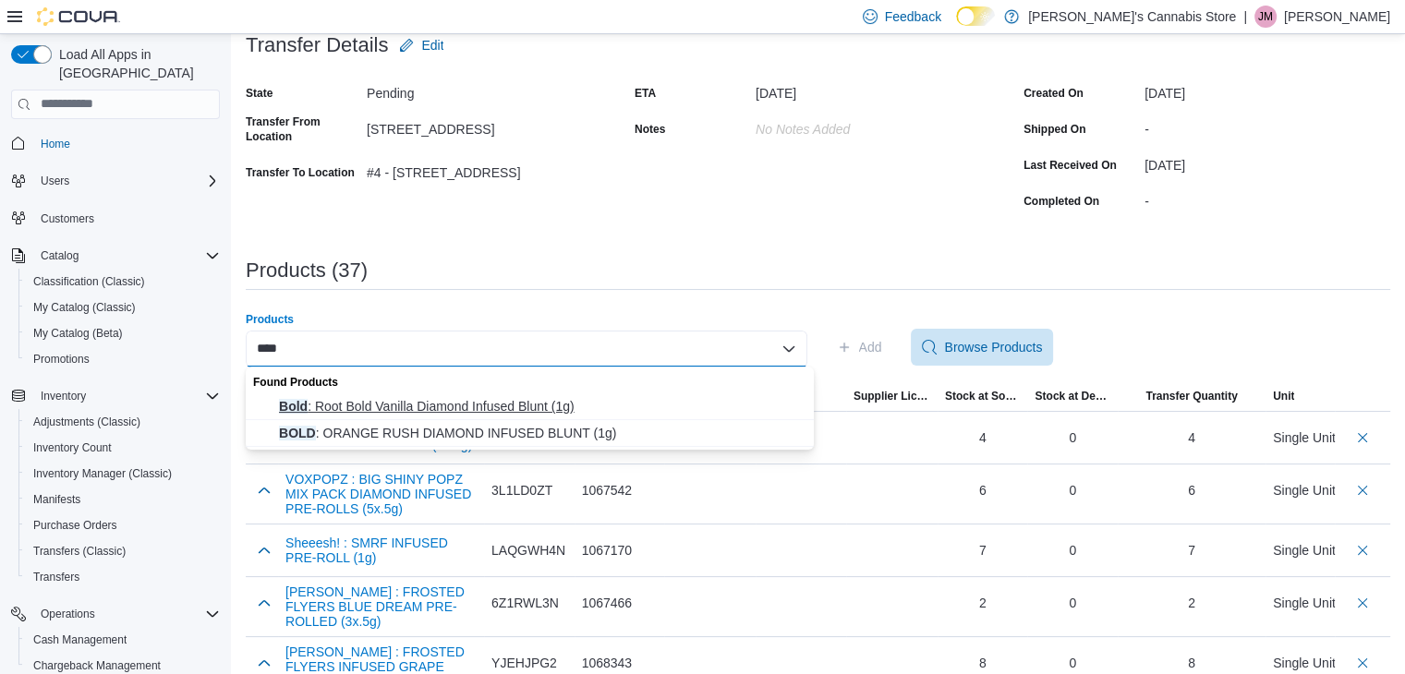
type input "****"
click at [548, 406] on span "Bold : Root Bold Vanilla Diamond Infused Blunt (1g)" at bounding box center [541, 406] width 524 height 18
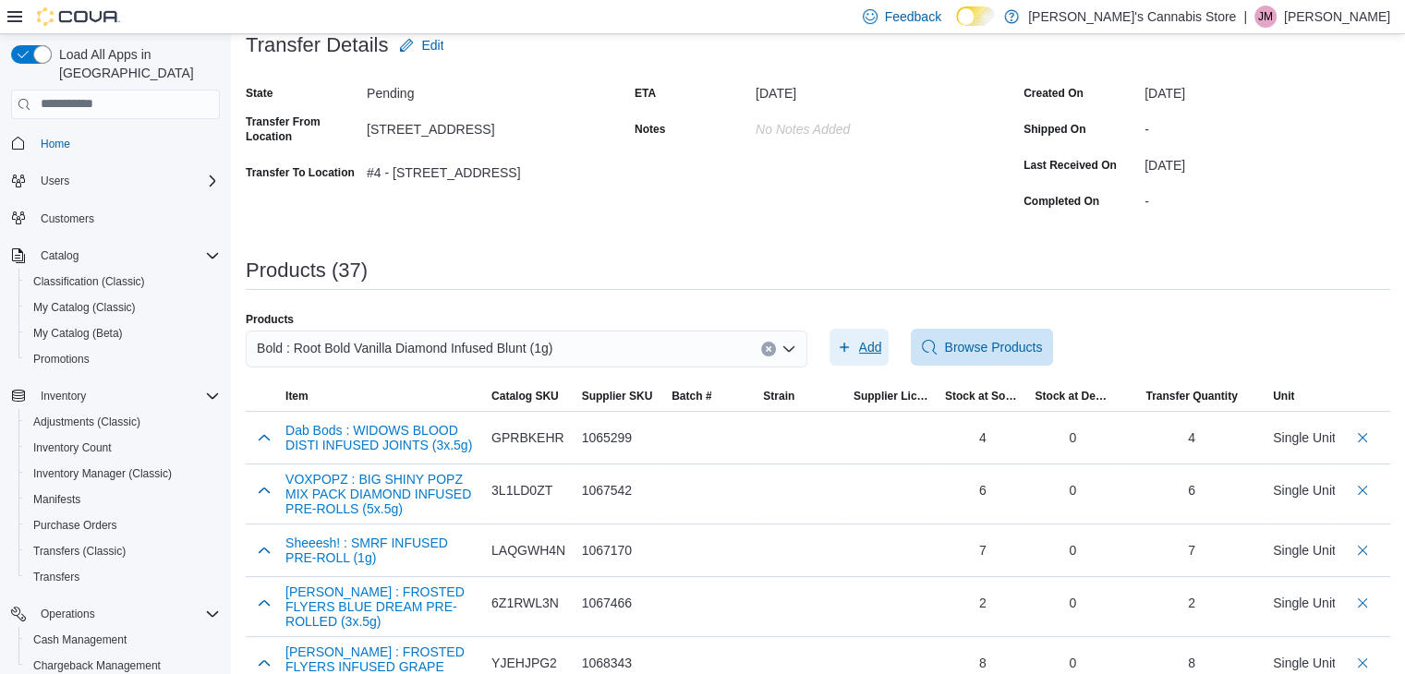
click at [882, 344] on span "Add" at bounding box center [870, 347] width 23 height 18
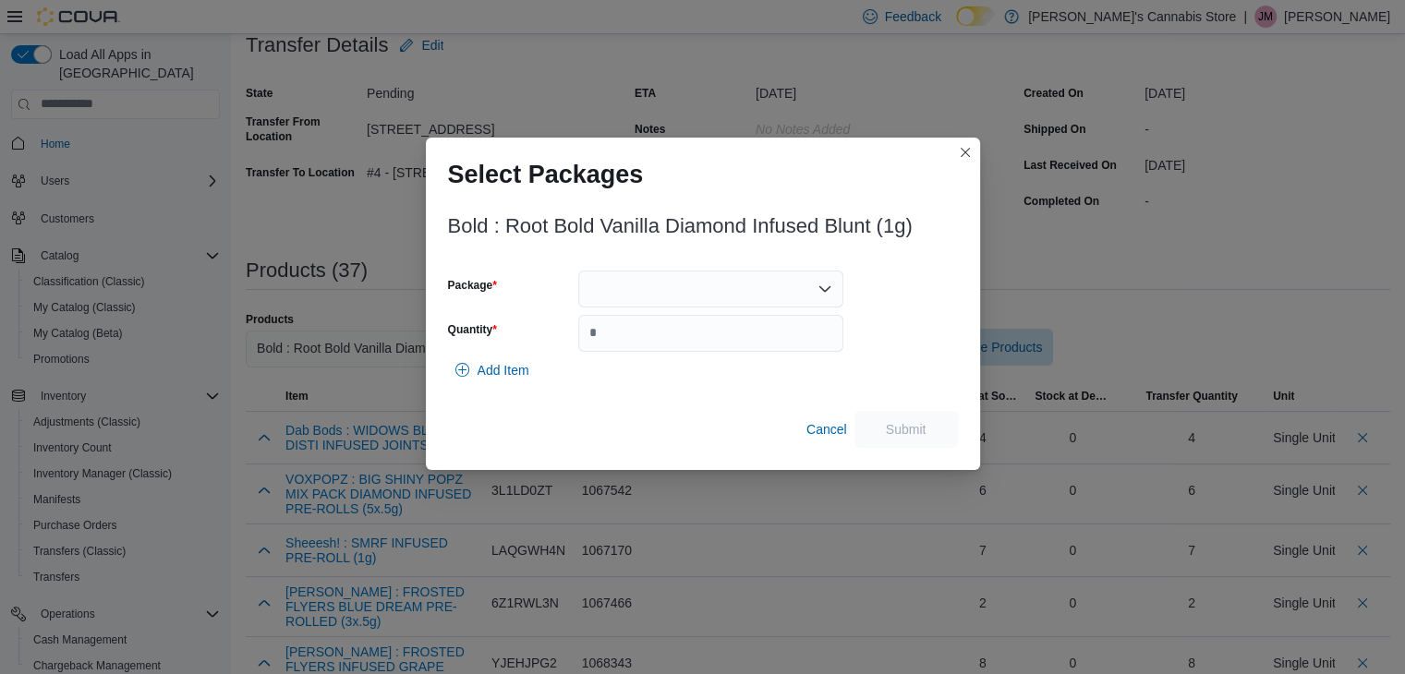
click at [817, 291] on icon "Open list of options" at bounding box center [824, 289] width 15 height 15
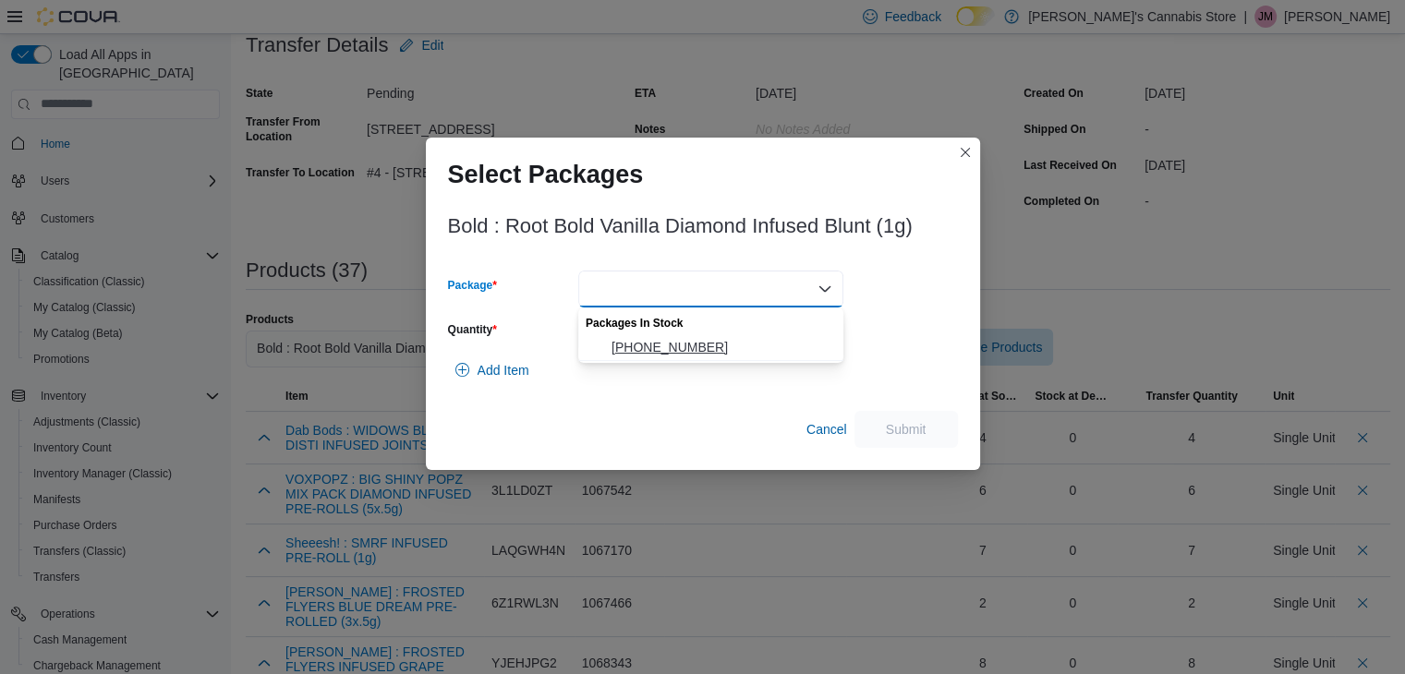
click at [776, 351] on span "[PHONE_NUMBER]" at bounding box center [721, 347] width 221 height 18
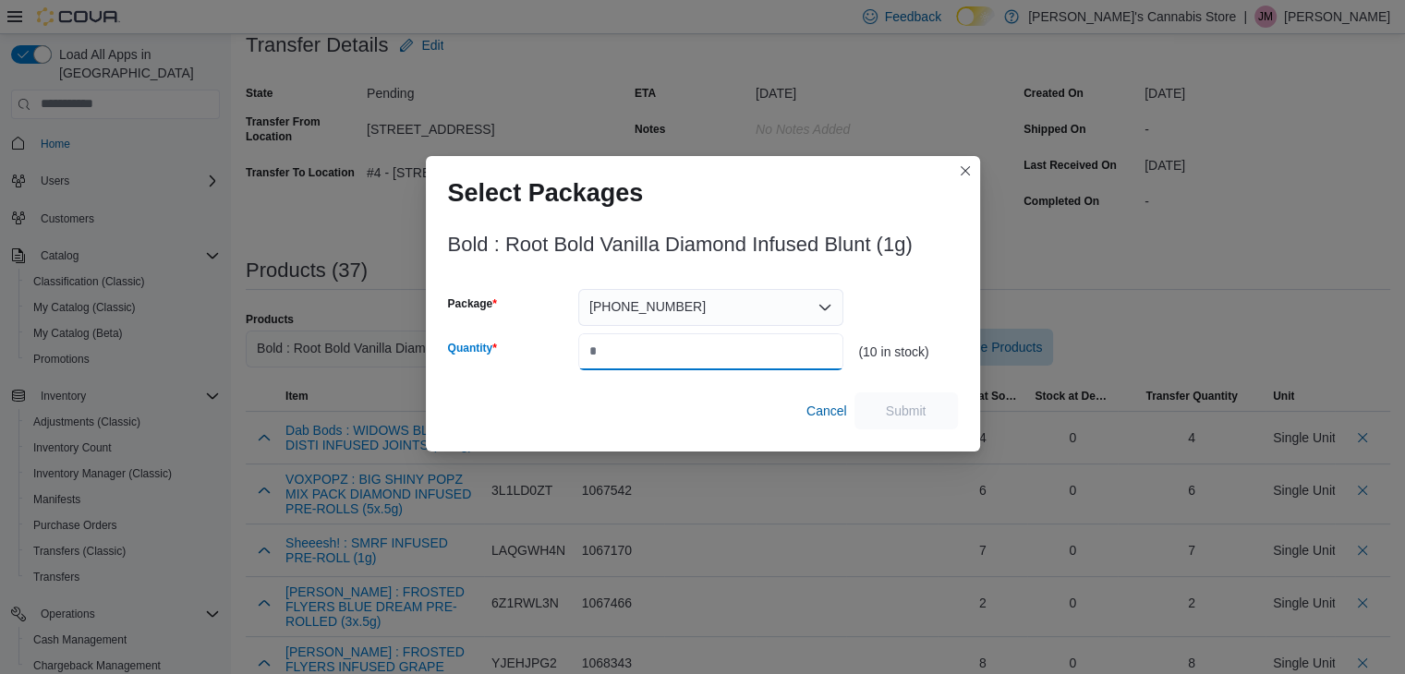
click at [771, 355] on input "Quantity" at bounding box center [710, 351] width 265 height 37
type input "**"
click at [927, 407] on span "Submit" at bounding box center [905, 410] width 81 height 37
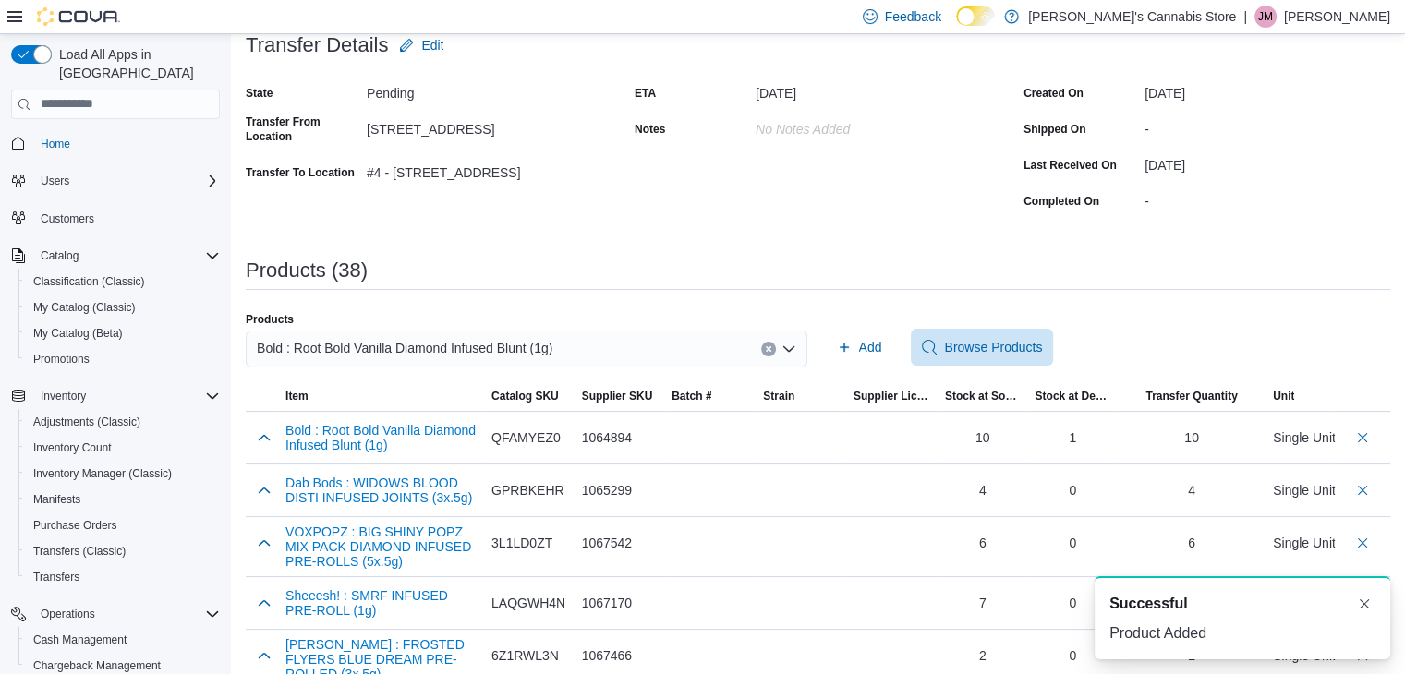
click at [770, 348] on icon "Clear input" at bounding box center [768, 348] width 5 height 5
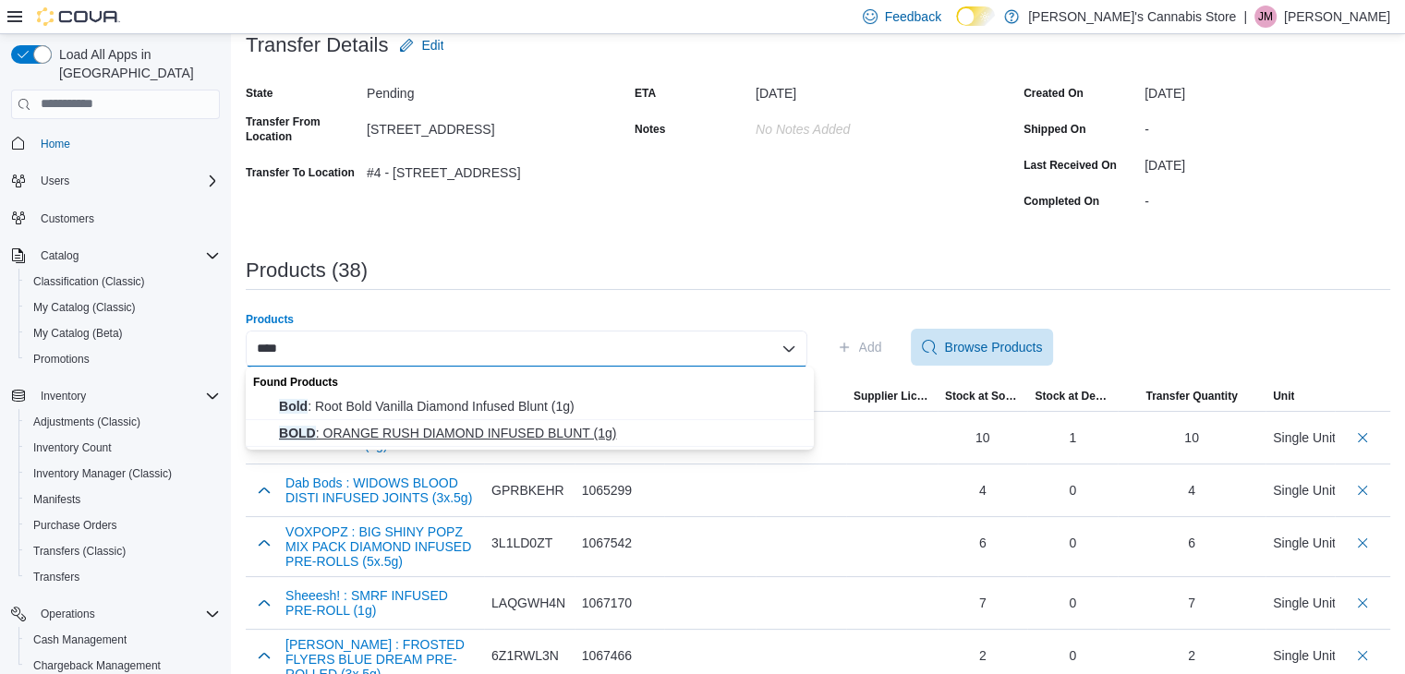
type input "****"
click at [577, 435] on span "BOLD : ORANGE RUSH DIAMOND INFUSED BLUNT (1g)" at bounding box center [541, 433] width 524 height 18
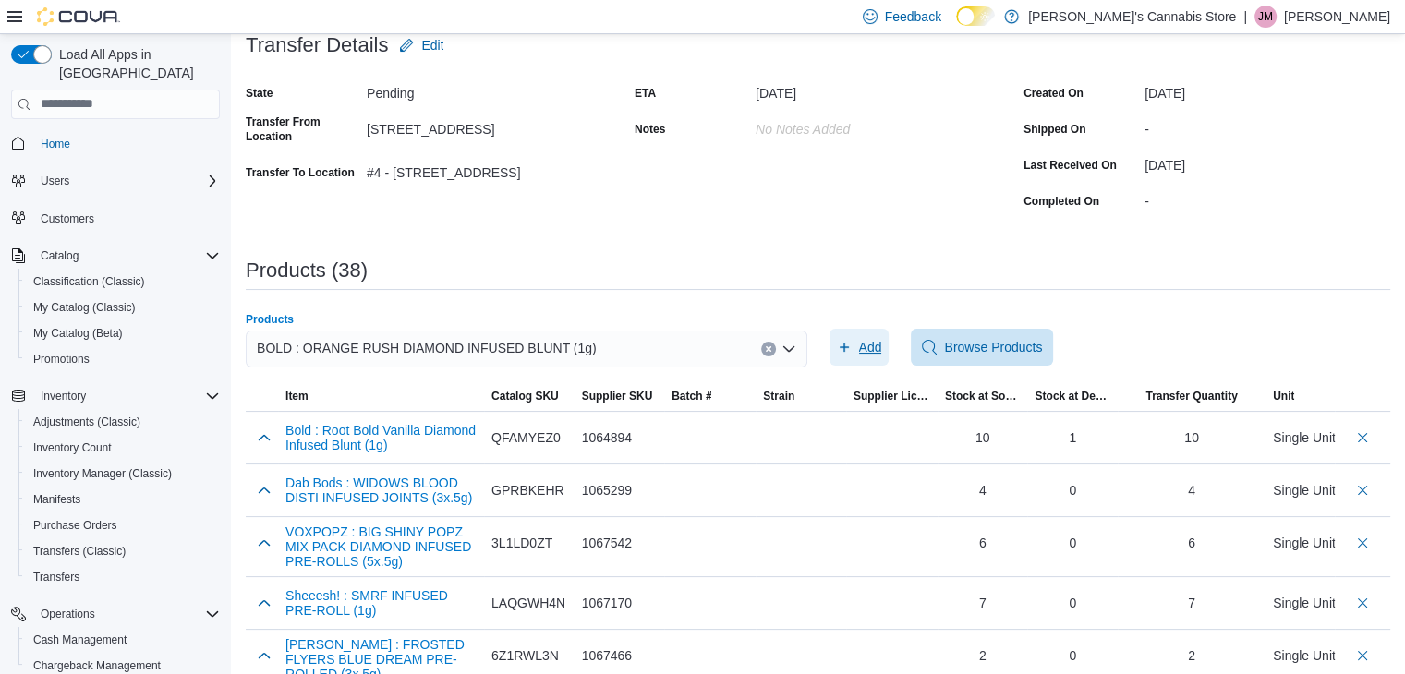
click at [873, 342] on span "Add" at bounding box center [870, 347] width 23 height 18
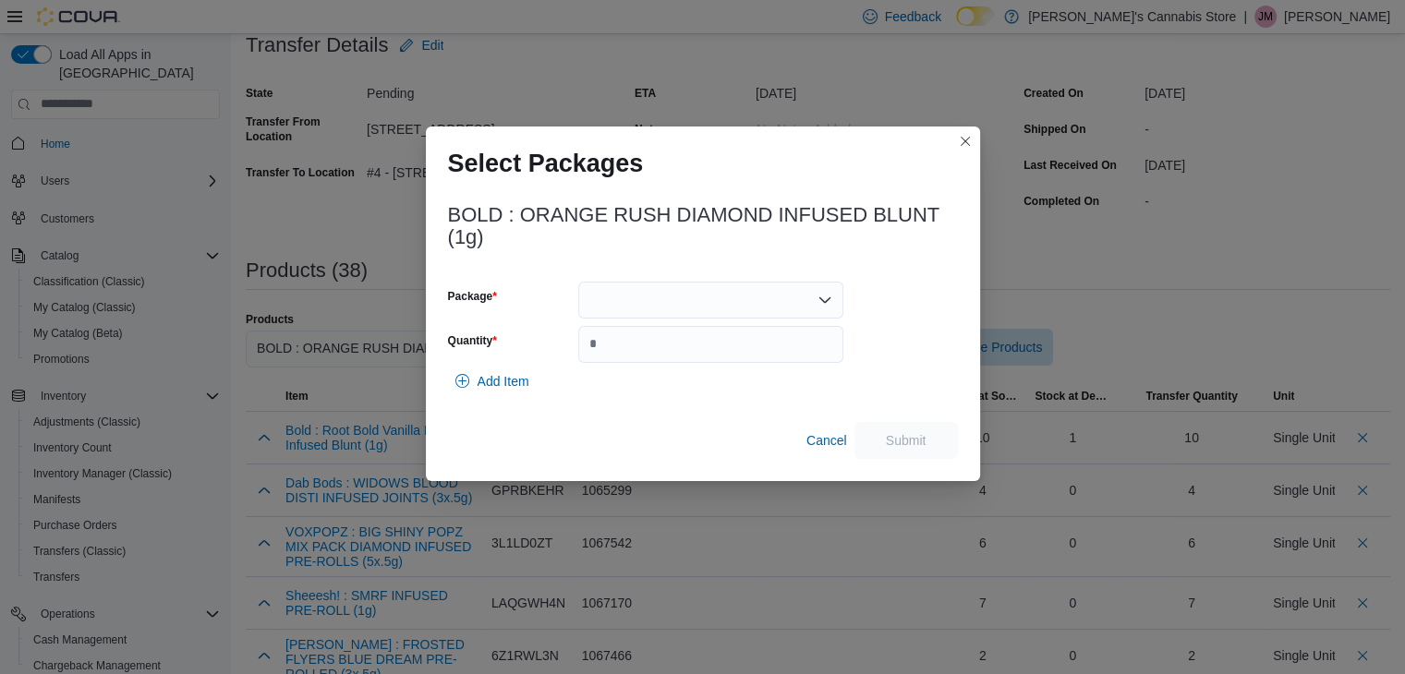
click at [734, 303] on div at bounding box center [710, 300] width 265 height 37
click at [702, 349] on span "[PHONE_NUMBER]" at bounding box center [721, 358] width 221 height 18
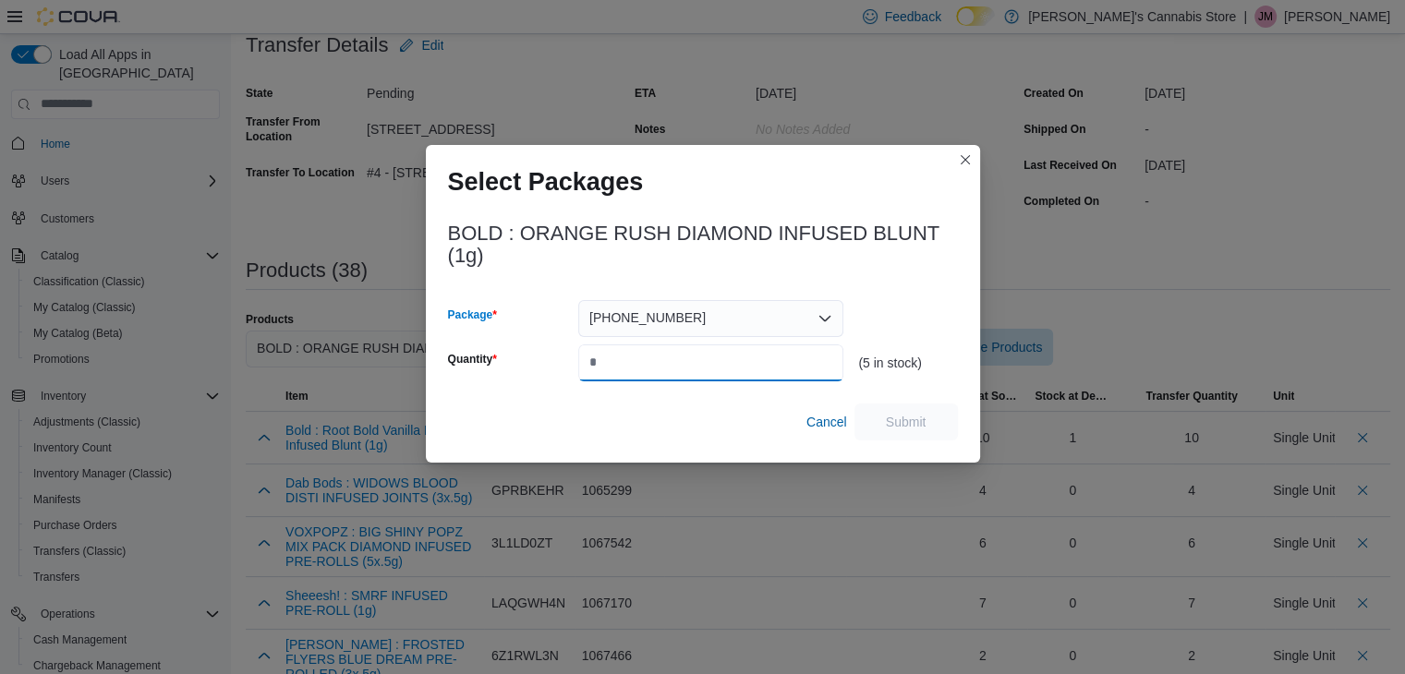
click at [695, 362] on input "Quantity" at bounding box center [710, 362] width 265 height 37
type input "*"
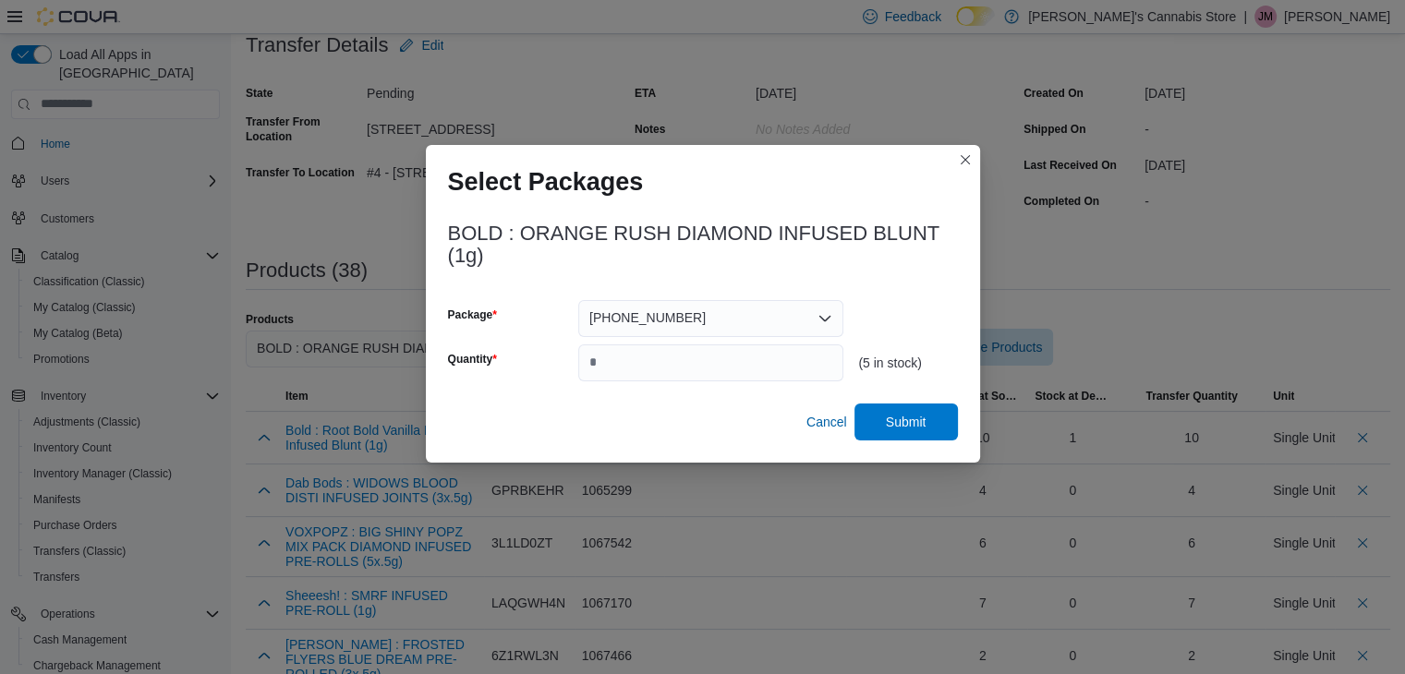
click at [915, 444] on div "BOLD : ORANGE RUSH DIAMOND INFUSED BLUNT (1g) Package [PHONE_NUMBER] Quantity *…" at bounding box center [703, 333] width 554 height 259
click at [920, 428] on span "Submit" at bounding box center [906, 421] width 41 height 18
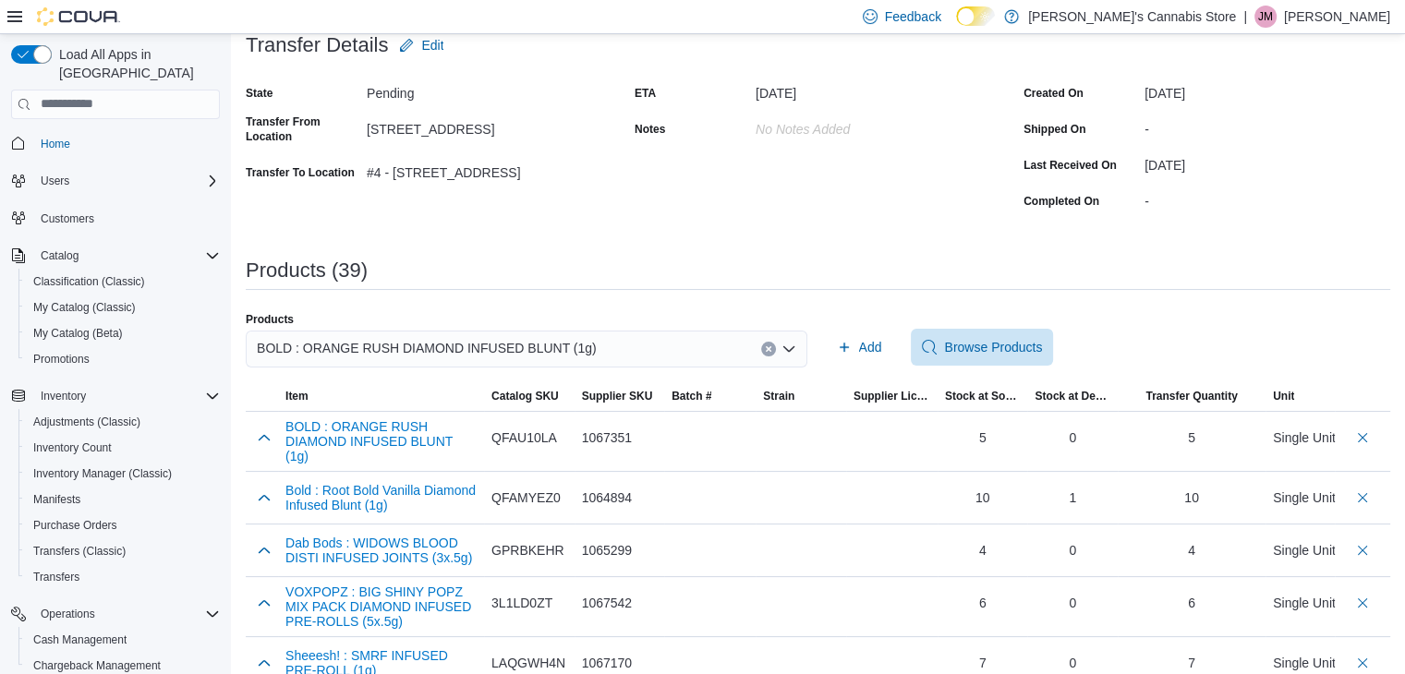
click at [776, 342] on button "Clear input" at bounding box center [768, 349] width 15 height 15
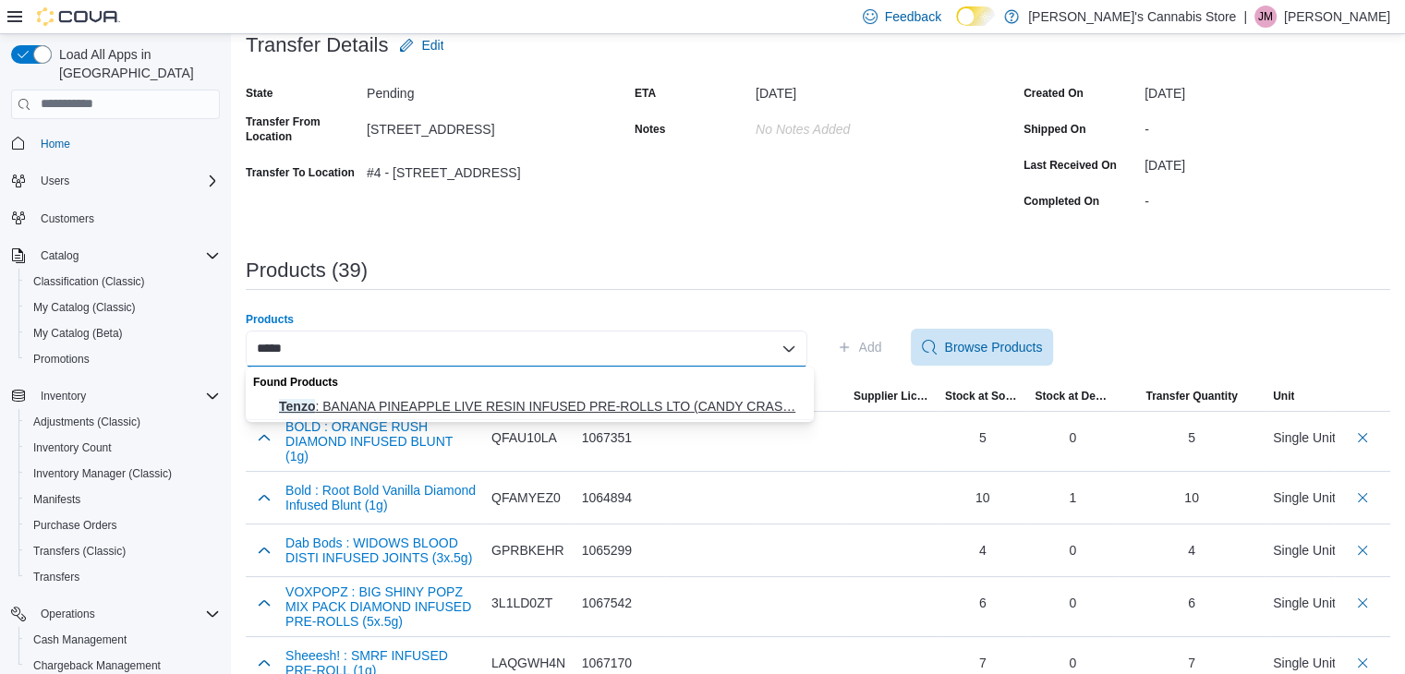
type input "*****"
click at [575, 405] on span "Tenzo : BANANA PINEAPPLE LIVE RESIN INFUSED PRE-ROLLS LTO (CANDY CRAS… Tenzo : …" at bounding box center [541, 406] width 524 height 18
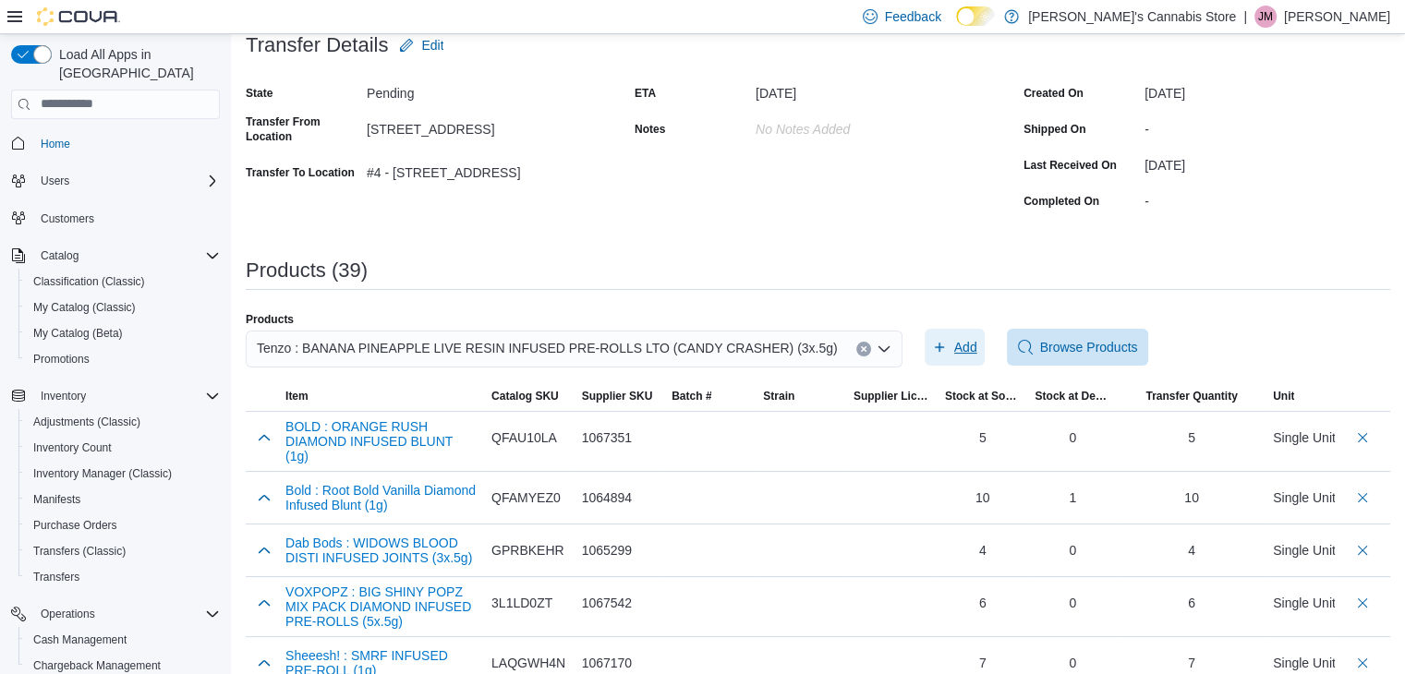
click at [954, 344] on span "Add" at bounding box center [965, 347] width 23 height 18
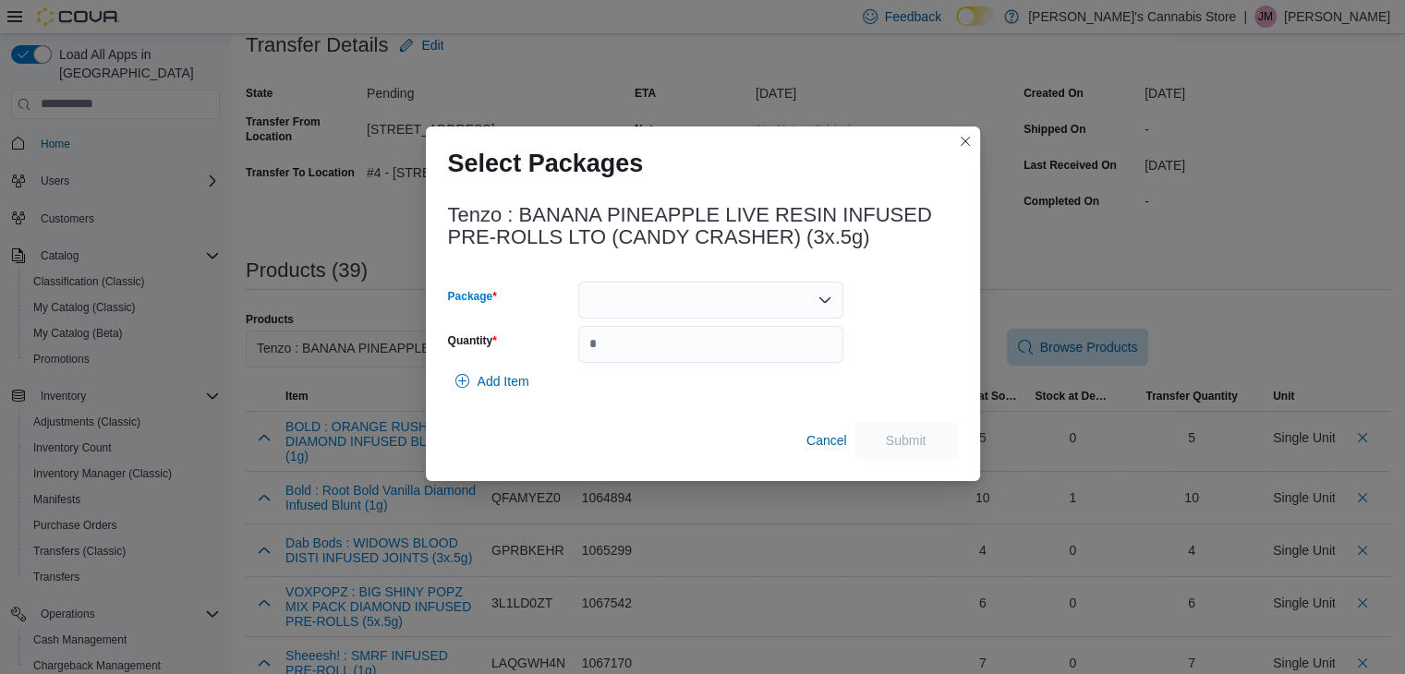
click at [753, 296] on div at bounding box center [710, 300] width 265 height 37
click at [727, 351] on span "FG24125BNP01" at bounding box center [721, 358] width 221 height 18
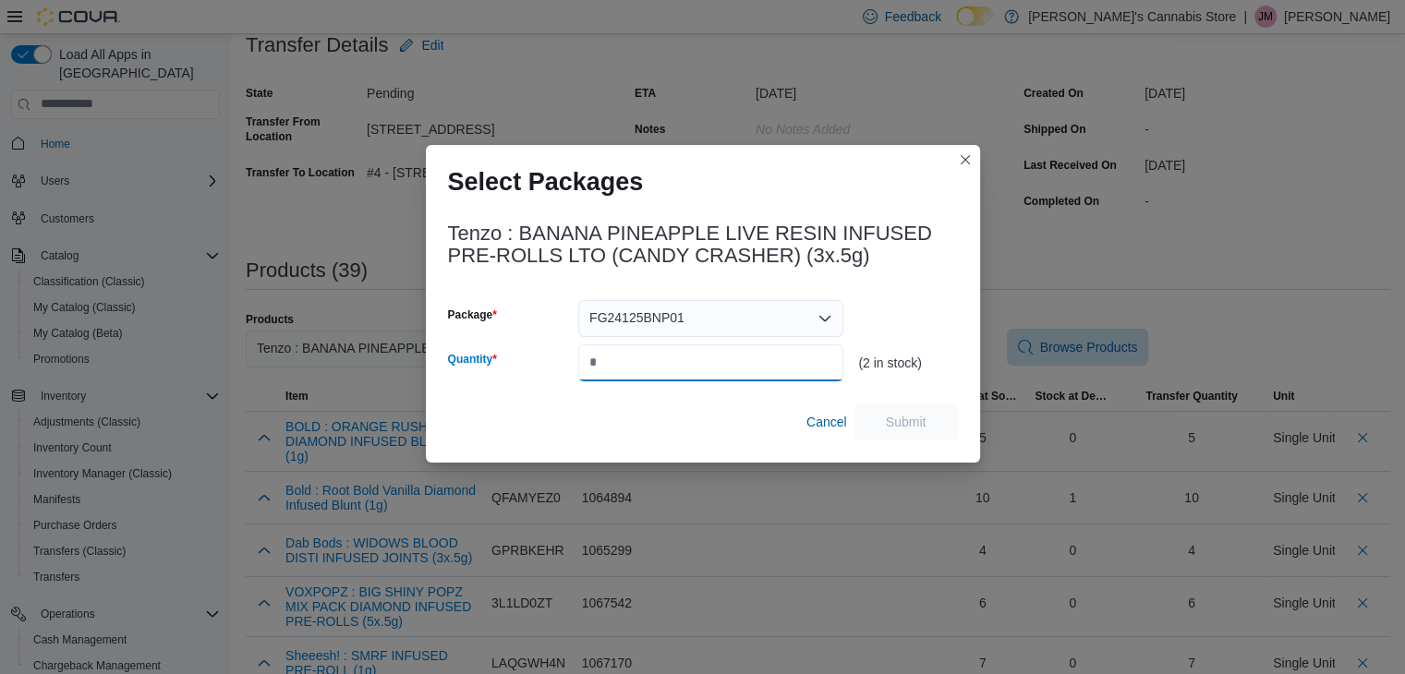
click at [723, 356] on input "Quantity" at bounding box center [710, 362] width 265 height 37
type input "*"
click at [908, 415] on span "Submit" at bounding box center [906, 421] width 41 height 18
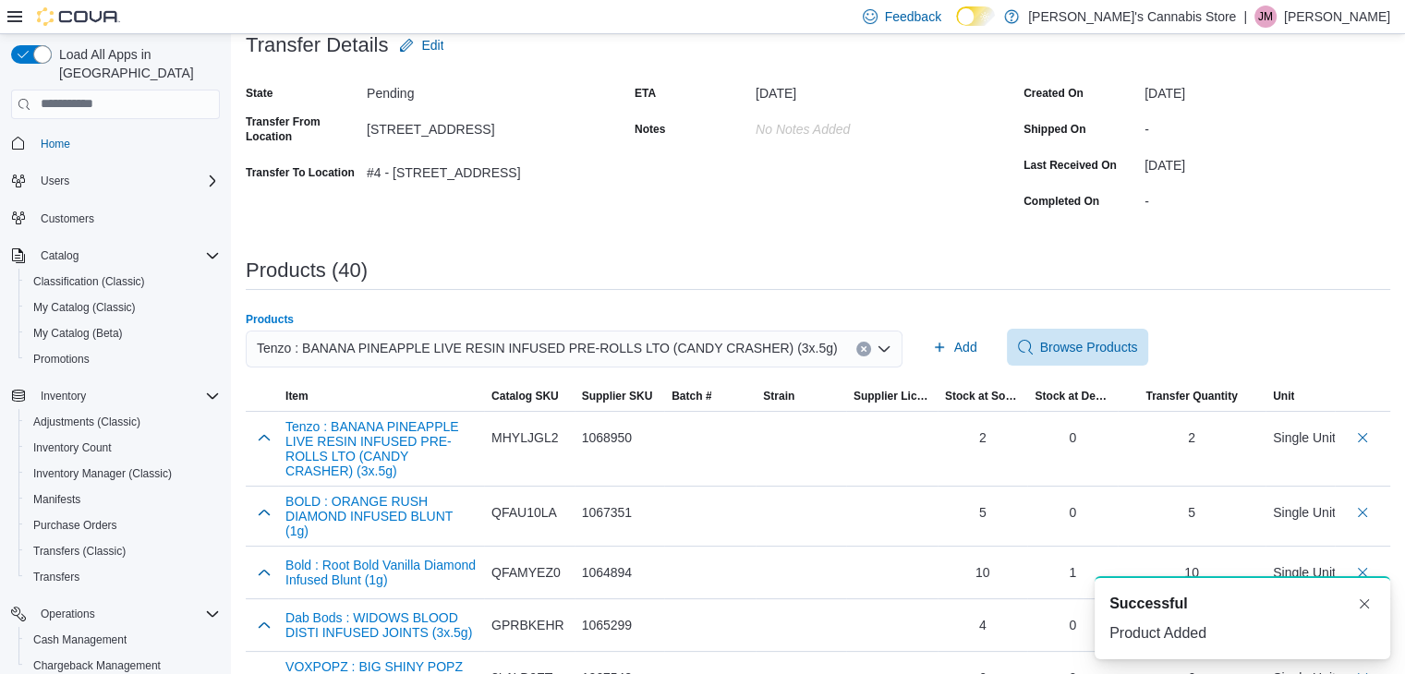
click at [803, 339] on div "Tenzo : BANANA PINEAPPLE LIVE RESIN INFUSED PRE-ROLLS LTO (CANDY CRASHER) (3x.5…" at bounding box center [574, 349] width 657 height 37
click at [860, 348] on icon "Clear input" at bounding box center [863, 348] width 7 height 7
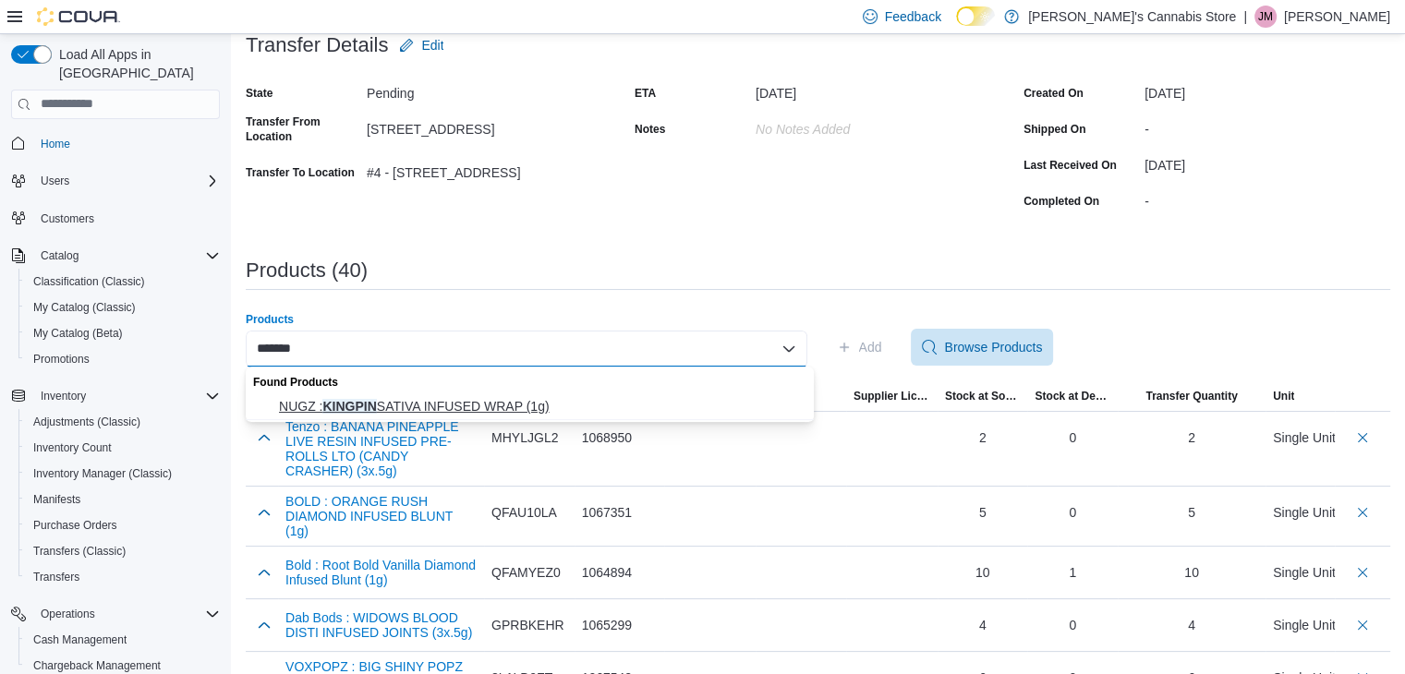
type input "*******"
click at [573, 413] on span "NUGZ : KINGPIN SATIVA INFUSED WRAP (1g)" at bounding box center [541, 406] width 524 height 18
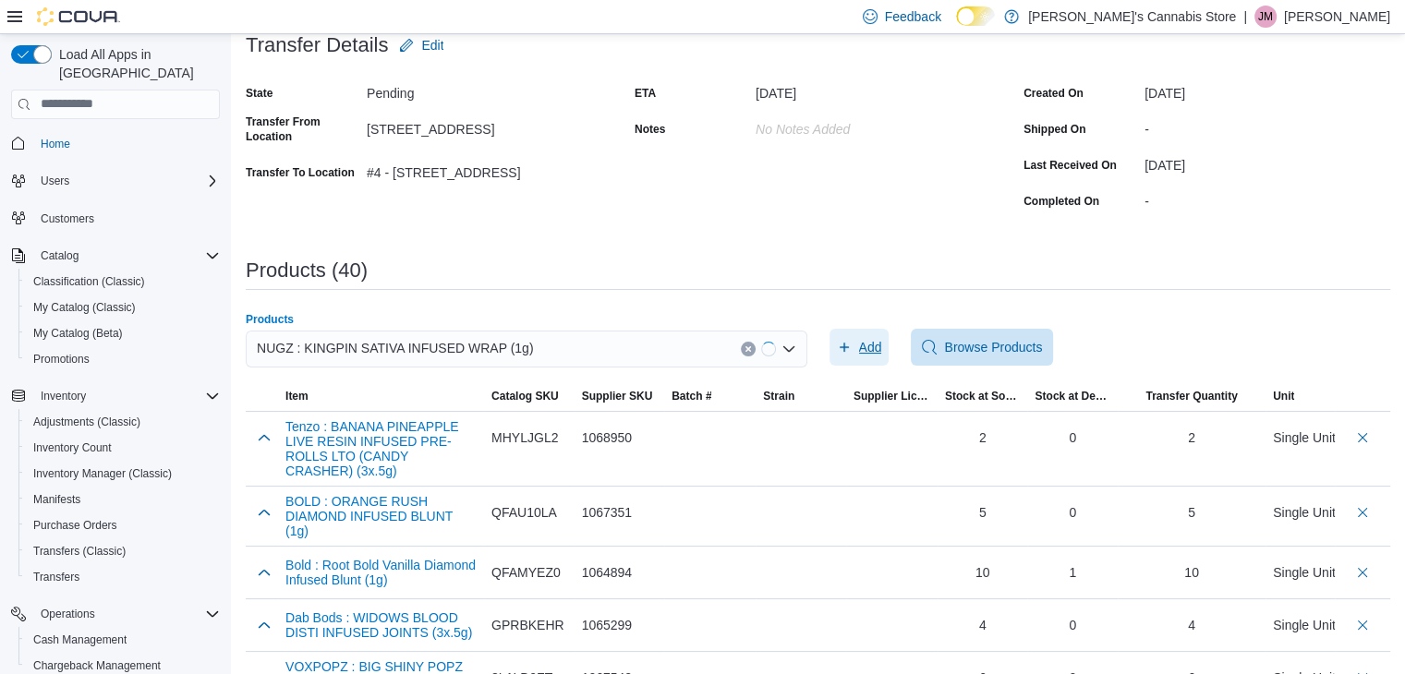
click at [872, 341] on span "Add" at bounding box center [870, 347] width 23 height 18
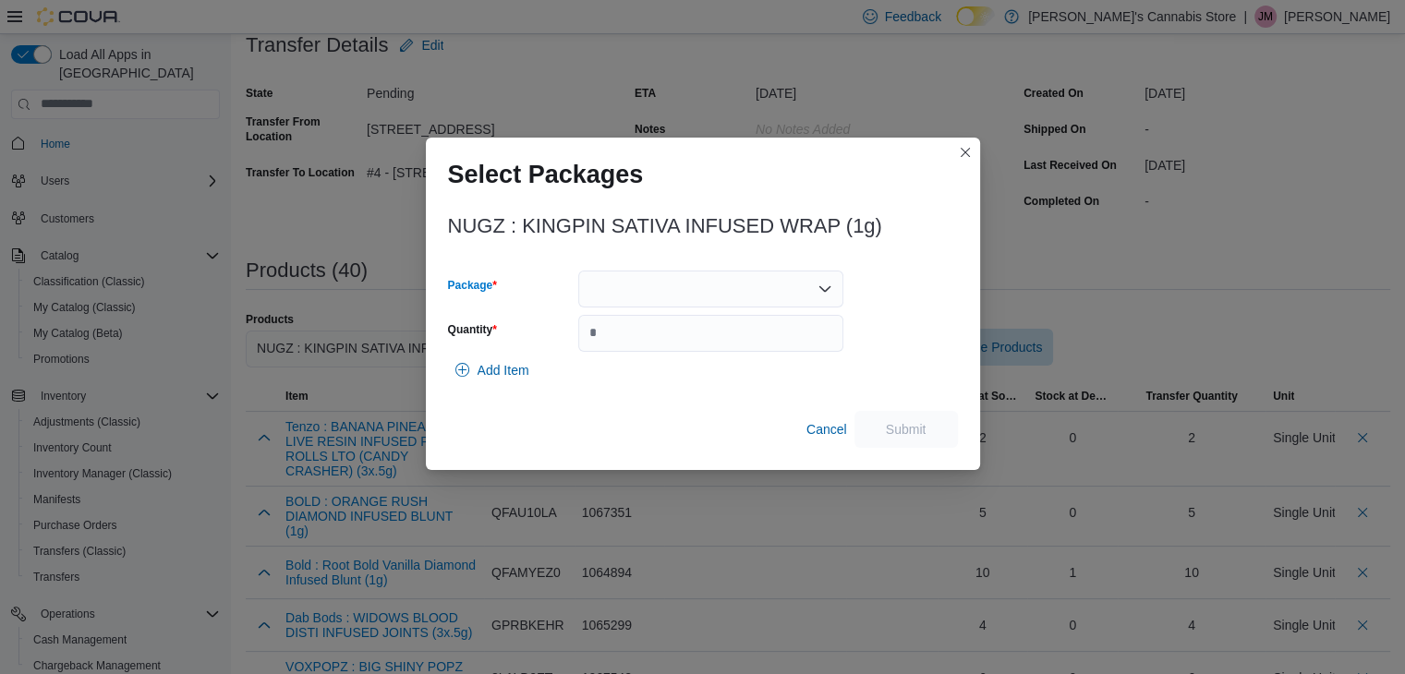
click at [821, 289] on icon "Open list of options" at bounding box center [824, 289] width 15 height 15
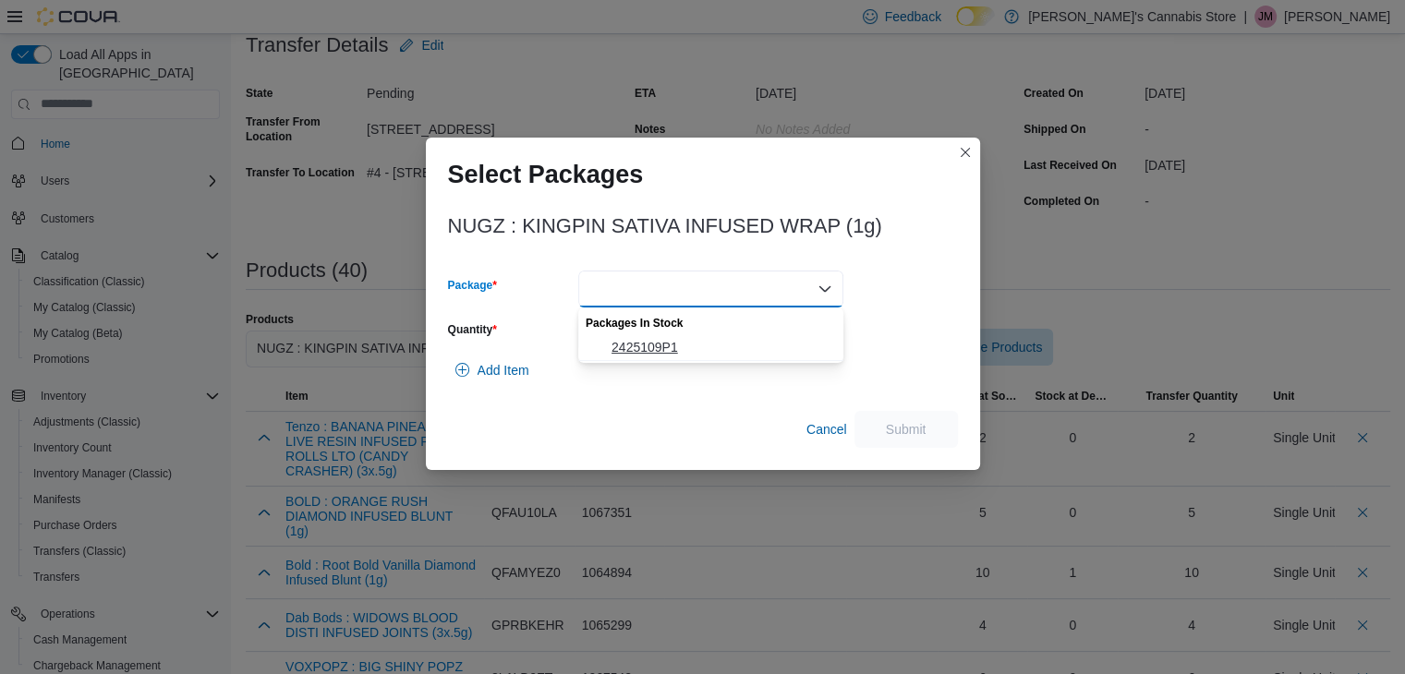
click at [765, 344] on span "2425109P1" at bounding box center [721, 347] width 221 height 18
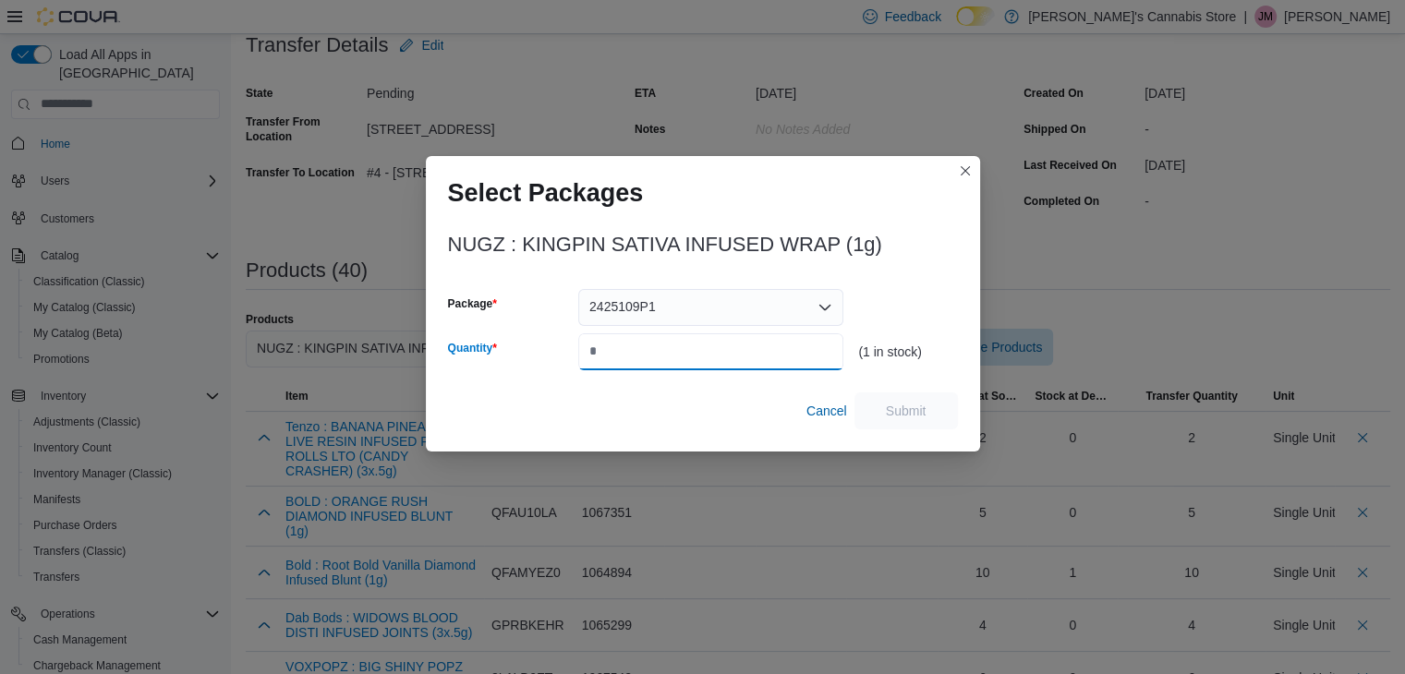
click at [754, 359] on input "Quantity" at bounding box center [710, 351] width 265 height 37
type input "*"
click at [873, 395] on span "Submit" at bounding box center [905, 410] width 81 height 37
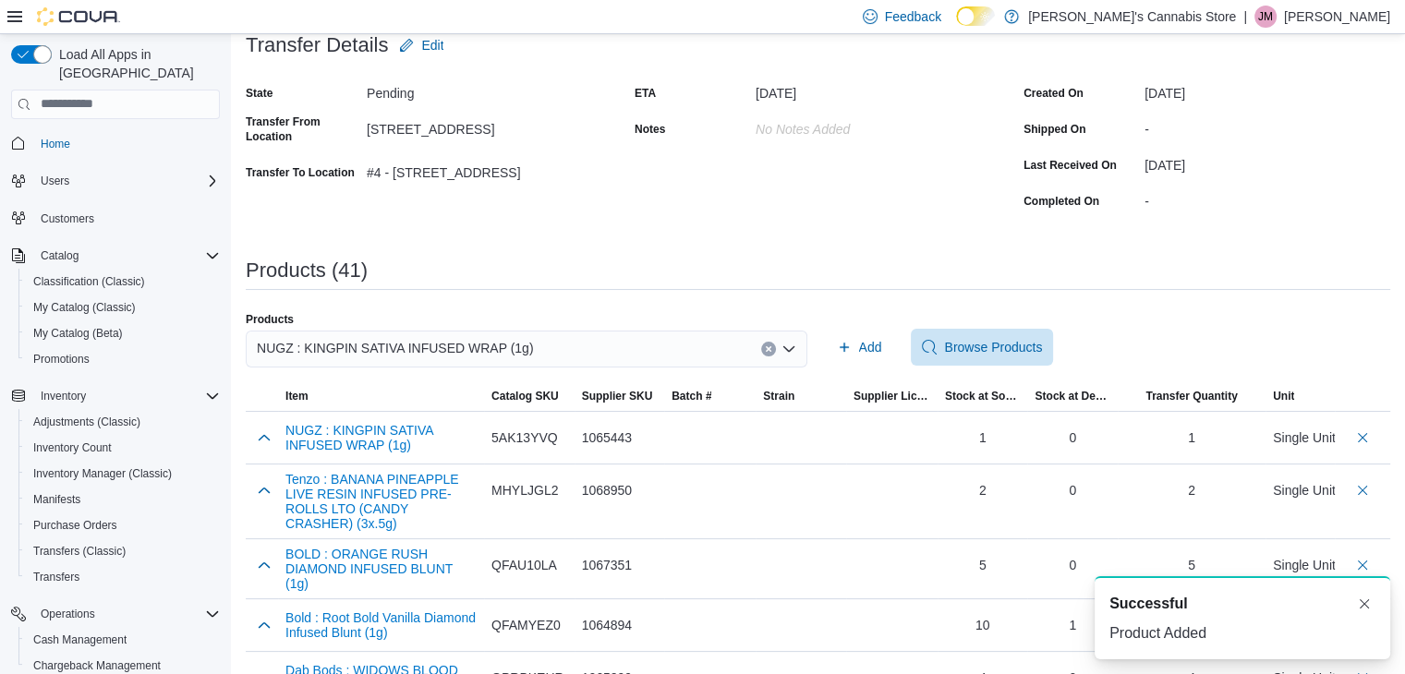
click at [768, 345] on button "Clear input" at bounding box center [768, 349] width 15 height 15
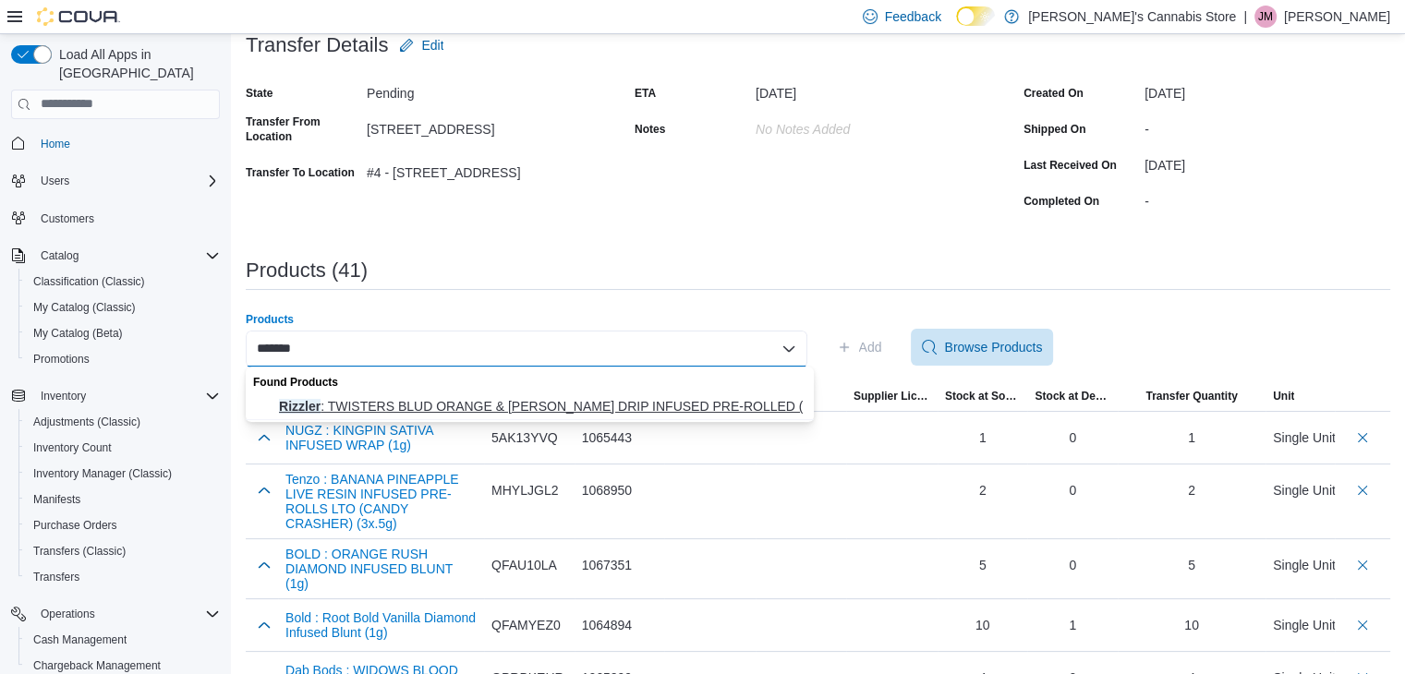
type input "*******"
click at [687, 400] on span "Rizzler : TWISTERS BLUD ORANGE & [PERSON_NAME] DRIP INFUSED PRE-ROLLED (2x.5g)" at bounding box center [541, 406] width 524 height 18
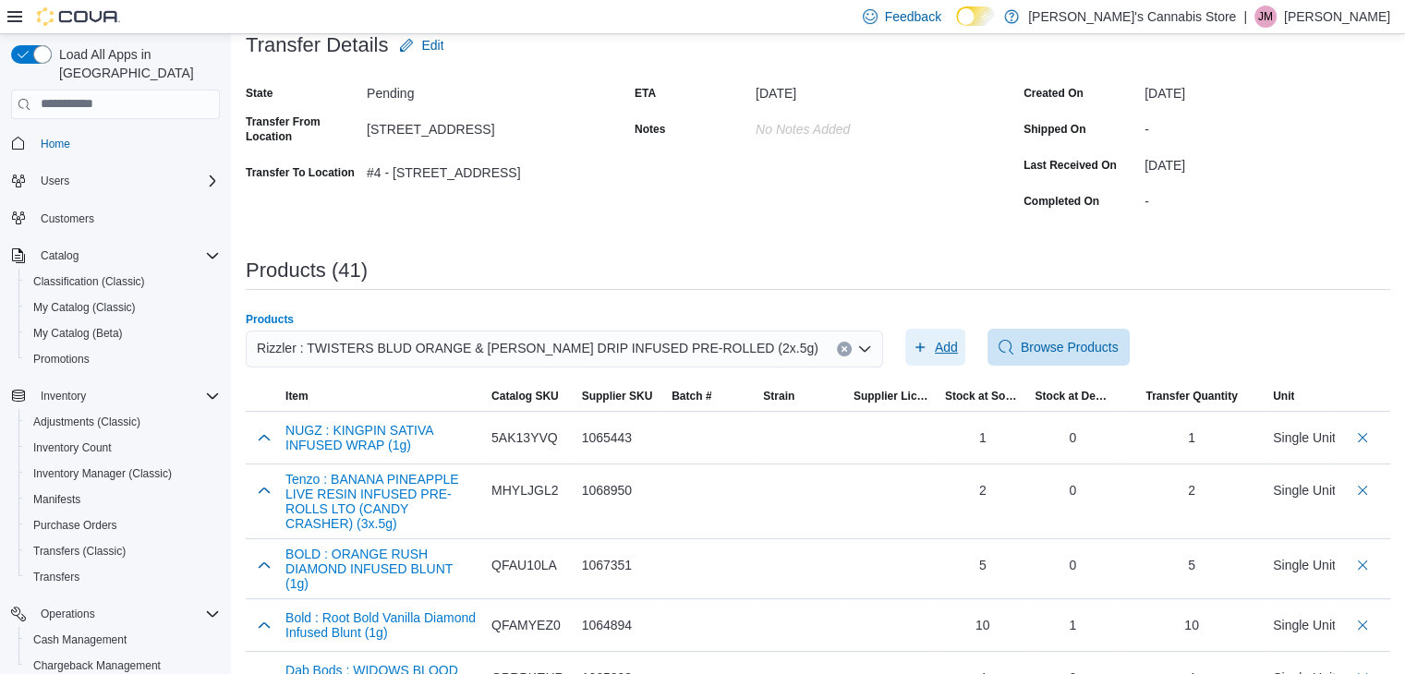
click at [912, 335] on span "Add" at bounding box center [934, 347] width 45 height 37
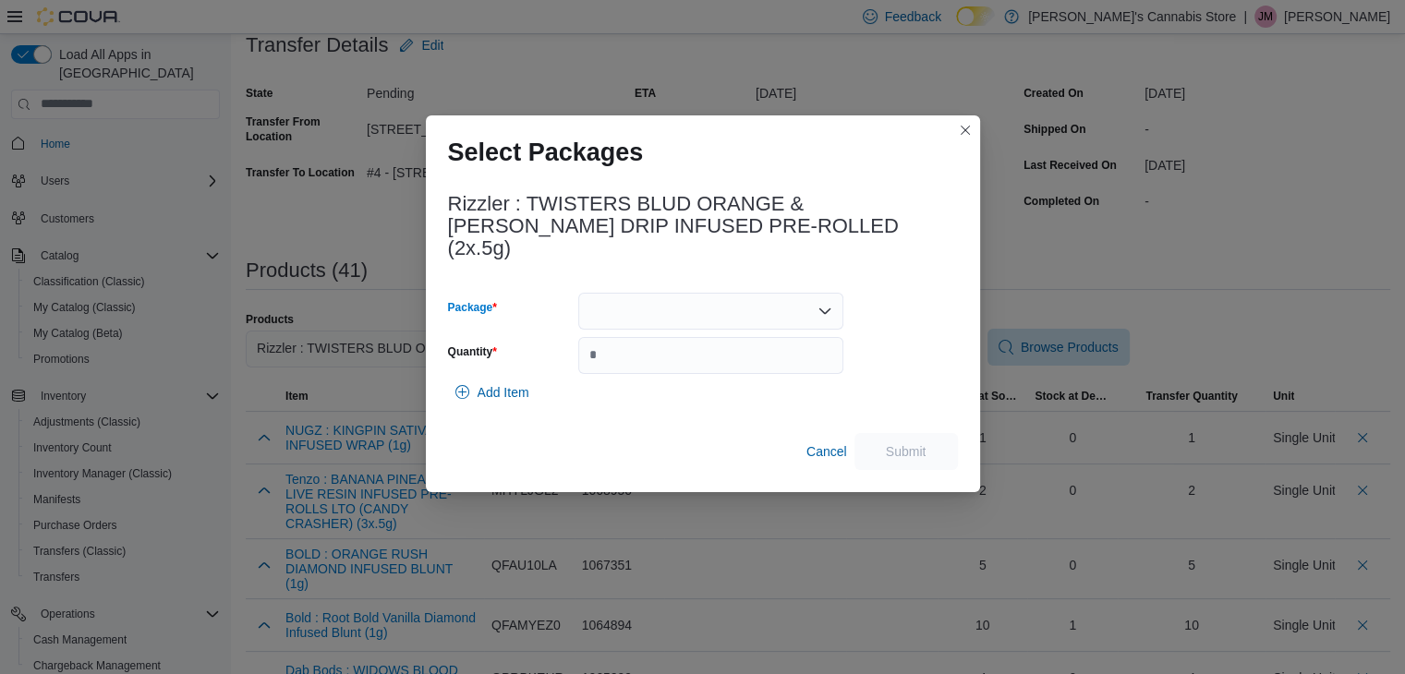
click at [817, 304] on icon "Open list of options" at bounding box center [824, 311] width 15 height 15
click at [760, 352] on span "ME250009693" at bounding box center [721, 358] width 221 height 18
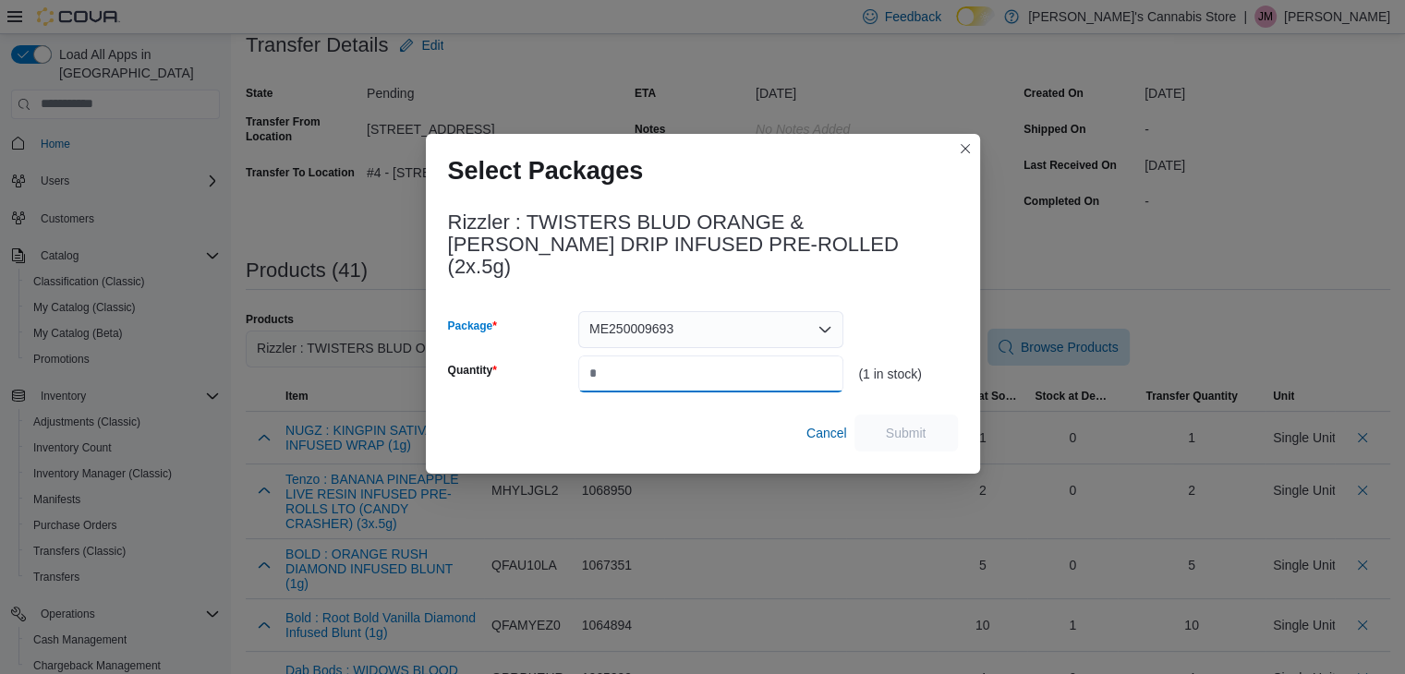
click at [747, 363] on input "Quantity" at bounding box center [710, 374] width 265 height 37
type input "*"
click at [905, 423] on span "Submit" at bounding box center [906, 432] width 41 height 18
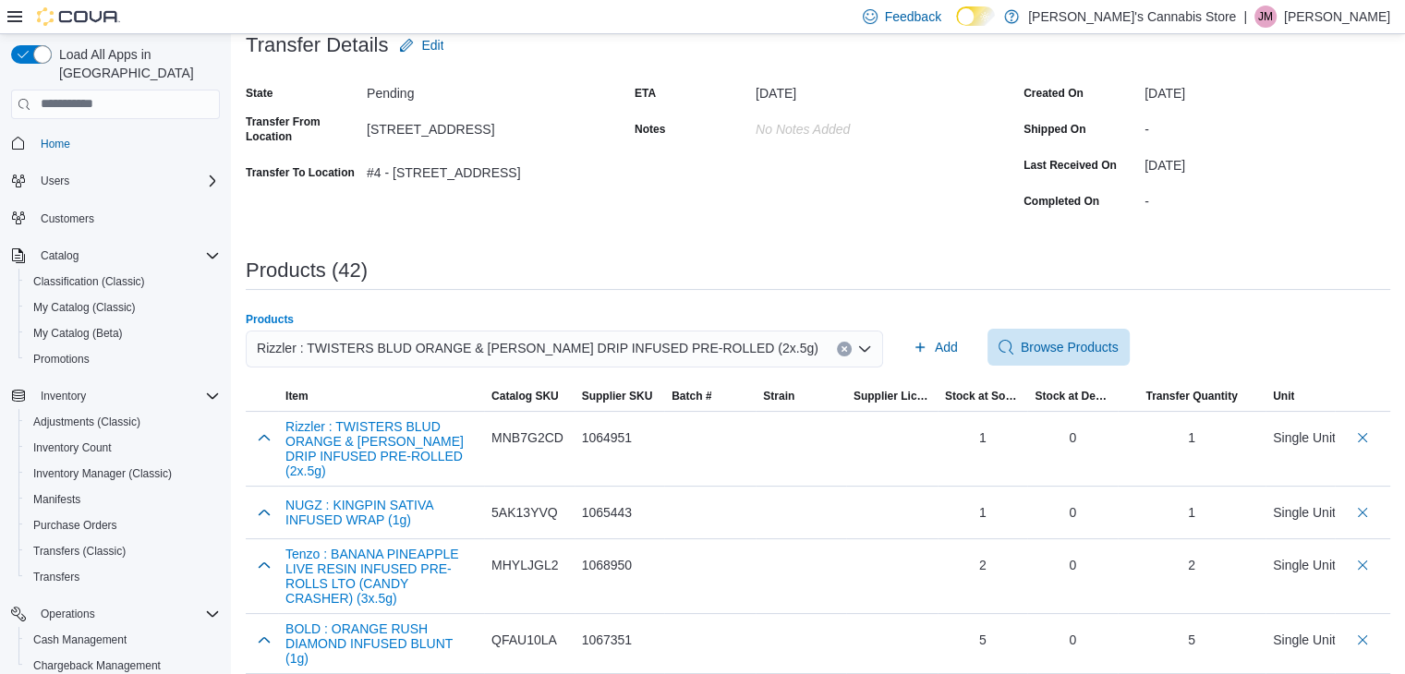
click at [837, 352] on button "Clear input" at bounding box center [844, 349] width 15 height 15
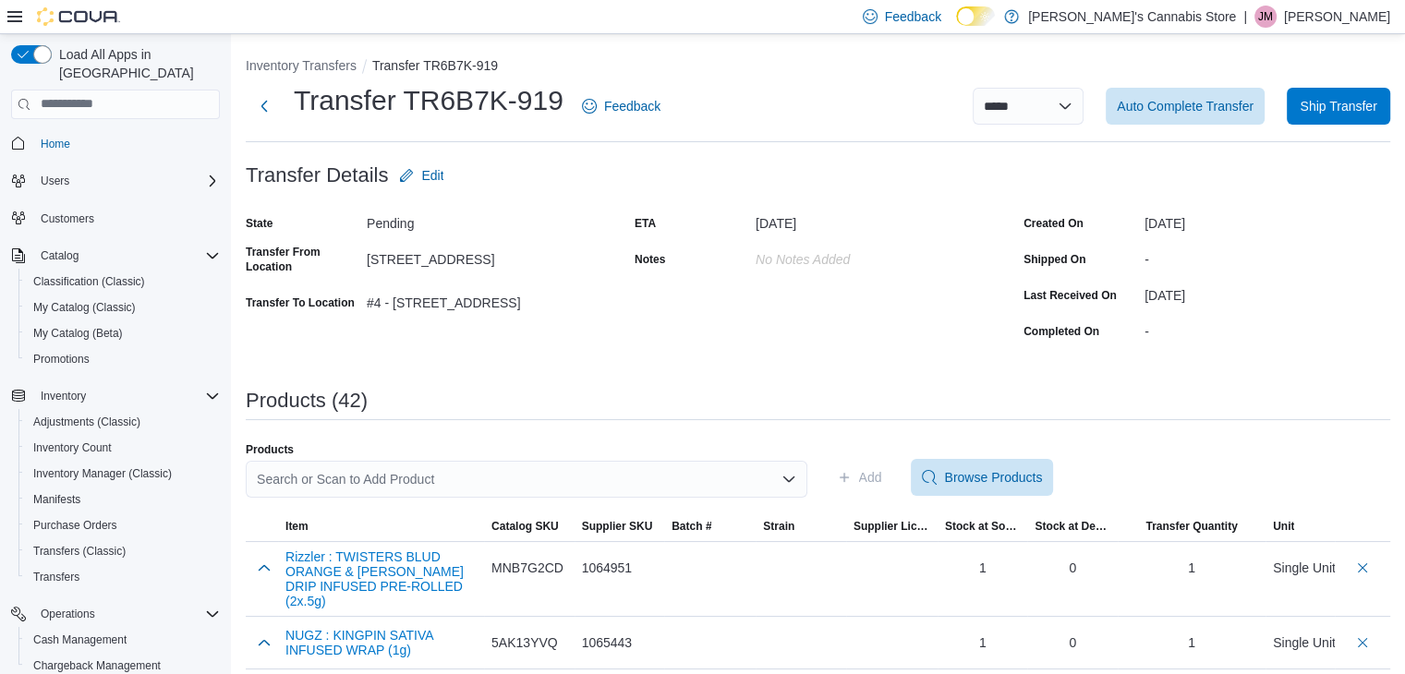
click at [445, 467] on div "Search or Scan to Add Product" at bounding box center [526, 479] width 561 height 37
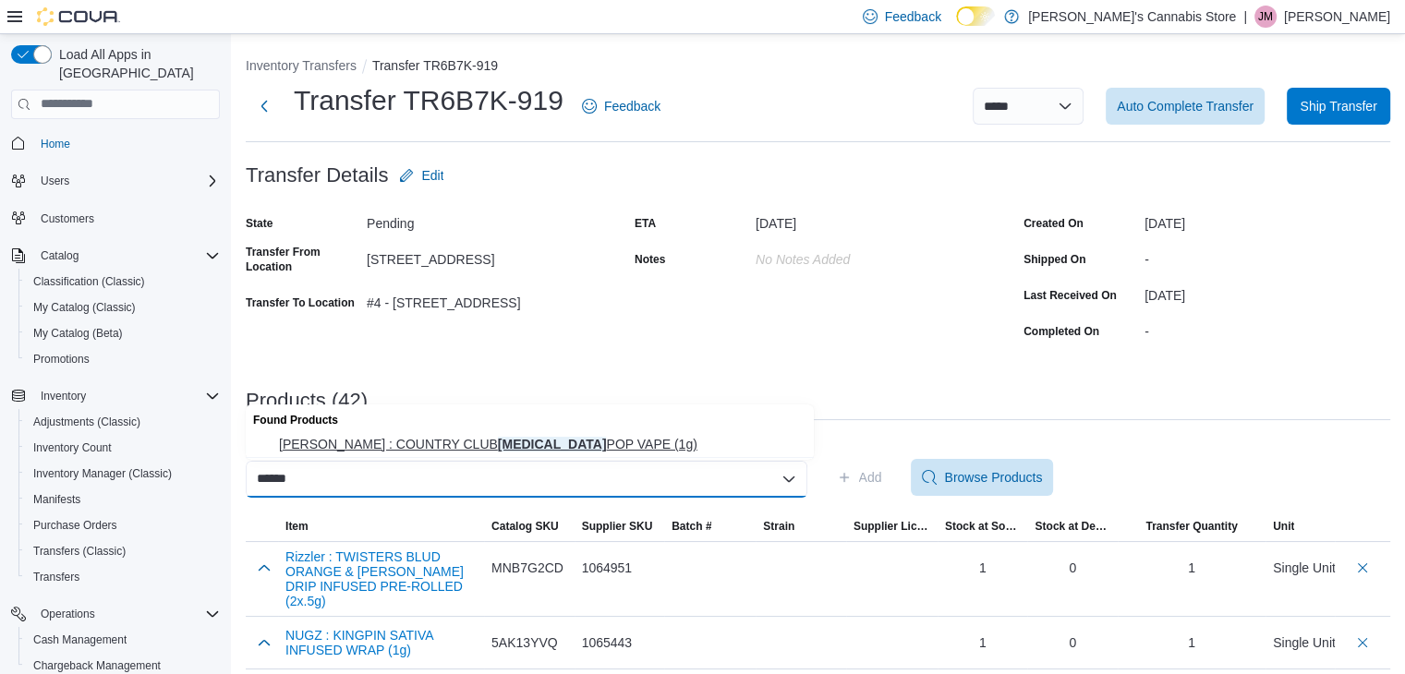
type input "******"
click at [451, 444] on span "[PERSON_NAME] : COUNTRY CLUB [MEDICAL_DATA] POP VAPE (1g)" at bounding box center [541, 444] width 524 height 18
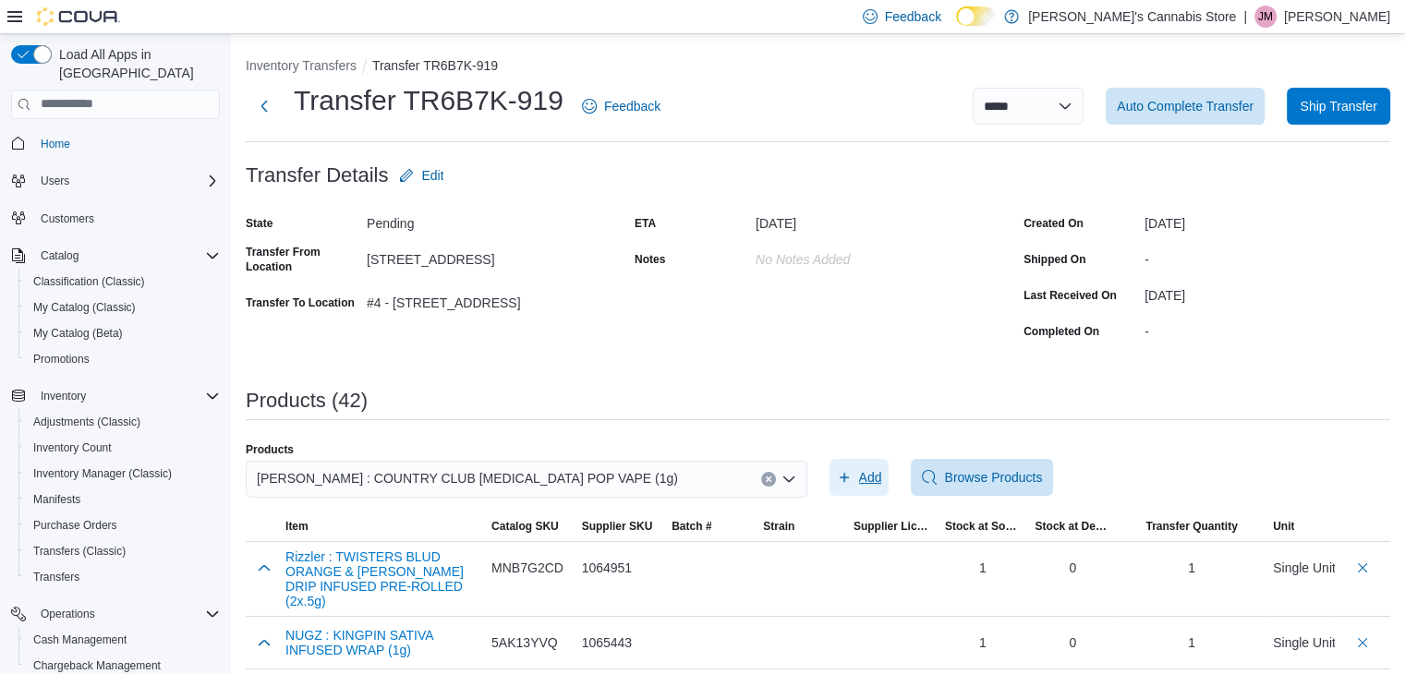
click at [868, 483] on span "Add" at bounding box center [870, 477] width 23 height 18
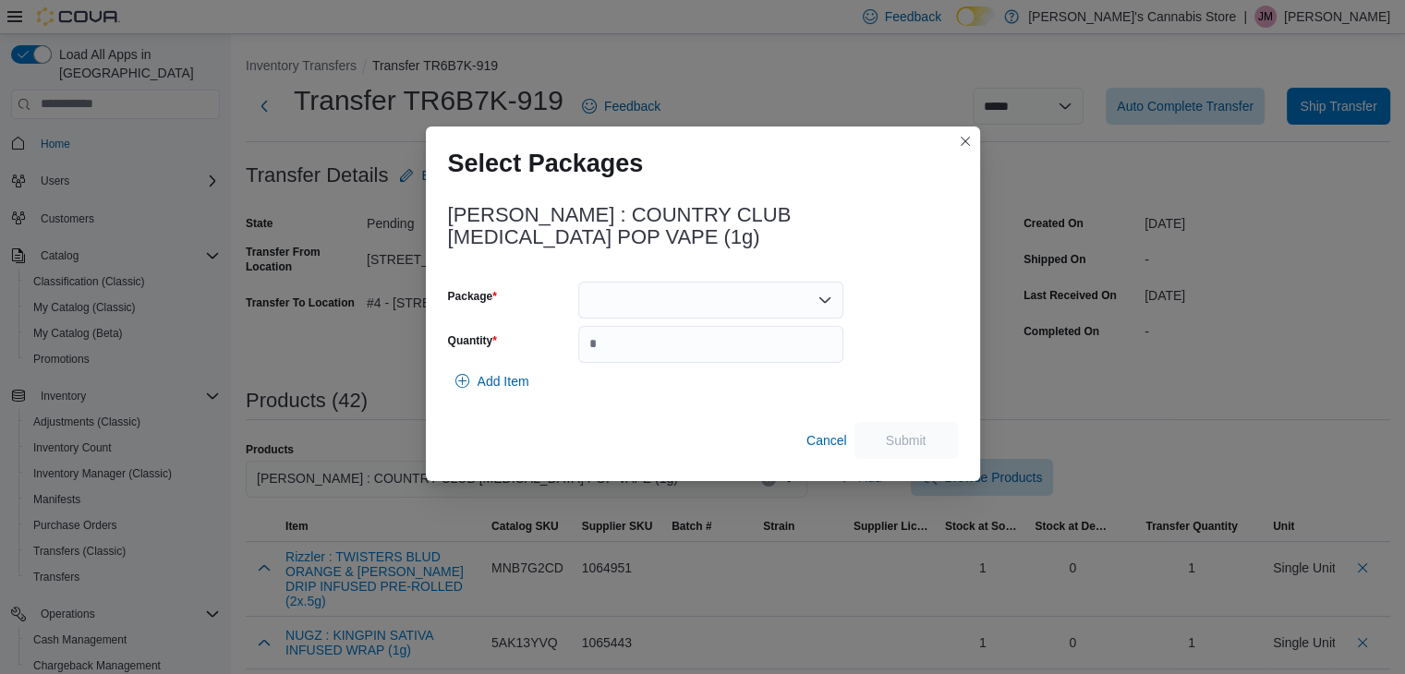
click at [835, 297] on div at bounding box center [710, 300] width 265 height 37
click at [780, 345] on button "VPE-GTPP-004" at bounding box center [710, 357] width 265 height 27
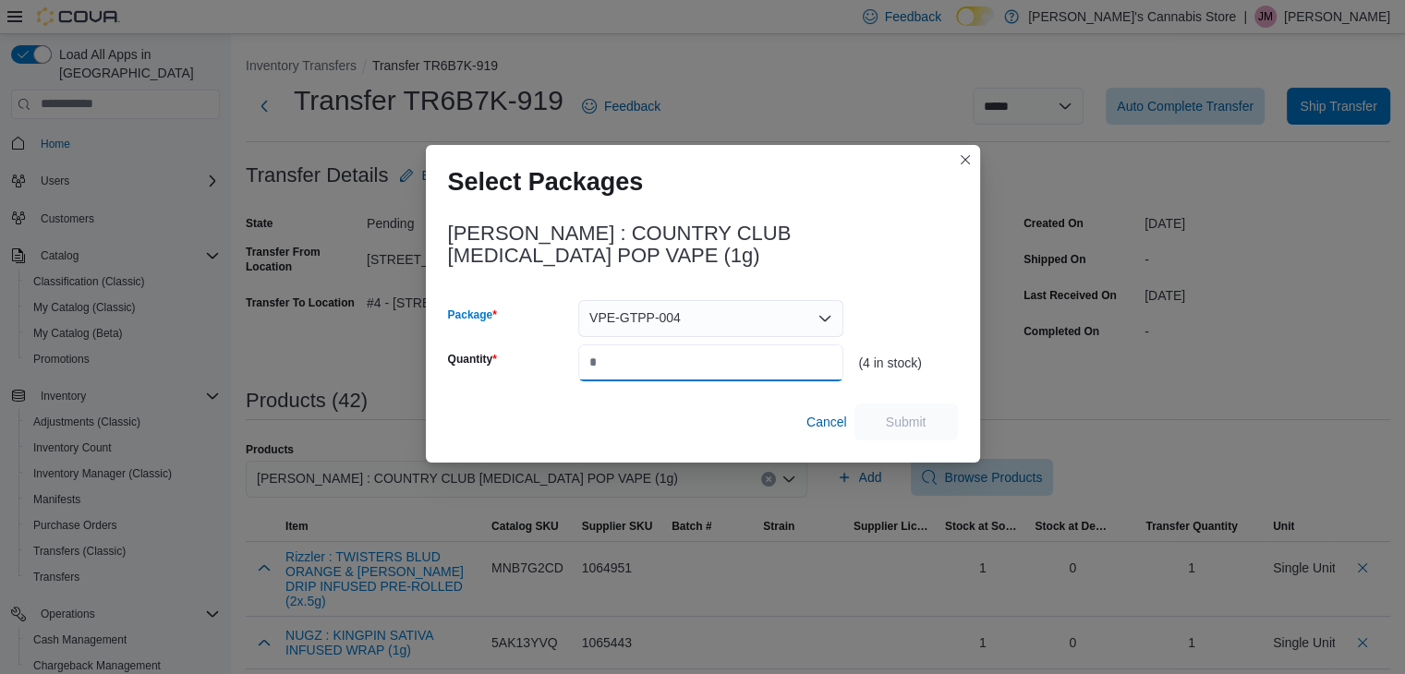
click at [772, 368] on input "Quantity" at bounding box center [710, 362] width 265 height 37
type input "*"
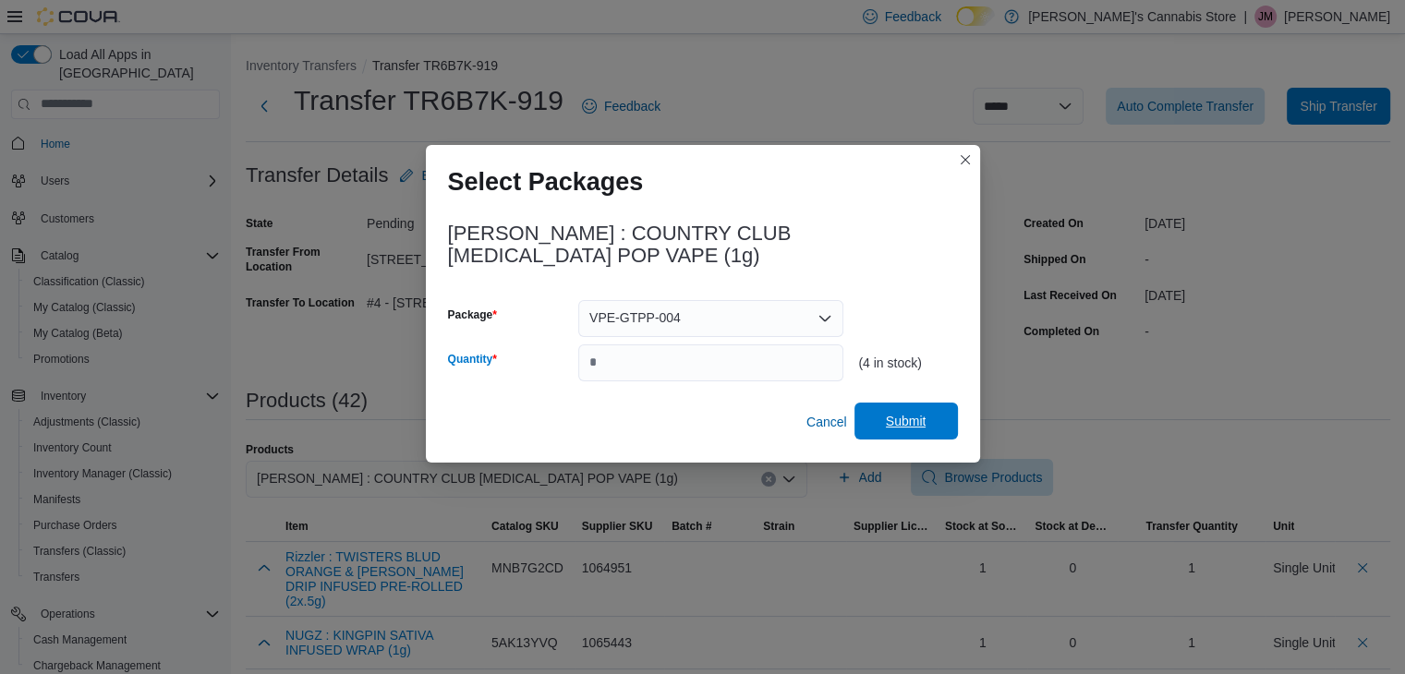
click at [878, 425] on span "Submit" at bounding box center [905, 421] width 81 height 37
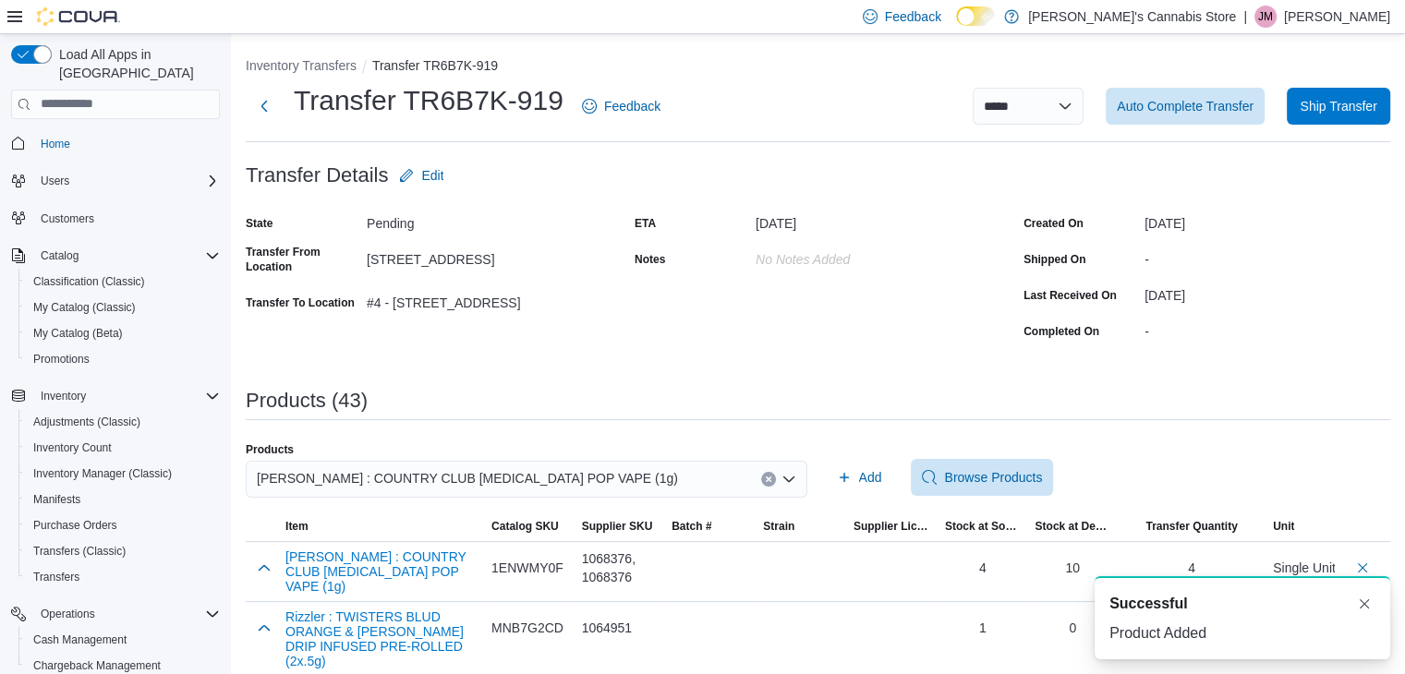
click at [767, 475] on button "Clear input" at bounding box center [768, 479] width 15 height 15
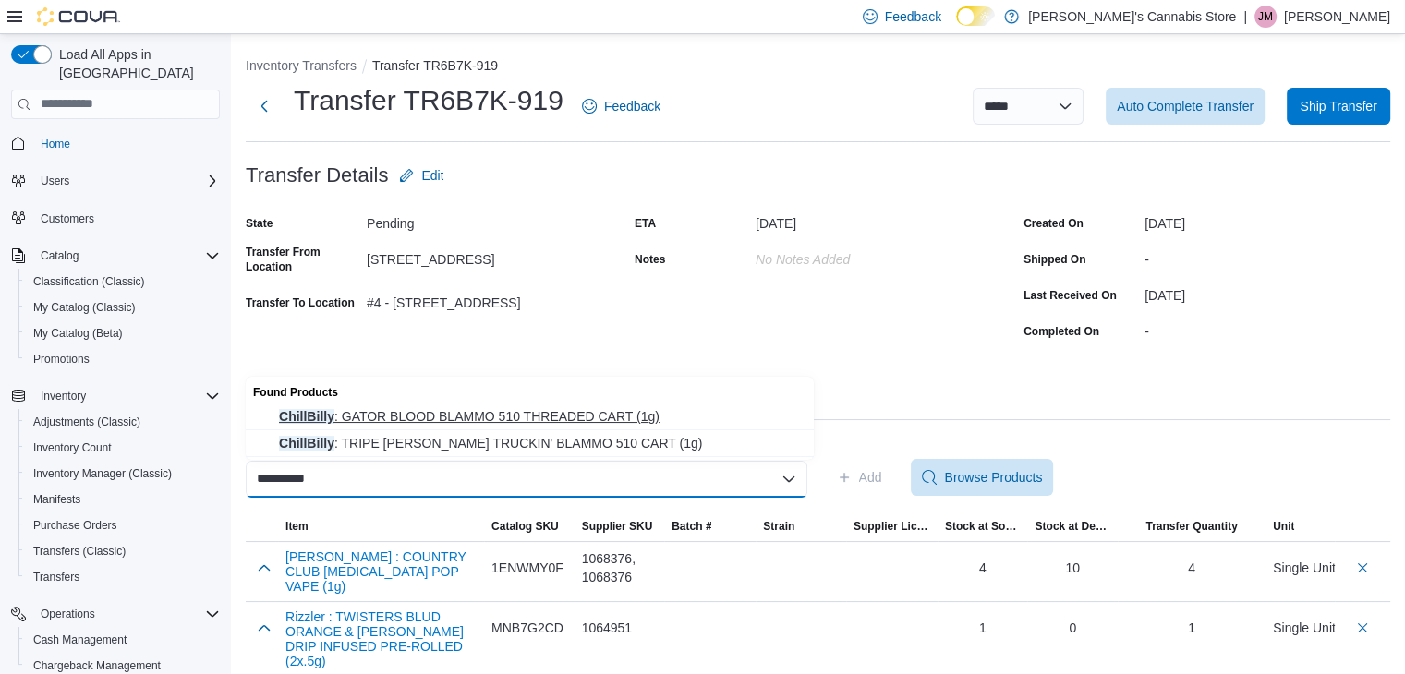
type input "**********"
click at [673, 416] on span "ChillBilly : GATOR BLOOD BLAMMO 510 THREADED CART (1g)" at bounding box center [541, 416] width 524 height 18
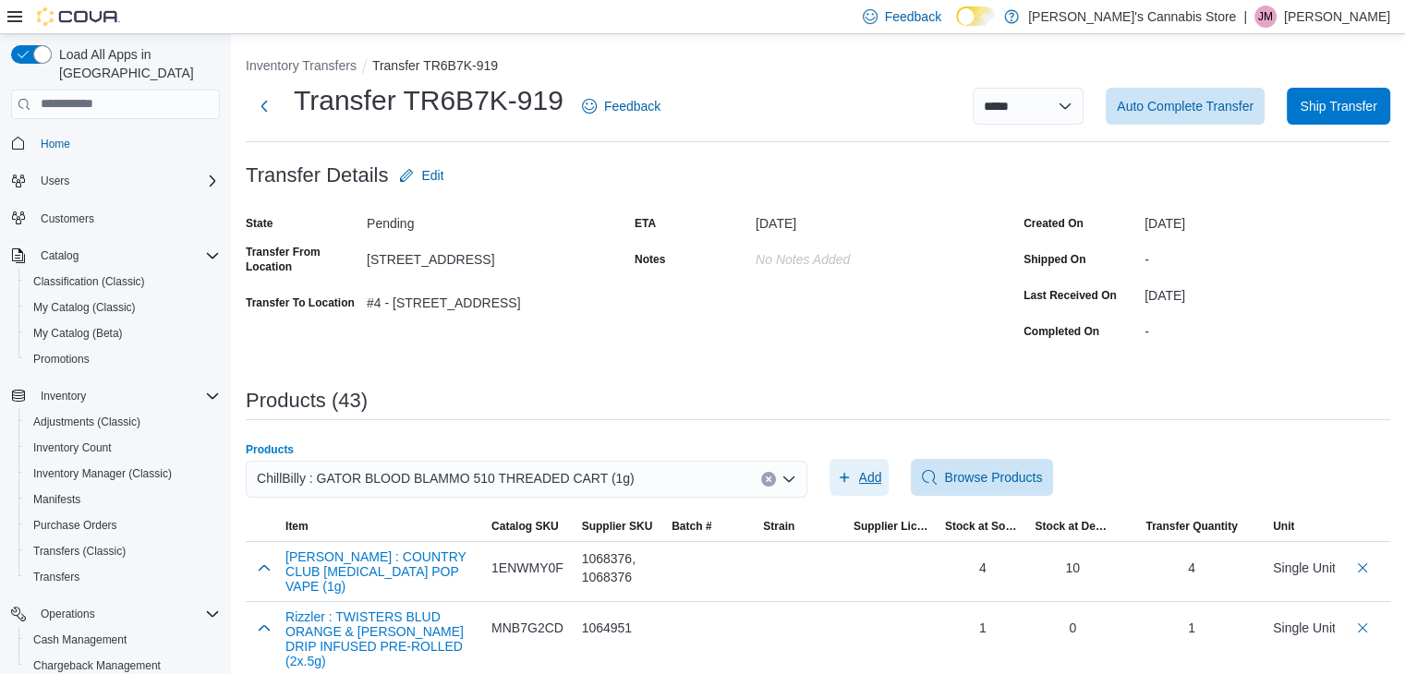
click at [872, 468] on span "Add" at bounding box center [870, 477] width 23 height 18
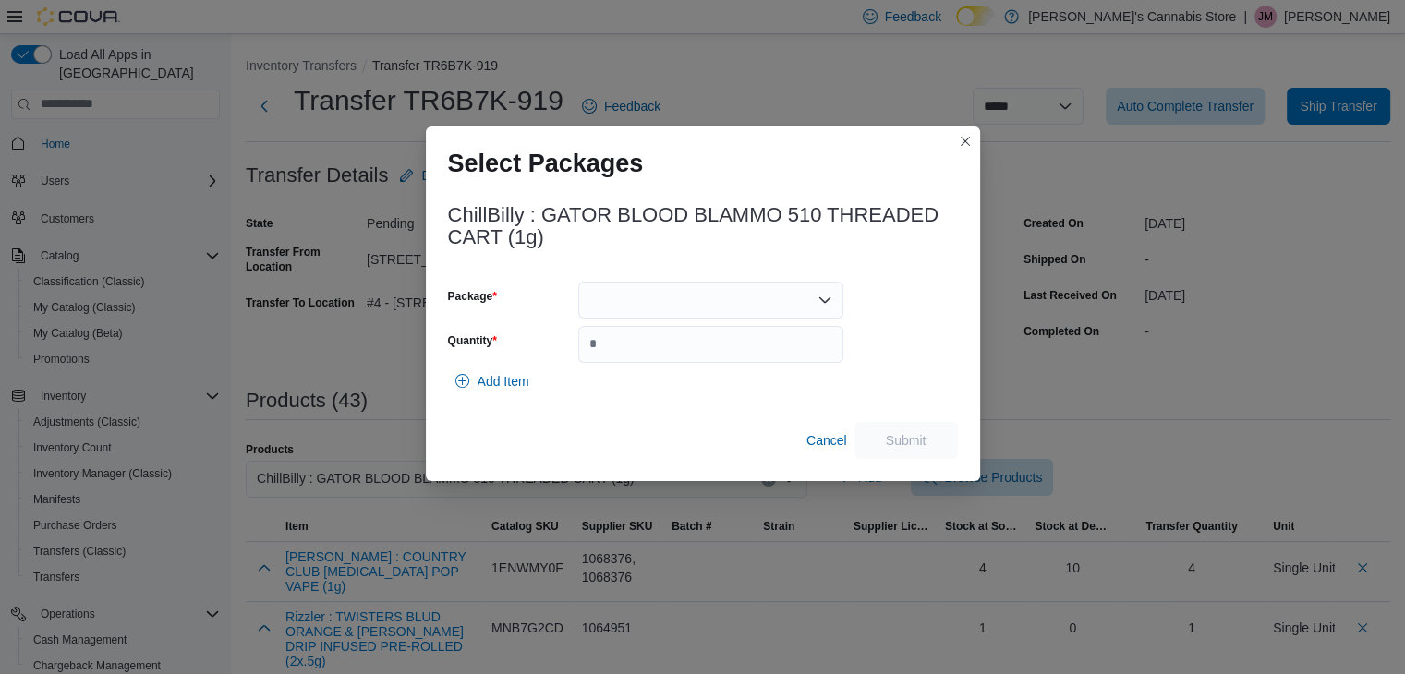
click at [759, 300] on div at bounding box center [710, 300] width 265 height 37
click at [750, 356] on span "VAF222F" at bounding box center [721, 357] width 221 height 18
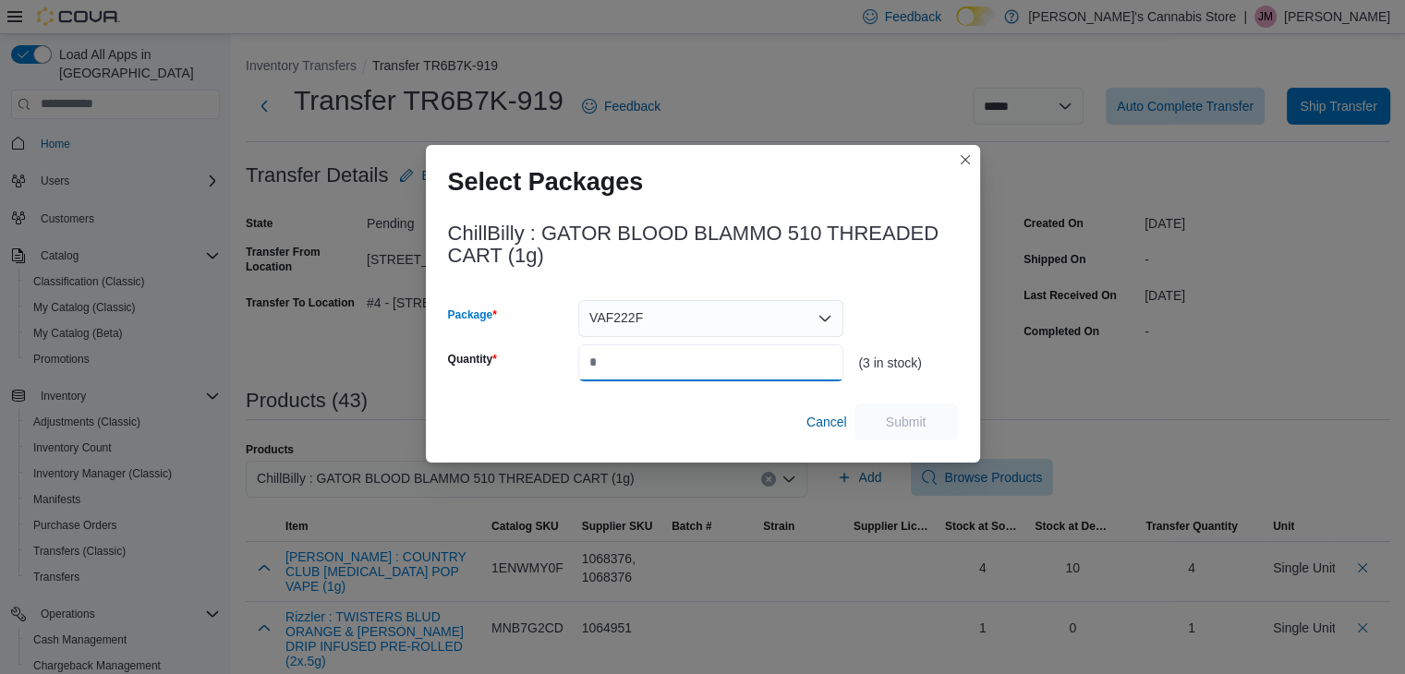
click at [743, 367] on input "Quantity" at bounding box center [710, 362] width 265 height 37
type input "*"
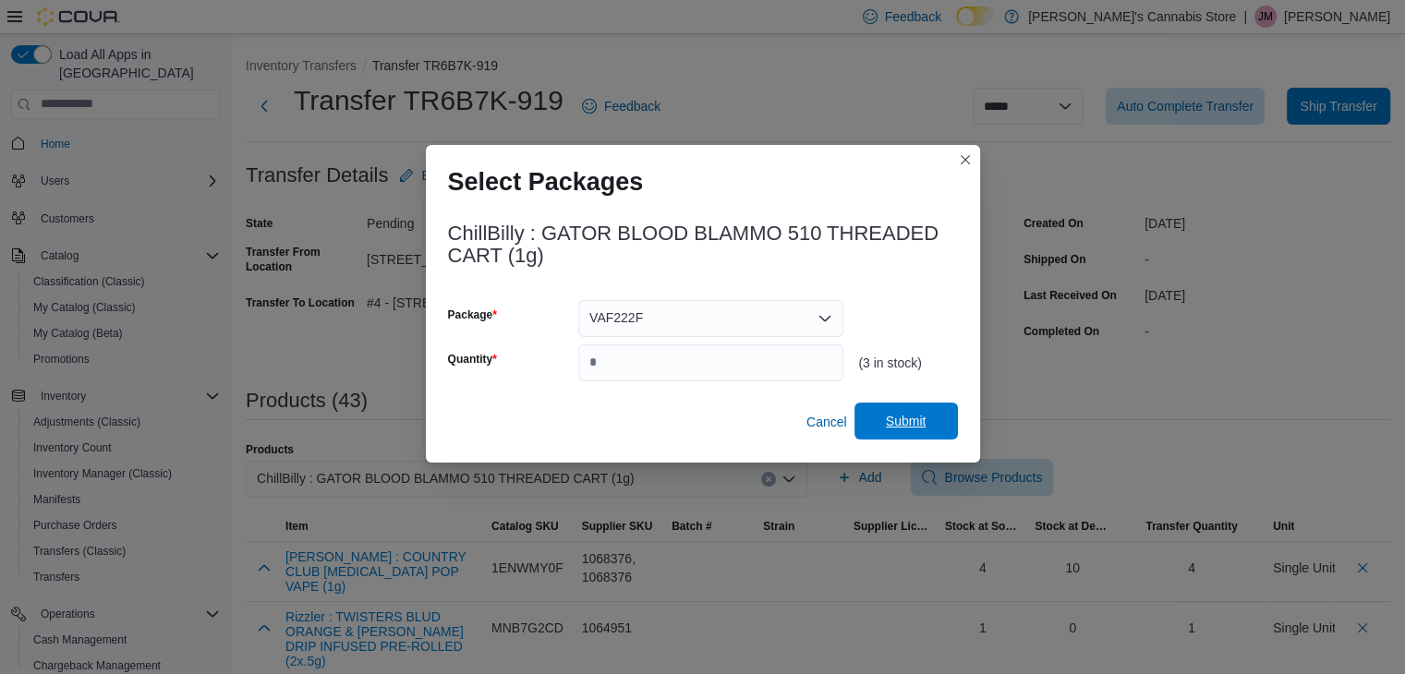
click at [890, 424] on span "Submit" at bounding box center [906, 421] width 41 height 18
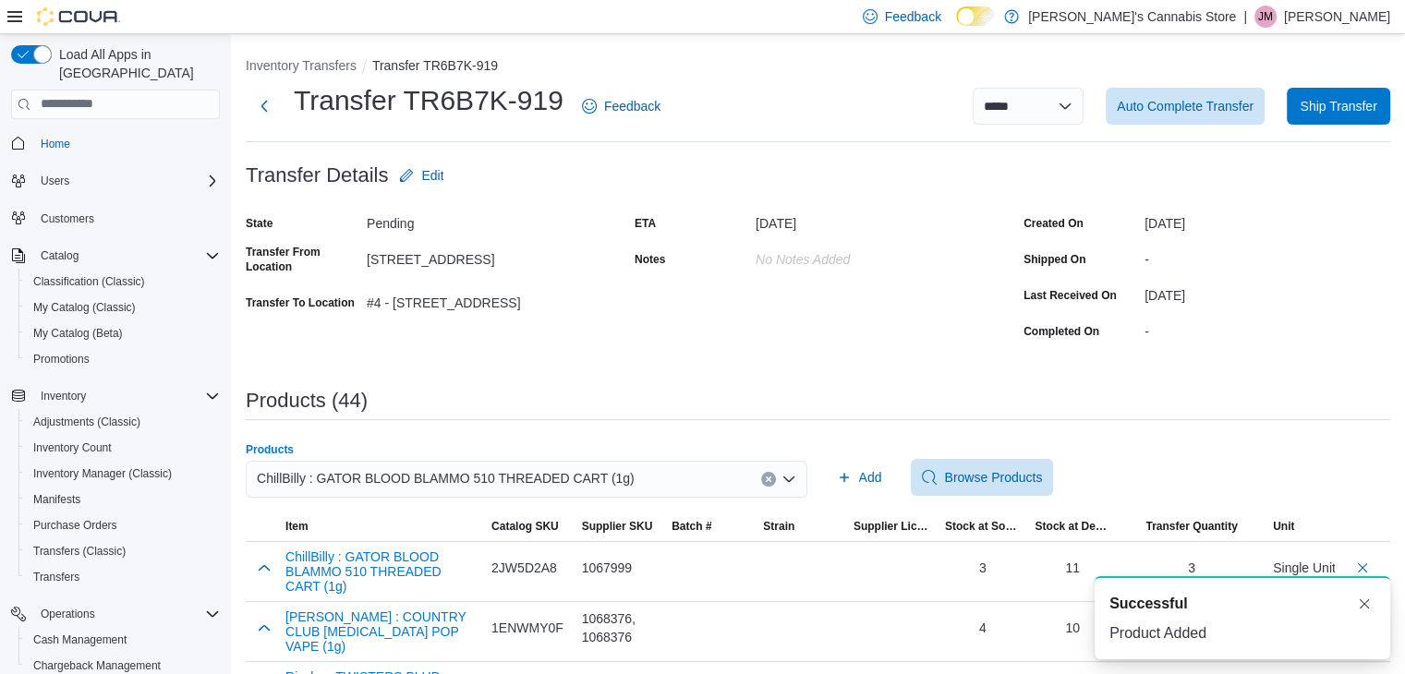
click at [770, 476] on icon "Clear input" at bounding box center [768, 478] width 5 height 5
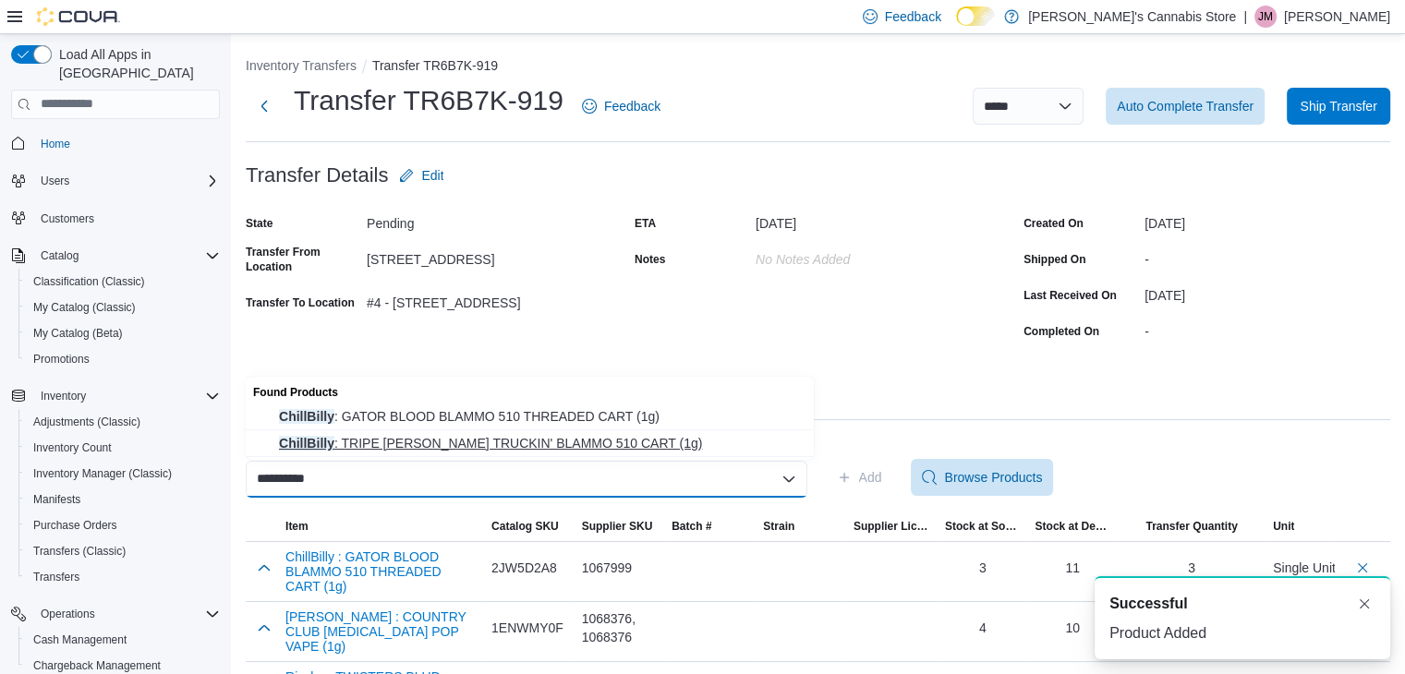
type input "**********"
click at [618, 444] on span "ChillBilly : TRIPE [PERSON_NAME] TRUCKIN' BLAMMO 510 CART (1g)" at bounding box center [541, 443] width 524 height 18
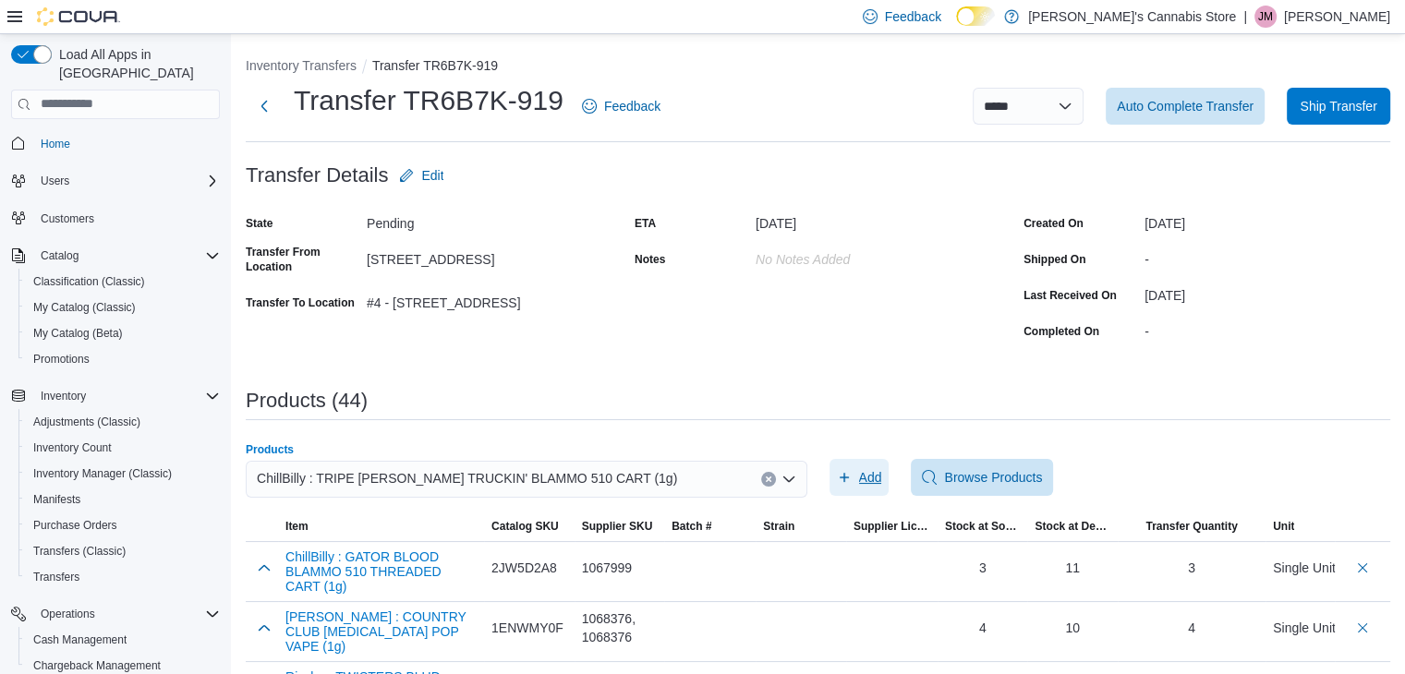
click at [882, 470] on span "Add" at bounding box center [870, 477] width 23 height 18
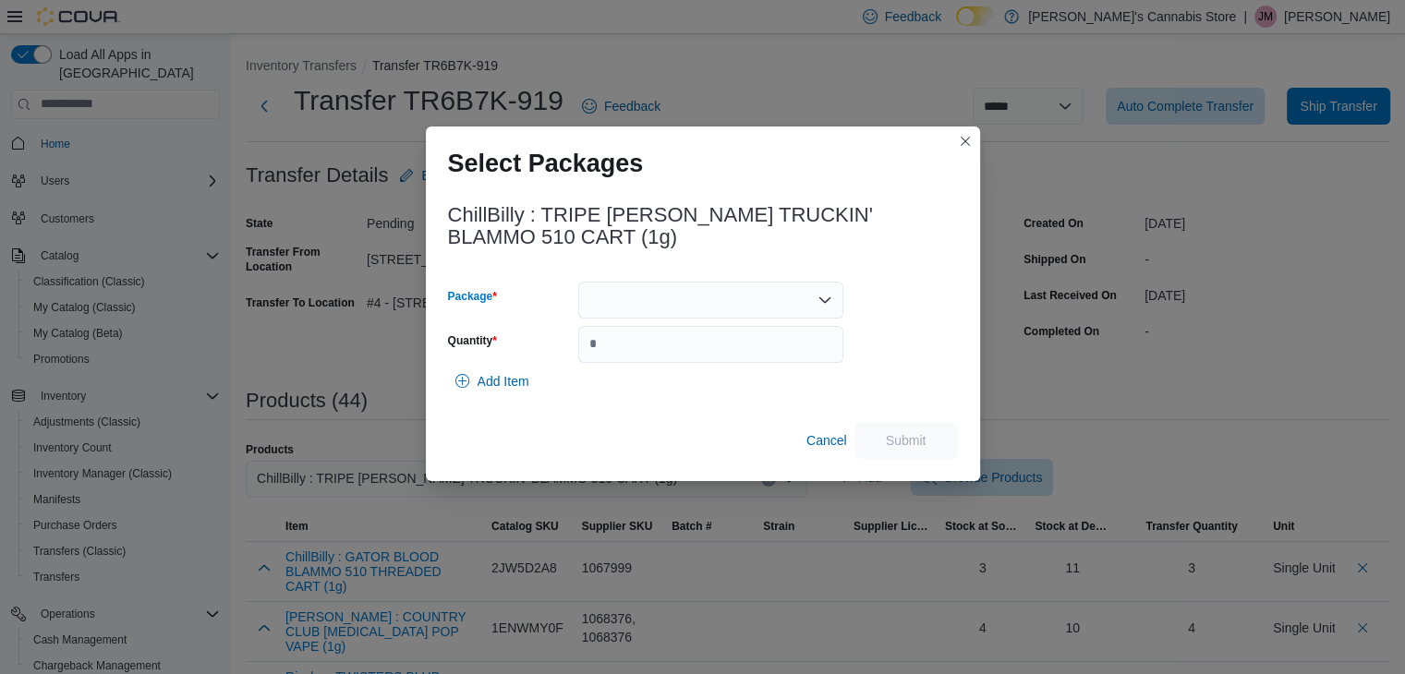
click at [778, 302] on div at bounding box center [710, 300] width 265 height 37
click at [763, 352] on span "WAG075D" at bounding box center [721, 357] width 221 height 18
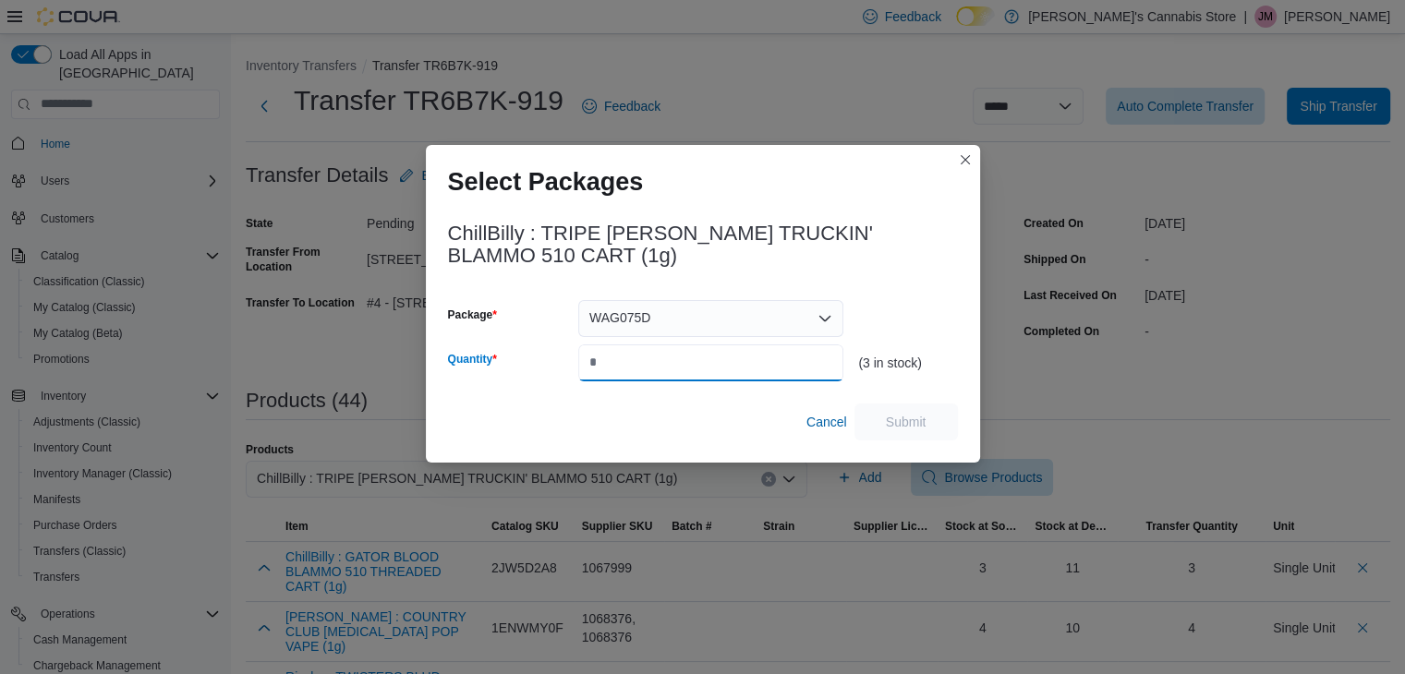
click at [754, 367] on input "Quantity" at bounding box center [710, 362] width 265 height 37
type input "*"
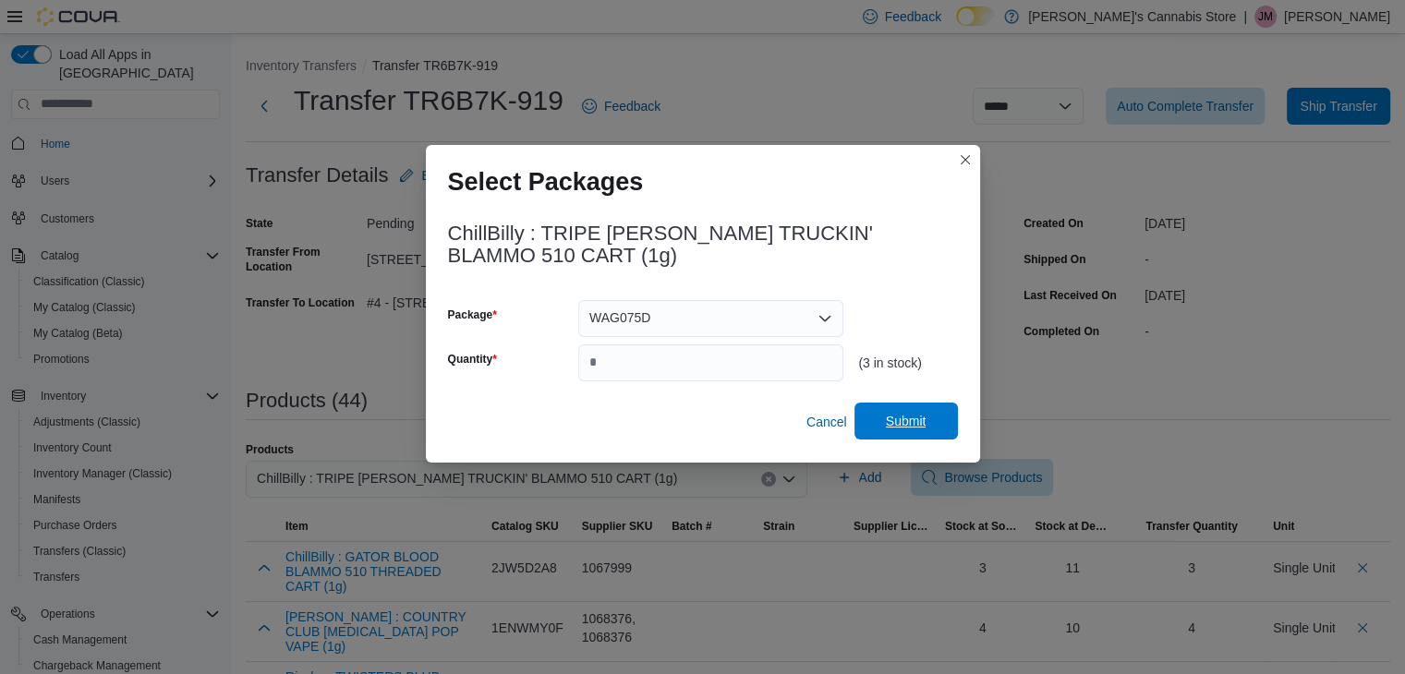
click at [894, 407] on span "Submit" at bounding box center [905, 421] width 81 height 37
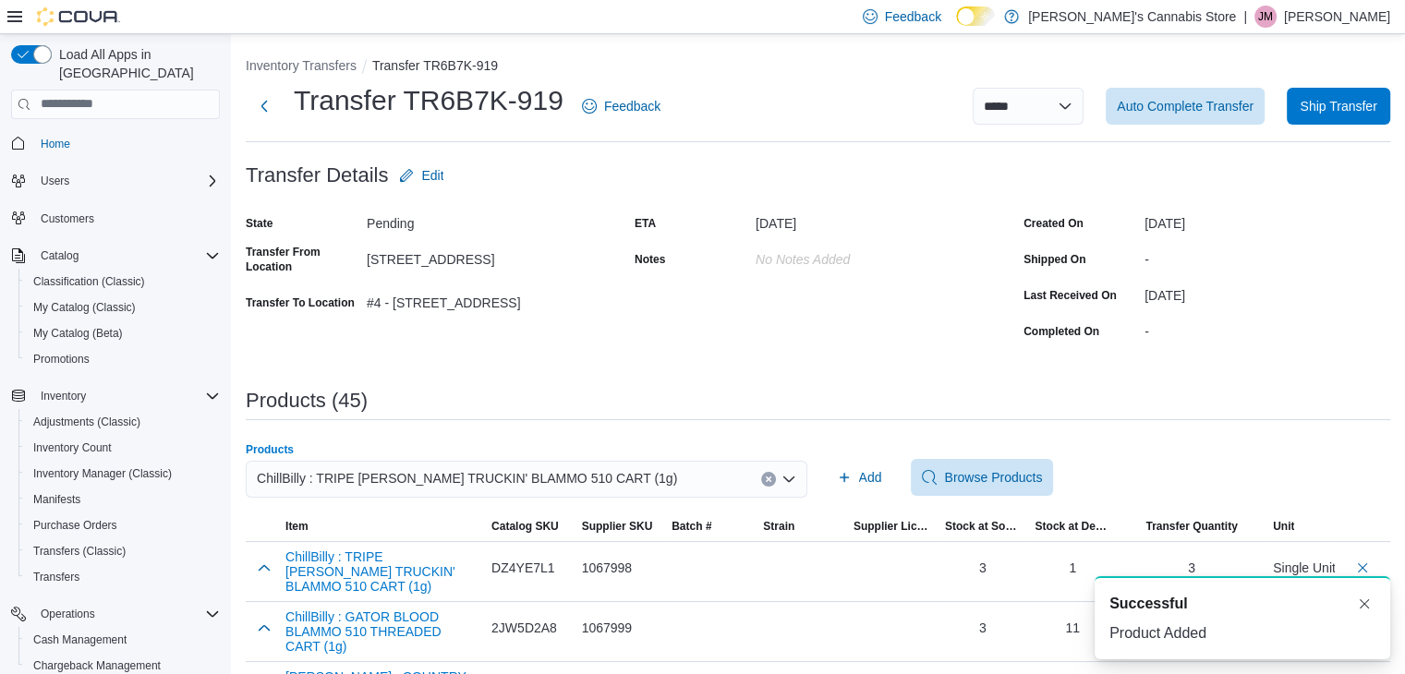
click at [772, 476] on icon "Clear input" at bounding box center [768, 479] width 7 height 7
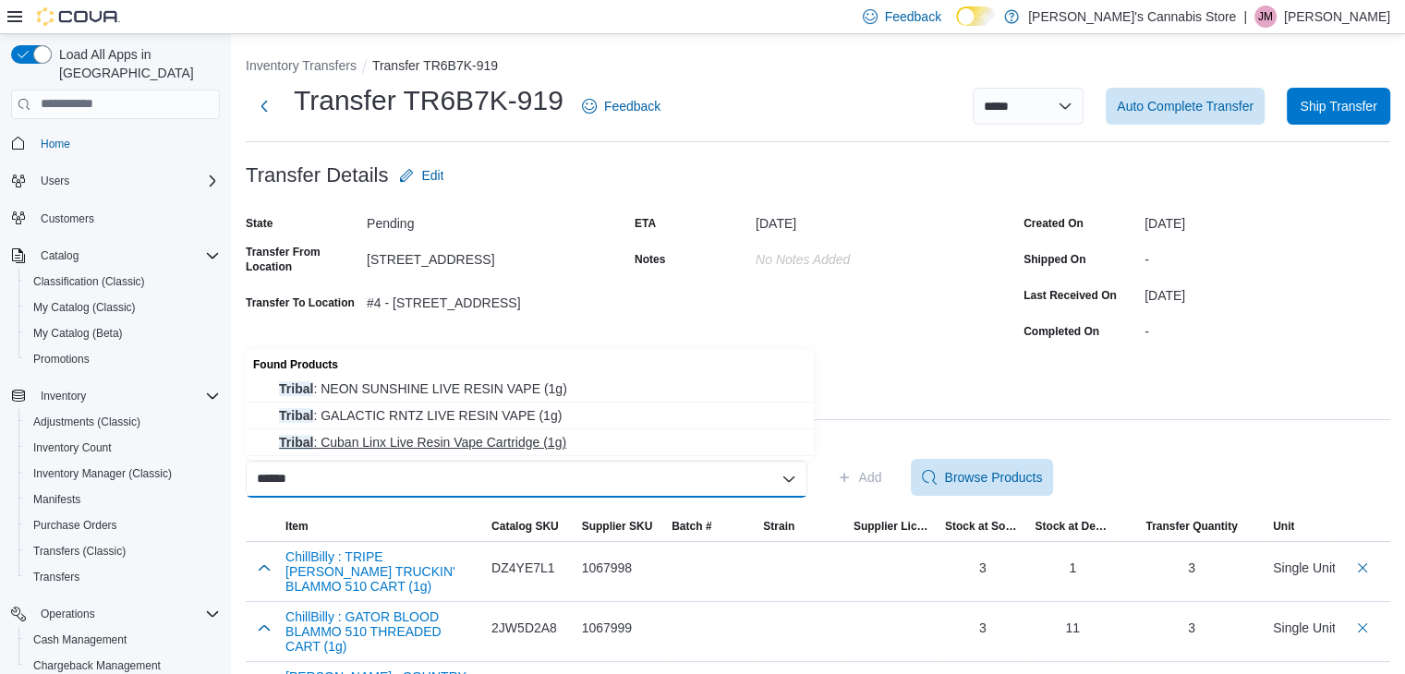
type input "******"
click at [388, 438] on span "Tribal : Cuban Linx Live Resin Vape Cartridge (1g)" at bounding box center [541, 442] width 524 height 18
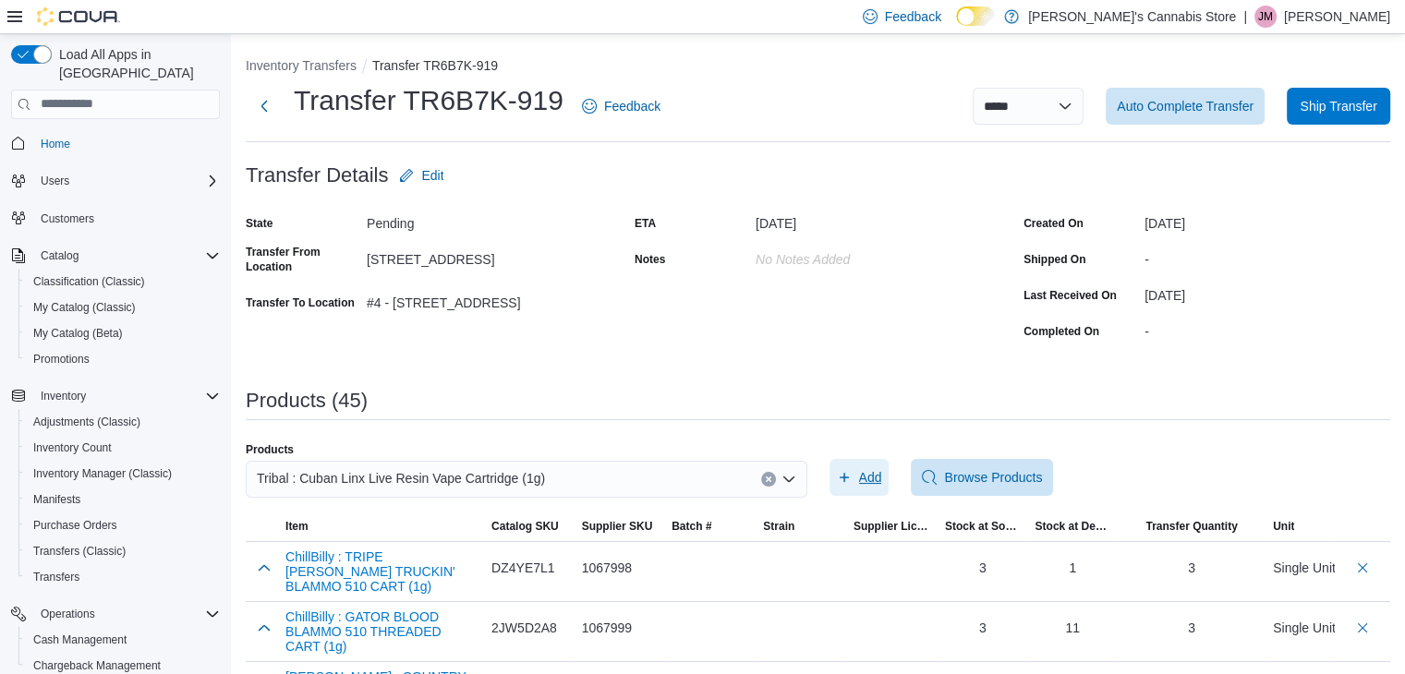
click at [889, 468] on button "Add" at bounding box center [859, 477] width 60 height 37
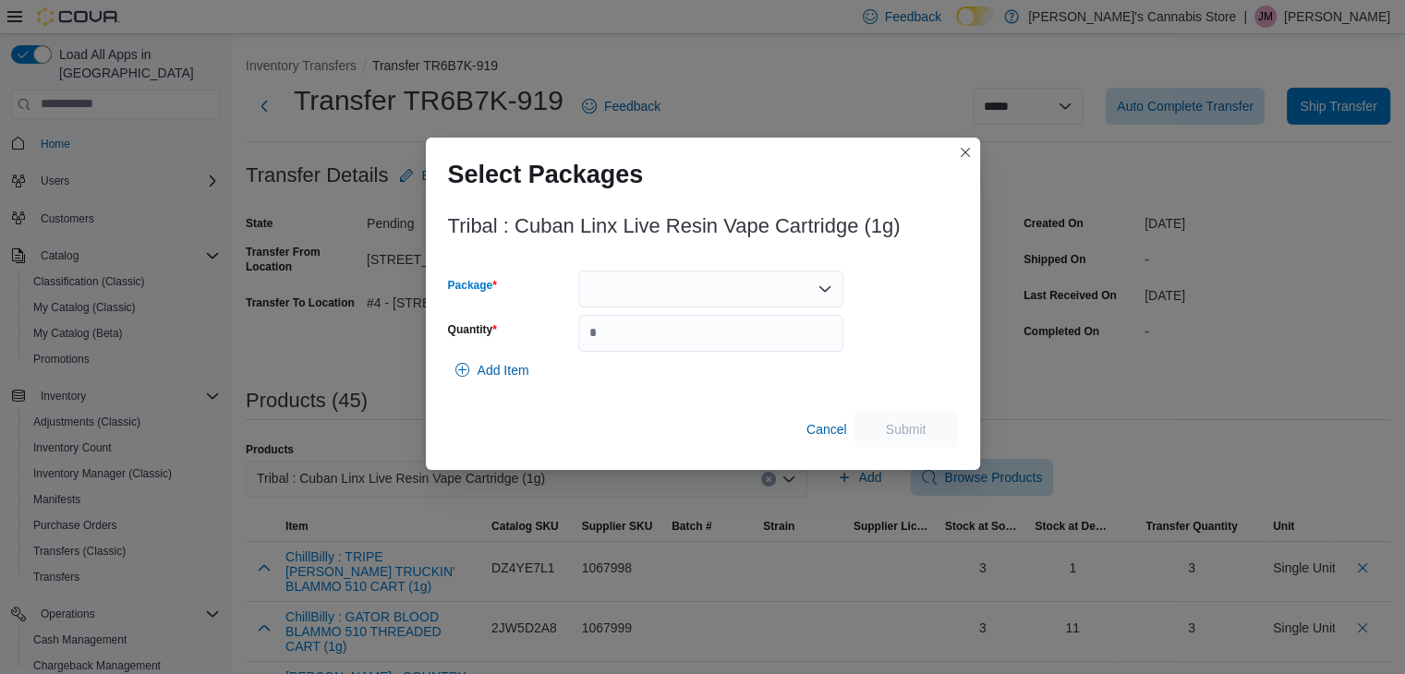
click at [693, 277] on div at bounding box center [710, 289] width 265 height 37
click at [684, 336] on button "6025083P5" at bounding box center [710, 346] width 265 height 27
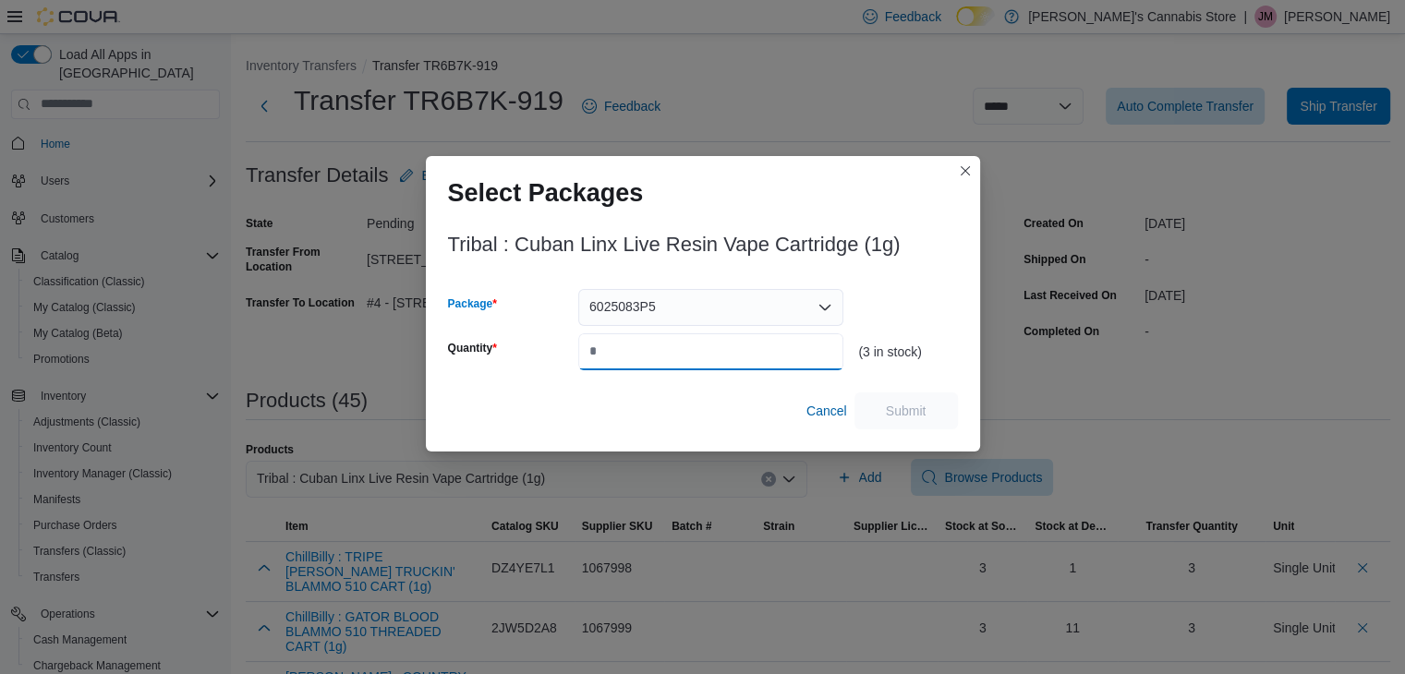
click at [683, 348] on input "Quantity" at bounding box center [710, 351] width 265 height 37
type input "*"
click at [938, 400] on span "Submit" at bounding box center [905, 410] width 81 height 37
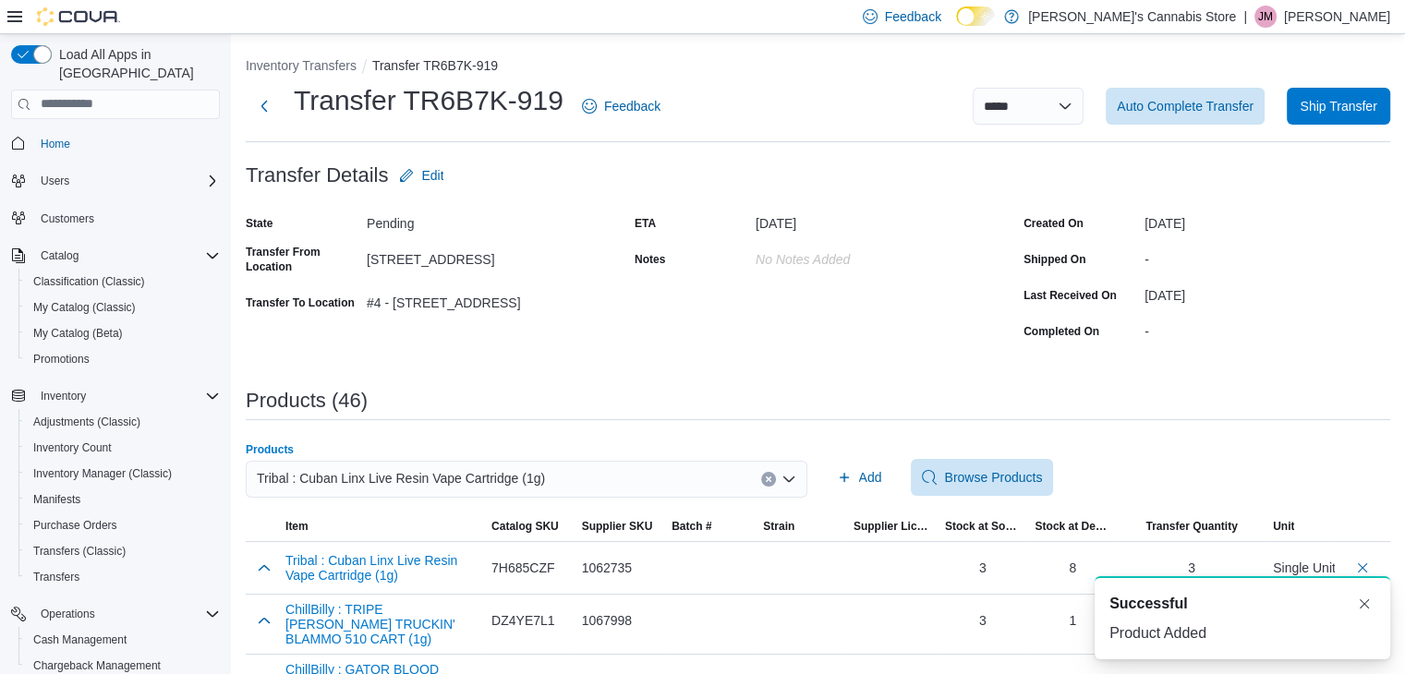
click at [779, 470] on div "Tribal : Cuban Linx Live Resin Vape Cartridge (1g)" at bounding box center [526, 479] width 561 height 37
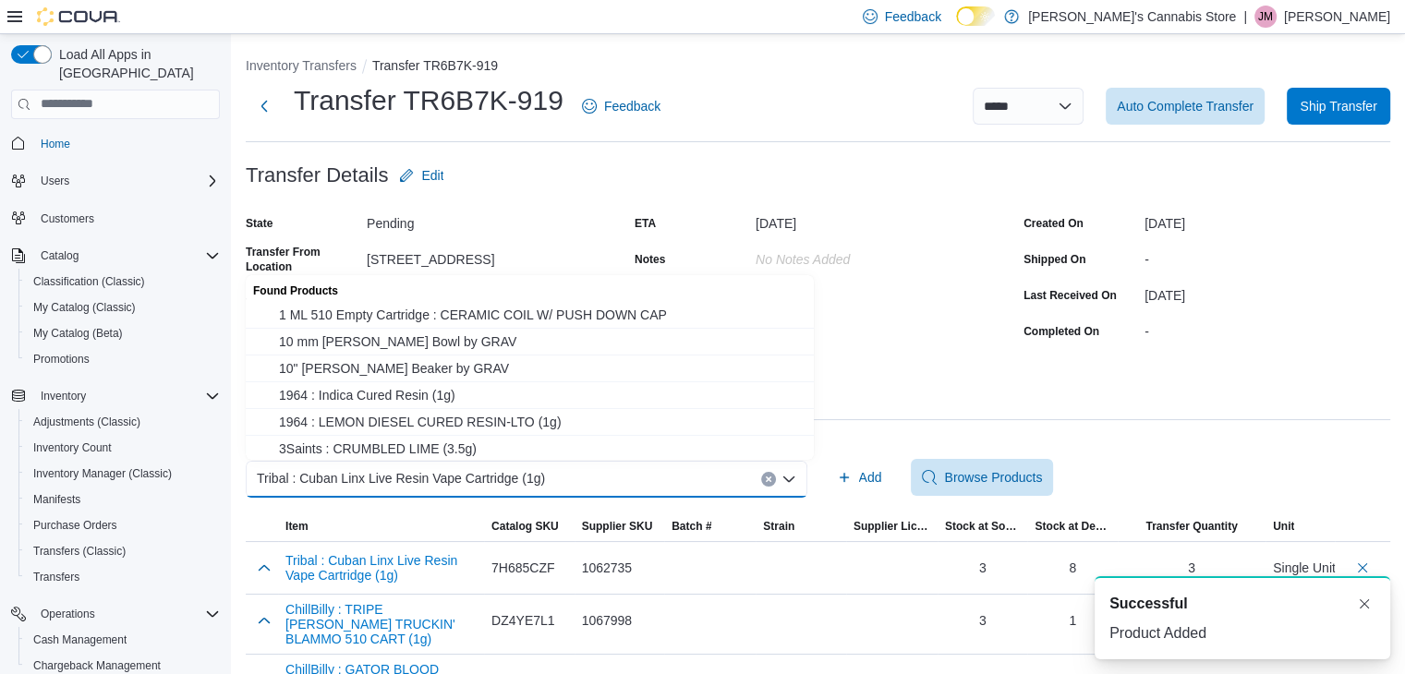
click at [770, 476] on icon "Clear input" at bounding box center [768, 478] width 5 height 5
click at [742, 484] on div "Search or Scan to Add Product Combo box. Selected. Combo box input. Search or S…" at bounding box center [526, 479] width 561 height 37
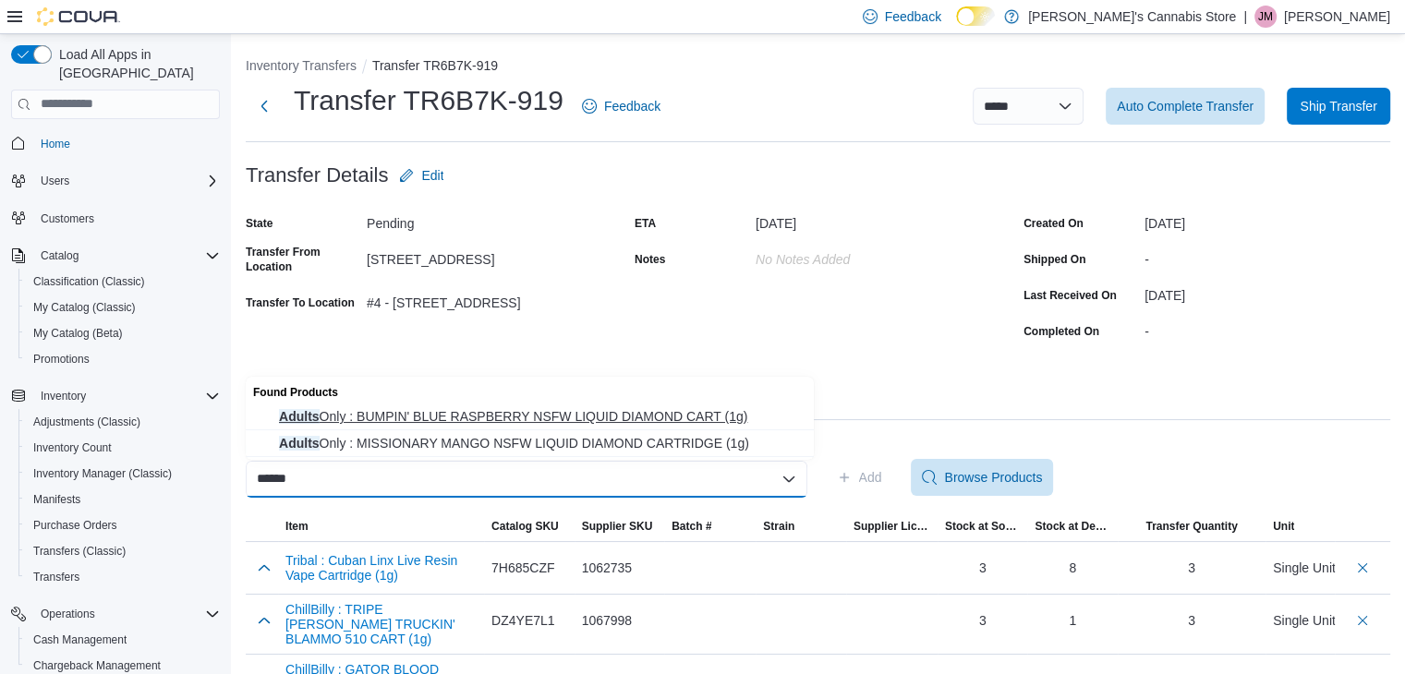
type input "******"
click at [719, 414] on span "Adults Only : BUMPIN' BLUE RASPBERRY NSFW LIQUID DIAMOND CART (1g)" at bounding box center [541, 416] width 524 height 18
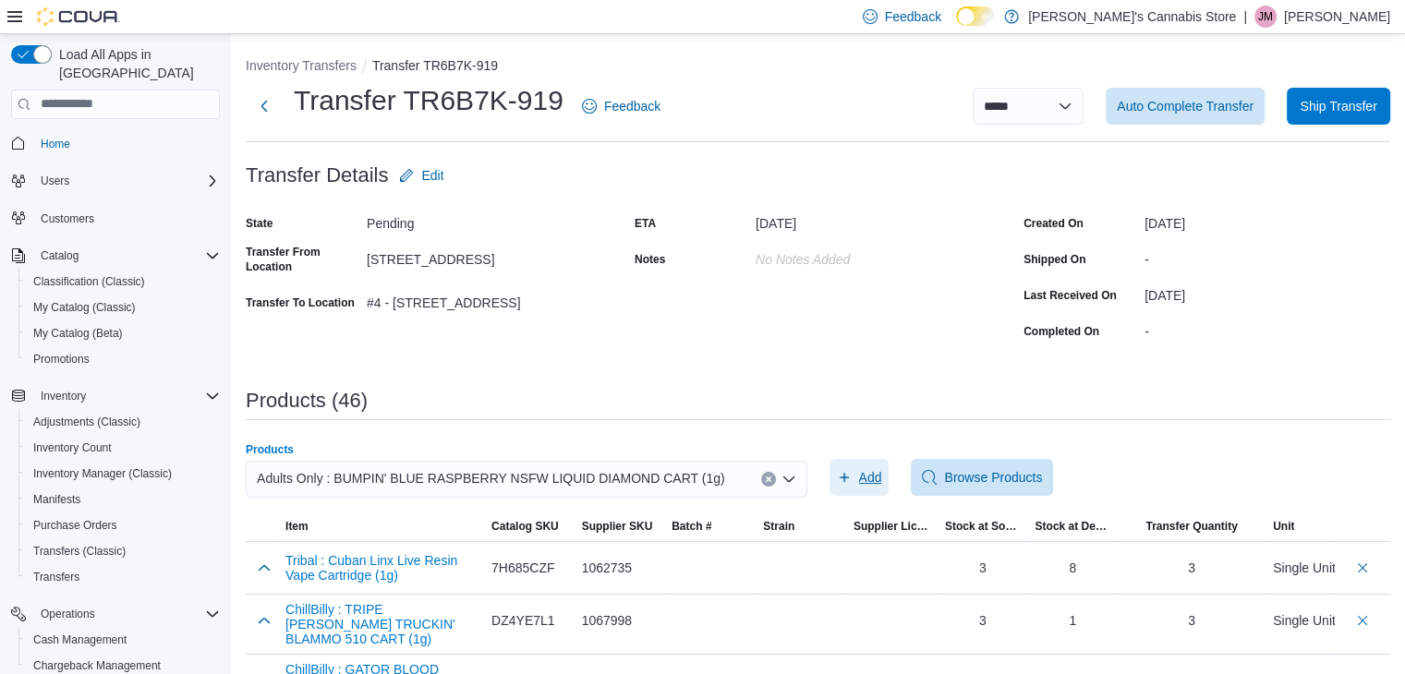
click at [855, 485] on span "Add" at bounding box center [859, 477] width 45 height 37
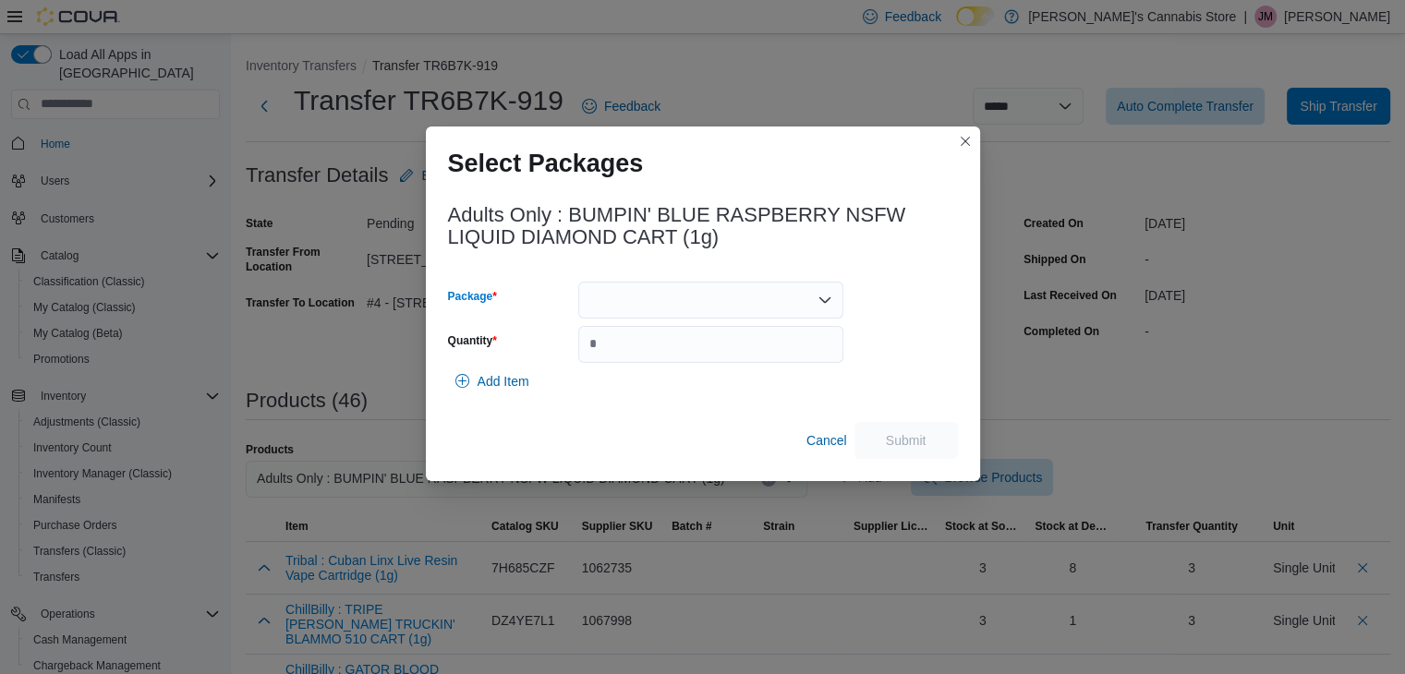
click at [784, 308] on div at bounding box center [710, 300] width 265 height 37
click at [772, 351] on span "EAG505D" at bounding box center [721, 357] width 221 height 18
click at [782, 350] on input "Quantity" at bounding box center [710, 344] width 265 height 37
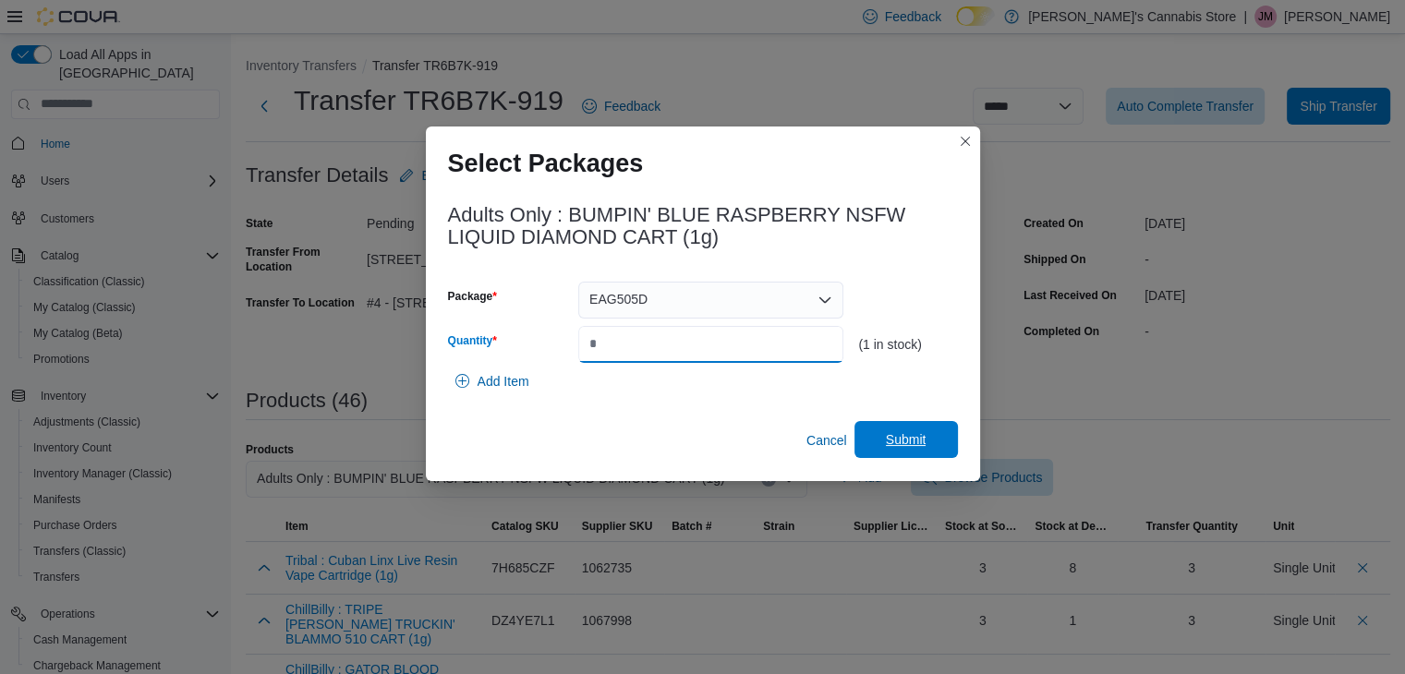
type input "*"
click at [878, 431] on span "Submit" at bounding box center [905, 439] width 81 height 37
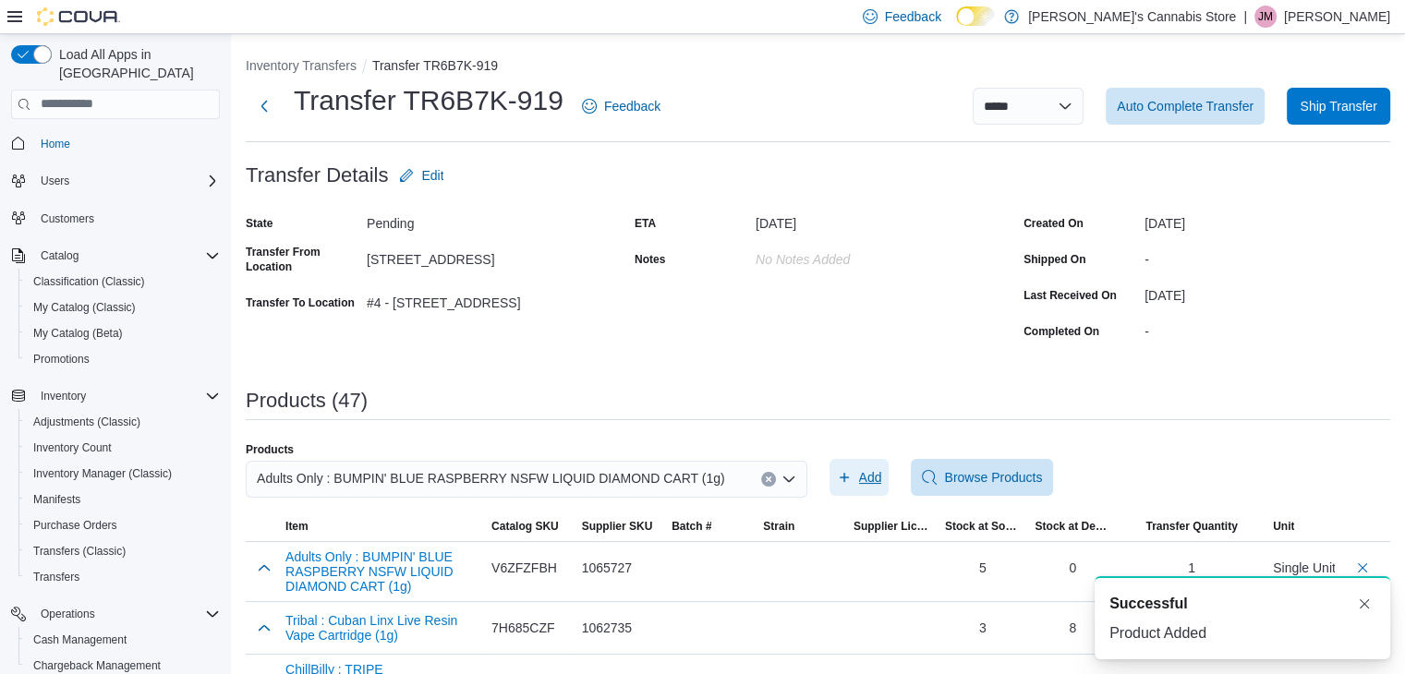
click at [880, 487] on span "Add" at bounding box center [859, 477] width 45 height 37
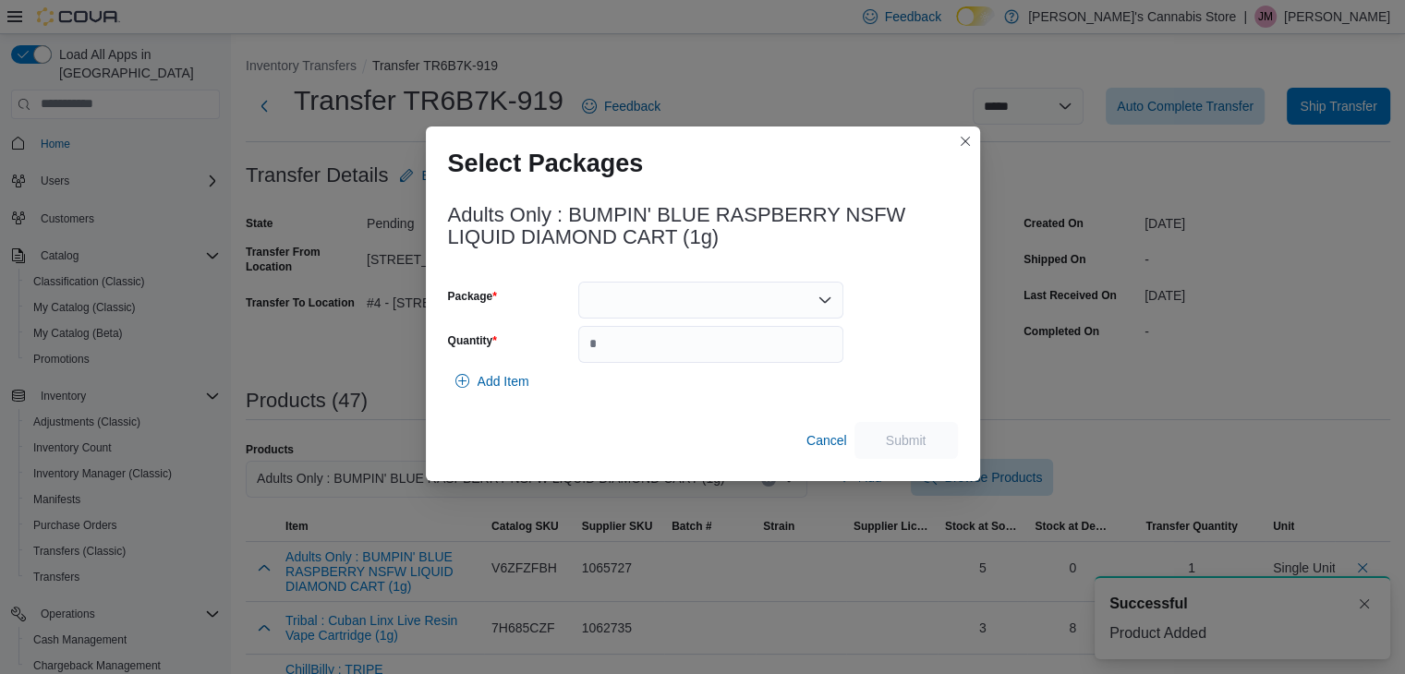
click at [786, 315] on div at bounding box center [710, 300] width 265 height 37
click at [766, 352] on span "EAG765C" at bounding box center [721, 357] width 221 height 18
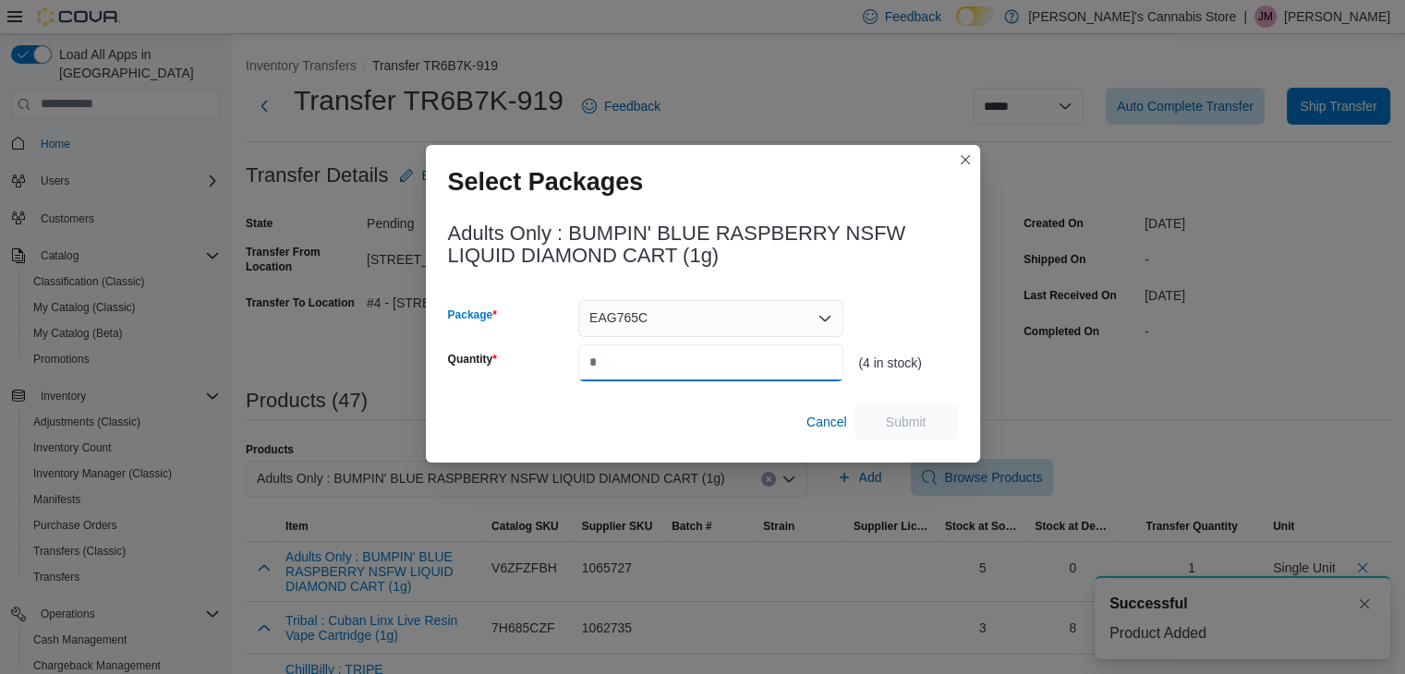
click at [766, 351] on input "Quantity" at bounding box center [710, 362] width 265 height 37
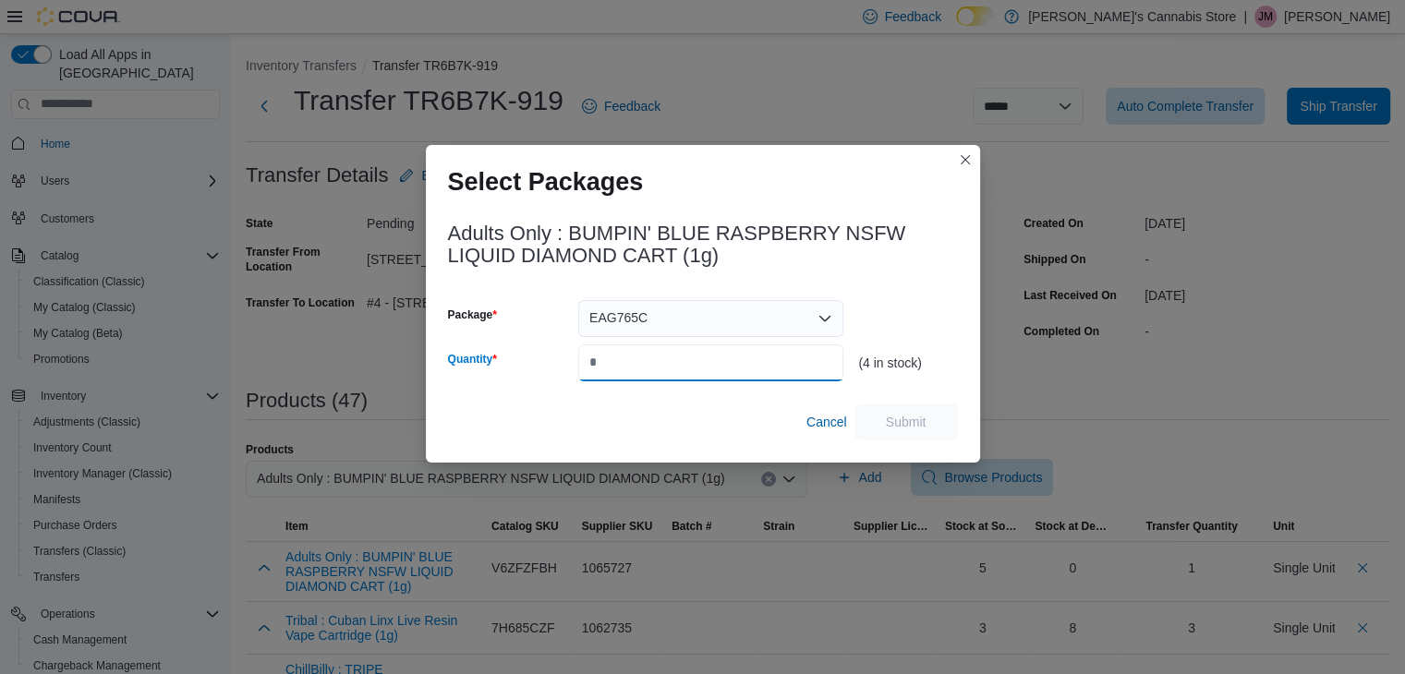
click at [760, 368] on input "Quantity" at bounding box center [710, 362] width 265 height 37
click at [760, 368] on input "*" at bounding box center [710, 362] width 265 height 37
type input "*"
click at [890, 404] on span "Submit" at bounding box center [905, 421] width 81 height 37
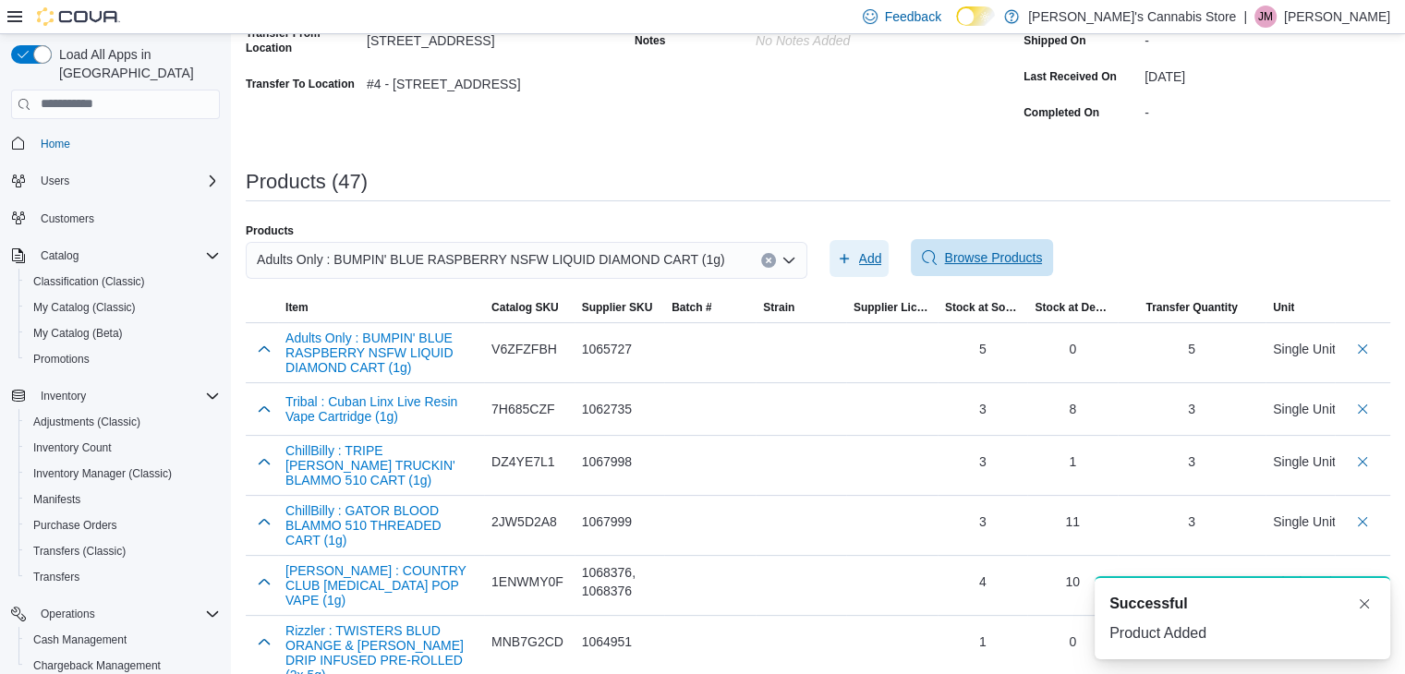
scroll to position [277, 0]
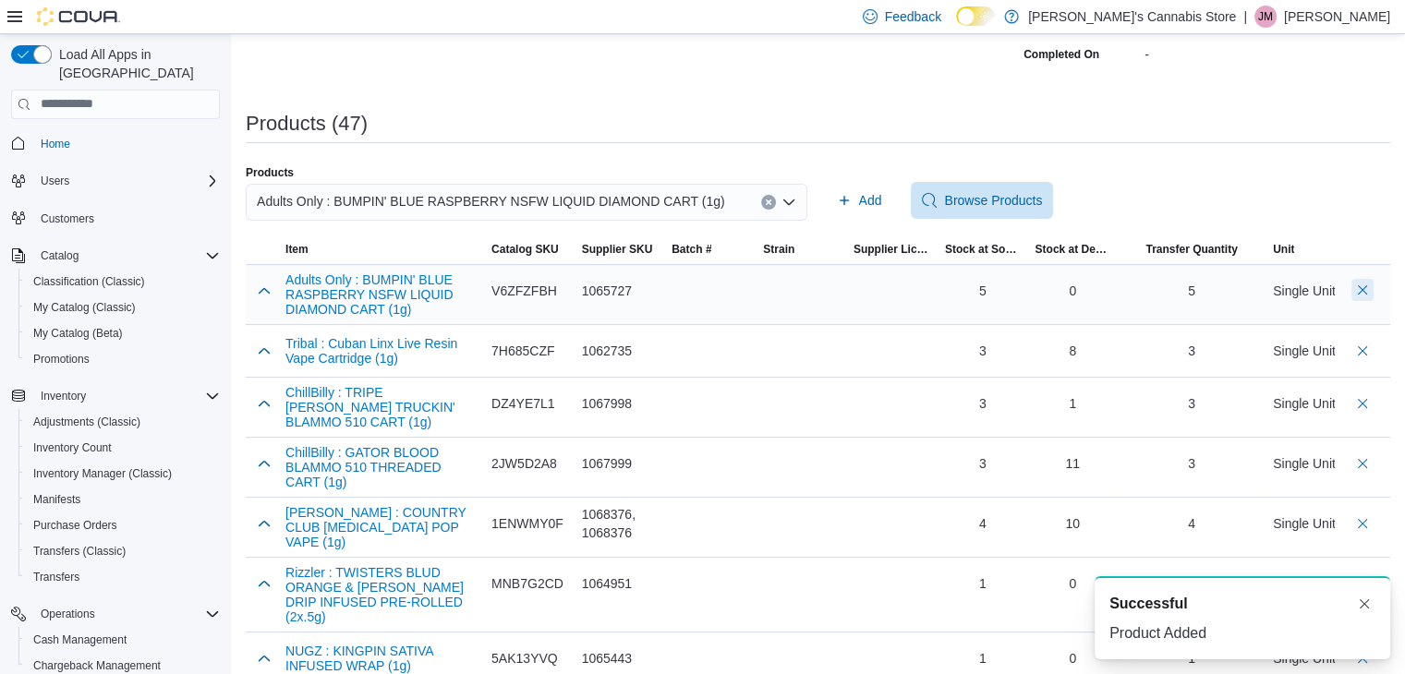
click at [1373, 284] on button "Delete count" at bounding box center [1362, 290] width 22 height 22
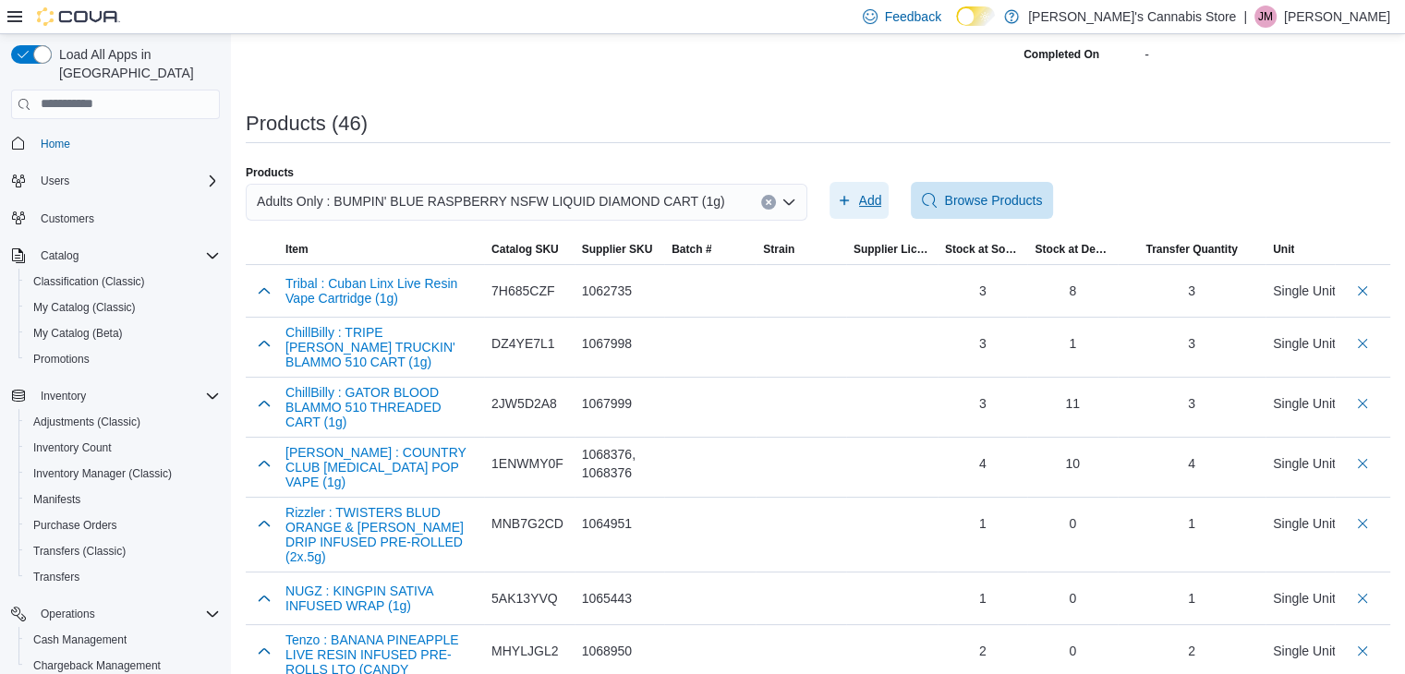
click at [877, 200] on span "Add" at bounding box center [870, 200] width 23 height 18
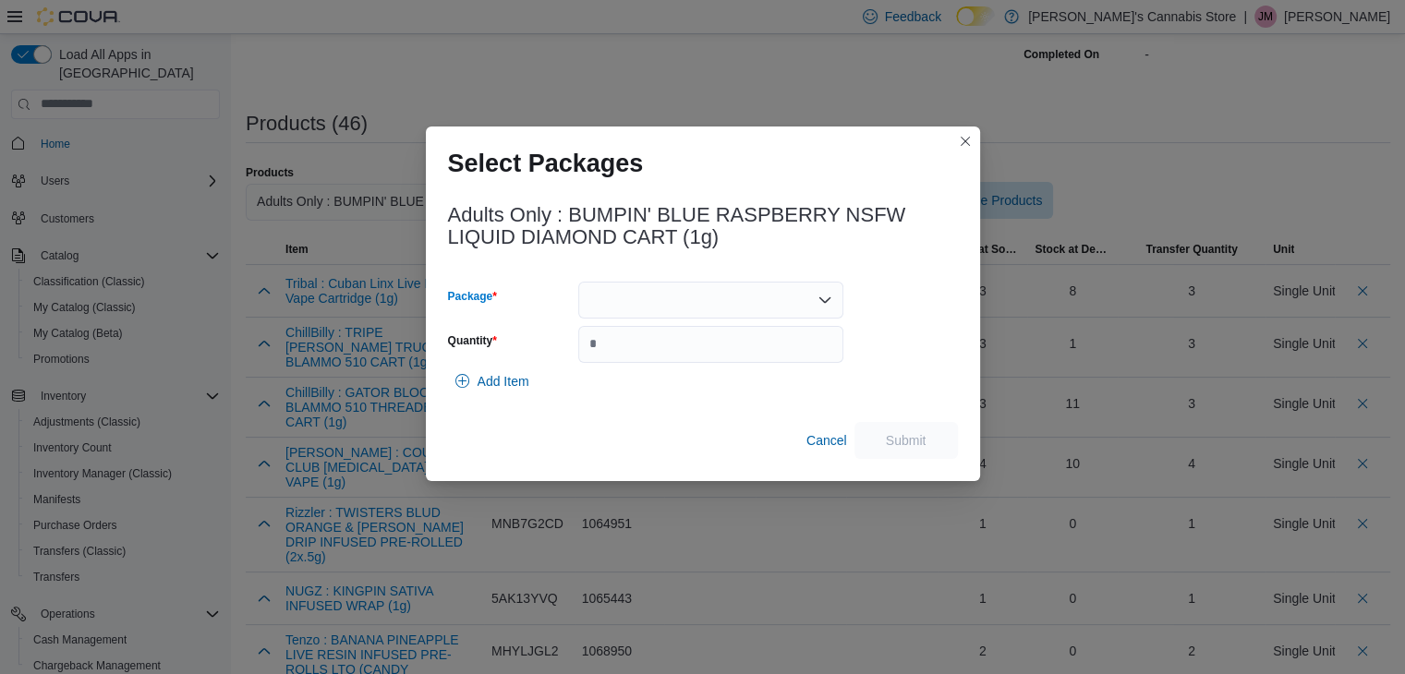
click at [823, 296] on icon "Open list of options" at bounding box center [824, 300] width 15 height 15
click at [744, 385] on span "EAG765C" at bounding box center [721, 384] width 221 height 18
click at [745, 364] on div "Add Item" at bounding box center [703, 381] width 510 height 37
click at [737, 348] on input "Quantity" at bounding box center [710, 344] width 265 height 37
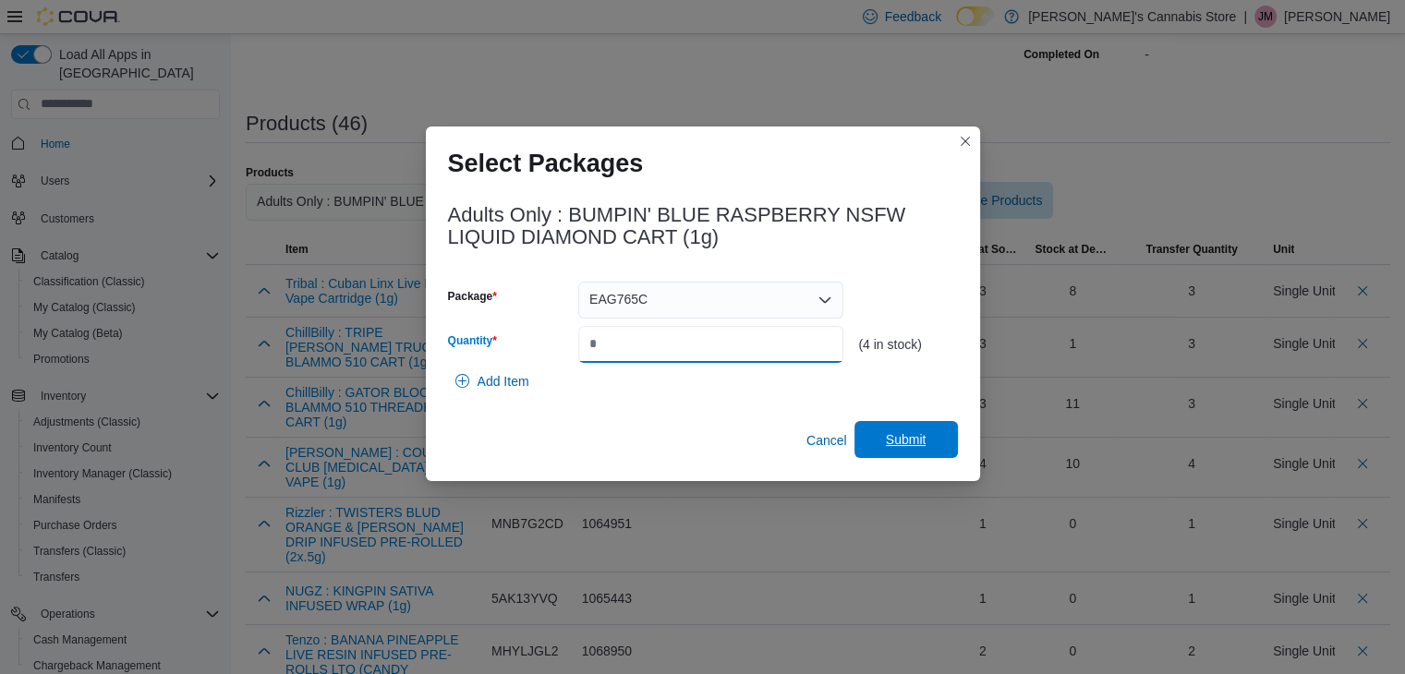
type input "*"
click at [929, 435] on span "Submit" at bounding box center [905, 439] width 81 height 37
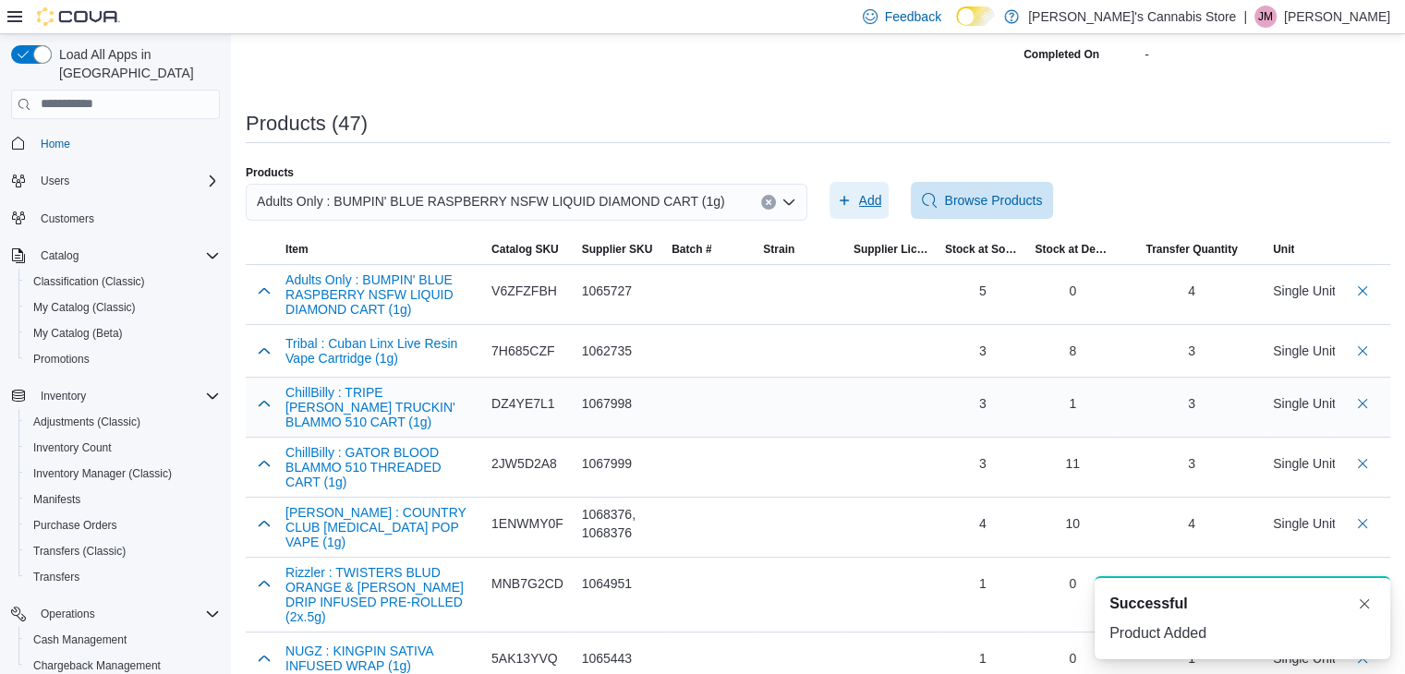
scroll to position [0, 0]
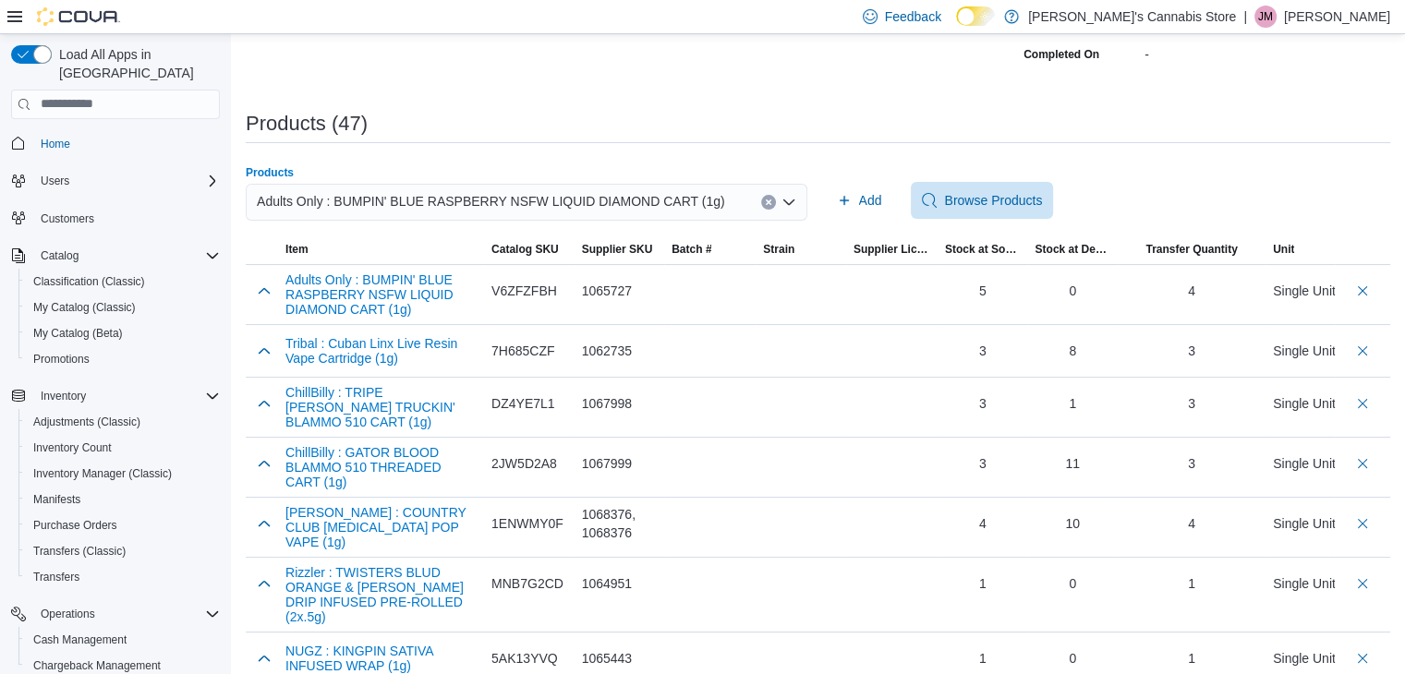
click at [770, 200] on icon "Clear input" at bounding box center [768, 201] width 5 height 5
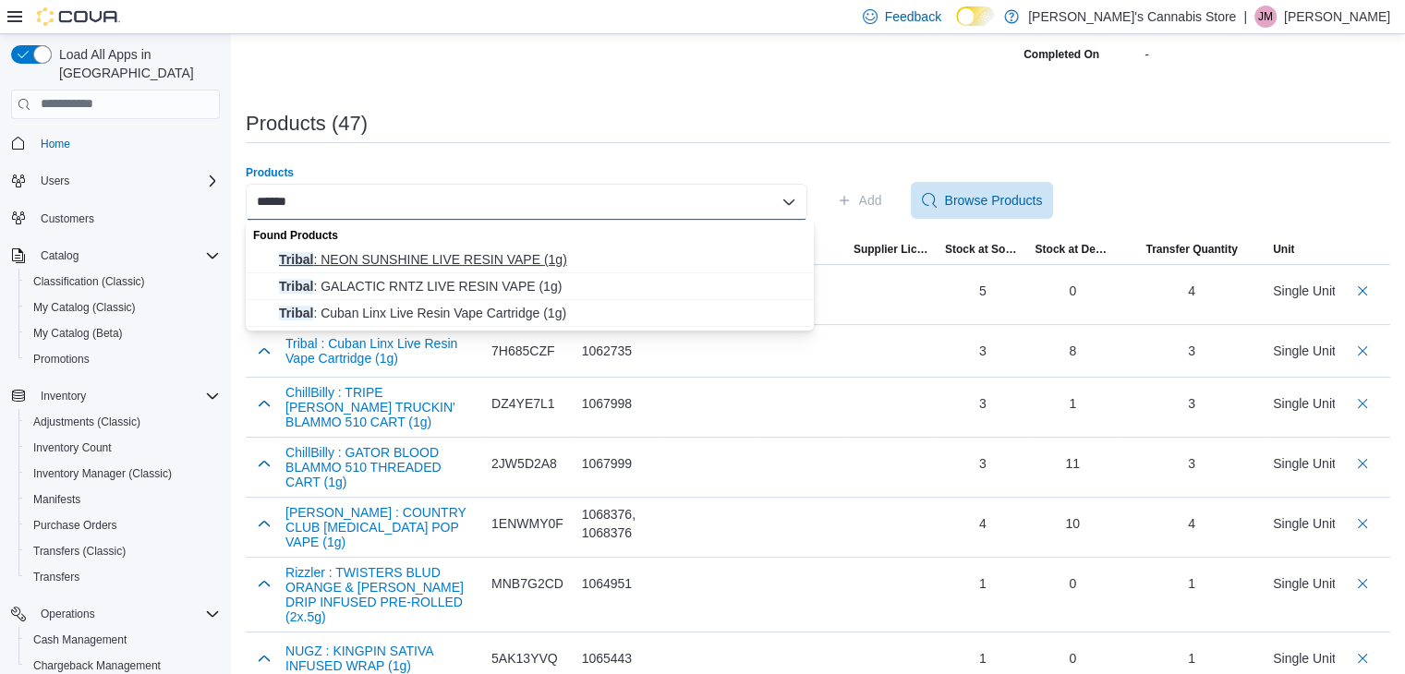
type input "******"
click at [495, 262] on span "Tribal : NEON SUNSHINE LIVE RESIN VAPE (1g)" at bounding box center [541, 259] width 524 height 18
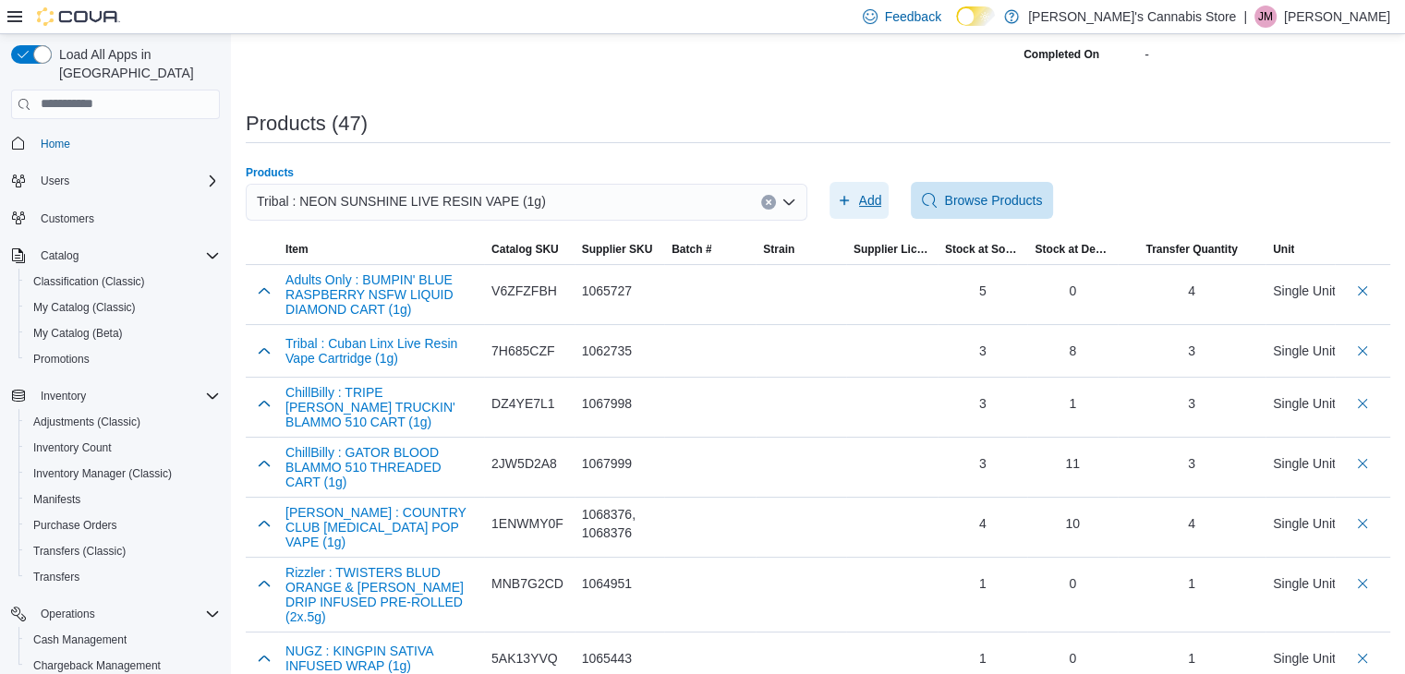
click at [876, 194] on span "Add" at bounding box center [870, 200] width 23 height 18
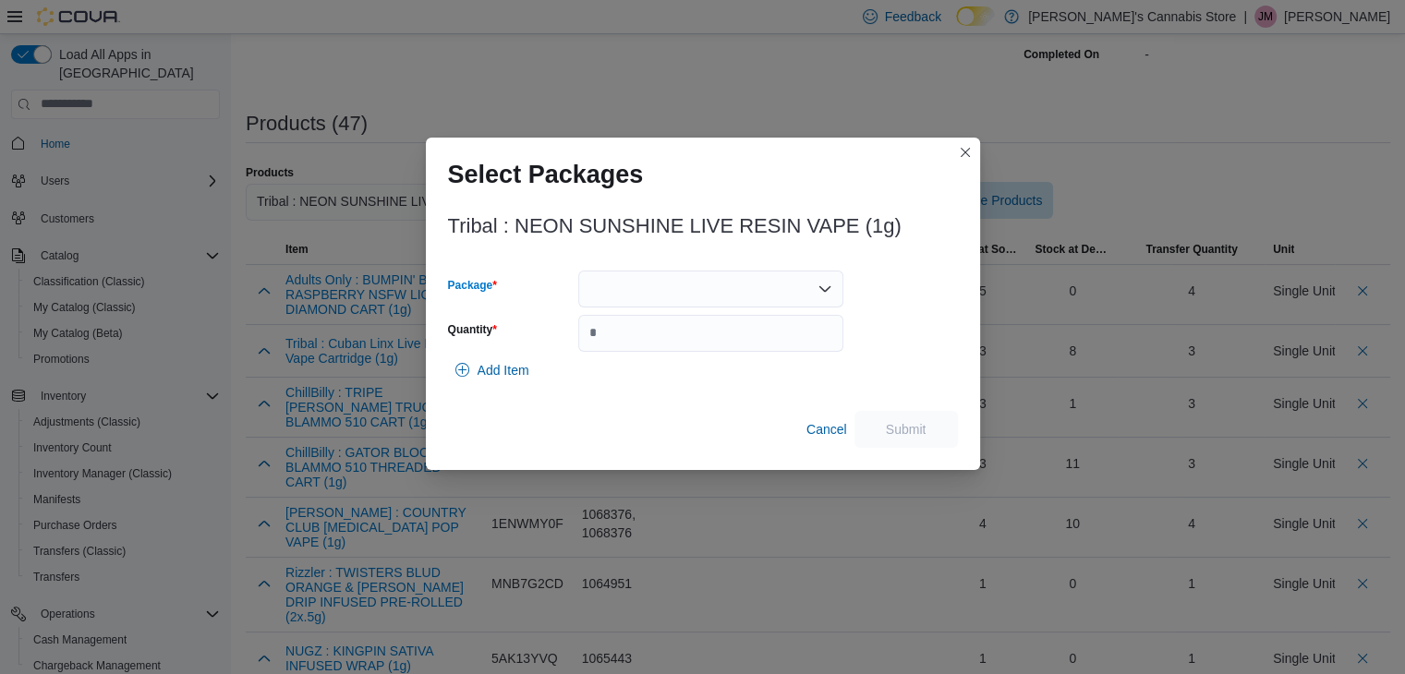
click at [814, 278] on div at bounding box center [710, 289] width 265 height 37
click at [783, 345] on span "6025103P1" at bounding box center [721, 346] width 221 height 18
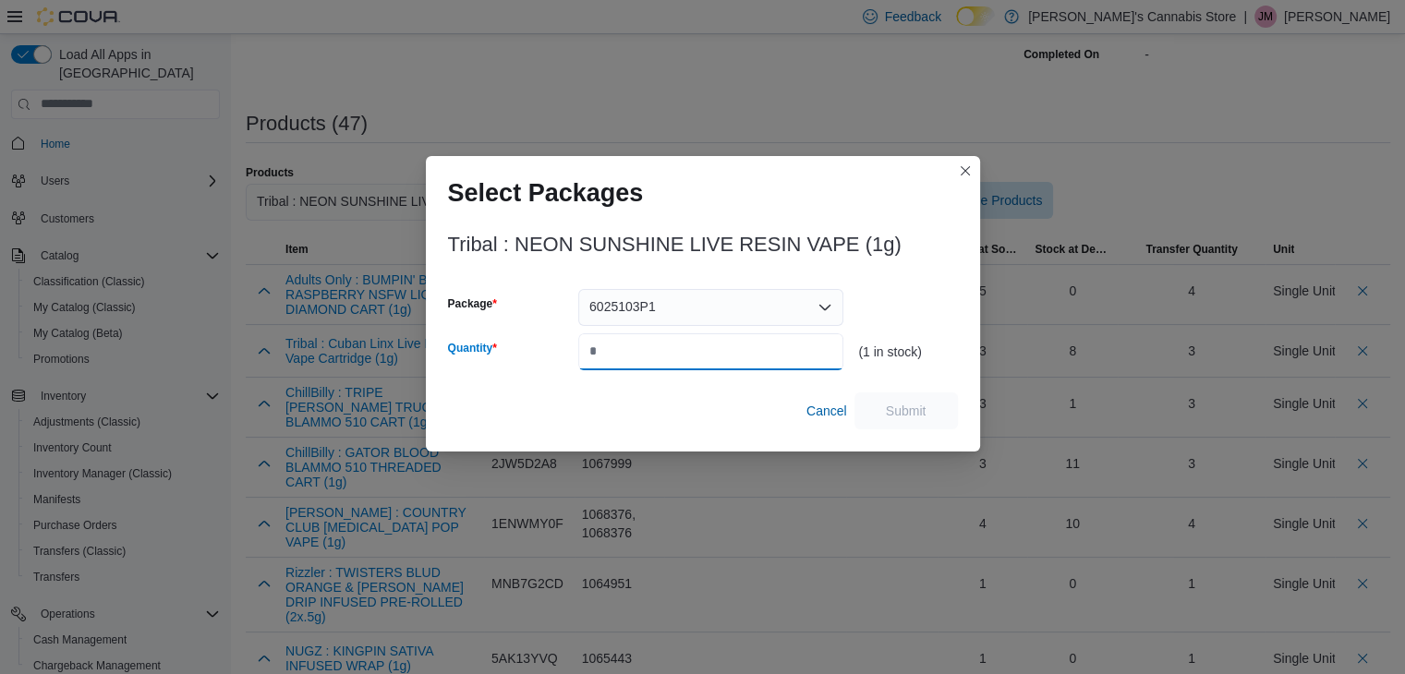
click at [776, 356] on input "Quantity" at bounding box center [710, 351] width 265 height 37
type input "*"
click at [916, 415] on span "Submit" at bounding box center [906, 410] width 41 height 18
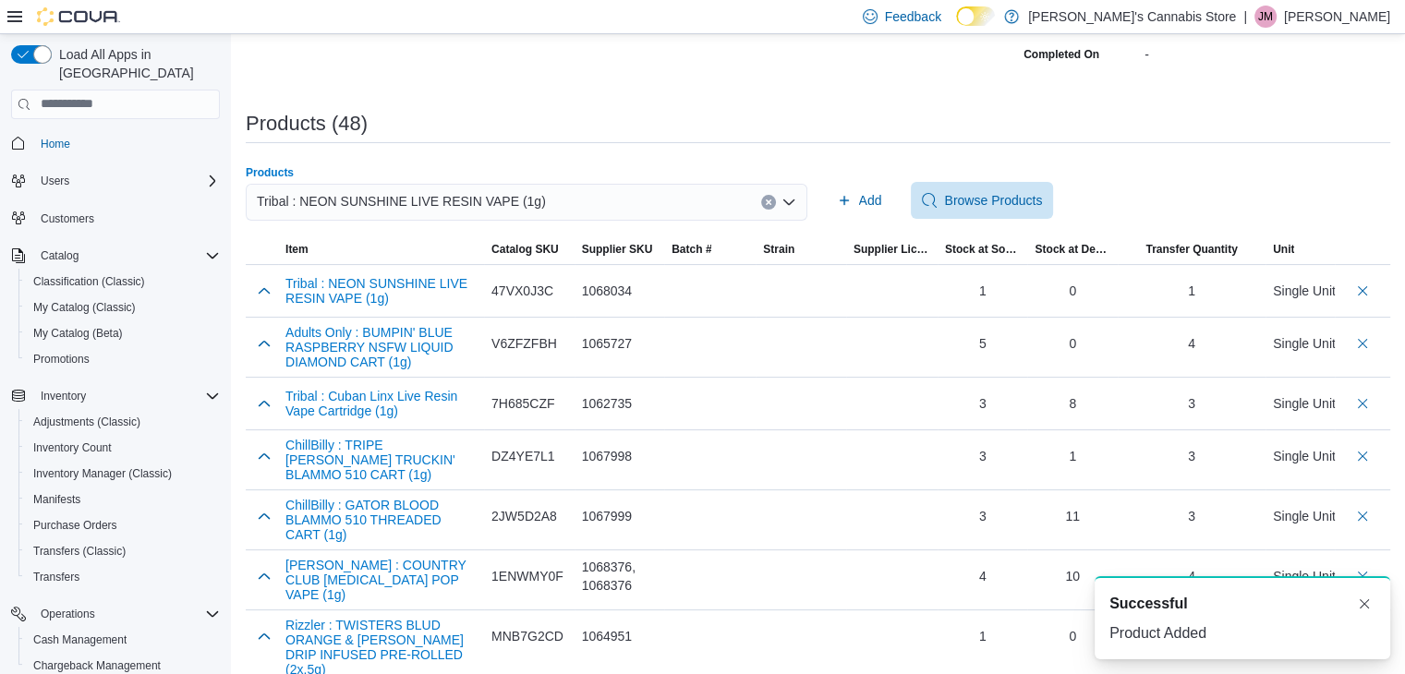
click at [774, 205] on div "Tribal : NEON SUNSHINE LIVE RESIN VAPE (1g)" at bounding box center [526, 202] width 561 height 37
click at [774, 205] on button "Clear input" at bounding box center [768, 202] width 15 height 15
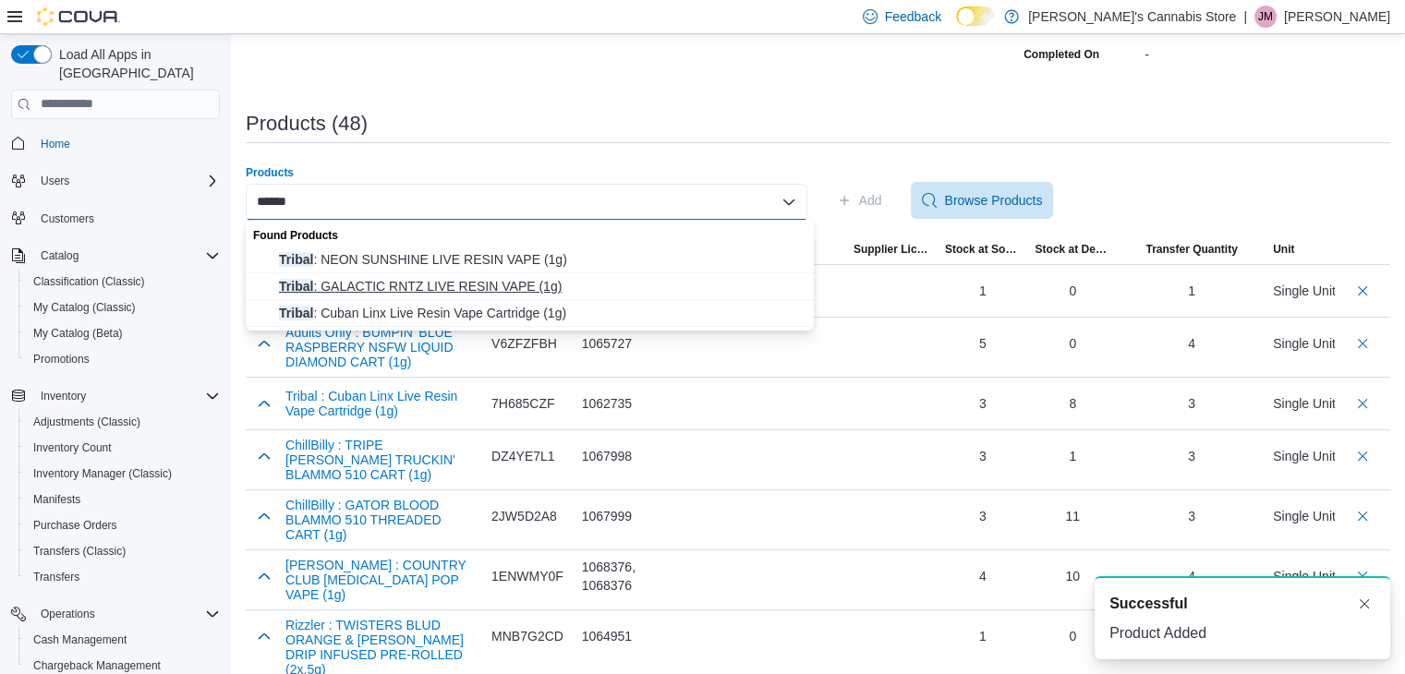
type input "******"
click at [542, 282] on span "Tribal : GALACTIC RNTZ LIVE RESIN VAPE (1g)" at bounding box center [541, 286] width 524 height 18
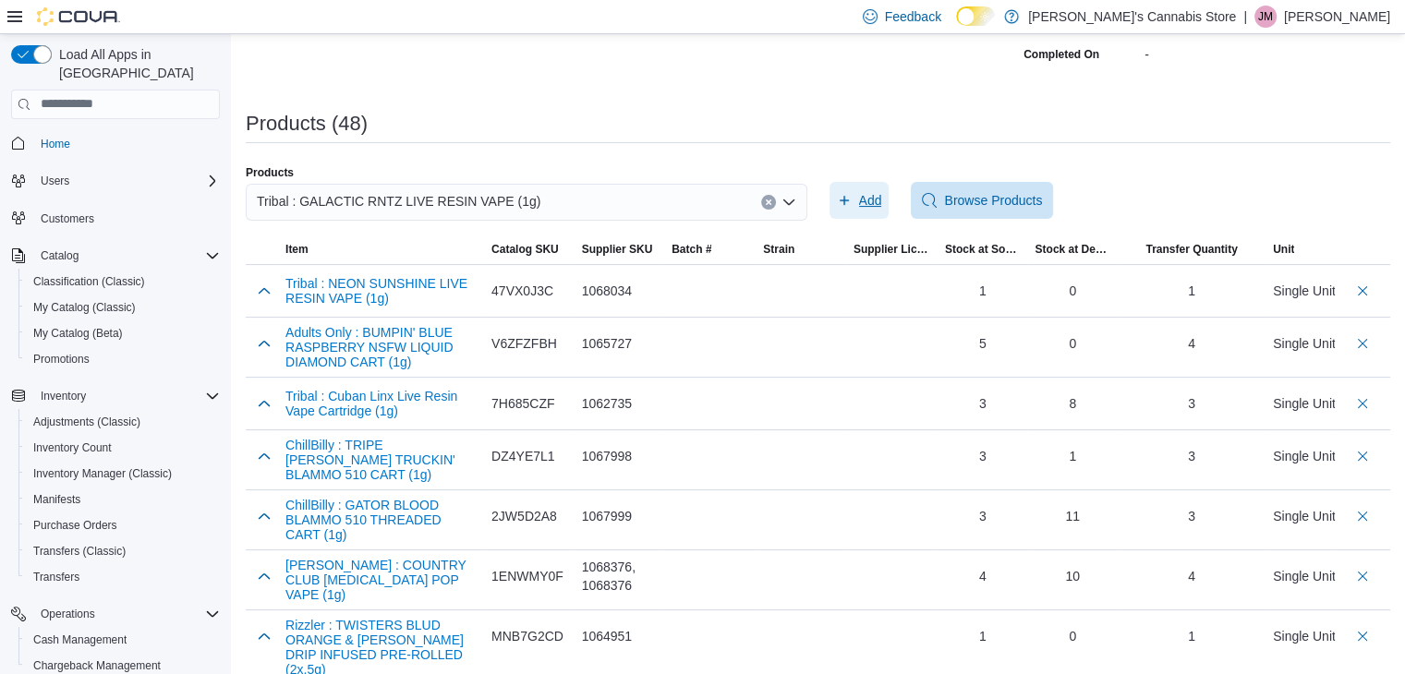
click at [876, 199] on span "Add" at bounding box center [870, 200] width 23 height 18
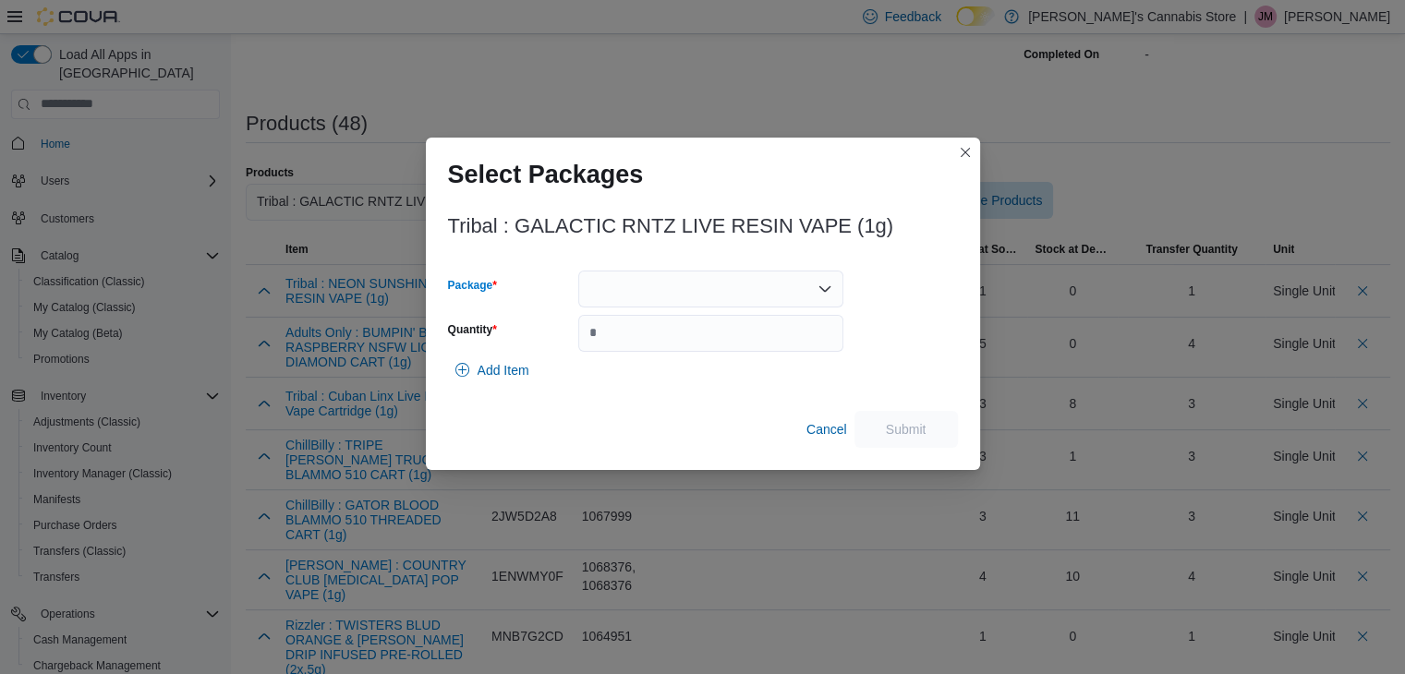
click at [822, 294] on icon "Open list of options" at bounding box center [824, 289] width 15 height 15
click at [780, 362] on button "6025080P6" at bounding box center [710, 373] width 265 height 27
click at [817, 289] on icon "Open list of options" at bounding box center [824, 289] width 15 height 15
click at [801, 327] on div "Packages In Stock" at bounding box center [710, 320] width 265 height 27
click at [893, 352] on div "Add Item" at bounding box center [703, 370] width 510 height 37
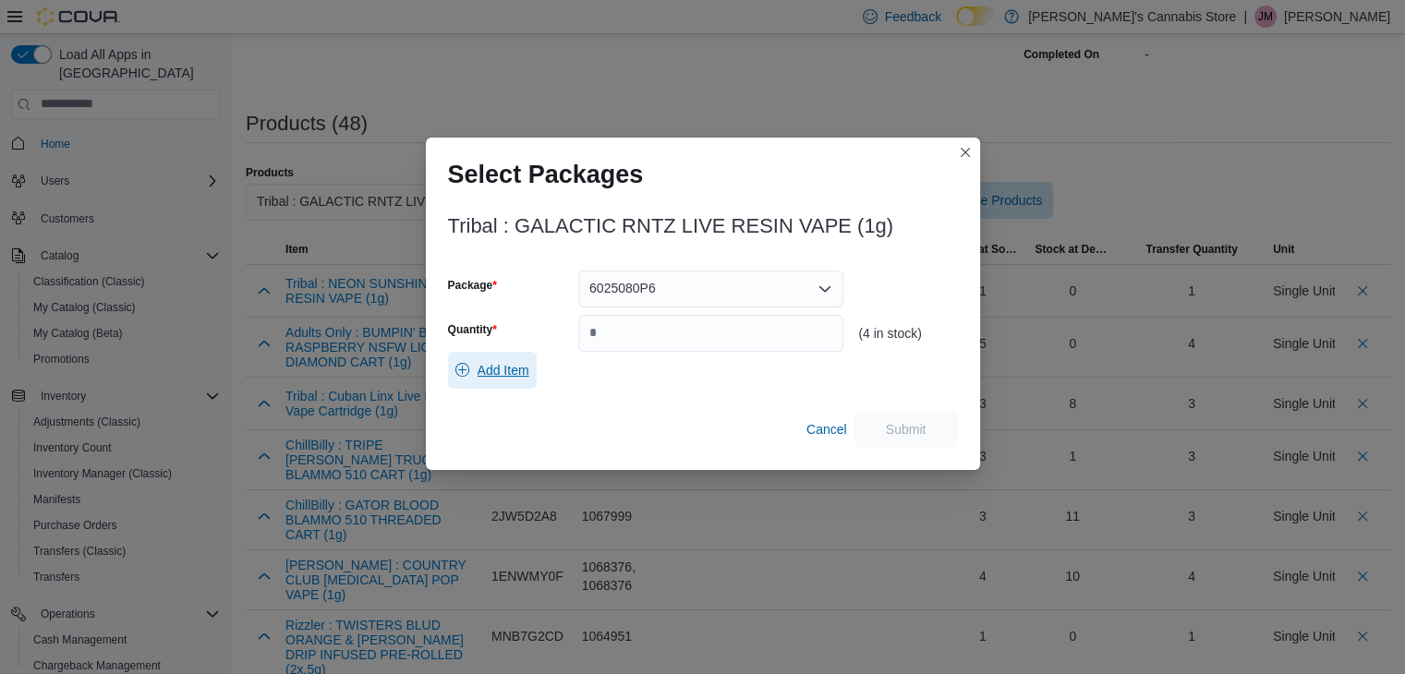
click at [499, 366] on span "Add Item" at bounding box center [503, 370] width 52 height 18
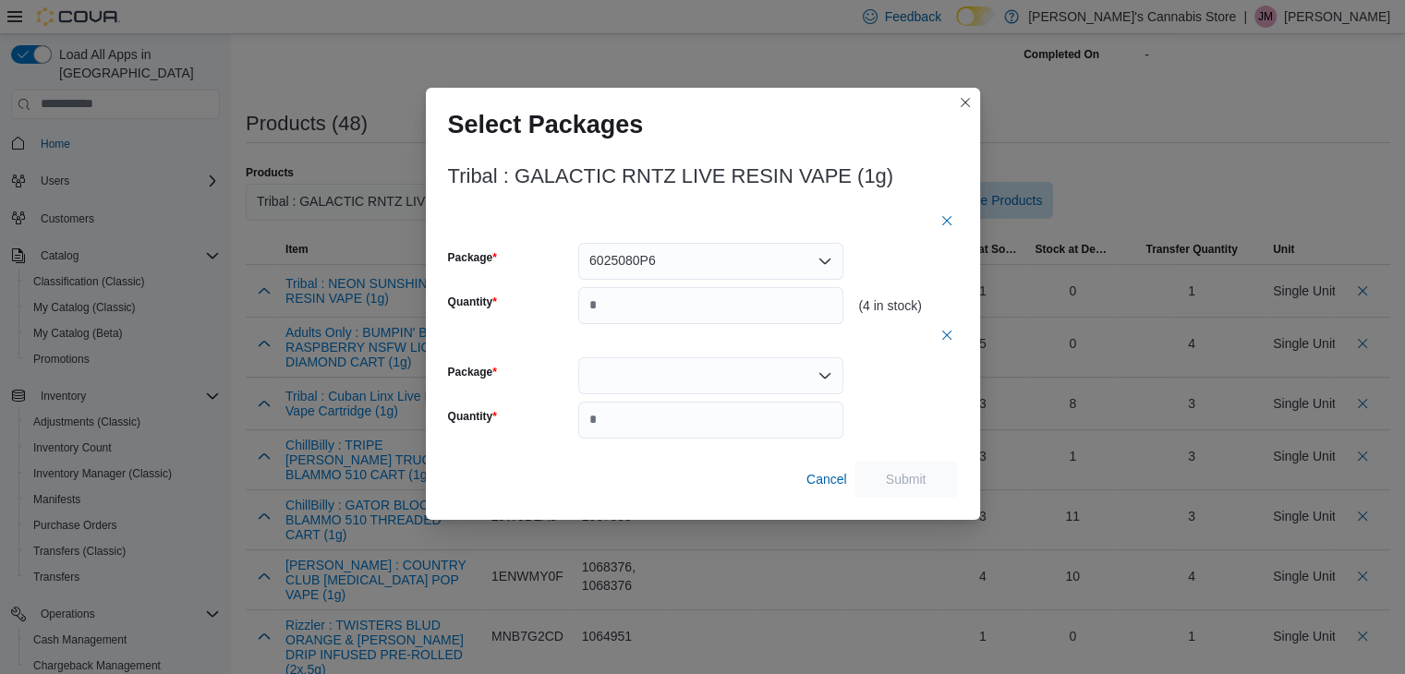
click at [621, 367] on div at bounding box center [710, 375] width 265 height 37
click at [621, 434] on span "6025080P2" at bounding box center [721, 433] width 221 height 18
click at [646, 414] on input "*" at bounding box center [710, 420] width 265 height 37
type input "*"
click at [623, 304] on input "Quantity" at bounding box center [710, 305] width 265 height 37
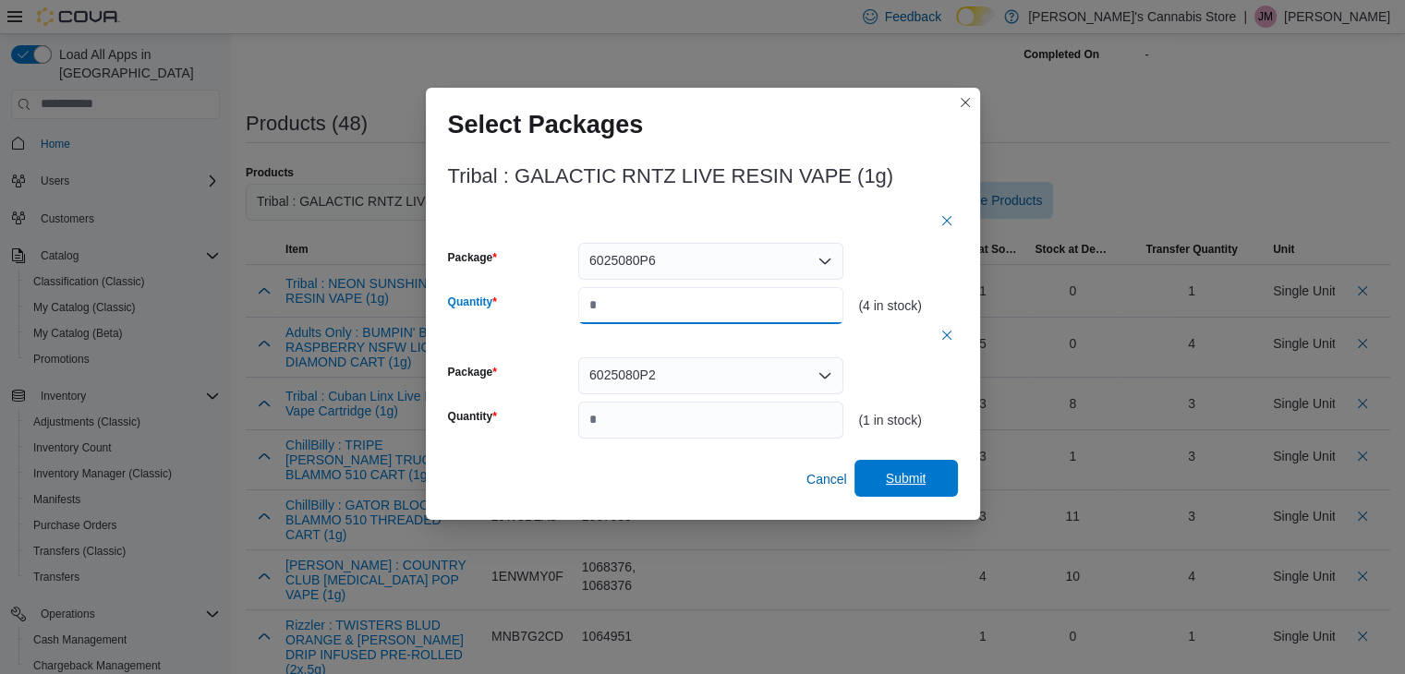
type input "*"
click at [890, 464] on span "Submit" at bounding box center [905, 478] width 81 height 37
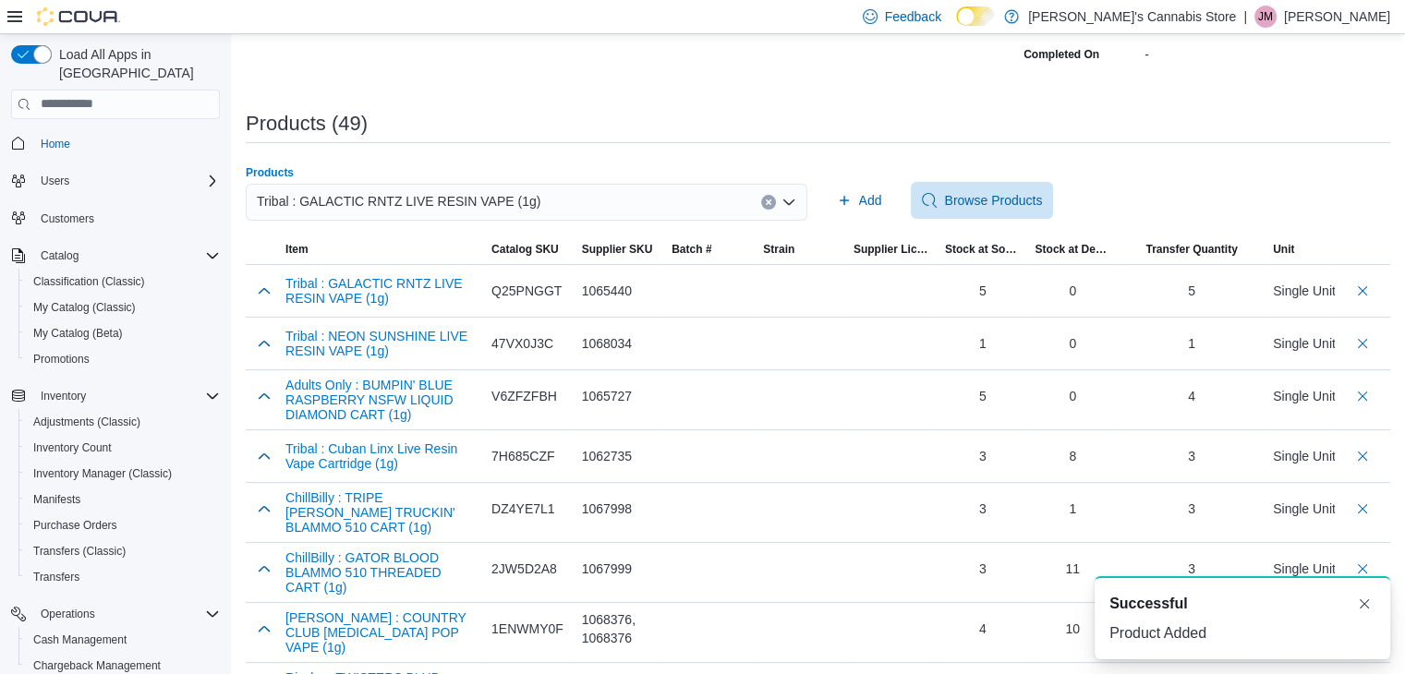
click at [765, 199] on div "Tribal : GALACTIC RNTZ LIVE RESIN VAPE (1g)" at bounding box center [526, 202] width 561 height 37
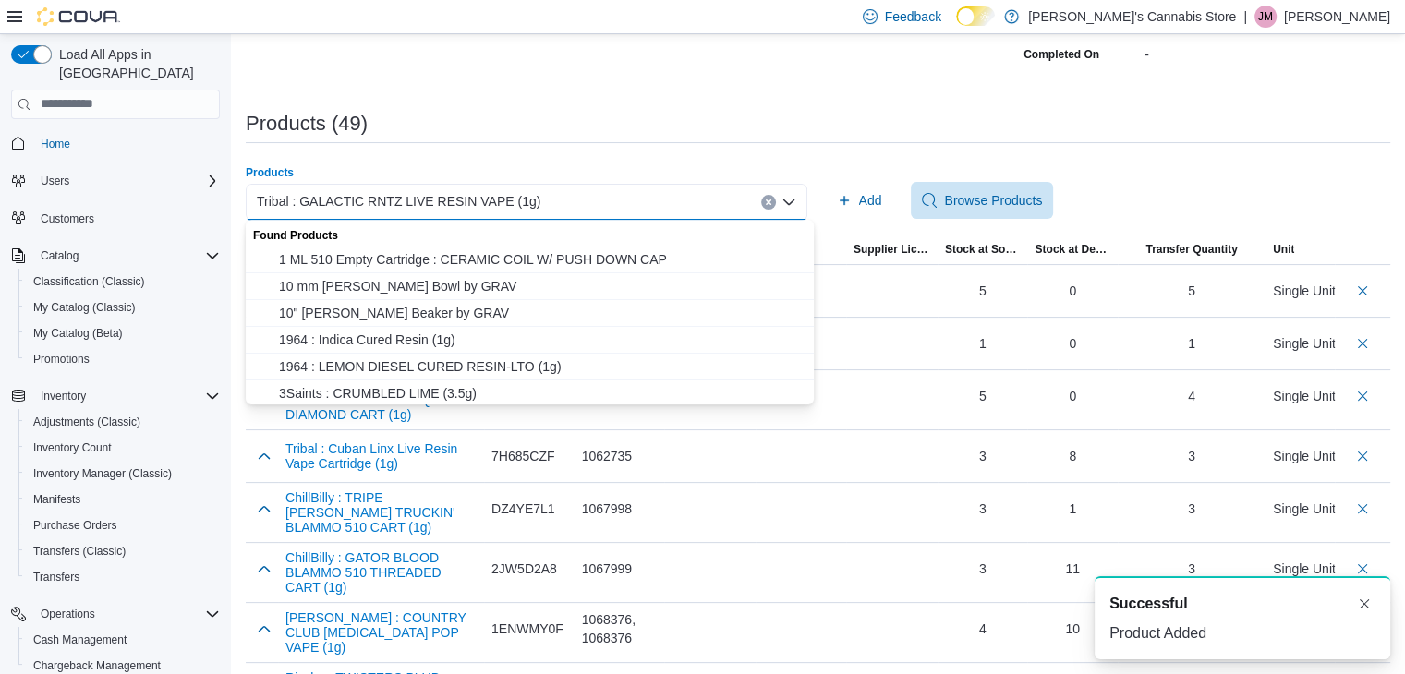
click at [772, 199] on icon "Clear input" at bounding box center [768, 202] width 7 height 7
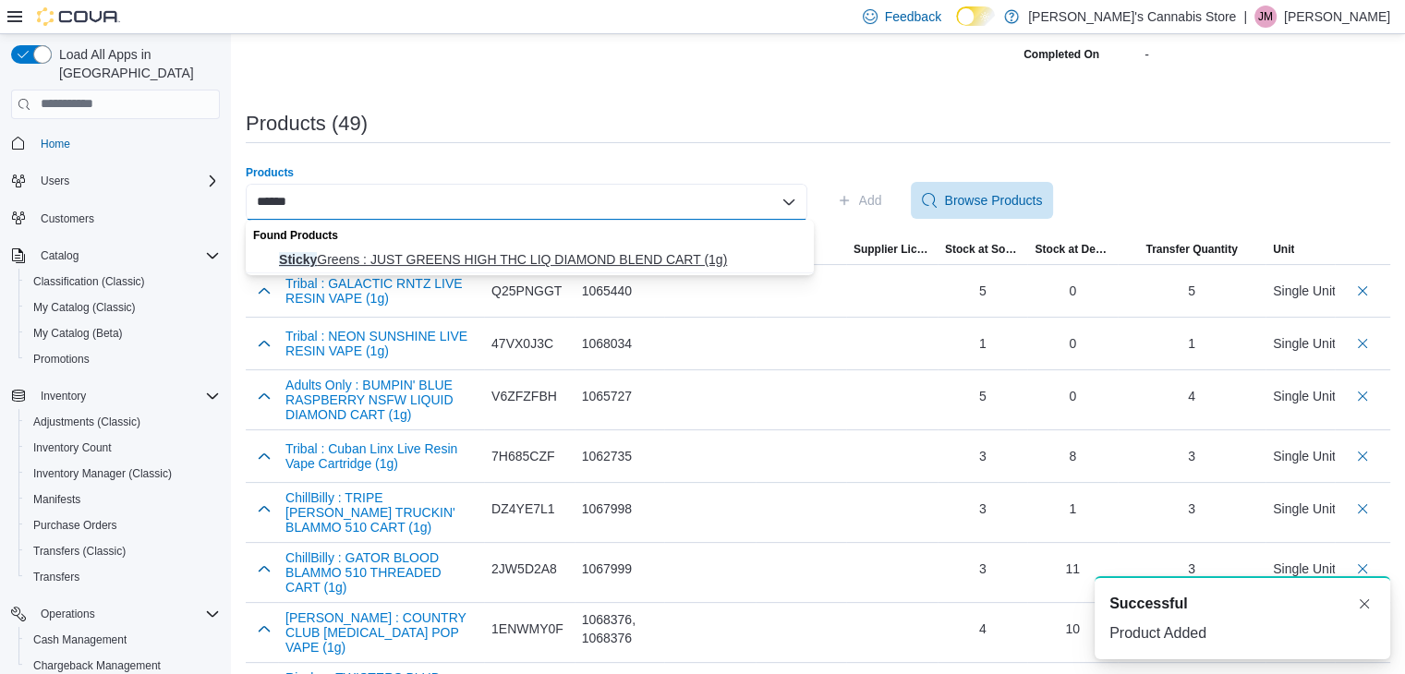
type input "******"
click at [730, 259] on span "Sticky Greens : JUST GREENS HIGH THC LIQ DIAMOND BLEND CART (1g)" at bounding box center [541, 259] width 524 height 18
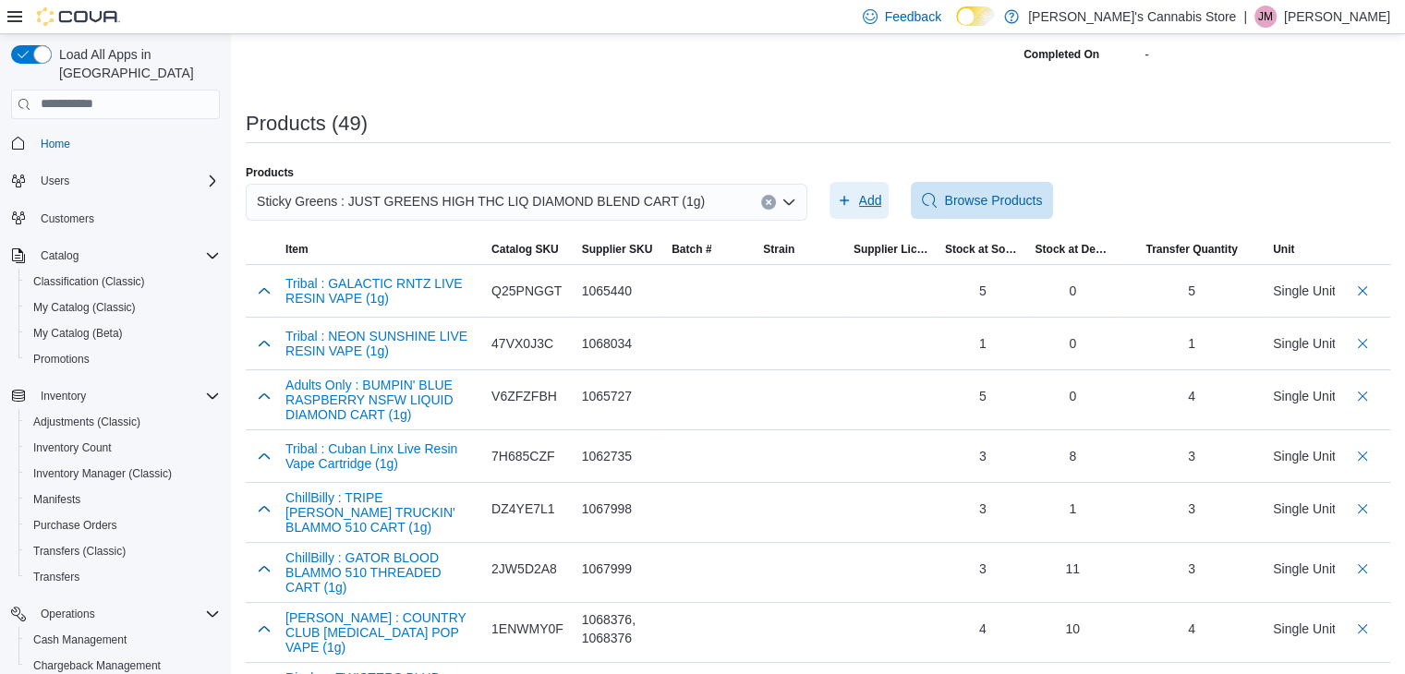
click at [873, 200] on span "Add" at bounding box center [870, 200] width 23 height 18
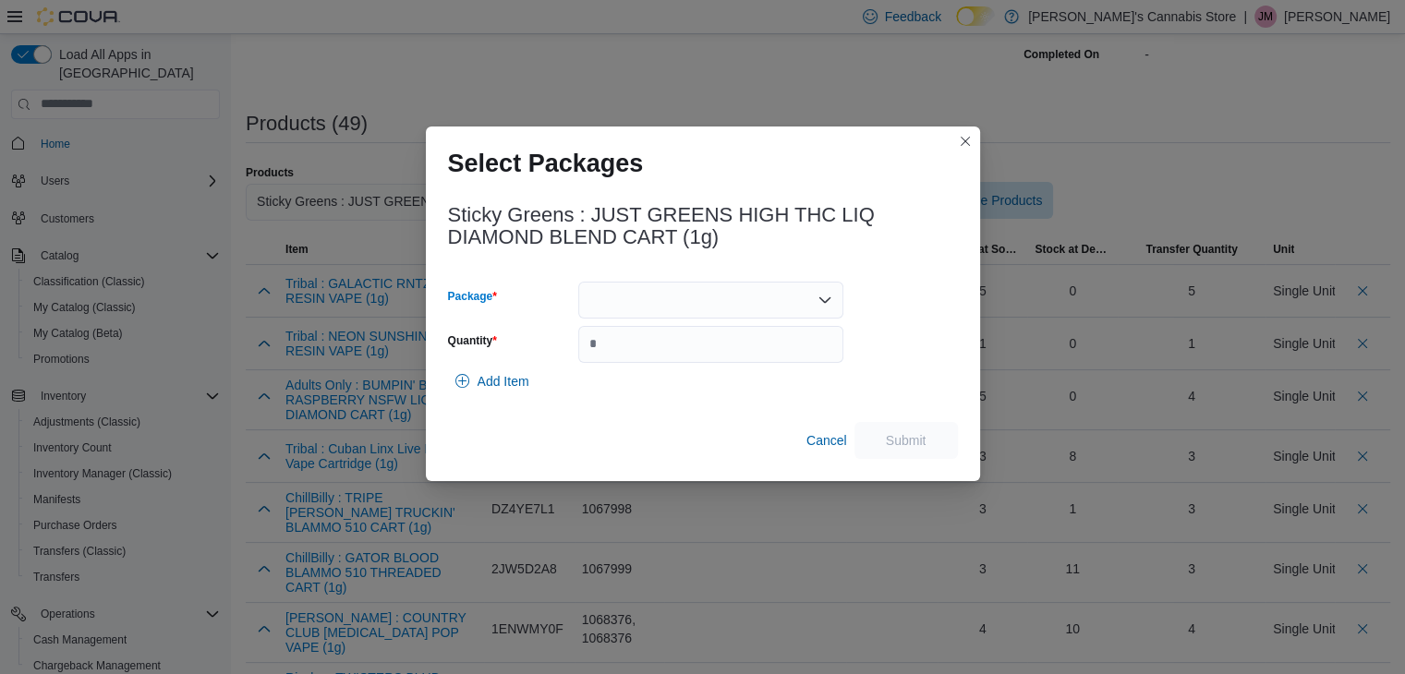
click at [733, 299] on div at bounding box center [710, 300] width 265 height 37
click at [686, 350] on span "ME250010133" at bounding box center [721, 357] width 221 height 18
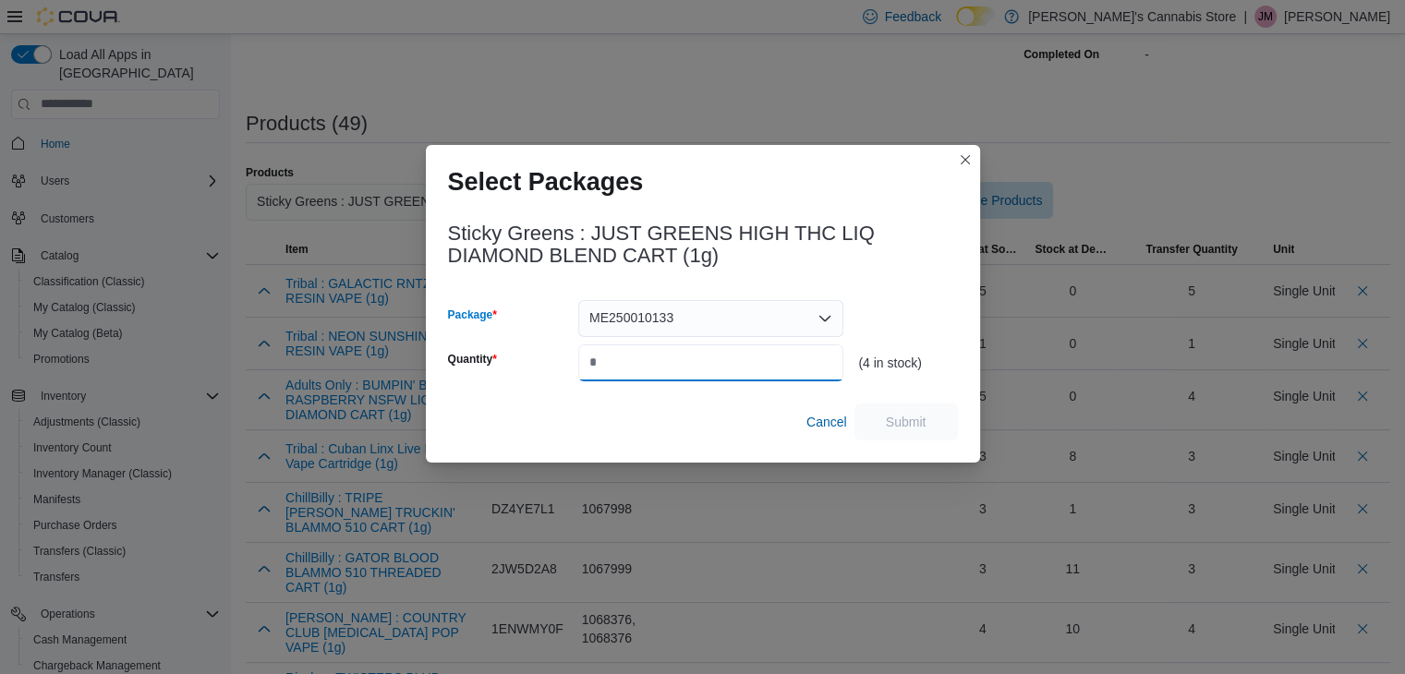
click at [680, 362] on input "Quantity" at bounding box center [710, 362] width 265 height 37
type input "*"
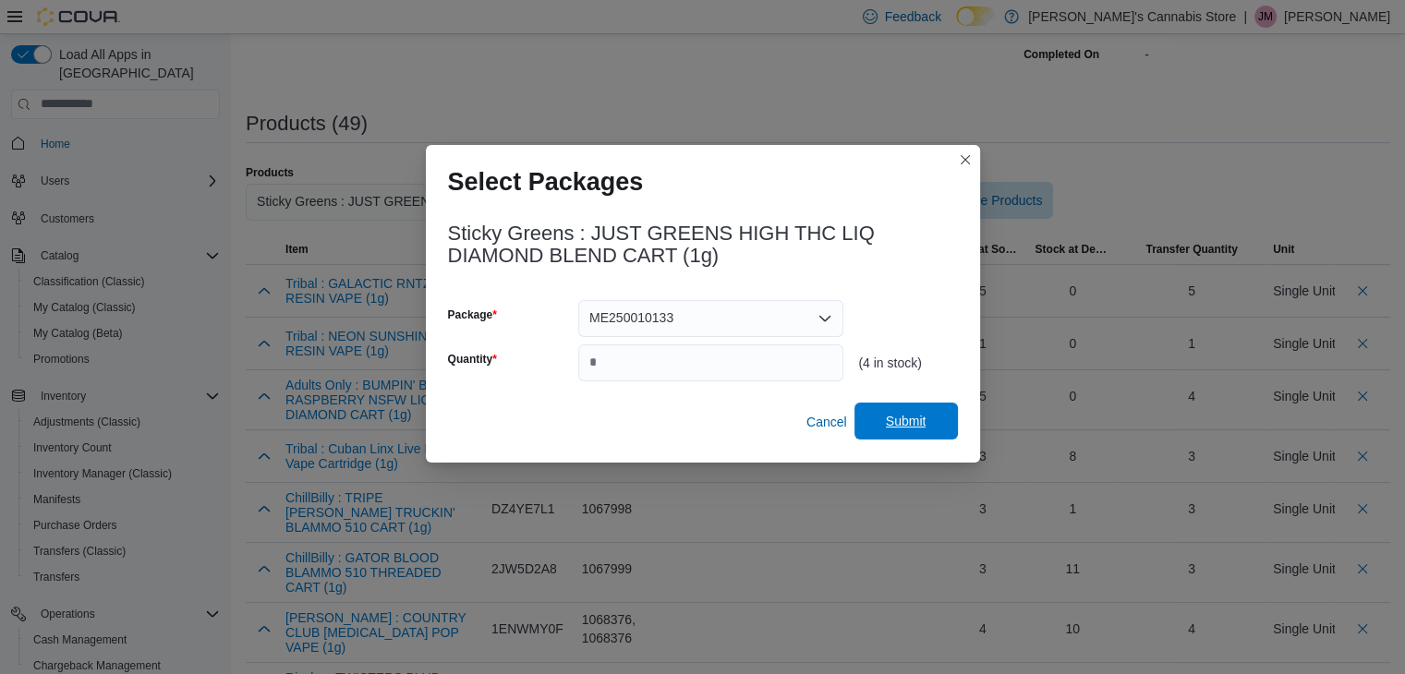
click at [906, 422] on span "Submit" at bounding box center [906, 421] width 41 height 18
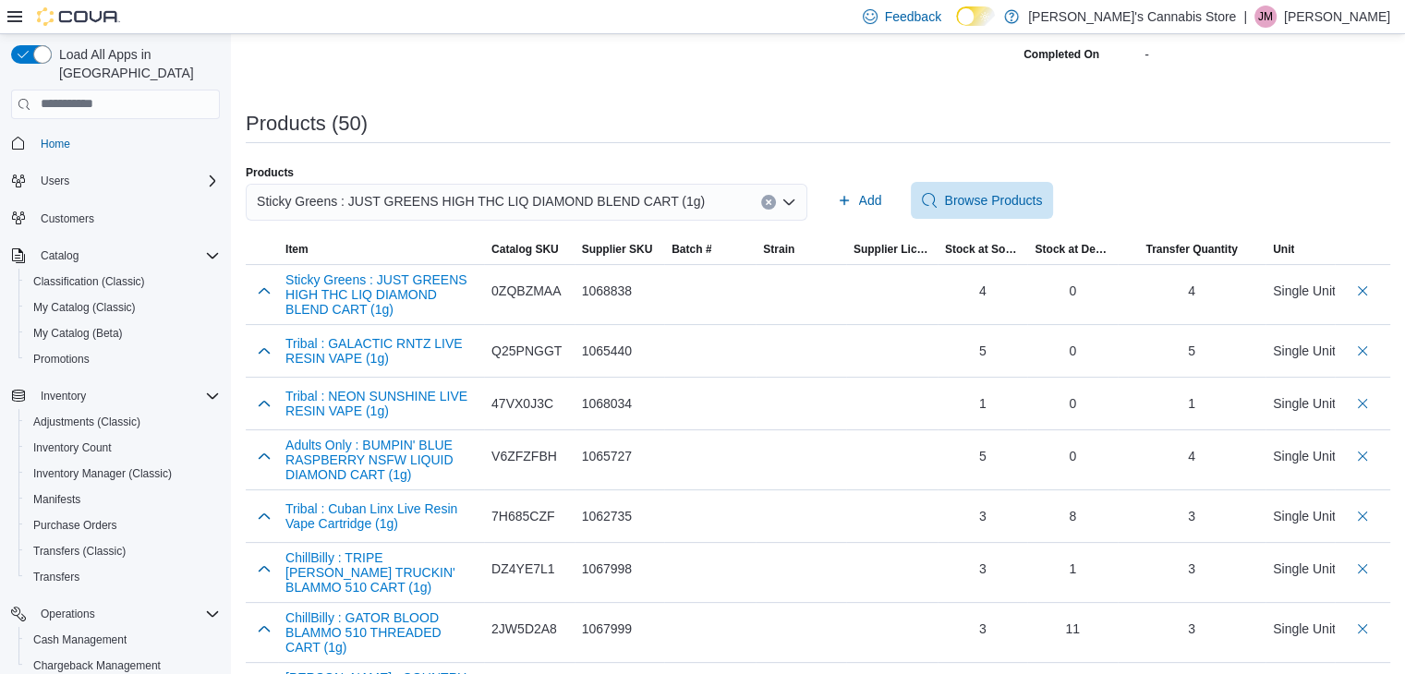
click at [768, 200] on button "Clear input" at bounding box center [768, 202] width 15 height 15
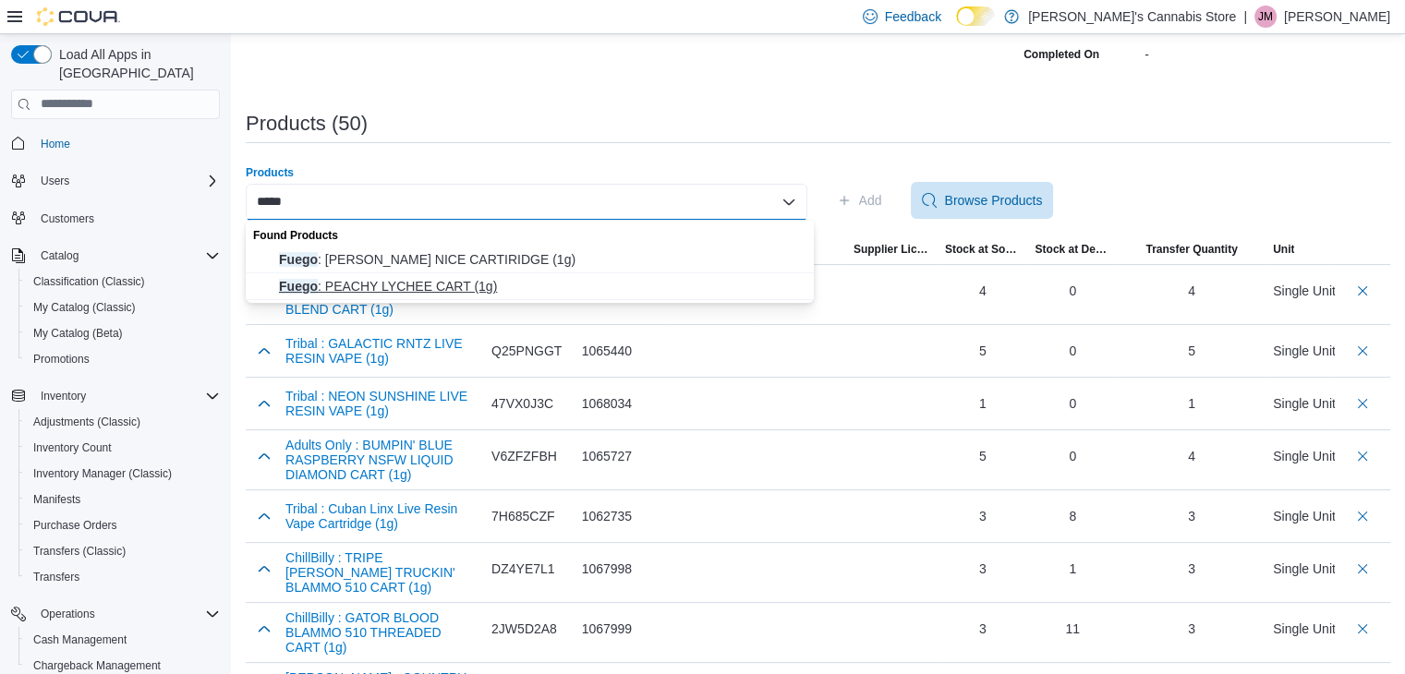
type input "*****"
click at [491, 280] on span "Fuego : PEACHY LYCHEE CART (1g)" at bounding box center [541, 286] width 524 height 18
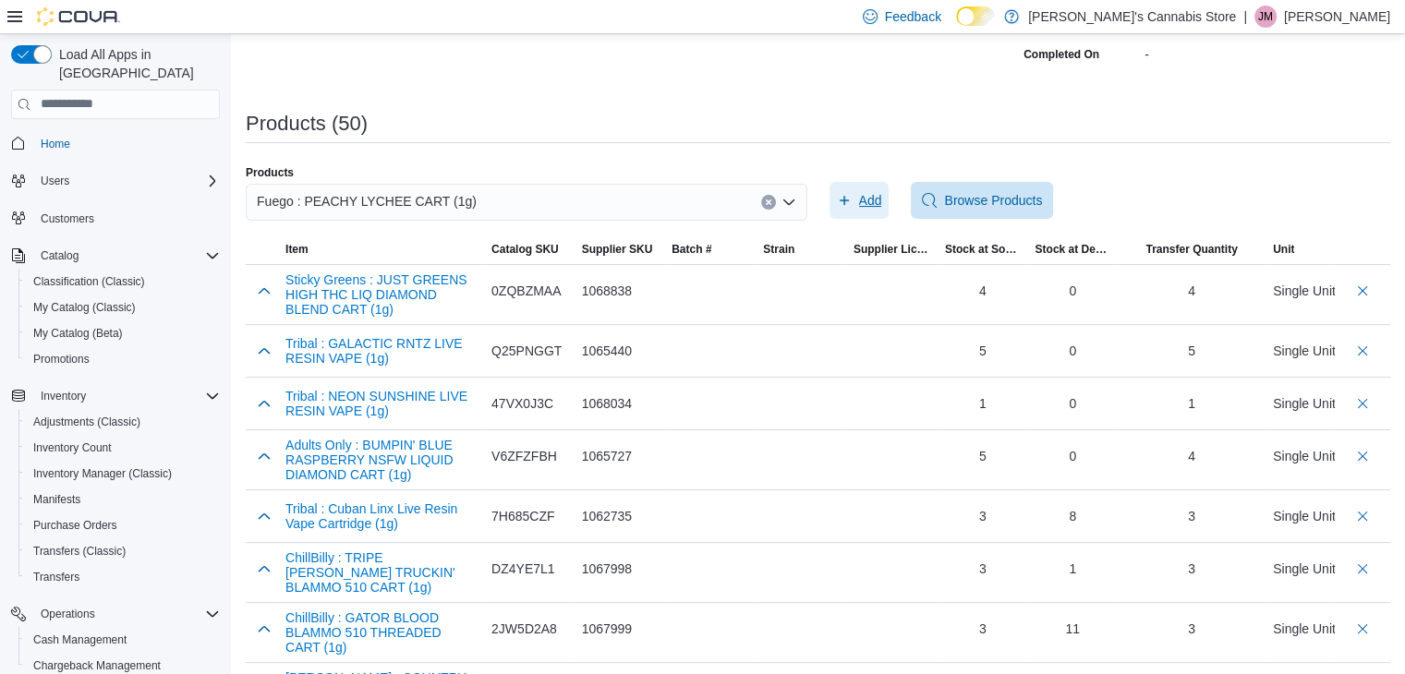
click at [875, 201] on span "Add" at bounding box center [870, 200] width 23 height 18
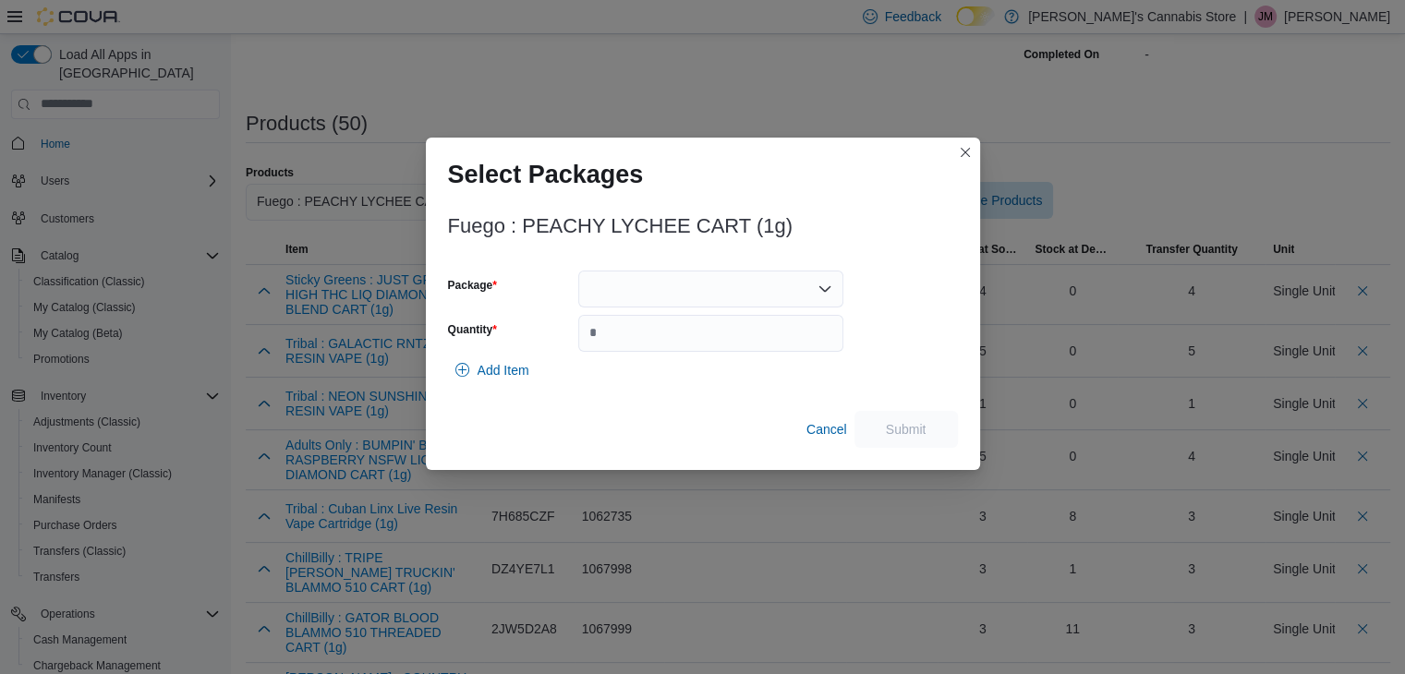
click at [749, 294] on div at bounding box center [710, 289] width 265 height 37
drag, startPoint x: 725, startPoint y: 328, endPoint x: 716, endPoint y: 354, distance: 27.5
click at [724, 328] on div "Packages In Stock" at bounding box center [710, 320] width 265 height 27
click at [716, 354] on span "PR250730C" at bounding box center [721, 346] width 221 height 18
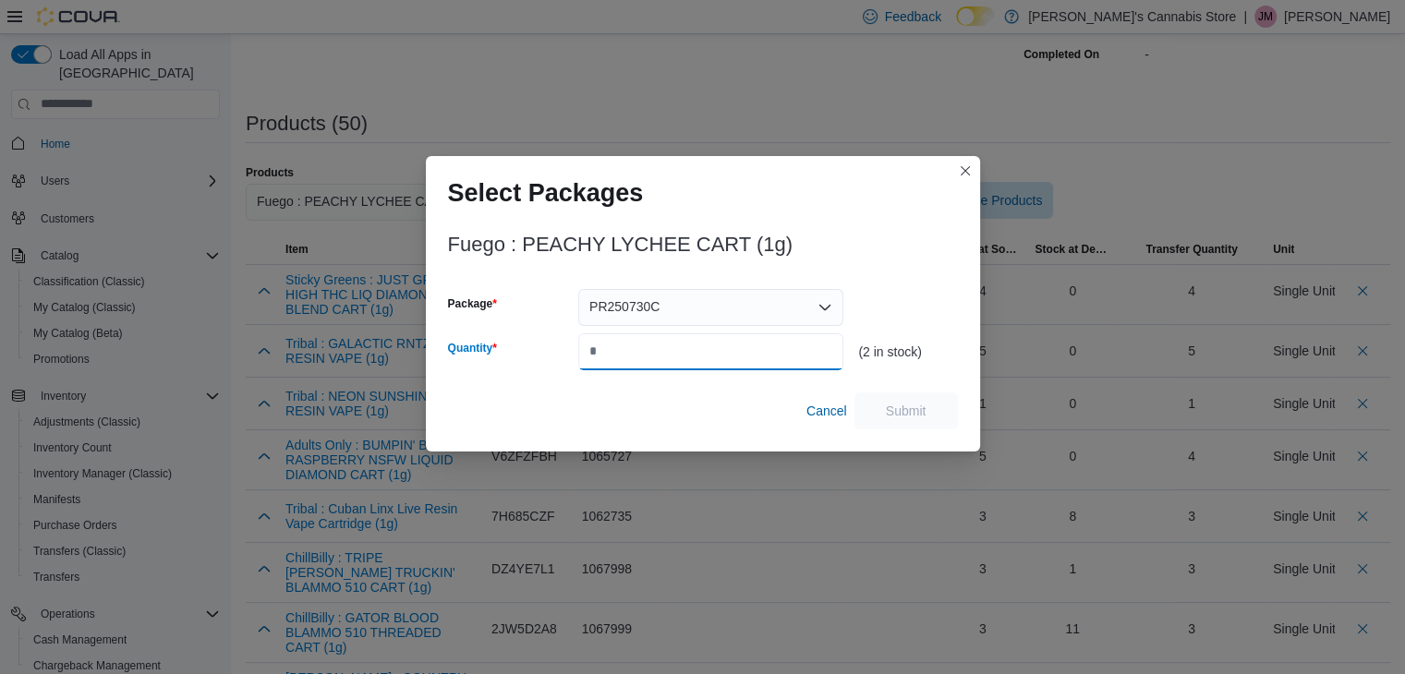
click at [716, 354] on input "Quantity" at bounding box center [710, 351] width 265 height 37
type input "*"
click at [901, 415] on span "Submit" at bounding box center [906, 410] width 41 height 18
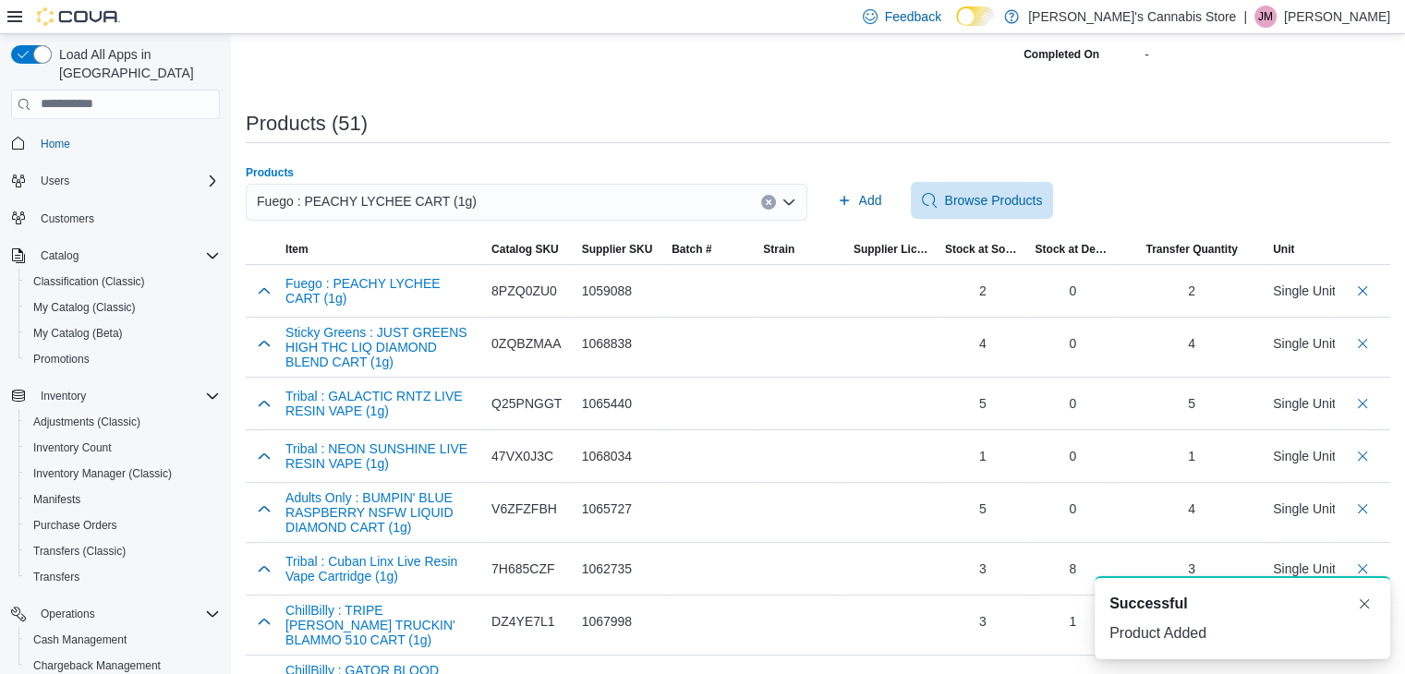
click at [776, 197] on button "Clear input" at bounding box center [768, 202] width 15 height 15
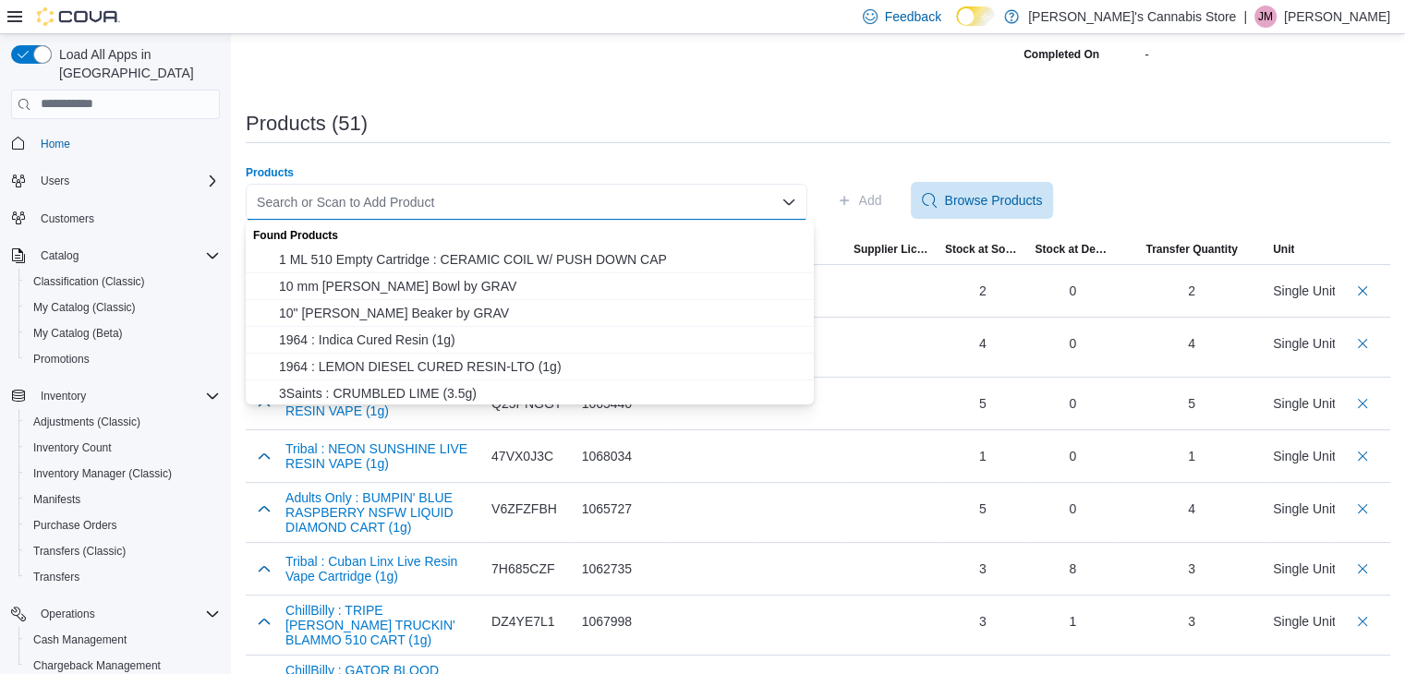
click at [583, 221] on div "Found Products" at bounding box center [530, 233] width 568 height 27
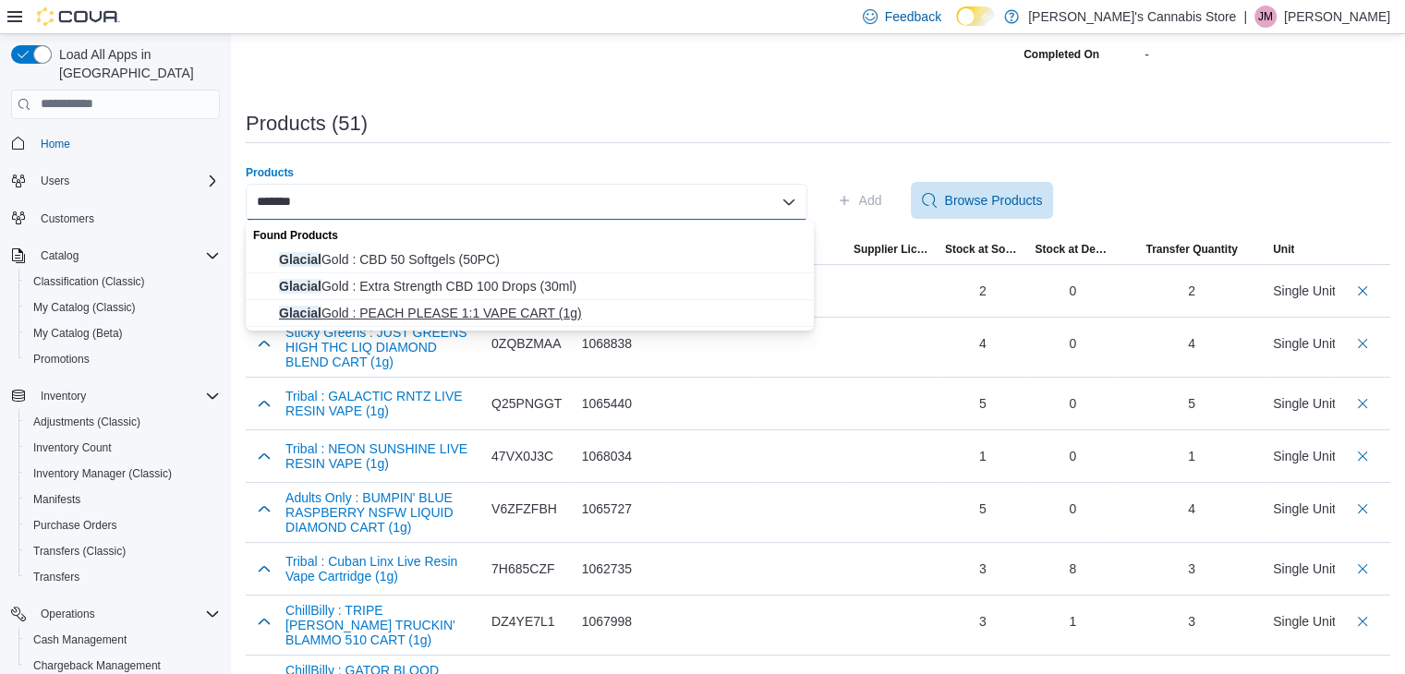
type input "*******"
click at [523, 307] on span "Glacial Gold : PEACH PLEASE 1:1 VAPE CART (1g)" at bounding box center [541, 313] width 524 height 18
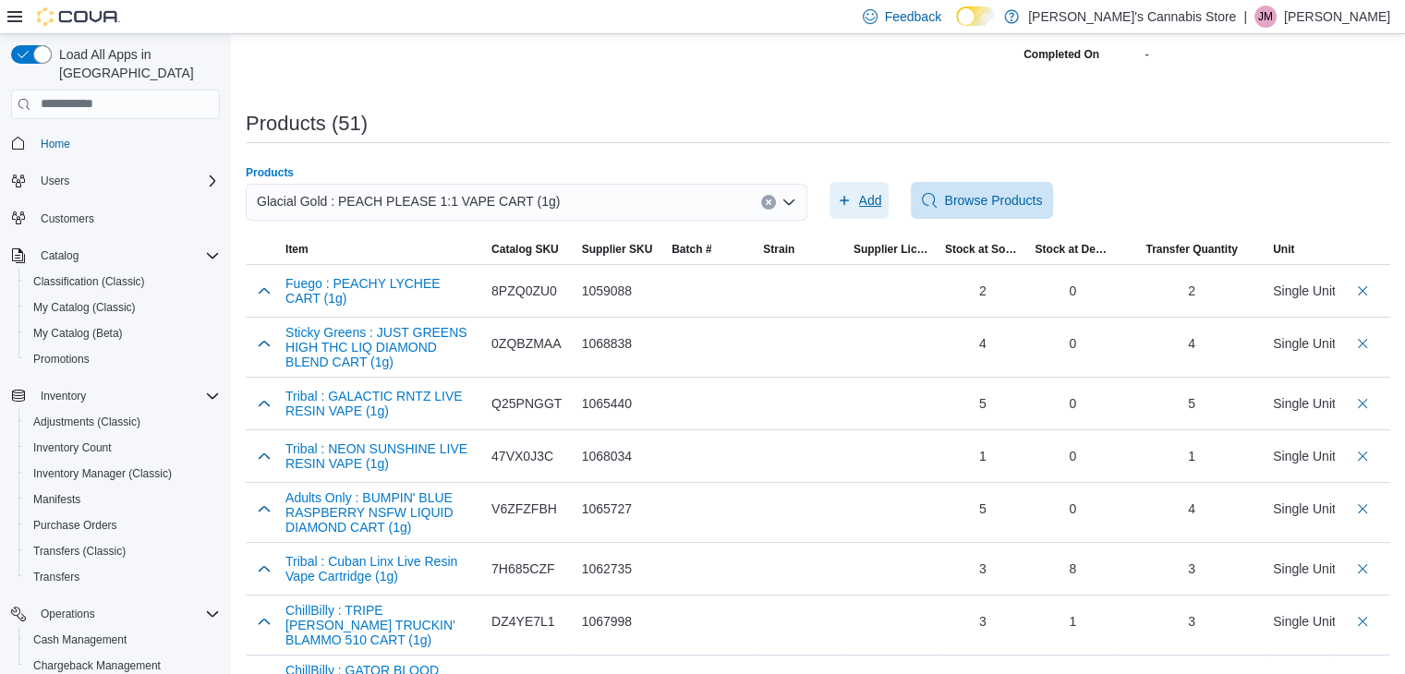
click at [882, 187] on span "Add" at bounding box center [859, 200] width 45 height 37
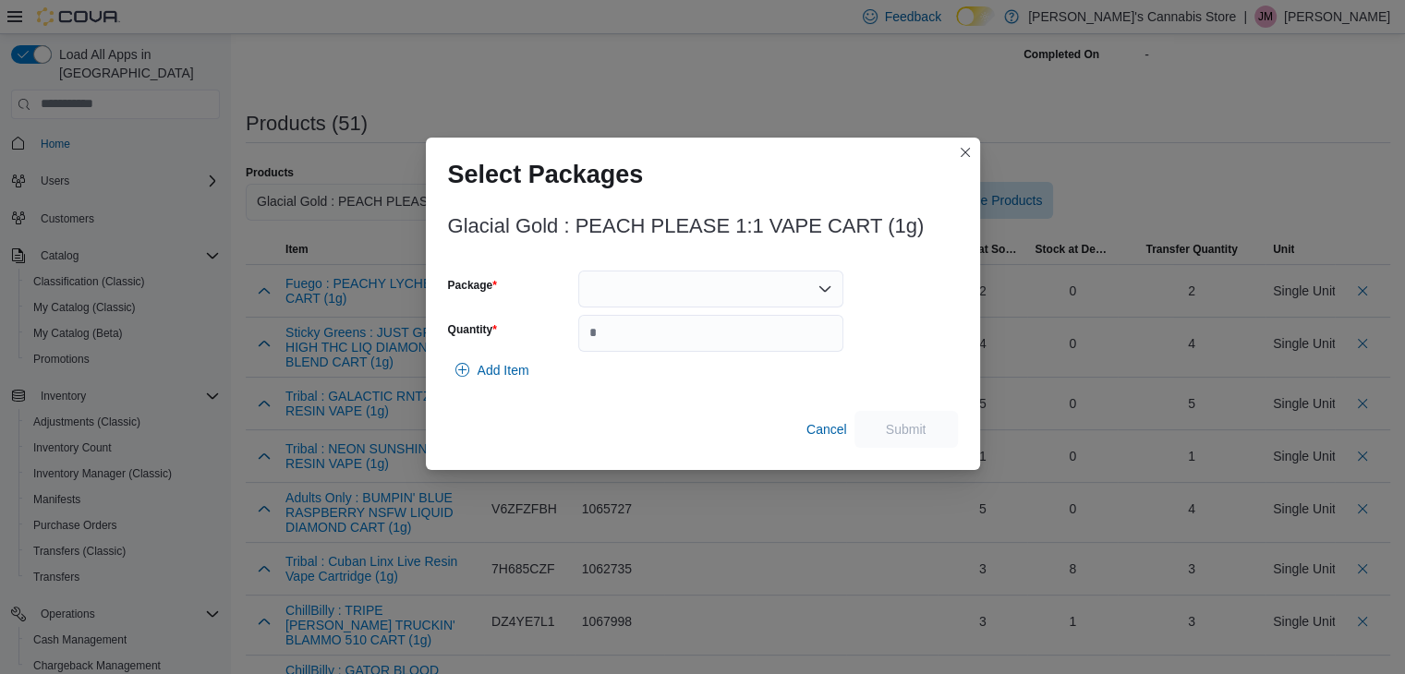
click at [650, 288] on div at bounding box center [710, 289] width 265 height 37
click at [638, 350] on span "198659250624" at bounding box center [721, 346] width 221 height 18
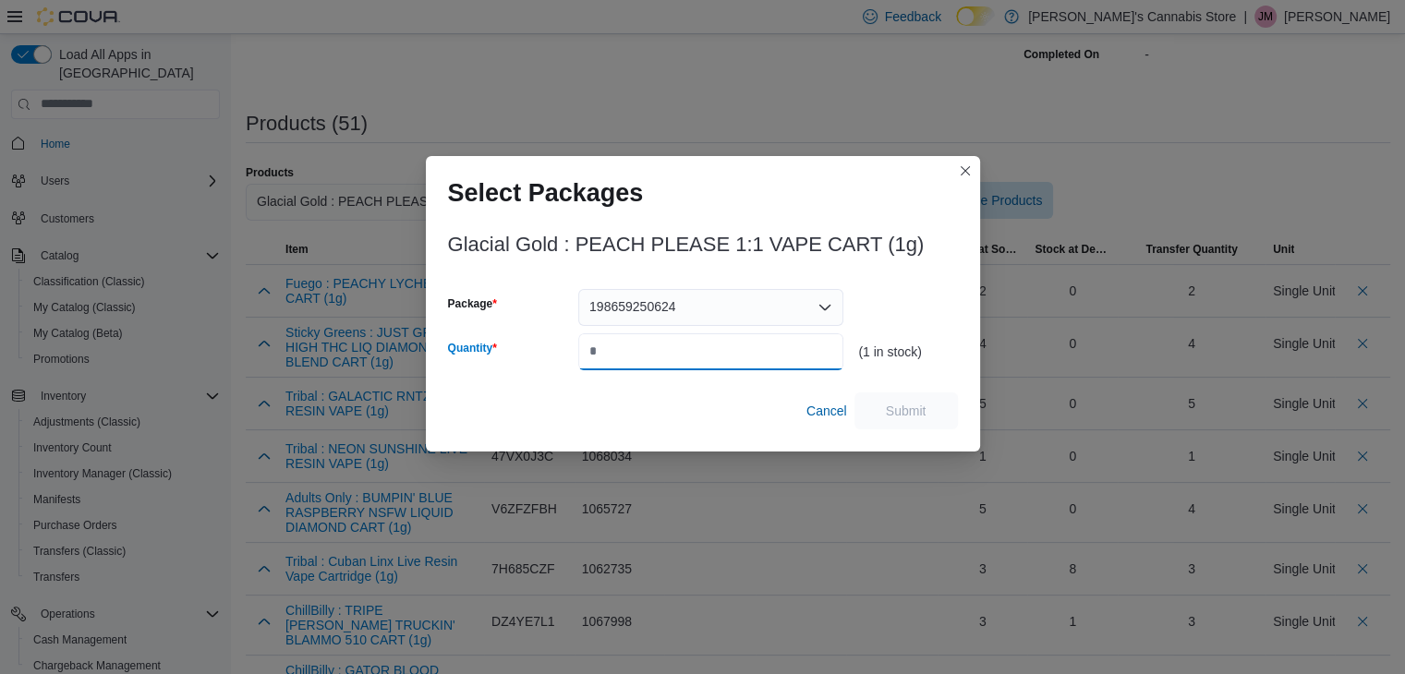
click at [633, 344] on input "Quantity" at bounding box center [710, 351] width 265 height 37
type input "*"
click at [894, 400] on span "Submit" at bounding box center [905, 410] width 81 height 37
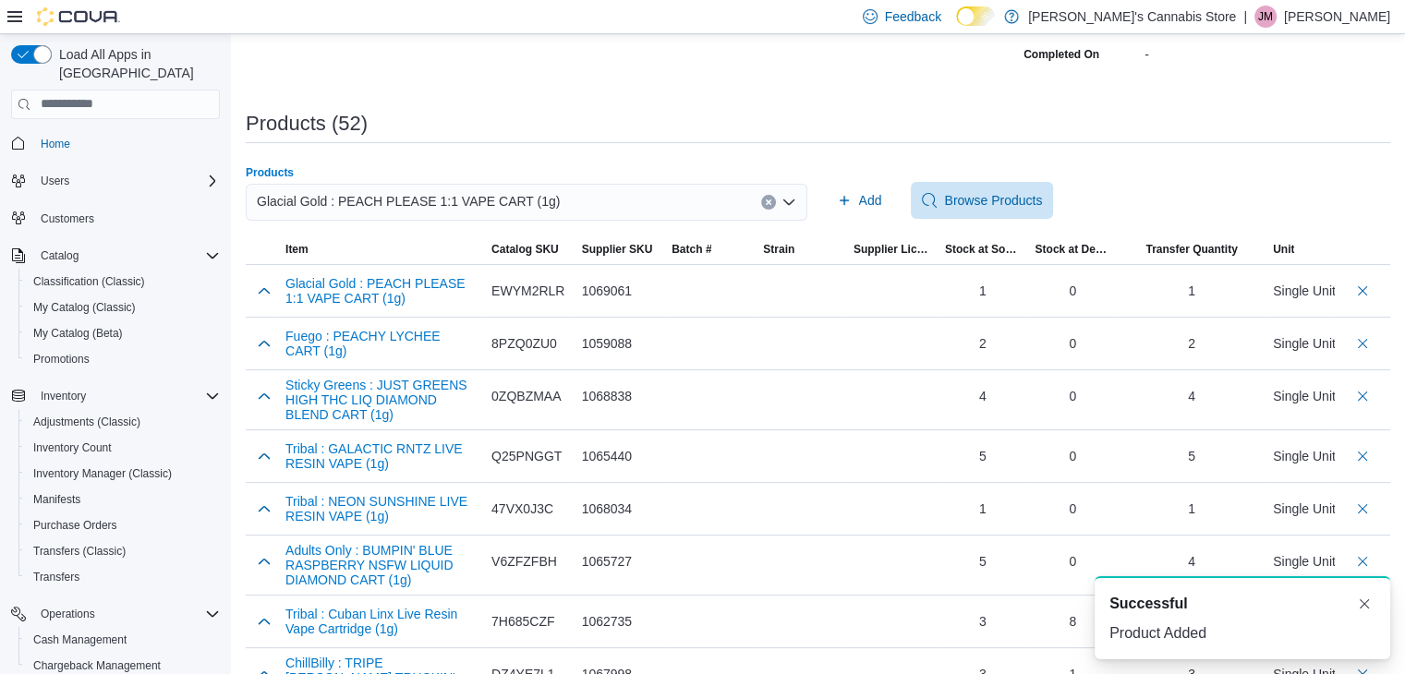
click at [772, 199] on icon "Clear input" at bounding box center [768, 202] width 7 height 7
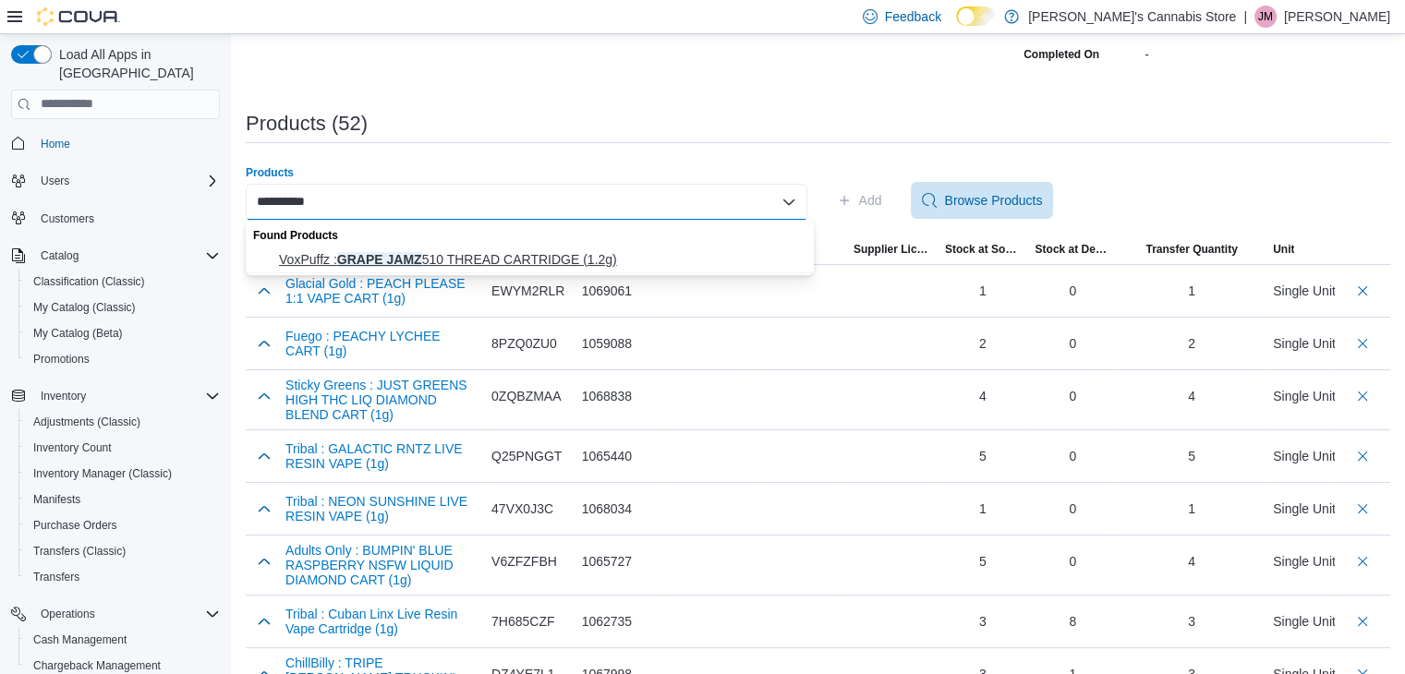
type input "**********"
click at [579, 252] on span "VoxPuffz : GRAPE JAMZ 510 THREAD CARTRIDGE (1.2g)" at bounding box center [541, 259] width 524 height 18
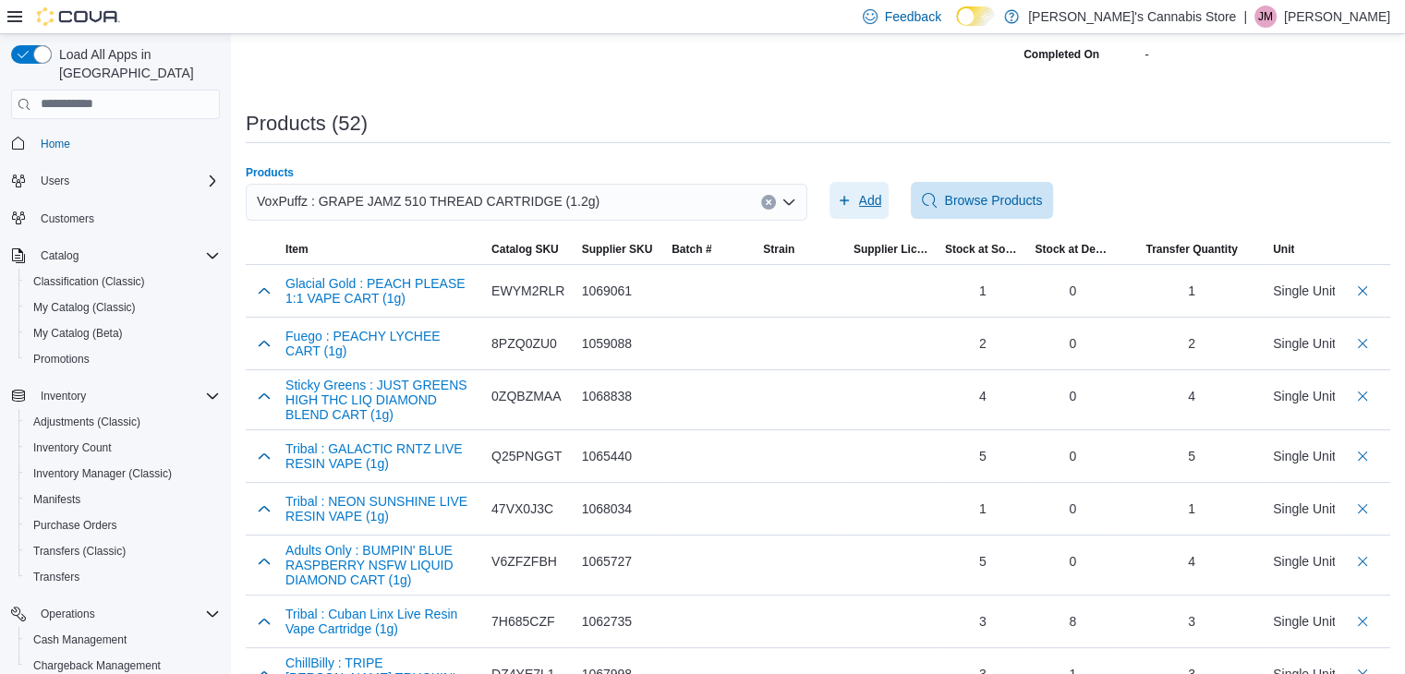
click at [882, 199] on span "Add" at bounding box center [870, 200] width 23 height 18
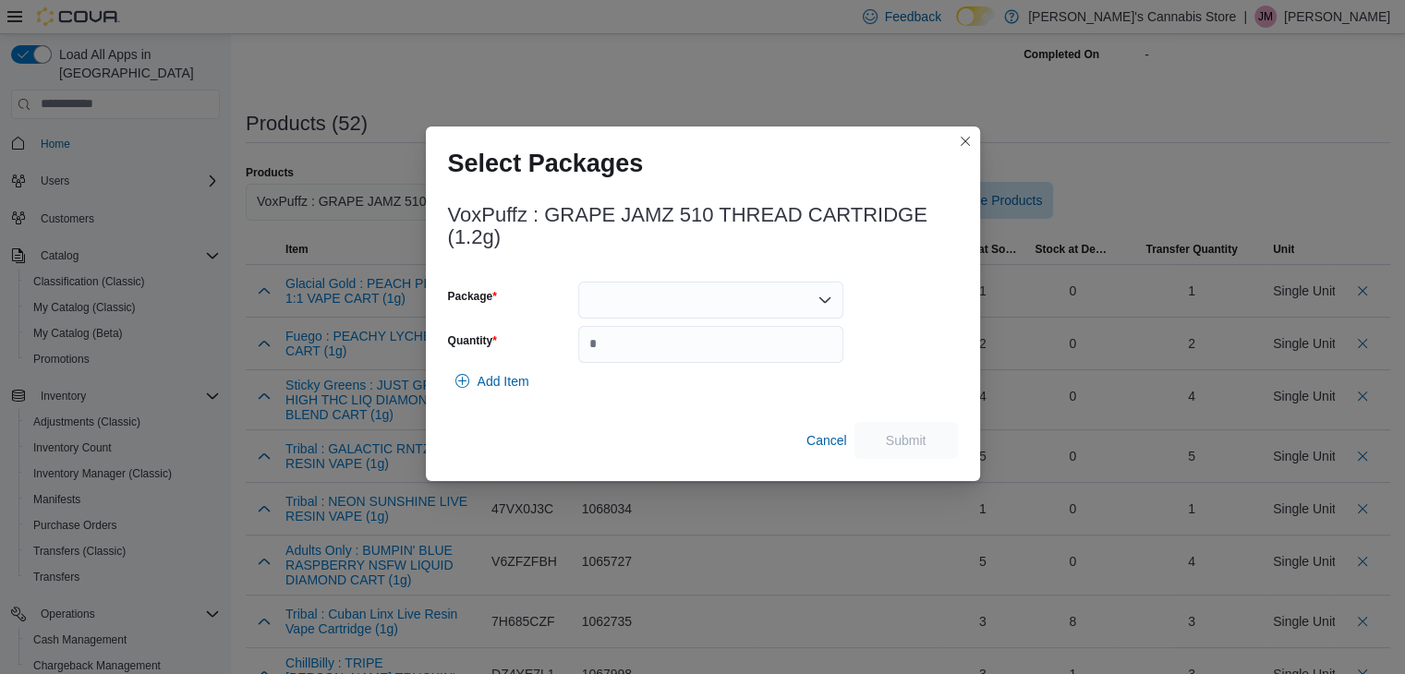
click at [813, 299] on div at bounding box center [710, 300] width 265 height 37
click at [765, 348] on span "25080000387" at bounding box center [721, 357] width 221 height 18
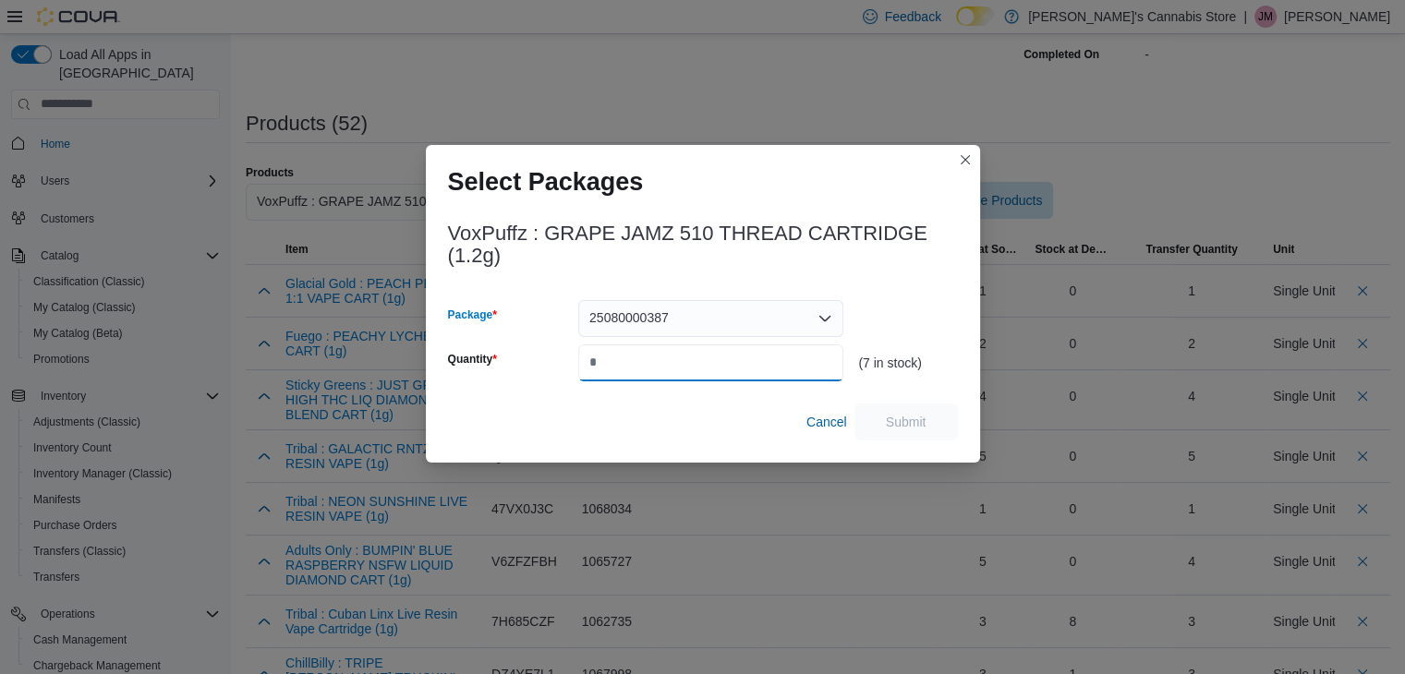
click at [759, 357] on input "Quantity" at bounding box center [710, 362] width 265 height 37
type input "*"
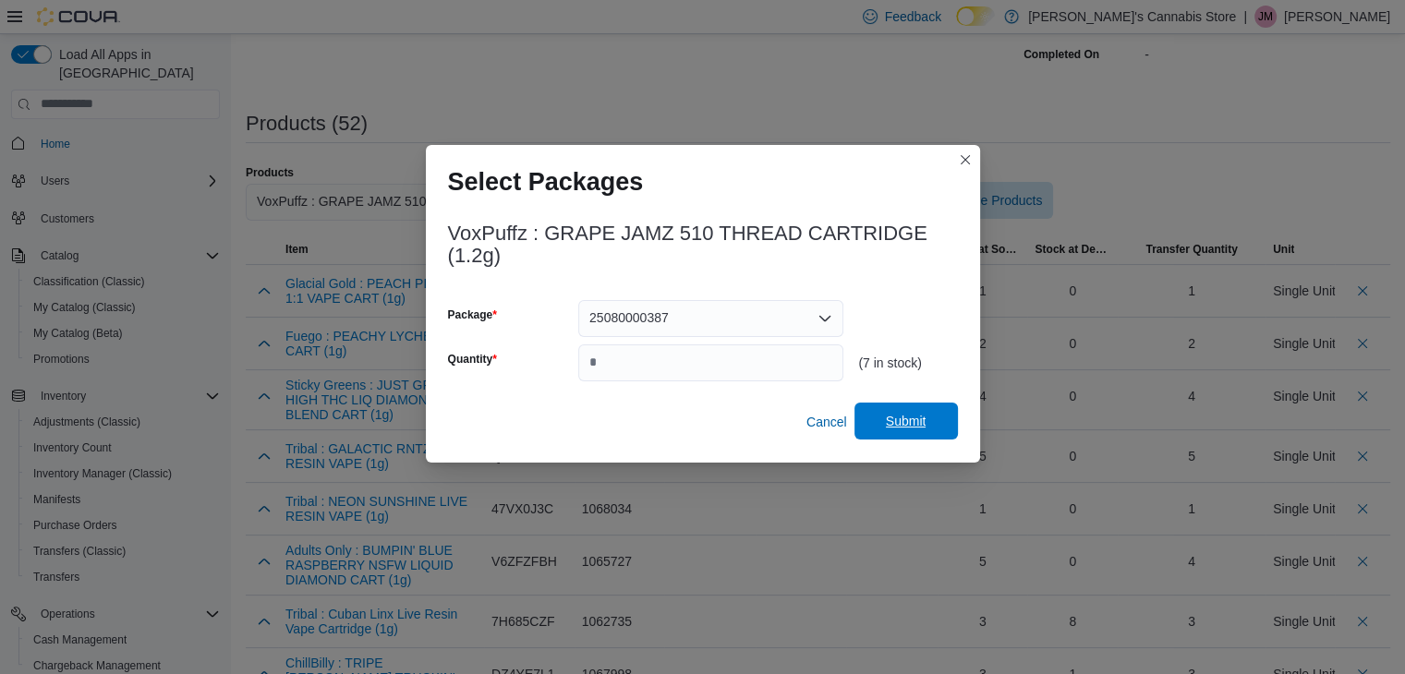
click at [940, 429] on span "Submit" at bounding box center [905, 421] width 81 height 37
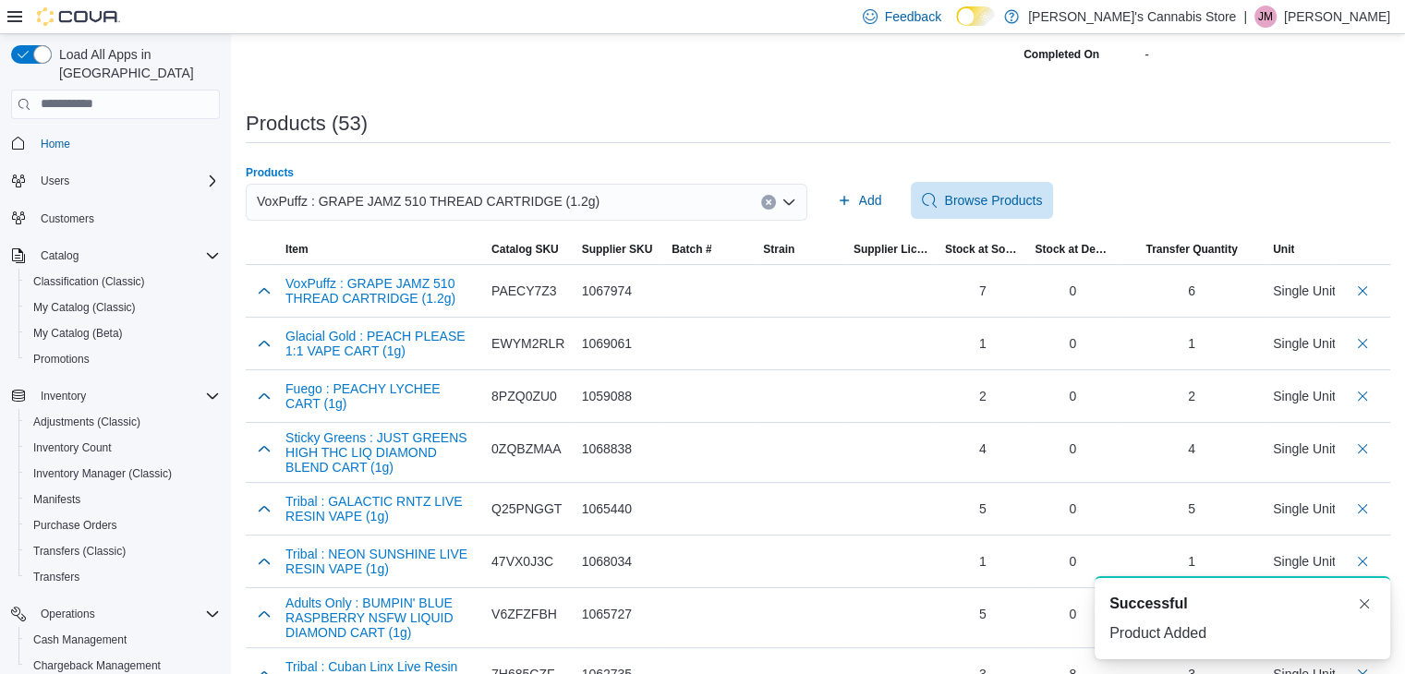
click at [772, 199] on icon "Clear input" at bounding box center [768, 202] width 7 height 7
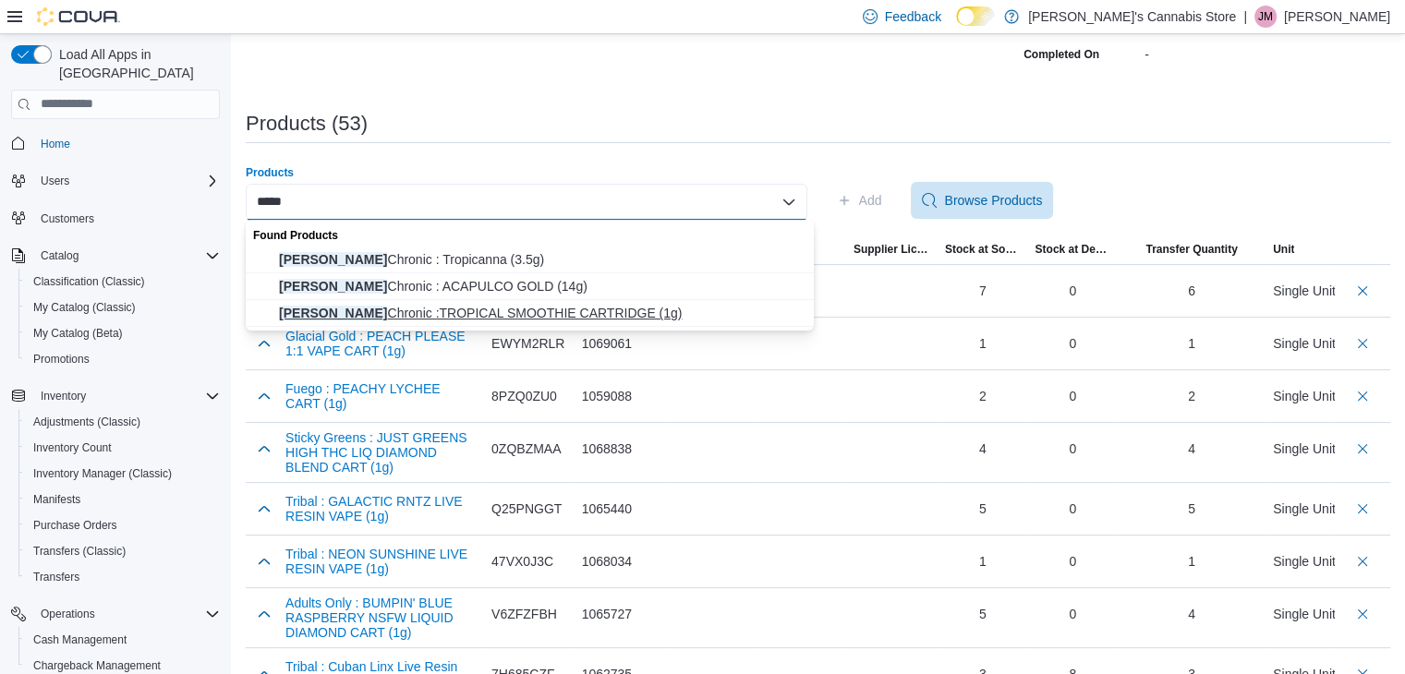
type input "*****"
click at [467, 303] on button "Jonny Chronic :TROPICAL SMOOTHIE CARTRIDGE (1g)" at bounding box center [530, 313] width 568 height 27
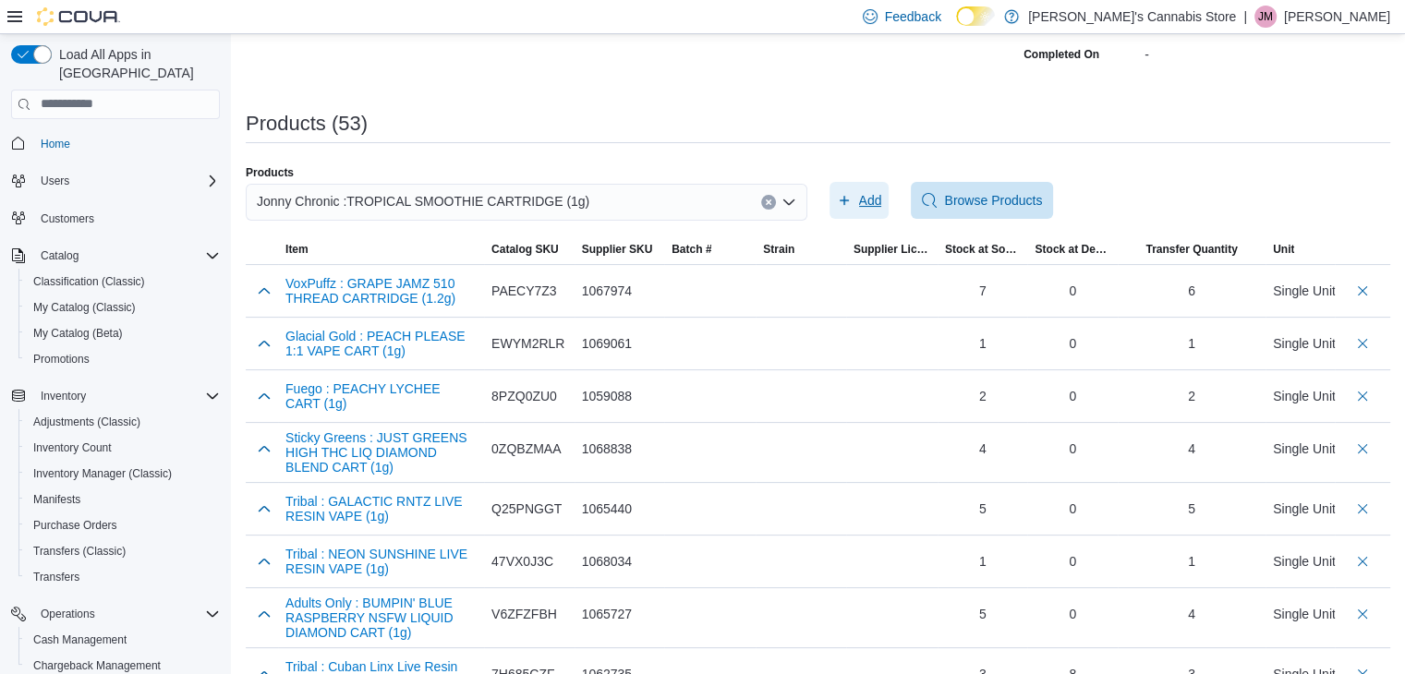
click at [866, 204] on span "Add" at bounding box center [870, 200] width 23 height 18
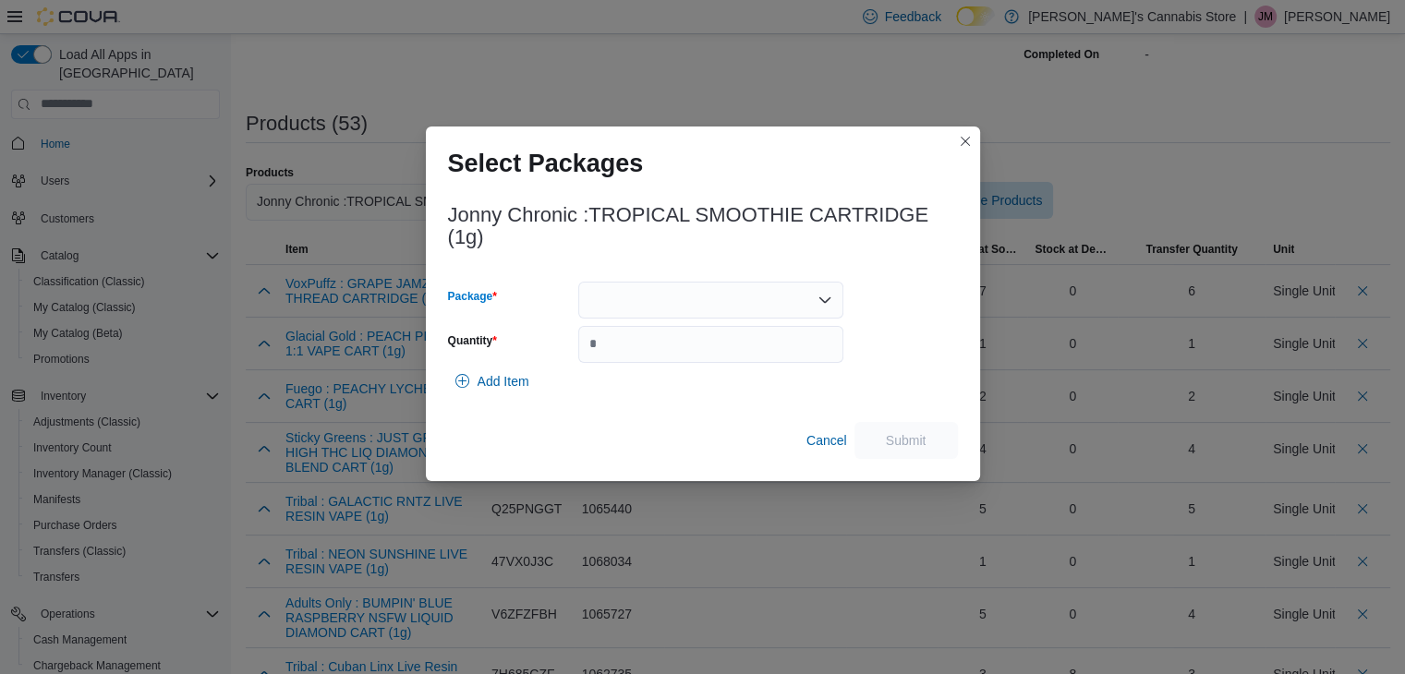
click at [805, 293] on div at bounding box center [710, 300] width 265 height 37
click at [790, 346] on button "TSMB10C11925" at bounding box center [710, 357] width 265 height 27
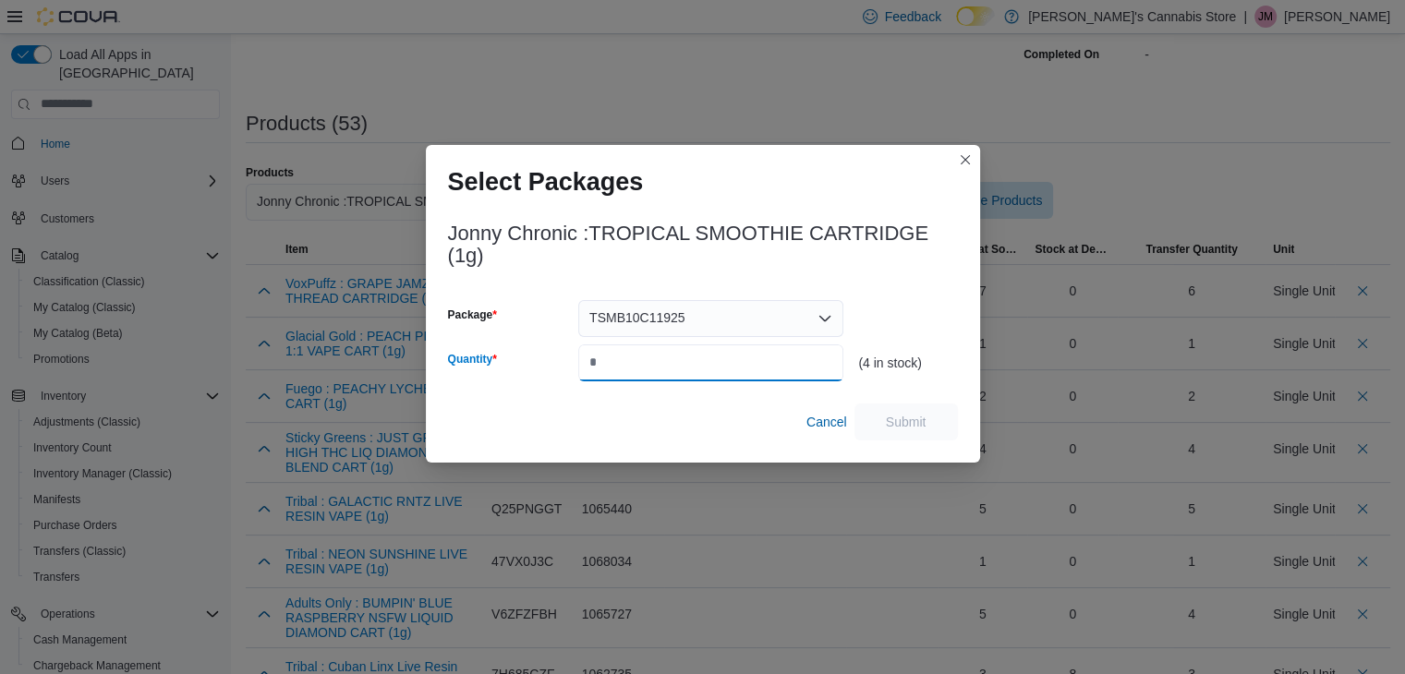
click at [775, 360] on input "Quantity" at bounding box center [710, 362] width 265 height 37
type input "*"
click at [905, 409] on span "Submit" at bounding box center [905, 421] width 81 height 37
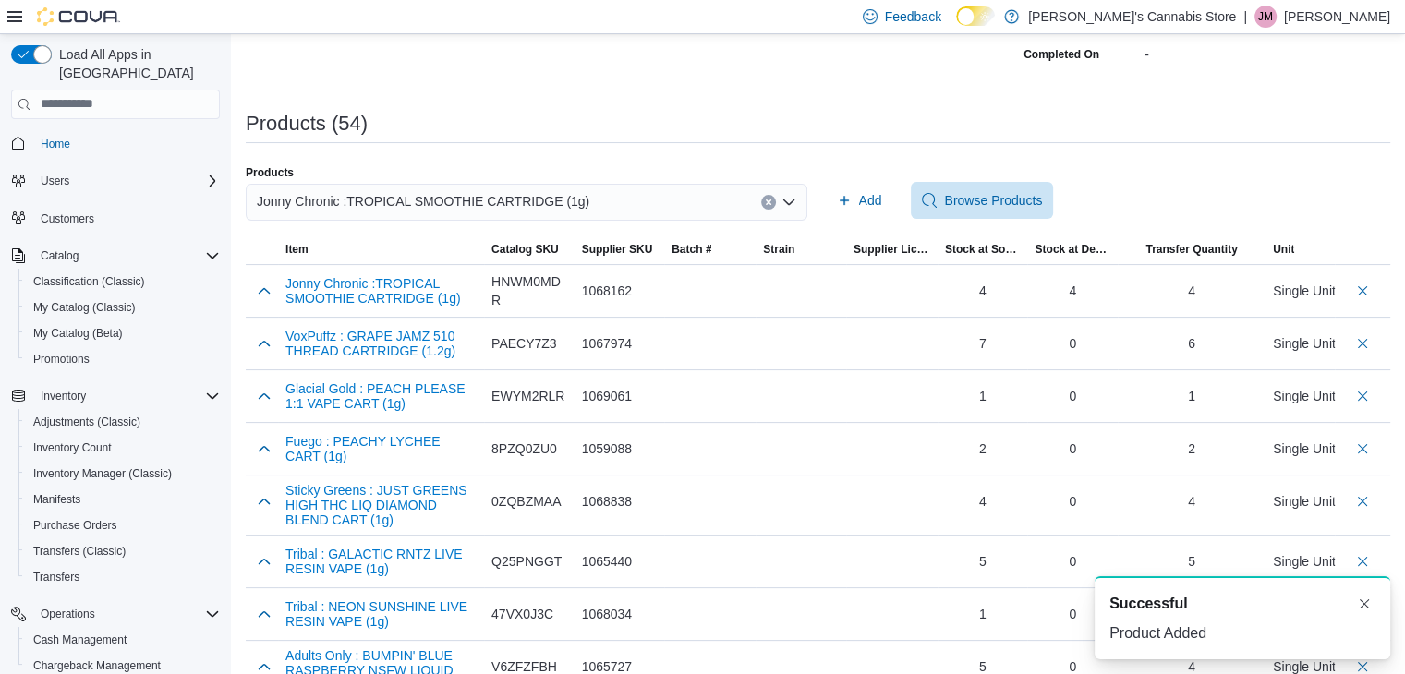
click at [783, 197] on div "Jonny Chronic :TROPICAL SMOOTHIE CARTRIDGE (1g)" at bounding box center [526, 202] width 561 height 37
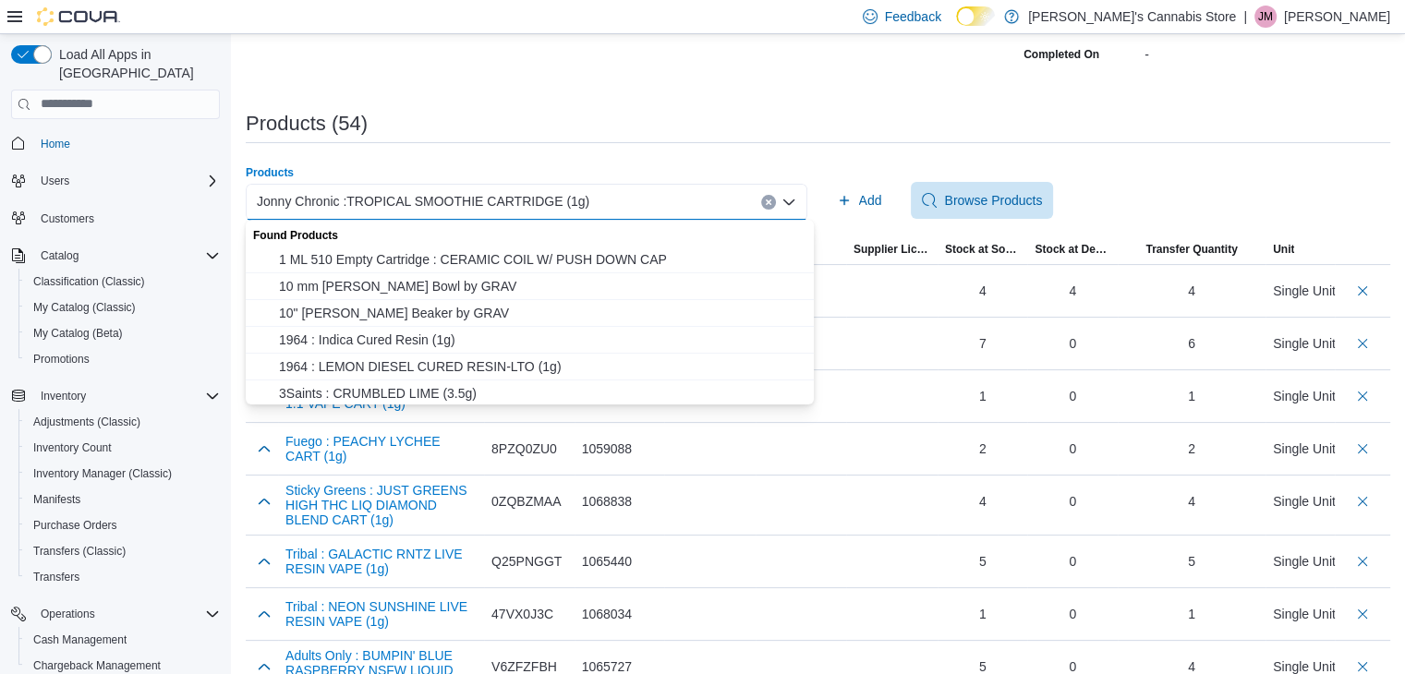
click at [766, 208] on div "Jonny Chronic :TROPICAL SMOOTHIE CARTRIDGE (1g)" at bounding box center [526, 202] width 561 height 37
click at [775, 195] on button "Clear input" at bounding box center [768, 202] width 15 height 15
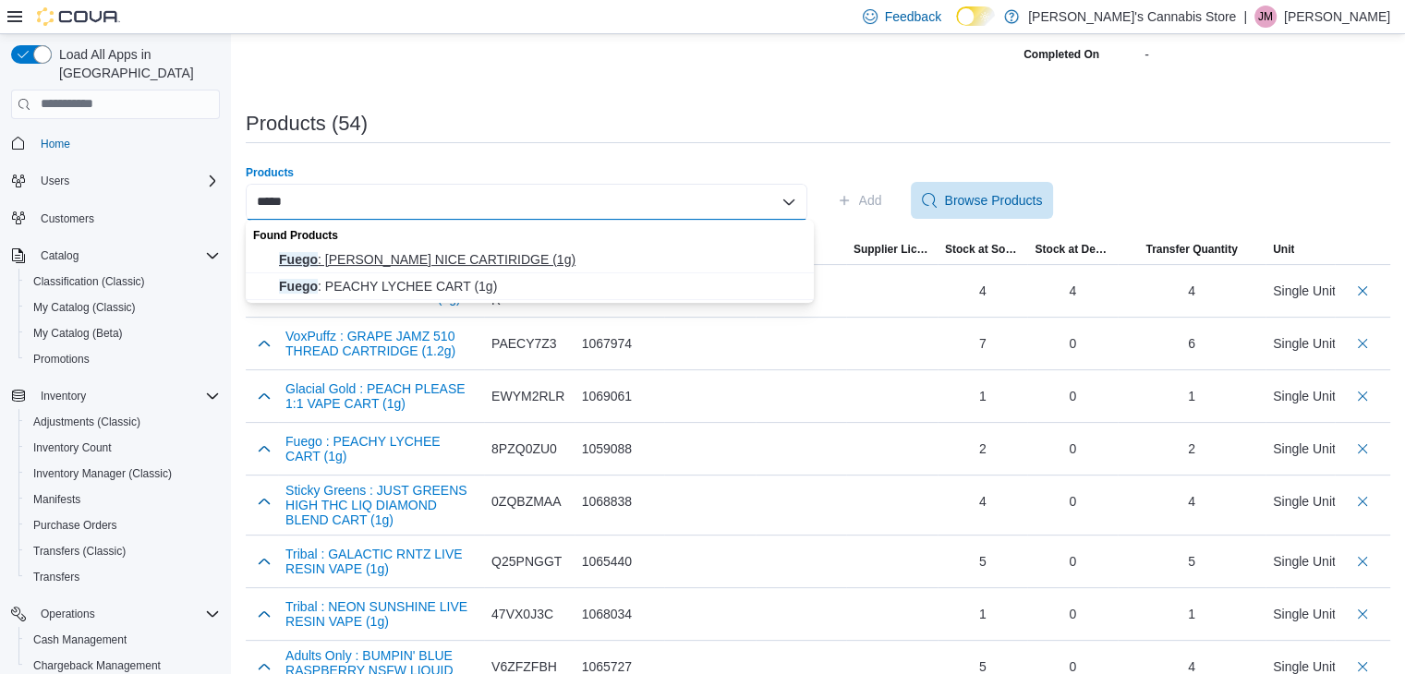
type input "*****"
click at [591, 264] on span "Fuego : [PERSON_NAME] NICE CARTIRIDGE (1g)" at bounding box center [541, 259] width 524 height 18
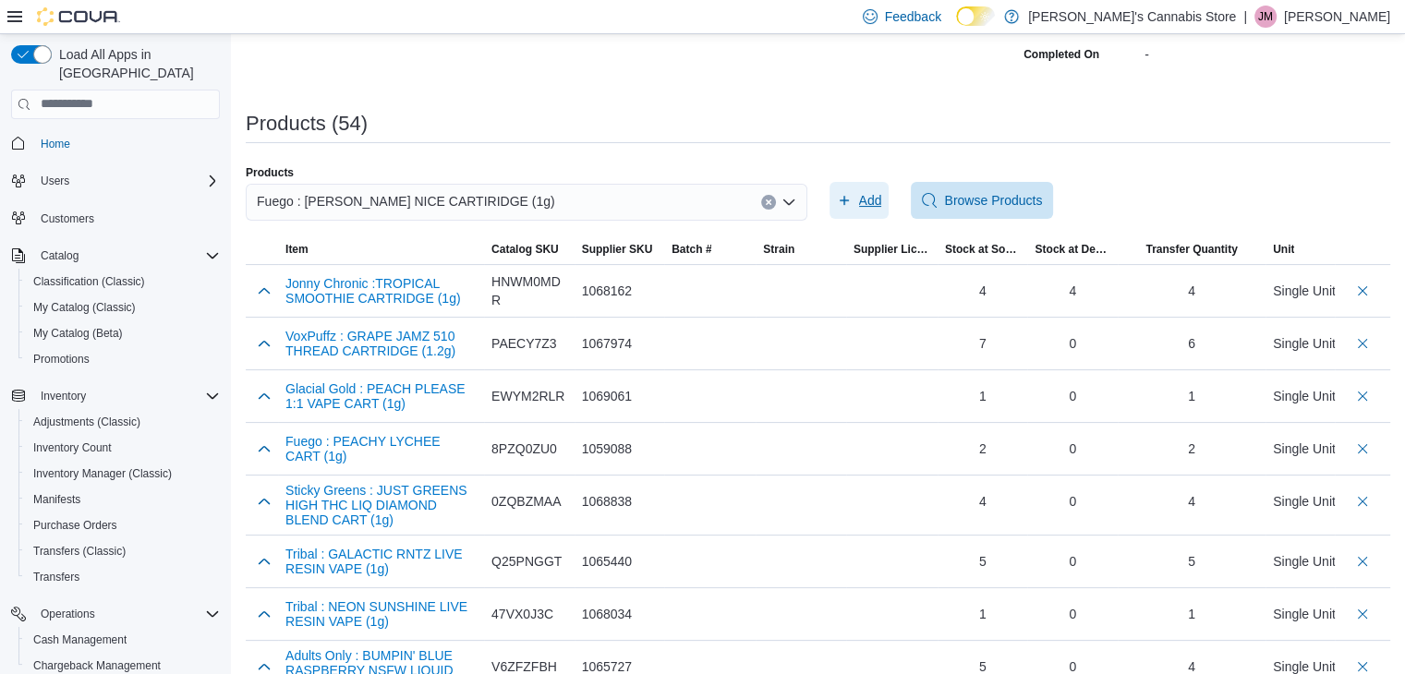
click at [882, 196] on span "Add" at bounding box center [870, 200] width 23 height 18
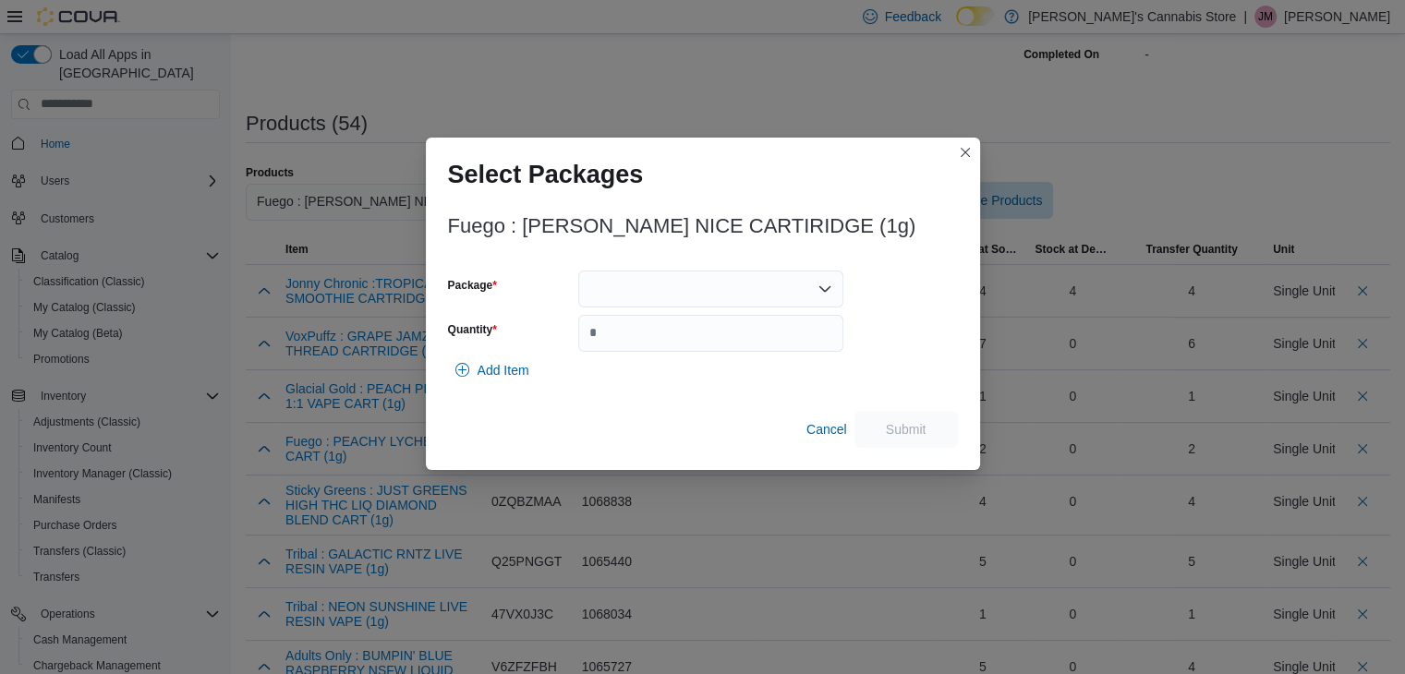
click at [750, 293] on div at bounding box center [710, 289] width 265 height 37
click at [706, 350] on span "PR250814A" at bounding box center [721, 346] width 221 height 18
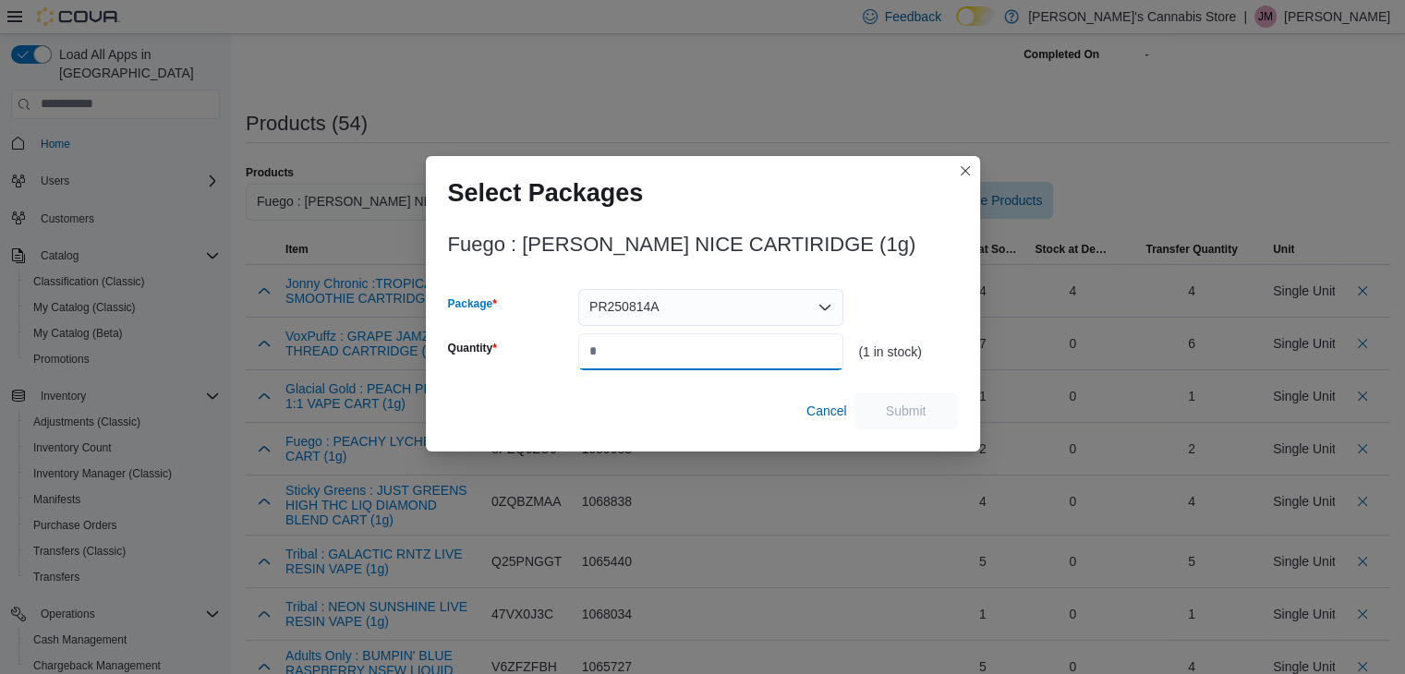
click at [706, 350] on input "Quantity" at bounding box center [710, 351] width 265 height 37
type input "*"
click at [867, 415] on span "Submit" at bounding box center [905, 410] width 81 height 37
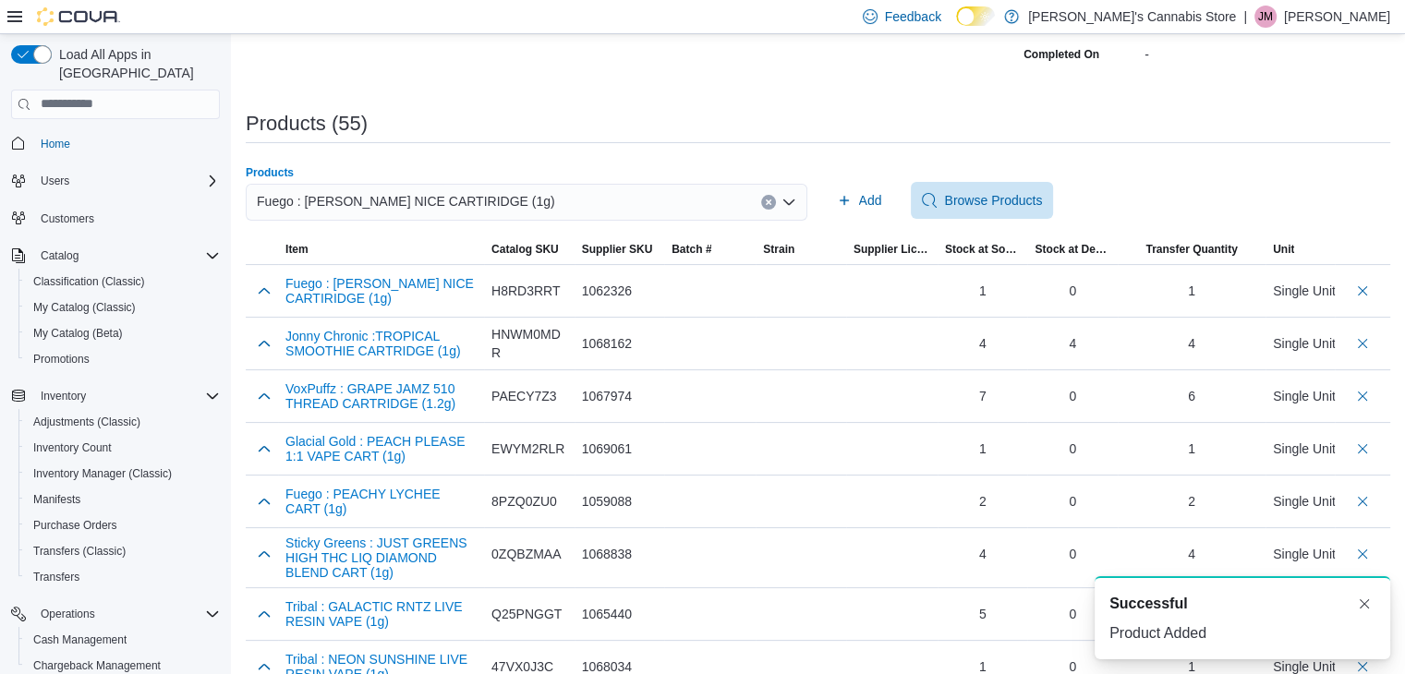
click at [768, 197] on button "Clear input" at bounding box center [768, 202] width 15 height 15
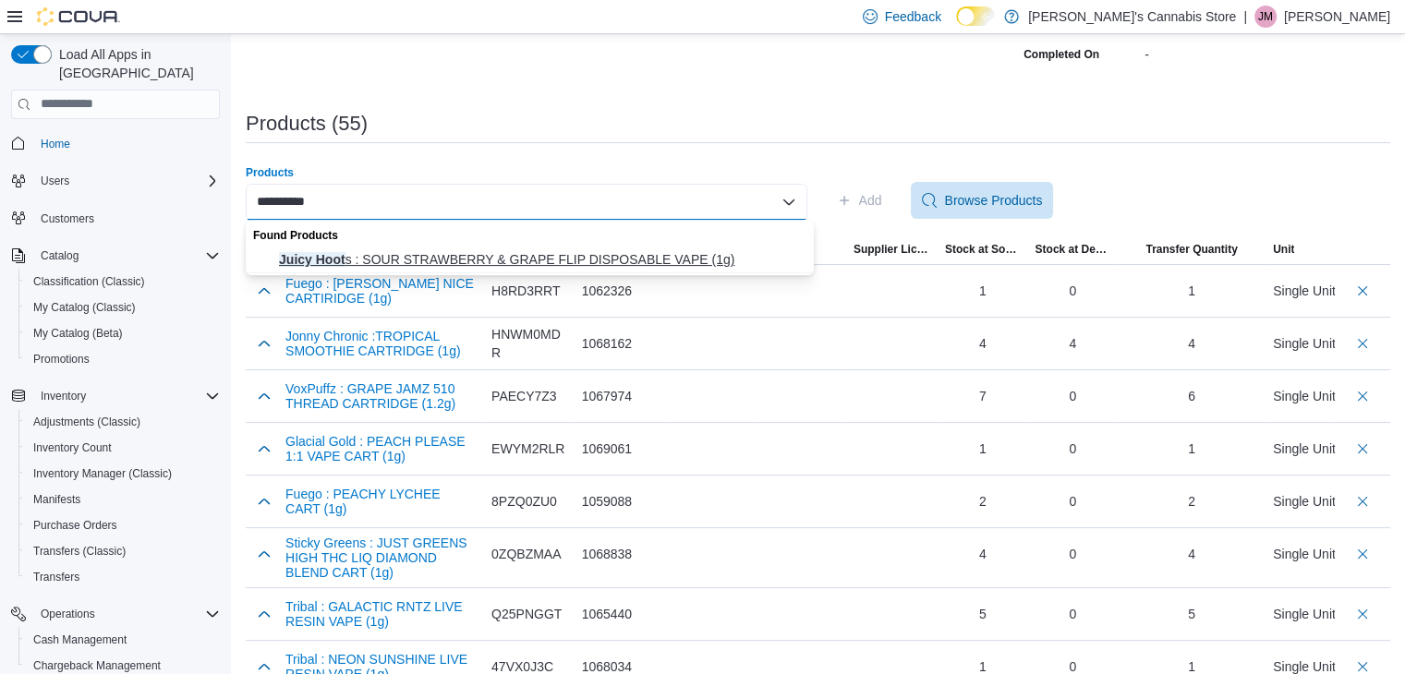
type input "**********"
click at [550, 257] on span "Juicy Hoot s : SOUR STRAWBERRY & GRAPE FLIP DISPOSABLE VAPE (1g)" at bounding box center [541, 259] width 524 height 18
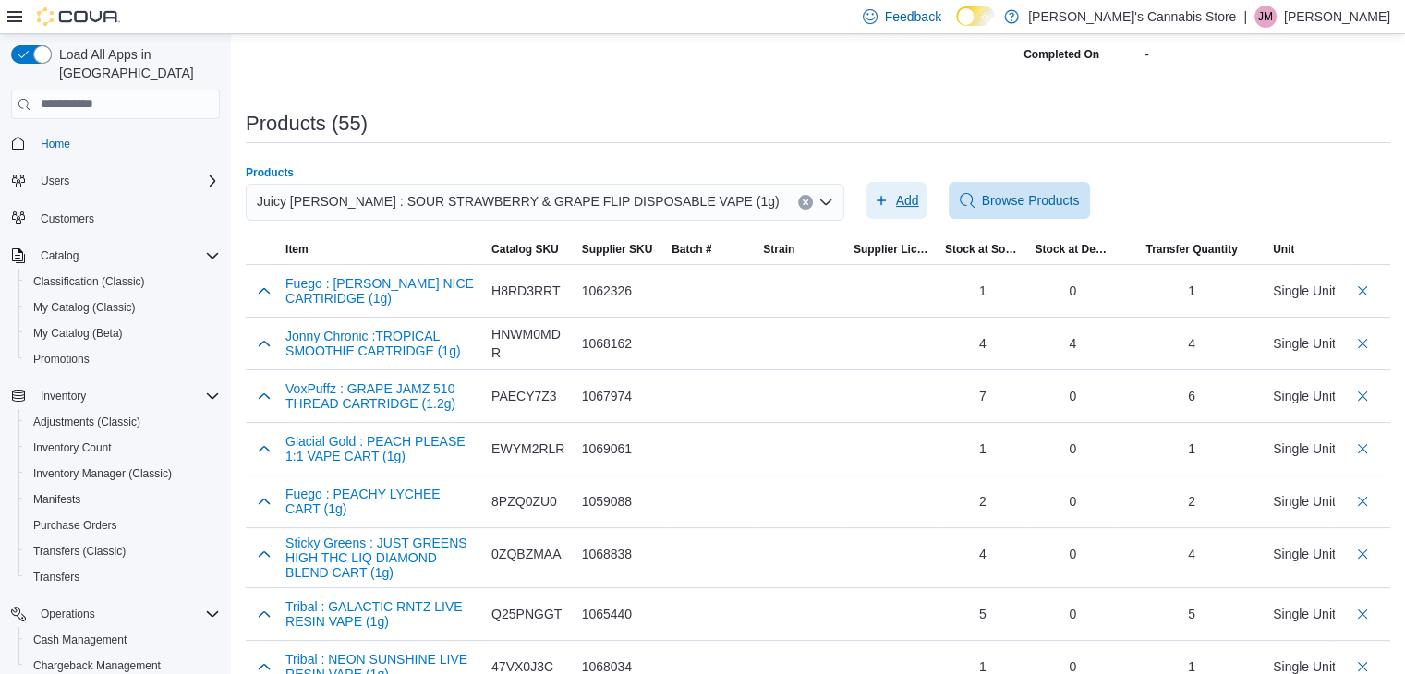
click at [896, 199] on span "Add" at bounding box center [907, 200] width 23 height 18
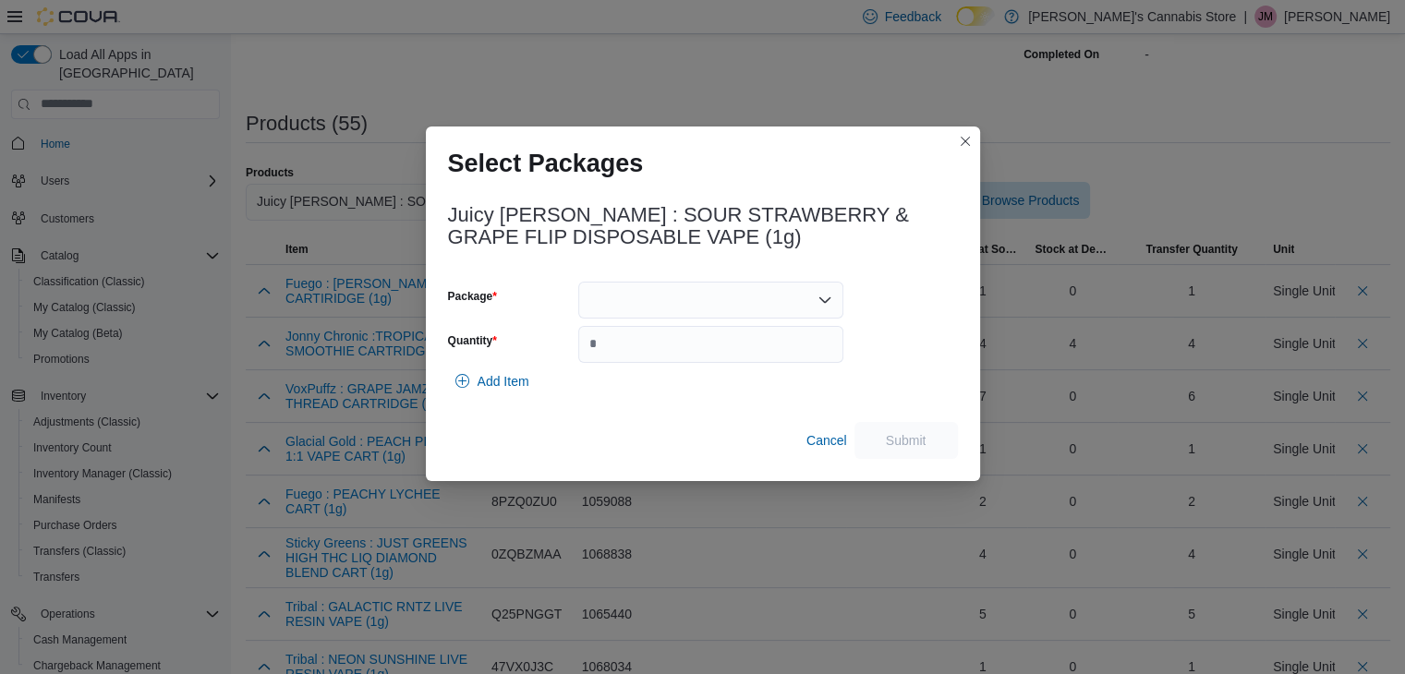
click at [754, 296] on div at bounding box center [710, 300] width 265 height 37
click at [735, 360] on span "EAG144A" at bounding box center [721, 357] width 221 height 18
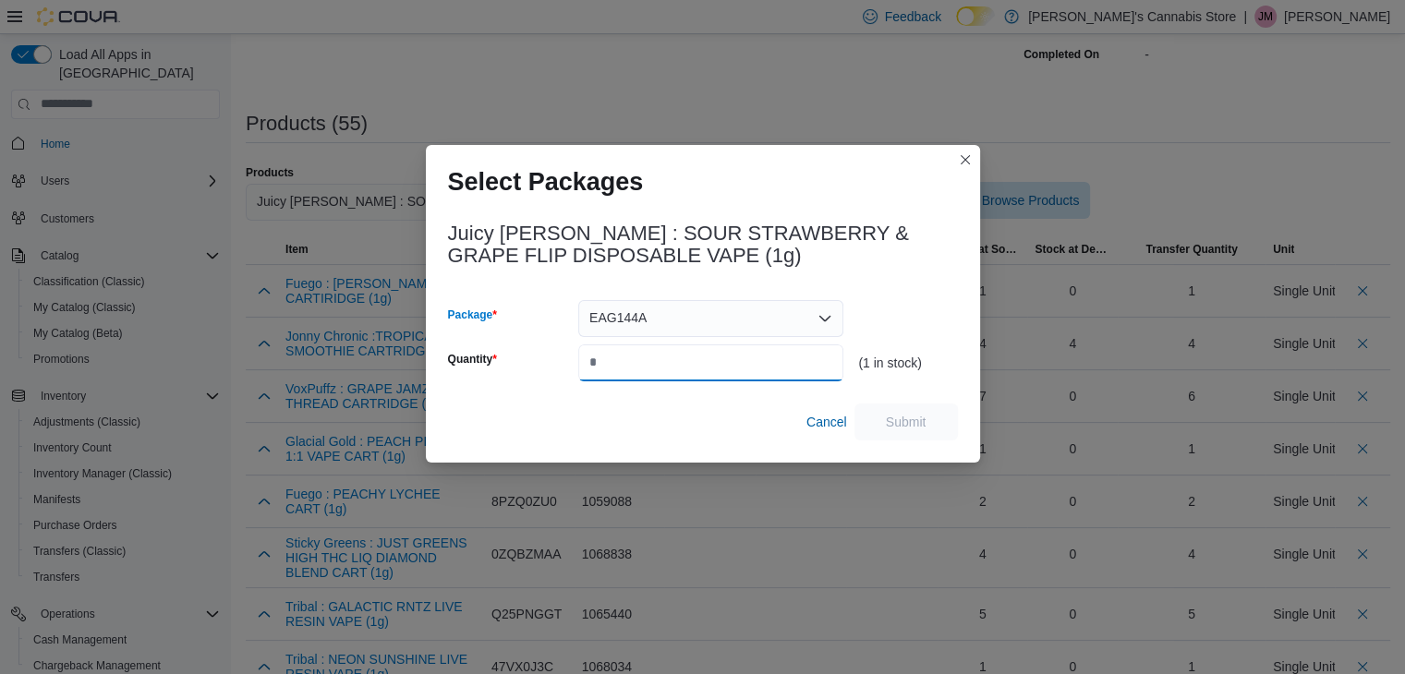
click at [730, 365] on input "Quantity" at bounding box center [710, 362] width 265 height 37
type input "*"
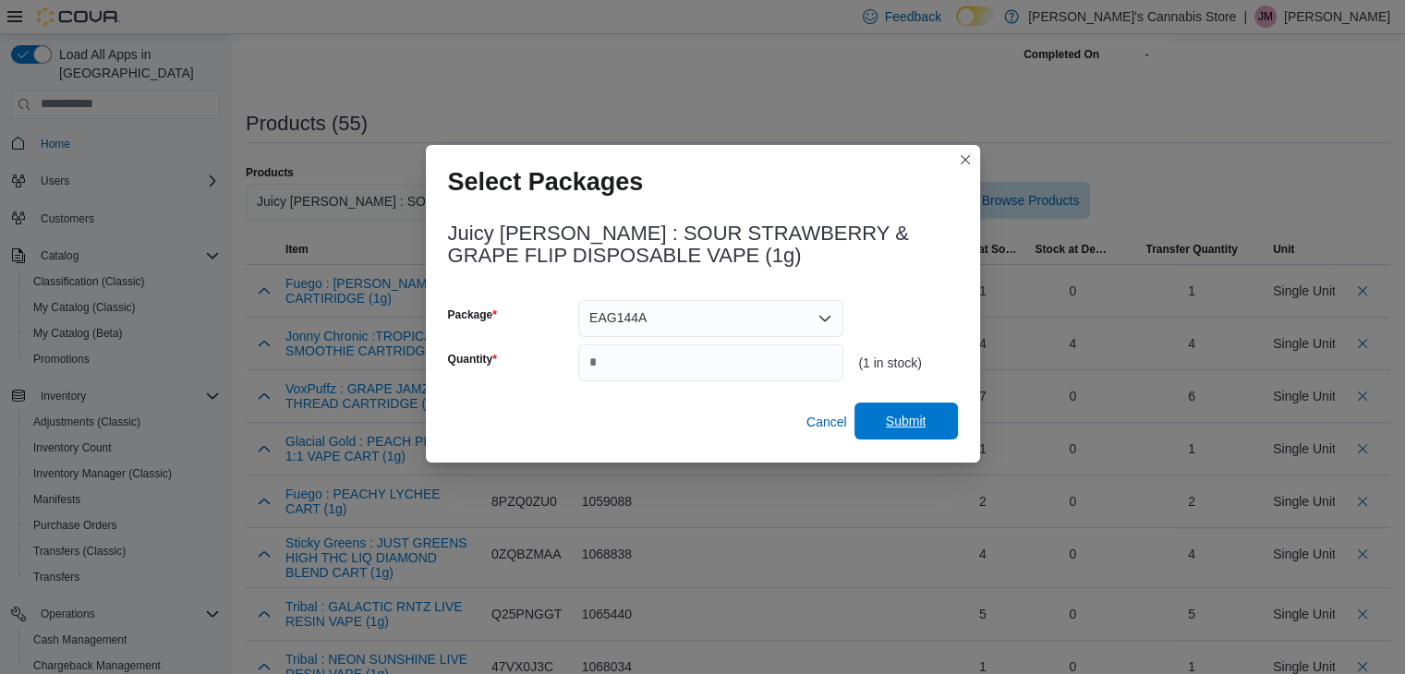
click at [909, 418] on span "Submit" at bounding box center [906, 421] width 41 height 18
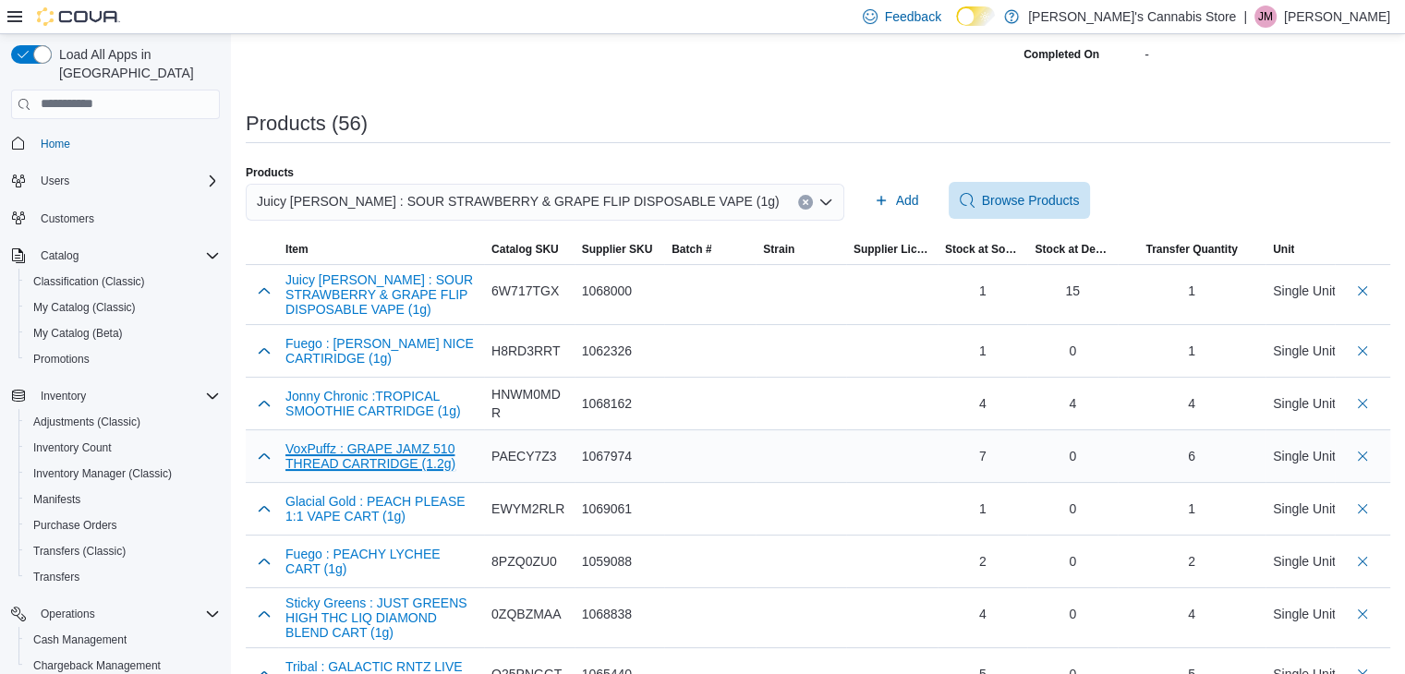
click at [378, 454] on button "VoxPuffz : GRAPE JAMZ 510 THREAD CARTRIDGE (1.2g)" at bounding box center [380, 456] width 191 height 30
click at [802, 200] on icon "Clear input" at bounding box center [805, 202] width 7 height 7
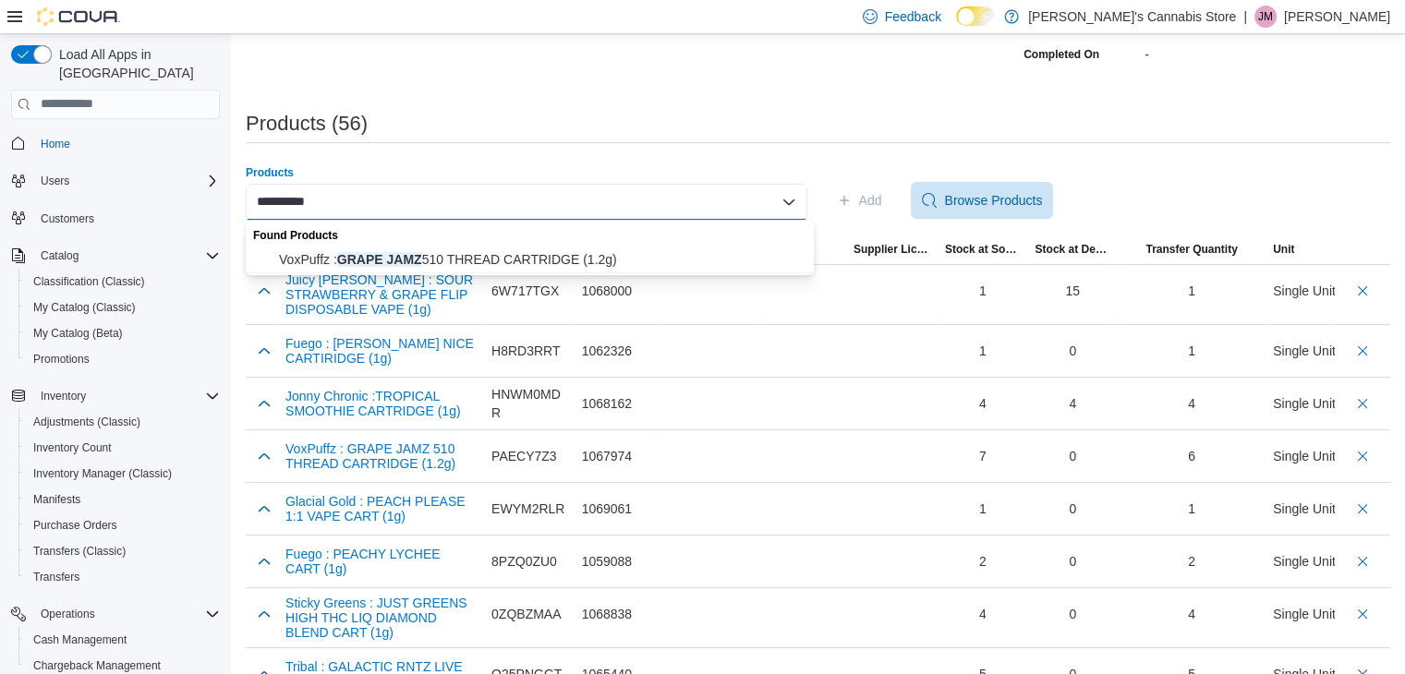
type input "**********"
click at [620, 240] on div "Found Products" at bounding box center [530, 233] width 568 height 27
click at [619, 255] on span "VoxPuffz : GRAPE JAMZ 510 THREAD CARTRIDGE (1.2g)" at bounding box center [541, 259] width 524 height 18
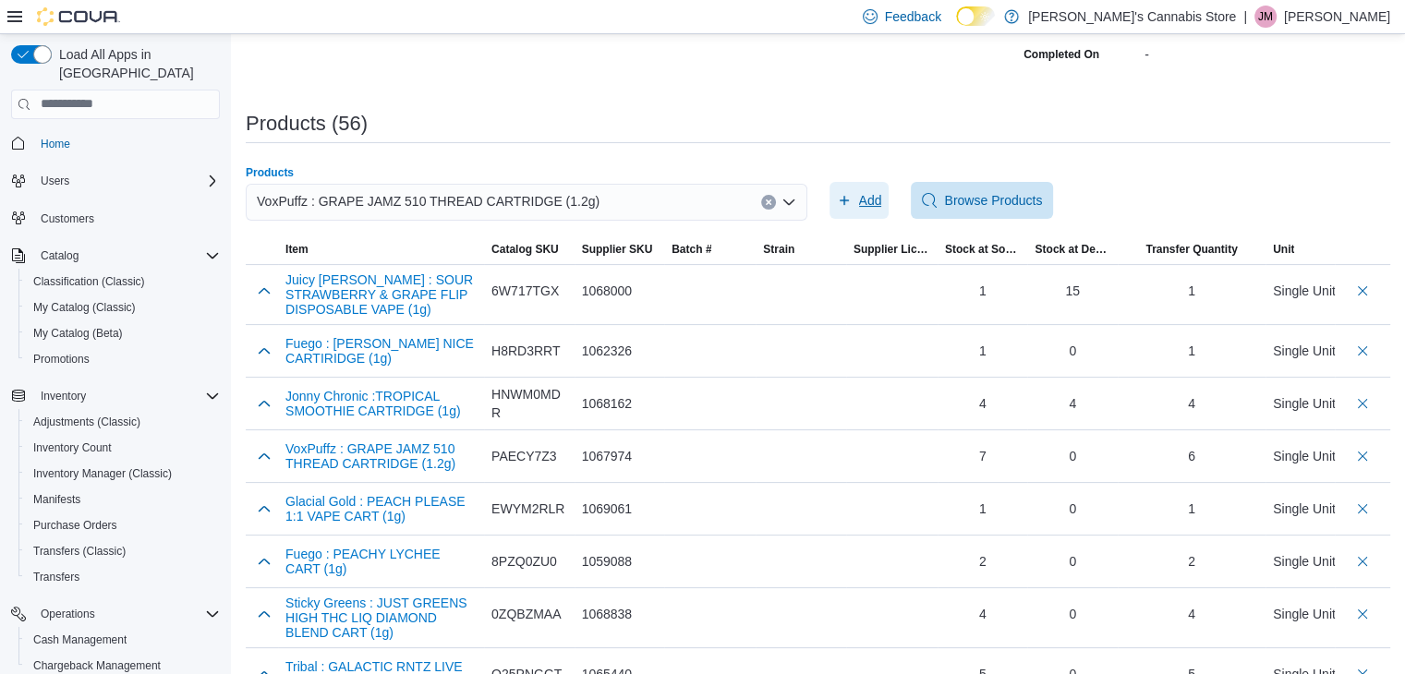
click at [879, 193] on span "Add" at bounding box center [870, 200] width 23 height 18
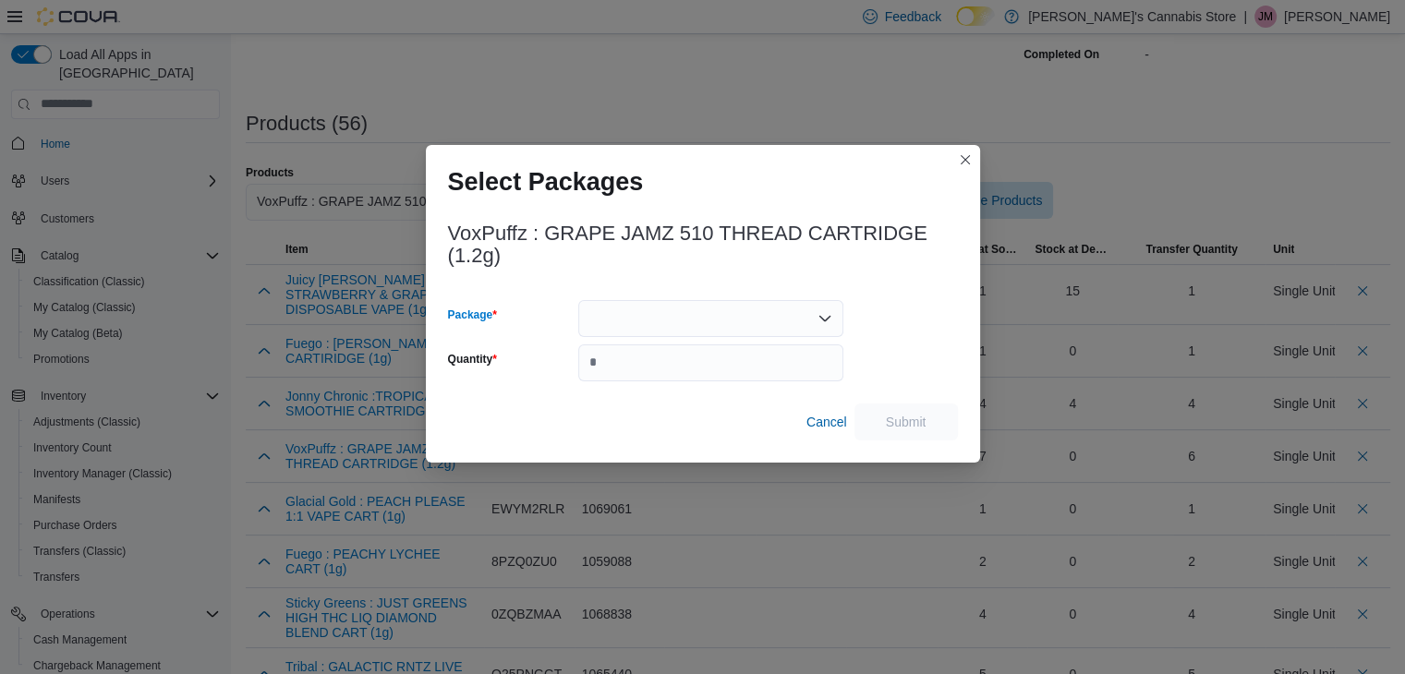
click at [811, 311] on div at bounding box center [710, 318] width 265 height 37
click at [794, 317] on div at bounding box center [710, 318] width 265 height 37
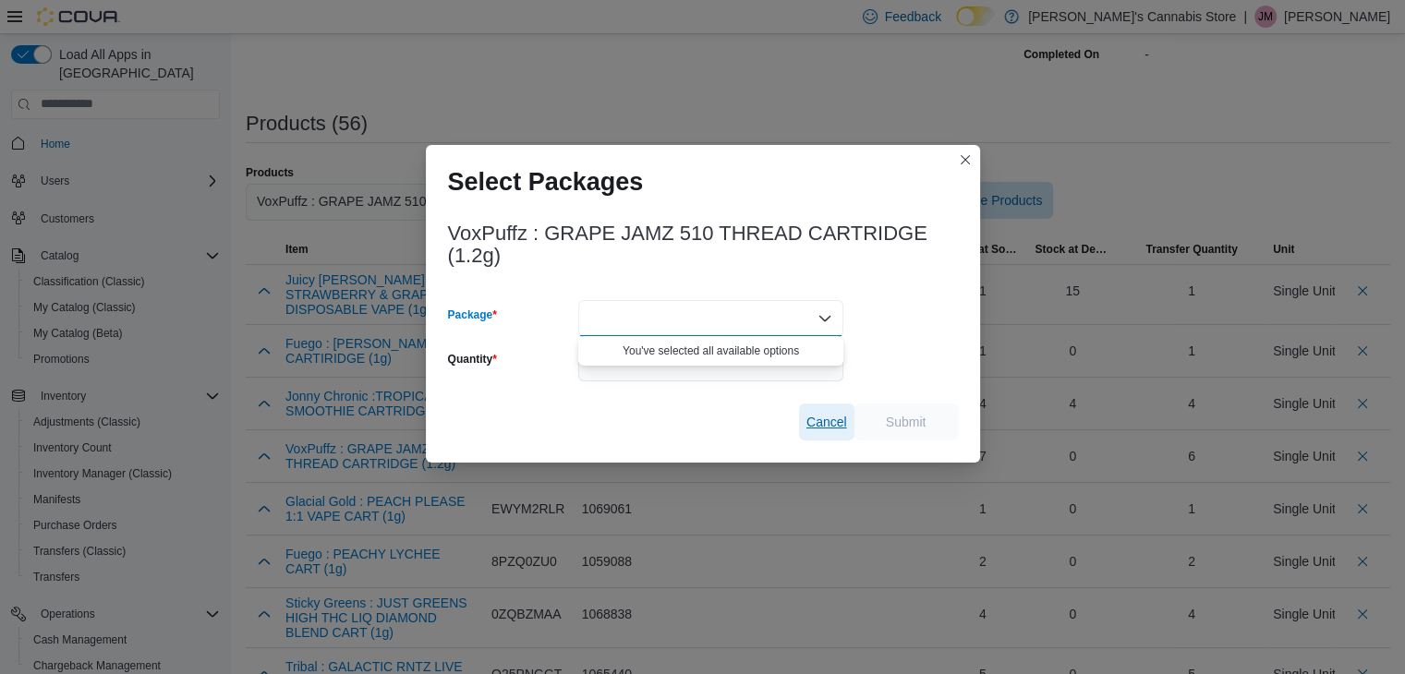
click at [814, 413] on span "Cancel" at bounding box center [826, 422] width 41 height 18
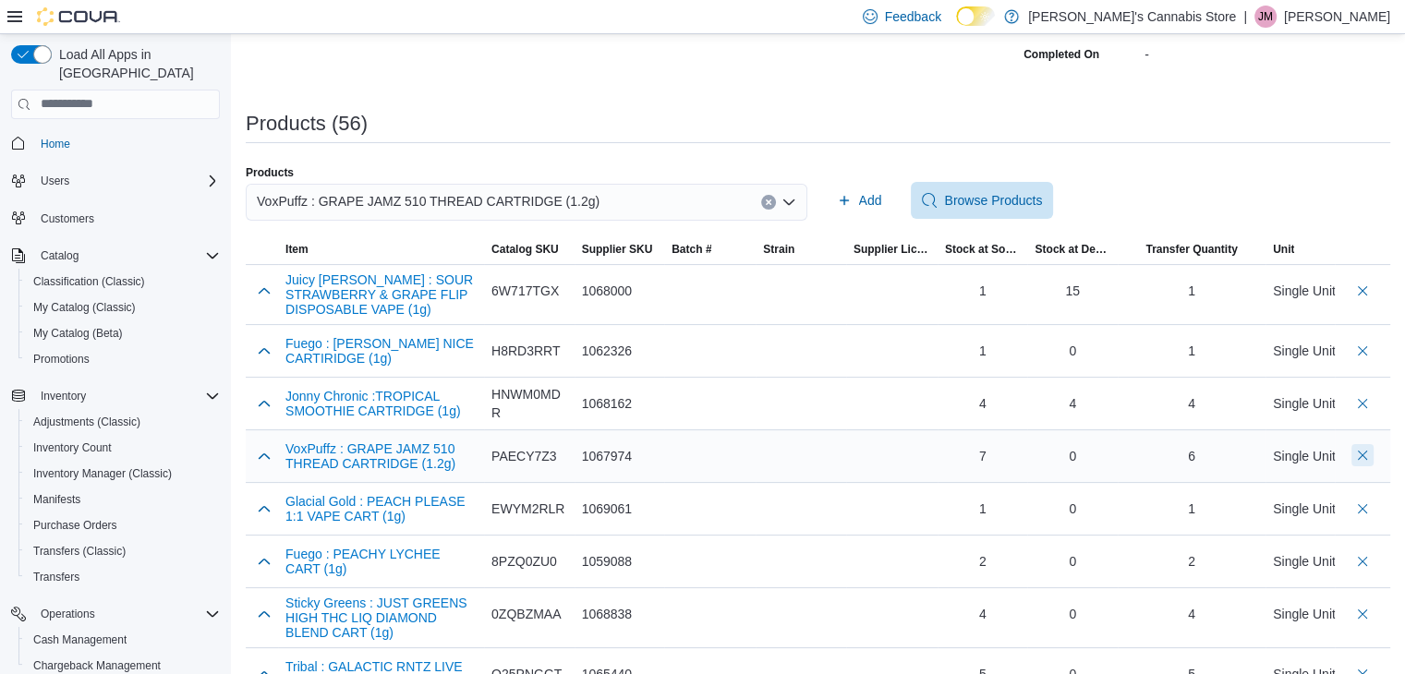
click at [1373, 457] on button "Delete count" at bounding box center [1362, 455] width 22 height 22
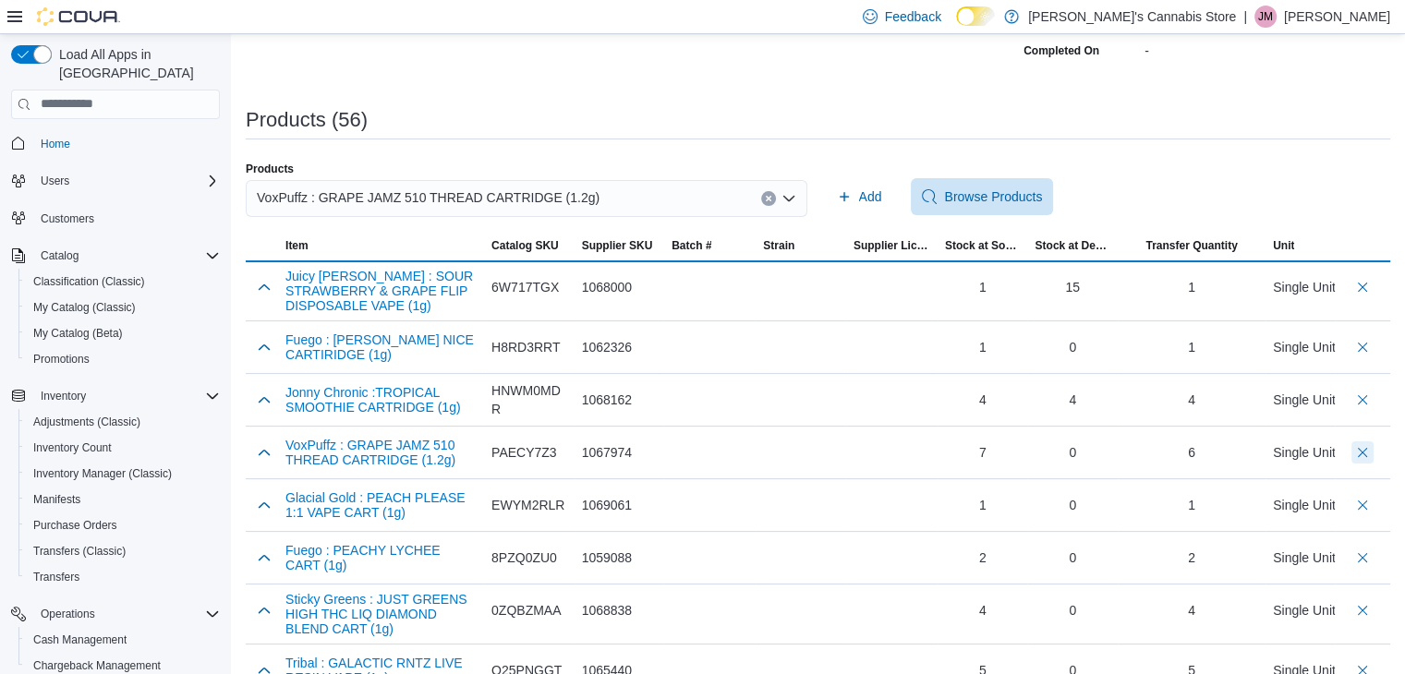
scroll to position [277, 0]
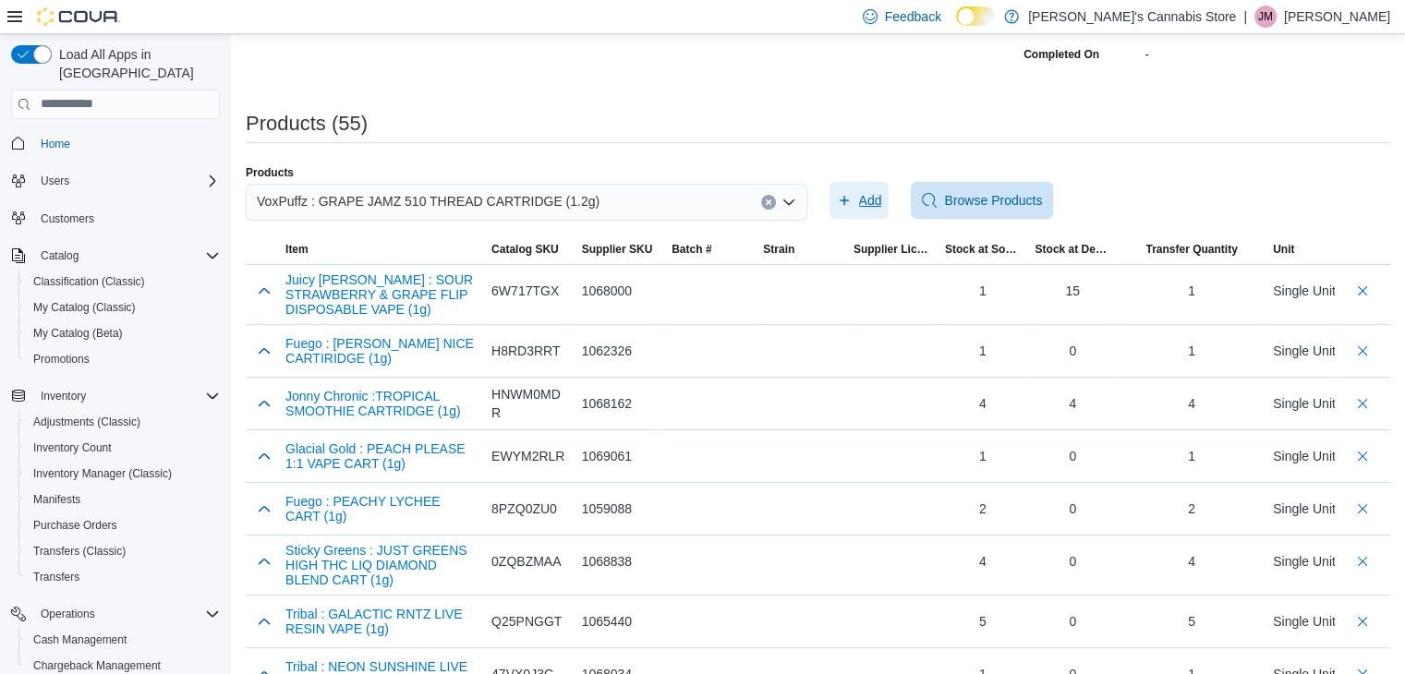
click at [863, 190] on span "Add" at bounding box center [859, 200] width 45 height 37
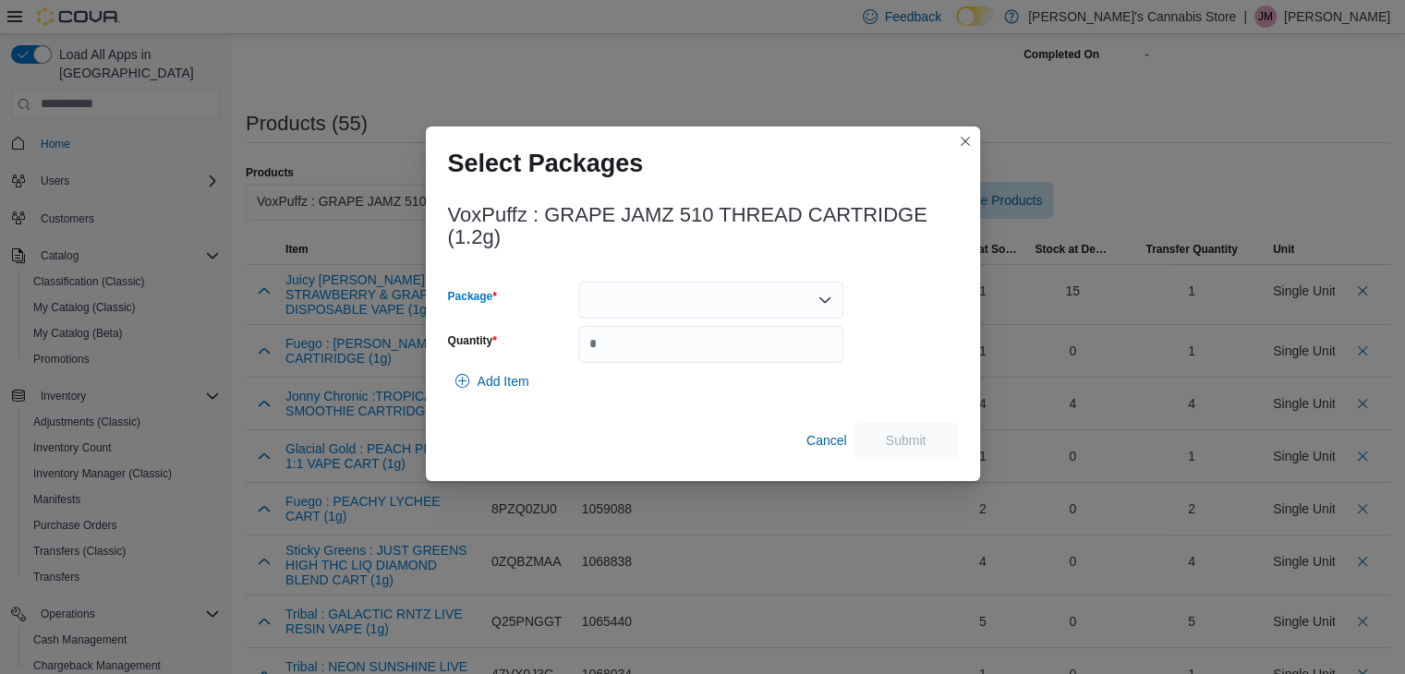
drag, startPoint x: 775, startPoint y: 281, endPoint x: 777, endPoint y: 297, distance: 16.7
click at [776, 282] on div at bounding box center [710, 300] width 265 height 37
click at [757, 356] on span "25080000387" at bounding box center [721, 357] width 221 height 18
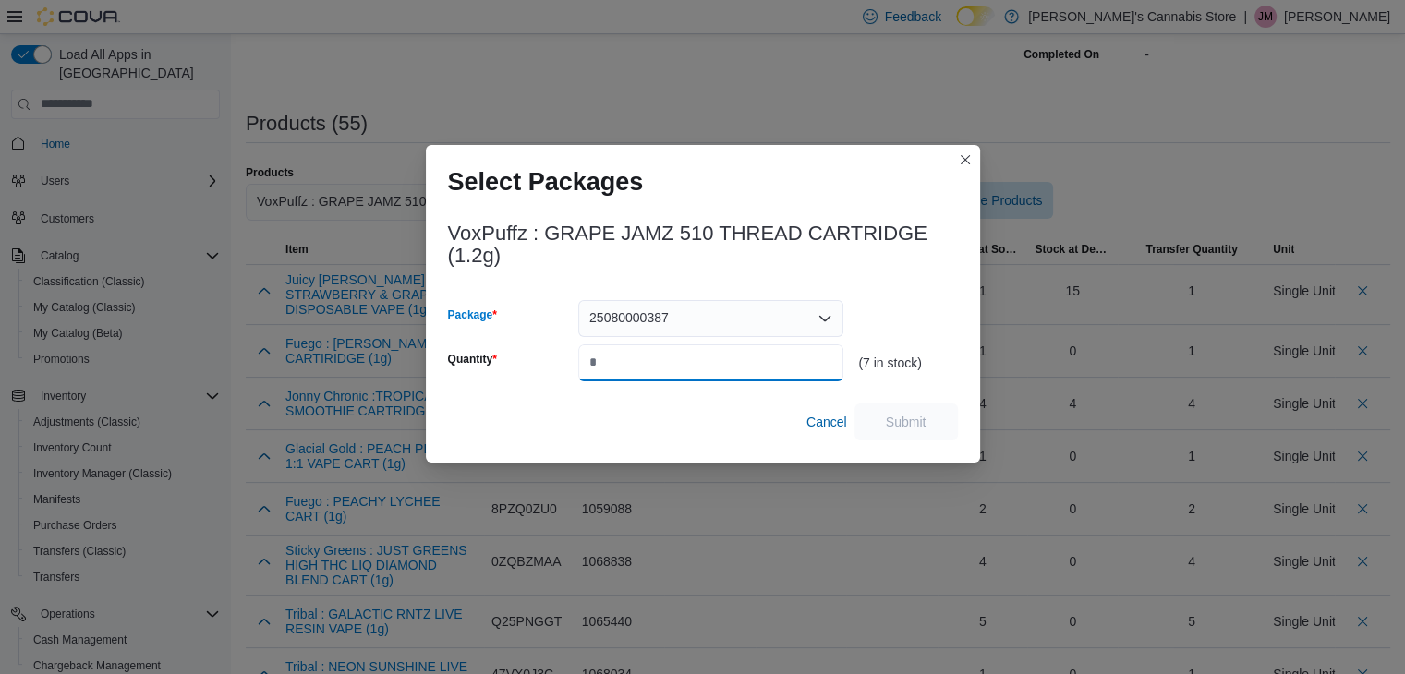
click at [754, 369] on input "Quantity" at bounding box center [710, 362] width 265 height 37
type input "*"
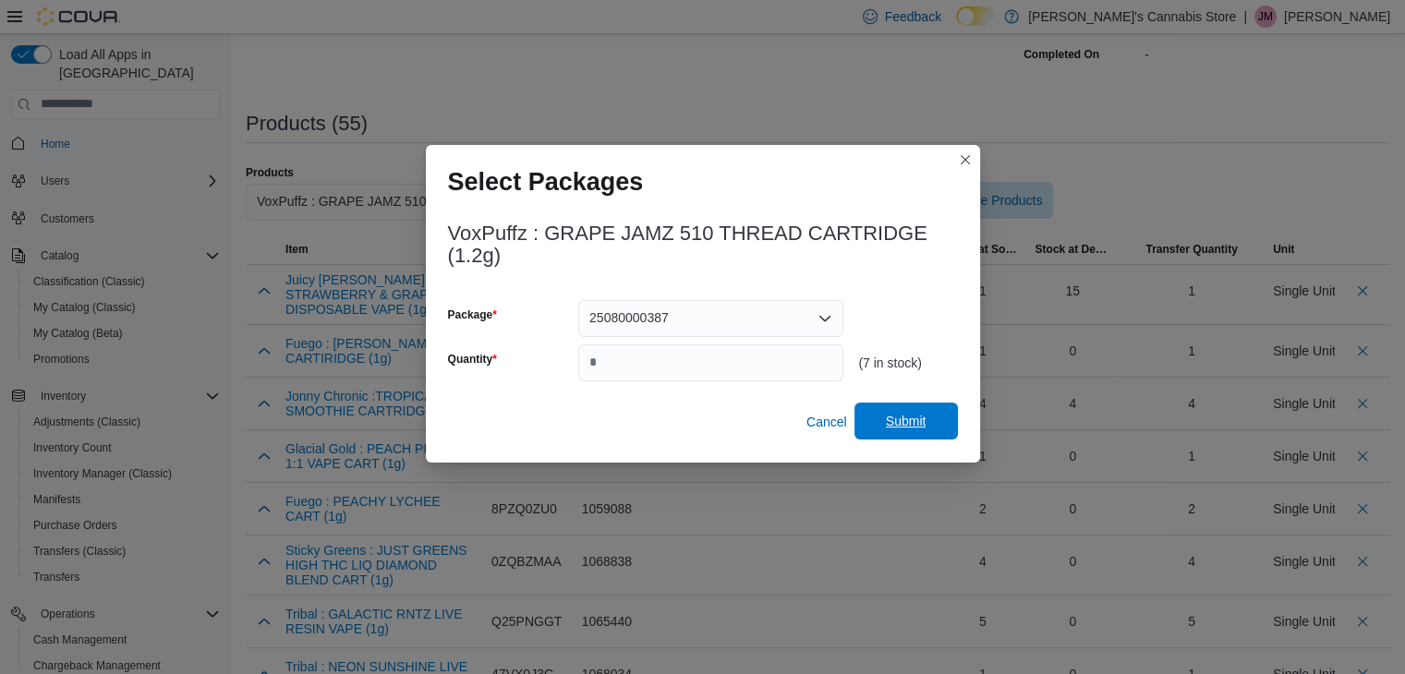
click at [917, 422] on span "Submit" at bounding box center [906, 421] width 41 height 18
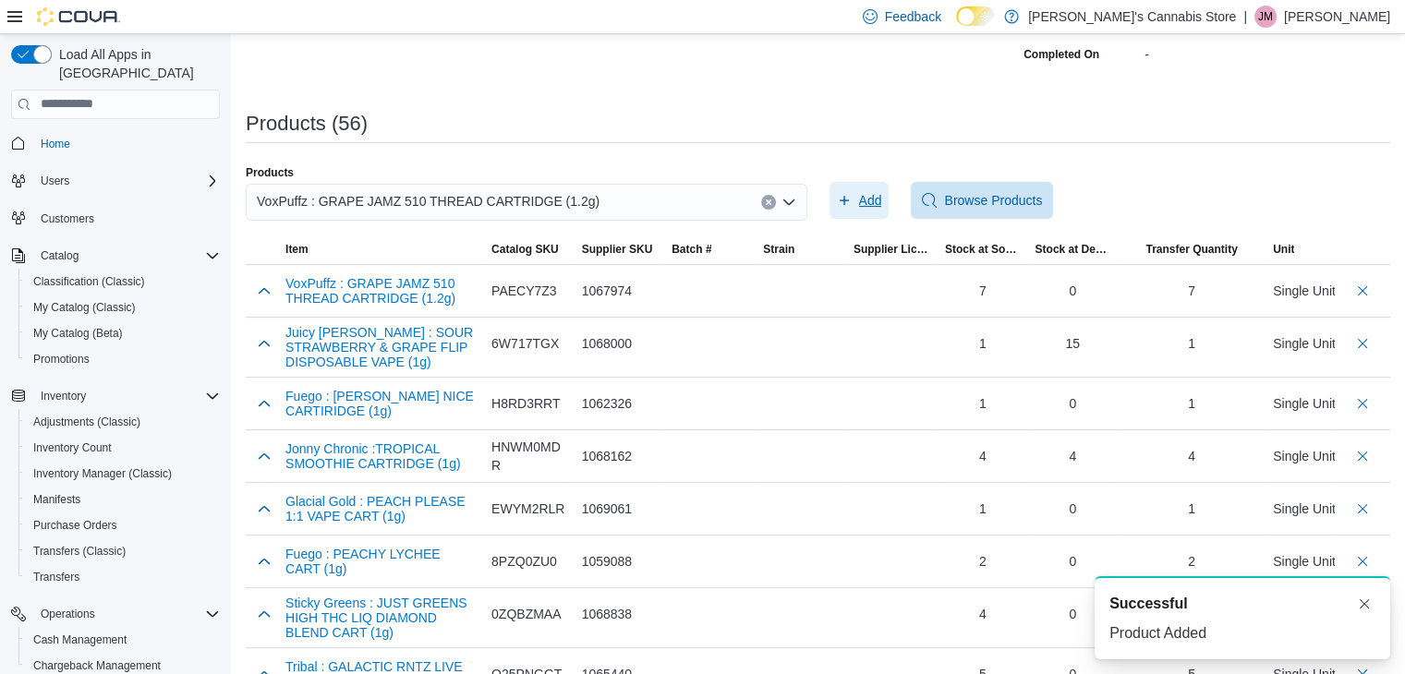
scroll to position [0, 0]
click at [772, 199] on icon "Clear input" at bounding box center [768, 202] width 7 height 7
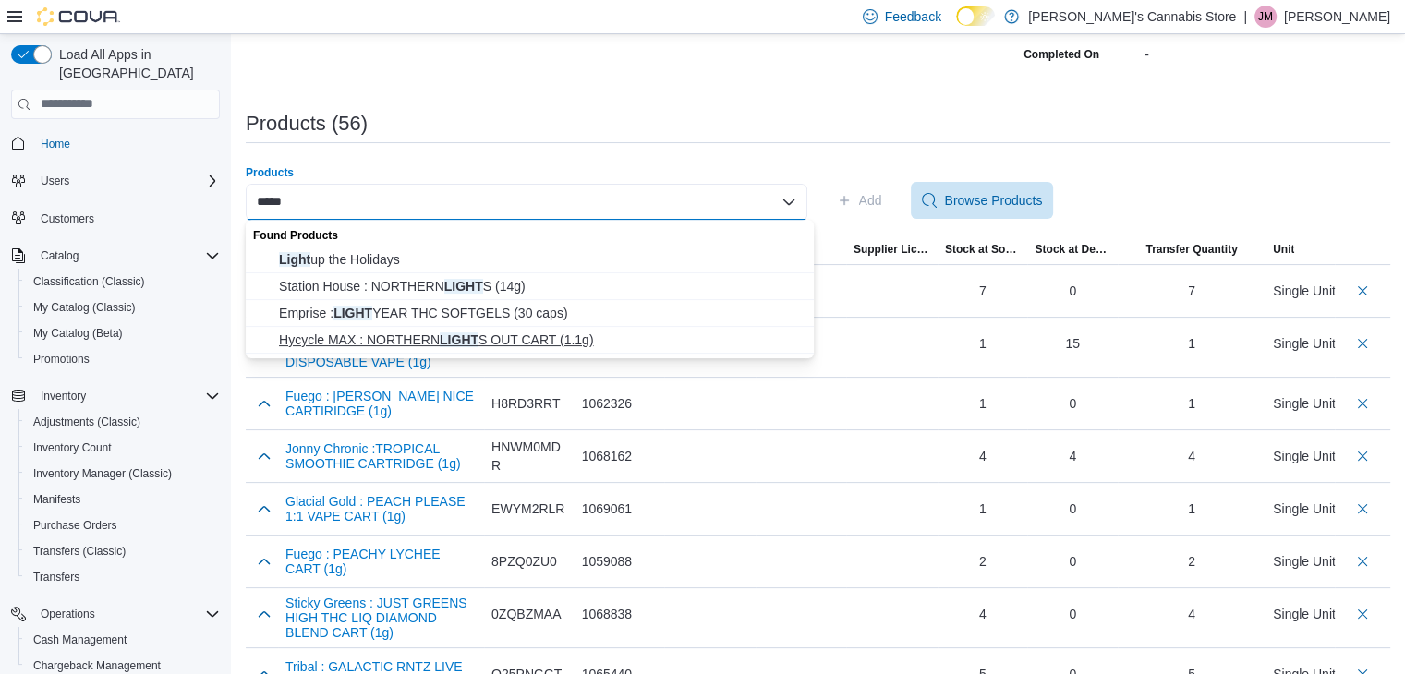
type input "*****"
click at [587, 335] on span "Hycycle MAX : NORTHERN LIGHT S OUT CART (1.1g)" at bounding box center [541, 340] width 524 height 18
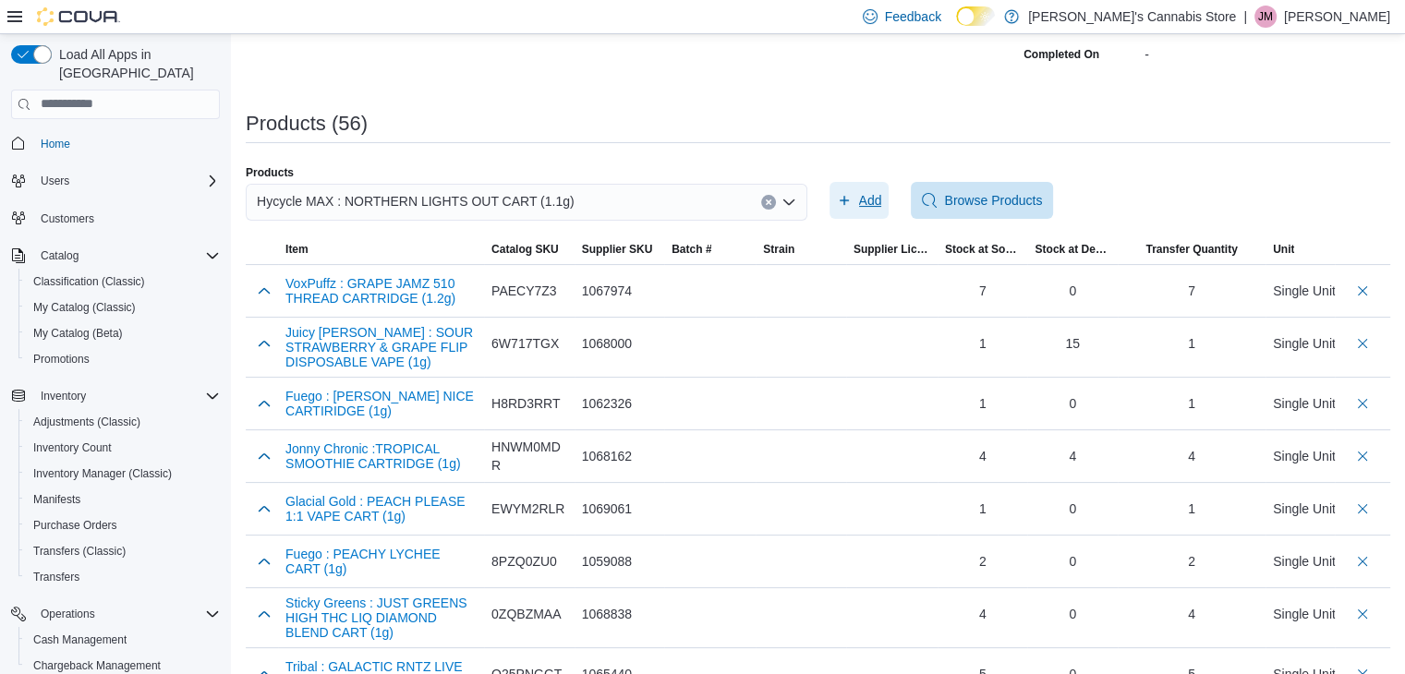
click at [879, 200] on span "Add" at bounding box center [870, 200] width 23 height 18
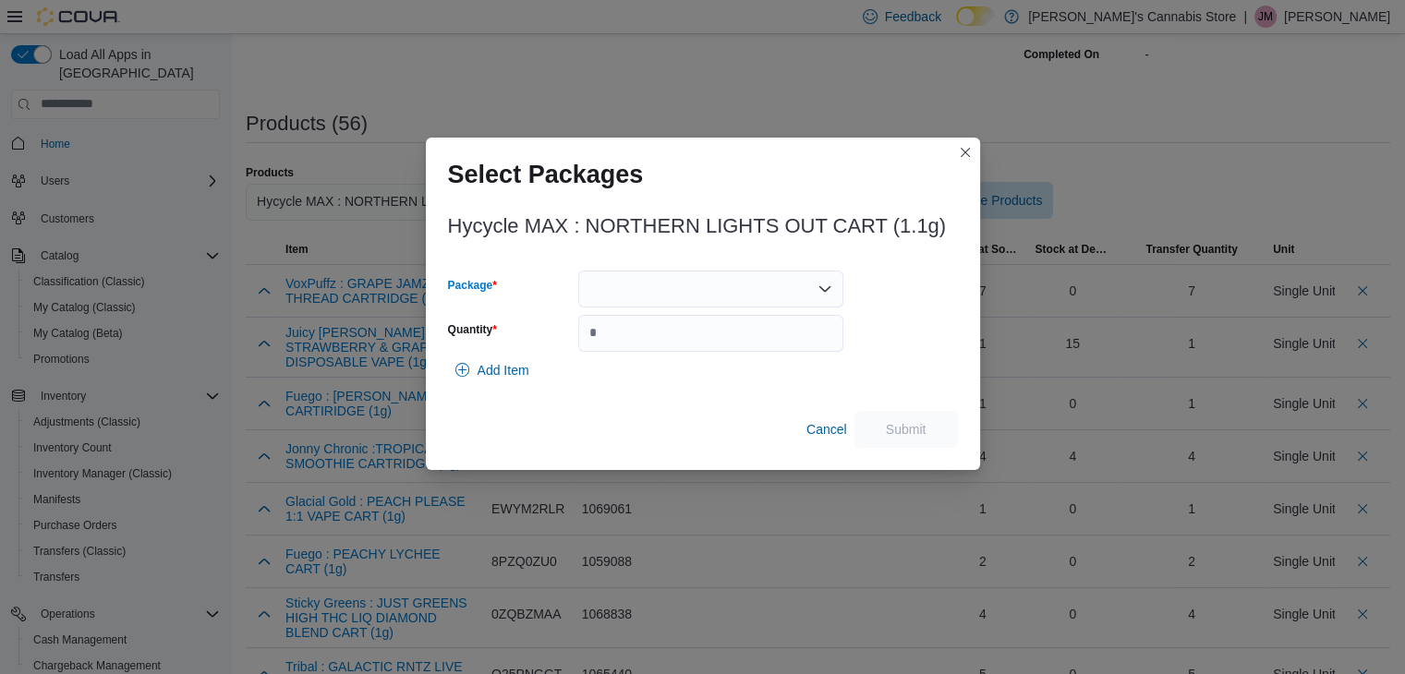
click at [813, 275] on div at bounding box center [710, 289] width 265 height 37
click at [746, 351] on span "VBI-00008" at bounding box center [721, 346] width 221 height 18
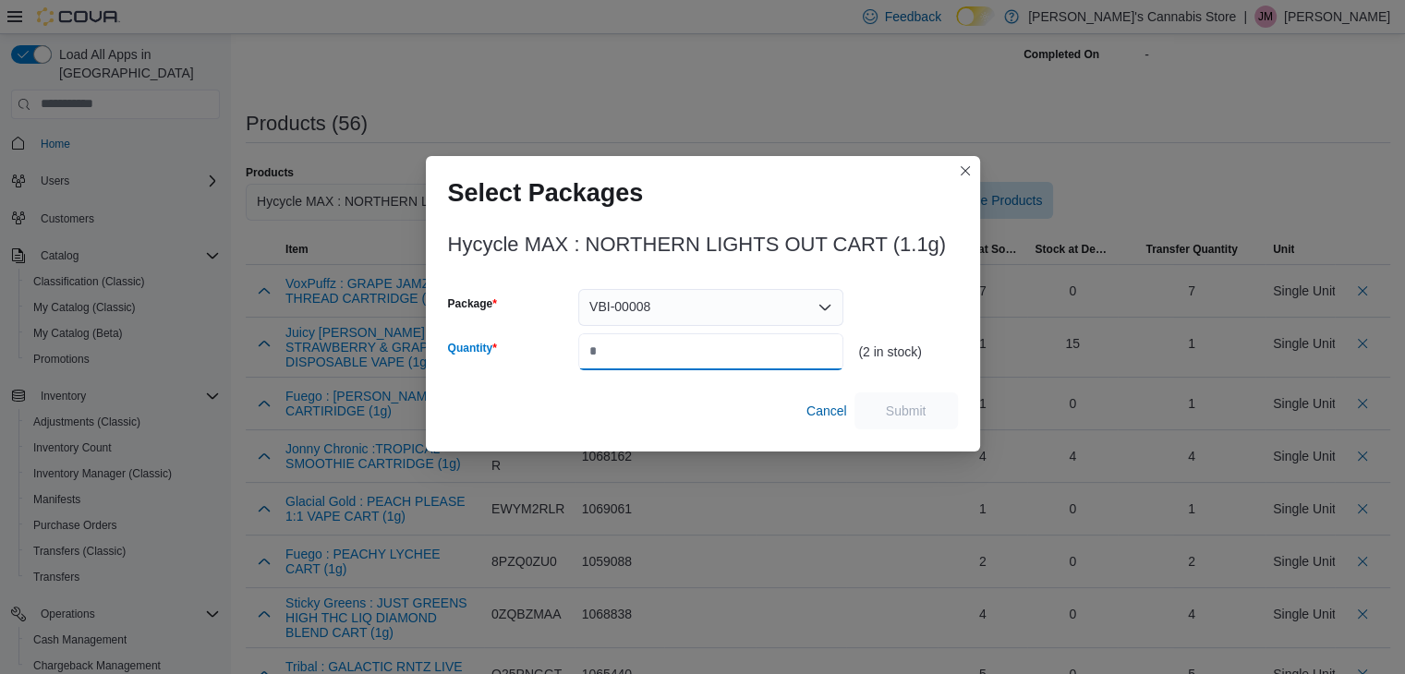
click at [746, 351] on input "Quantity" at bounding box center [710, 351] width 265 height 37
type input "*"
click at [926, 415] on span "Submit" at bounding box center [905, 410] width 81 height 37
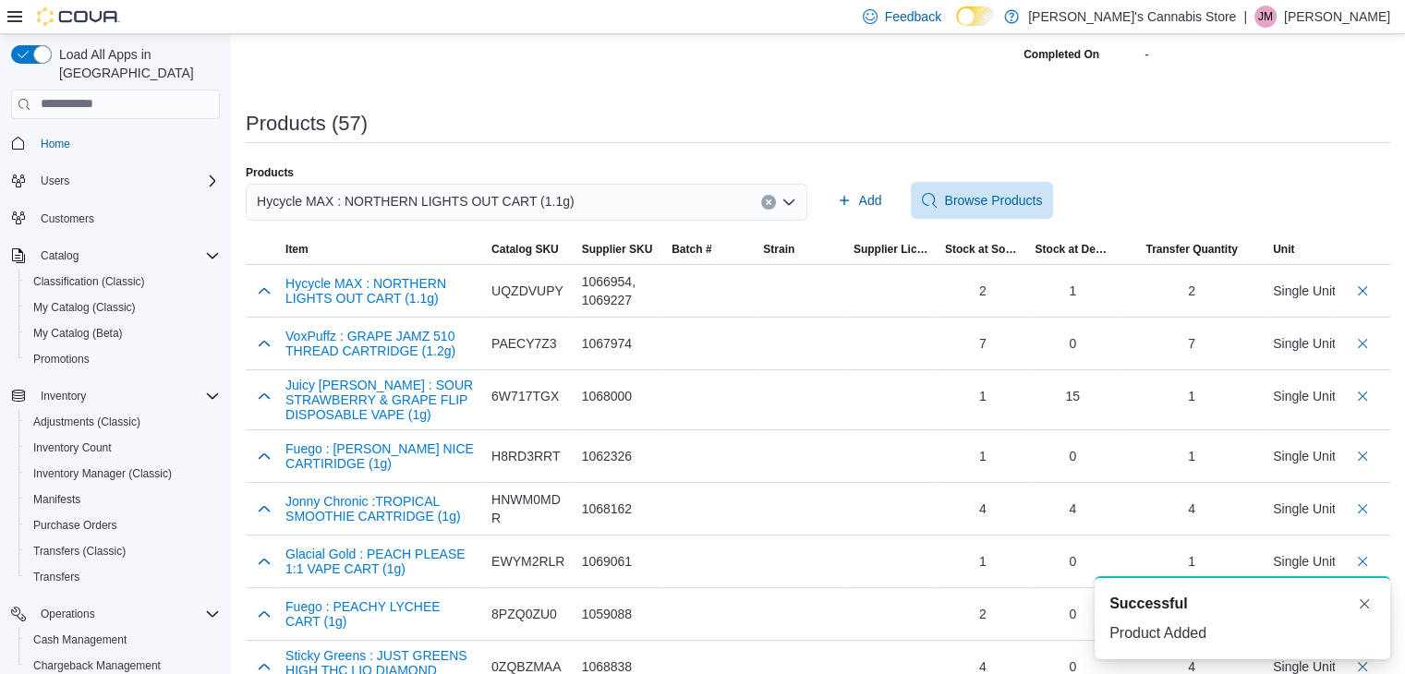
click at [774, 195] on button "Clear input" at bounding box center [768, 202] width 15 height 15
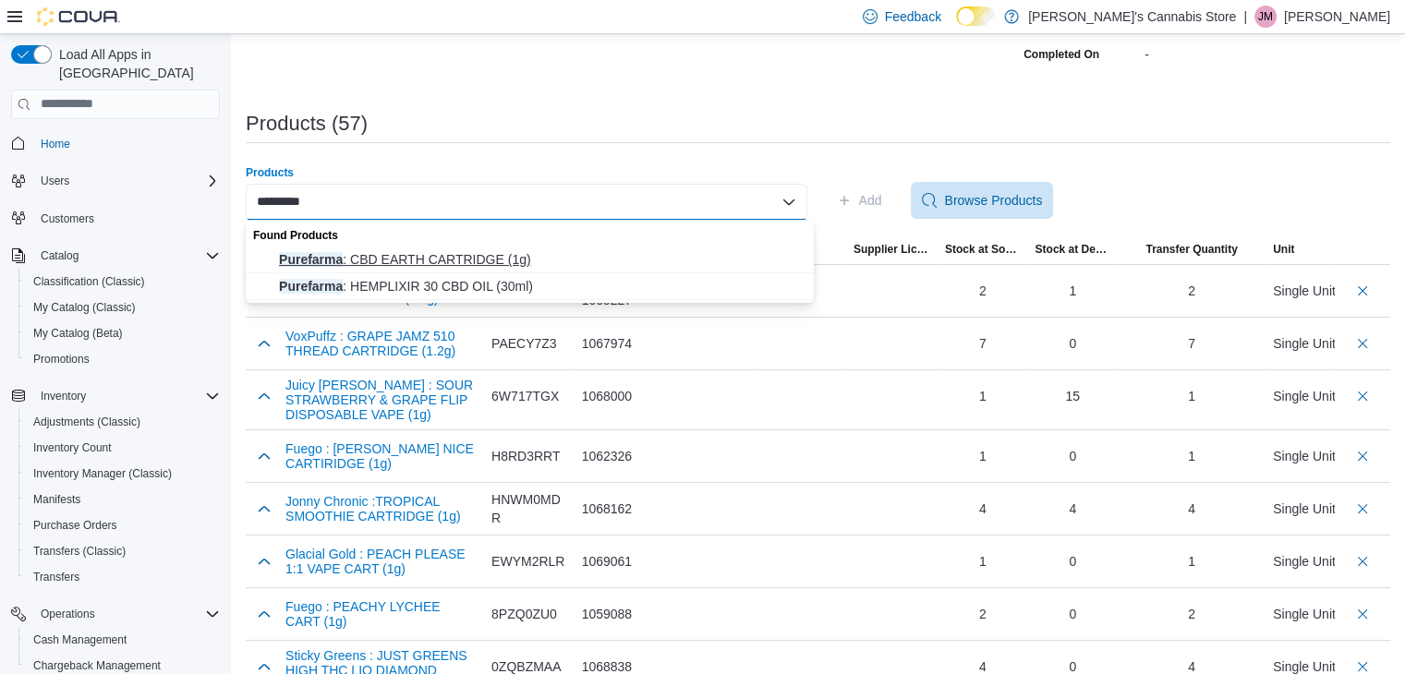
click at [461, 264] on span "Purefarma : CBD EARTH CARTRIDGE (1g)" at bounding box center [541, 259] width 524 height 18
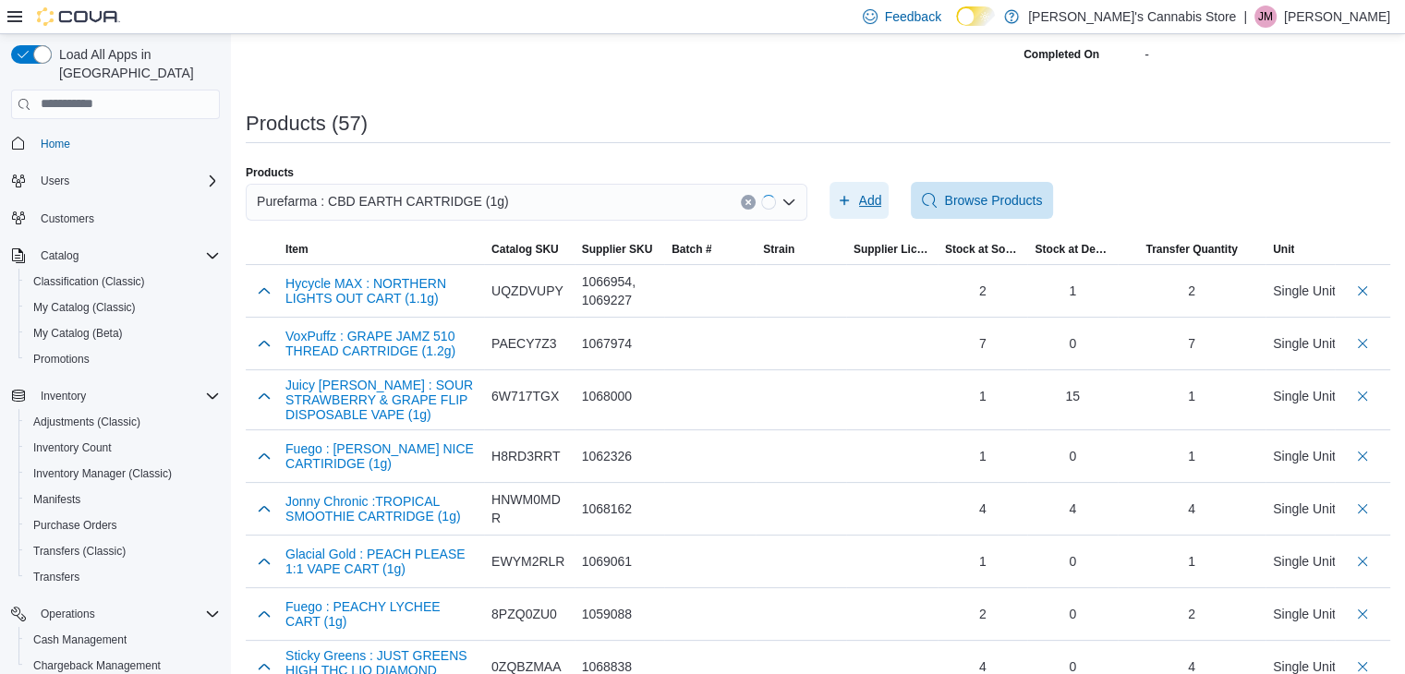
click at [880, 196] on span "Add" at bounding box center [870, 200] width 23 height 18
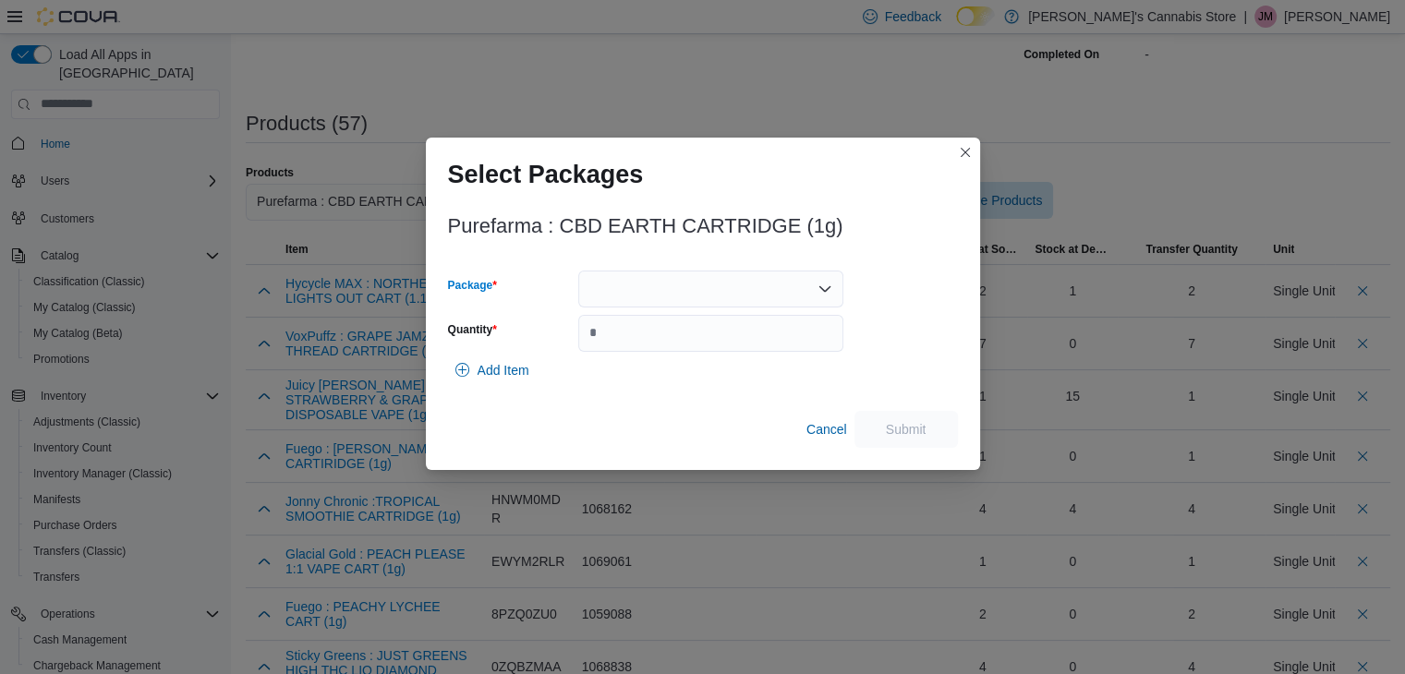
click at [773, 283] on div at bounding box center [710, 289] width 265 height 37
click at [754, 344] on span "VAF190B" at bounding box center [721, 346] width 221 height 18
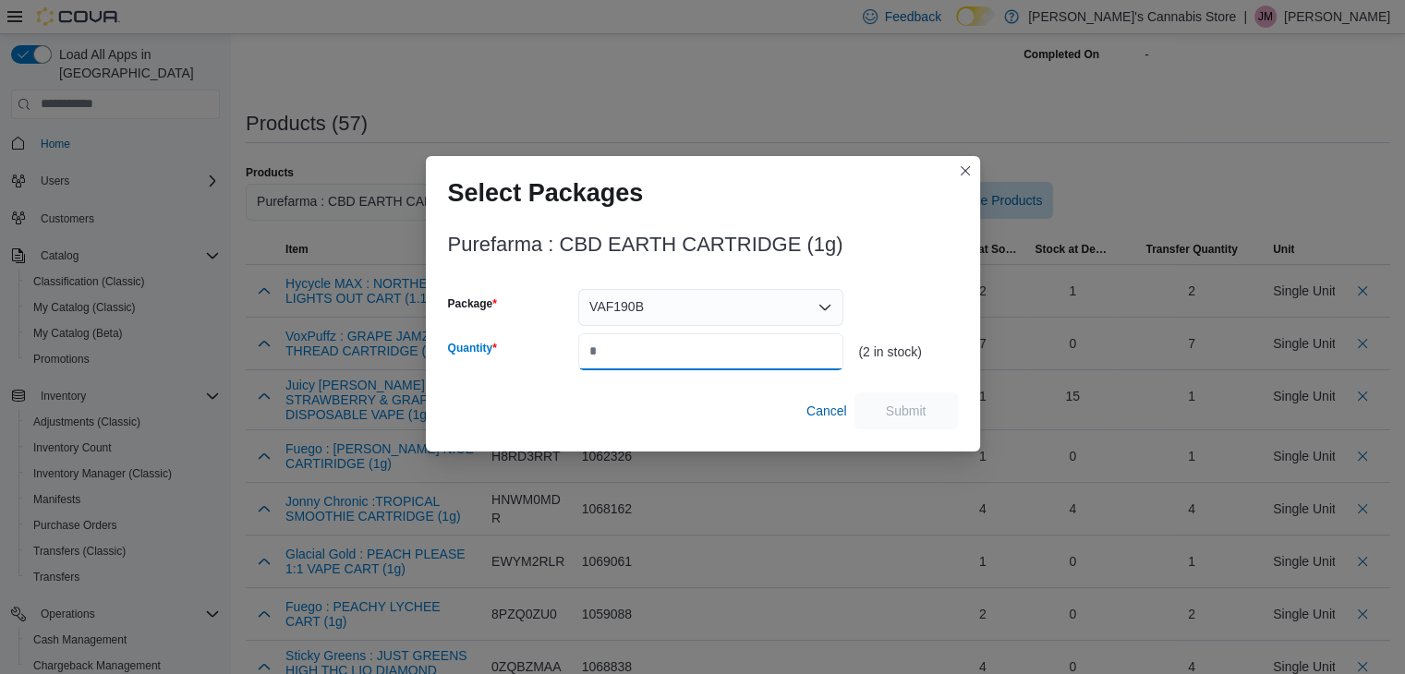
click at [742, 356] on input "Quantity" at bounding box center [710, 351] width 265 height 37
click at [917, 411] on span "Submit" at bounding box center [906, 410] width 41 height 18
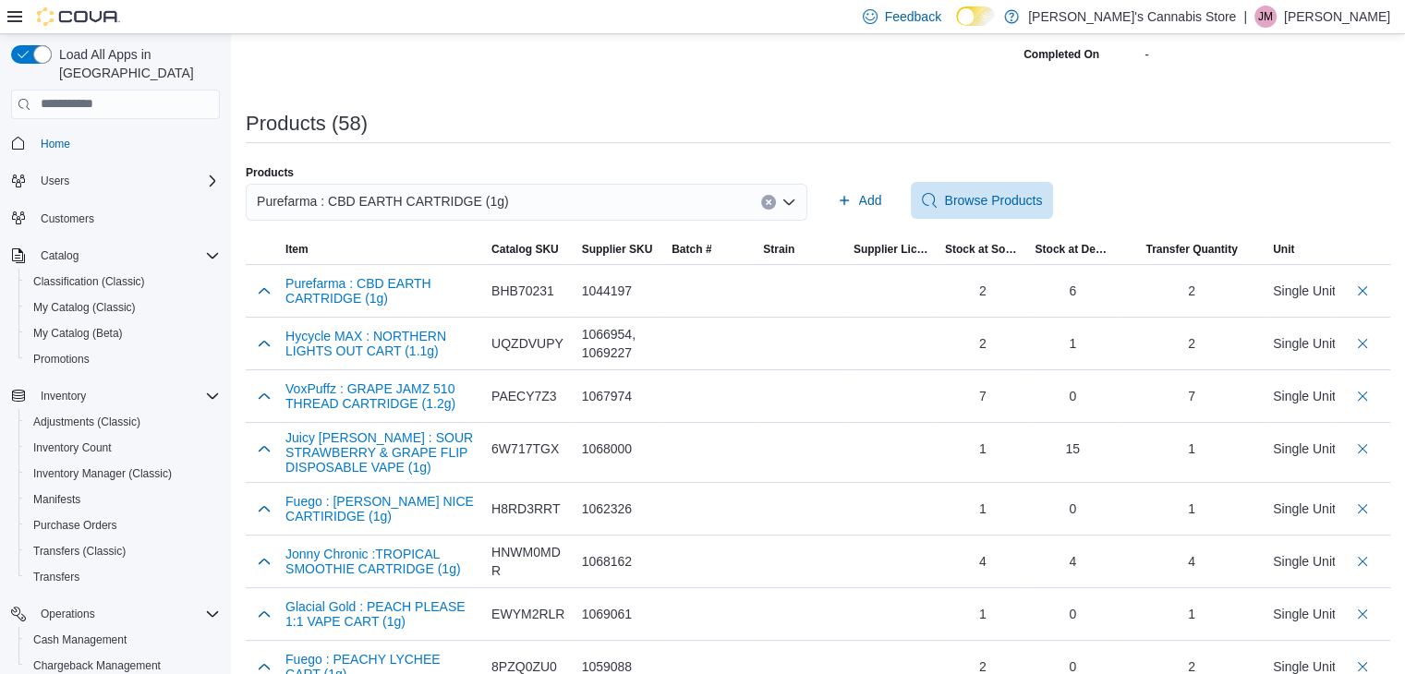
click at [669, 199] on div "Purefarma : CBD EARTH CARTRIDGE (1g)" at bounding box center [526, 202] width 561 height 37
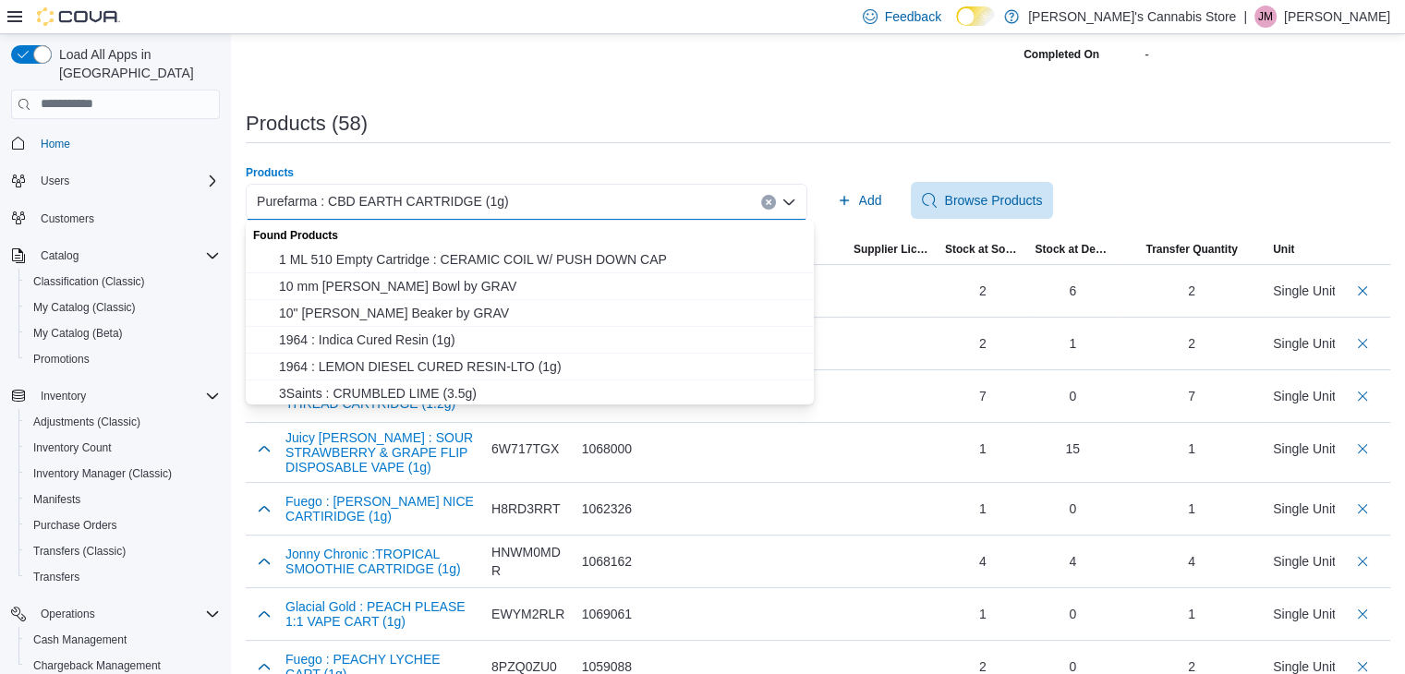
click at [772, 199] on icon "Clear input" at bounding box center [768, 202] width 7 height 7
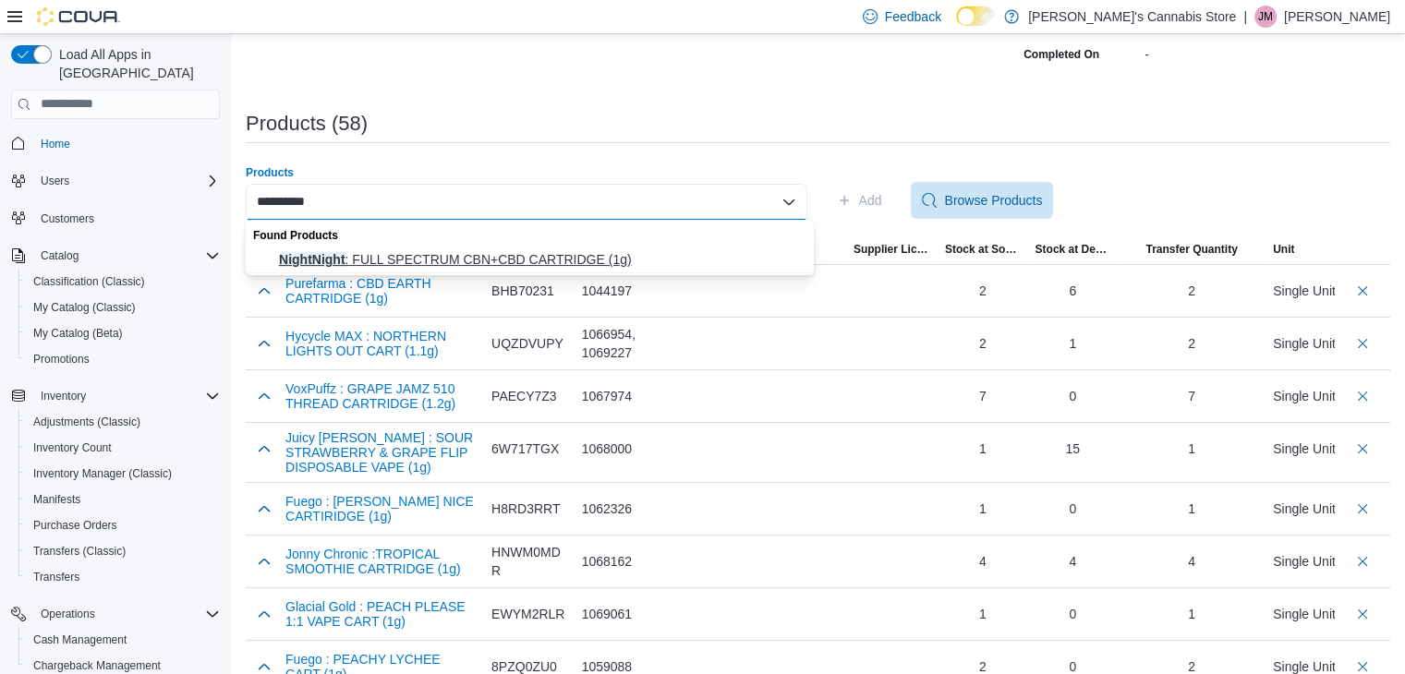
click at [502, 266] on span "NightNight : FULL SPECTRUM CBN+CBD CARTRIDGE (1g)" at bounding box center [541, 259] width 524 height 18
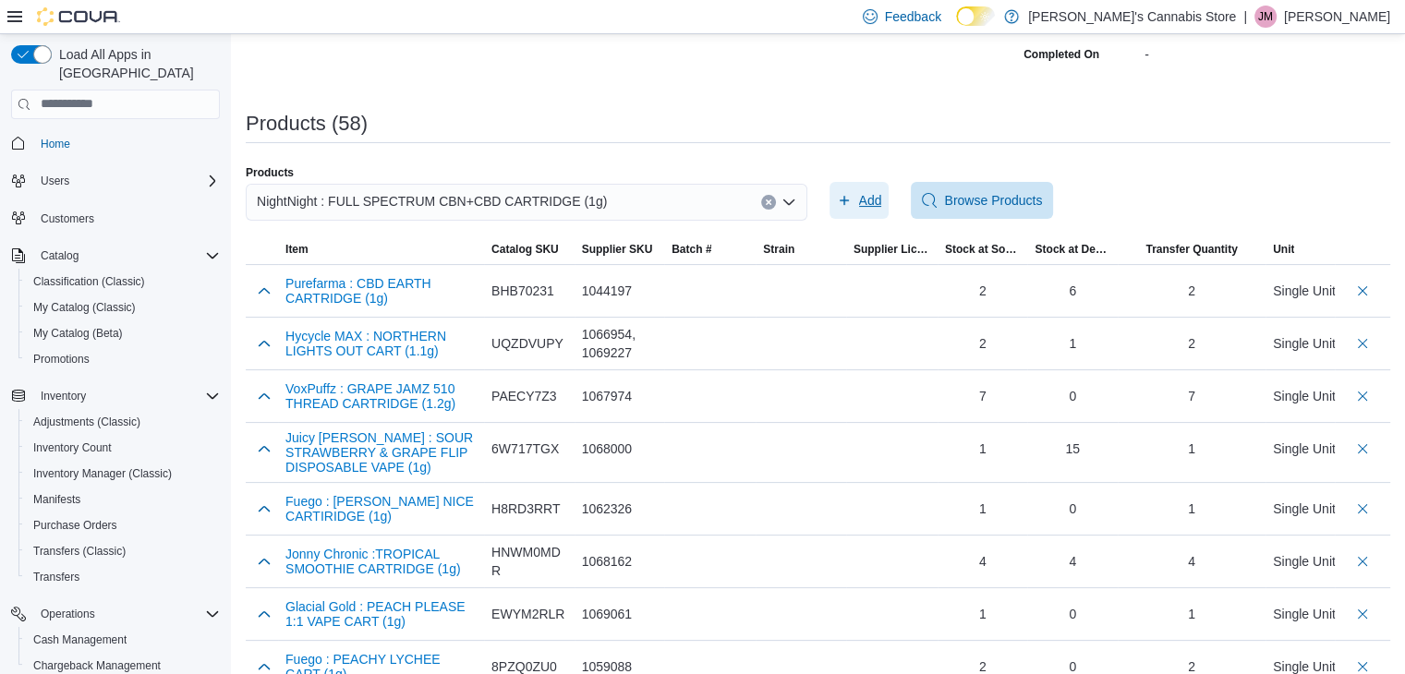
click at [849, 200] on icon "button" at bounding box center [844, 200] width 15 height 15
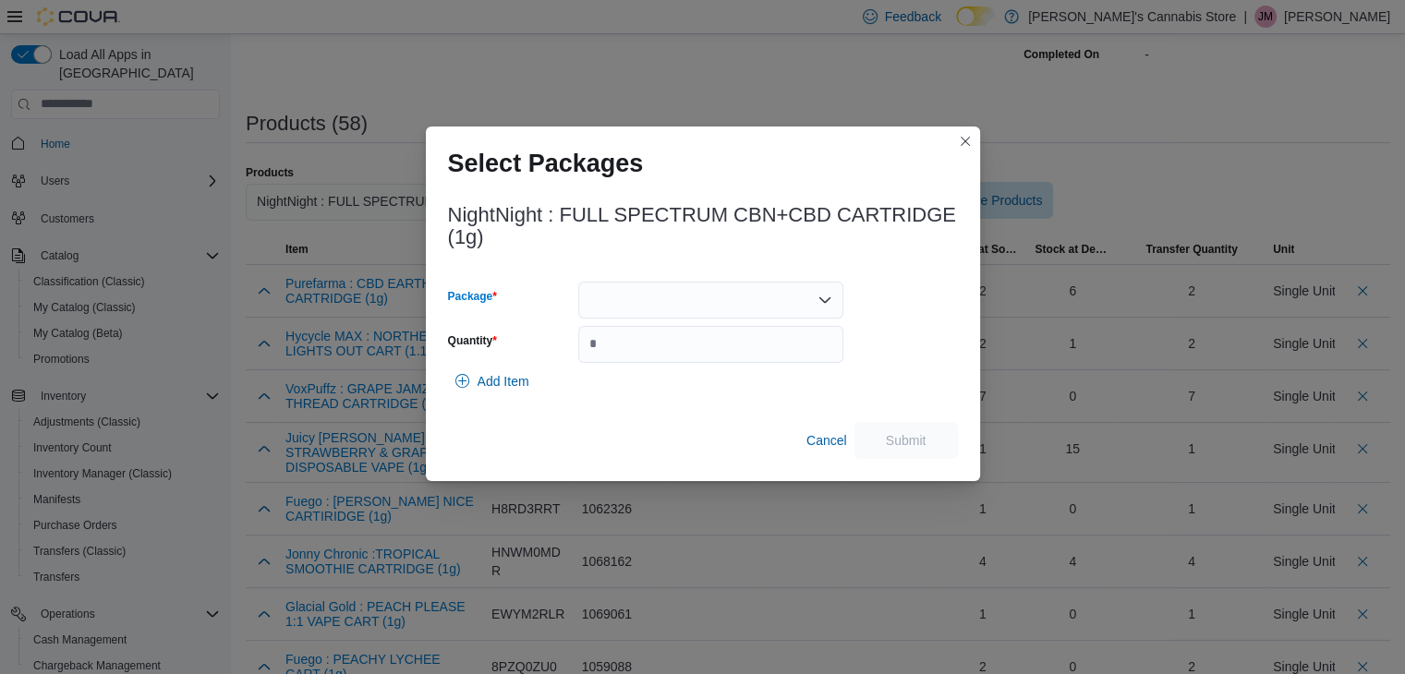
click at [815, 296] on div at bounding box center [710, 300] width 265 height 37
click at [754, 339] on div "Packages In Stock" at bounding box center [710, 331] width 265 height 27
click at [752, 348] on span "44006A" at bounding box center [721, 357] width 221 height 18
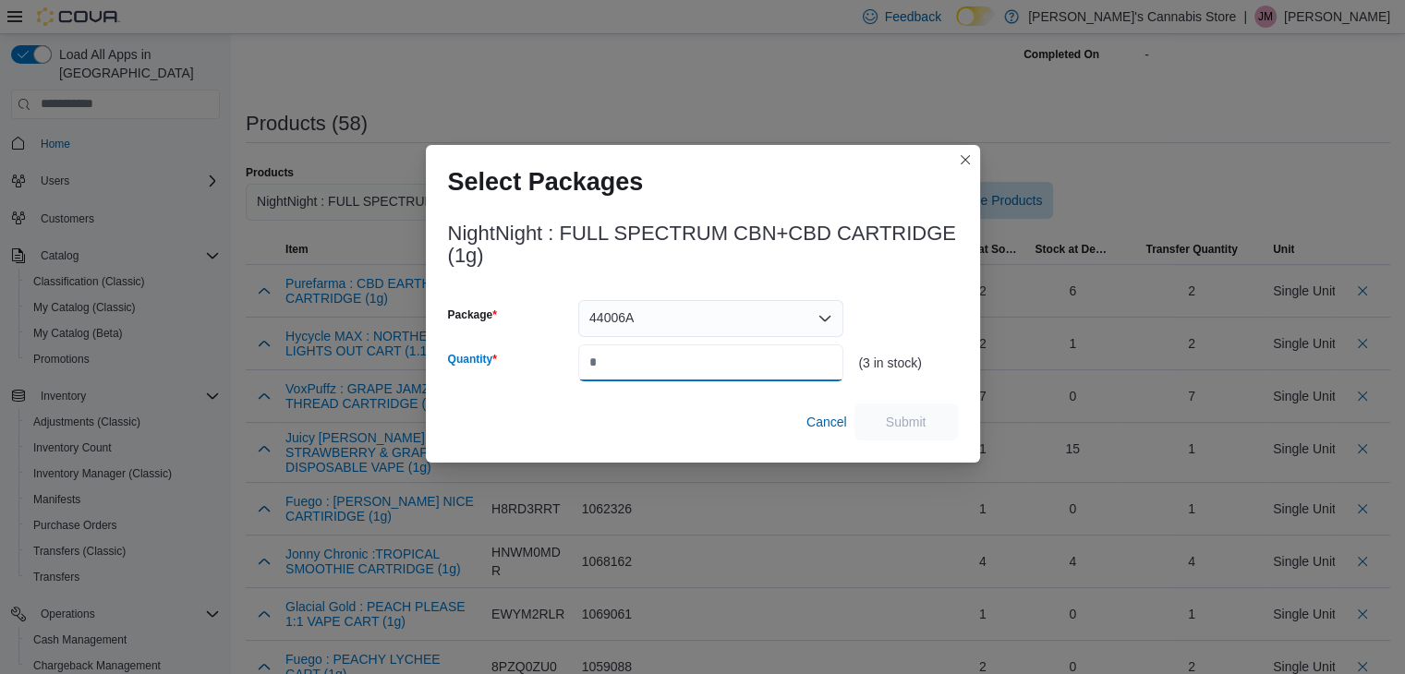
click at [722, 361] on input "Quantity" at bounding box center [710, 362] width 265 height 37
click at [905, 426] on span "Submit" at bounding box center [906, 421] width 41 height 18
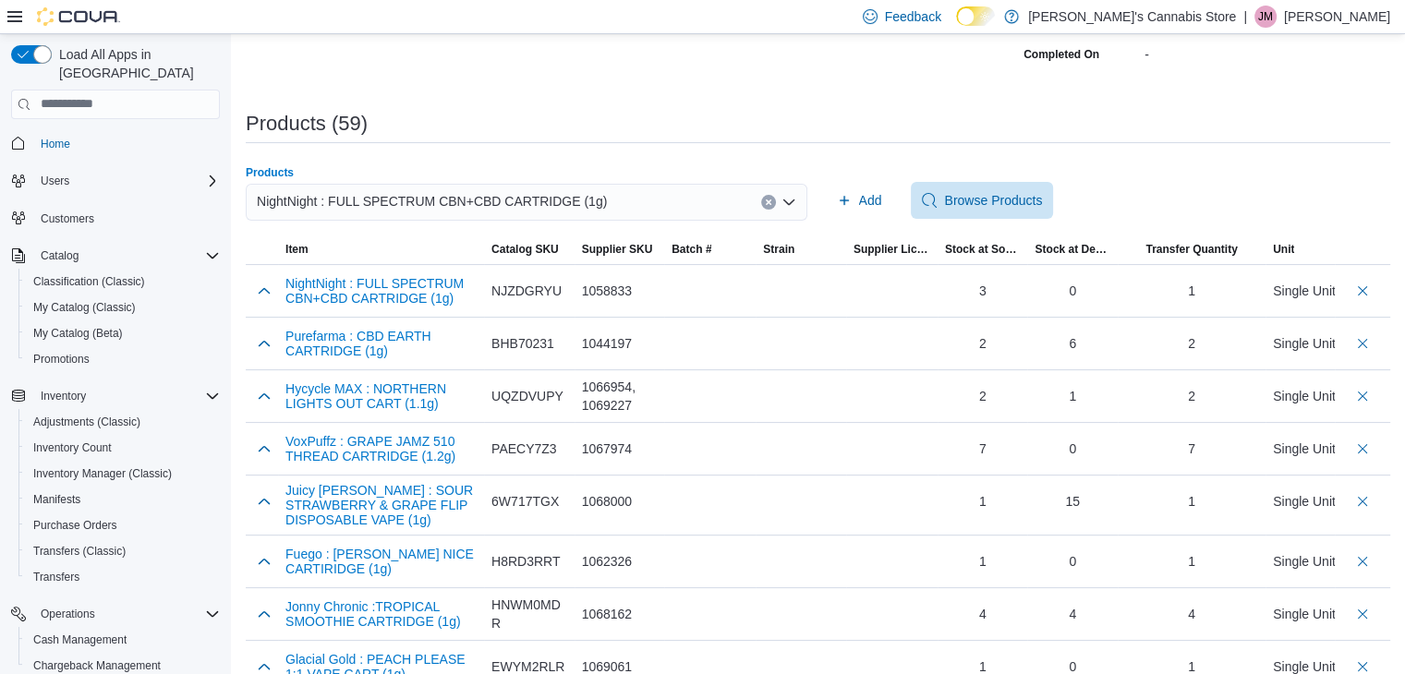
click at [772, 204] on icon "Clear input" at bounding box center [768, 202] width 7 height 7
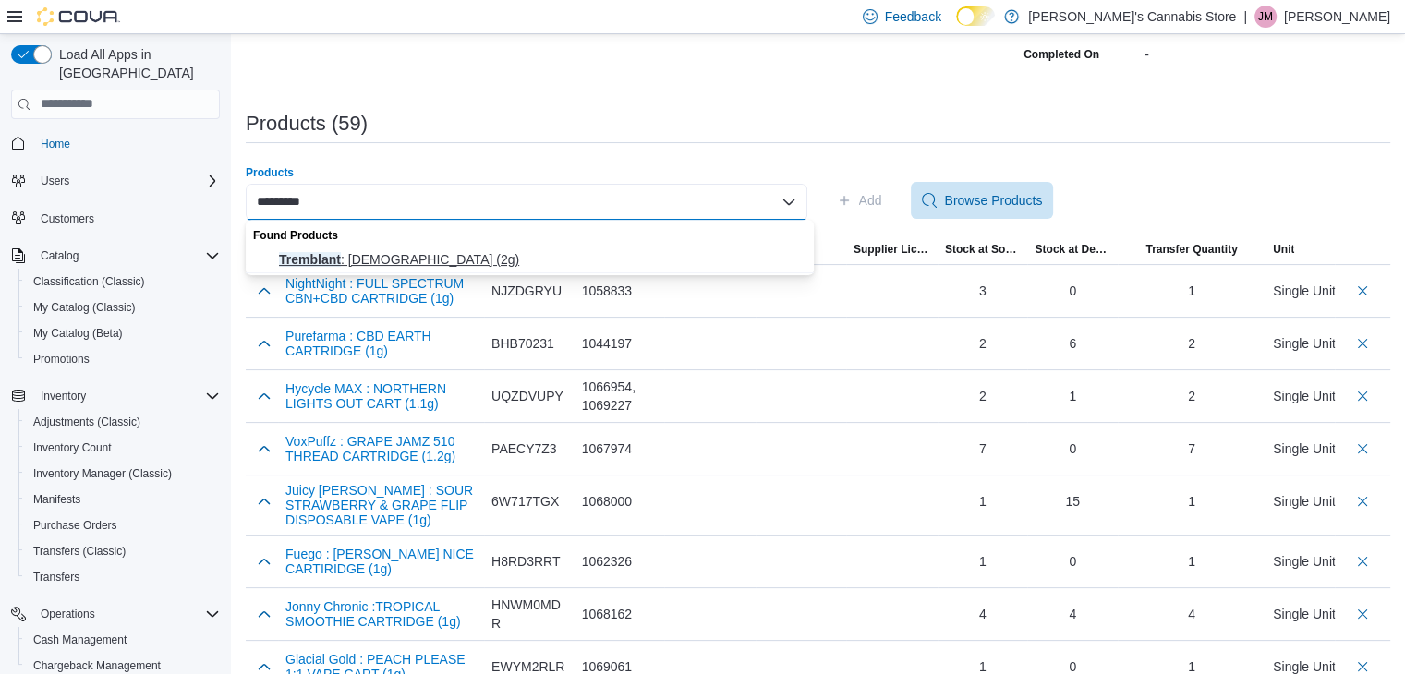
click at [446, 259] on span "Tremblant : [MEDICAL_DATA] (2g)" at bounding box center [541, 259] width 524 height 18
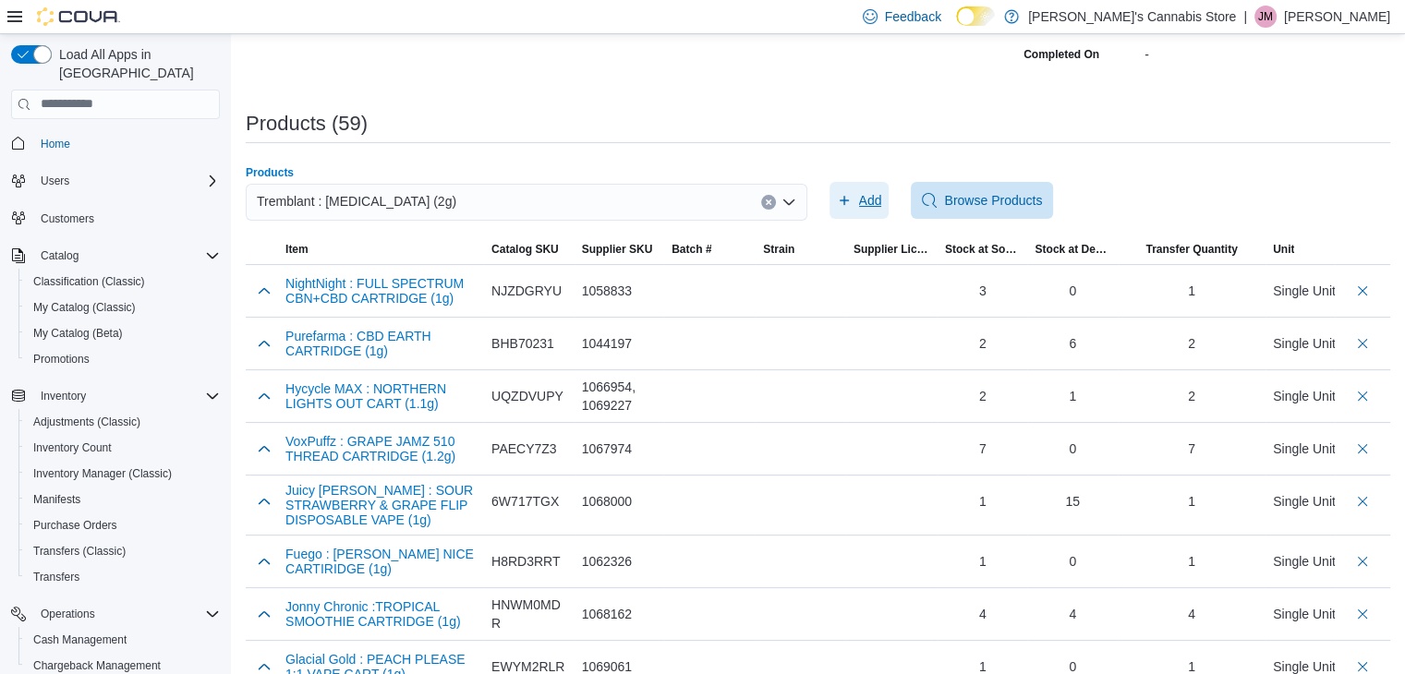
click at [875, 189] on span "Add" at bounding box center [859, 200] width 45 height 37
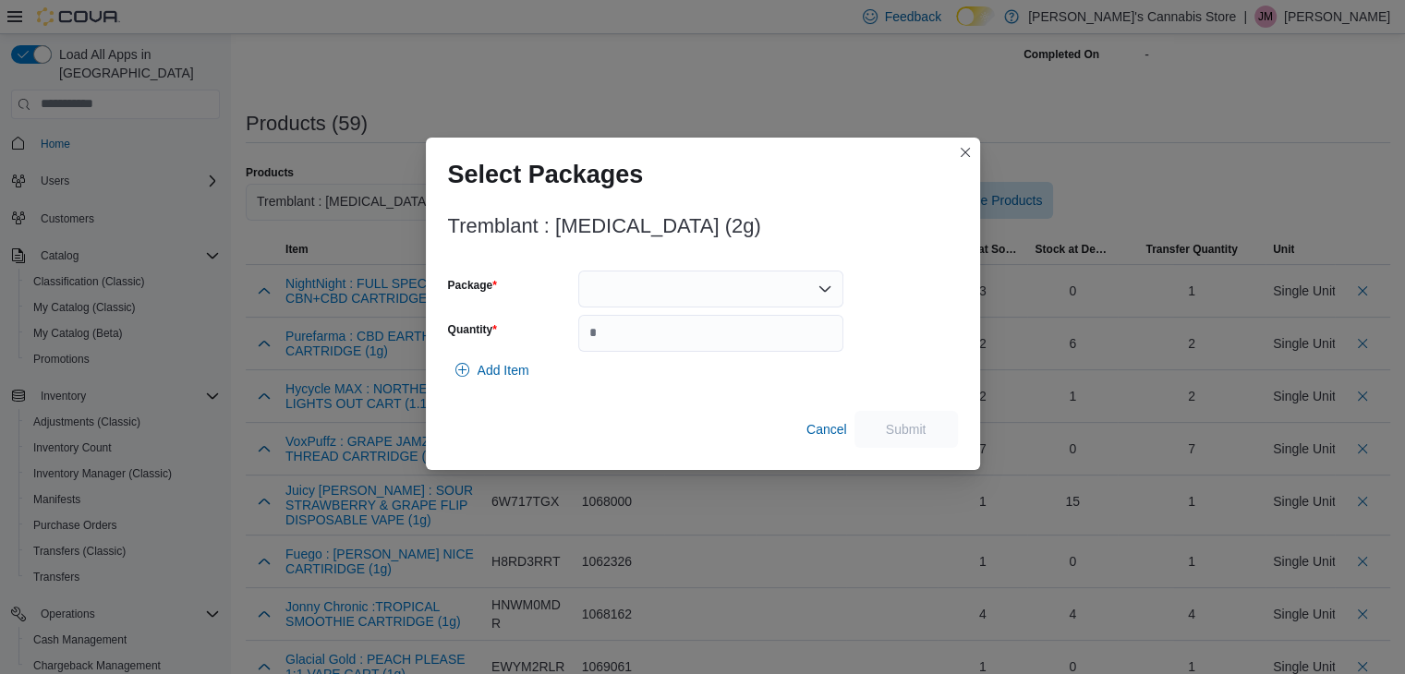
click at [746, 287] on div at bounding box center [710, 289] width 265 height 37
click at [703, 353] on span "13281250619" at bounding box center [721, 346] width 221 height 18
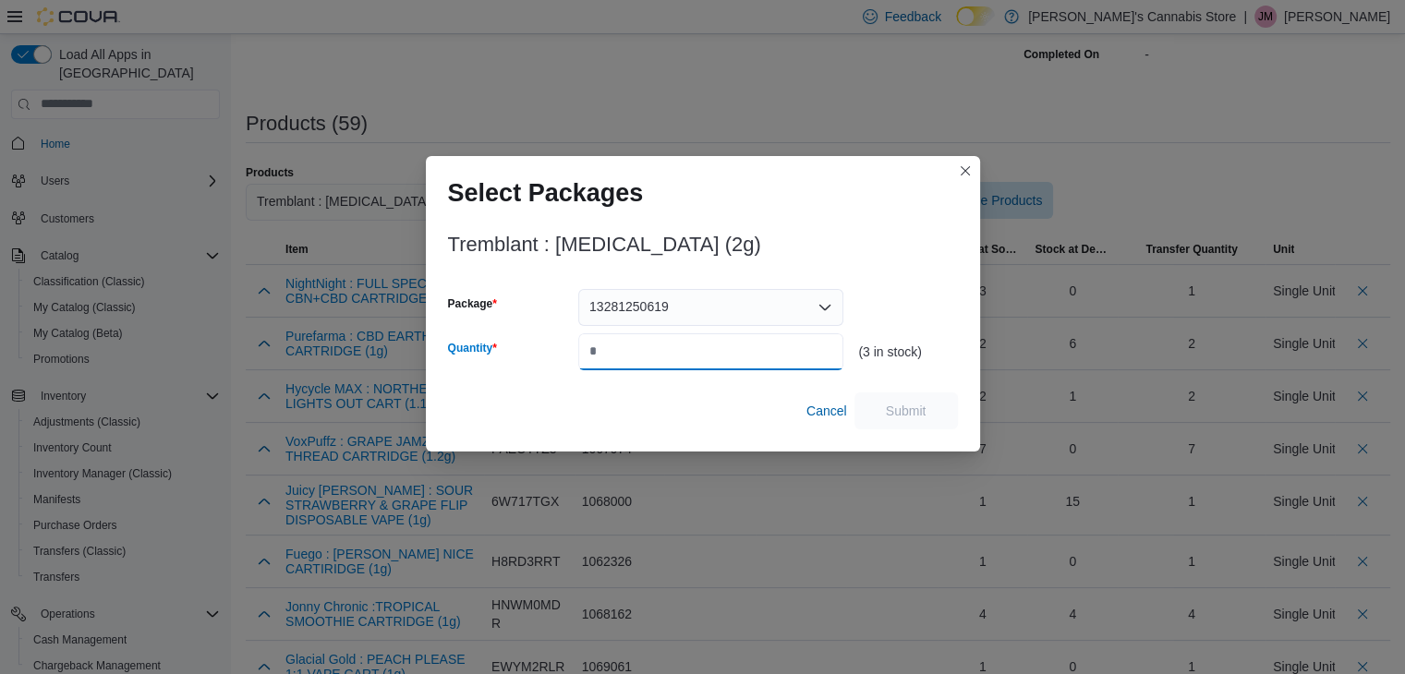
click at [703, 353] on input "Quantity" at bounding box center [710, 351] width 265 height 37
click at [881, 401] on span "Submit" at bounding box center [905, 410] width 81 height 37
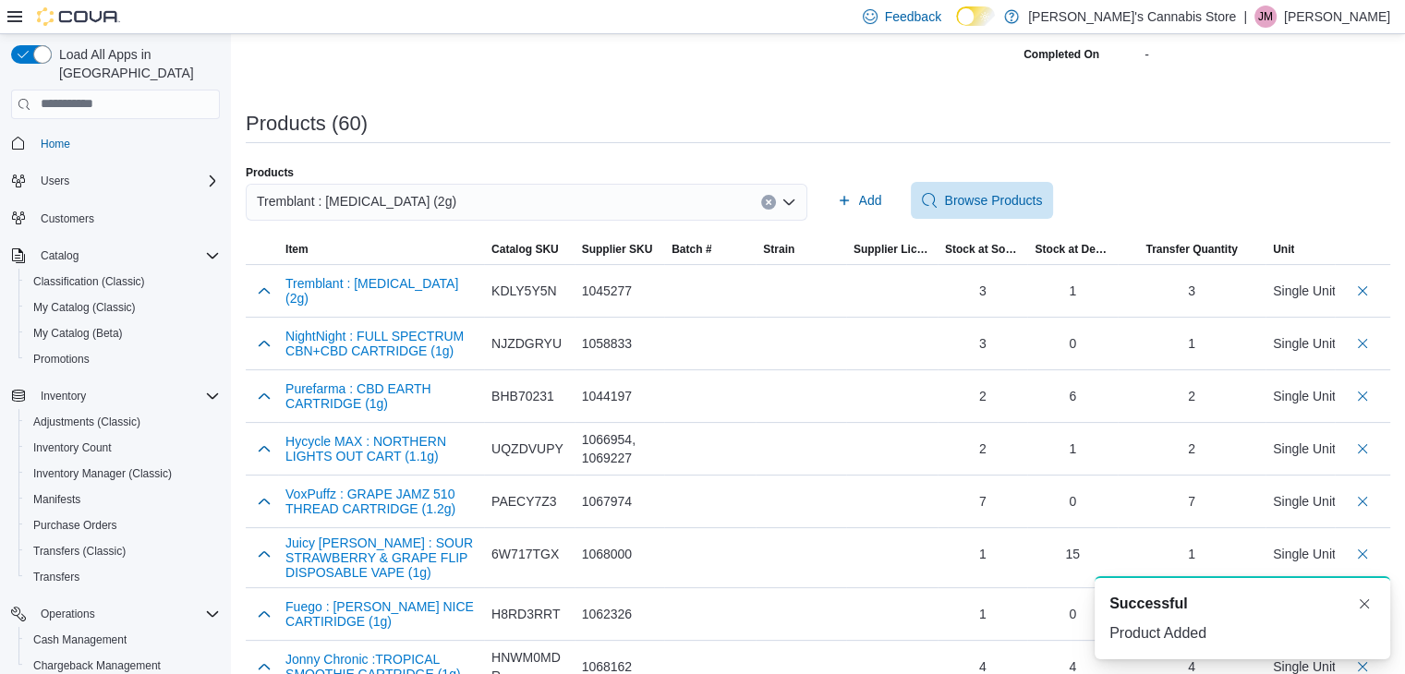
click at [776, 202] on button "Clear input" at bounding box center [768, 202] width 15 height 15
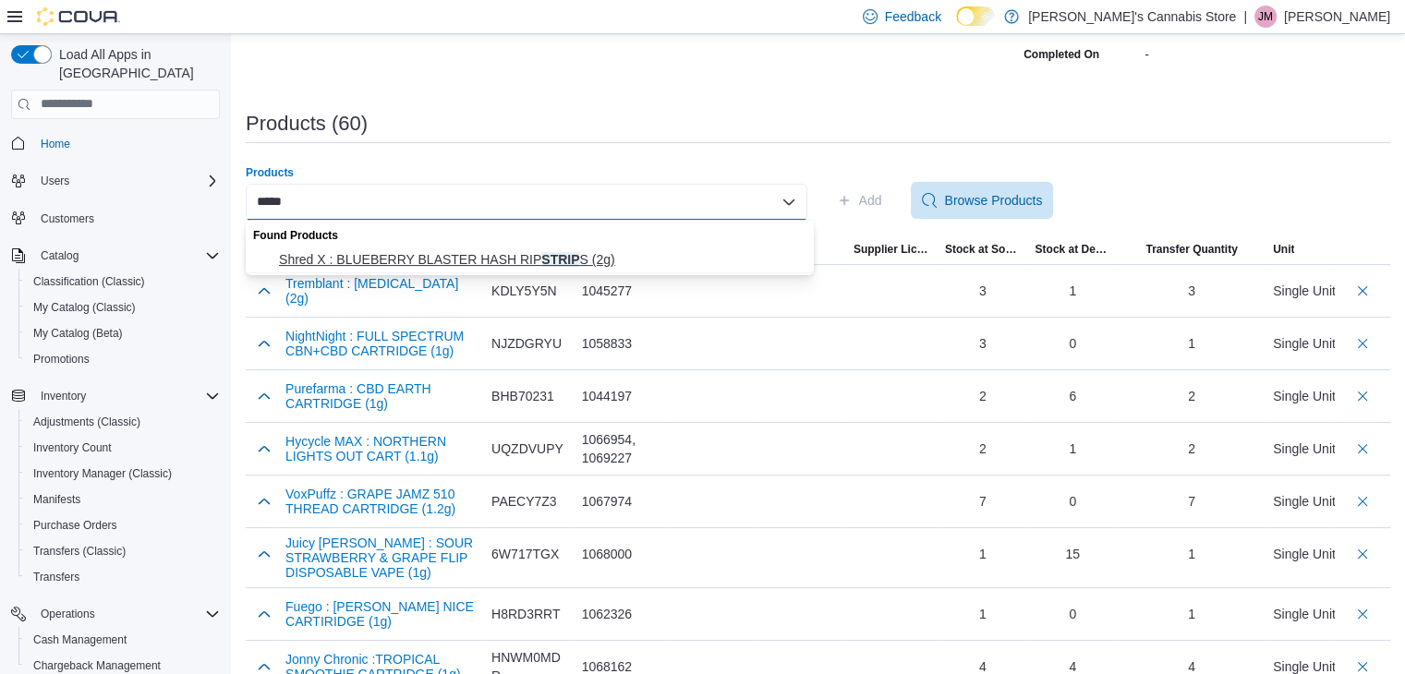
click at [665, 251] on span "Shred X : BLUEBERRY BLASTER HASH RIP STRIP S (2g)" at bounding box center [541, 259] width 524 height 18
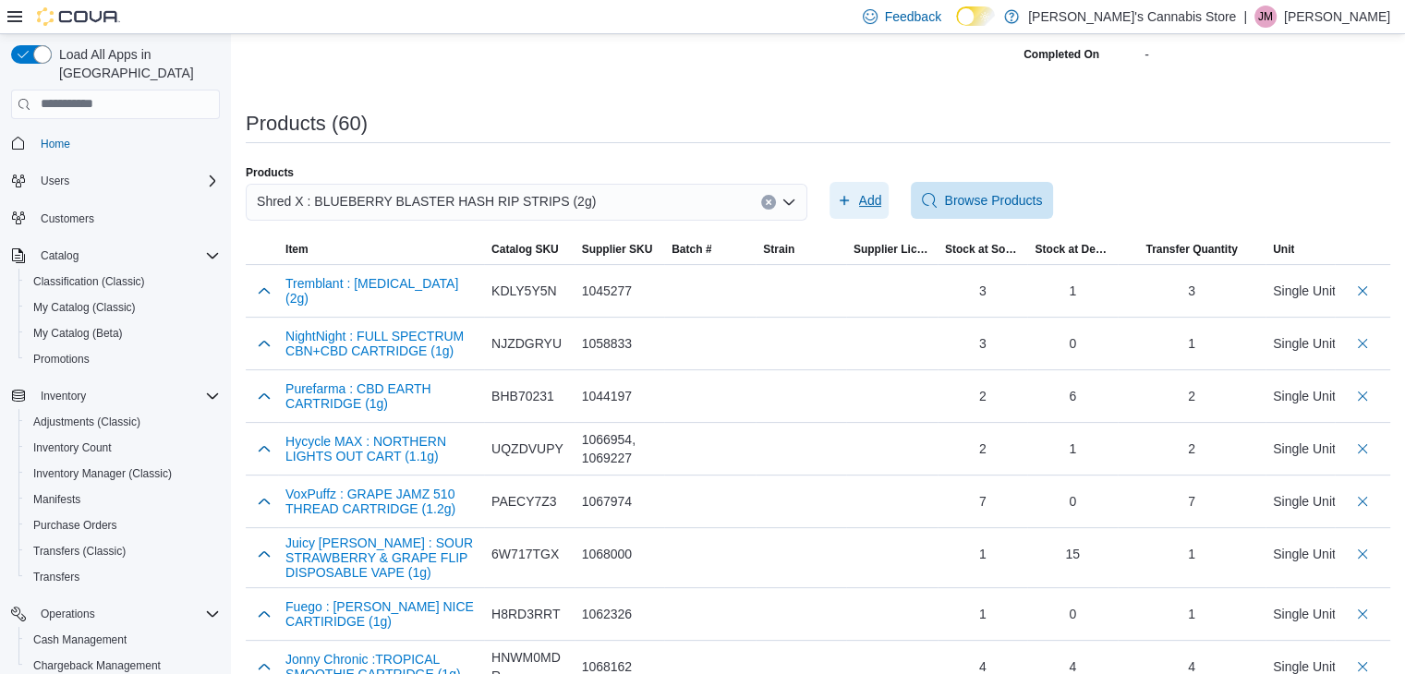
click at [889, 197] on button "Add" at bounding box center [859, 200] width 60 height 37
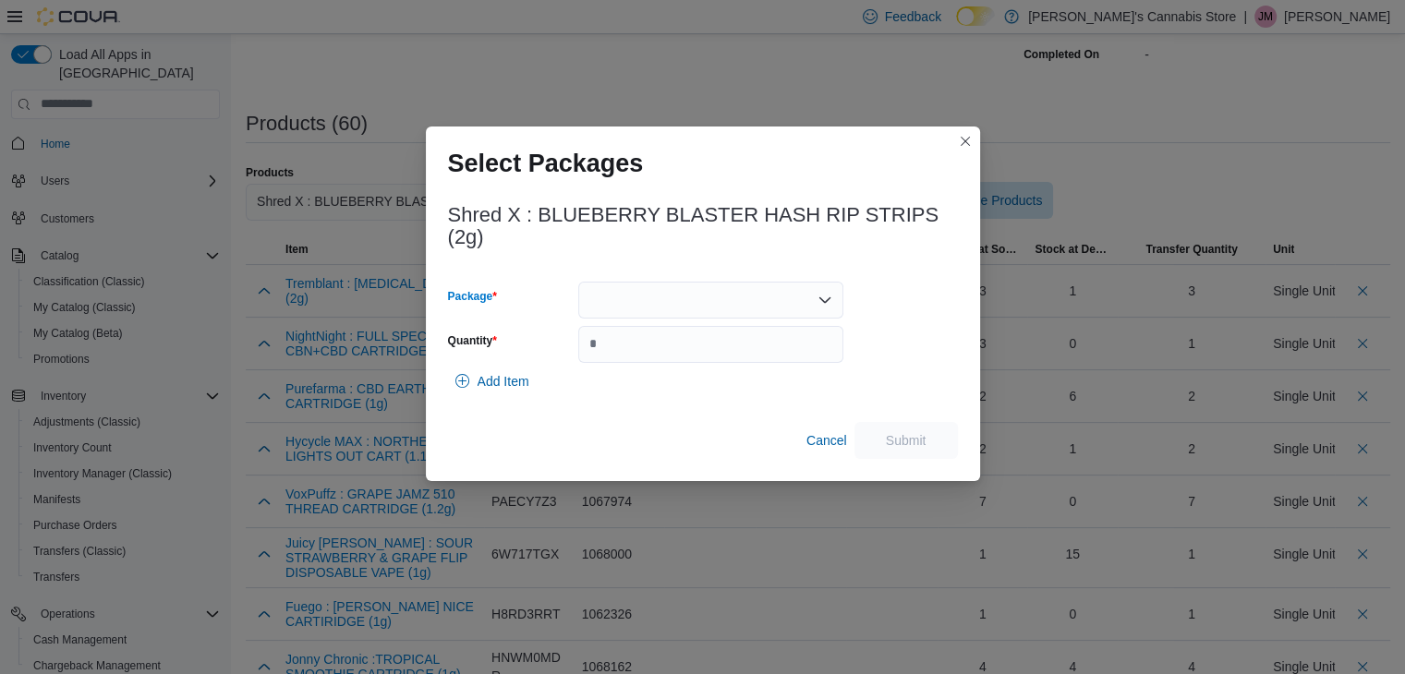
click at [831, 296] on icon "Open list of options" at bounding box center [824, 300] width 15 height 15
click at [787, 345] on button "13476250622" at bounding box center [710, 357] width 265 height 27
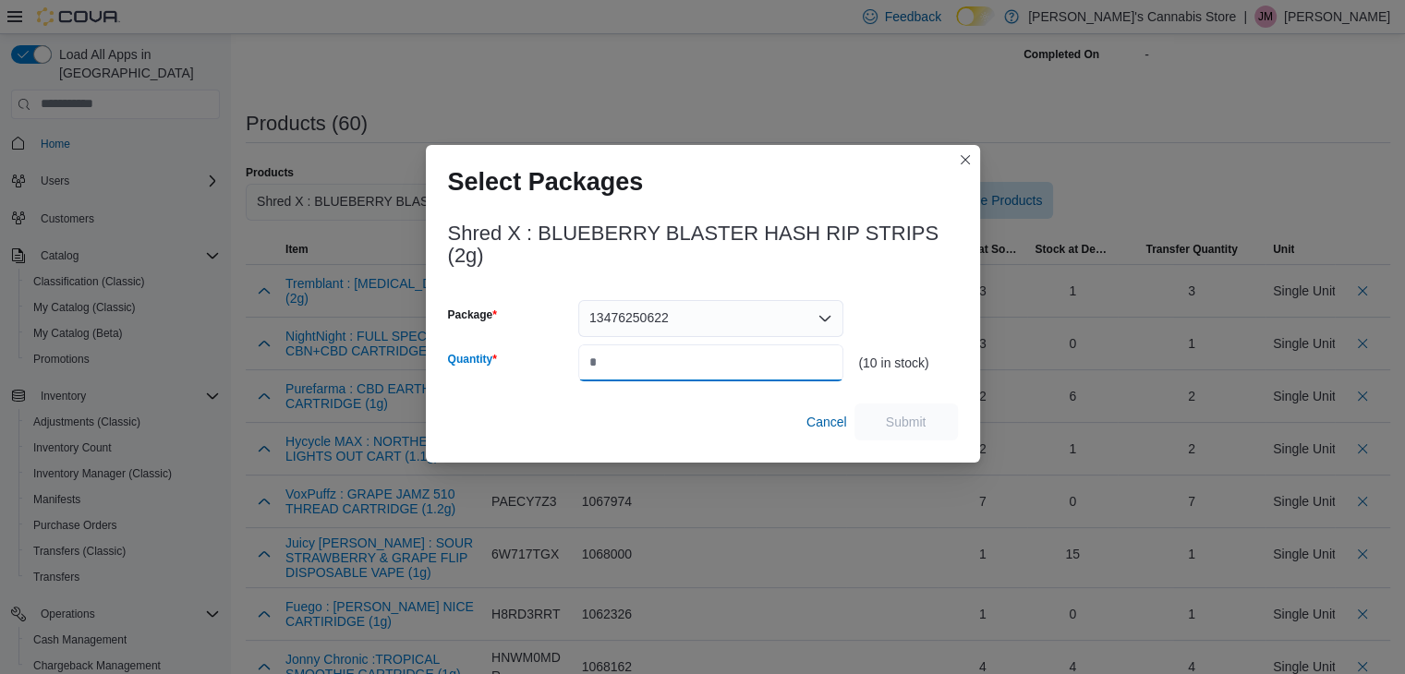
click at [779, 371] on input "Quantity" at bounding box center [710, 362] width 265 height 37
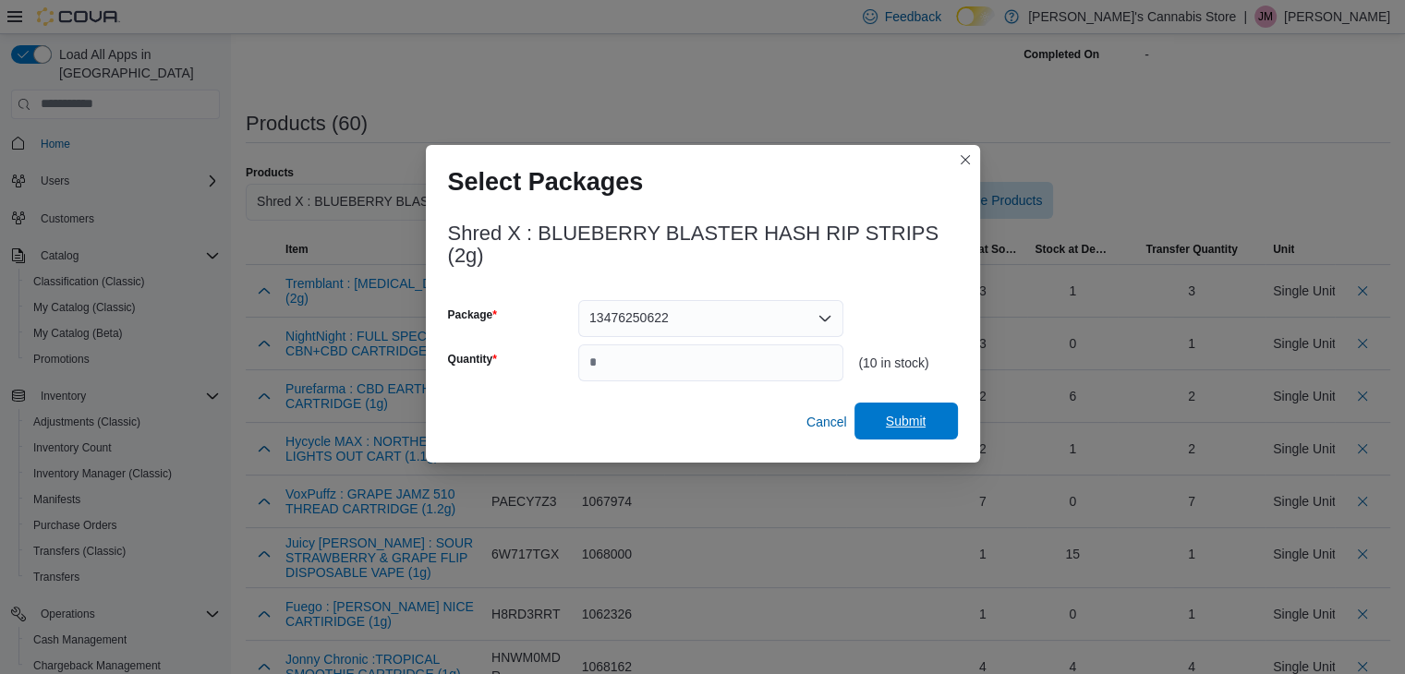
click at [934, 404] on span "Submit" at bounding box center [905, 421] width 81 height 37
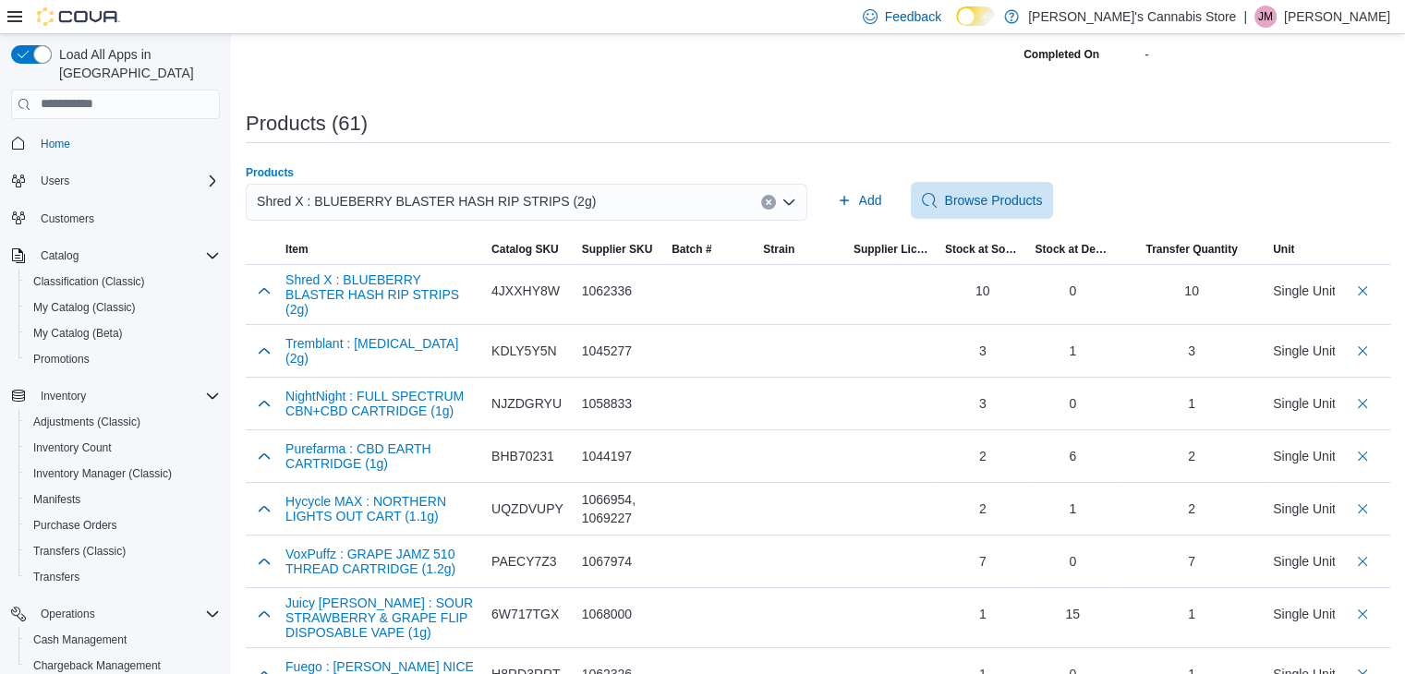
click at [772, 199] on icon "Clear input" at bounding box center [768, 202] width 7 height 7
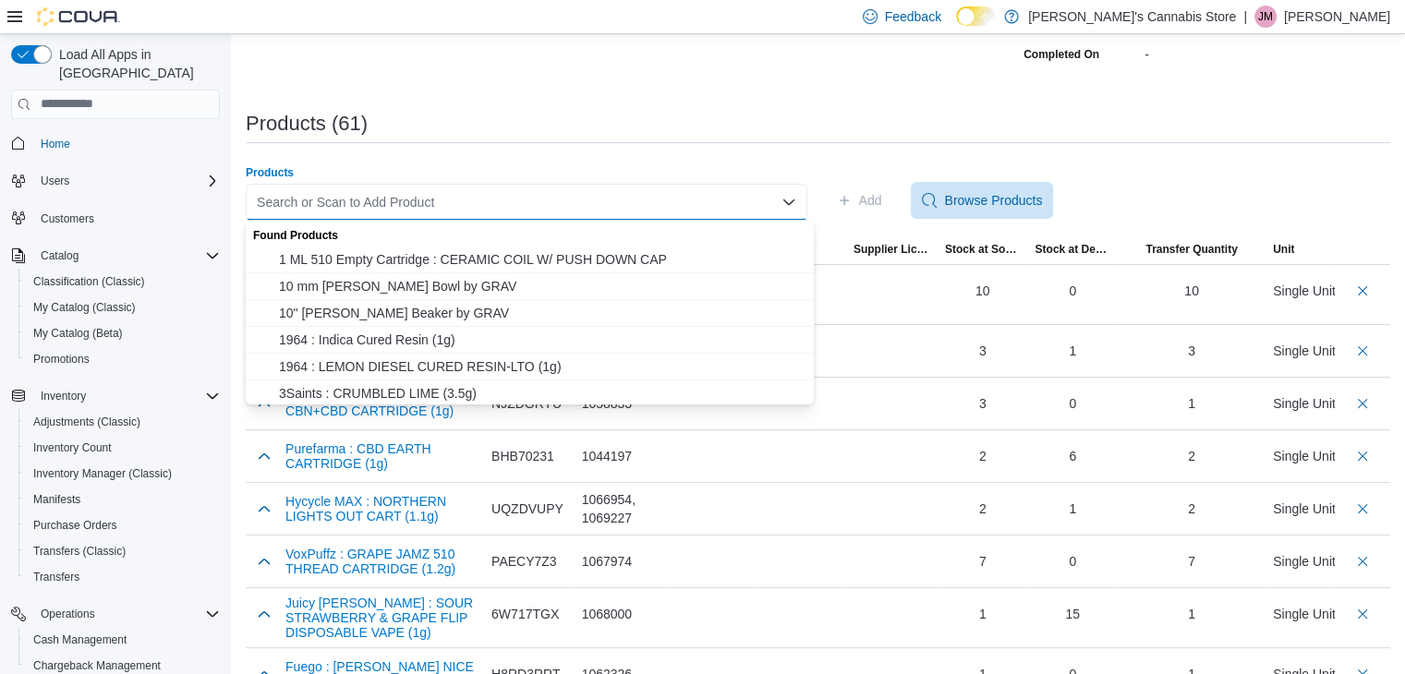
click at [669, 58] on div "ETA [DATE] Notes No Notes added" at bounding box center [817, 0] width 367 height 137
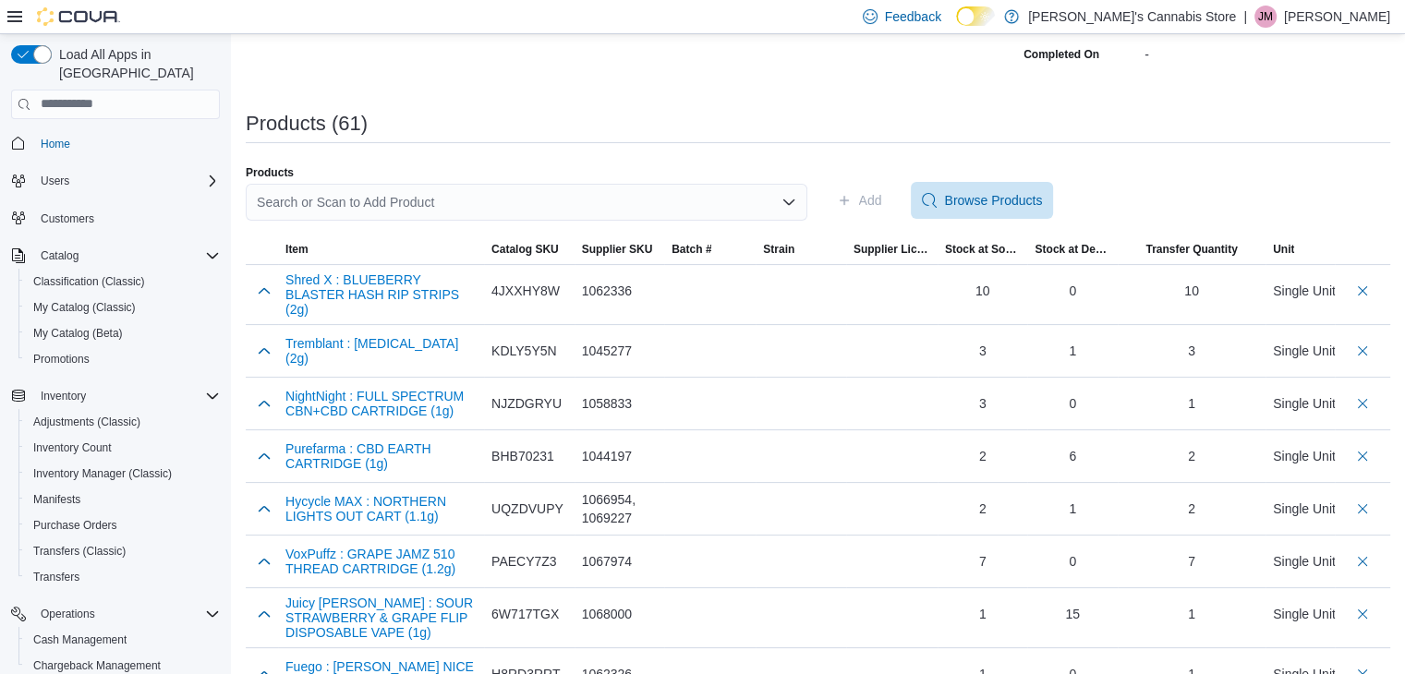
click at [501, 197] on div "Search or Scan to Add Product" at bounding box center [526, 202] width 561 height 37
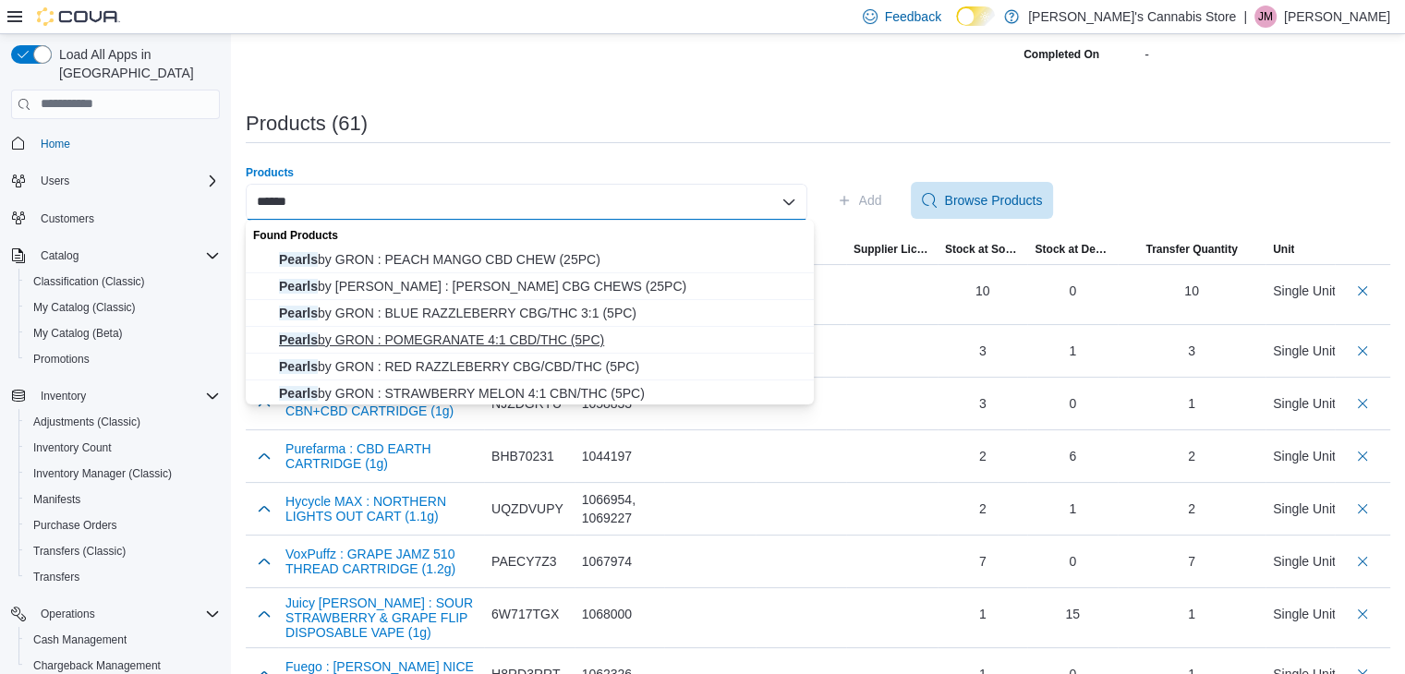
click at [533, 344] on span "Pearls by GRON : POMEGRANATE 4:1 CBD/THC (5PC)" at bounding box center [541, 340] width 524 height 18
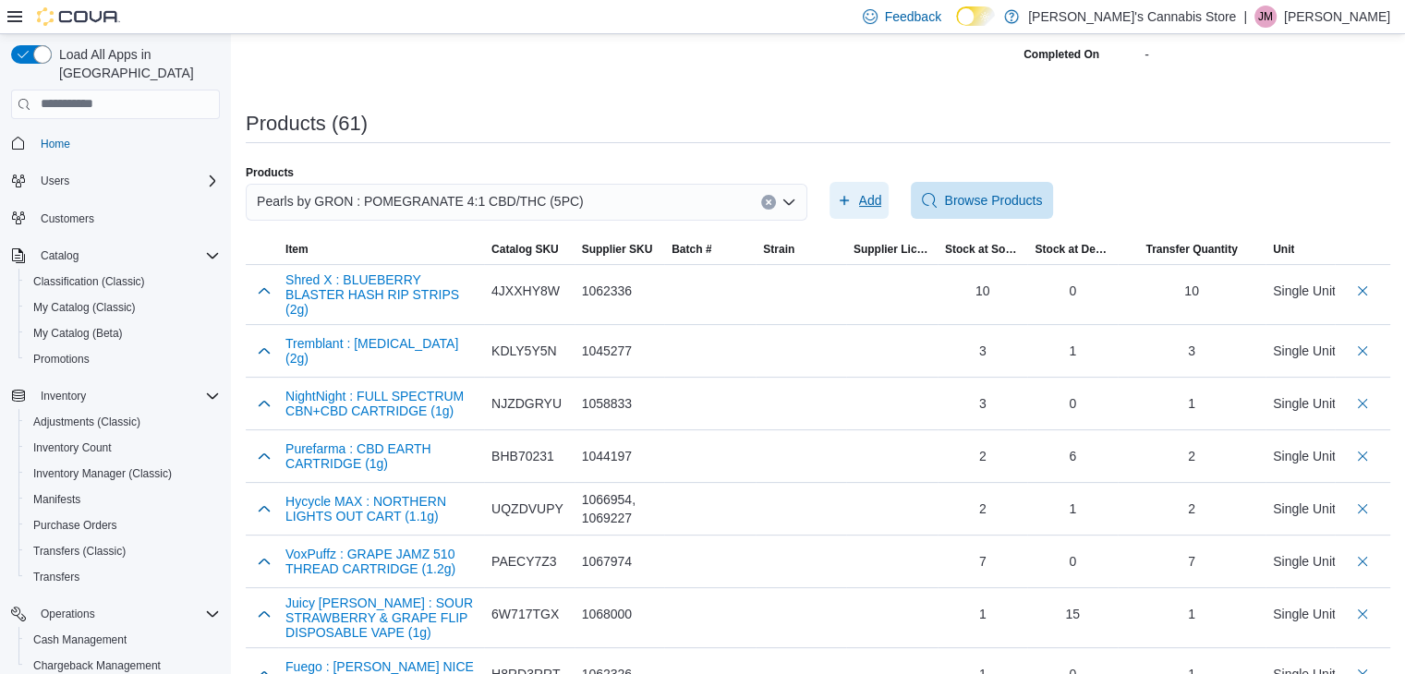
click at [853, 208] on span "Add" at bounding box center [859, 200] width 45 height 37
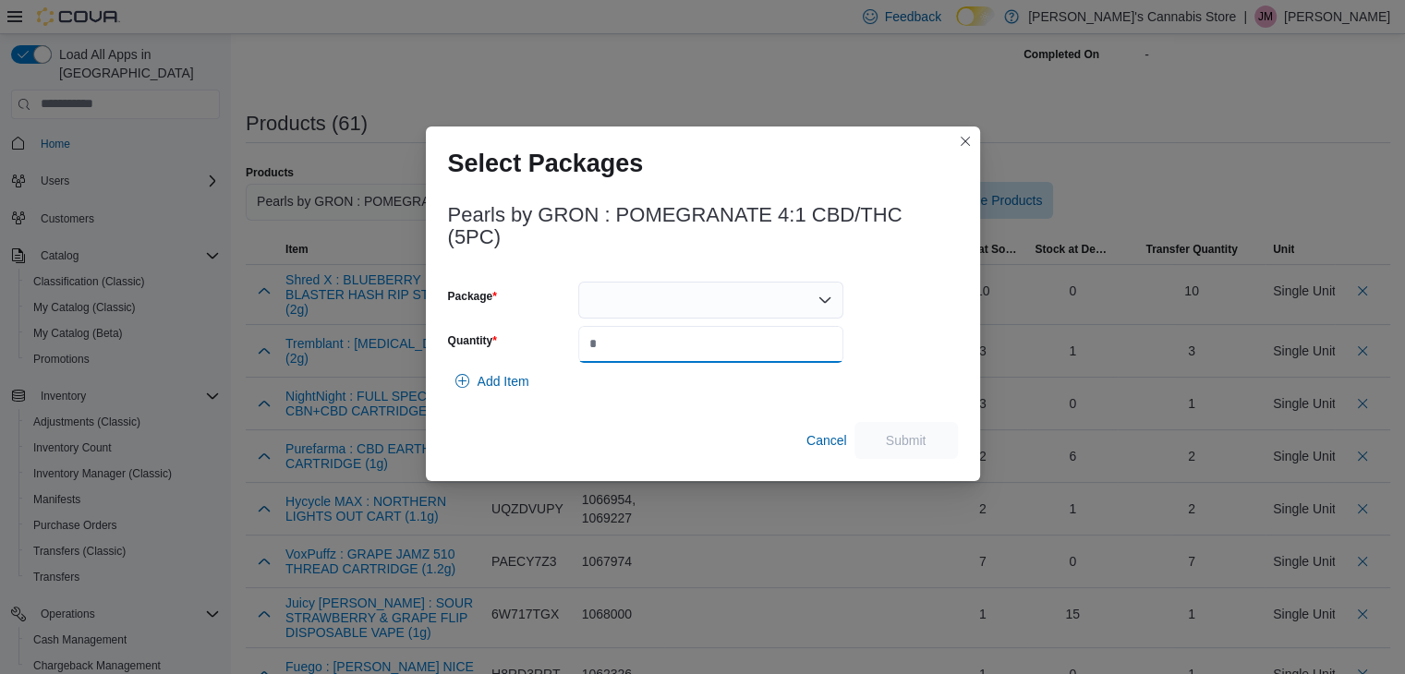
click at [697, 332] on input "Quantity" at bounding box center [710, 344] width 265 height 37
click at [713, 304] on div at bounding box center [710, 300] width 265 height 37
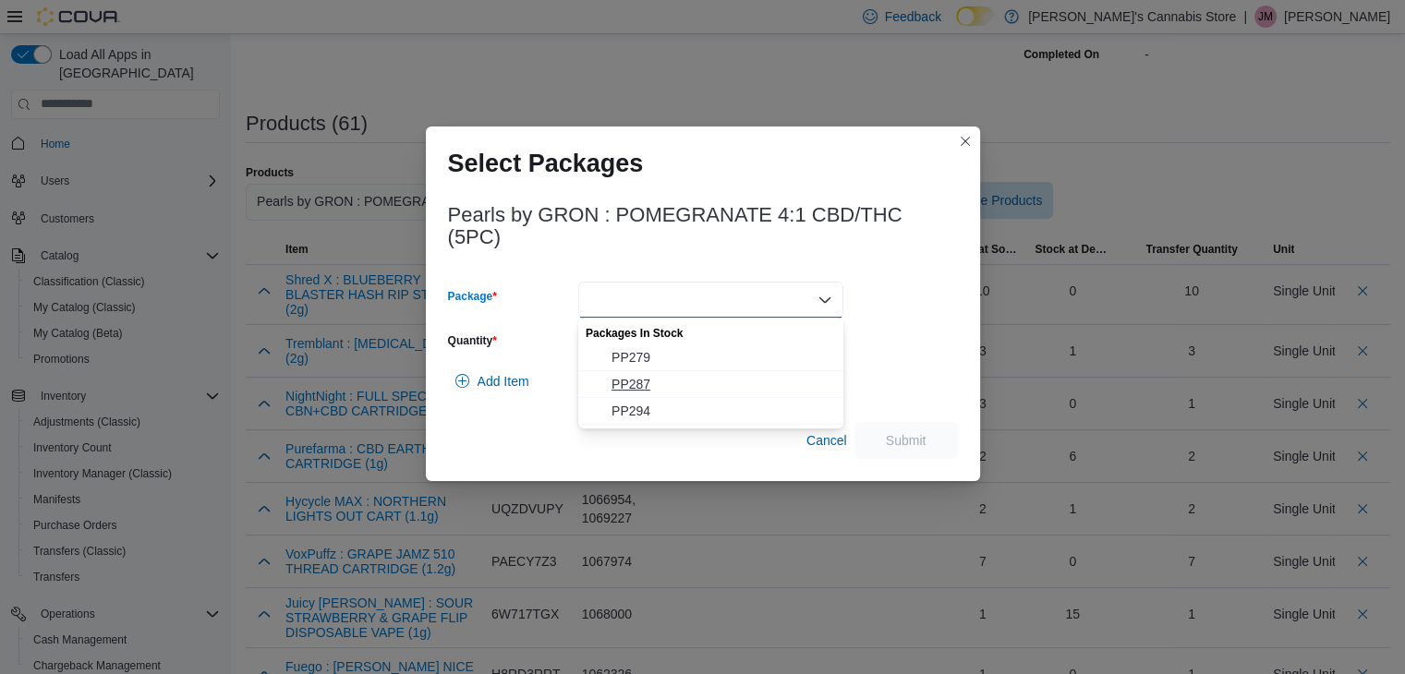
click at [680, 389] on span "PP287" at bounding box center [721, 384] width 221 height 18
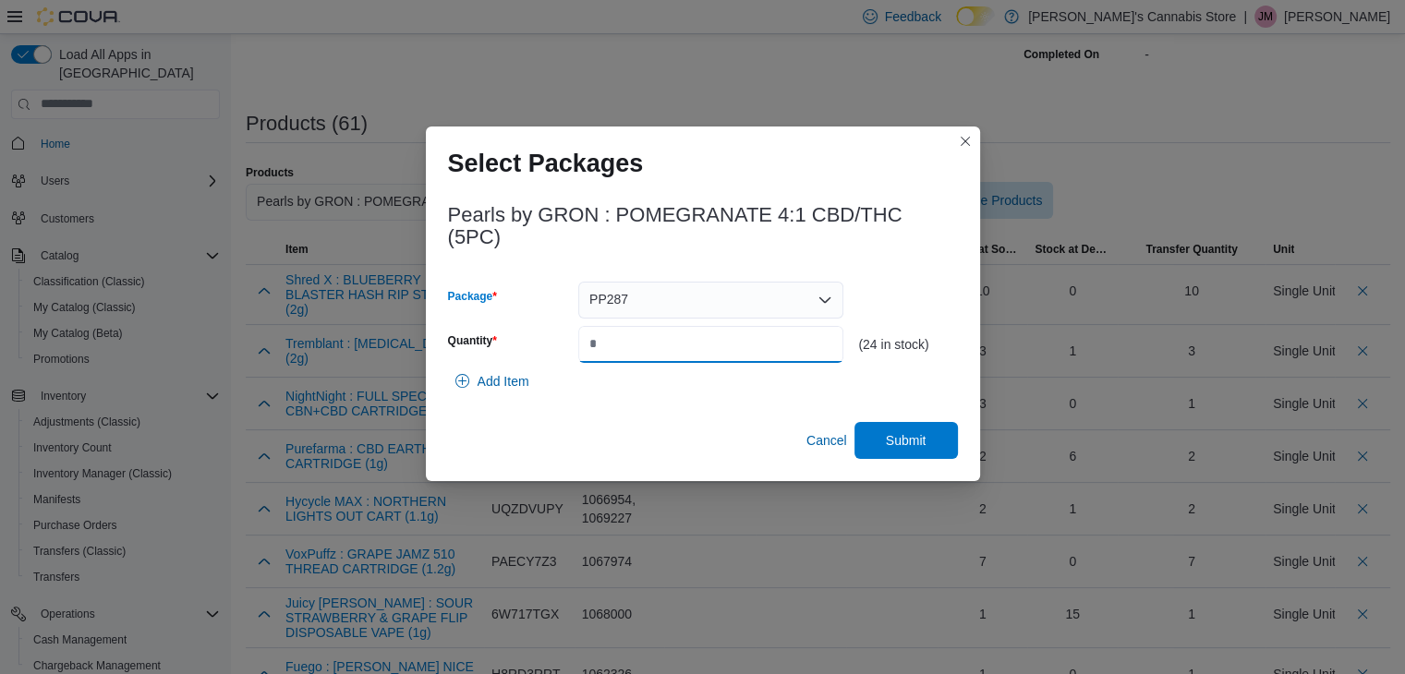
click at [723, 343] on input "*" at bounding box center [710, 344] width 265 height 37
click at [936, 448] on span "Submit" at bounding box center [905, 439] width 81 height 37
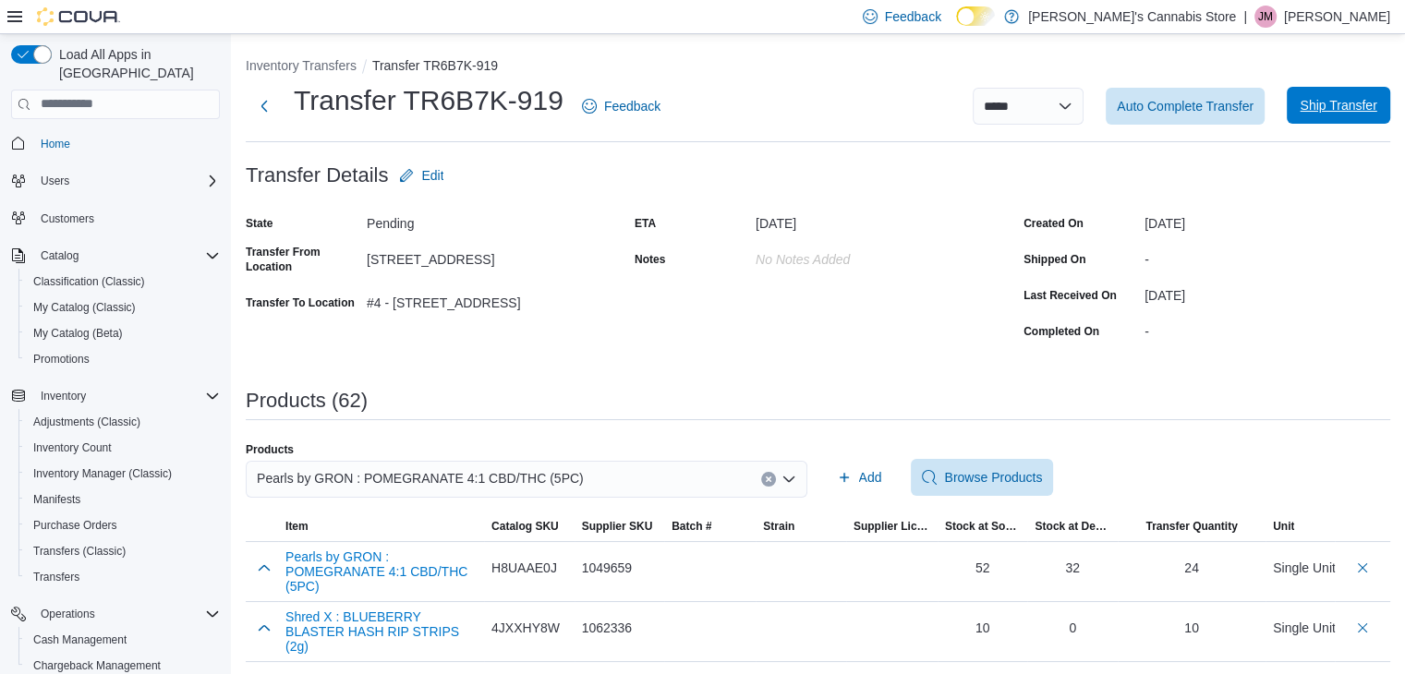
click at [1376, 103] on span "Ship Transfer" at bounding box center [1337, 105] width 77 height 18
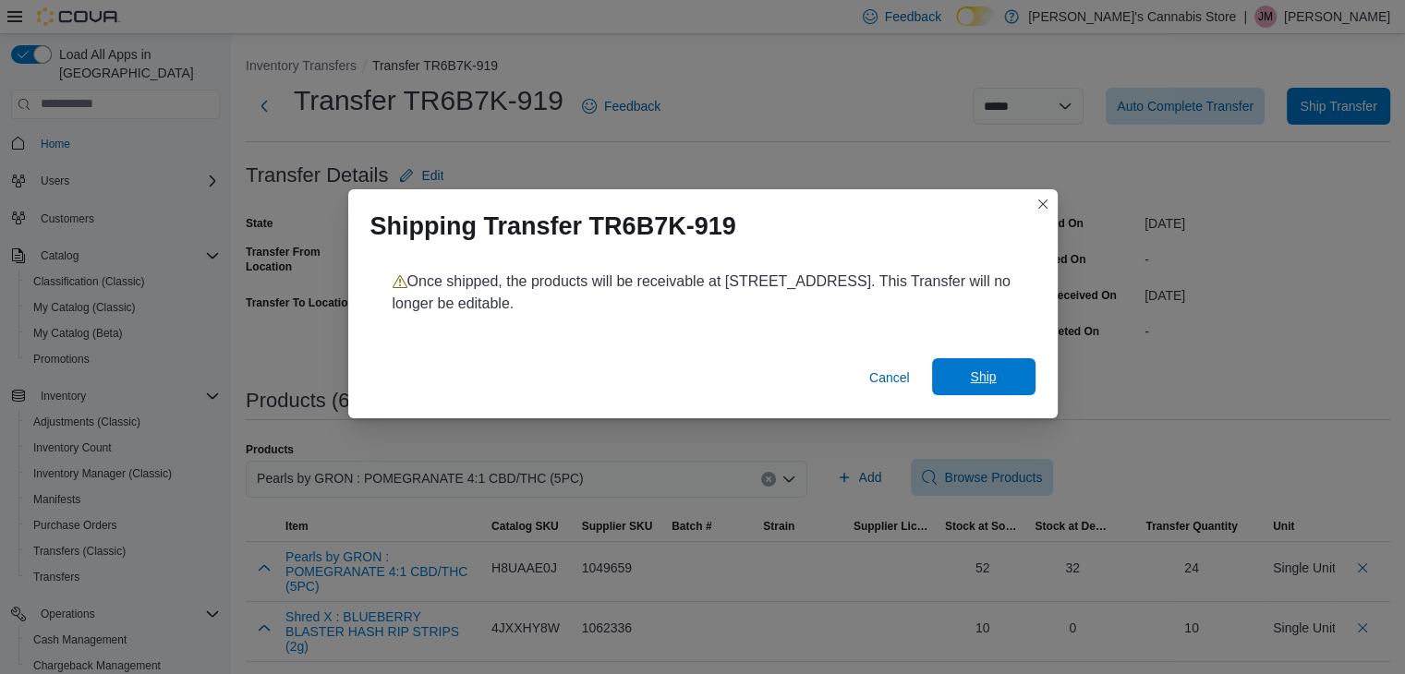
click at [991, 370] on span "Ship" at bounding box center [983, 377] width 26 height 18
